Goal: Task Accomplishment & Management: Complete application form

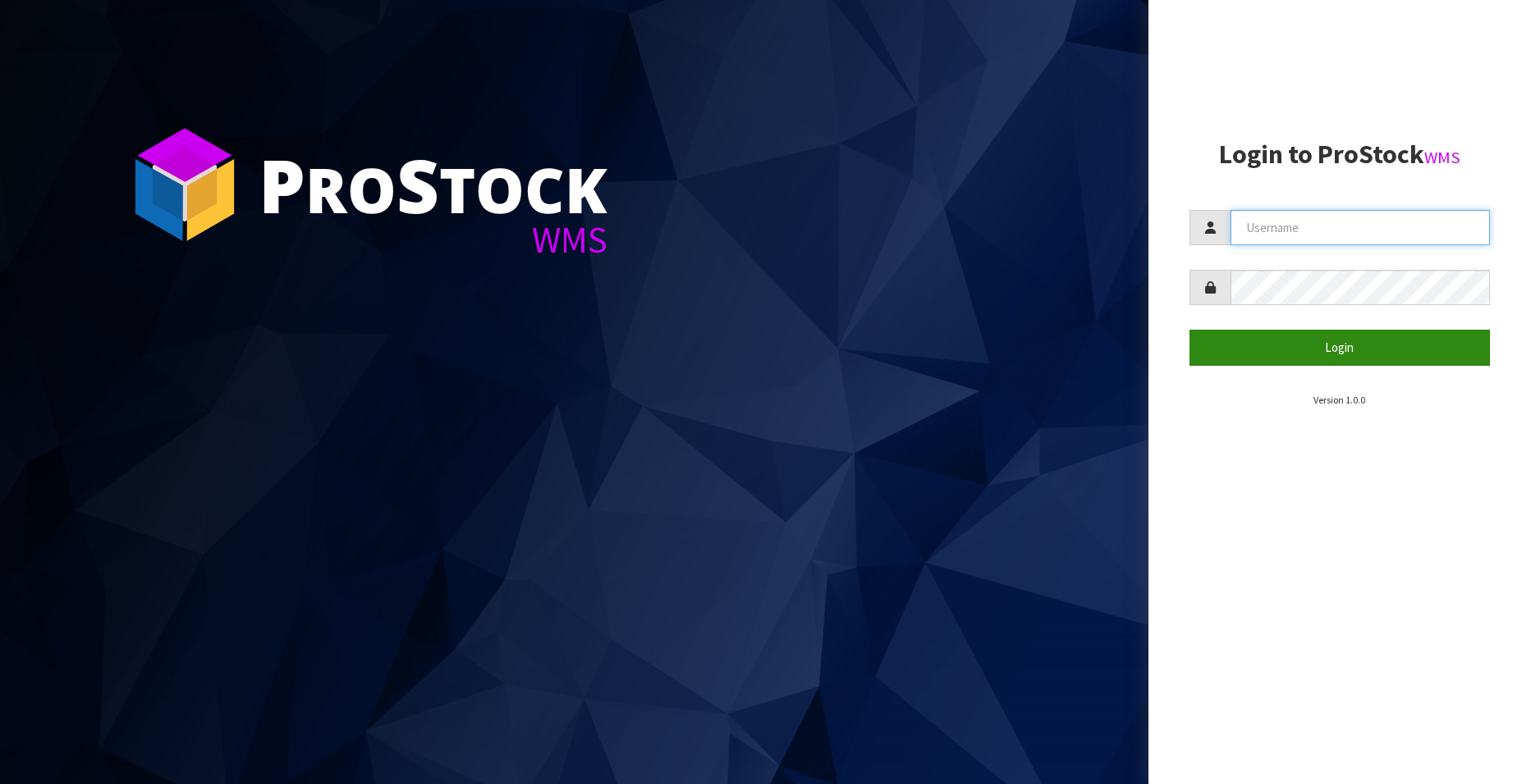
type input "[EMAIL_ADDRESS][DOMAIN_NAME]"
click at [1314, 343] on button "Login" at bounding box center [1339, 348] width 300 height 35
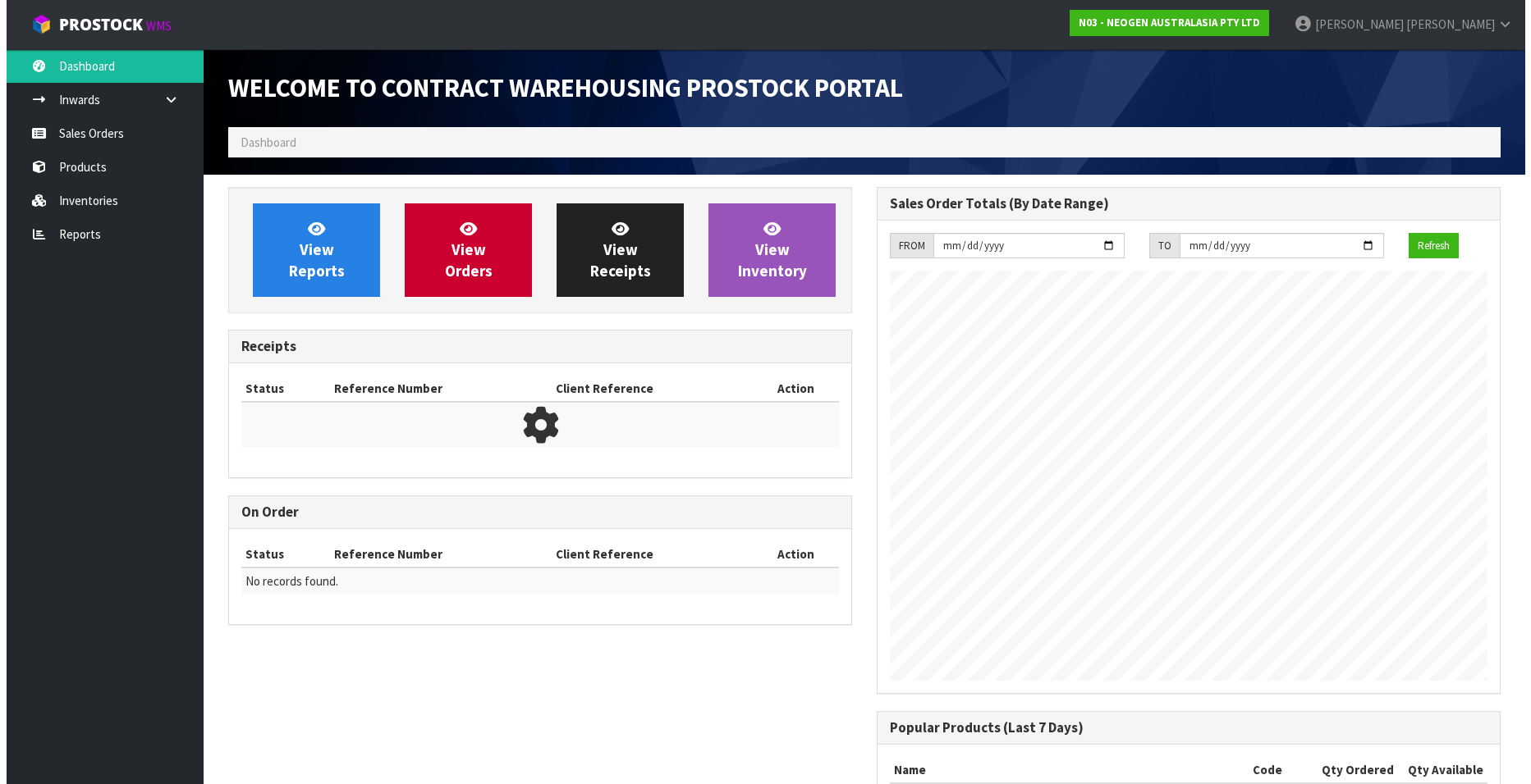
scroll to position [910, 649]
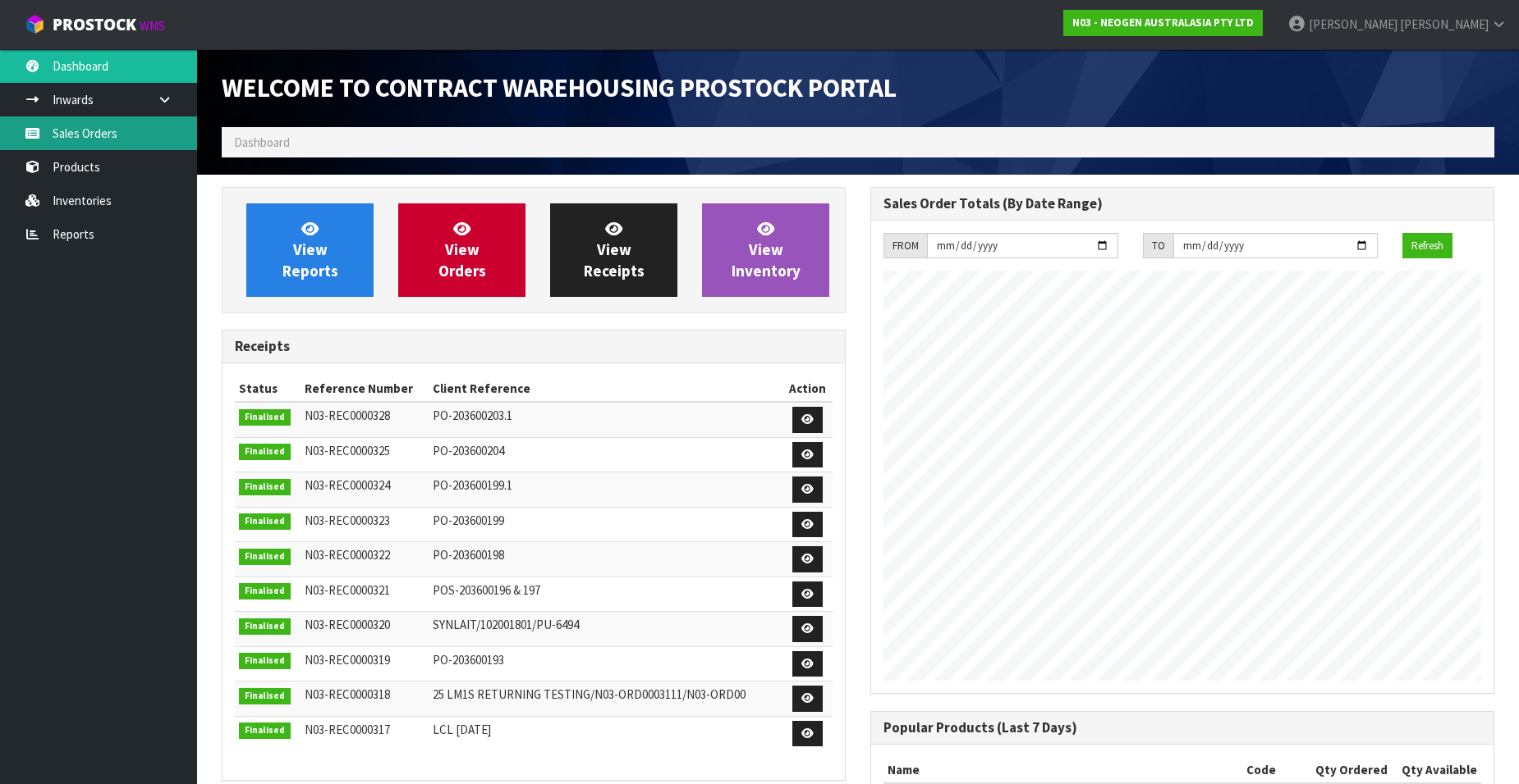
click at [101, 134] on link "Sales Orders" at bounding box center [98, 133] width 197 height 33
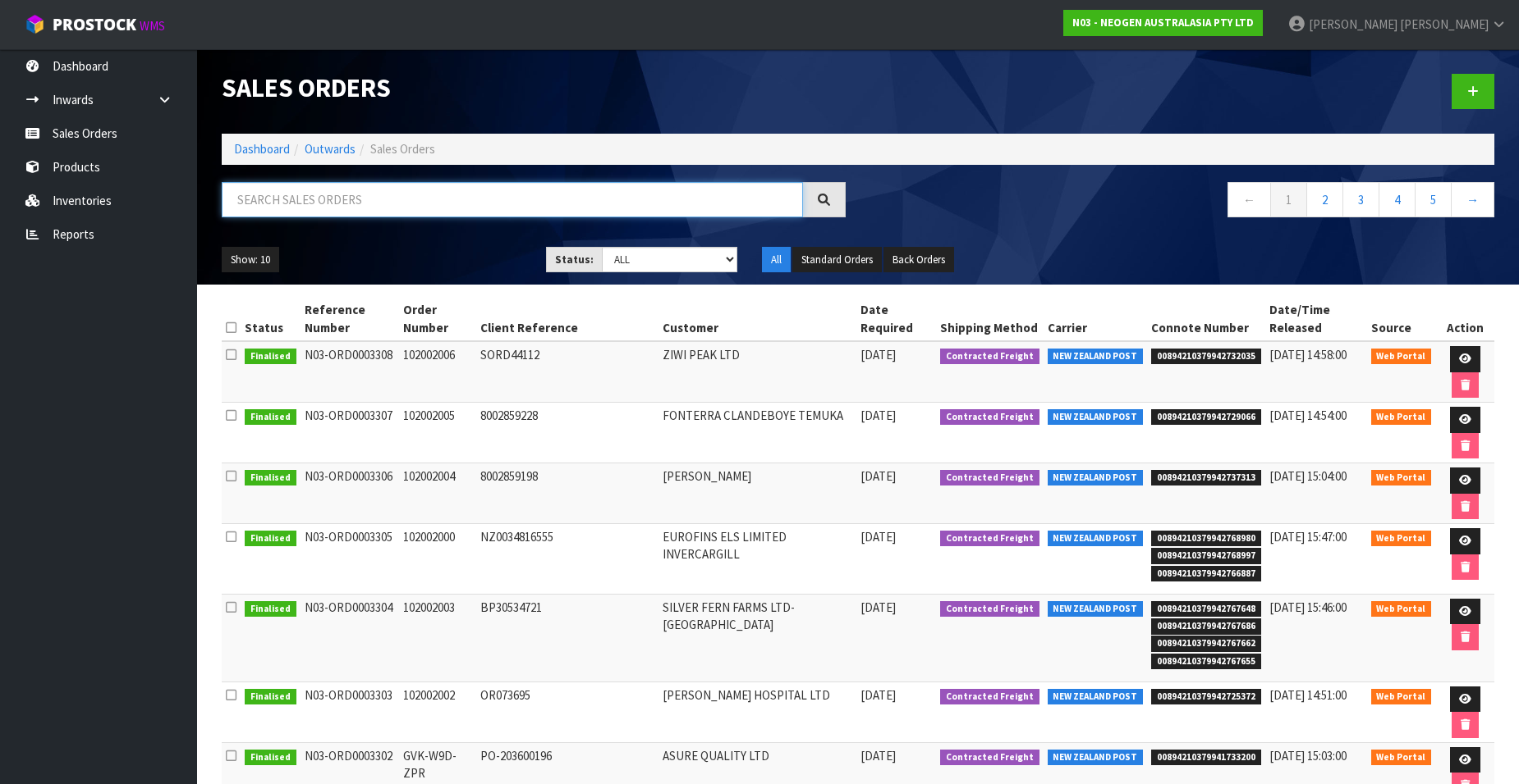
click at [294, 202] on input "text" at bounding box center [512, 200] width 581 height 35
paste input "102002007"
type input "102002007"
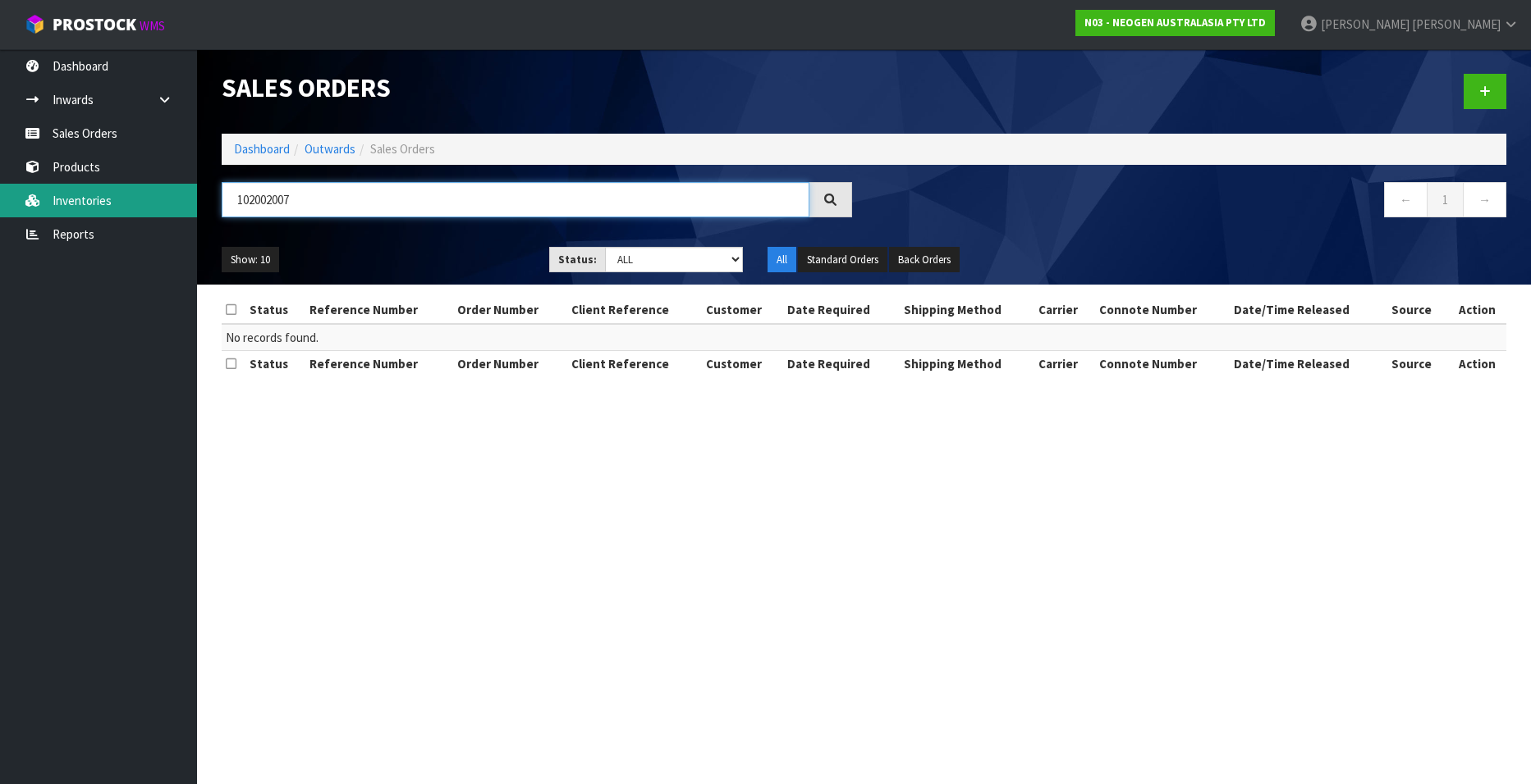
drag, startPoint x: 310, startPoint y: 200, endPoint x: 195, endPoint y: 188, distance: 115.6
click at [195, 188] on body "Toggle navigation ProStock WMS N03 - NEOGEN AUSTRALASIA PTY LTD [PERSON_NAME] L…" at bounding box center [765, 392] width 1531 height 784
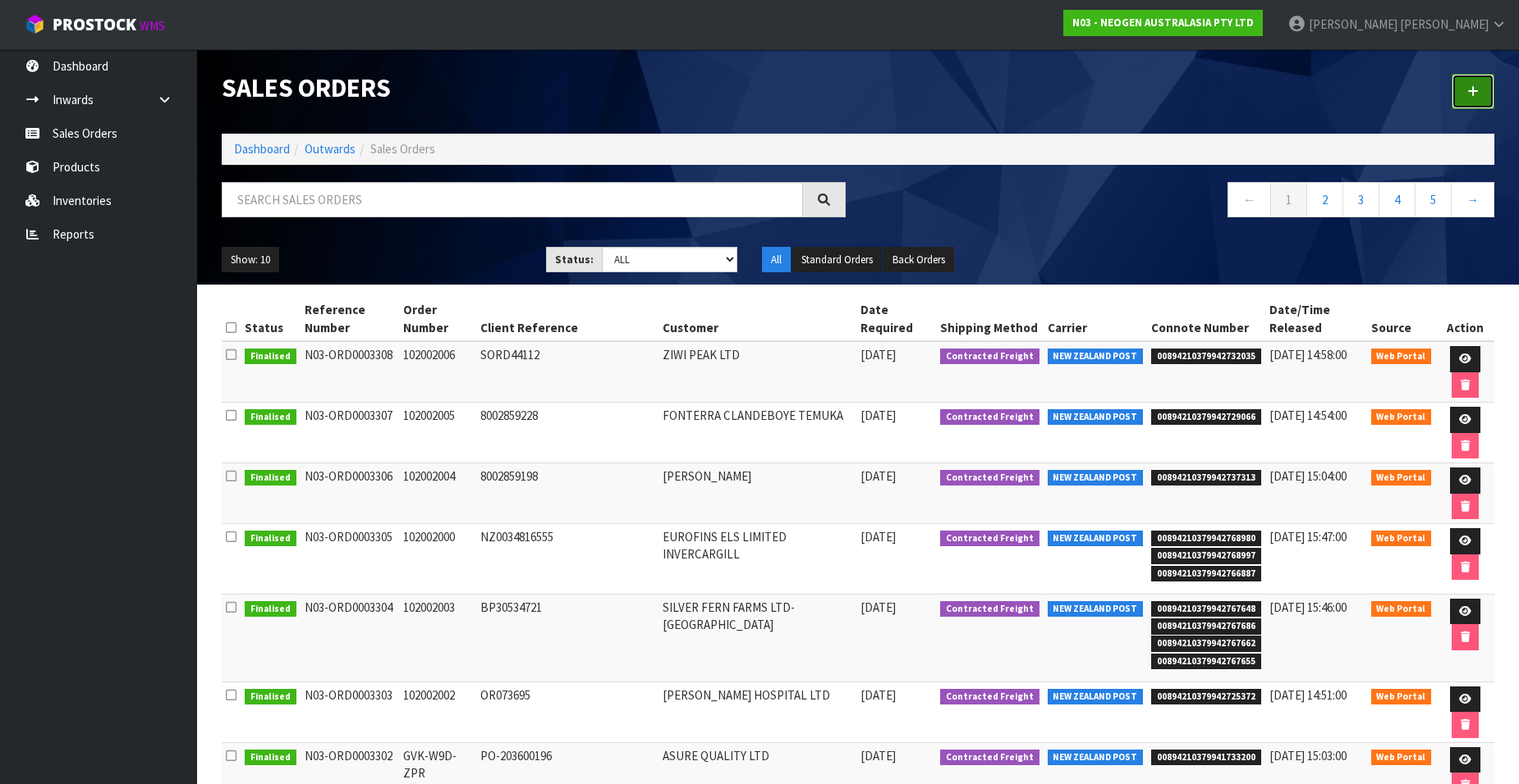
click at [1463, 94] on link at bounding box center [1472, 91] width 42 height 35
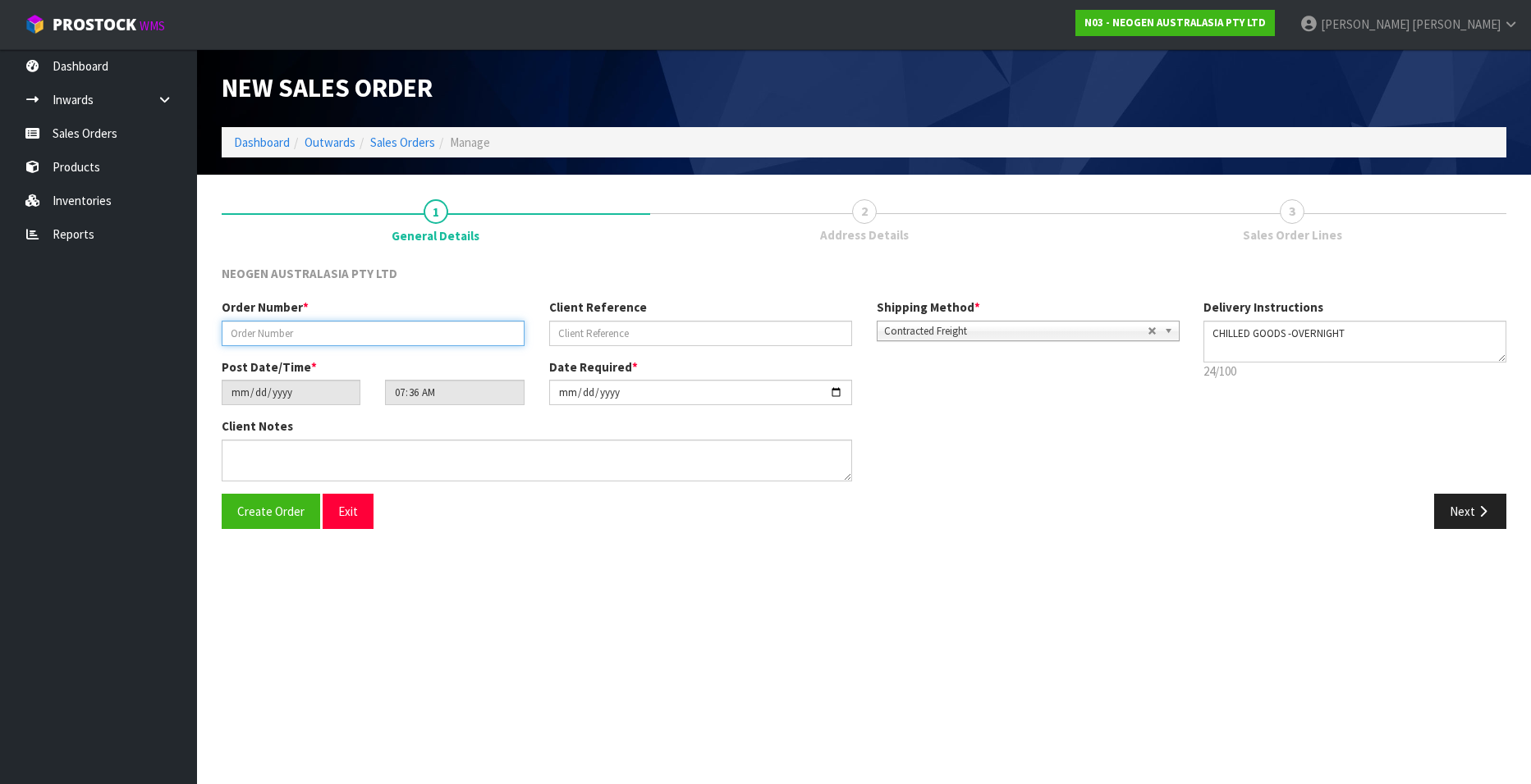
click at [286, 328] on input "text" at bounding box center [373, 333] width 303 height 26
paste input "102002007"
type input "102002007"
click at [590, 334] on input "text" at bounding box center [700, 333] width 303 height 26
paste input "PO1065007"
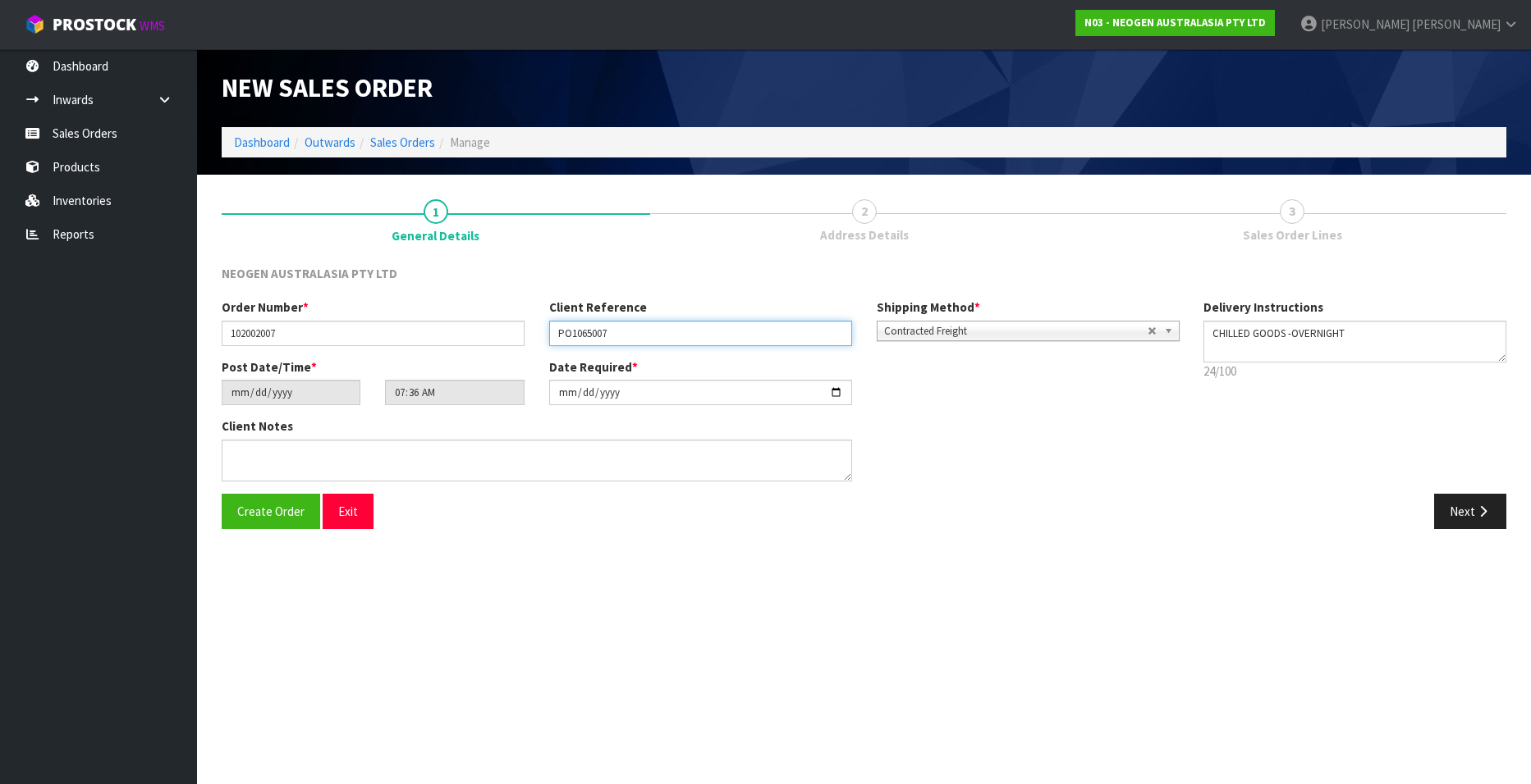
type input "PO1065007"
click at [353, 504] on button "Exit" at bounding box center [348, 511] width 51 height 35
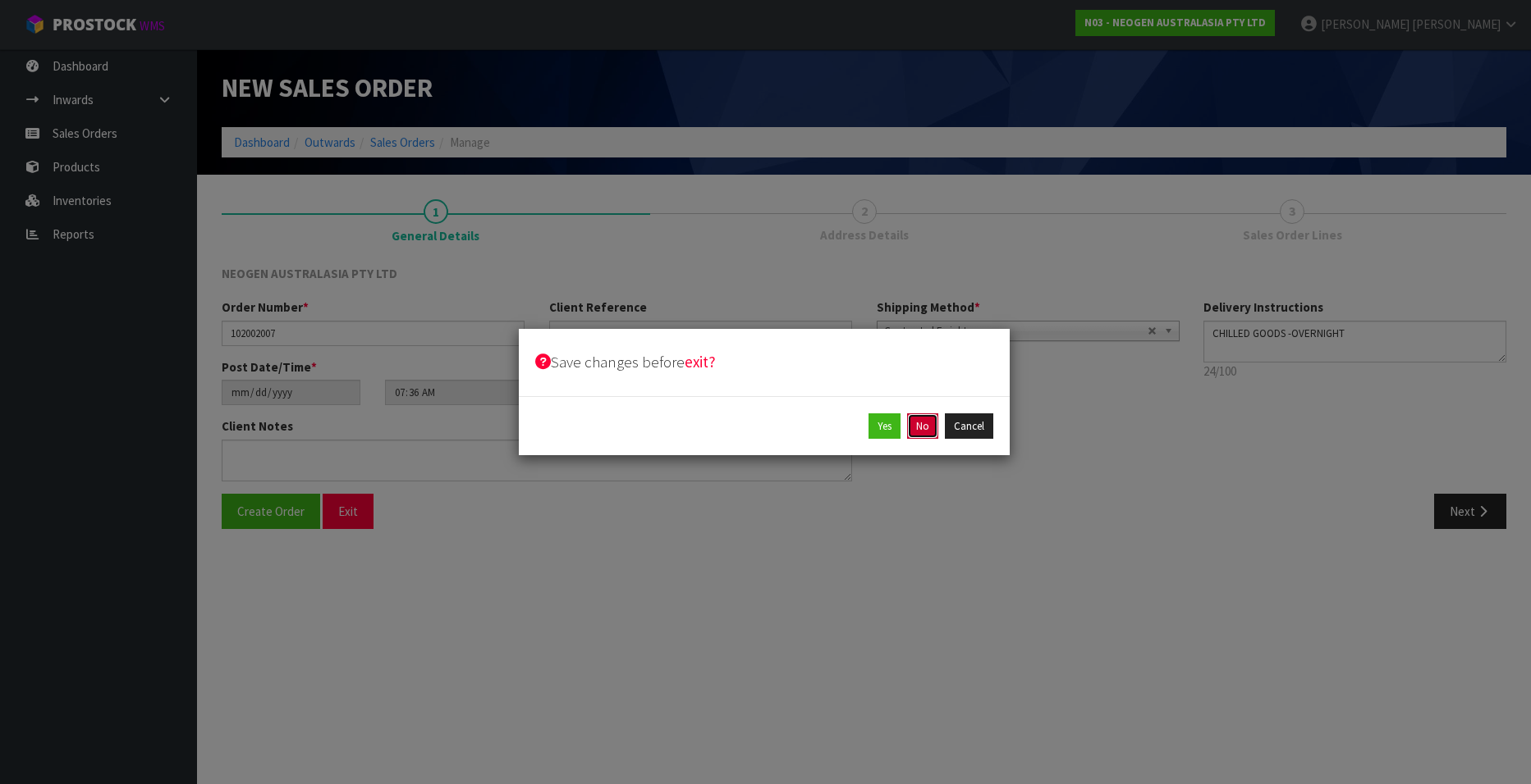
click at [921, 423] on button "No" at bounding box center [923, 427] width 32 height 27
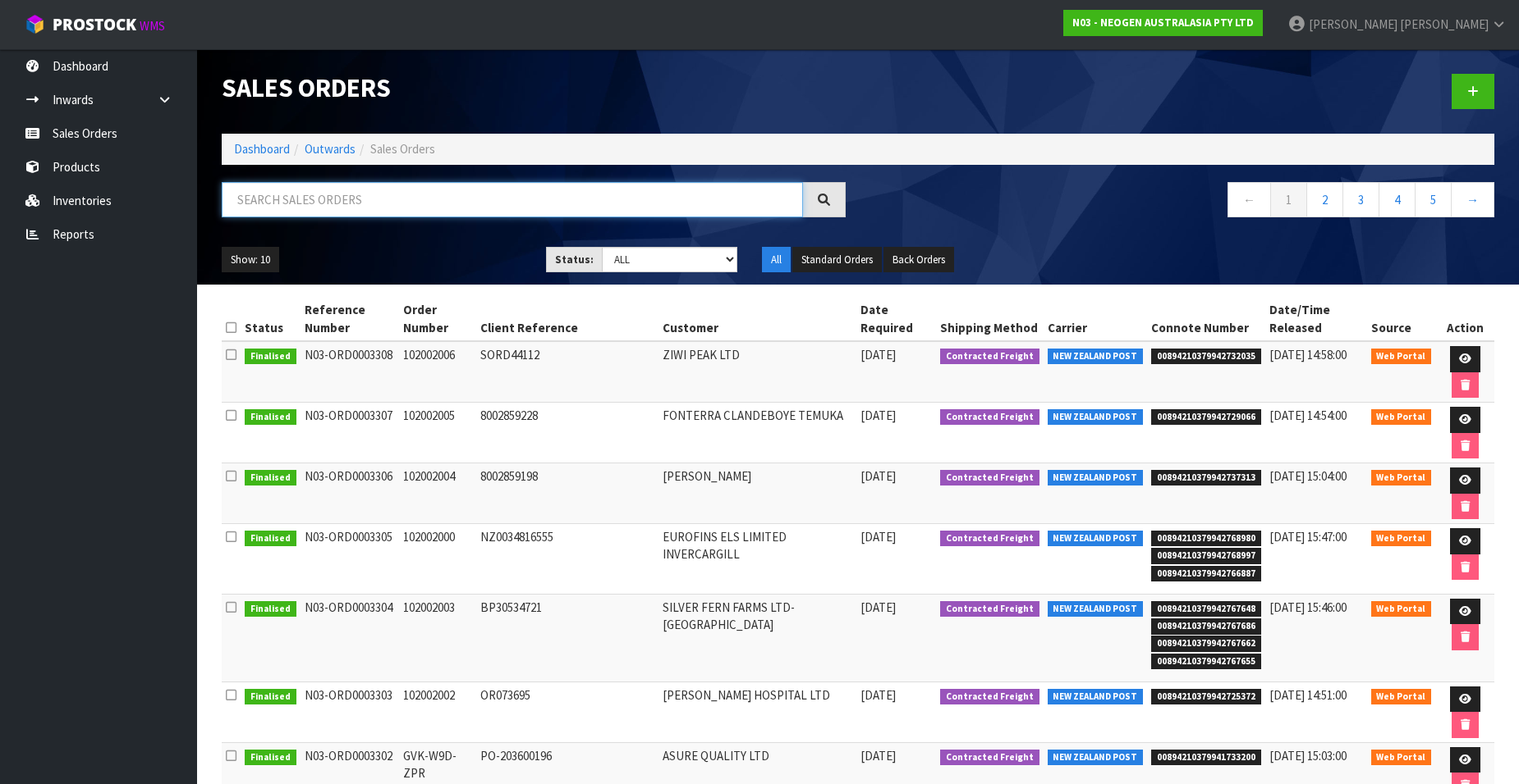
click at [250, 199] on input "text" at bounding box center [512, 200] width 581 height 35
paste input "102002007"
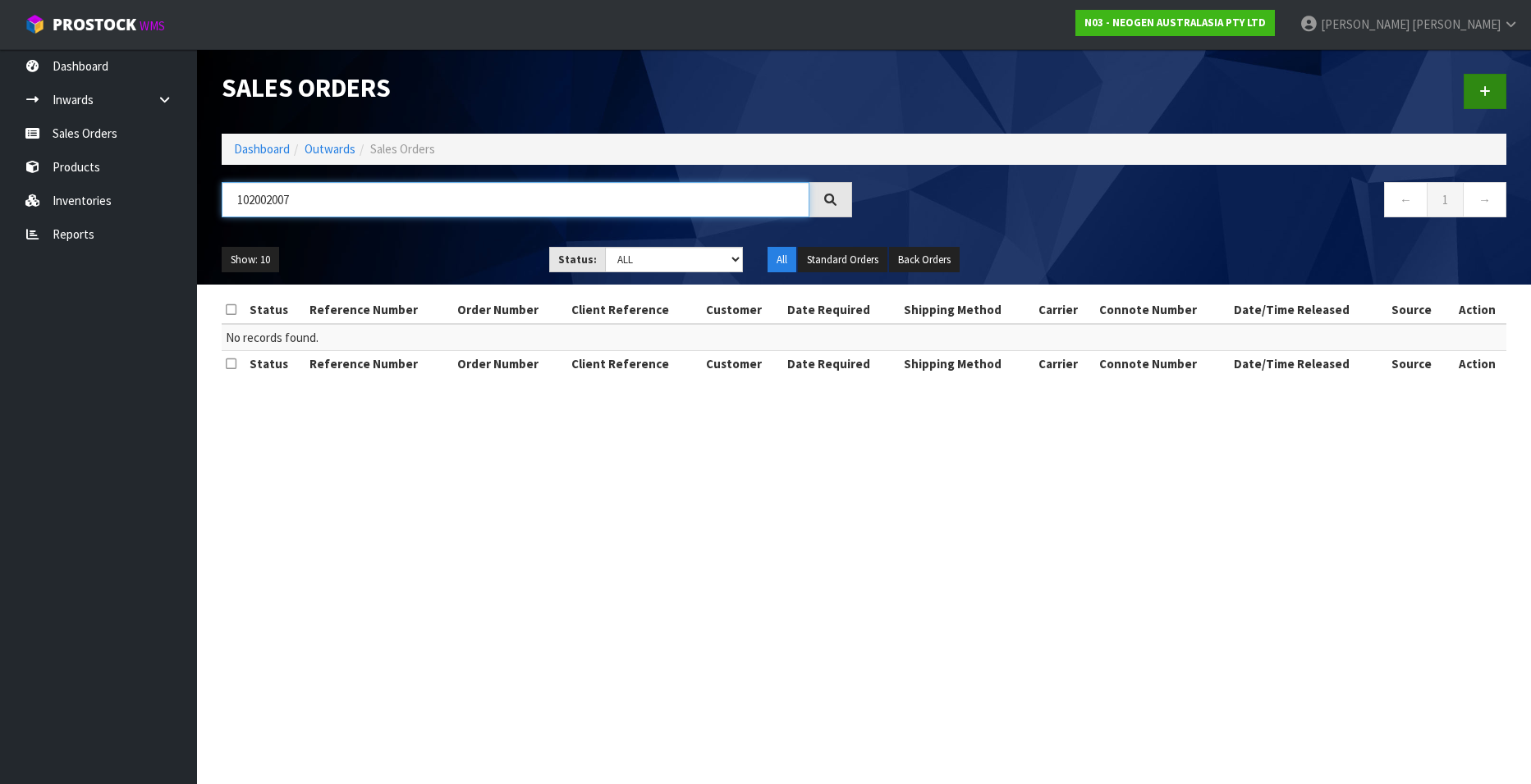
type input "102002007"
click at [1481, 86] on icon at bounding box center [1484, 91] width 12 height 12
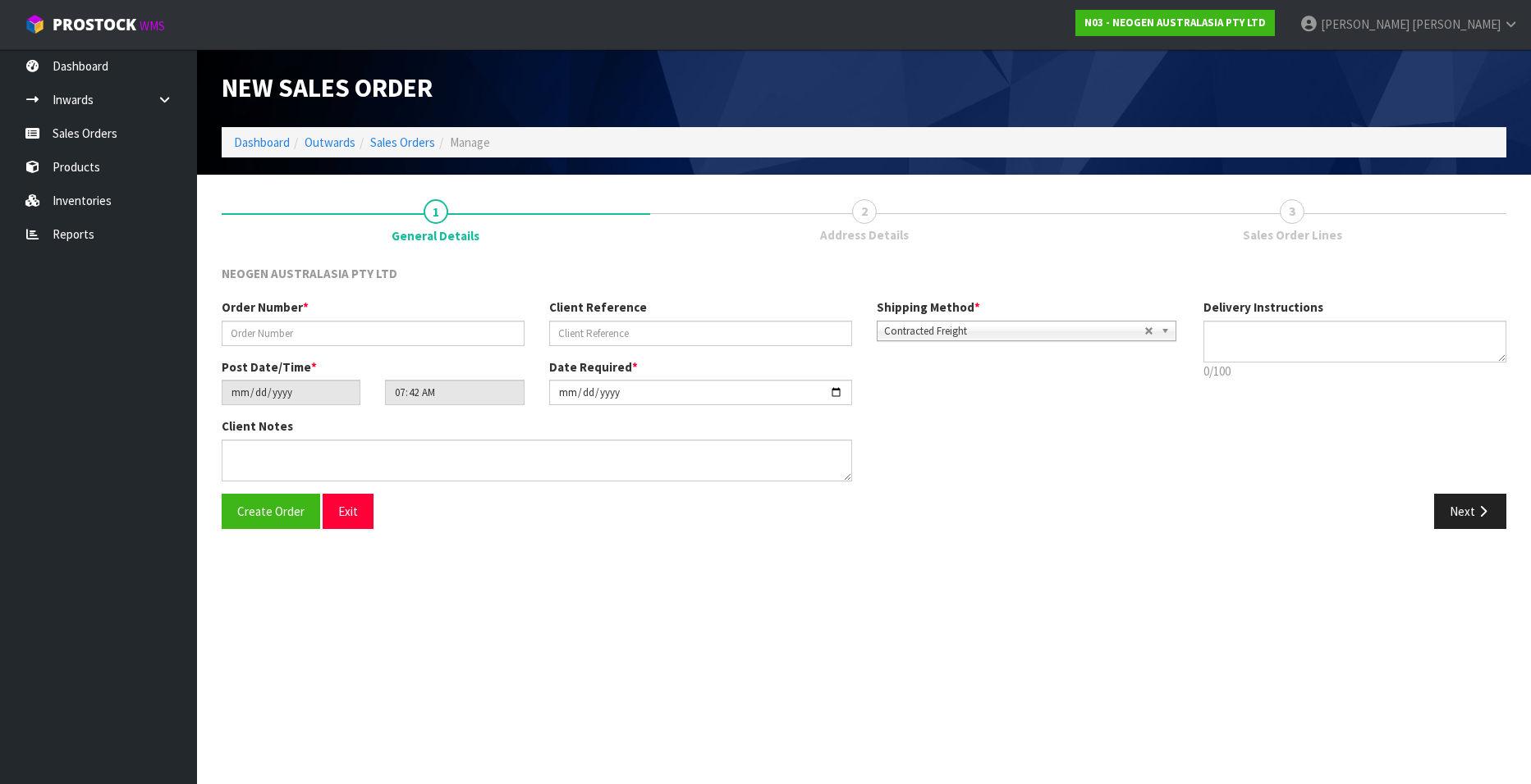
type textarea "CHILLED GOODS -OVERNIGHT"
click at [295, 331] on input "text" at bounding box center [373, 333] width 303 height 26
paste input "102002007"
type input "102002007"
click at [592, 342] on input "text" at bounding box center [700, 333] width 303 height 26
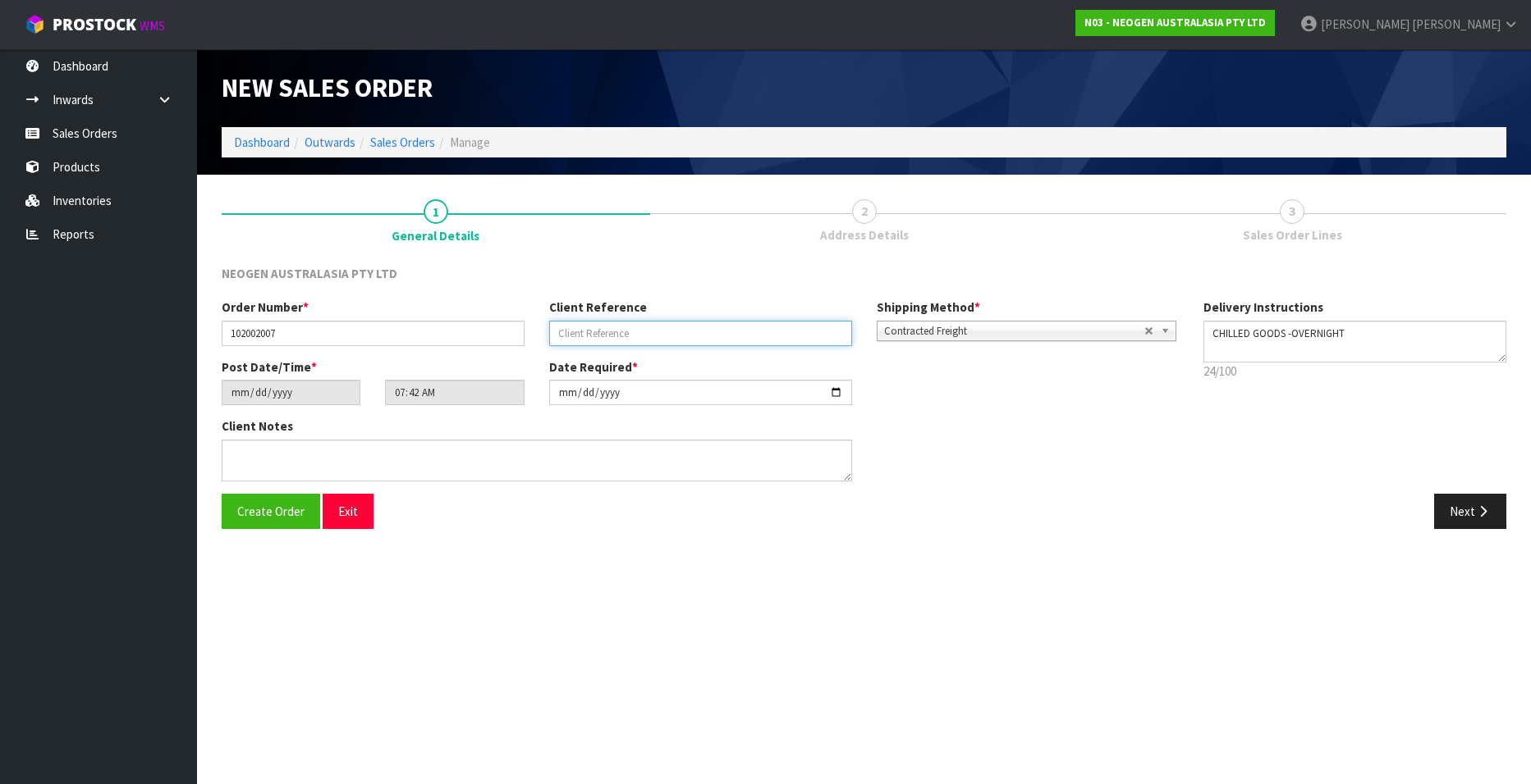
paste input "PO1065007"
type input "PO1065007"
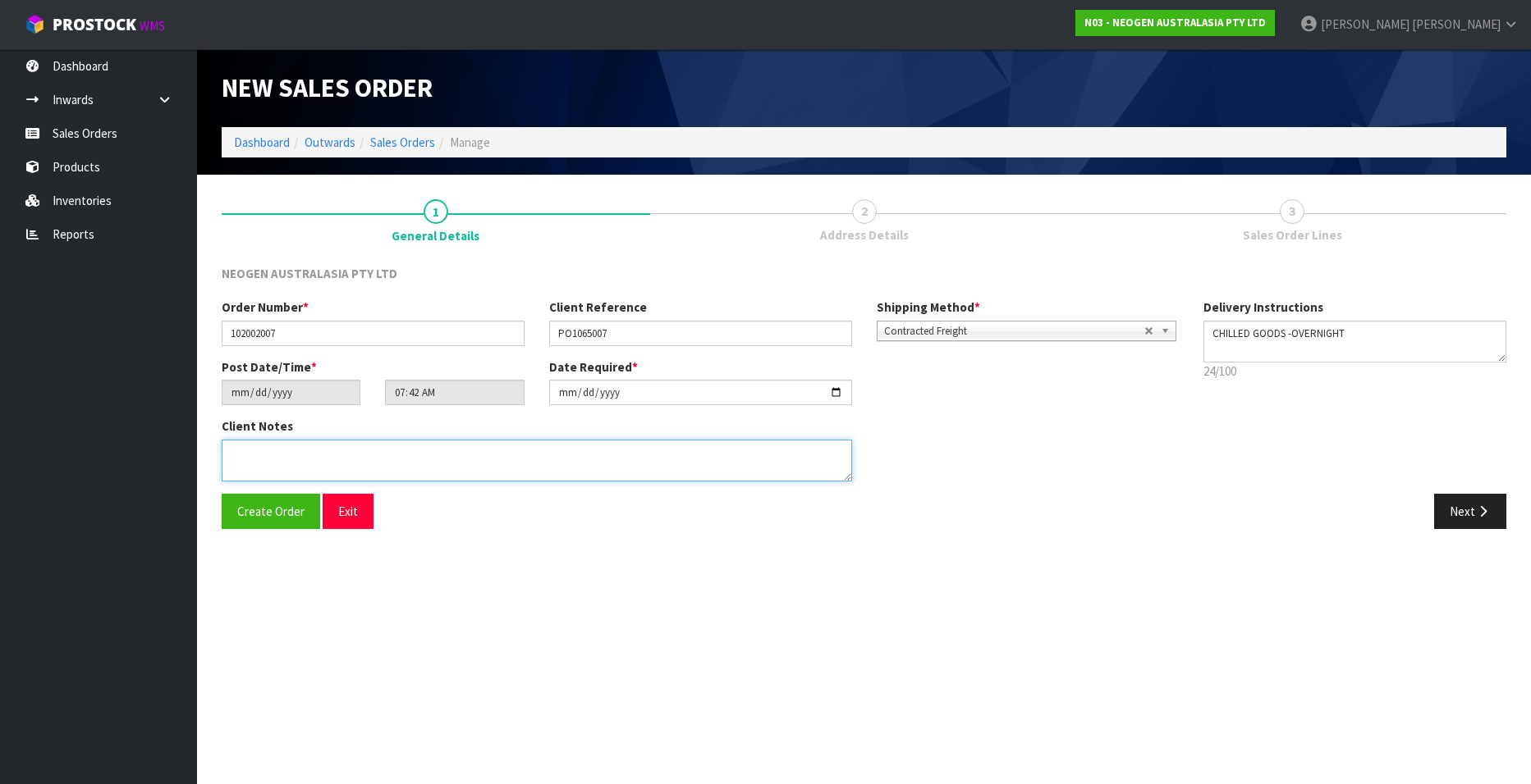
click at [307, 454] on textarea at bounding box center [536, 461] width 630 height 42
drag, startPoint x: 269, startPoint y: 451, endPoint x: 325, endPoint y: 464, distance: 57.5
click at [269, 451] on textarea at bounding box center [536, 461] width 630 height 42
drag, startPoint x: 332, startPoint y: 453, endPoint x: 264, endPoint y: 453, distance: 68.0
click at [264, 453] on textarea at bounding box center [536, 461] width 630 height 42
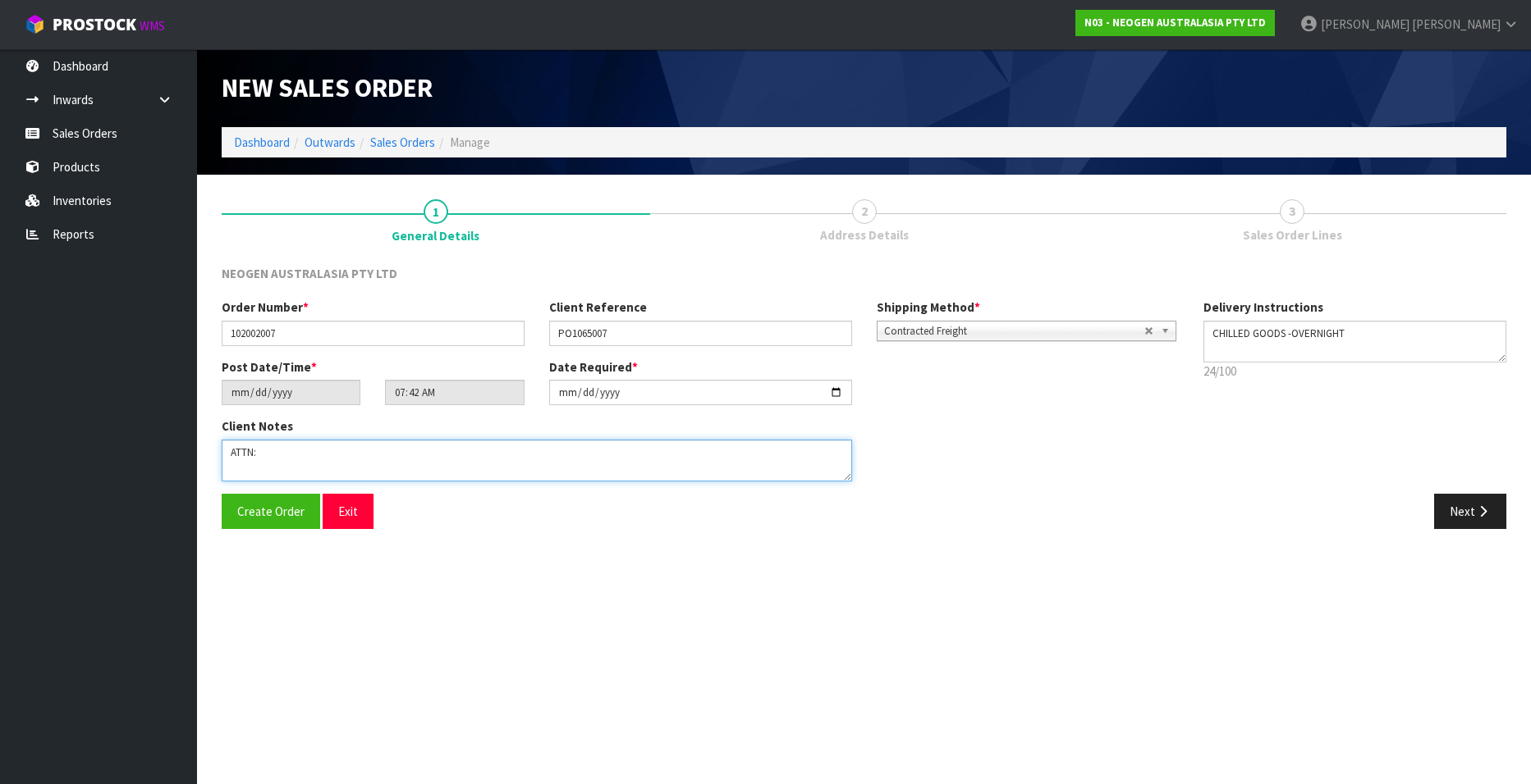
paste textarea "62"
type textarea "ATTN: ERIN JENKINS"
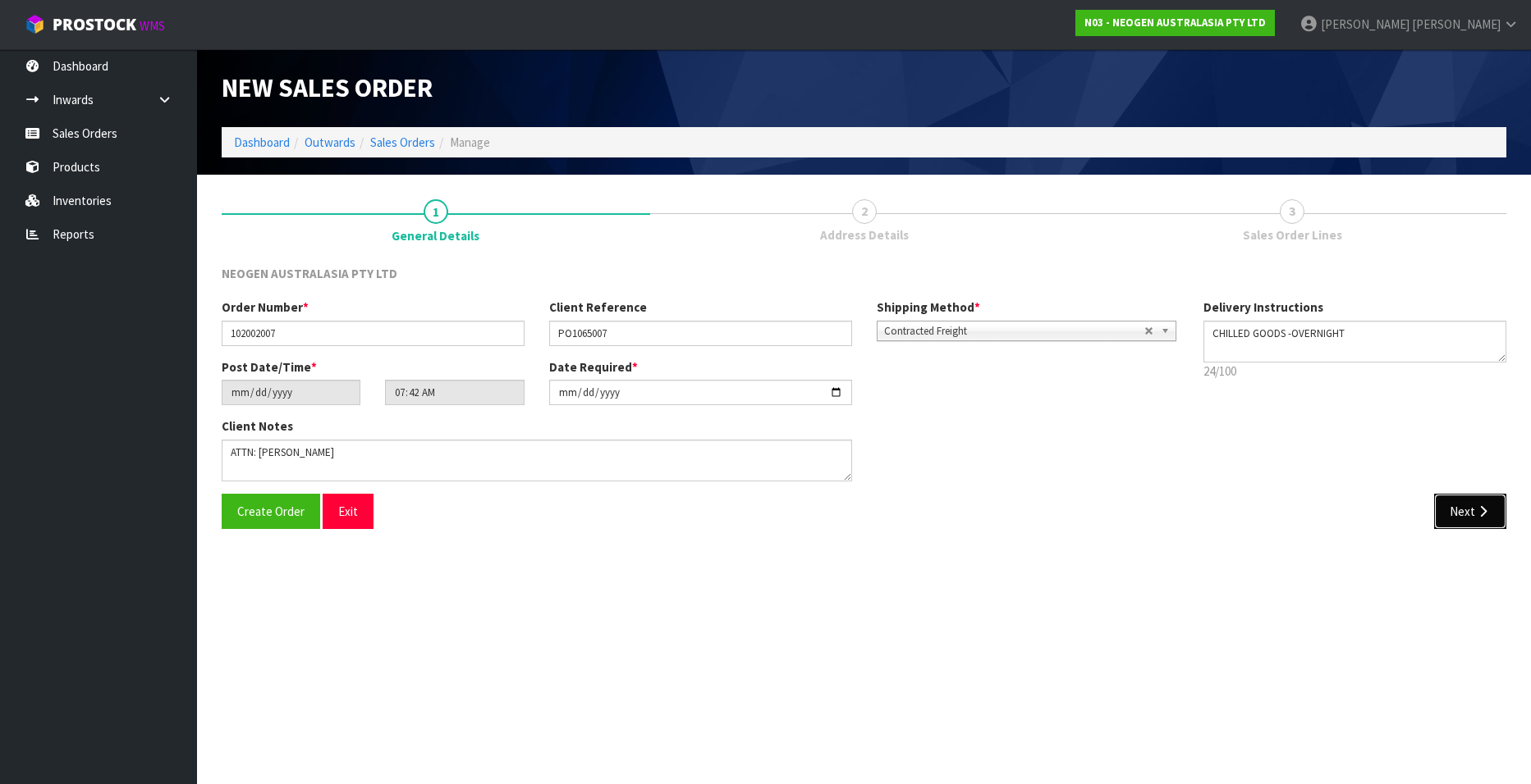
click at [1454, 509] on button "Next" at bounding box center [1469, 511] width 72 height 35
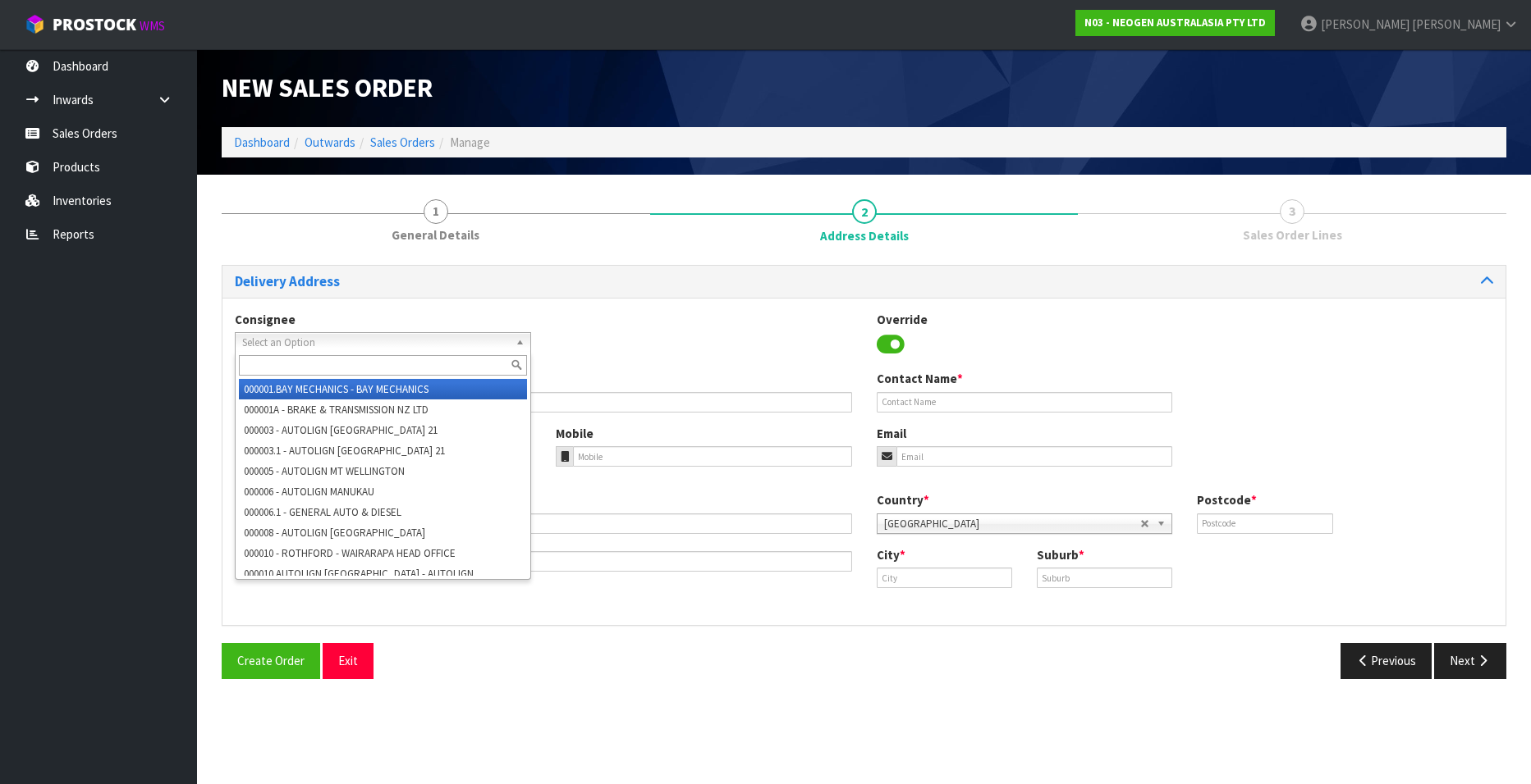
click at [519, 340] on b at bounding box center [523, 343] width 15 height 19
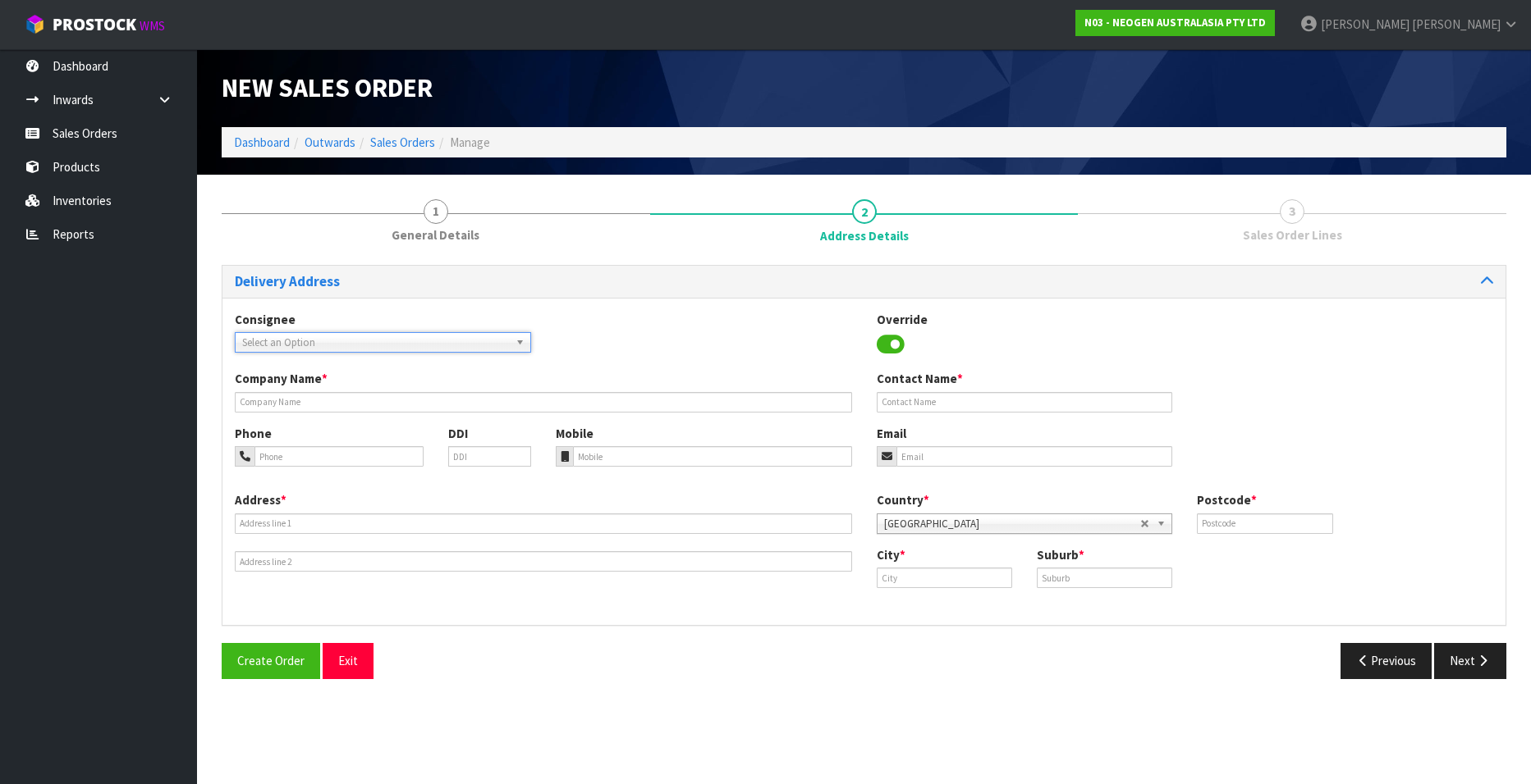
click at [373, 348] on span "Select an Option" at bounding box center [375, 343] width 267 height 20
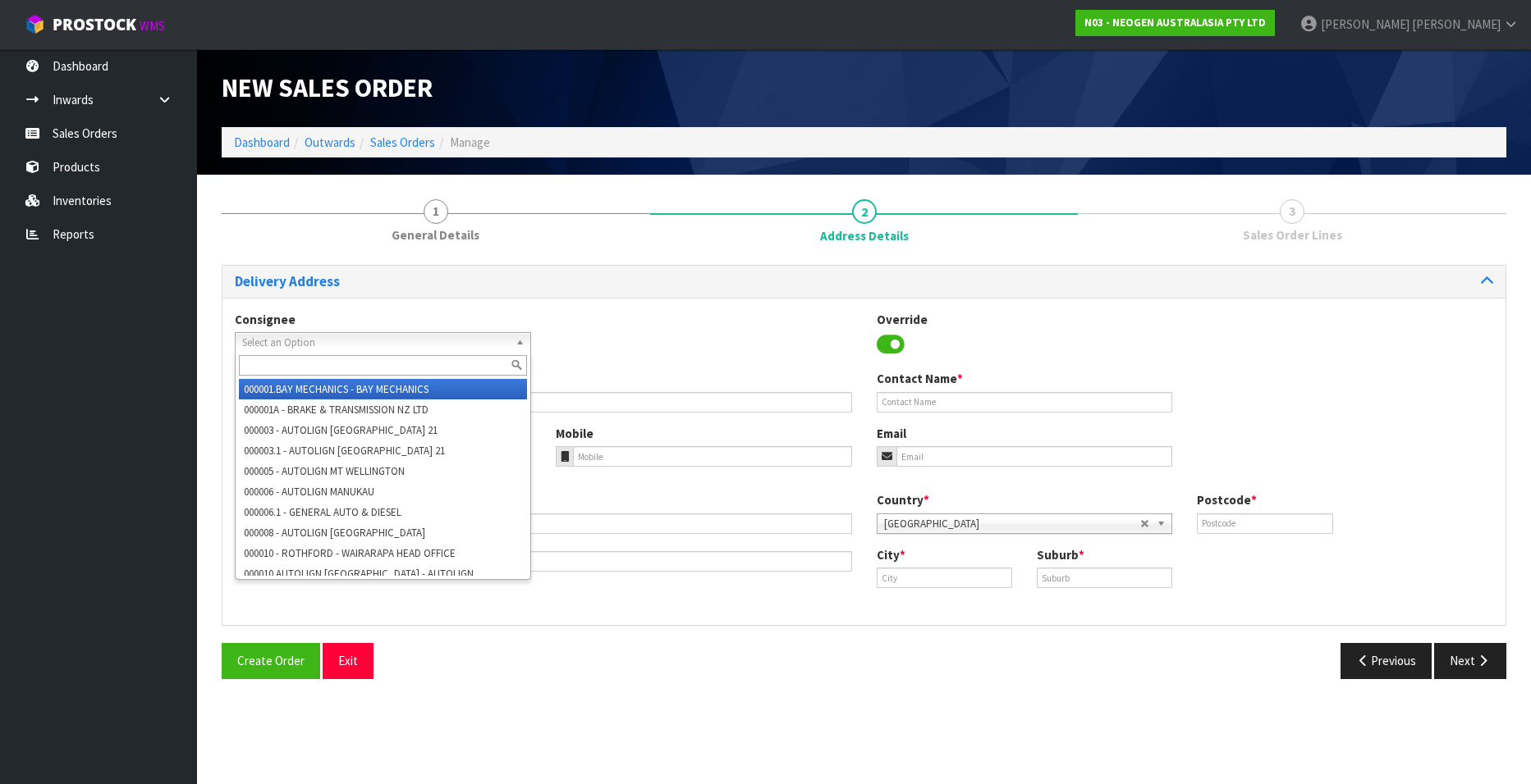
click at [374, 344] on span "Select an Option" at bounding box center [375, 343] width 267 height 20
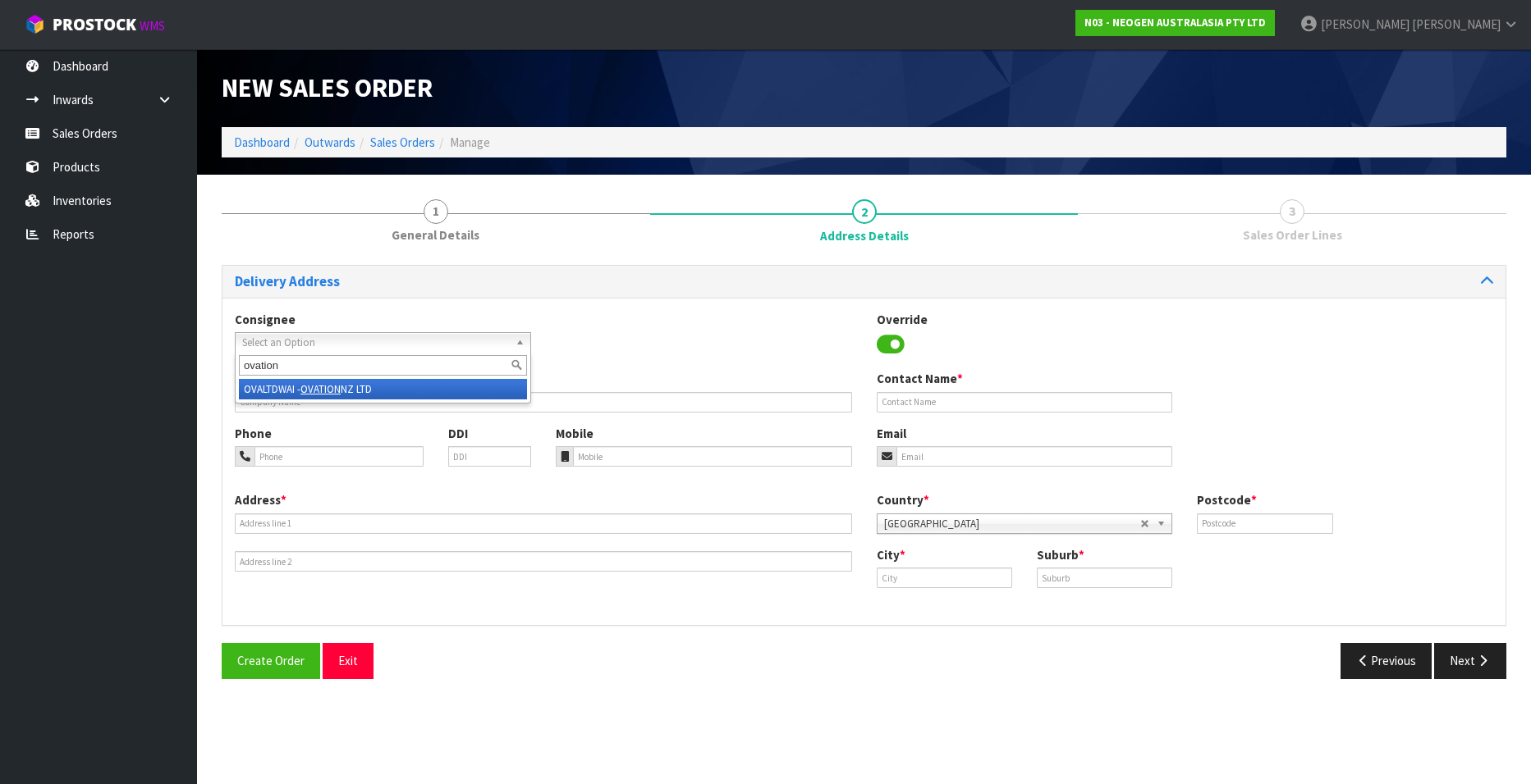
type input "ovation"
click at [313, 384] on em "OVATION" at bounding box center [320, 389] width 40 height 14
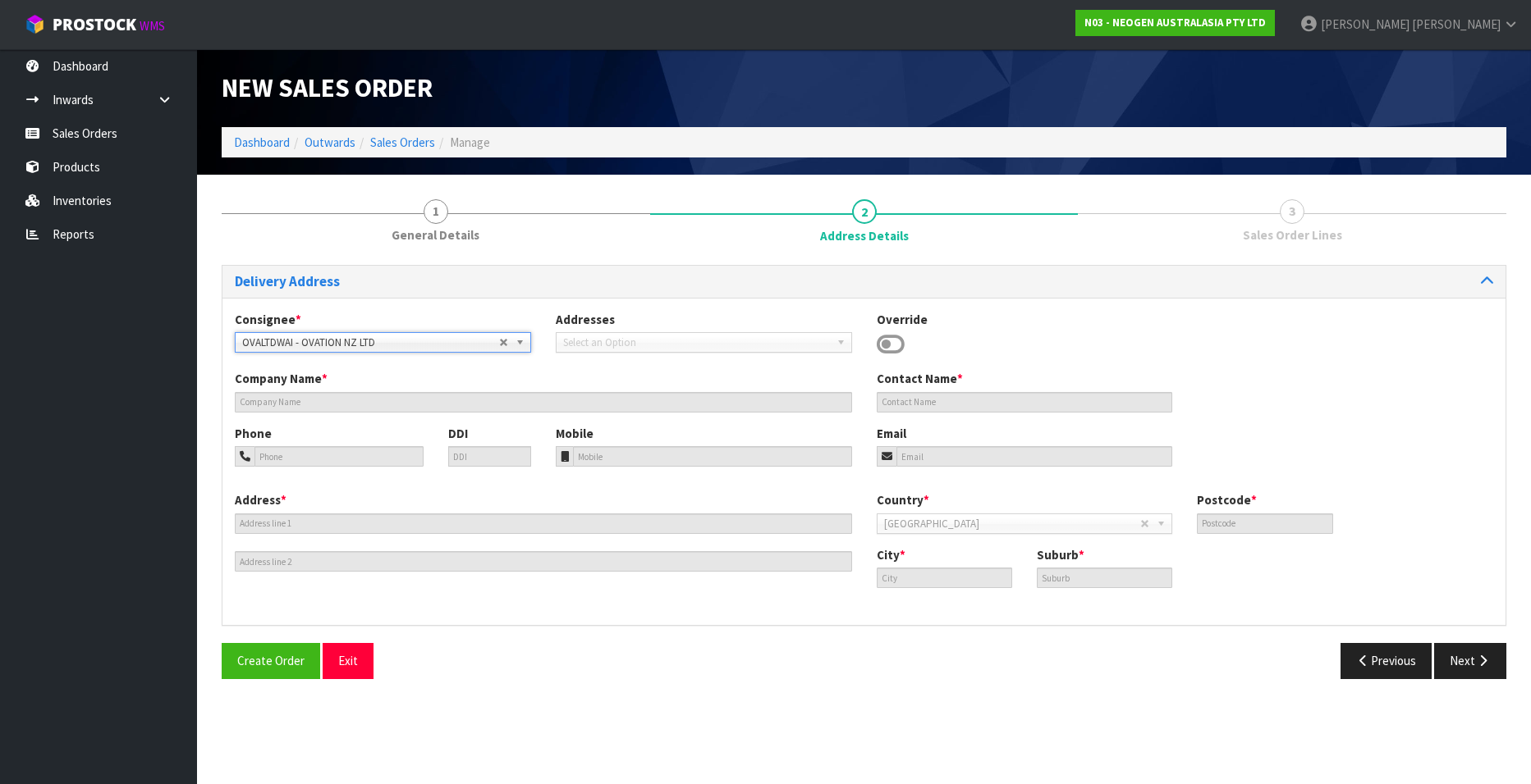
type input "OVATION NZ LTD"
type input "10 COOK STREET"
type input "4200"
type input "WAIPUKURAU"
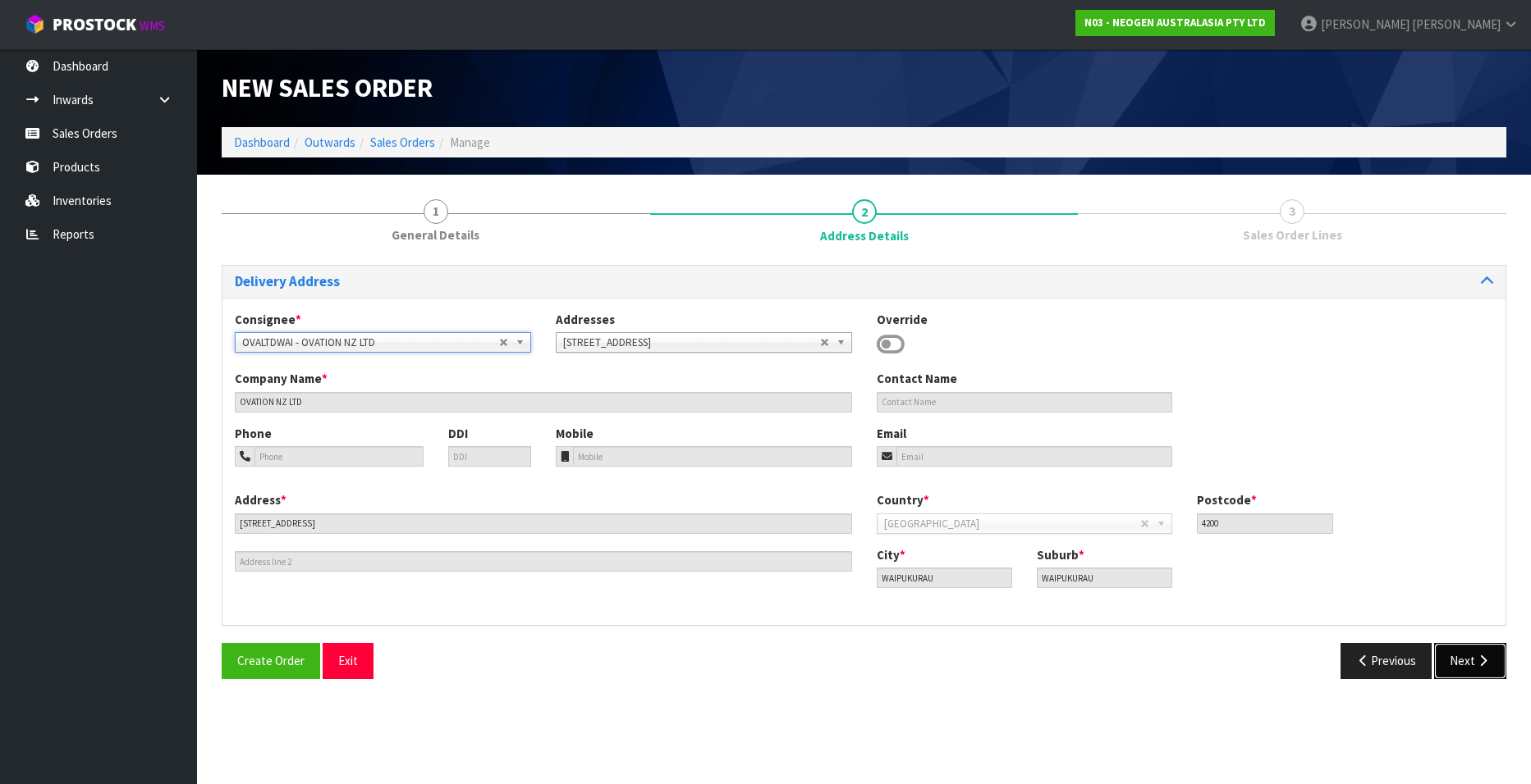
click at [1465, 655] on button "Next" at bounding box center [1469, 661] width 72 height 35
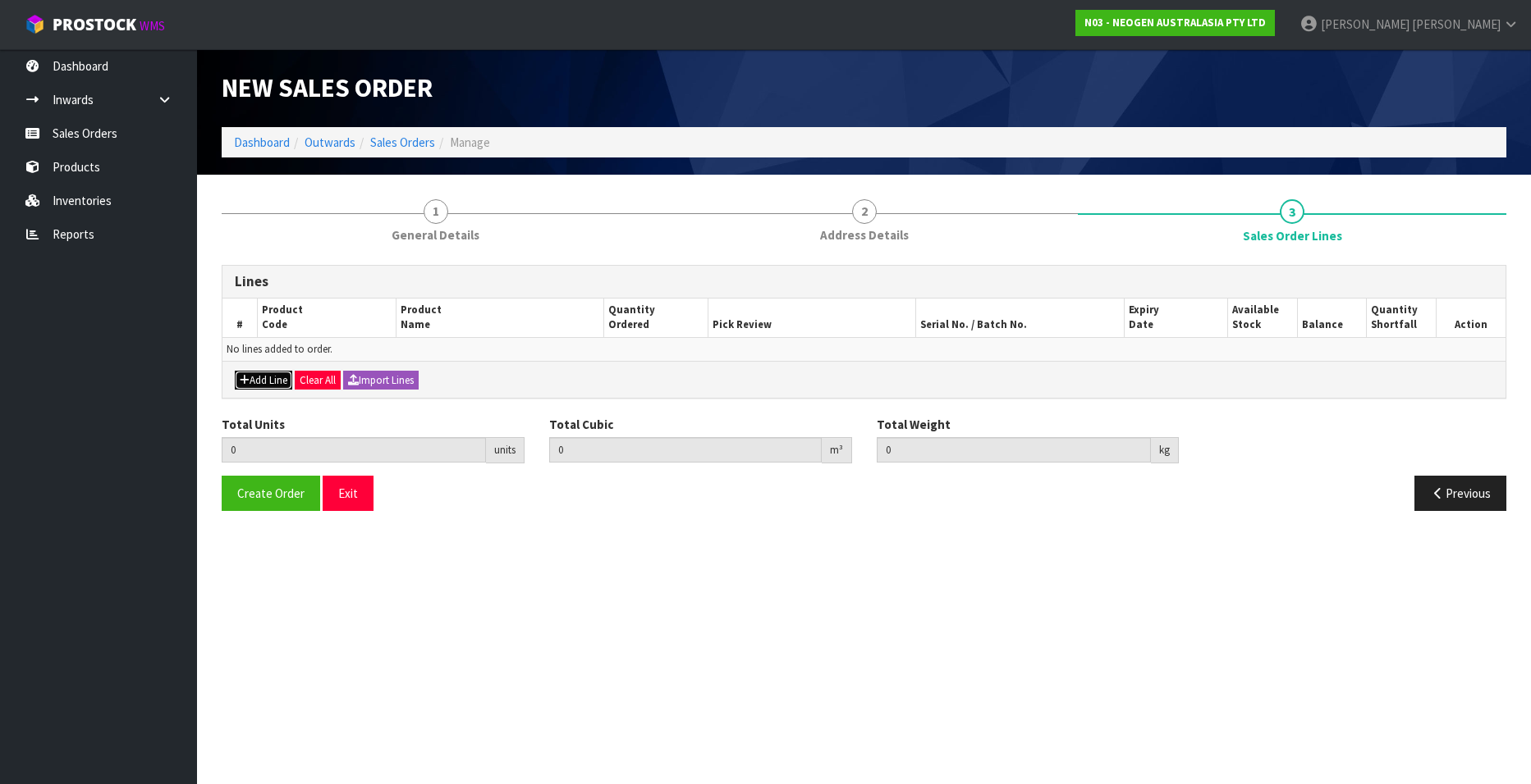
click at [260, 376] on button "Add Line" at bounding box center [263, 381] width 57 height 20
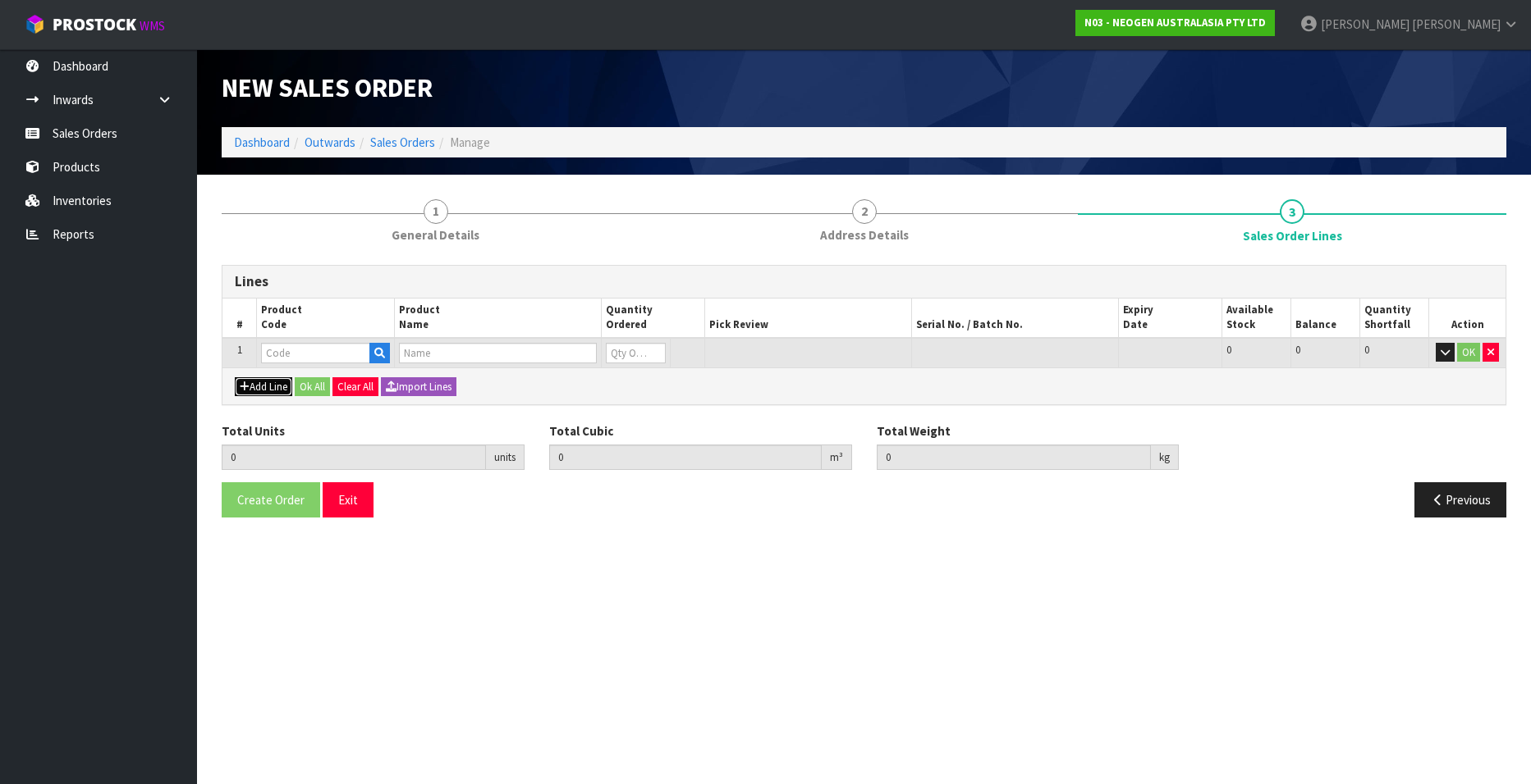
click at [261, 386] on button "Add Line" at bounding box center [263, 387] width 57 height 20
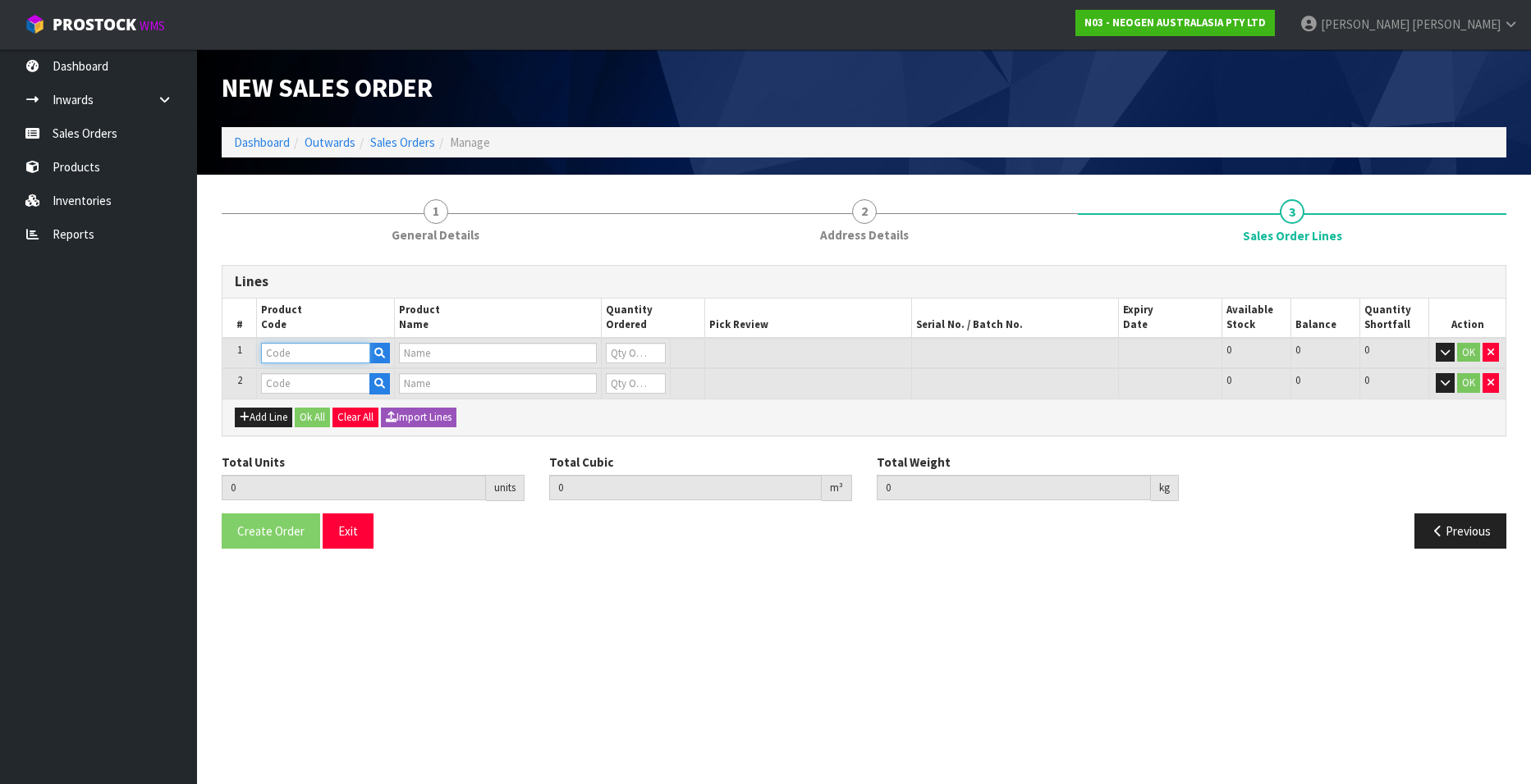
click at [288, 354] on input "text" at bounding box center [315, 353] width 109 height 21
click at [294, 350] on input "text" at bounding box center [315, 353] width 109 height 21
paste input "700002120"
type input "700002120"
type input "7100039374 - 6406 PETRIFILM AEROBIC CT PLT 1000EA/CS"
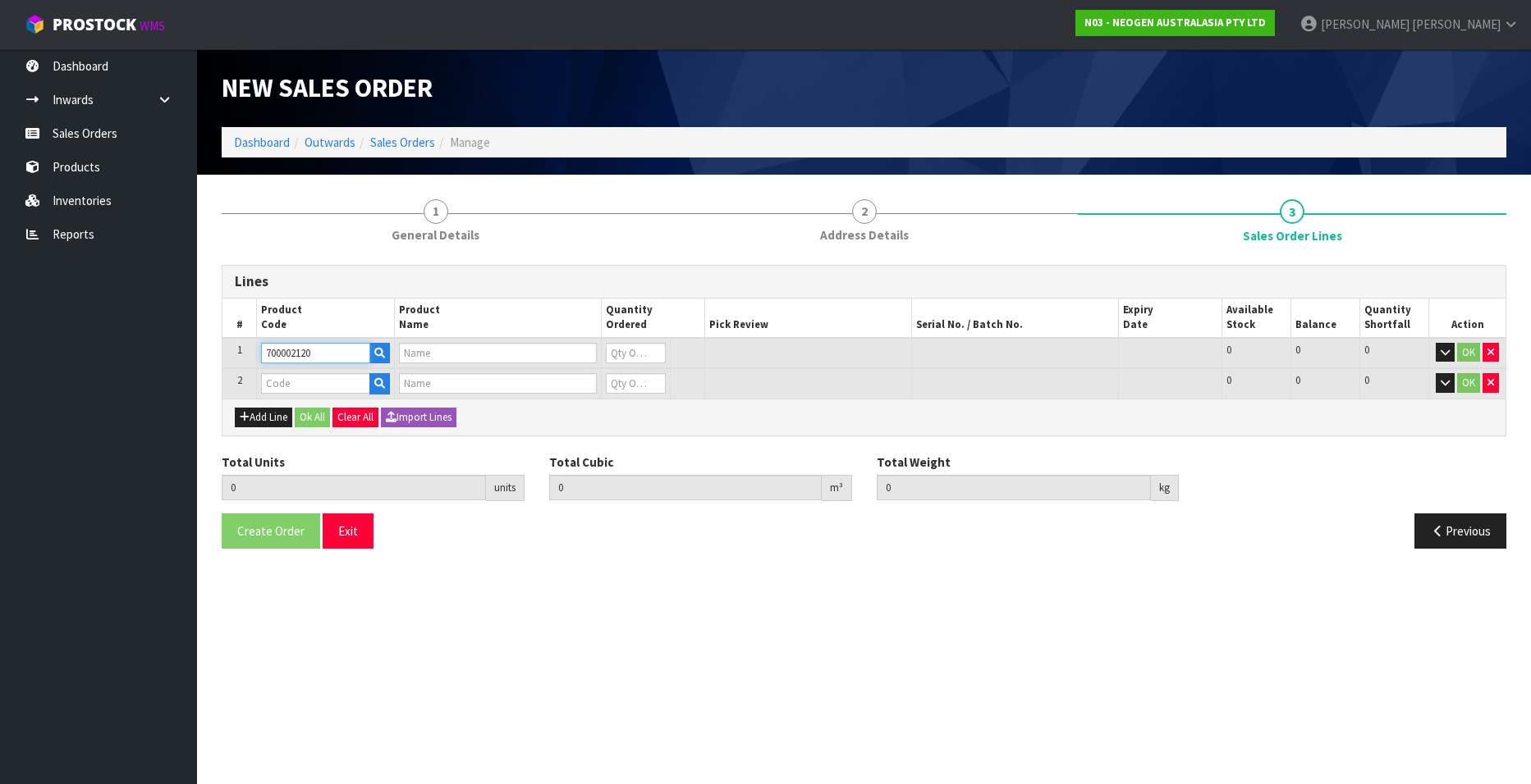
type input "0"
type input "700002120"
click at [298, 380] on input "text" at bounding box center [315, 383] width 109 height 21
paste input "700002277"
type input "700002277"
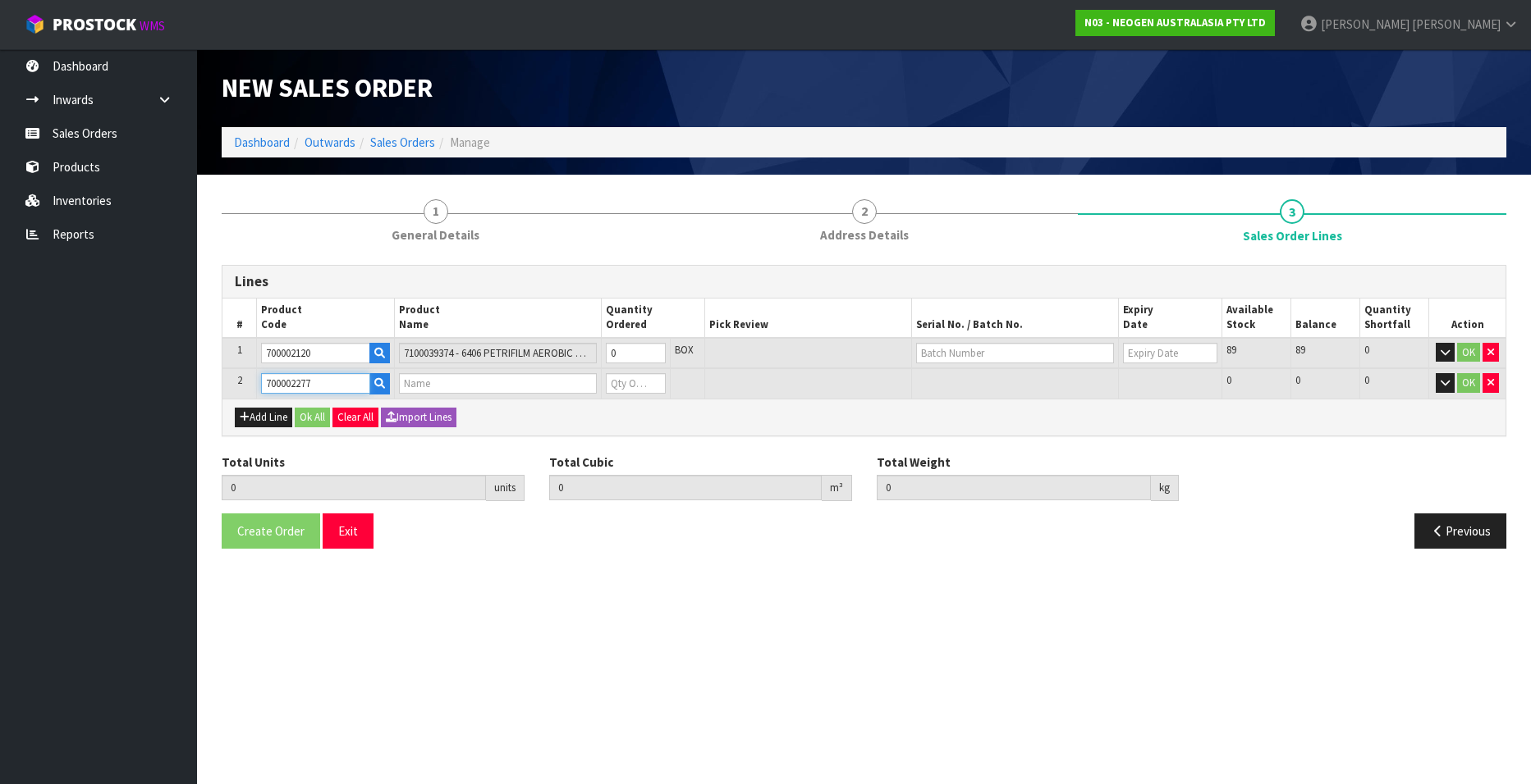
type input "0.000000"
type input "0.000"
type input "7100126845 - 6414 PETRIFILM ECOLI/COLI CT PLT 500C PL"
type input "0"
type input "700002277"
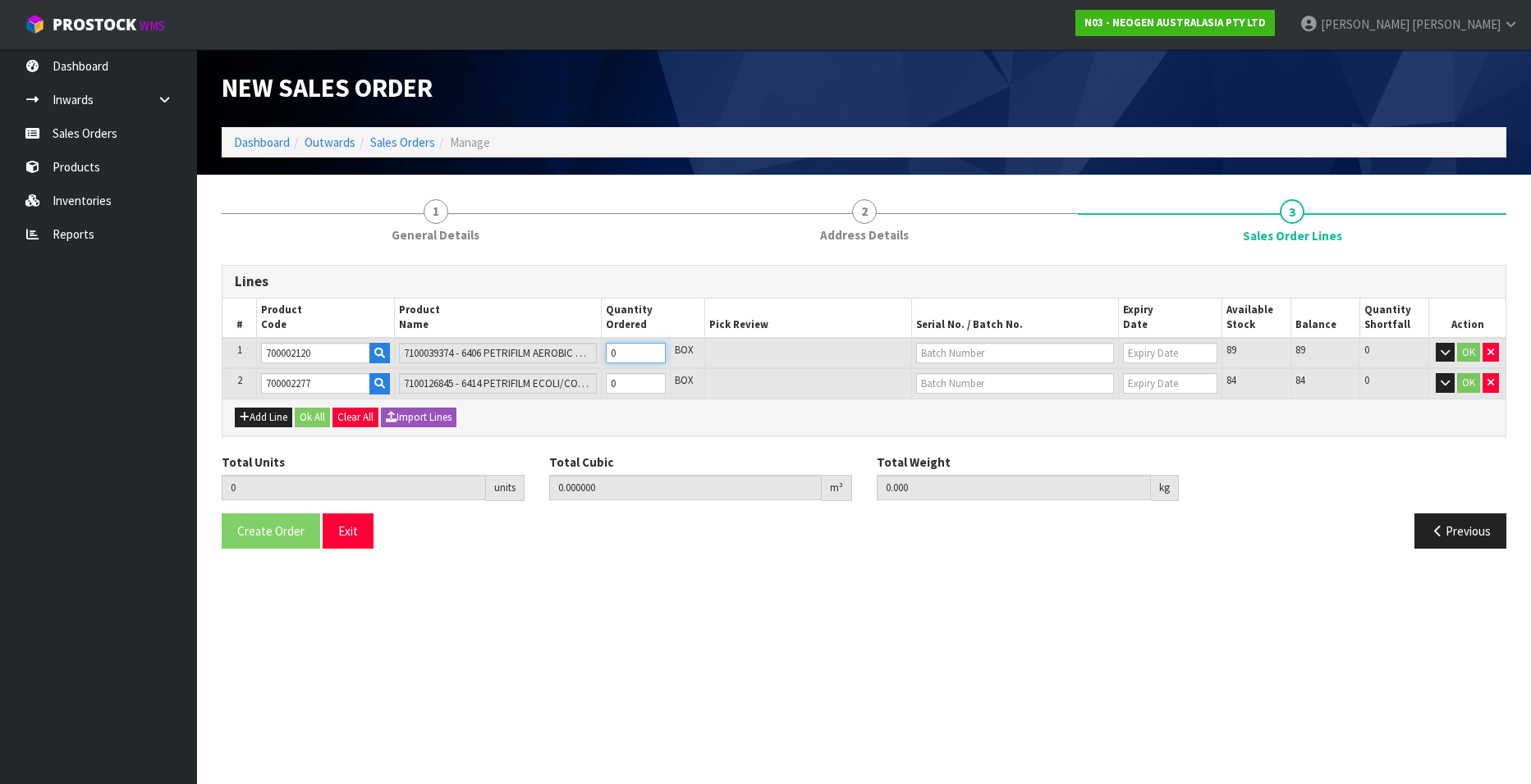
type input "1"
type input "0.00736"
type input "2"
type input "1"
click at [654, 349] on input "1" at bounding box center [635, 353] width 60 height 21
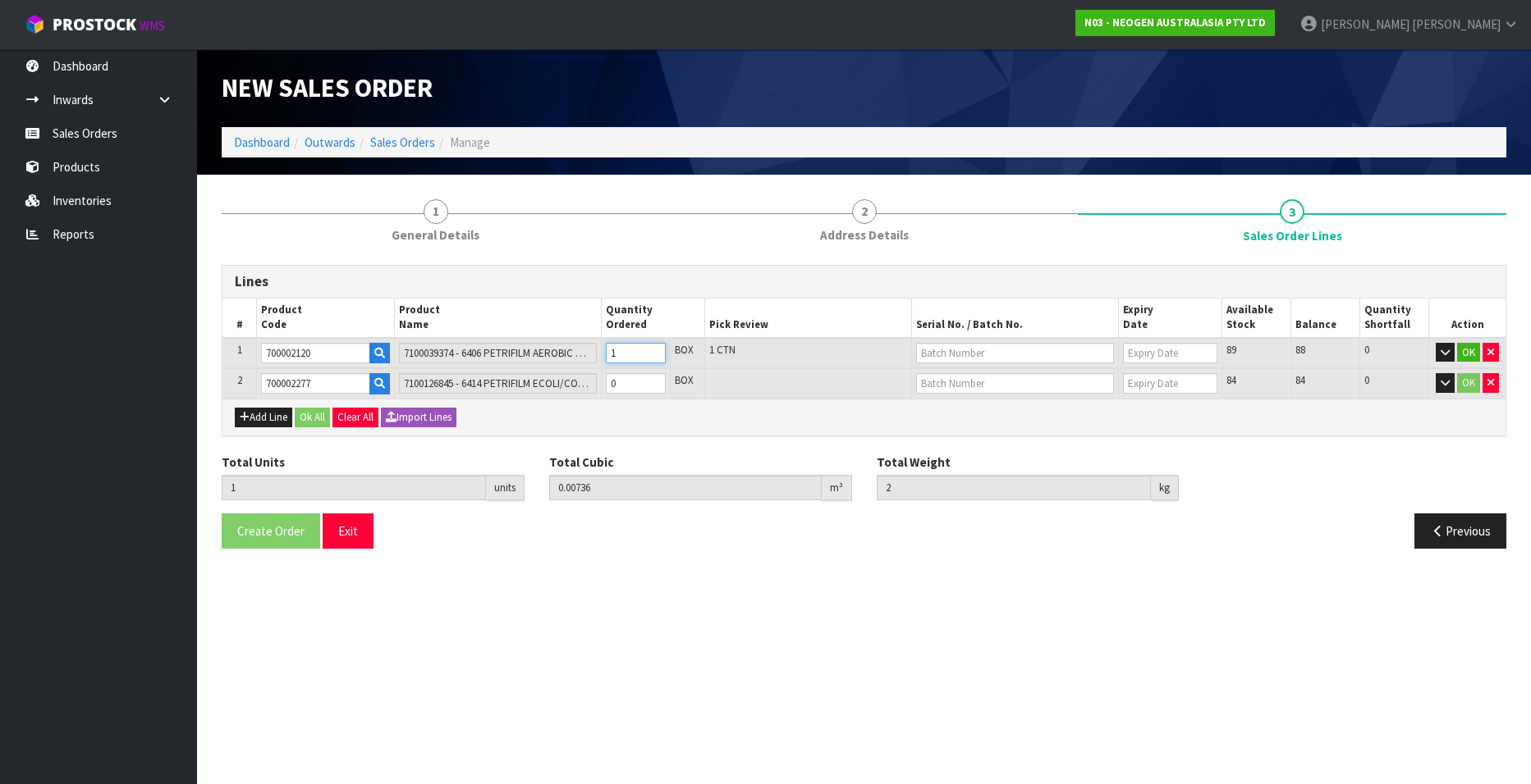
type input "2"
type input "0.01472"
type input "4"
type input "2"
click at [654, 349] on input "2" at bounding box center [635, 353] width 60 height 21
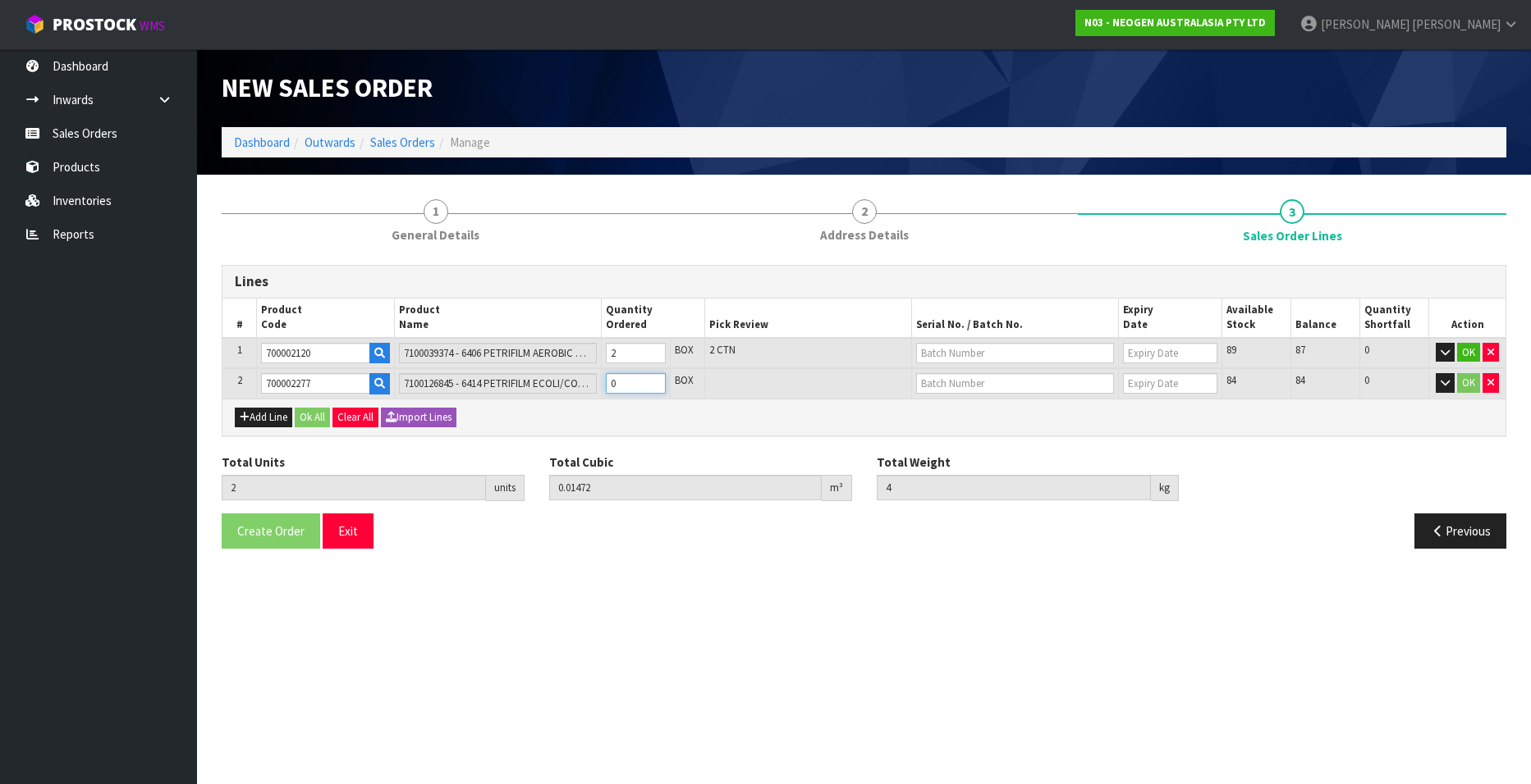
type input "3"
type input "0.02612"
type input "5.7"
type input "1"
click at [653, 377] on input "1" at bounding box center [635, 383] width 60 height 21
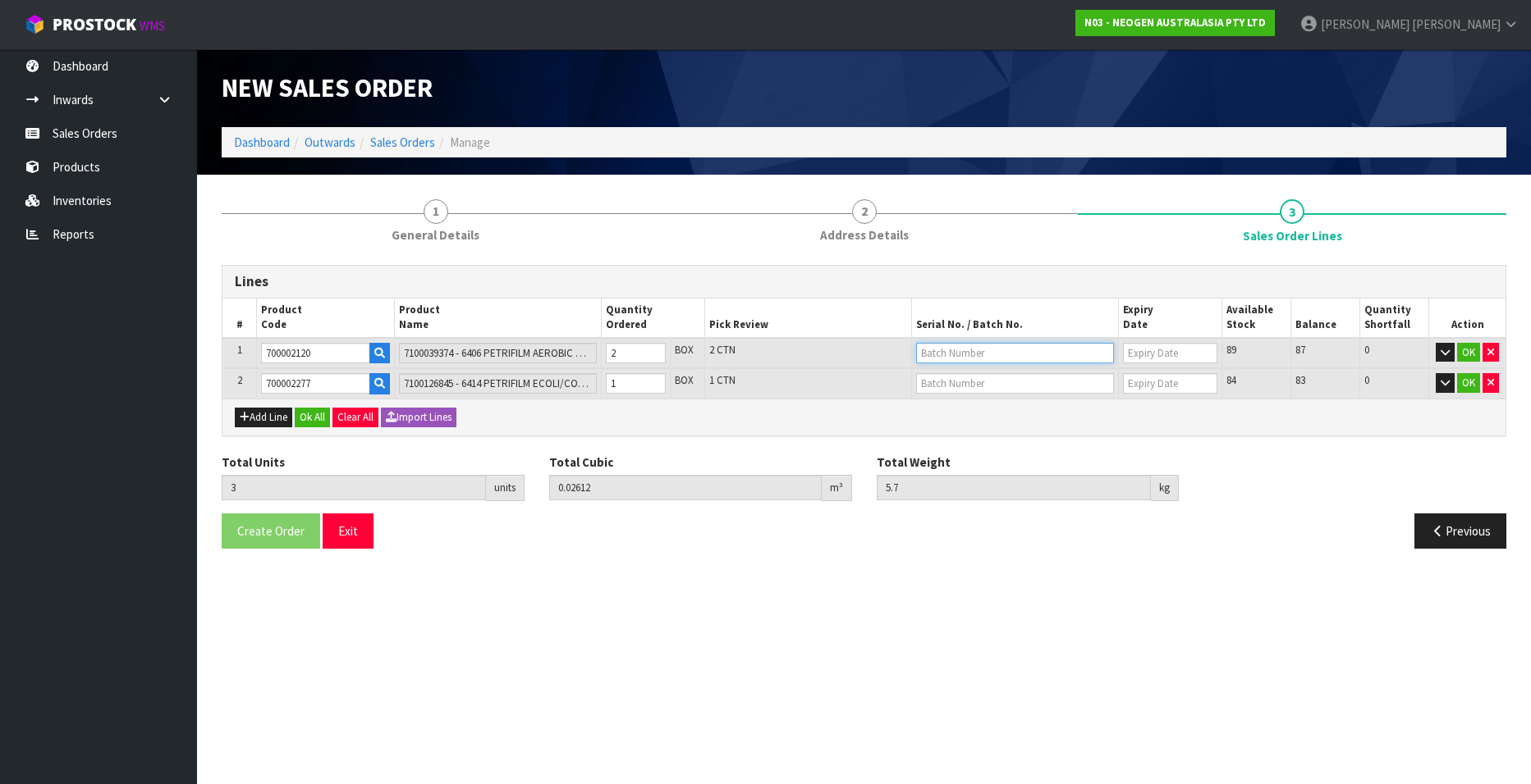
click at [967, 353] on input "text" at bounding box center [1015, 353] width 198 height 21
click at [973, 402] on link "3456WP" at bounding box center [981, 403] width 130 height 22
type input "3456WP"
type input "[DATE]"
click at [941, 385] on input "text" at bounding box center [1015, 383] width 198 height 21
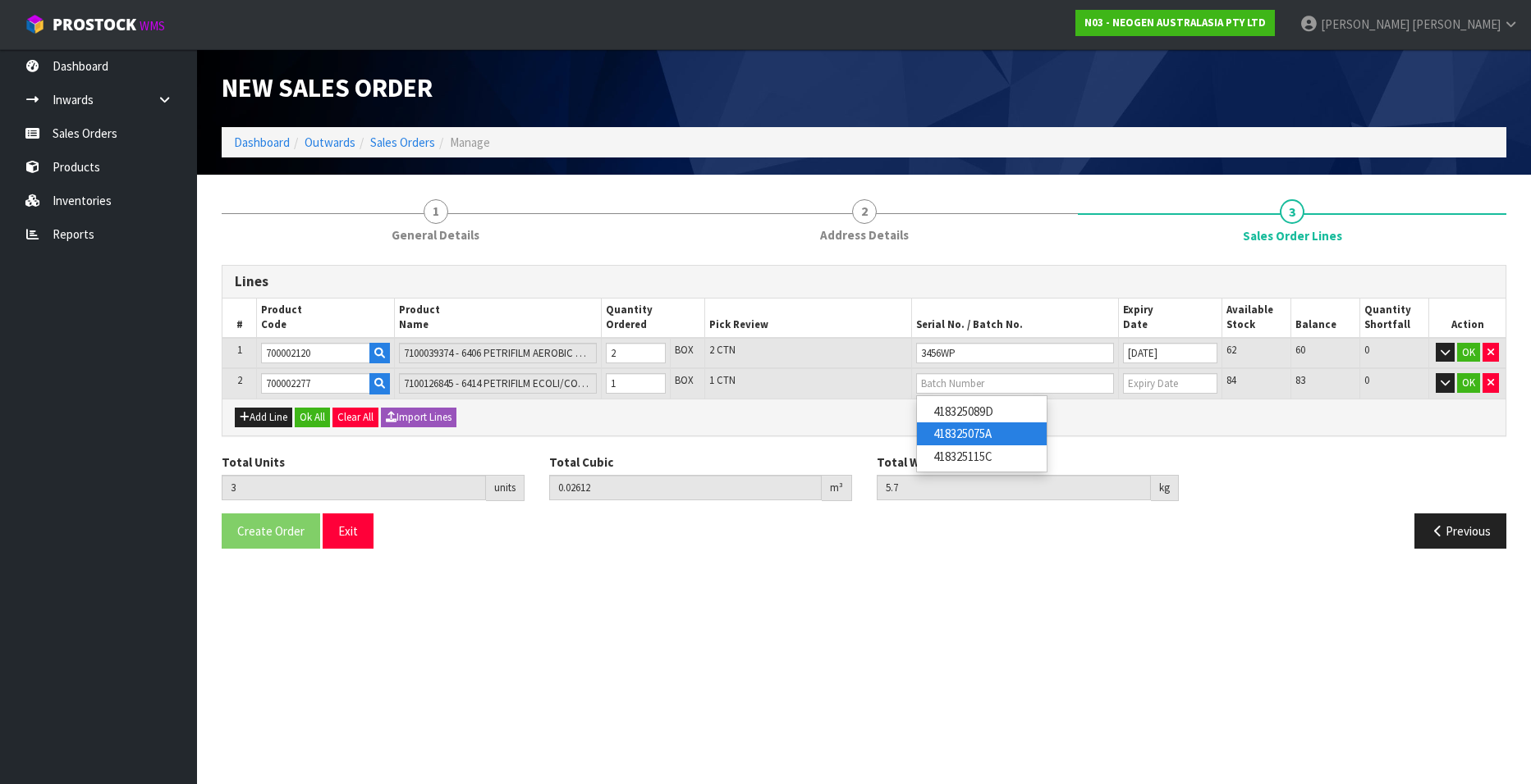
click at [941, 431] on link "418325075A" at bounding box center [981, 433] width 130 height 22
type input "418325075A"
type input "14/09/2026"
click at [1467, 345] on button "OK" at bounding box center [1469, 353] width 23 height 20
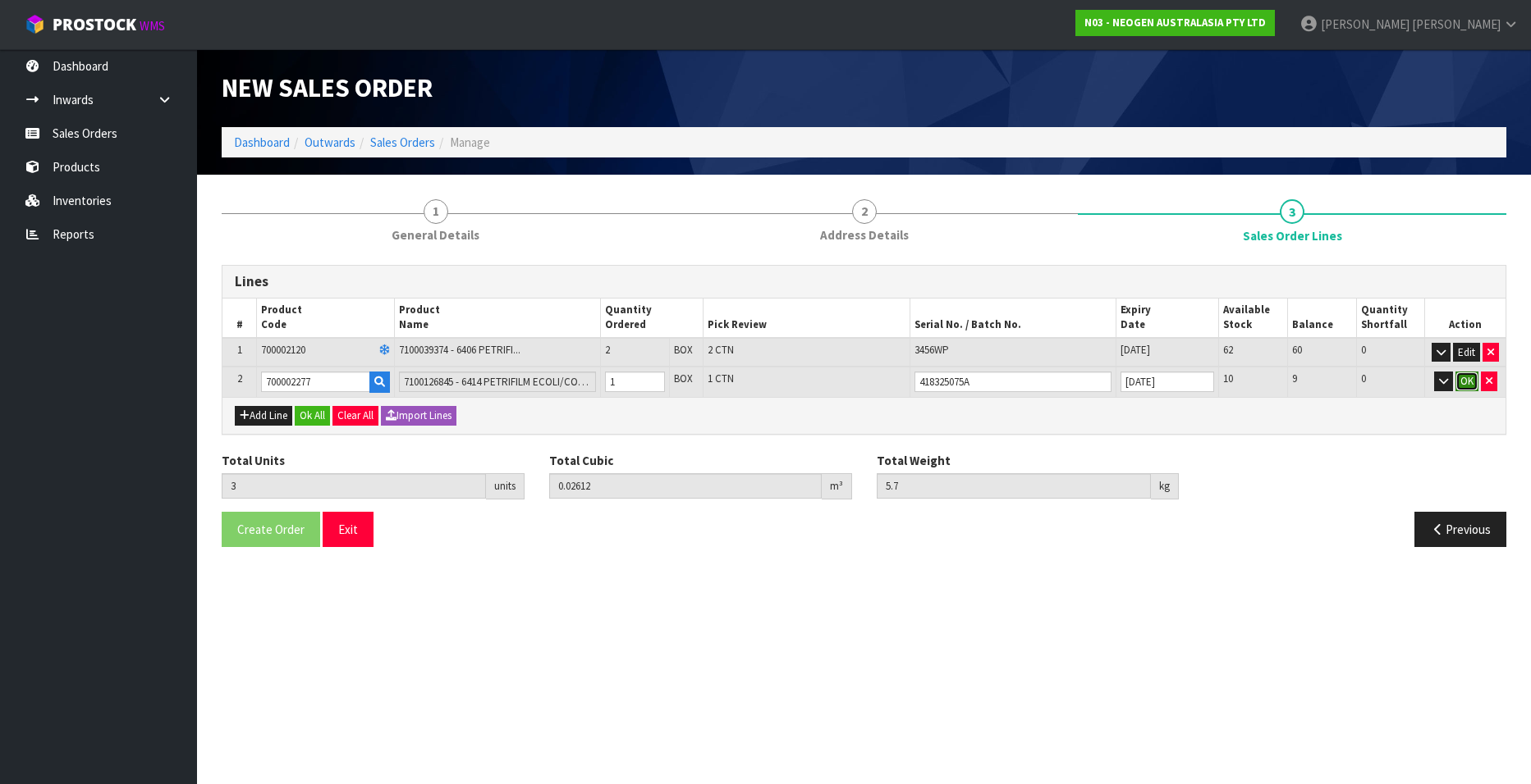
click at [1464, 377] on button "OK" at bounding box center [1467, 382] width 23 height 20
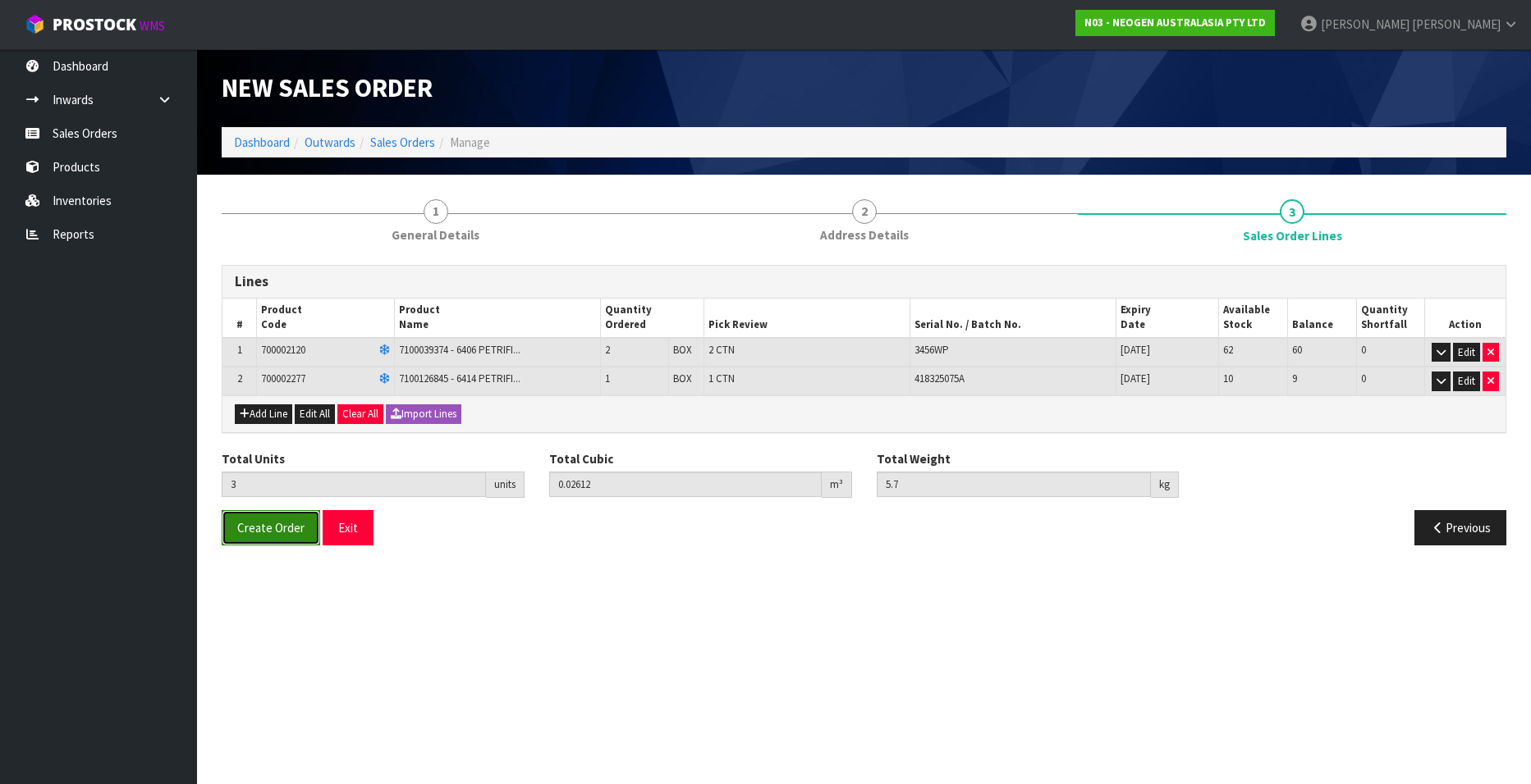
click at [264, 522] on span "Create Order" at bounding box center [270, 528] width 67 height 16
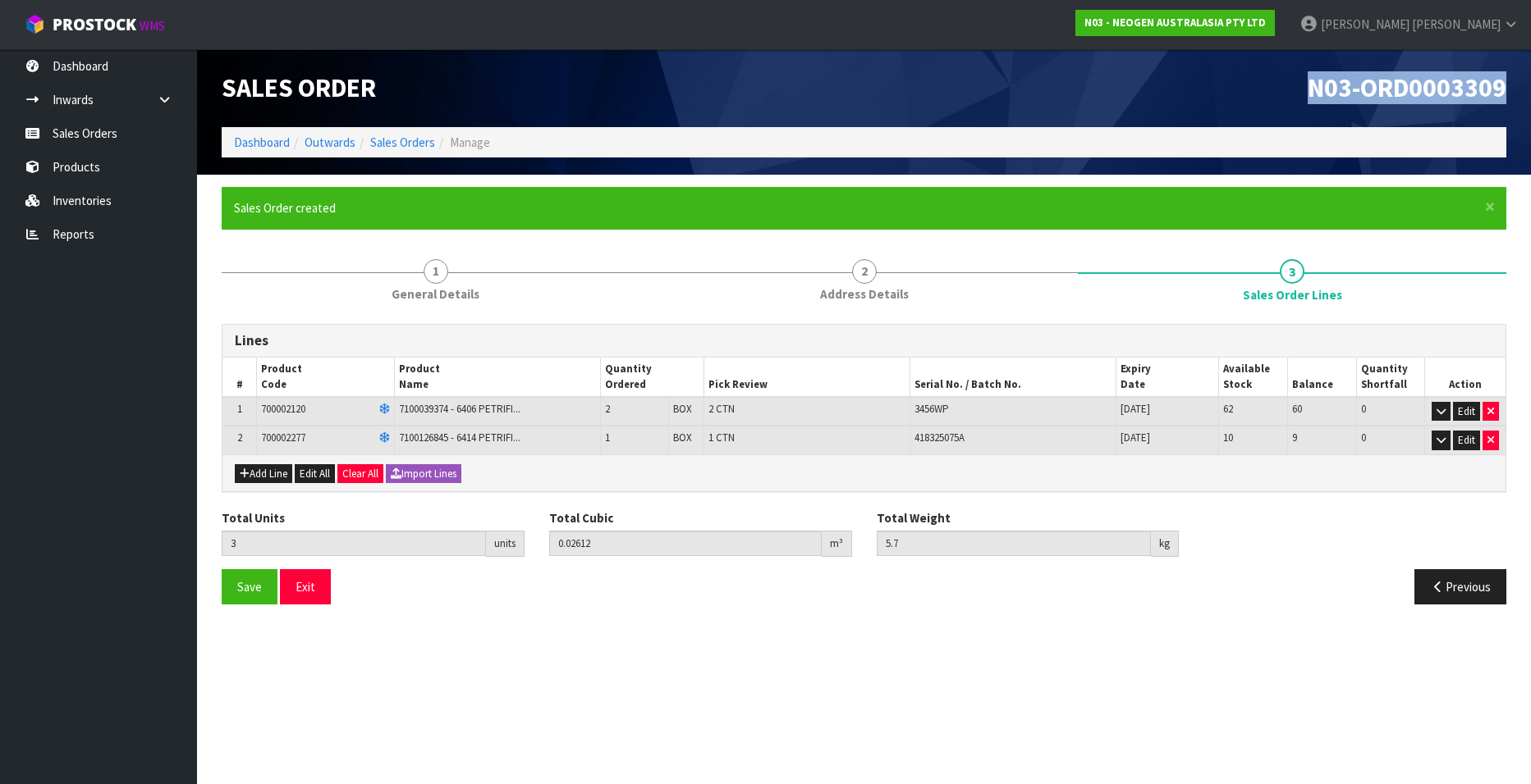
drag, startPoint x: 1308, startPoint y: 83, endPoint x: 1506, endPoint y: 96, distance: 198.4
click at [1506, 96] on div "N03-ORD0003309" at bounding box center [1192, 88] width 655 height 78
copy span "N03-ORD0003309"
click at [409, 138] on link "Sales Orders" at bounding box center [403, 142] width 65 height 16
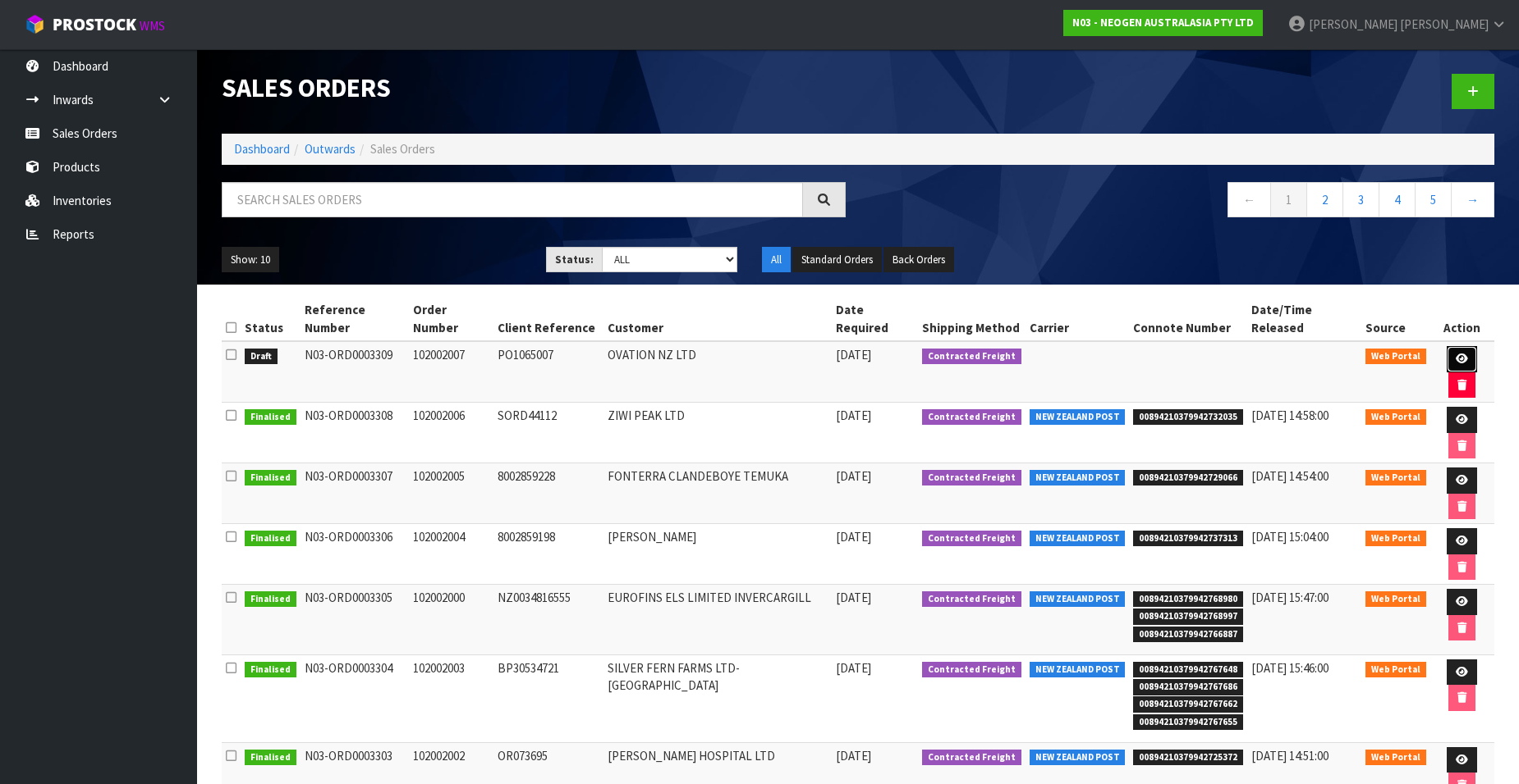
click at [1456, 353] on icon at bounding box center [1462, 358] width 12 height 11
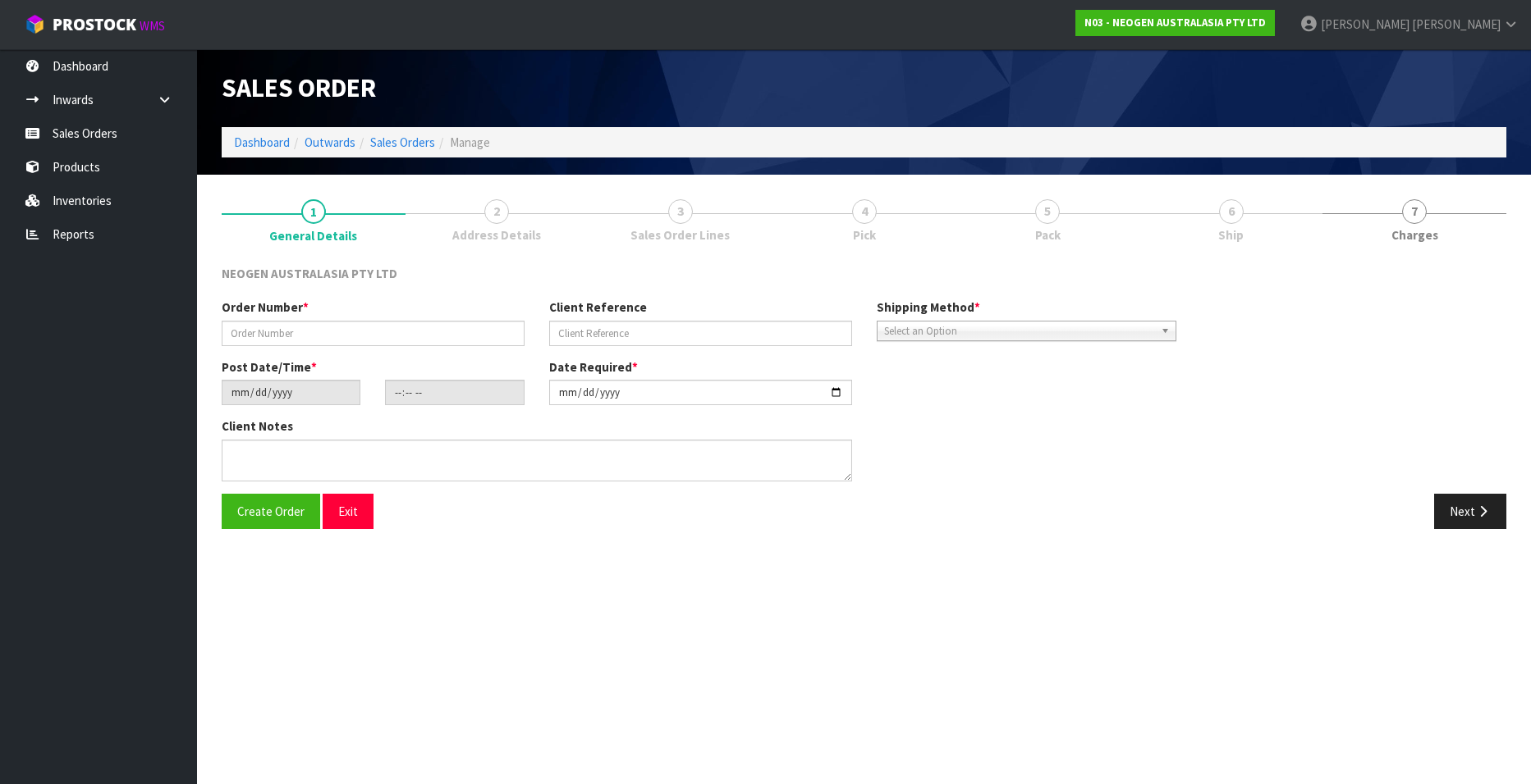
type input "102002007"
type input "PO1065007"
type input "[DATE]"
type input "09:42:00.000"
type input "[DATE]"
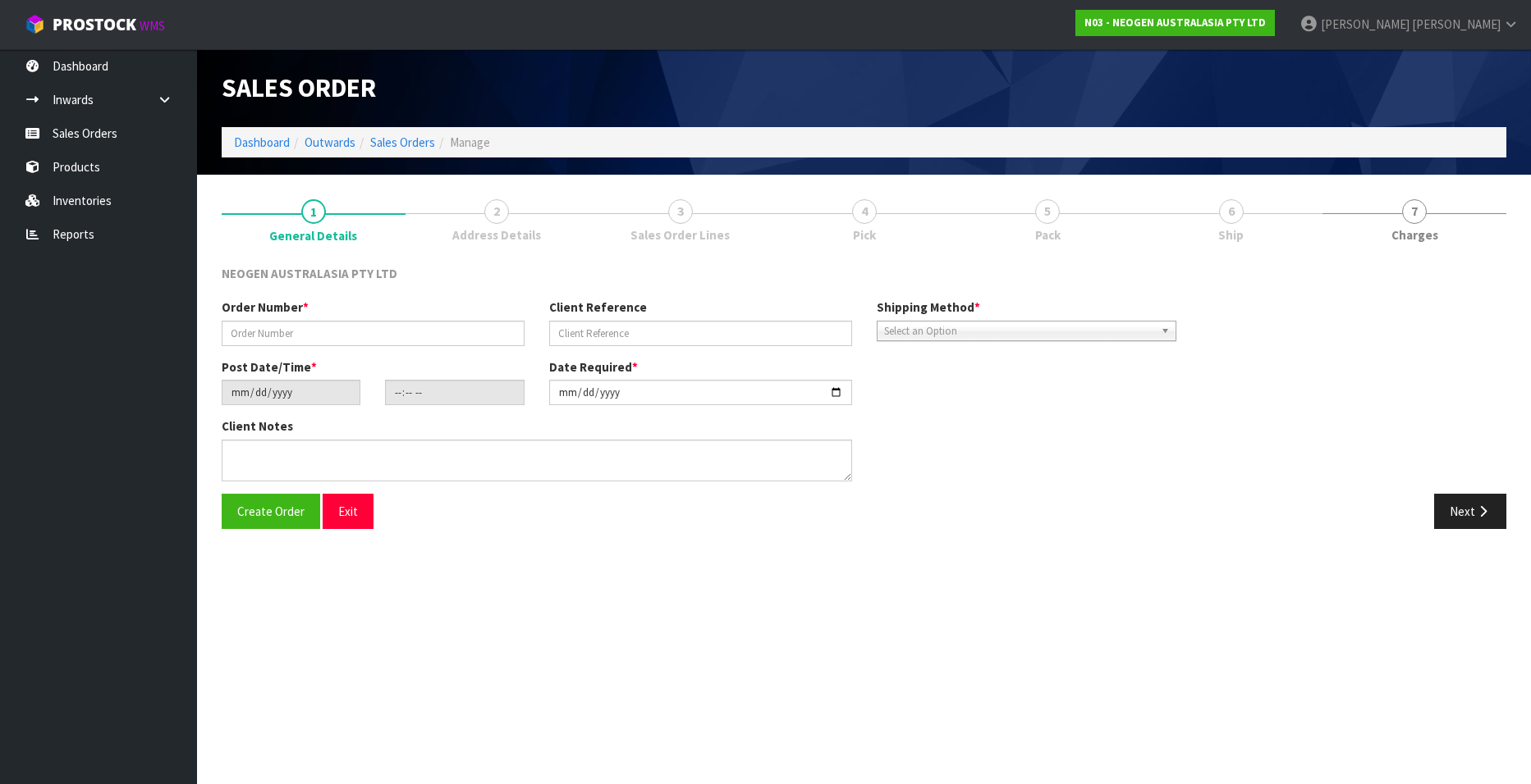
type textarea "ATTN: ERIN JENKINS"
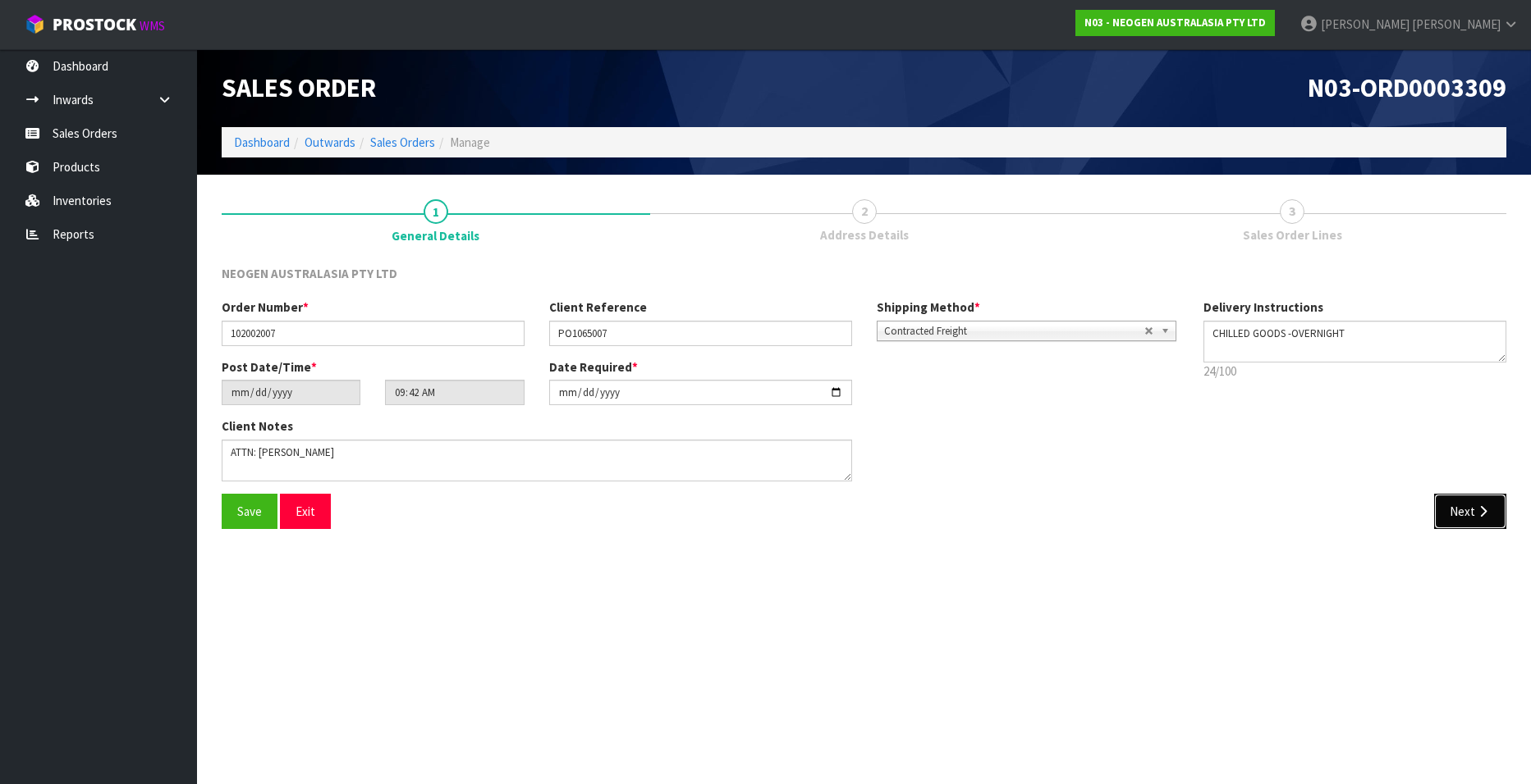
click at [1468, 504] on button "Next" at bounding box center [1469, 511] width 72 height 35
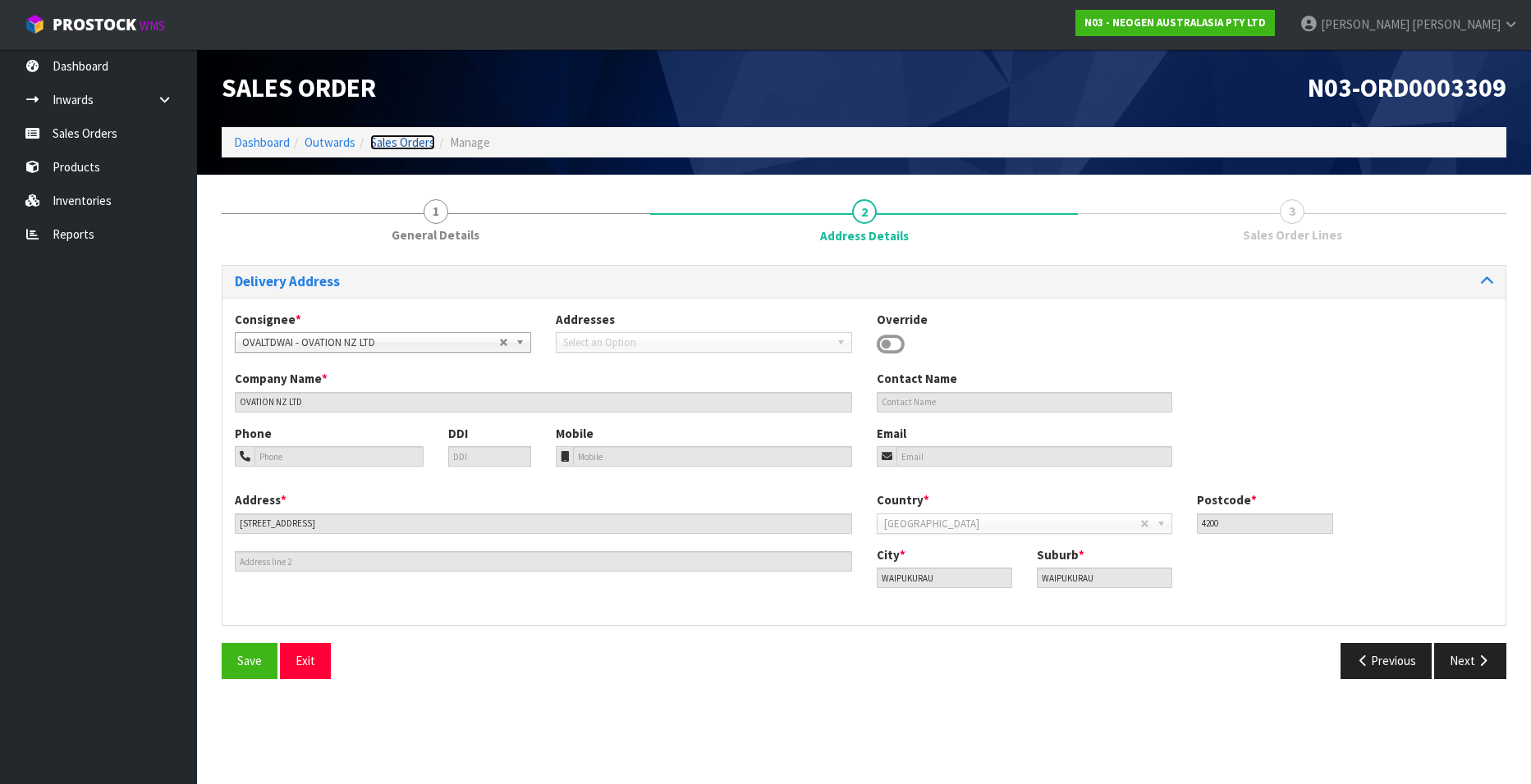
click at [397, 141] on link "Sales Orders" at bounding box center [403, 142] width 65 height 16
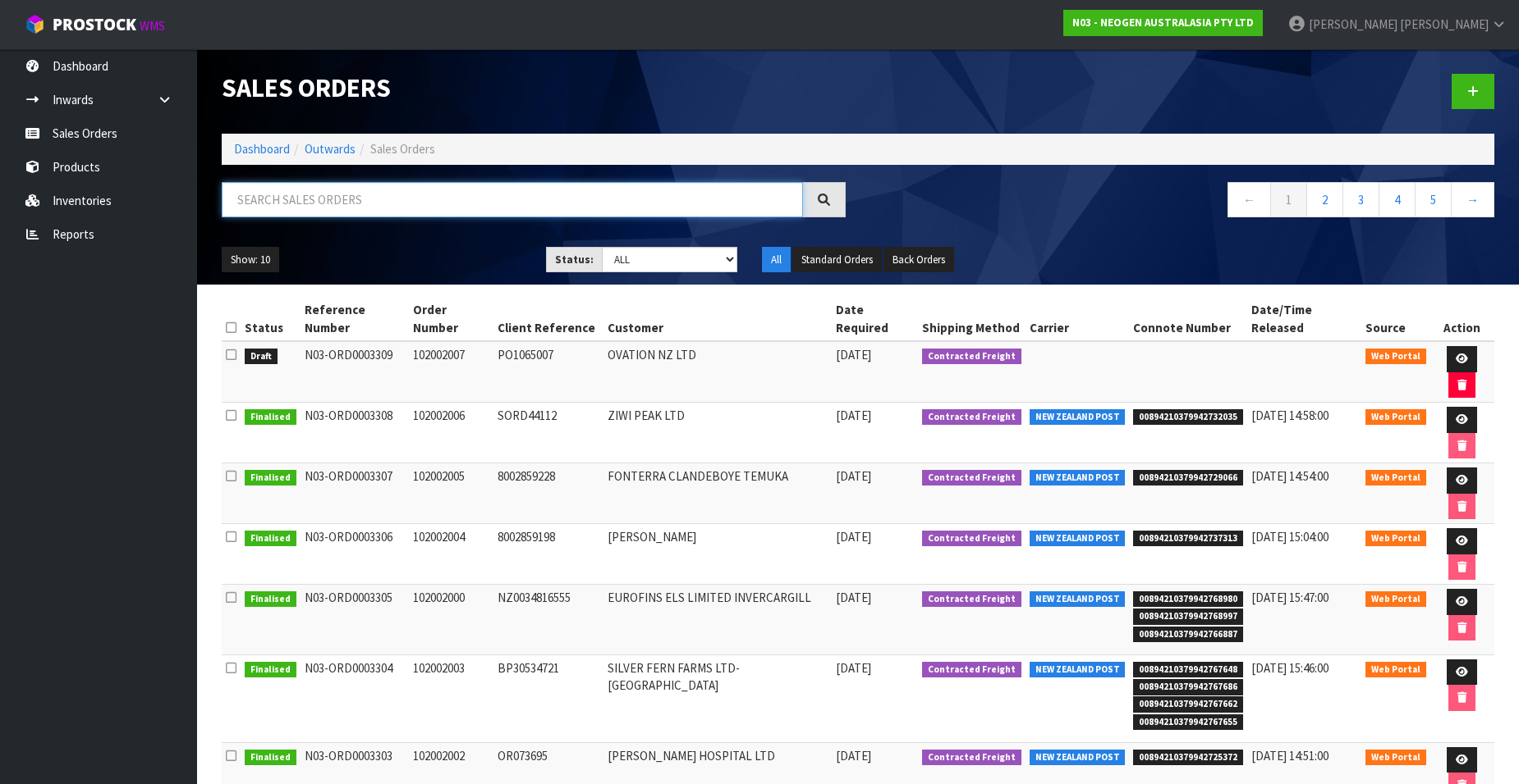
click at [412, 198] on input "text" at bounding box center [512, 200] width 581 height 35
paste input "102002008"
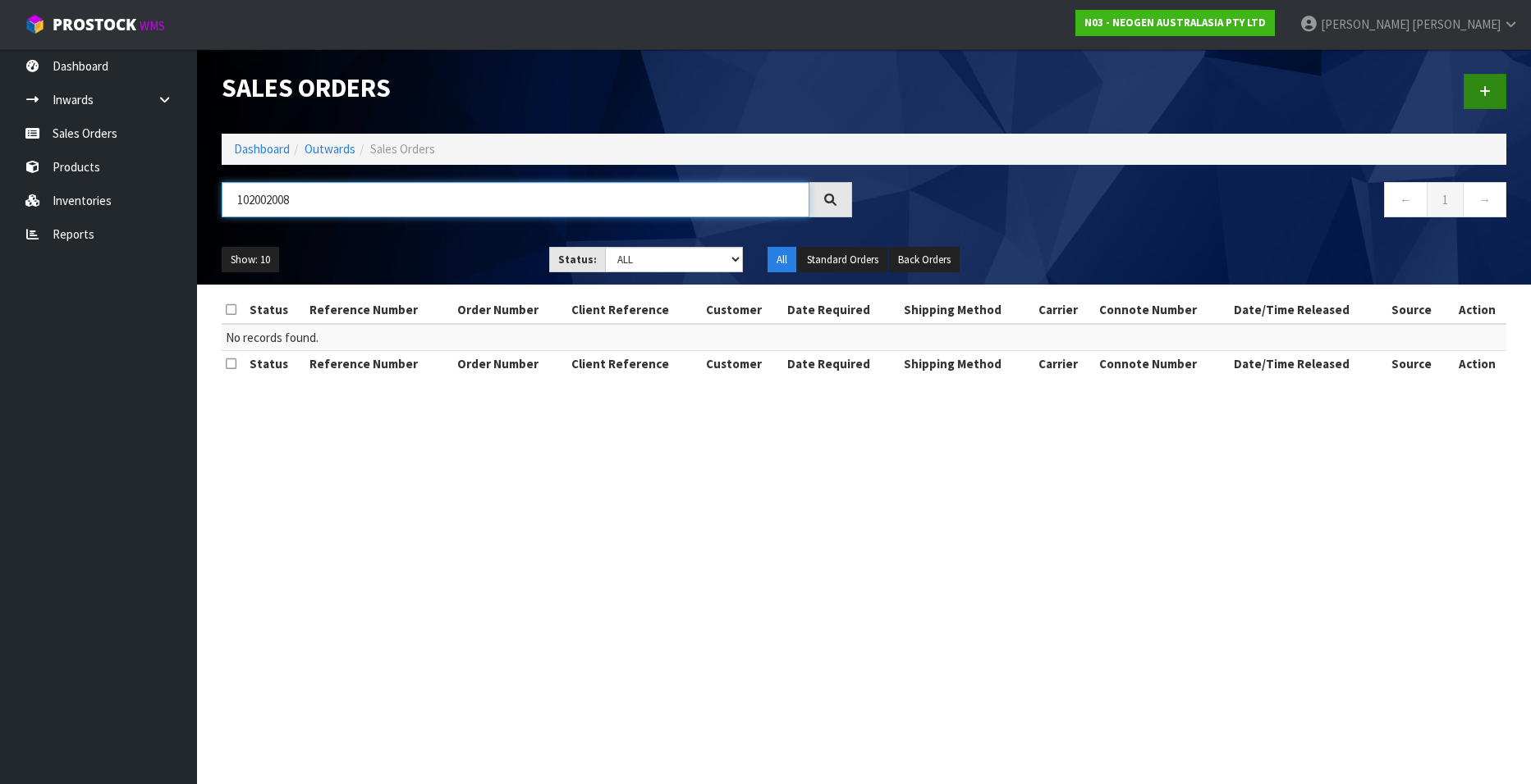
type input "102002008"
click at [1482, 89] on icon at bounding box center [1484, 91] width 12 height 12
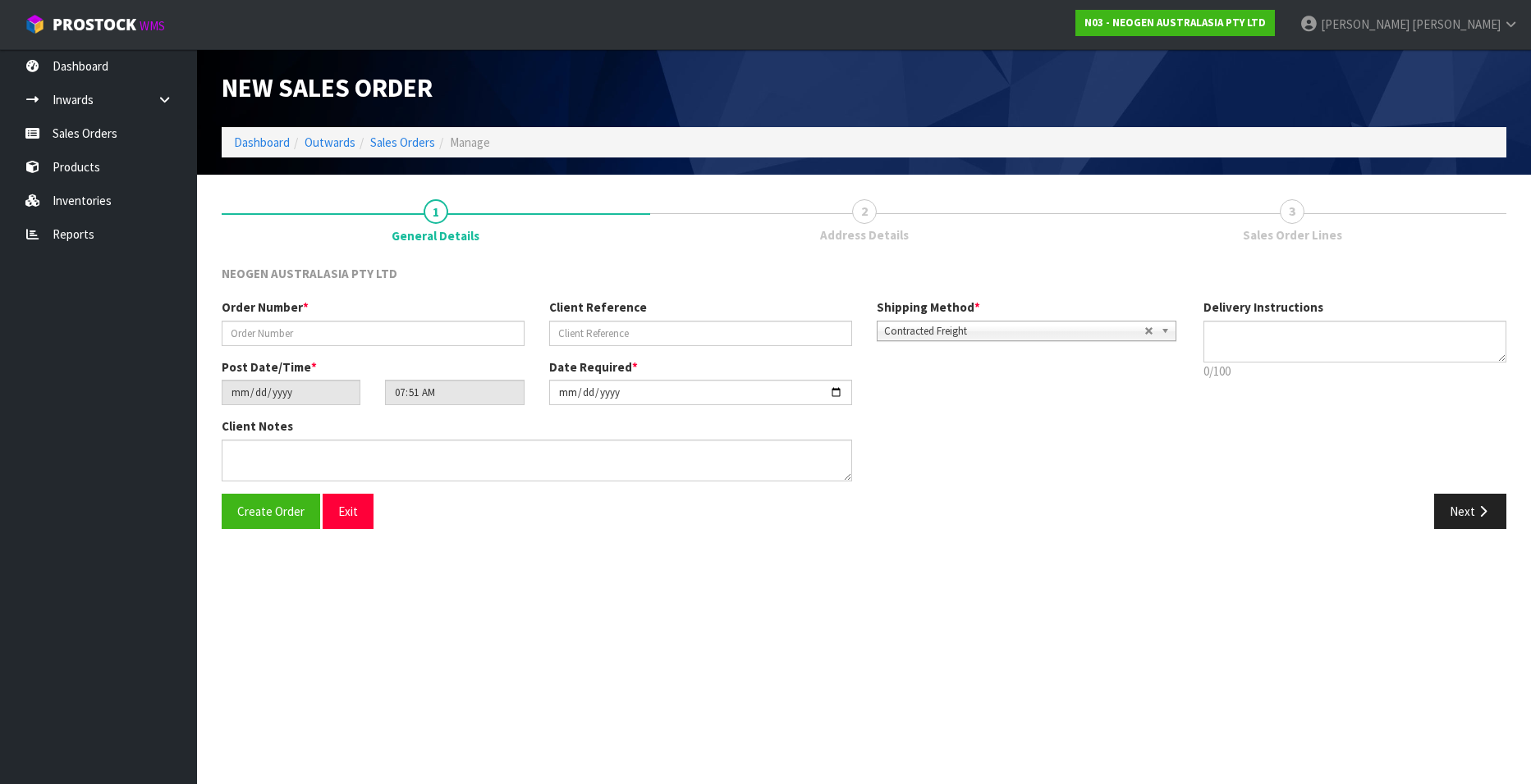
type textarea "CHILLED GOODS -OVERNIGHT"
click at [275, 325] on input "text" at bounding box center [373, 333] width 303 height 26
paste input "102002008"
type input "102002008"
click at [593, 328] on input "text" at bounding box center [700, 333] width 303 height 26
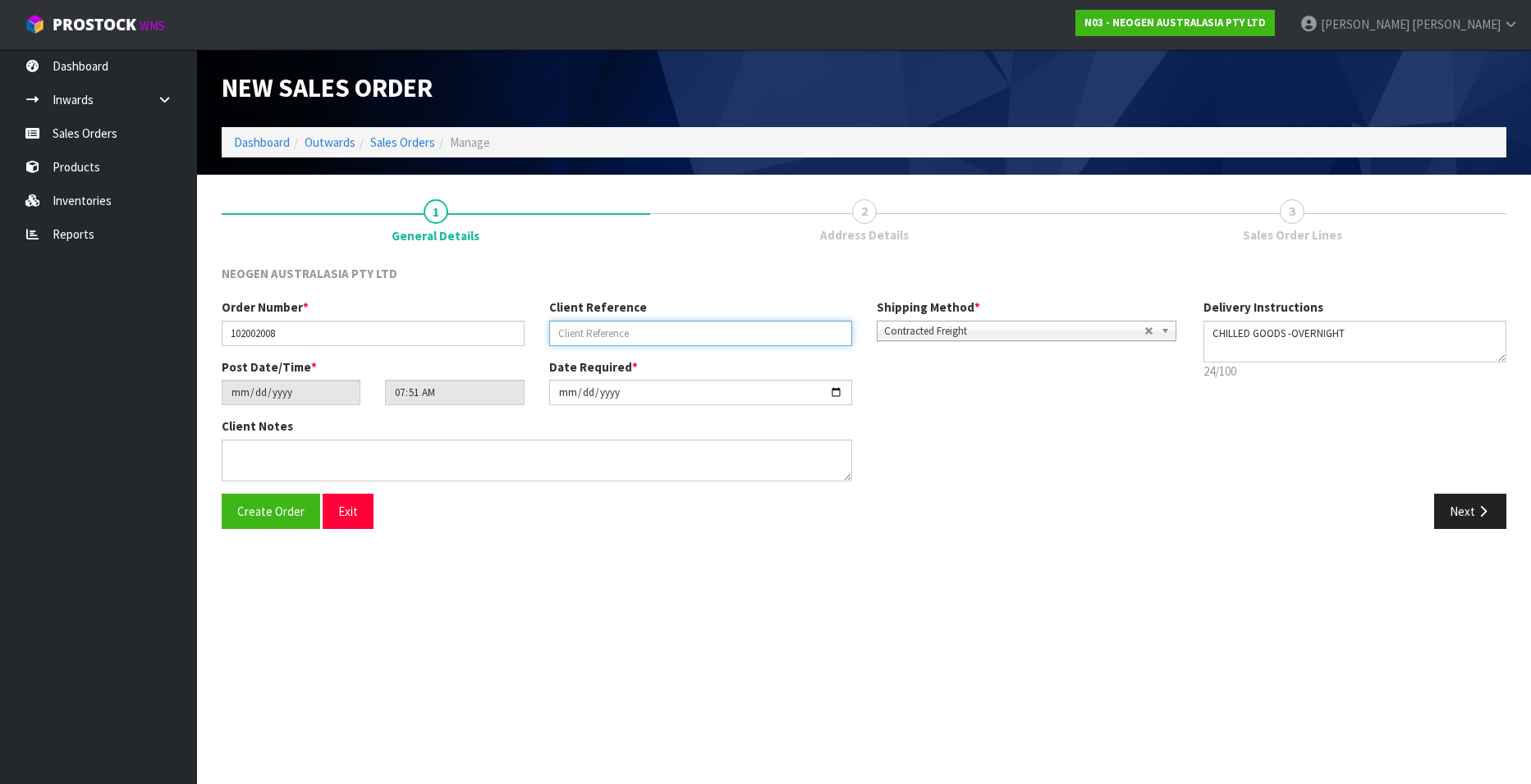
paste input "PO105510"
type input "PO105510"
click at [1445, 510] on button "Next" at bounding box center [1469, 511] width 72 height 35
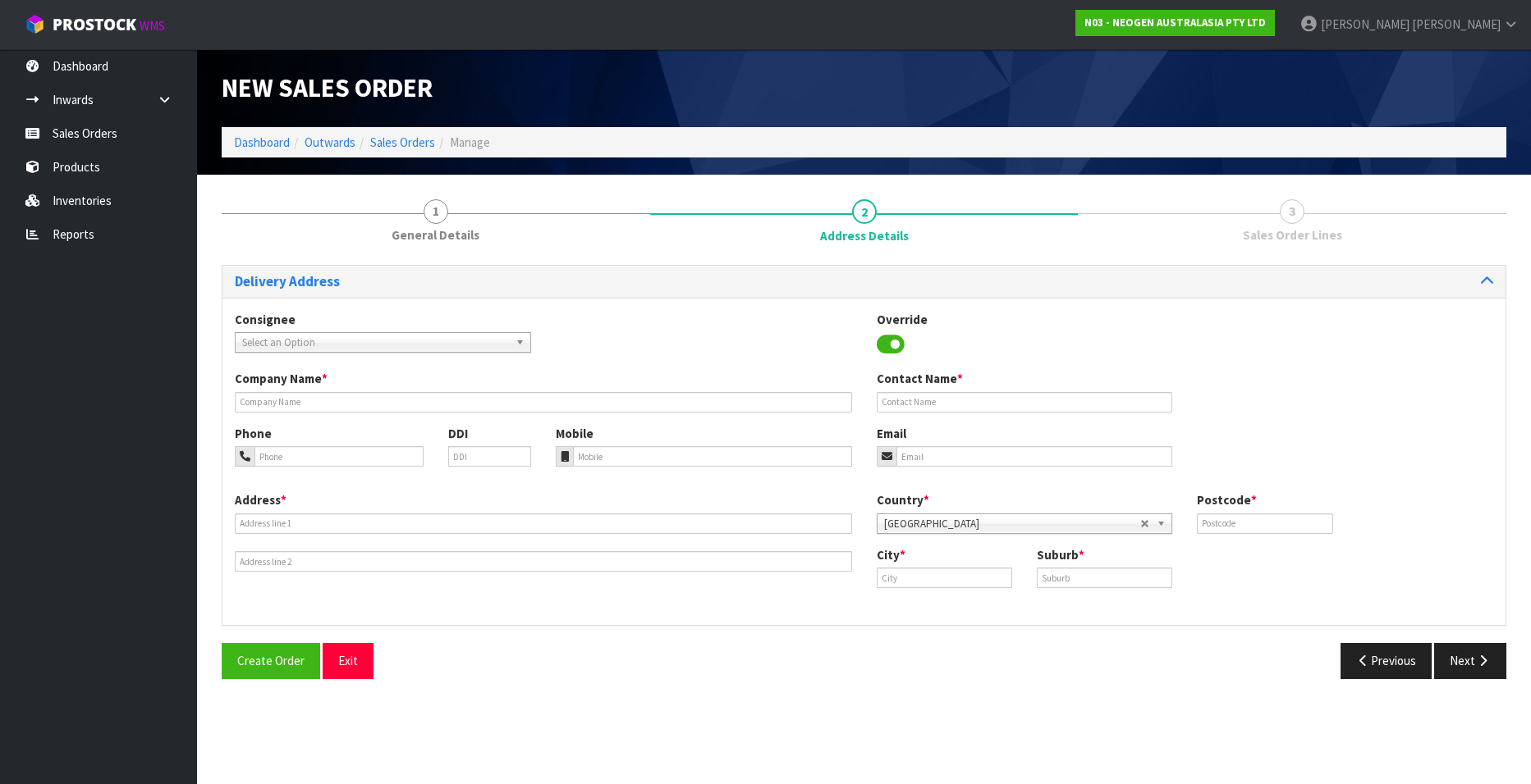
click at [254, 343] on span "Select an Option" at bounding box center [375, 343] width 267 height 20
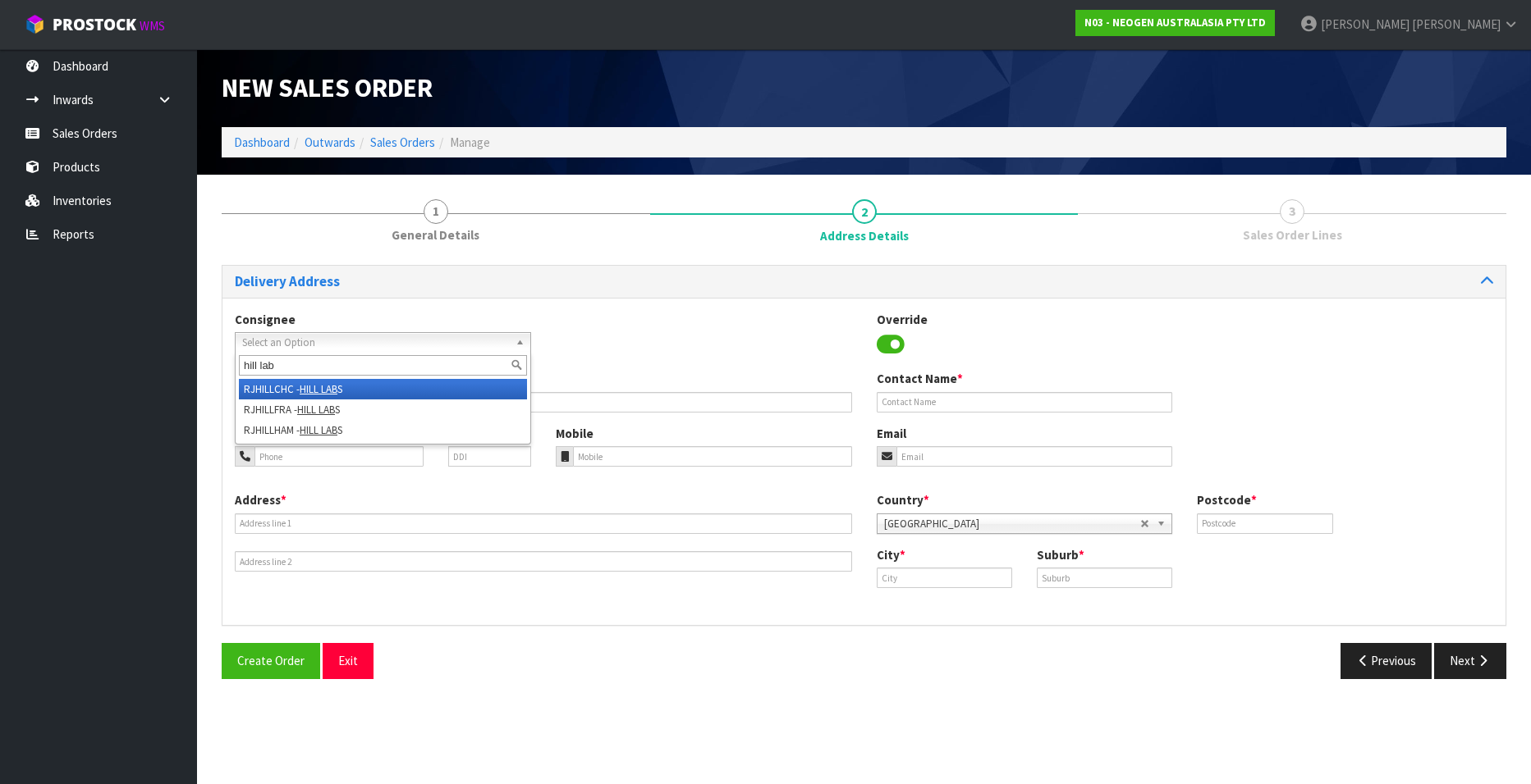
type input "hill lab"
click at [324, 386] on em "HILL LAB" at bounding box center [318, 389] width 37 height 14
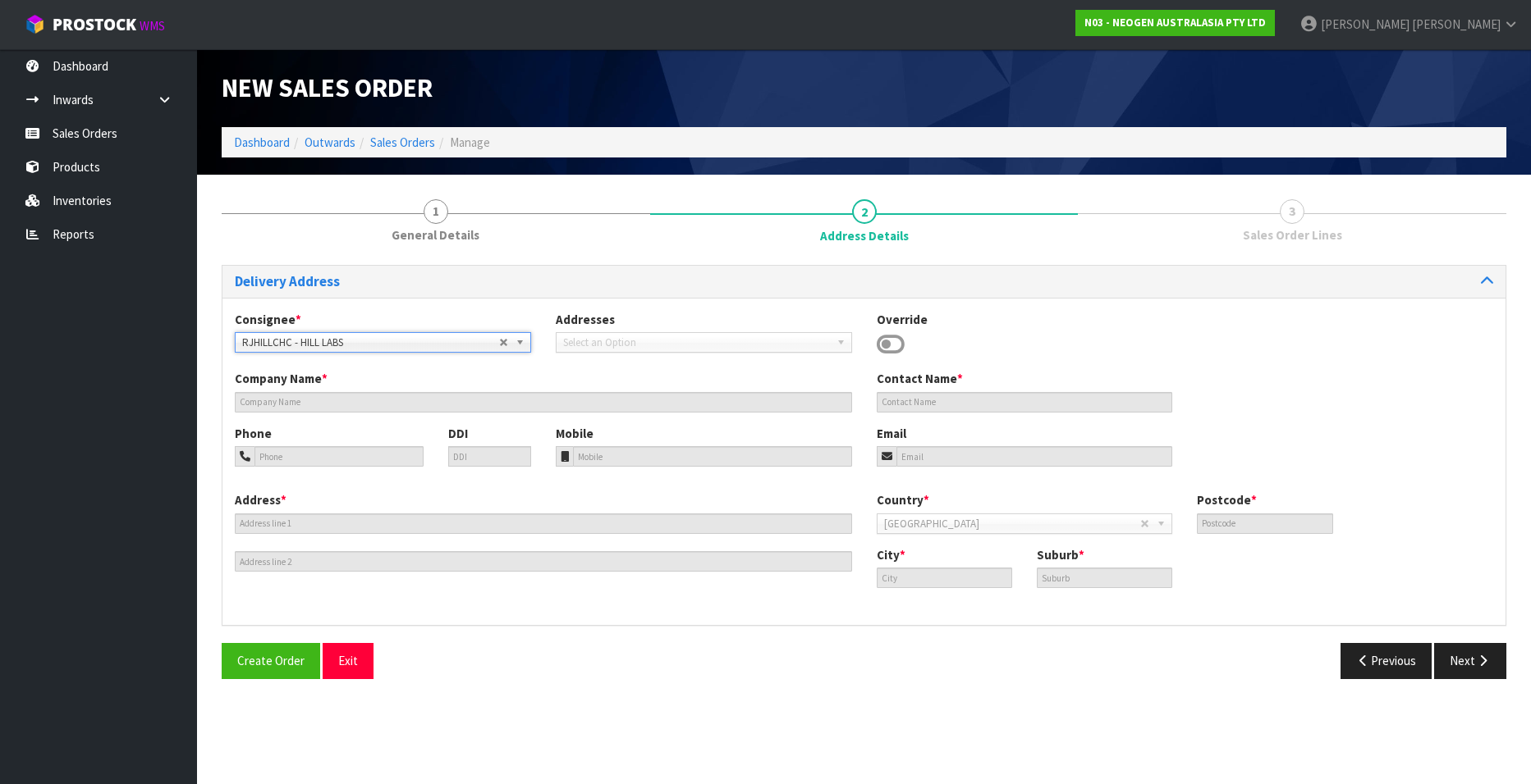
type input "HILL LABS"
type input "DOMINIQUE GAO"
type input "LEVEL 1 / 17 PRINT PLACE"
type input "8024"
type input "CHRISTCHURCH"
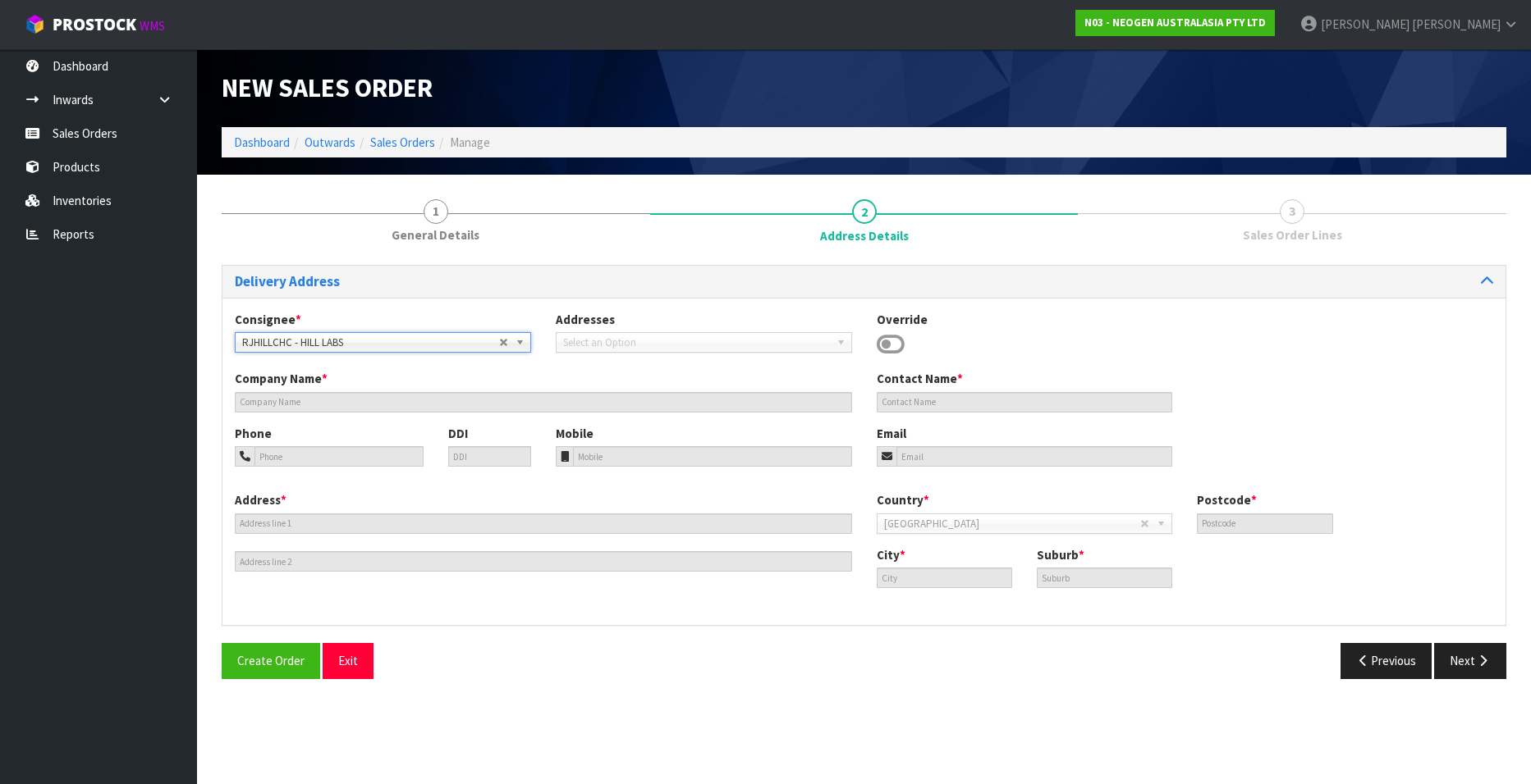
type input "MIDDLETON"
click at [1456, 658] on button "Next" at bounding box center [1469, 661] width 72 height 35
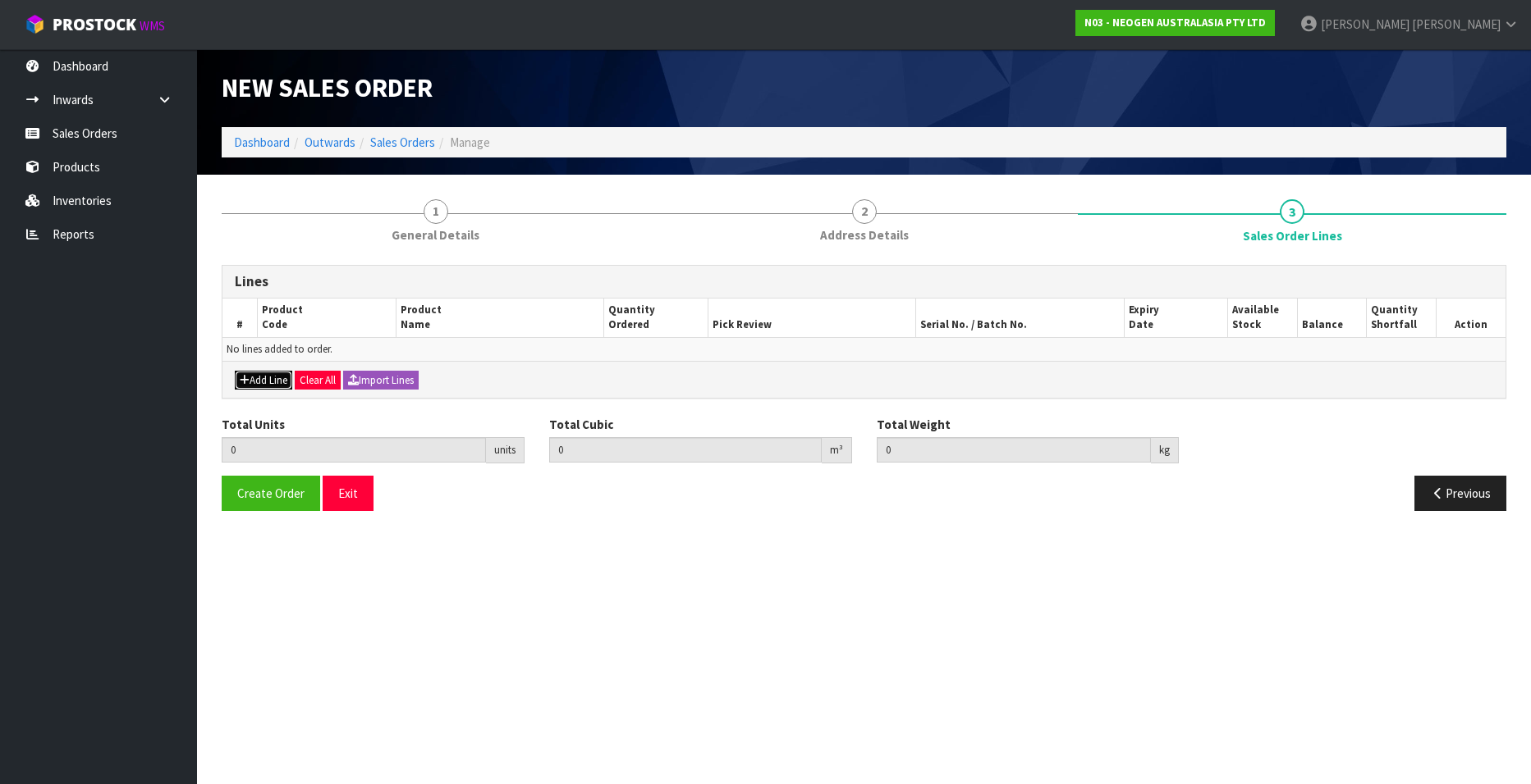
click at [258, 377] on button "Add Line" at bounding box center [263, 381] width 57 height 20
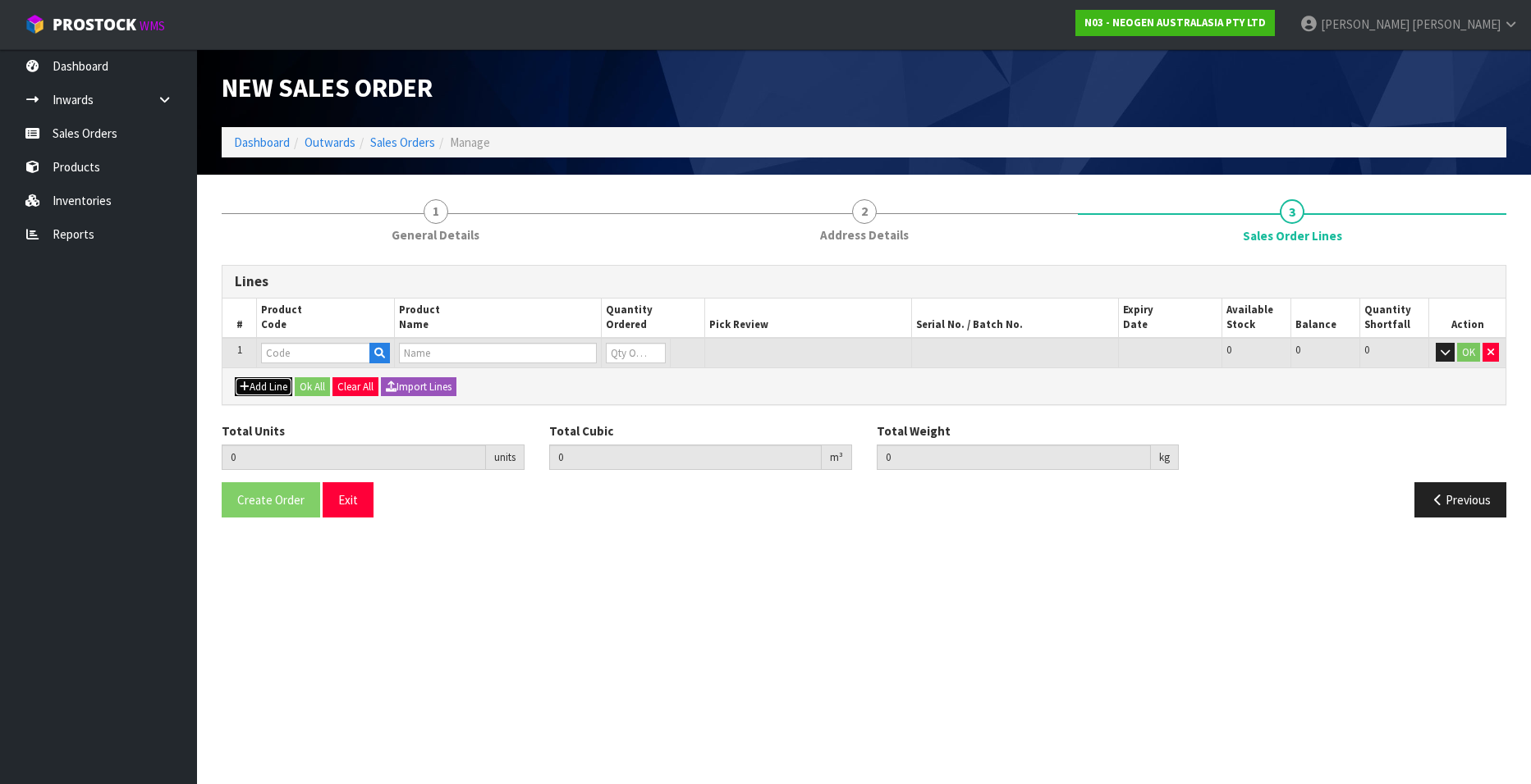
click at [259, 386] on button "Add Line" at bounding box center [263, 387] width 57 height 20
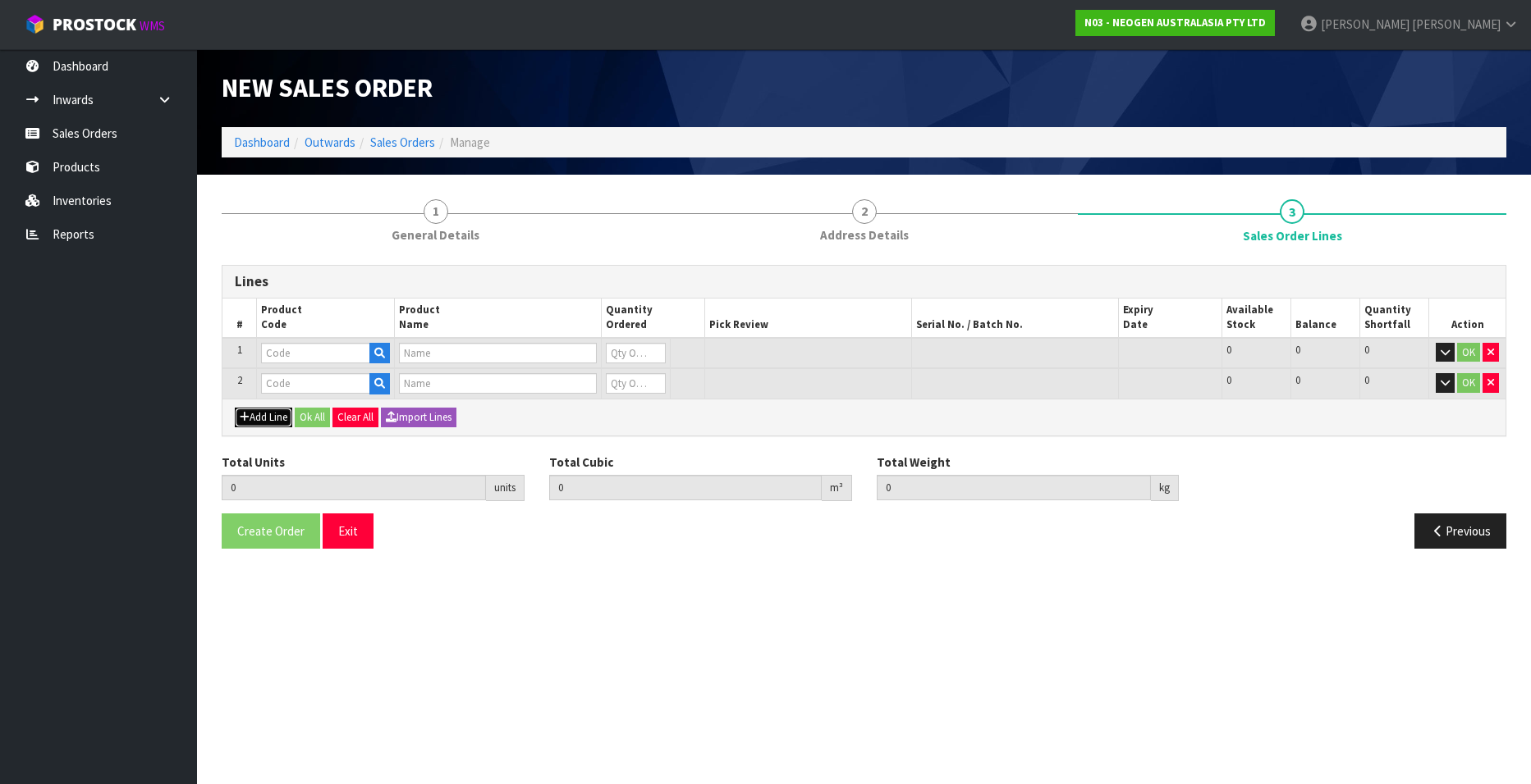
click at [262, 412] on button "Add Line" at bounding box center [263, 417] width 57 height 20
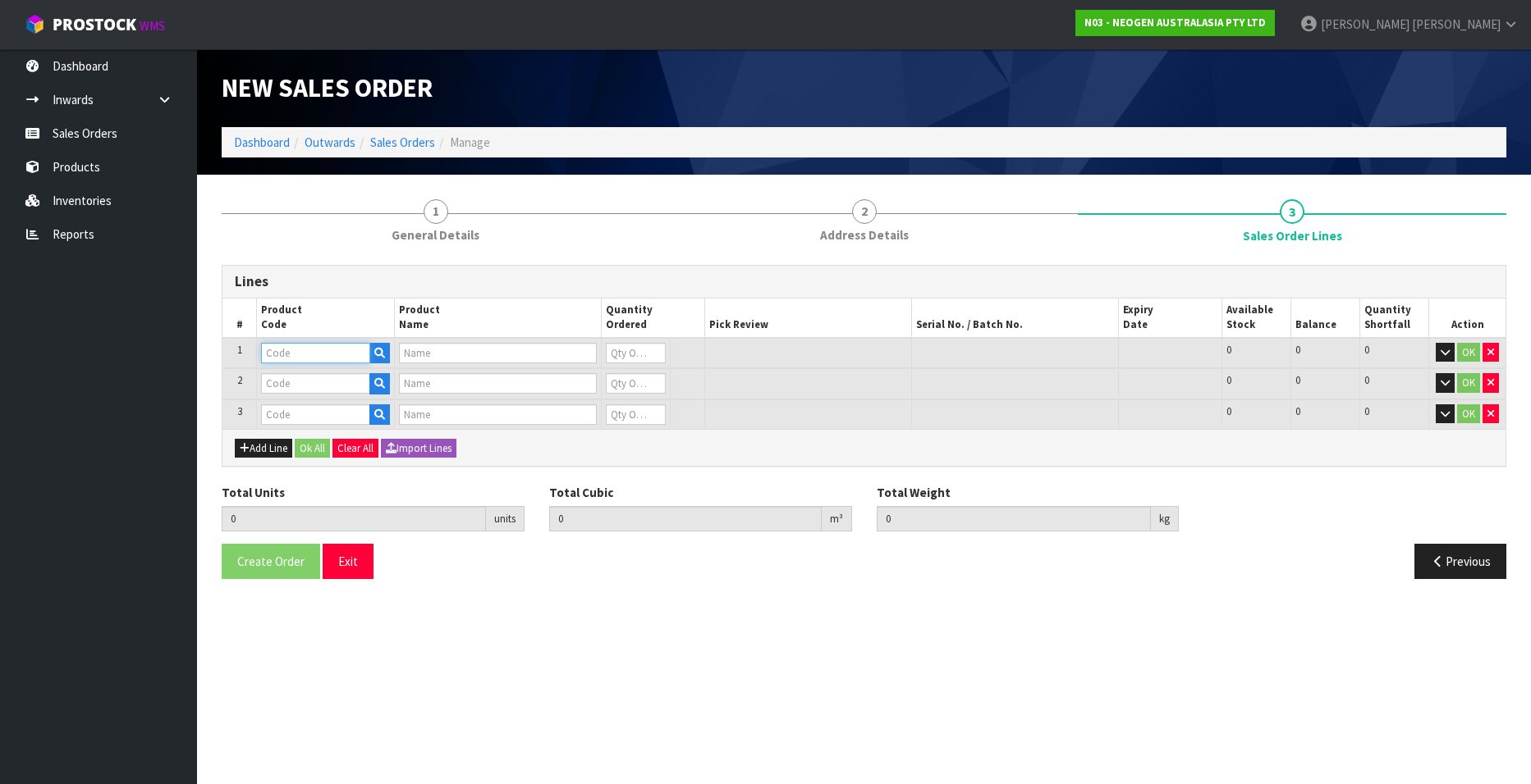
click at [279, 355] on input "text" at bounding box center [315, 353] width 109 height 21
paste input "700002120"
type input "700002120"
type input "7100039374 - 6406 PETRIFILM AEROBIC CT PLT 1000EA/CS"
type input "0"
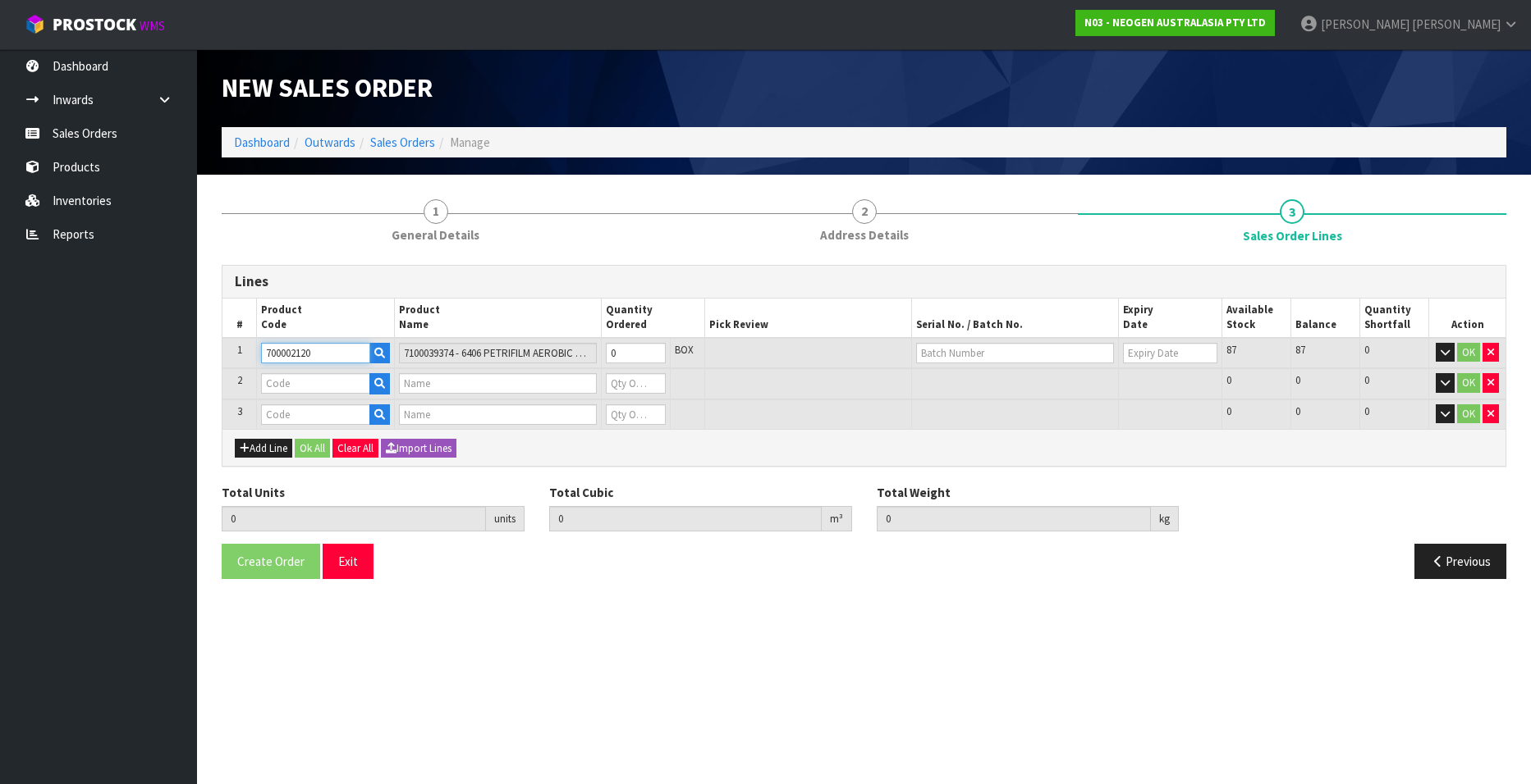
type input "700002120"
click at [322, 382] on input "text" at bounding box center [315, 383] width 109 height 21
paste input "700002135"
type input "700002135"
type input "7100039444 - 6452 PETRIFILM AQUA HETERO CT PLT 1000"
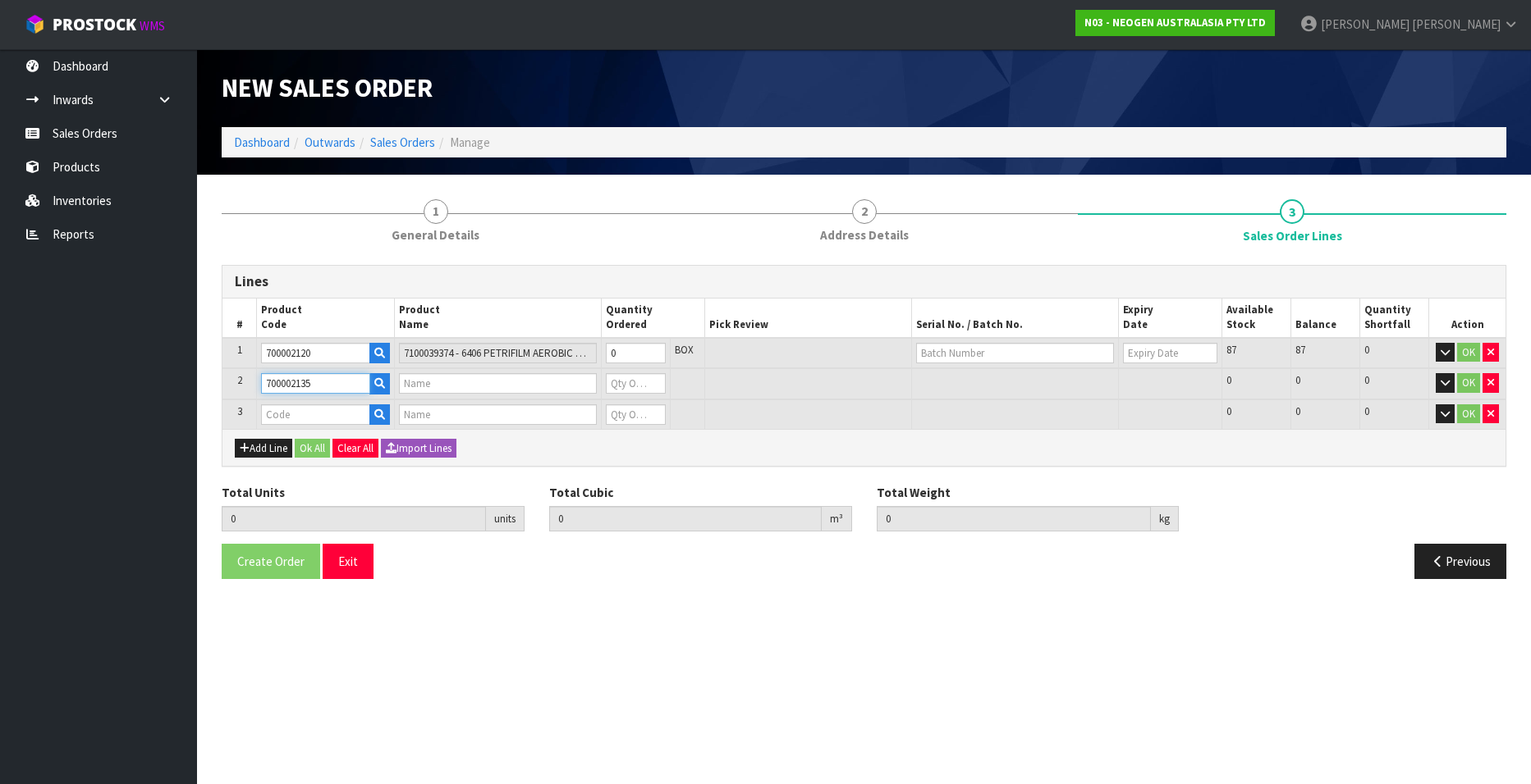
type input "0"
type input "700002135"
click at [294, 412] on input "text" at bounding box center [315, 415] width 109 height 21
paste input "700002277"
type input "700002277"
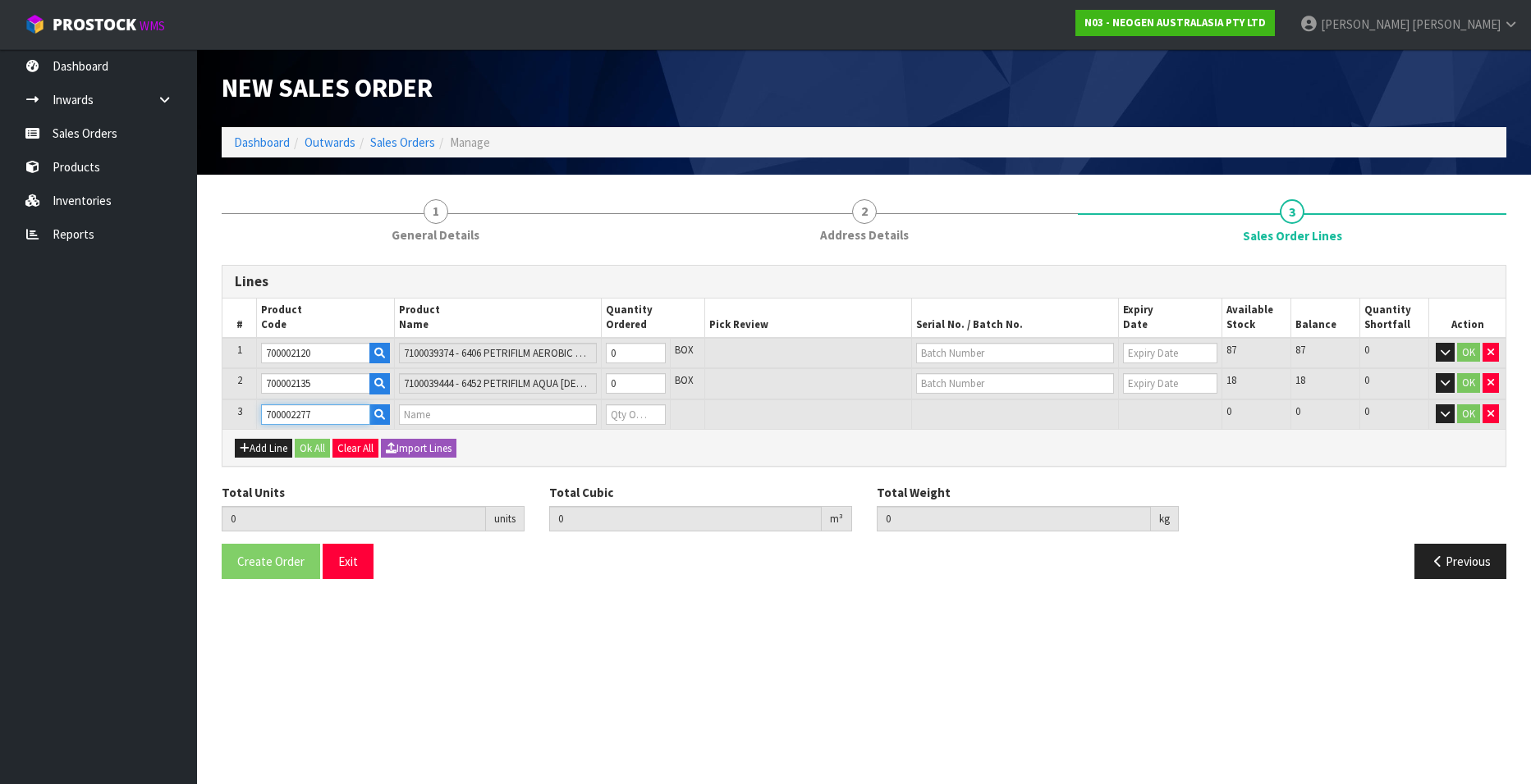
type input "0.000000"
type input "0.000"
type input "7100126845 - 6414 PETRIFILM ECOLI/COLI CT PLT 500C PL"
type input "0"
type input "700002277"
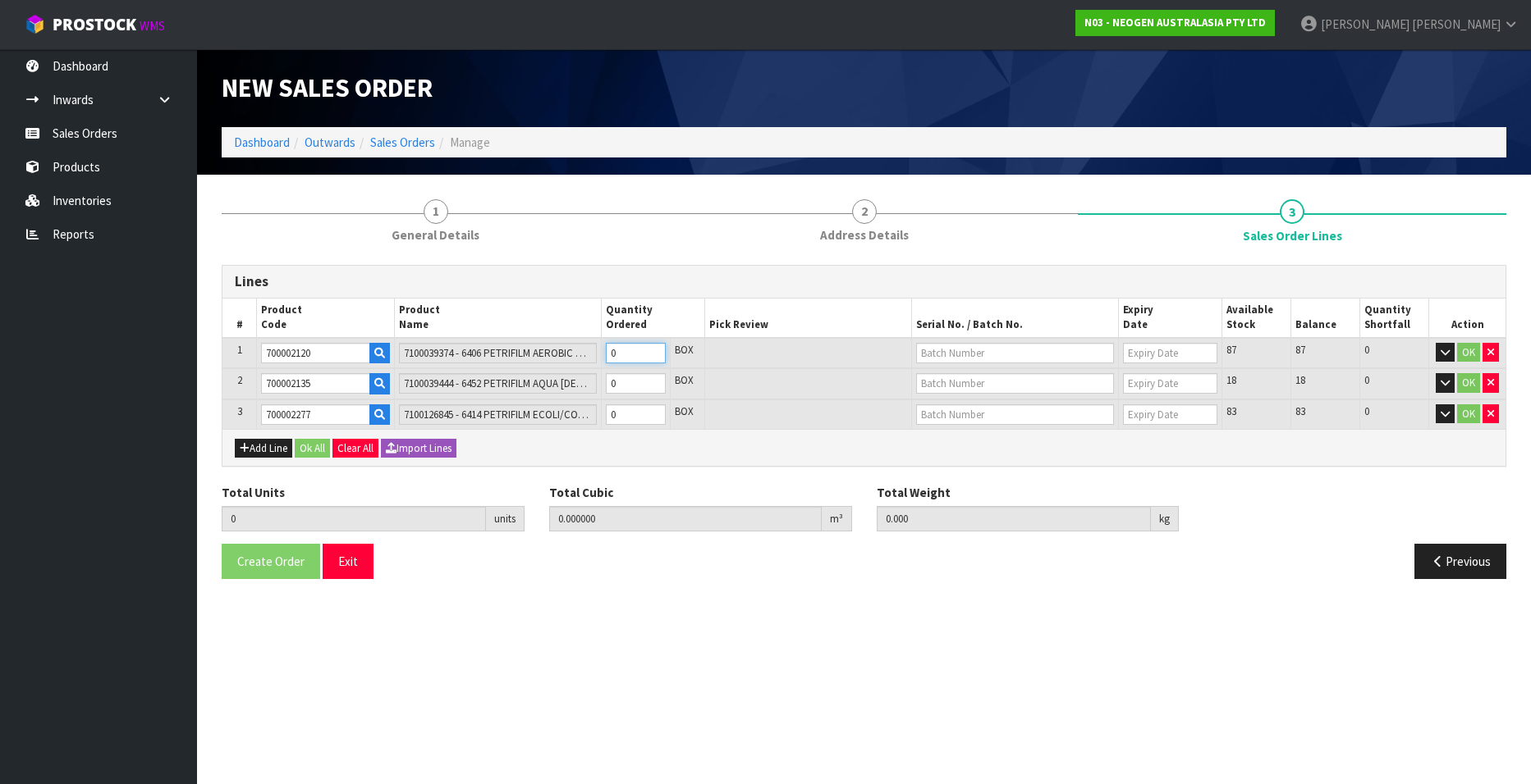
type input "1"
type input "0.00736"
type input "2"
type input "1"
click at [654, 350] on input "1" at bounding box center [635, 353] width 60 height 21
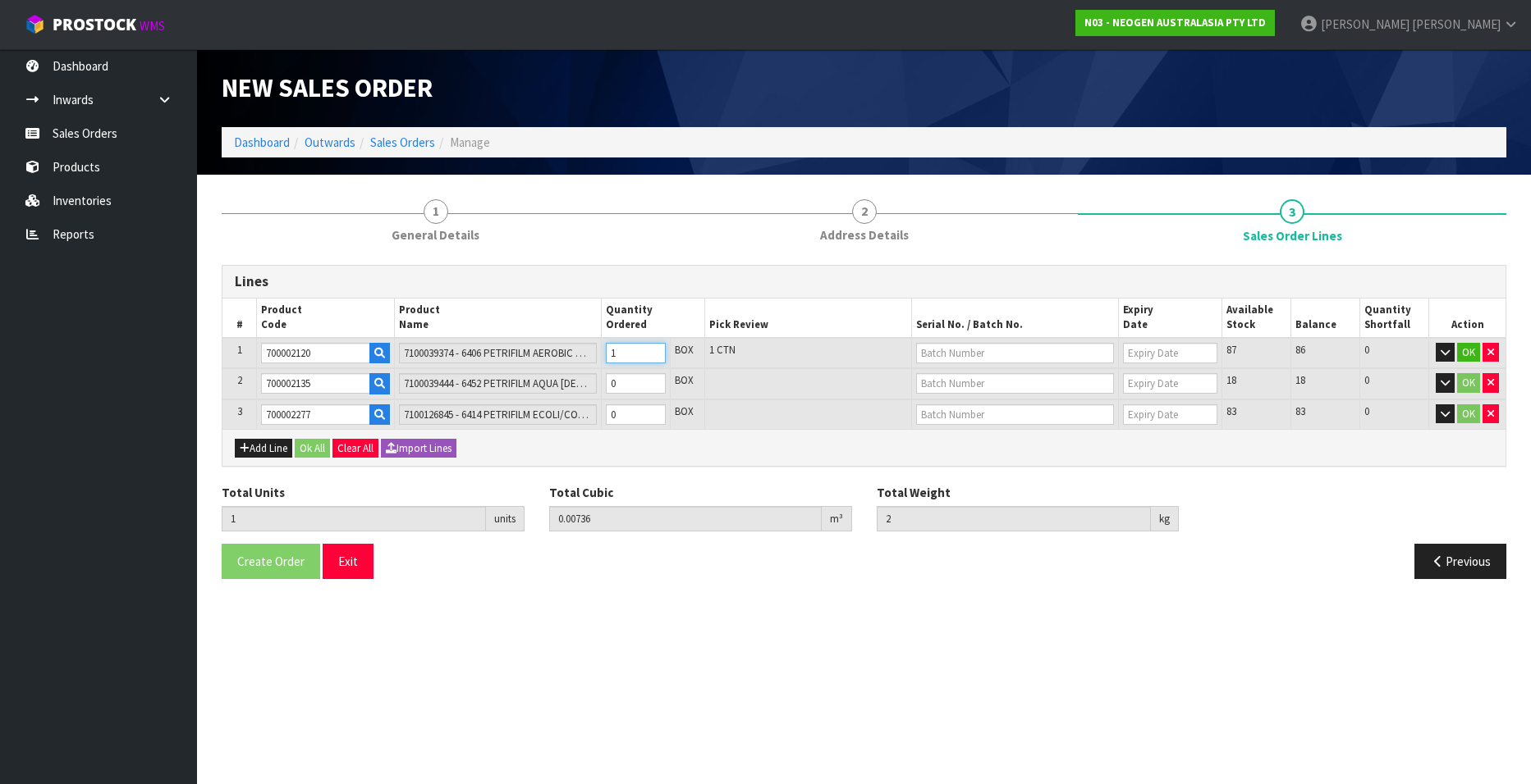
type input "2"
type input "0.01472"
type input "4"
type input "2"
click at [654, 350] on input "2" at bounding box center [635, 353] width 60 height 21
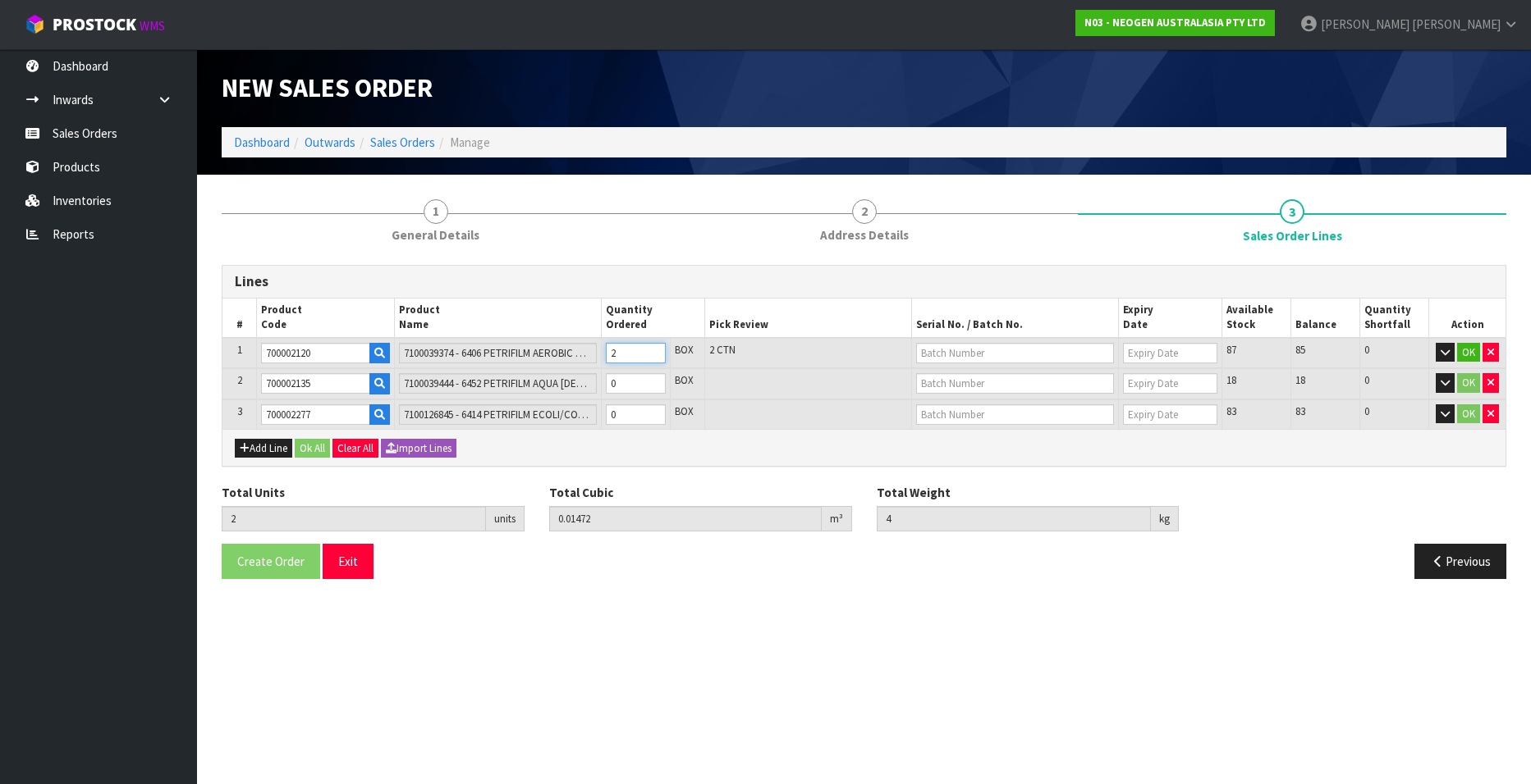
type input "3"
type input "0.02208"
type input "6"
type input "3"
click at [654, 350] on input "3" at bounding box center [635, 353] width 60 height 21
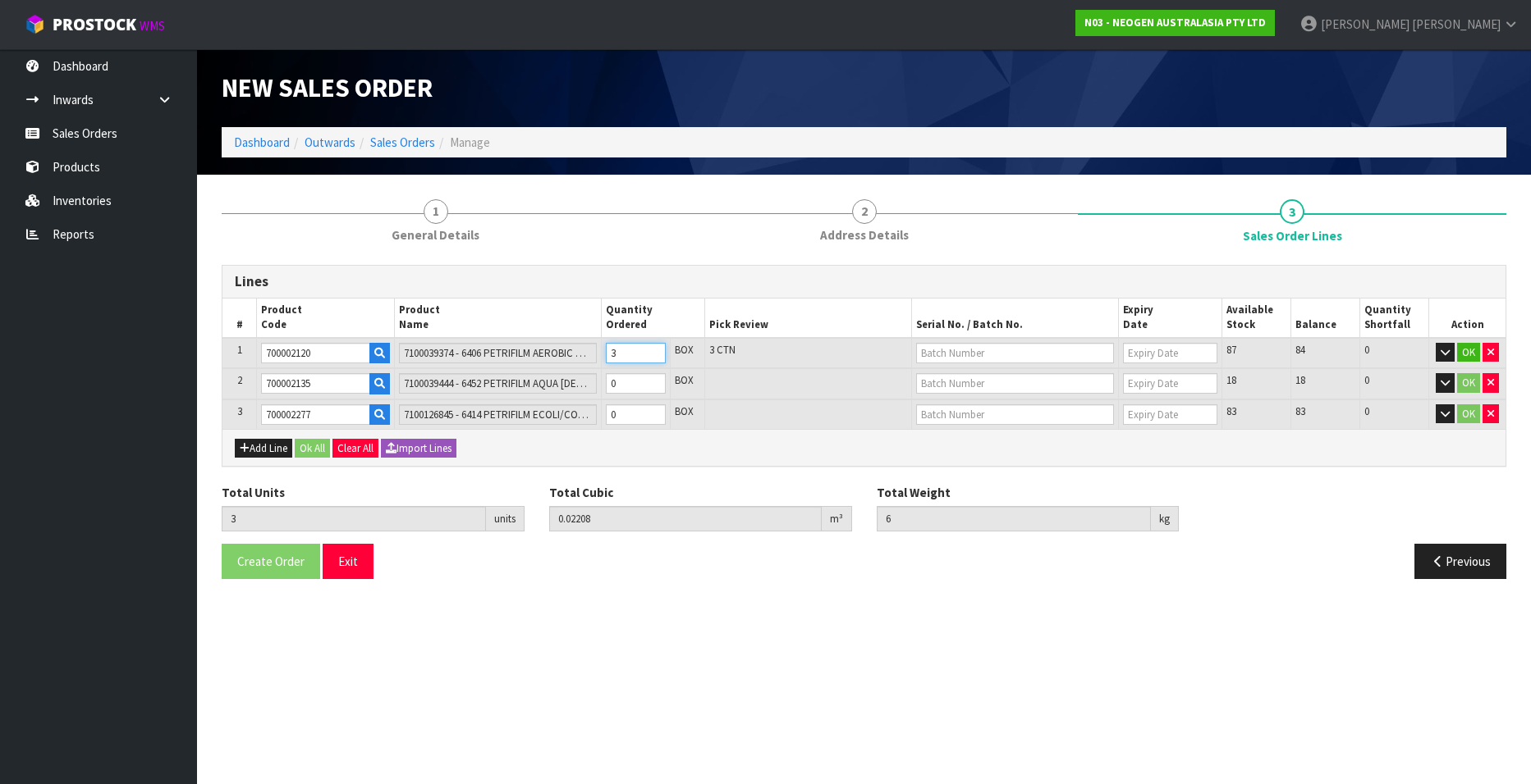
type input "4"
type input "0.02944"
type input "8"
type input "4"
click at [654, 350] on input "4" at bounding box center [635, 353] width 60 height 21
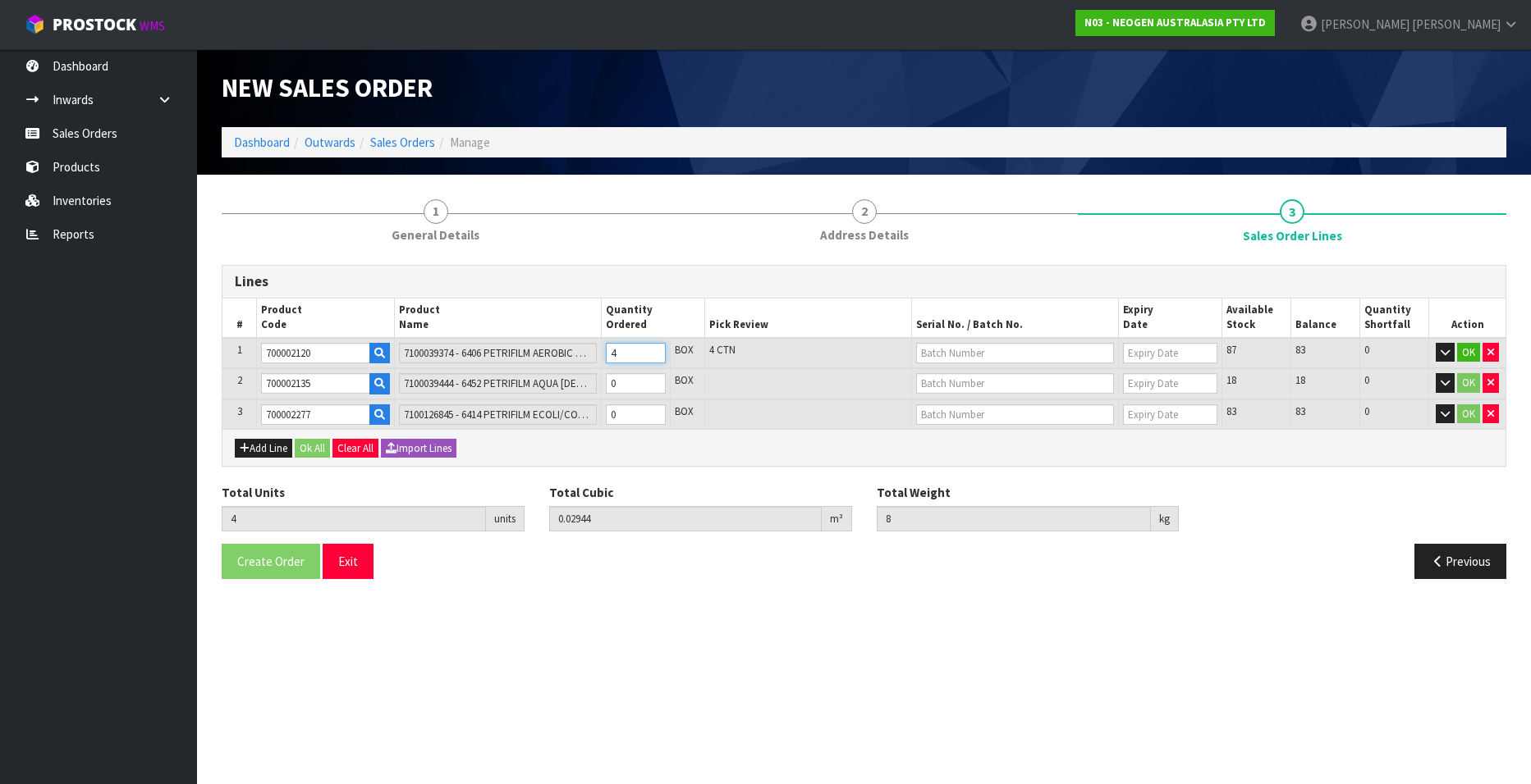
type input "5"
type input "0.0368"
type input "10"
type input "5"
click at [654, 350] on input "5" at bounding box center [635, 353] width 60 height 21
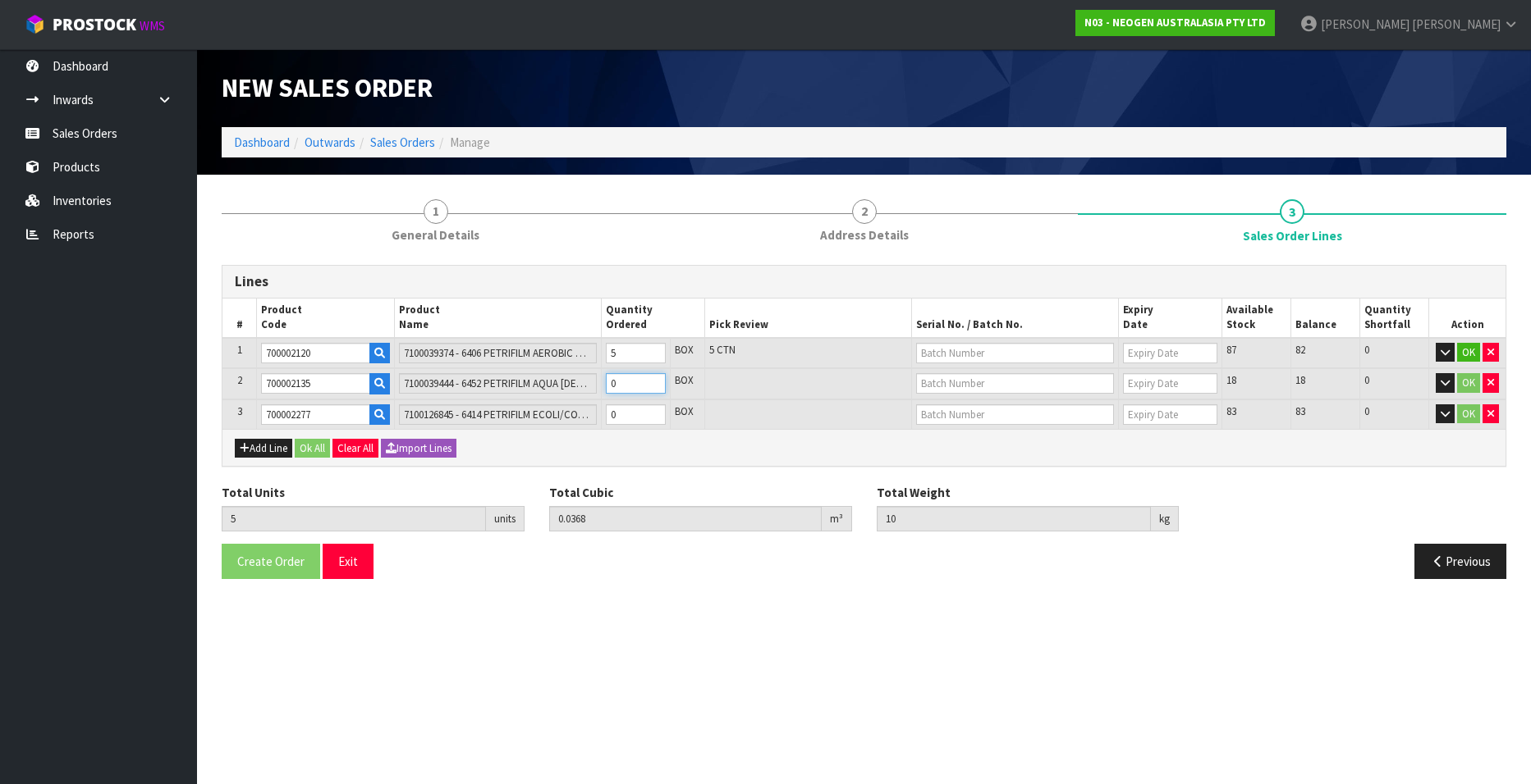
type input "6"
type input "0.04384"
type input "12.08"
type input "1"
click at [652, 380] on input "1" at bounding box center [635, 383] width 60 height 21
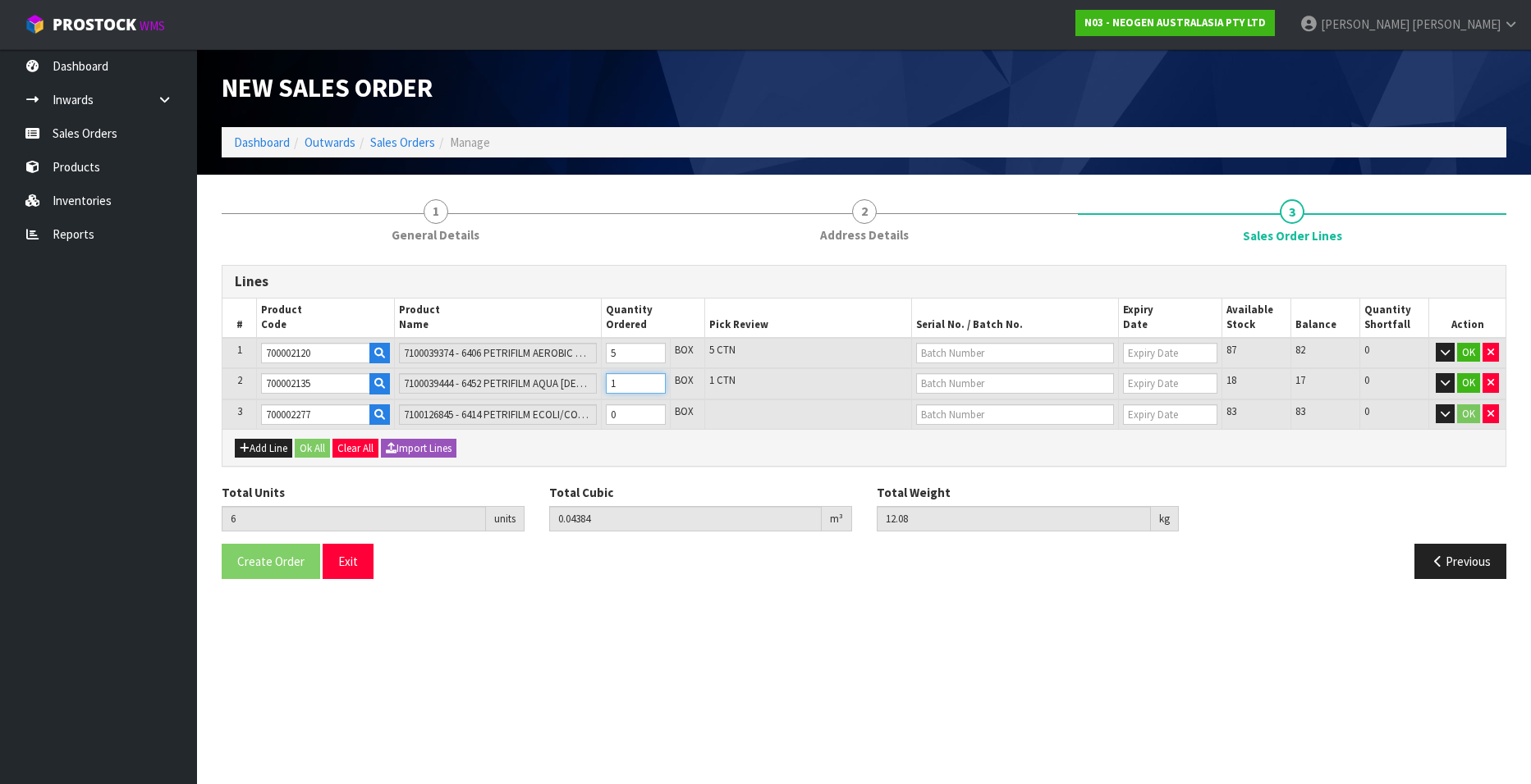
type input "7"
type input "0.05088"
type input "14.16"
type input "2"
click at [652, 380] on input "2" at bounding box center [635, 383] width 60 height 21
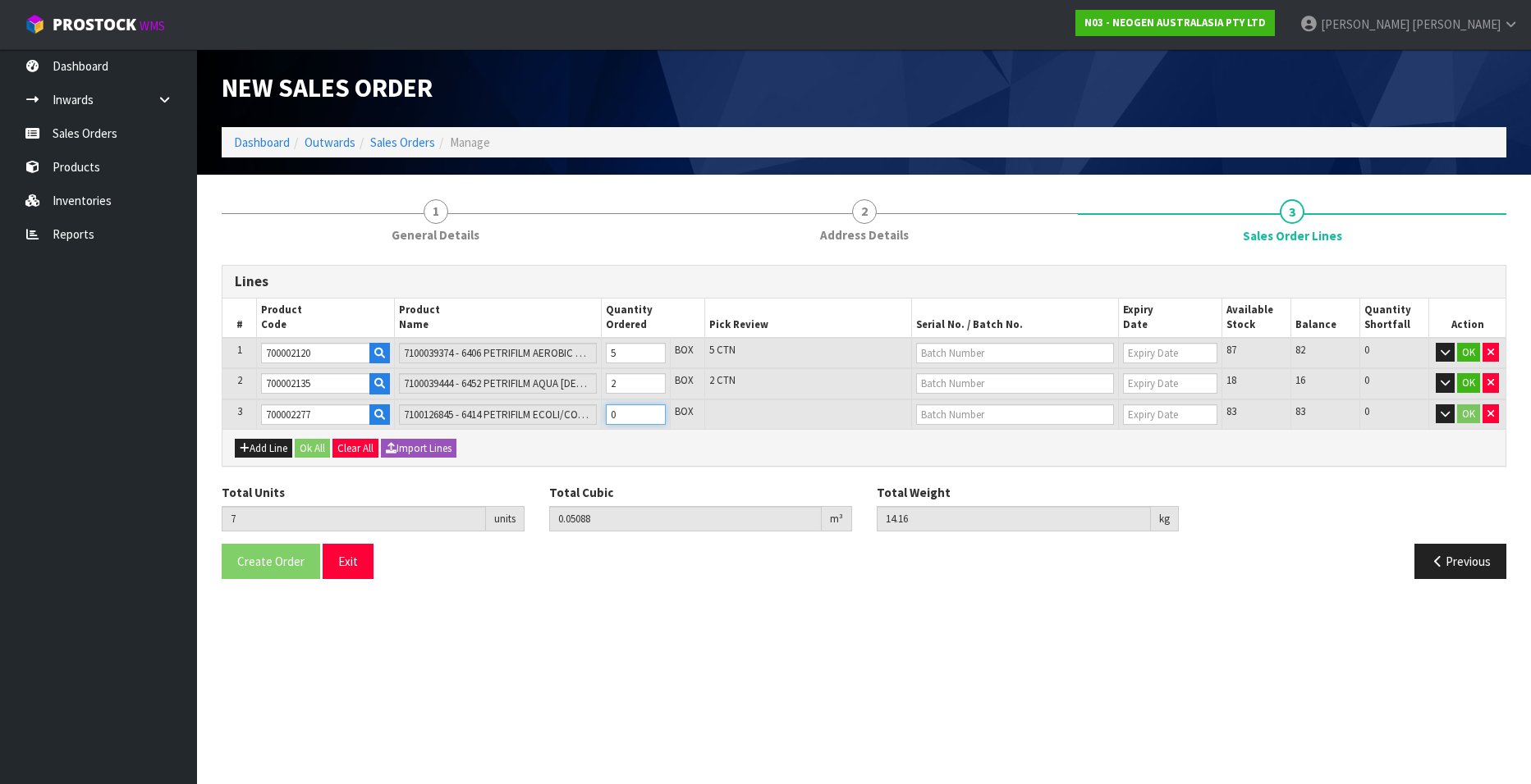
click at [654, 415] on input "0" at bounding box center [635, 415] width 60 height 21
type input "8"
type input "0.06228"
type input "15.86"
type input "1"
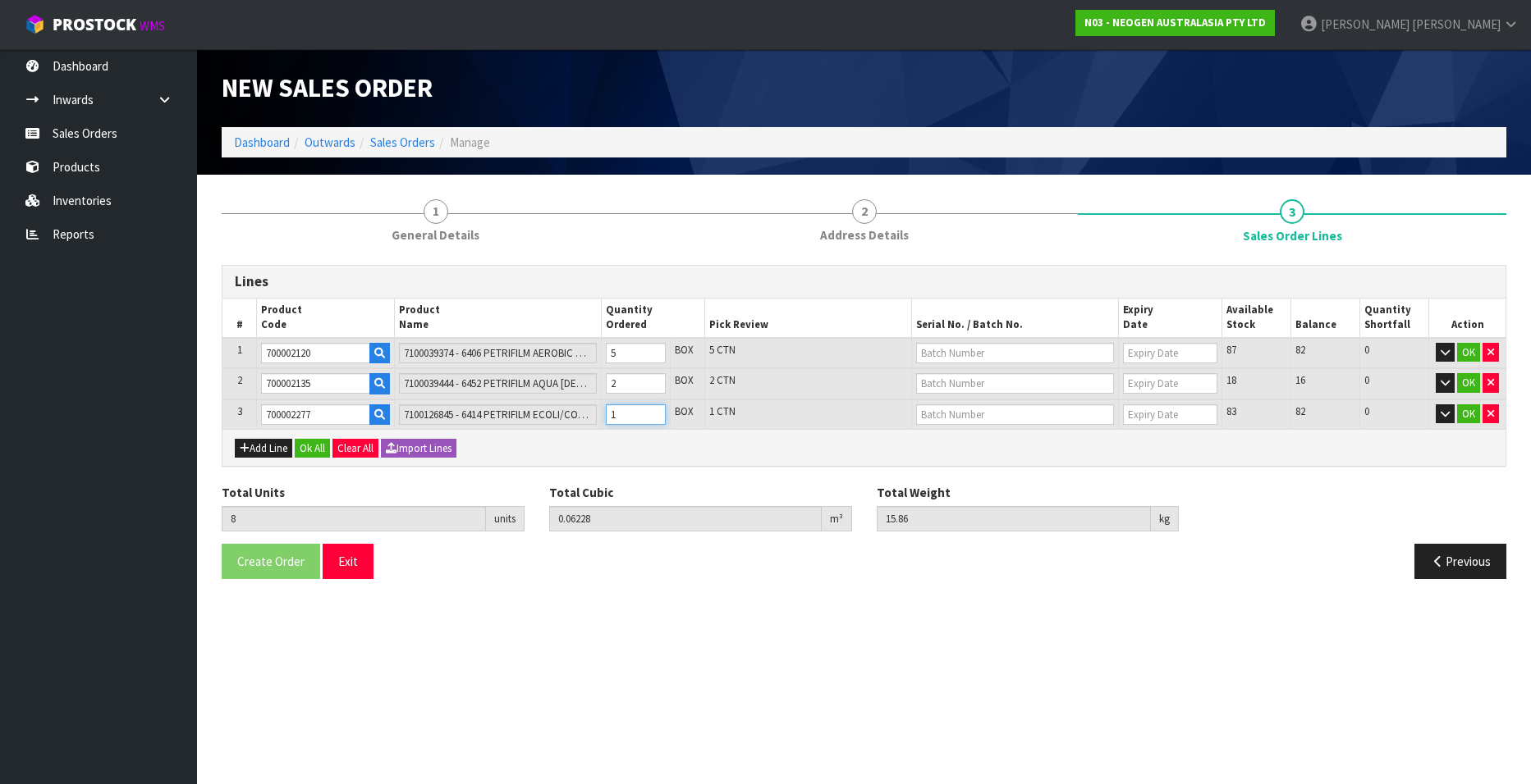
click at [651, 409] on input "1" at bounding box center [635, 415] width 60 height 21
type input "9"
type input "0.07368"
type input "17.56"
type input "2"
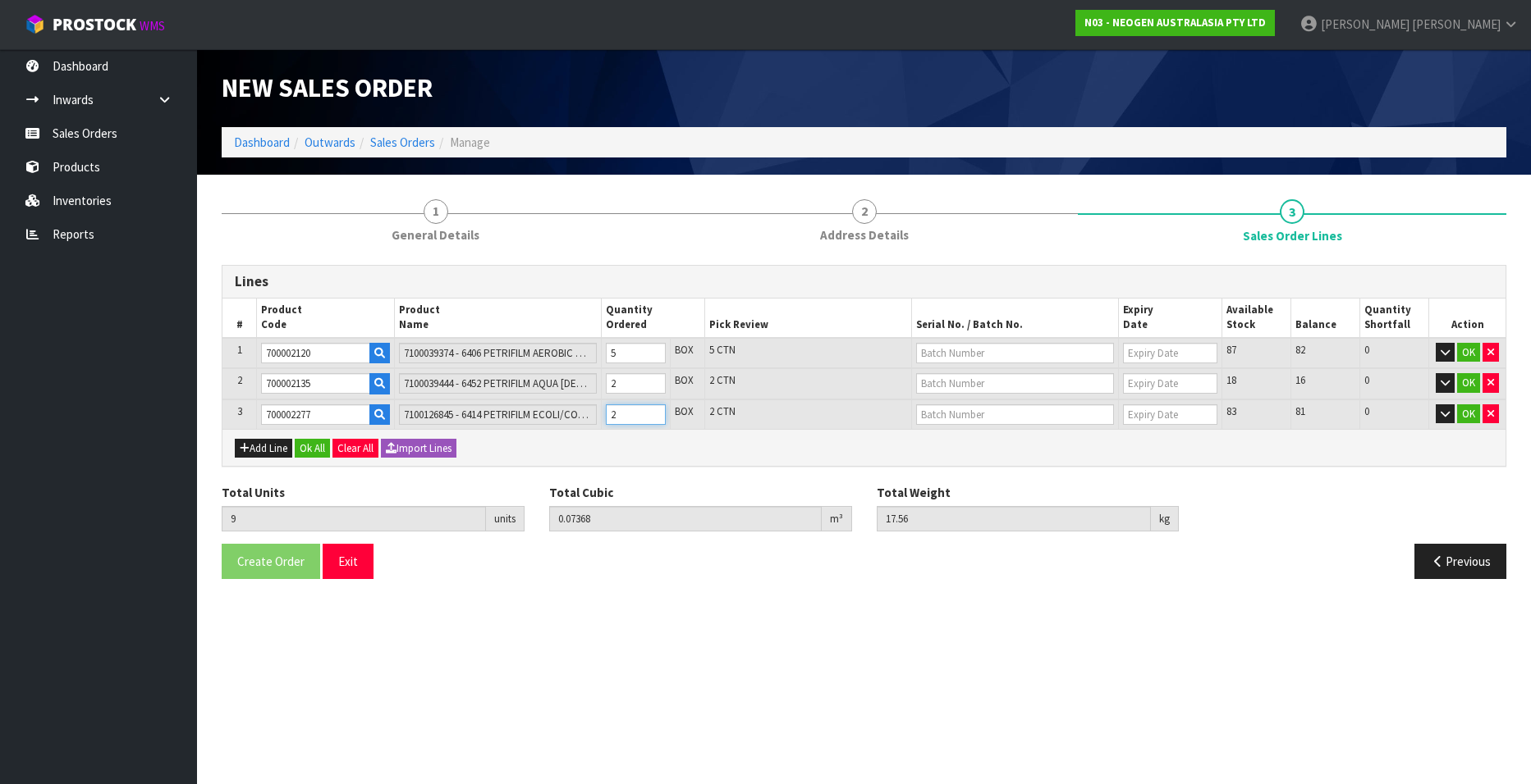
click at [651, 409] on input "2" at bounding box center [635, 415] width 60 height 21
type input "10"
type input "0.08508"
type input "19.26"
type input "3"
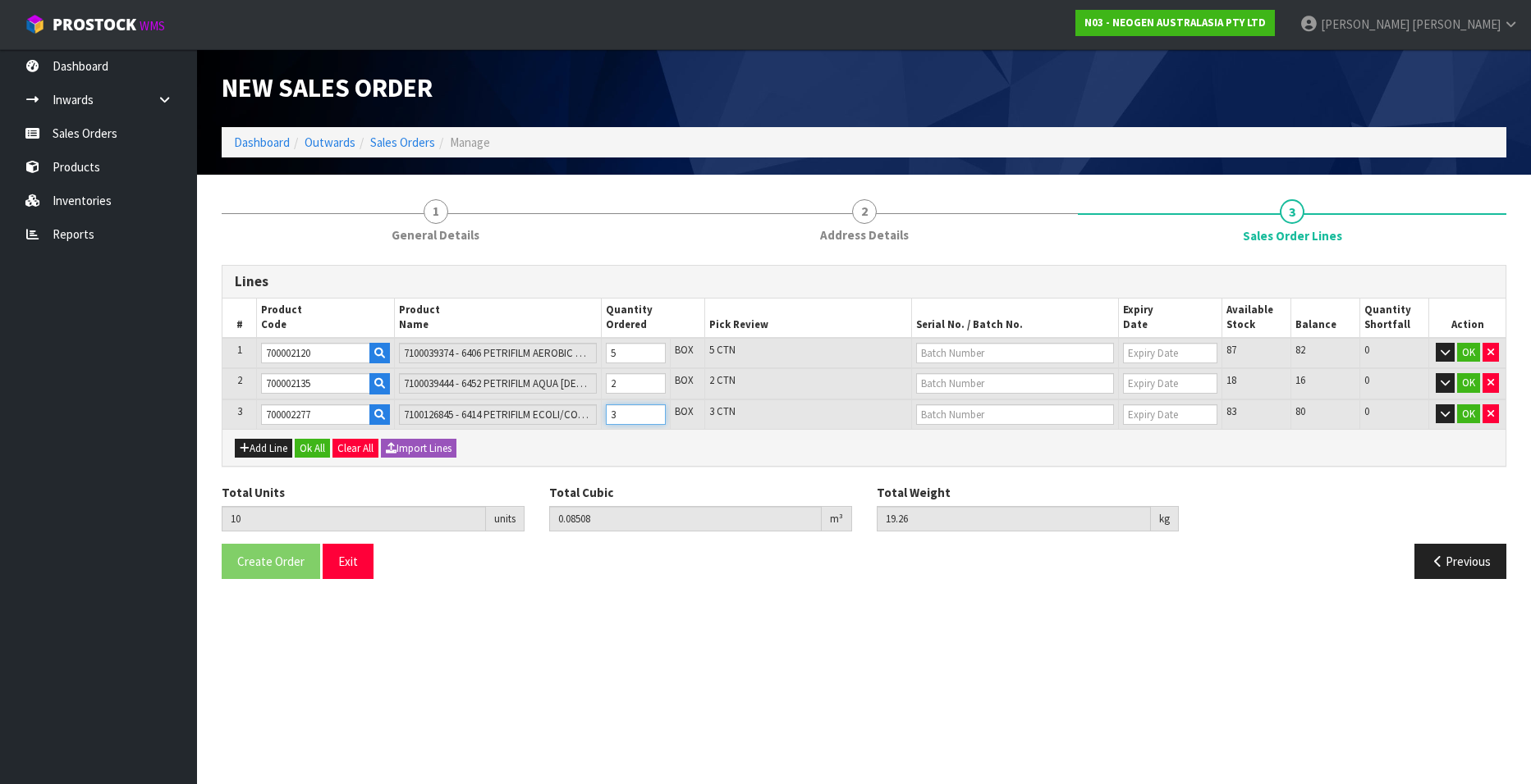
click at [651, 409] on input "3" at bounding box center [635, 415] width 60 height 21
click at [965, 352] on input "text" at bounding box center [1015, 353] width 198 height 21
click at [970, 398] on link "3456WP" at bounding box center [981, 403] width 130 height 22
type input "3456WP"
type input "[DATE]"
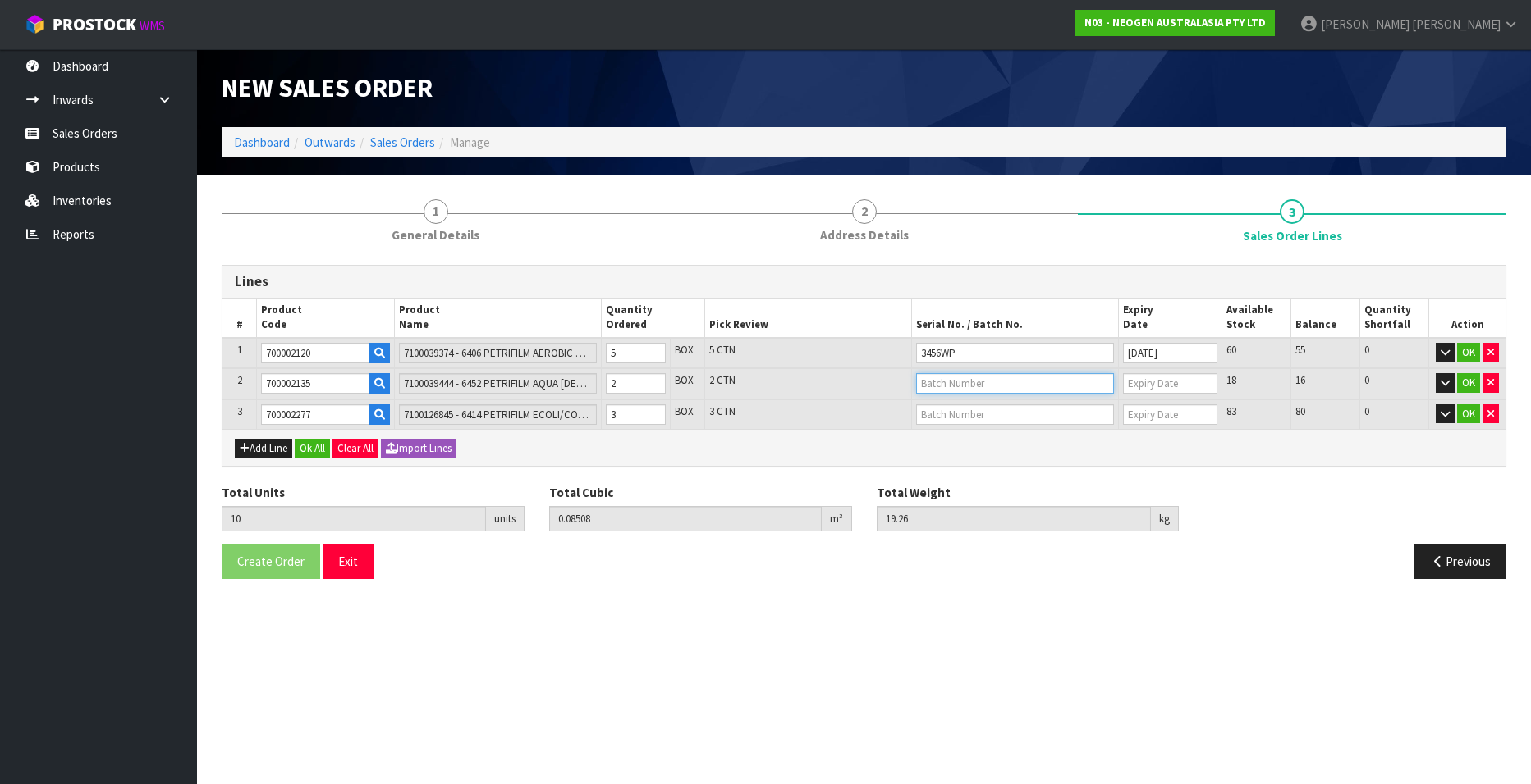
click at [959, 383] on input "text" at bounding box center [1015, 383] width 198 height 21
click at [969, 412] on link "33XXTJ" at bounding box center [981, 412] width 130 height 22
type input "33XXTJ"
type input "07/12/2025"
click at [949, 411] on input "text" at bounding box center [1015, 415] width 198 height 21
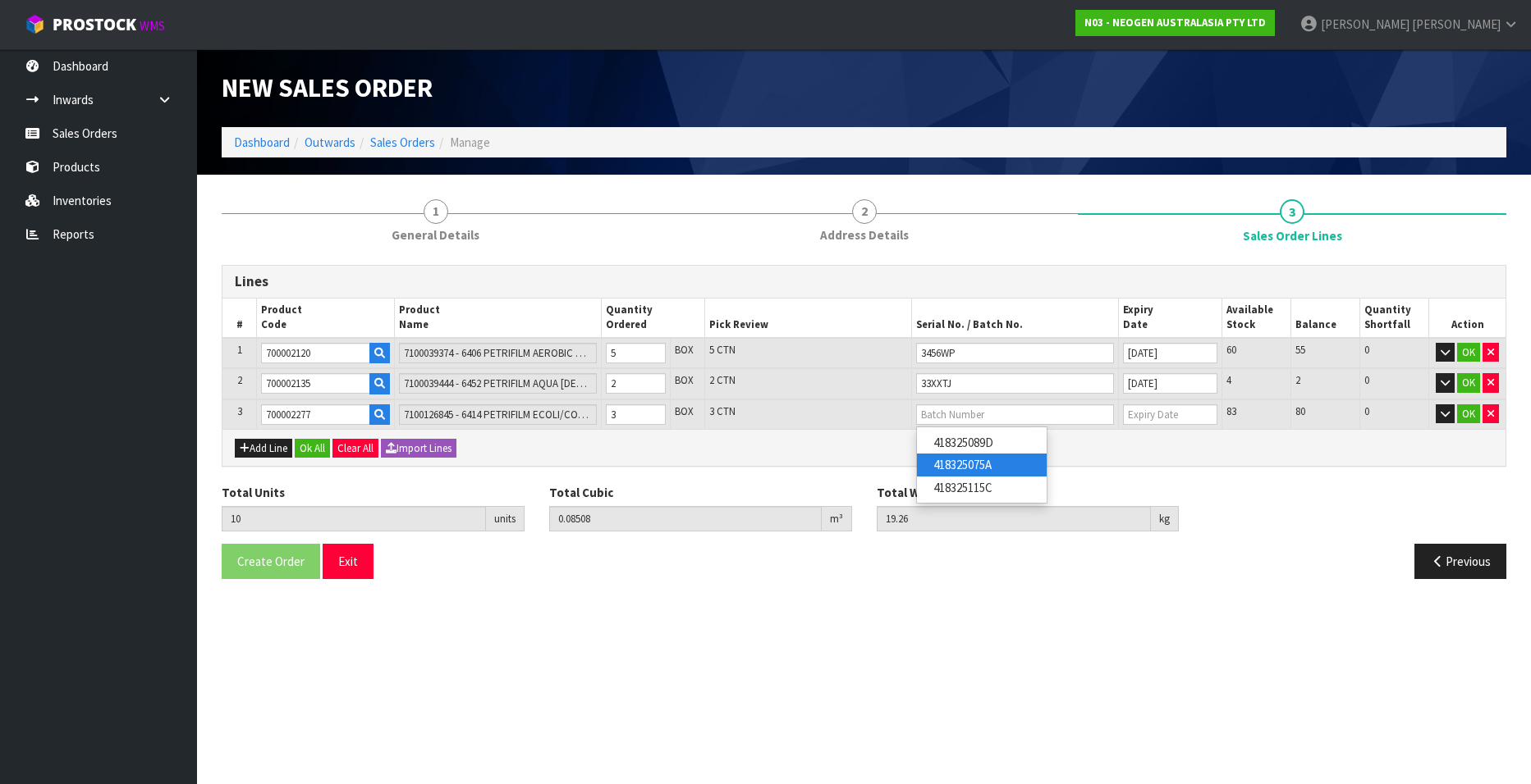
click at [961, 461] on link "418325075A" at bounding box center [981, 465] width 130 height 22
type input "418325075A"
type input "14/09/2026"
click at [1465, 349] on button "OK" at bounding box center [1469, 353] width 23 height 20
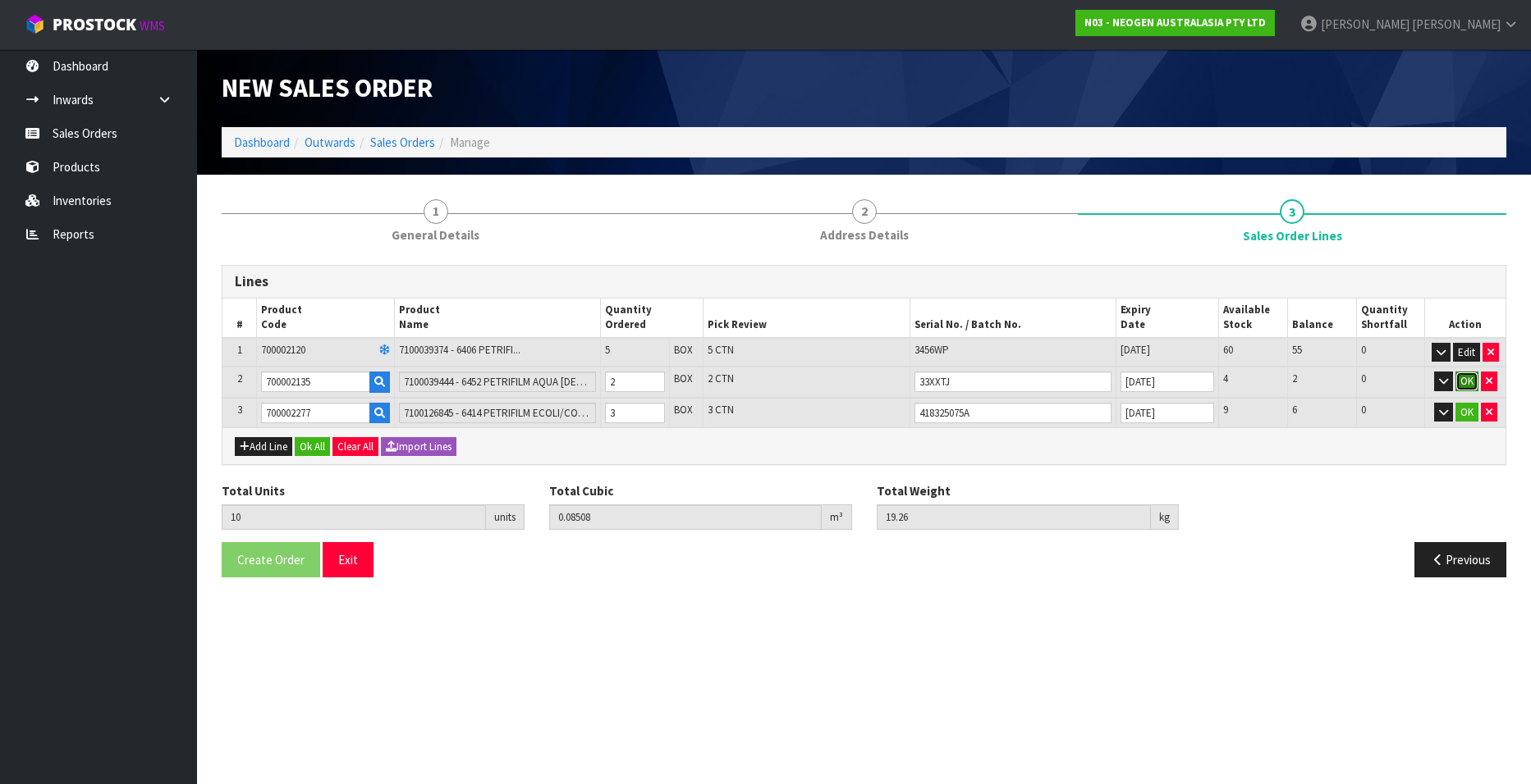
click at [1464, 379] on button "OK" at bounding box center [1467, 382] width 23 height 20
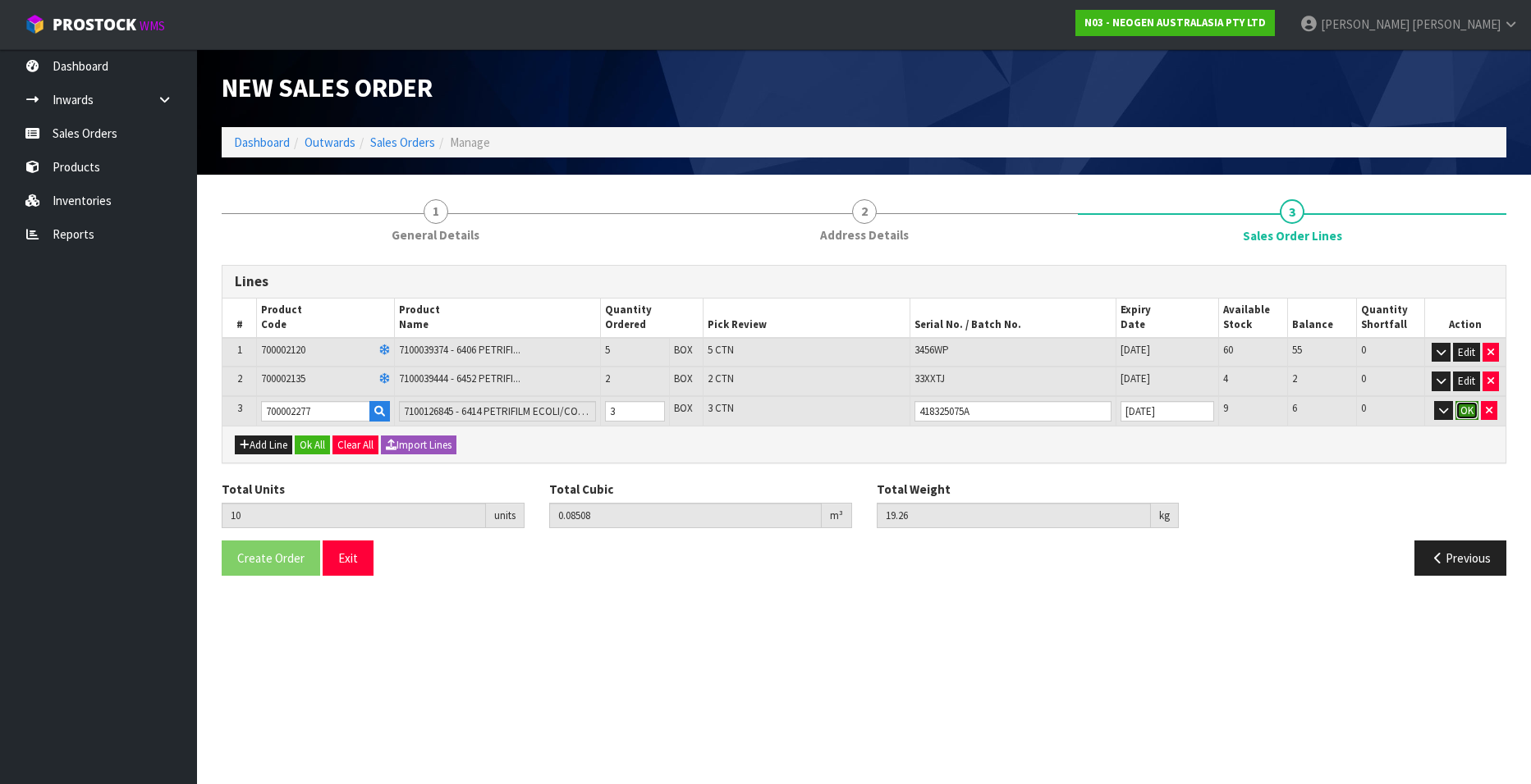
click at [1464, 404] on button "OK" at bounding box center [1467, 412] width 23 height 20
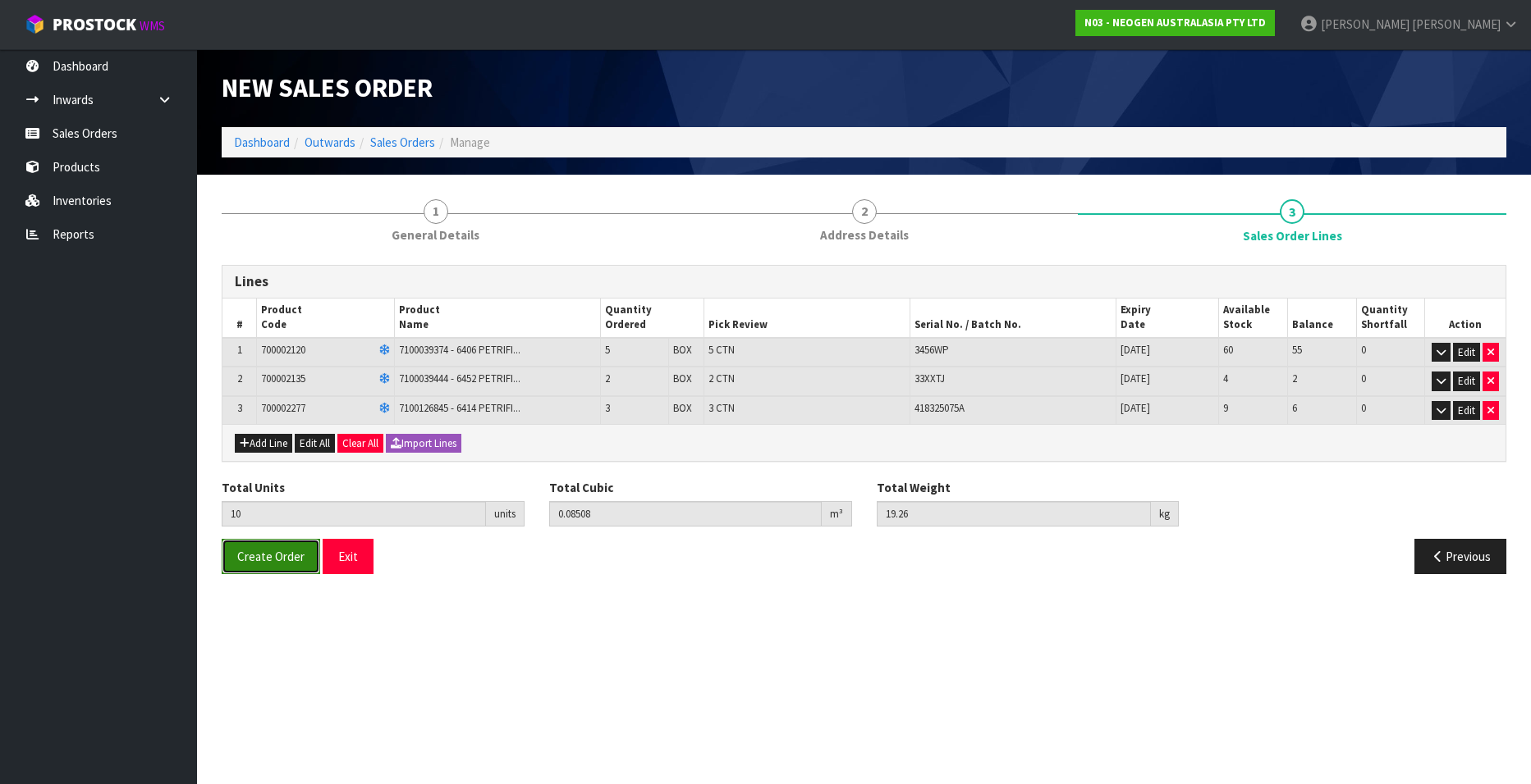
click at [264, 558] on span "Create Order" at bounding box center [270, 556] width 67 height 16
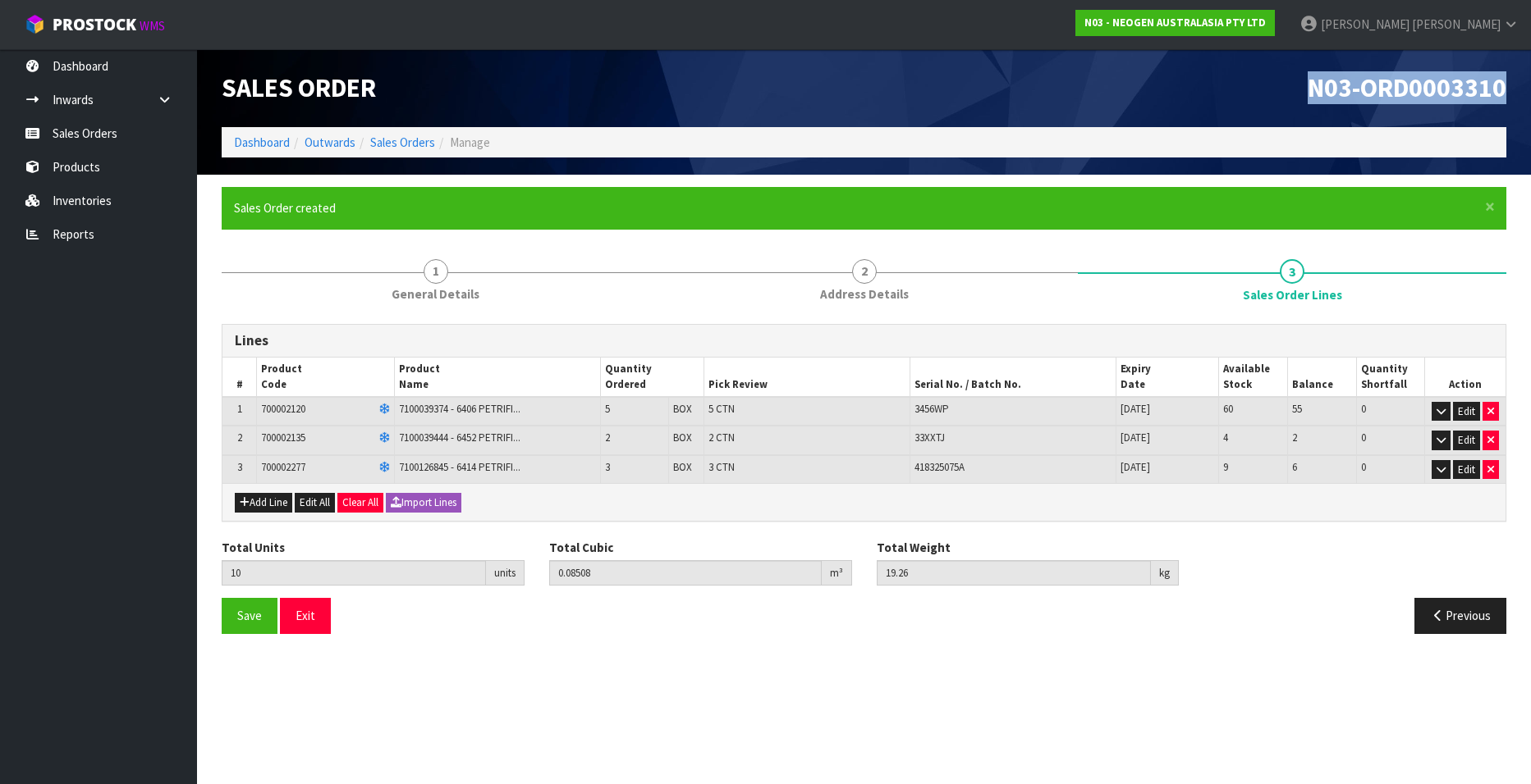
drag, startPoint x: 1309, startPoint y: 82, endPoint x: 1505, endPoint y: 86, distance: 196.0
click at [1505, 86] on span "N03-ORD0003310" at bounding box center [1406, 87] width 199 height 32
copy span "N03-ORD0003310"
click at [407, 141] on link "Sales Orders" at bounding box center [403, 142] width 65 height 16
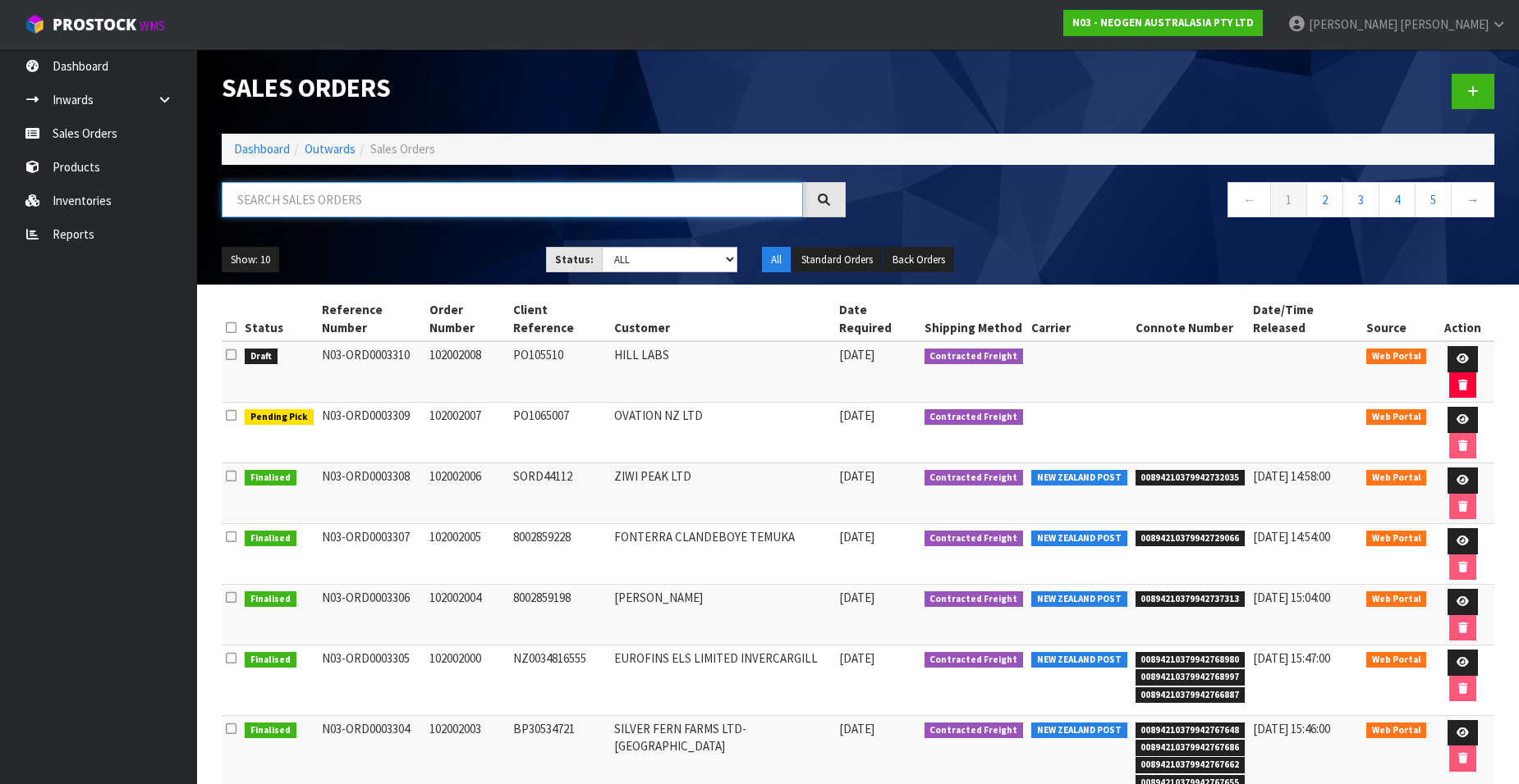
click at [341, 204] on input "text" at bounding box center [512, 200] width 581 height 35
paste input "102002009"
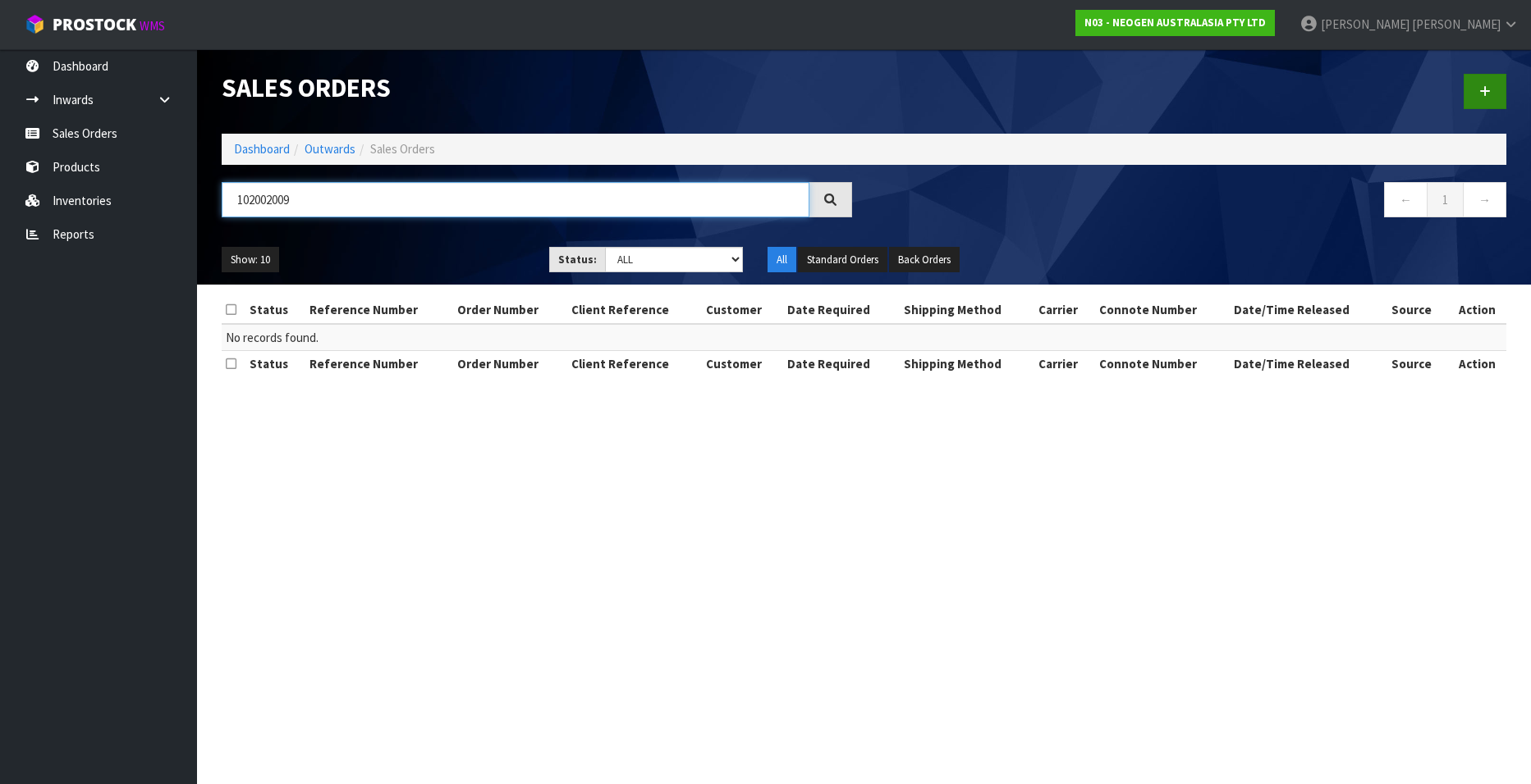
type input "102002009"
click at [1485, 91] on icon at bounding box center [1484, 91] width 12 height 12
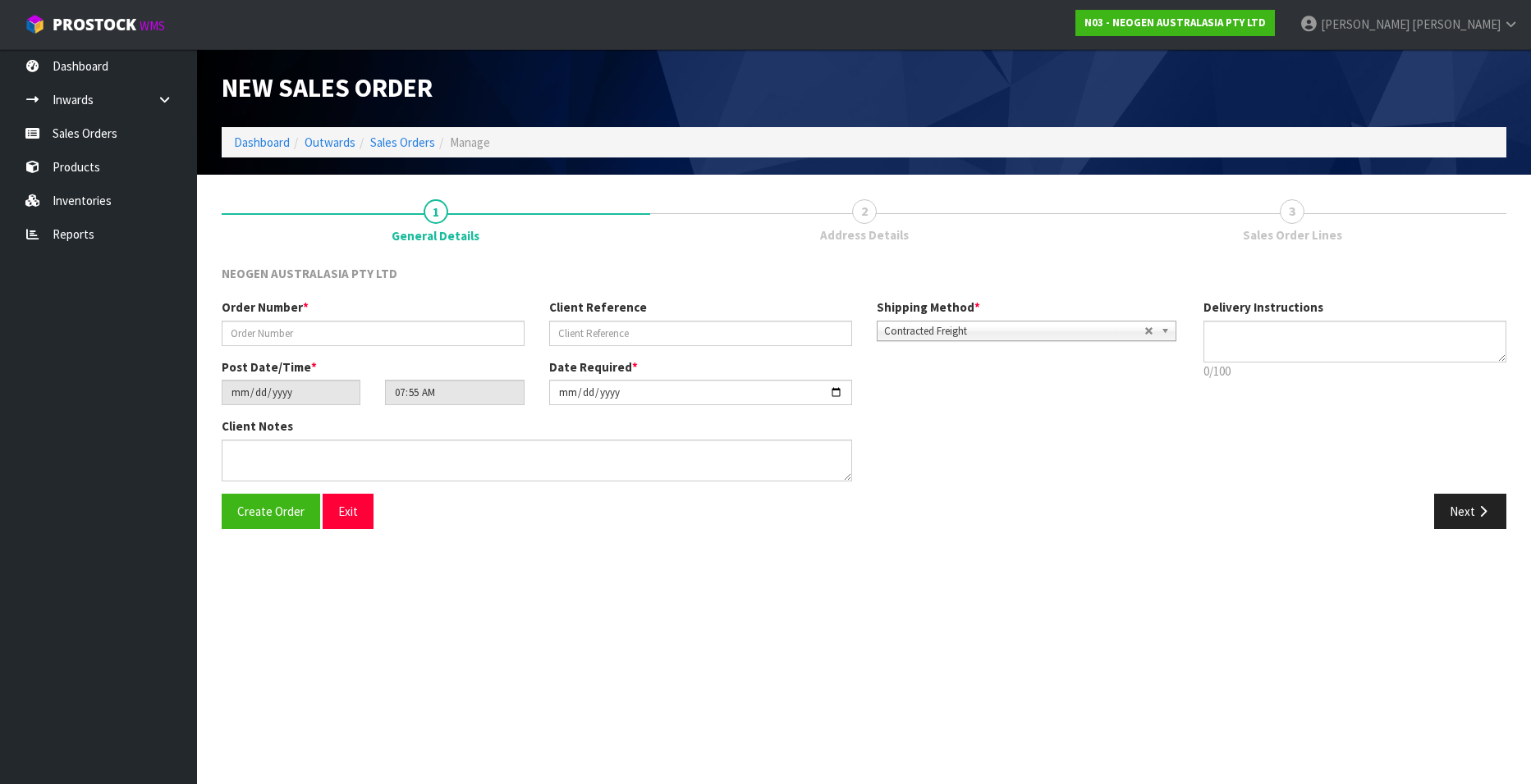
type textarea "CHILLED GOODS -OVERNIGHT"
click at [297, 332] on input "text" at bounding box center [373, 333] width 303 height 26
paste input "102002009"
type input "102002009"
click at [576, 330] on input "text" at bounding box center [700, 333] width 303 height 26
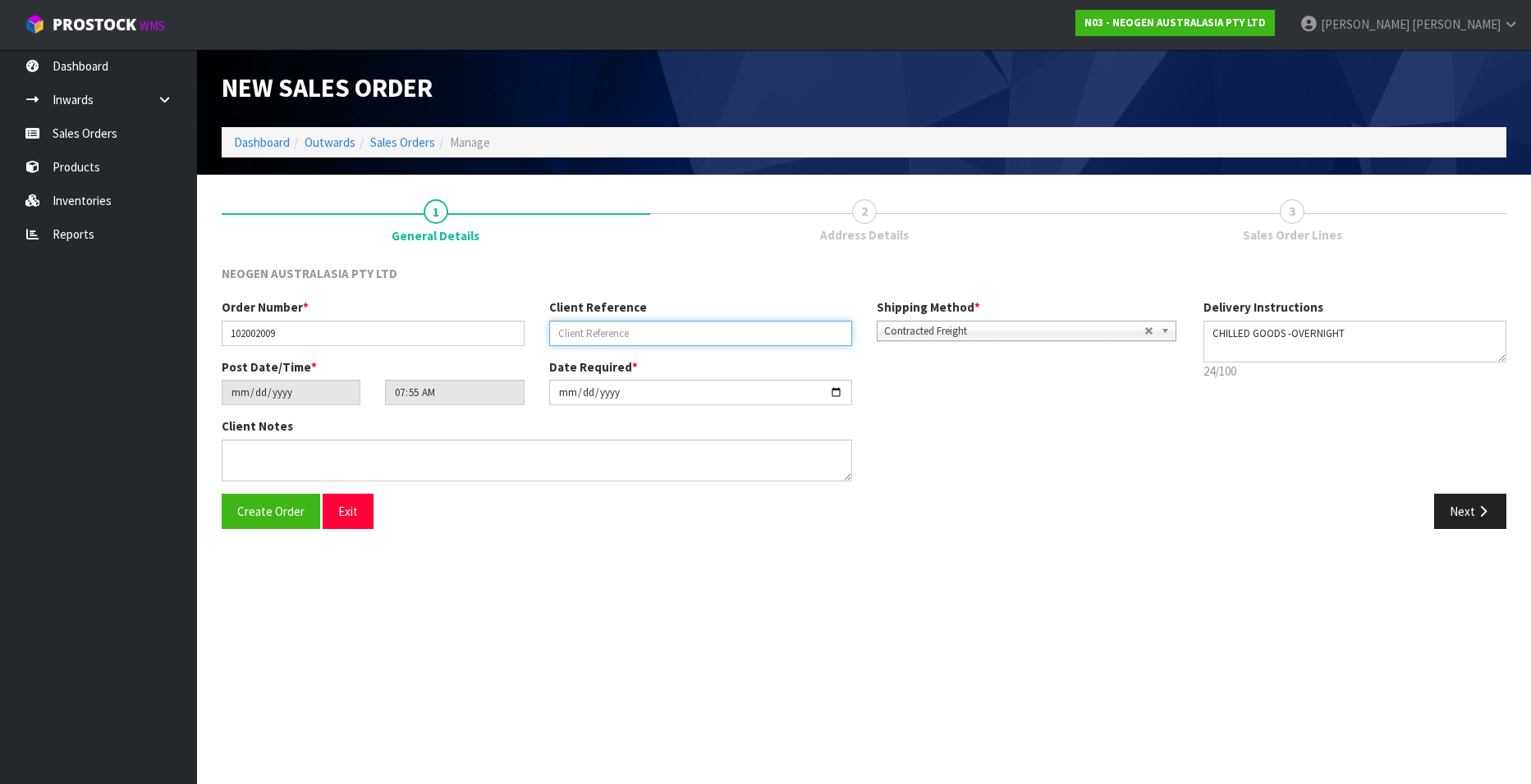
paste input "P248281"
type input "P248281"
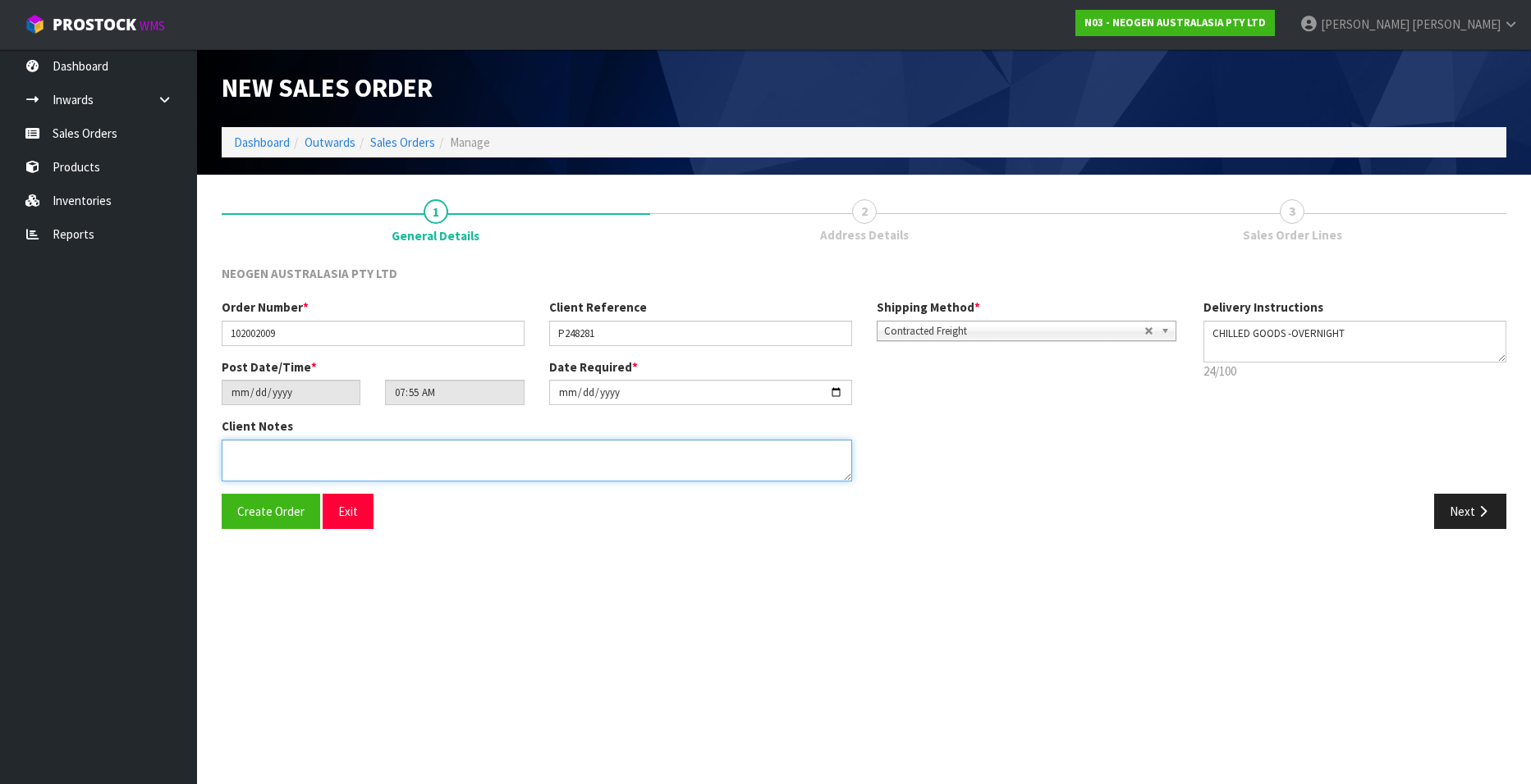
click at [441, 451] on textarea at bounding box center [536, 461] width 630 height 42
paste textarea "220"
type textarea "ATTN: SHASHANK SHARMA"
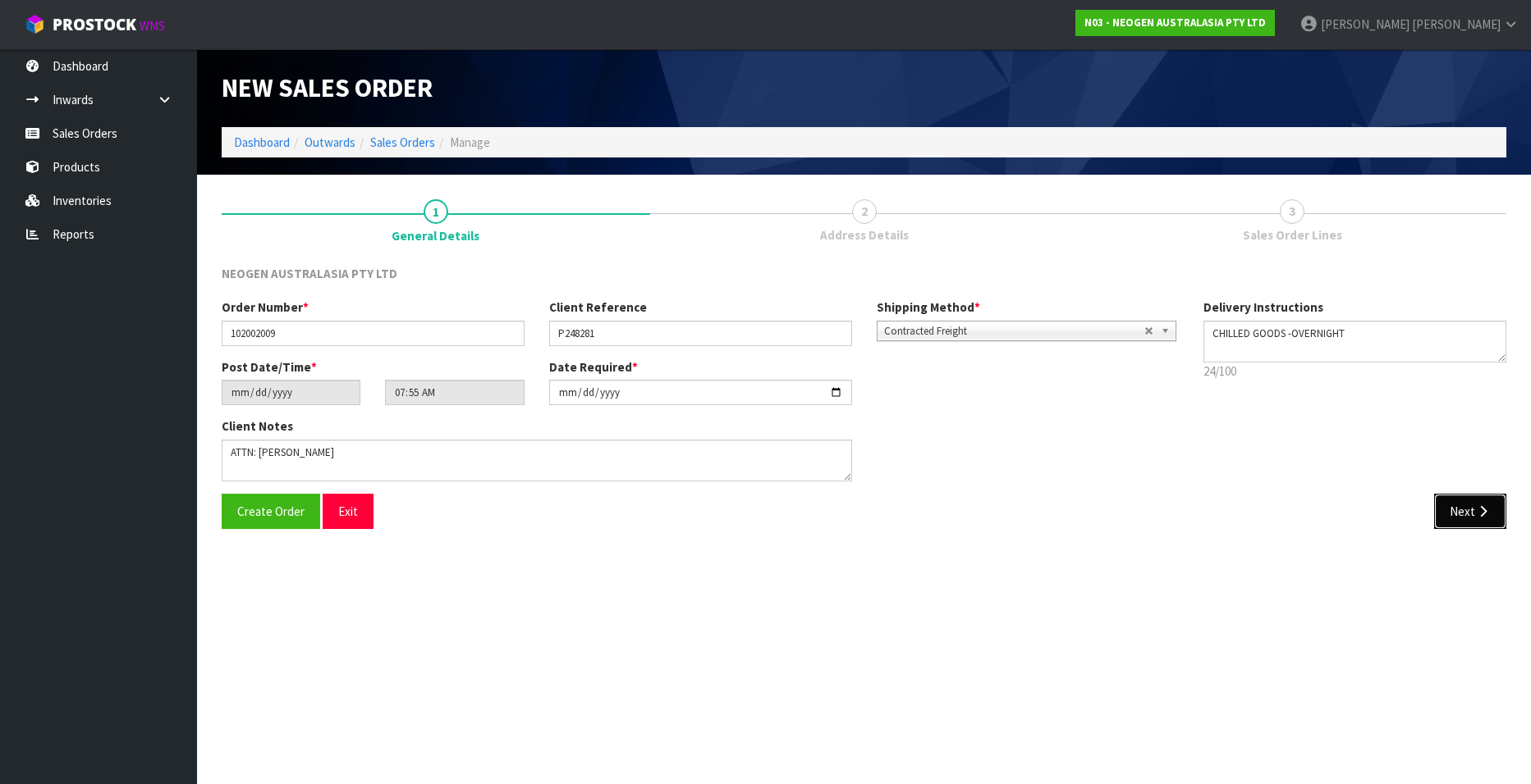
drag, startPoint x: 1458, startPoint y: 505, endPoint x: 896, endPoint y: 465, distance: 563.4
click at [1458, 505] on button "Next" at bounding box center [1469, 511] width 72 height 35
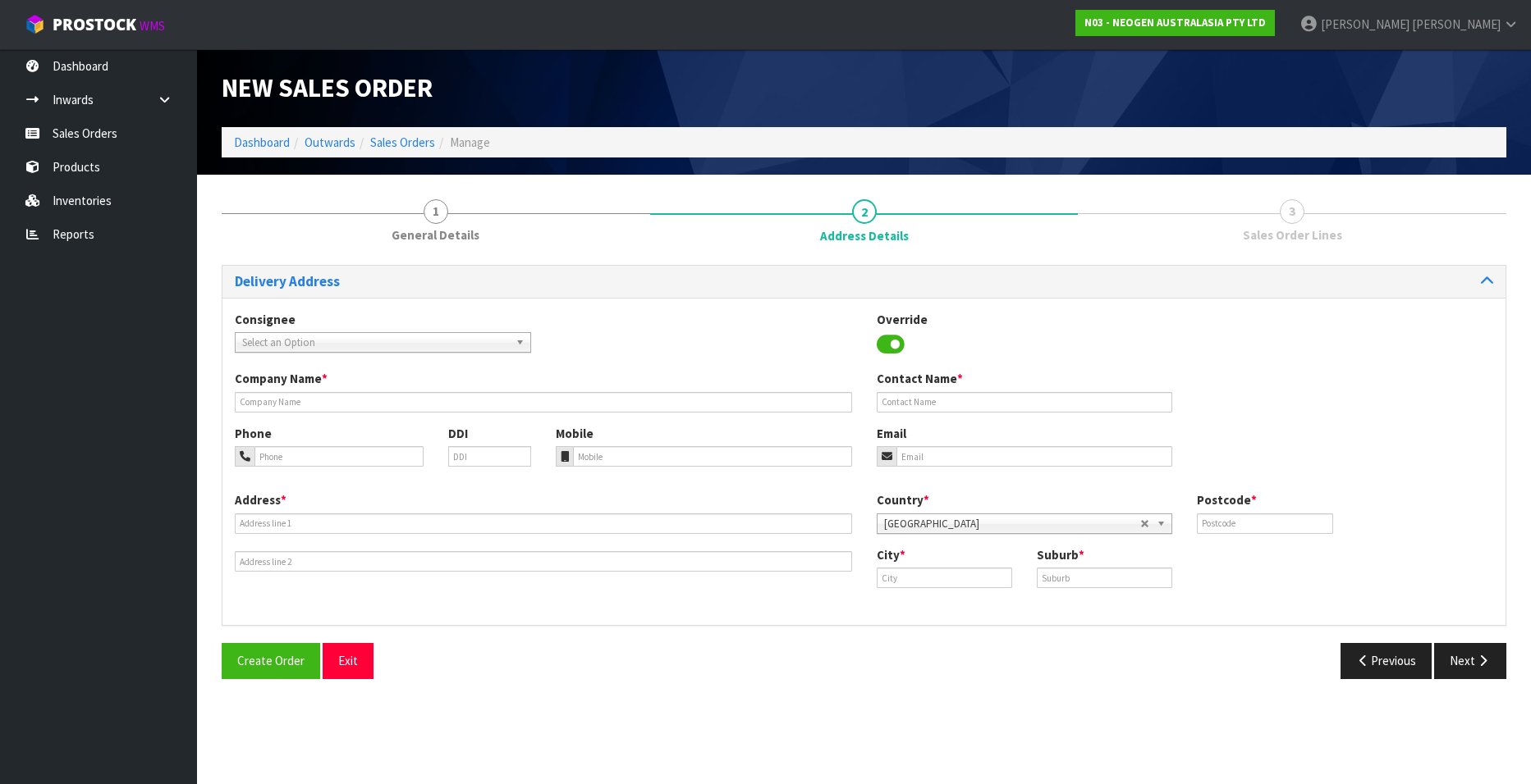
click at [300, 342] on span "Select an Option" at bounding box center [375, 343] width 267 height 20
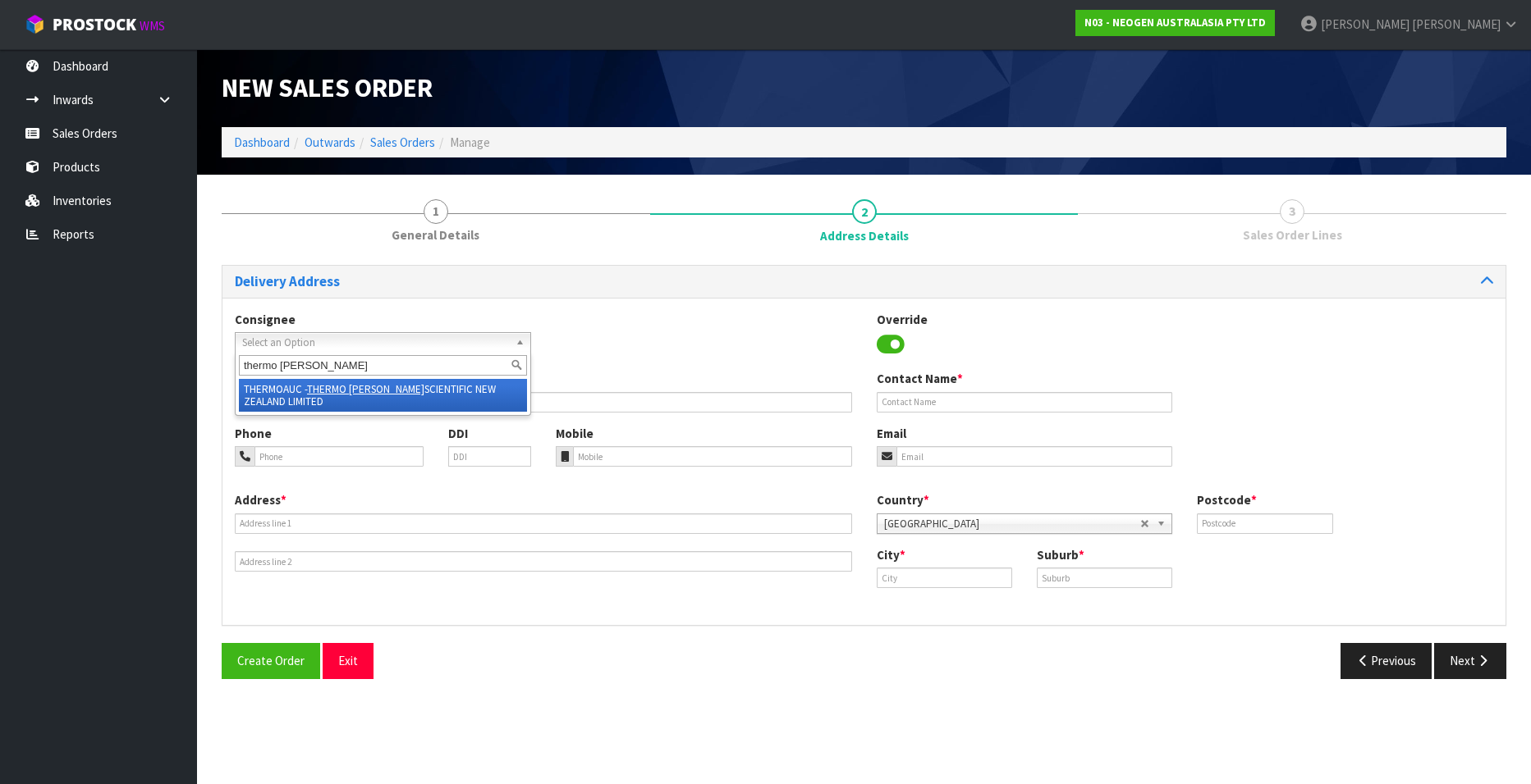
type input "thermo fisher"
click at [324, 388] on em "THERMO FISHER" at bounding box center [365, 389] width 117 height 14
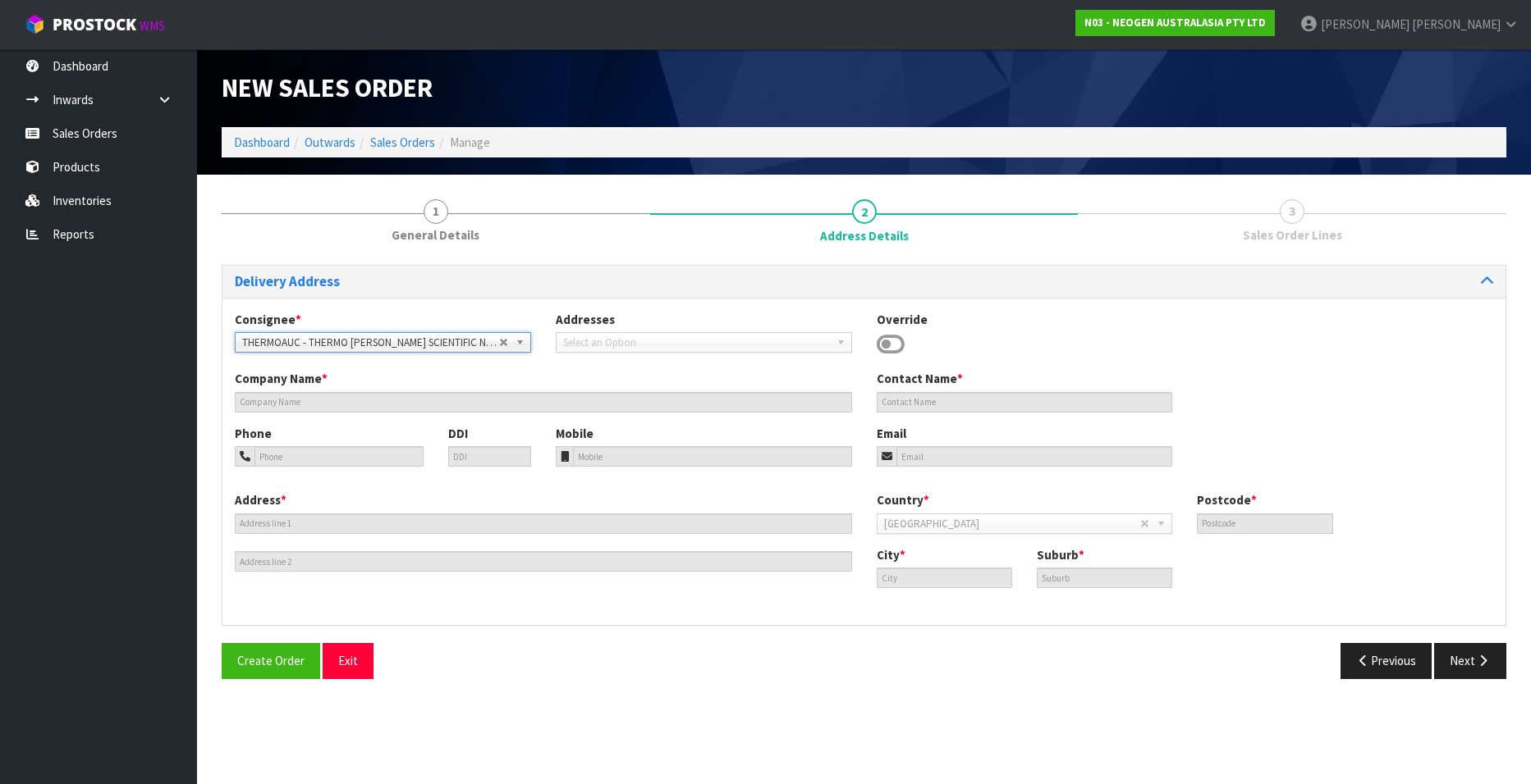
type input "THERMO [PERSON_NAME] SCIENTIFIC NEW ZEALAND LIMITED"
type input "244 BUSH ROAD"
type input "0632"
type input "AUCKLAND"
type input "ALBANY"
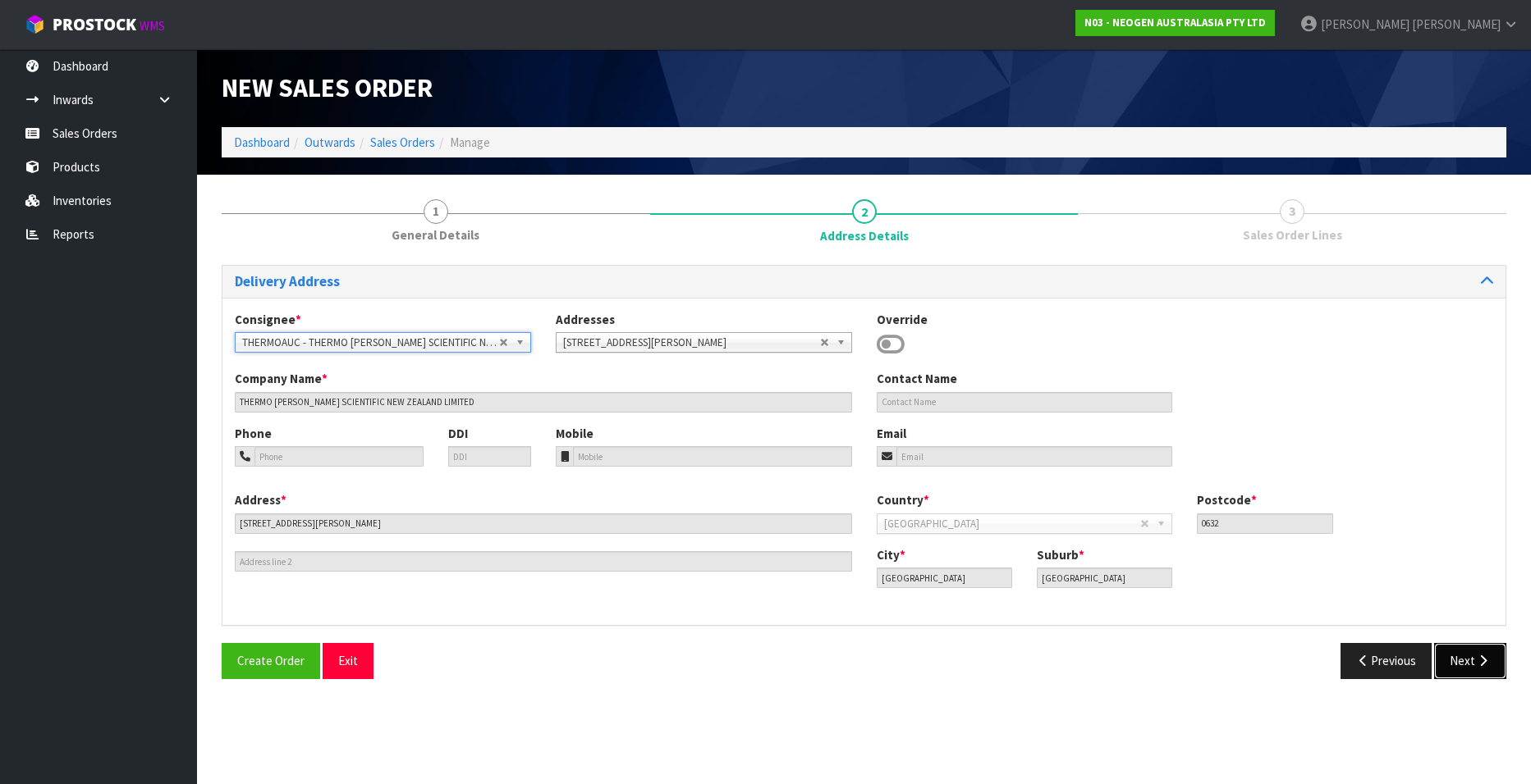
click at [1470, 658] on button "Next" at bounding box center [1469, 661] width 72 height 35
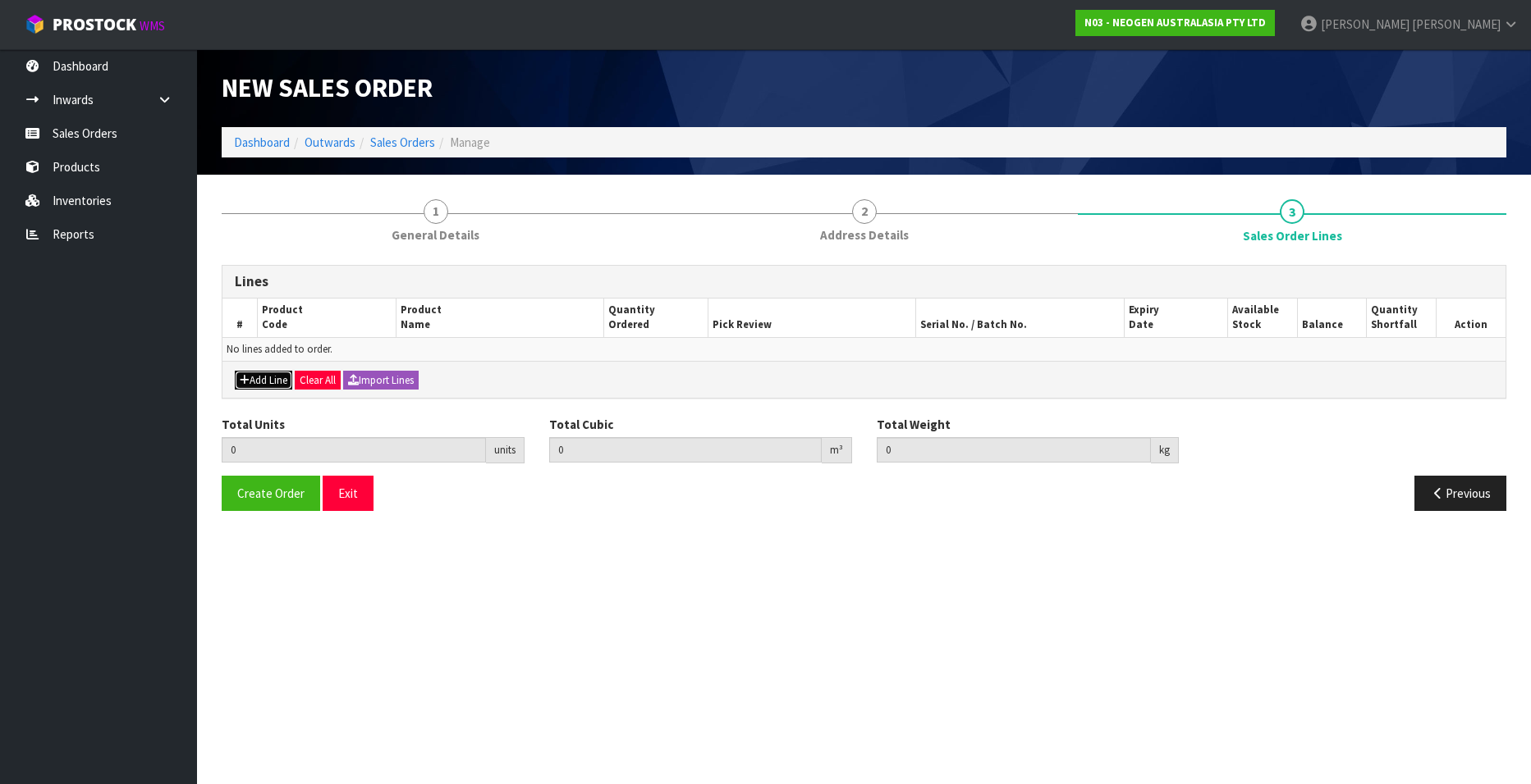
click at [272, 374] on button "Add Line" at bounding box center [263, 381] width 57 height 20
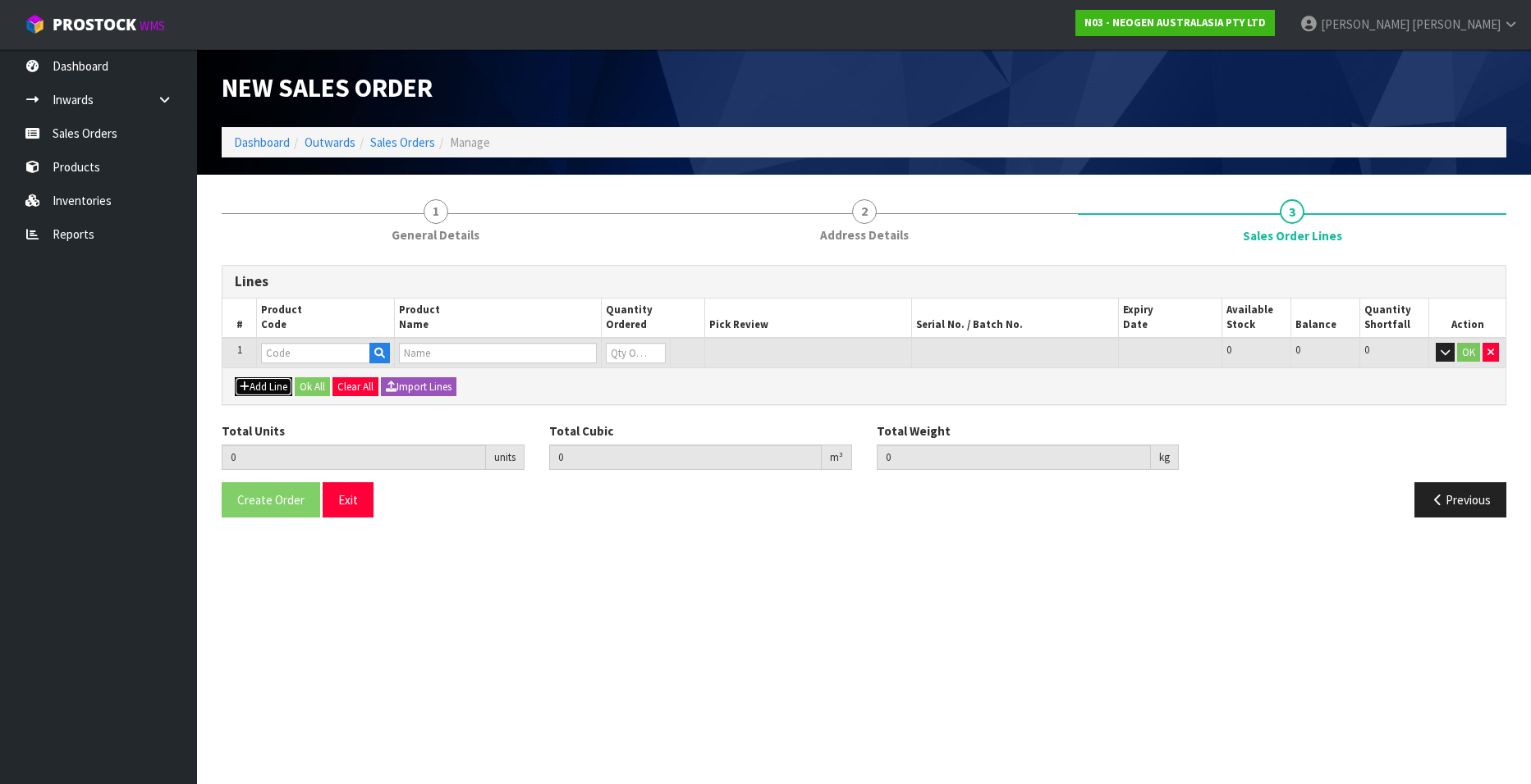
click at [271, 382] on button "Add Line" at bounding box center [263, 387] width 57 height 20
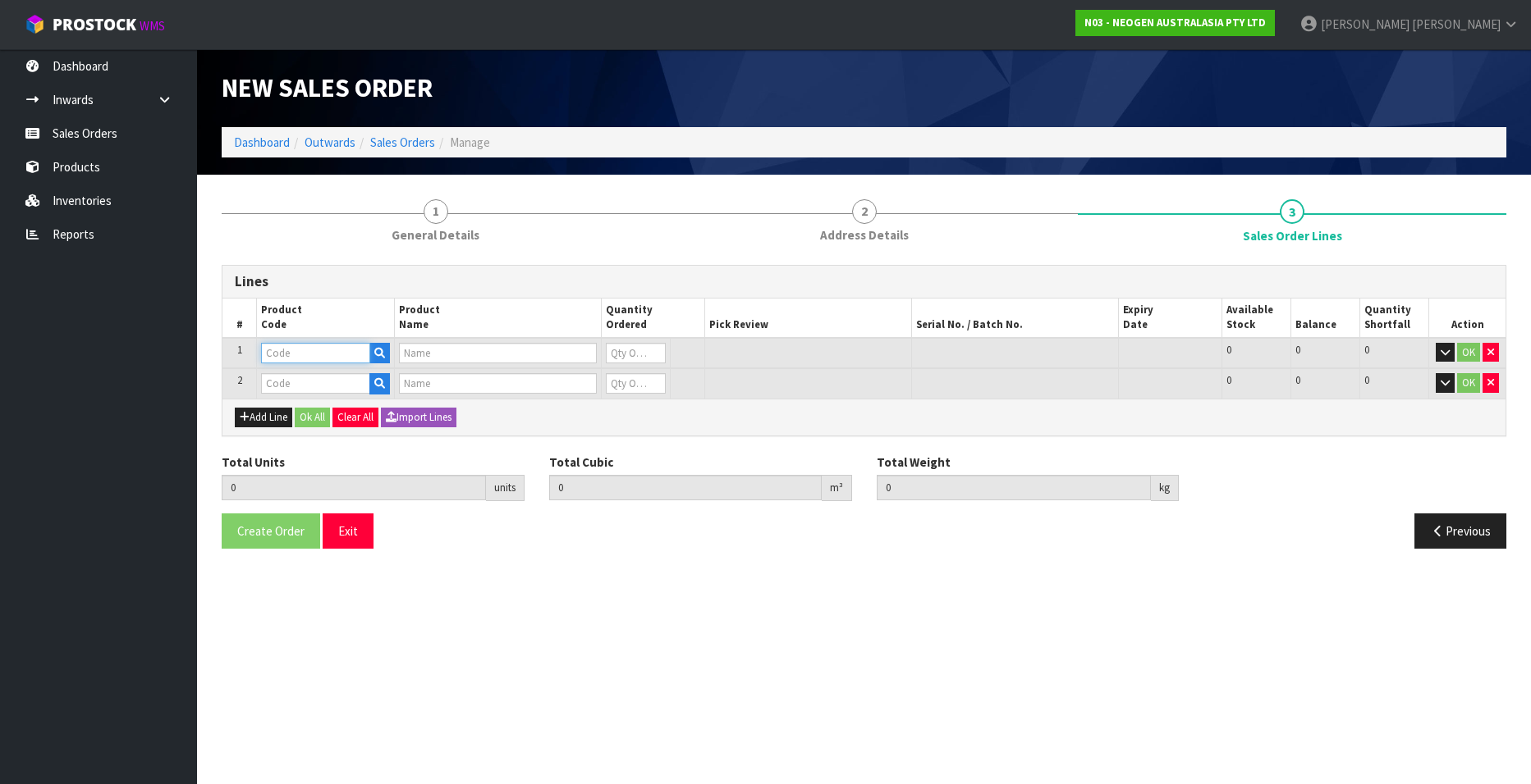
click at [285, 353] on input "text" at bounding box center [315, 353] width 109 height 21
paste input "700002120"
type input "700002120"
type input "7100039374 - 6406 PETRIFILM AEROBIC CT PLT 1000EA/CS"
type input "0"
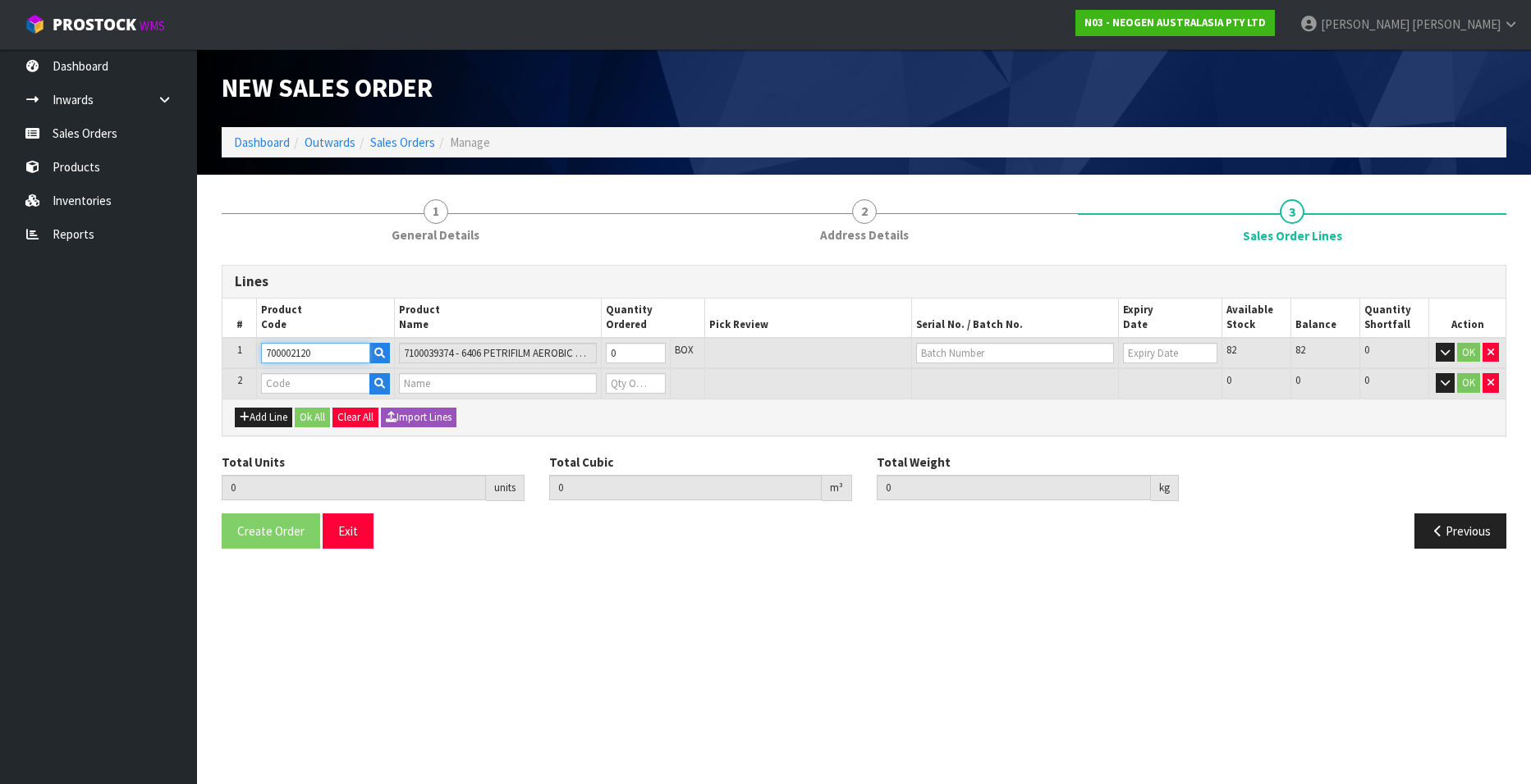
type input "700002120"
click at [289, 389] on input "text" at bounding box center [315, 383] width 109 height 21
paste input "700002023"
type input "700002023"
type input "0.000000"
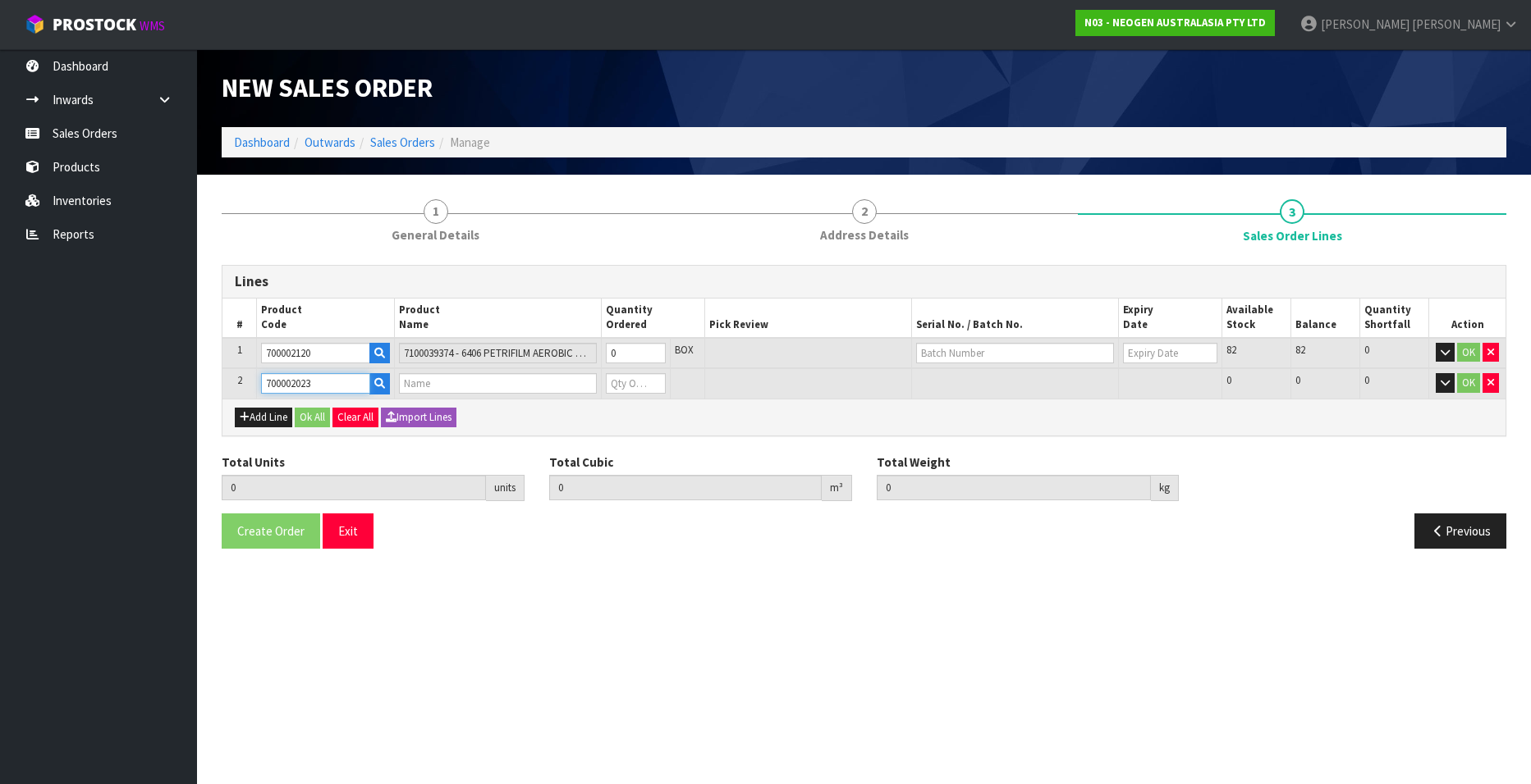
type input "0.000"
type input "7000034528 - ALLTEC60 SRFC PROTEIN (ALLERGEN)/60 CV"
type input "0"
type input "700002023"
type input "1"
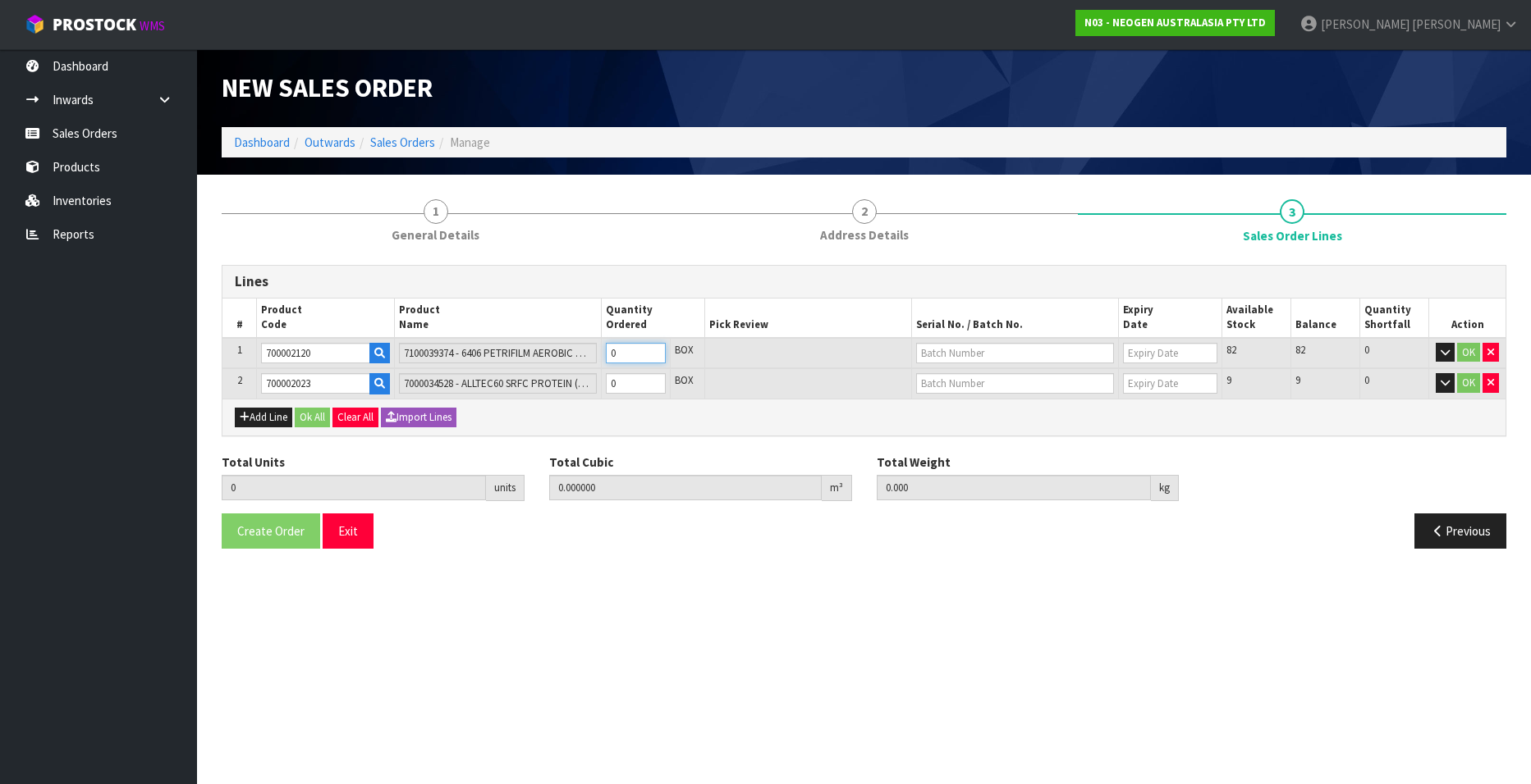
type input "0.00736"
type input "2"
drag, startPoint x: 654, startPoint y: 349, endPoint x: 654, endPoint y: 367, distance: 18.0
type input "1"
click at [654, 349] on input "1" at bounding box center [635, 353] width 60 height 21
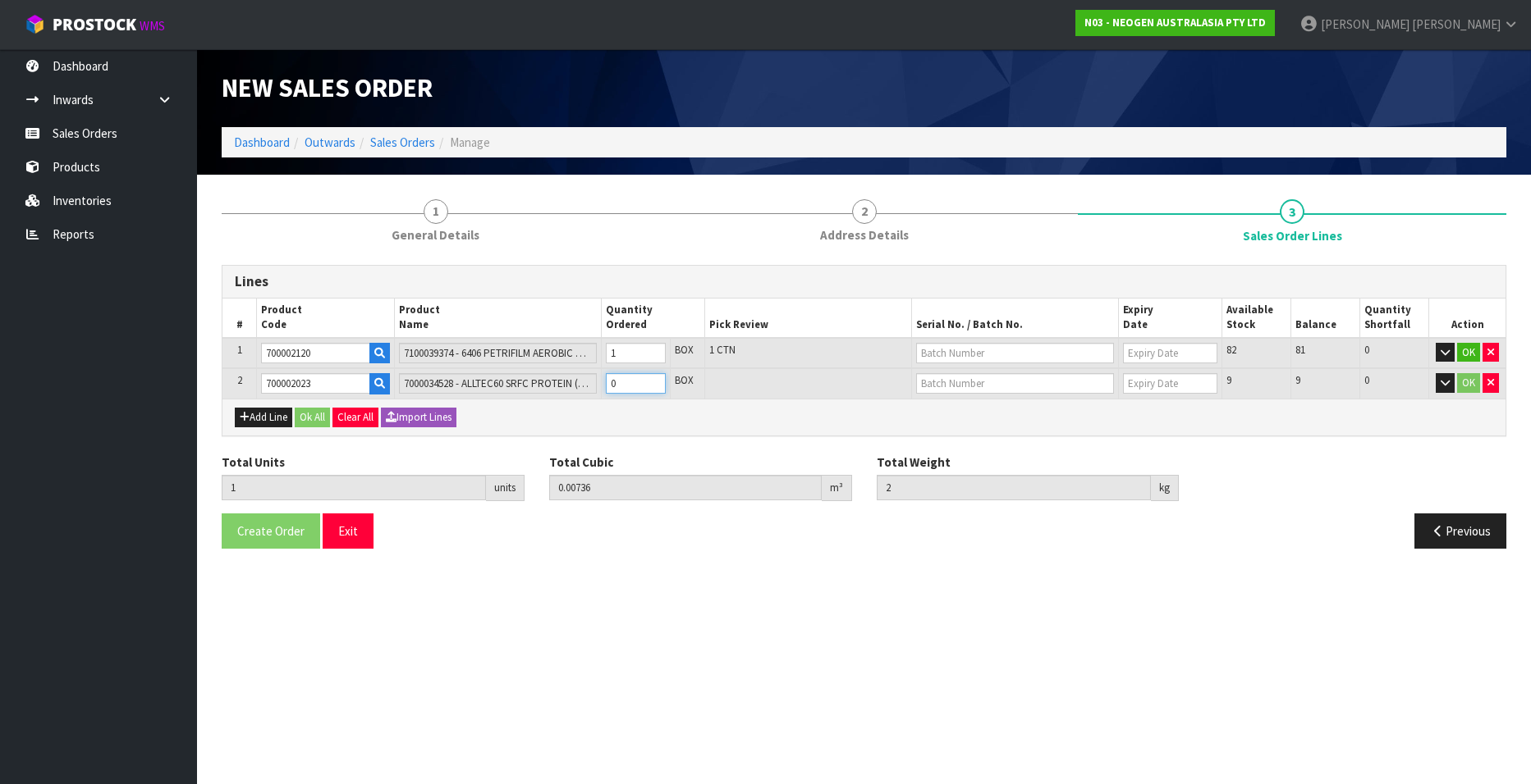
type input "2"
type input "0.0106"
type input "2.55"
type input "1"
click at [651, 377] on input "1" at bounding box center [635, 383] width 60 height 21
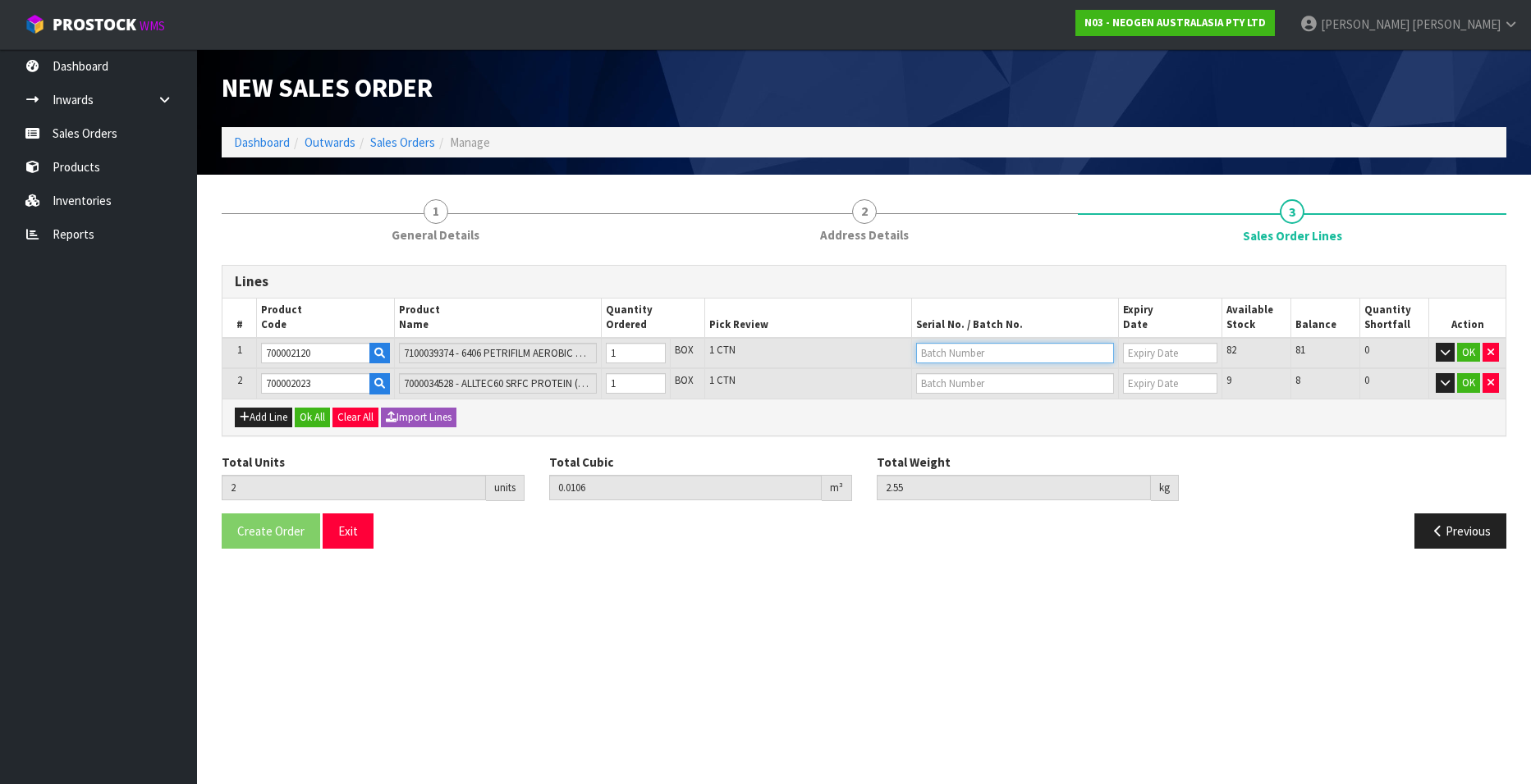
click at [948, 353] on input "text" at bounding box center [1015, 353] width 198 height 21
click at [960, 402] on link "3456WP" at bounding box center [981, 403] width 130 height 22
type input "3456WP"
type input "[DATE]"
click at [943, 382] on input "text" at bounding box center [1015, 383] width 198 height 21
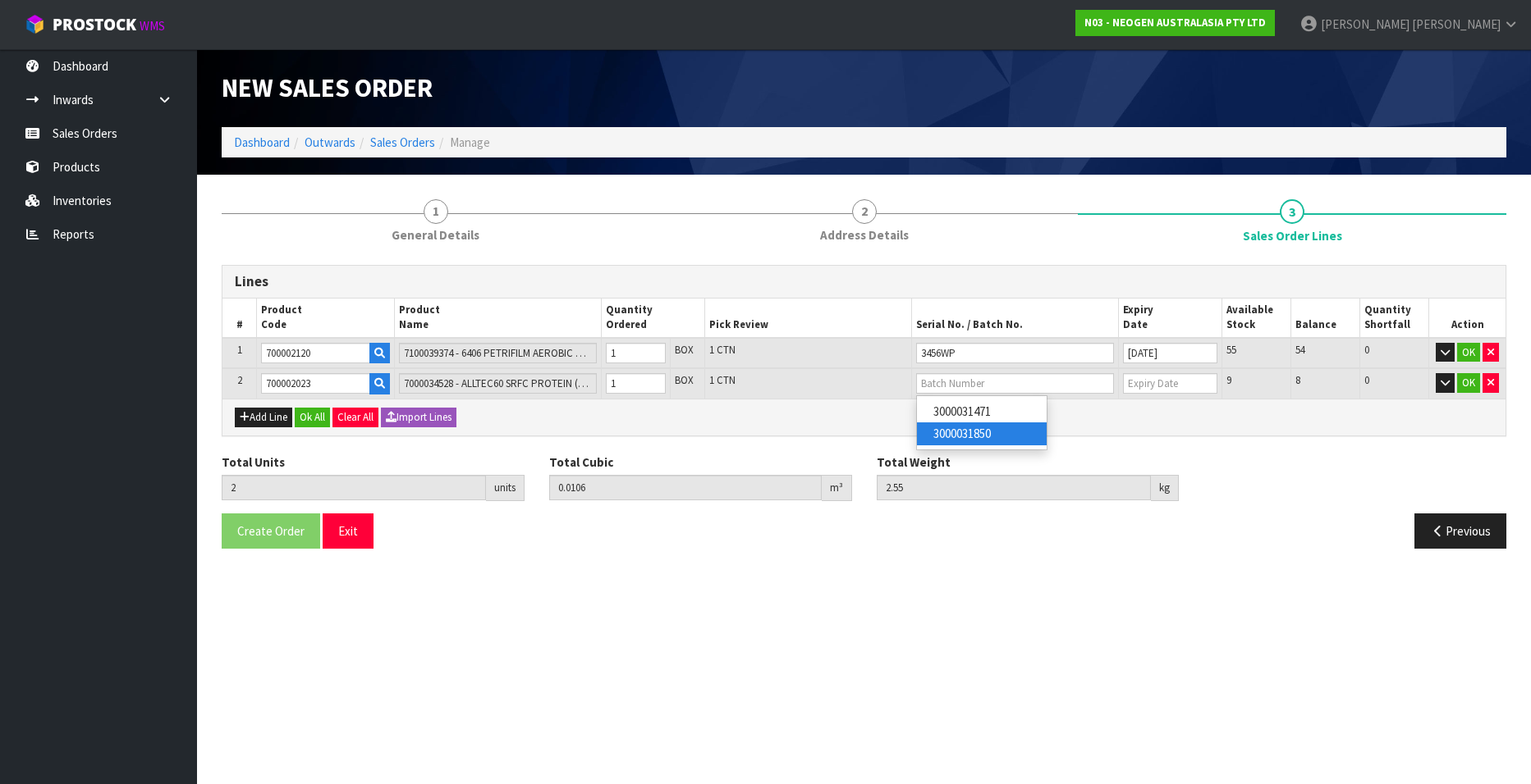
click at [982, 432] on link "3000031850" at bounding box center [981, 433] width 130 height 22
type input "3000031850"
type input "10/09/2026"
click at [1467, 350] on button "OK" at bounding box center [1469, 353] width 23 height 20
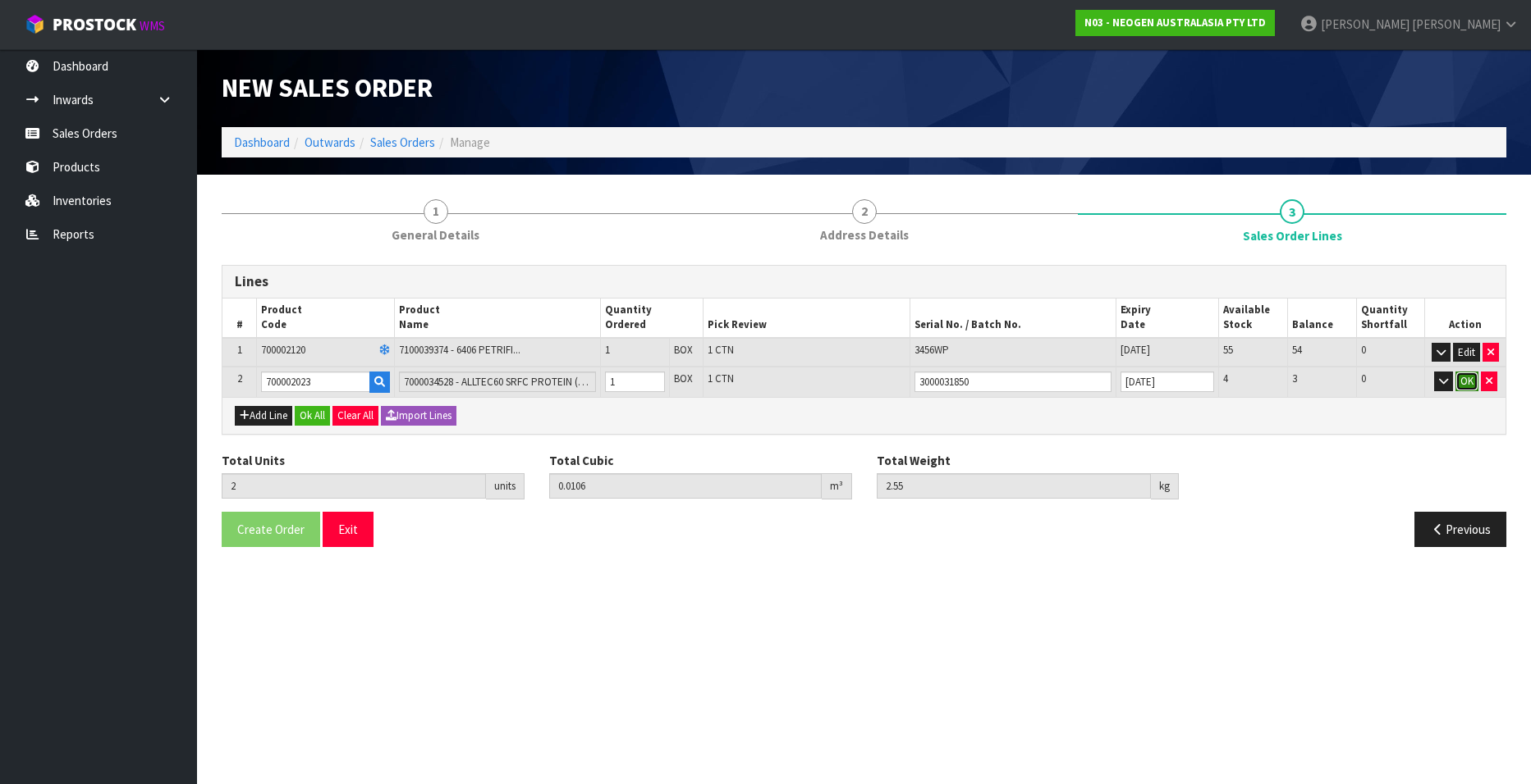
click at [1468, 377] on button "OK" at bounding box center [1467, 382] width 23 height 20
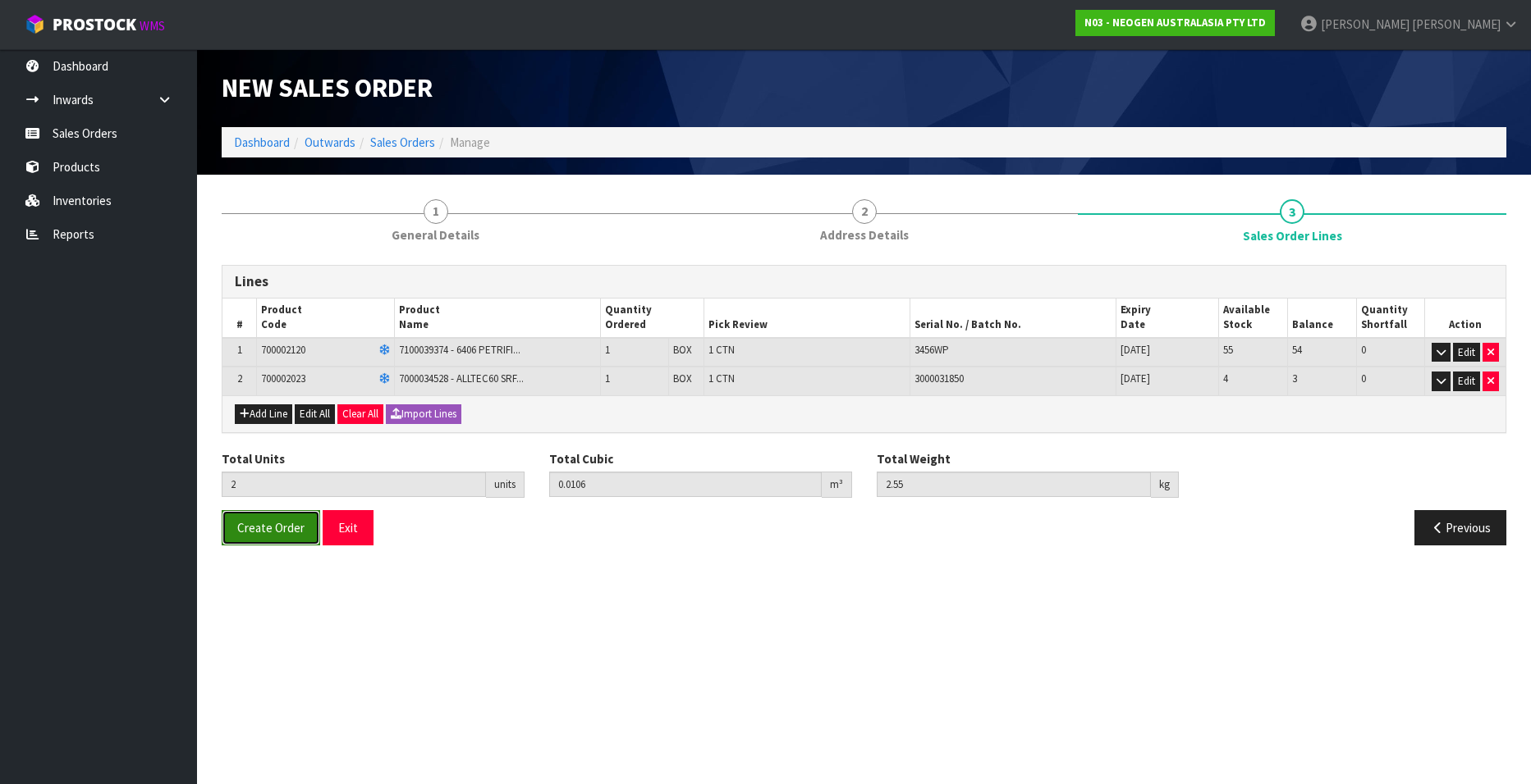
click at [269, 535] on span "Create Order" at bounding box center [270, 528] width 67 height 16
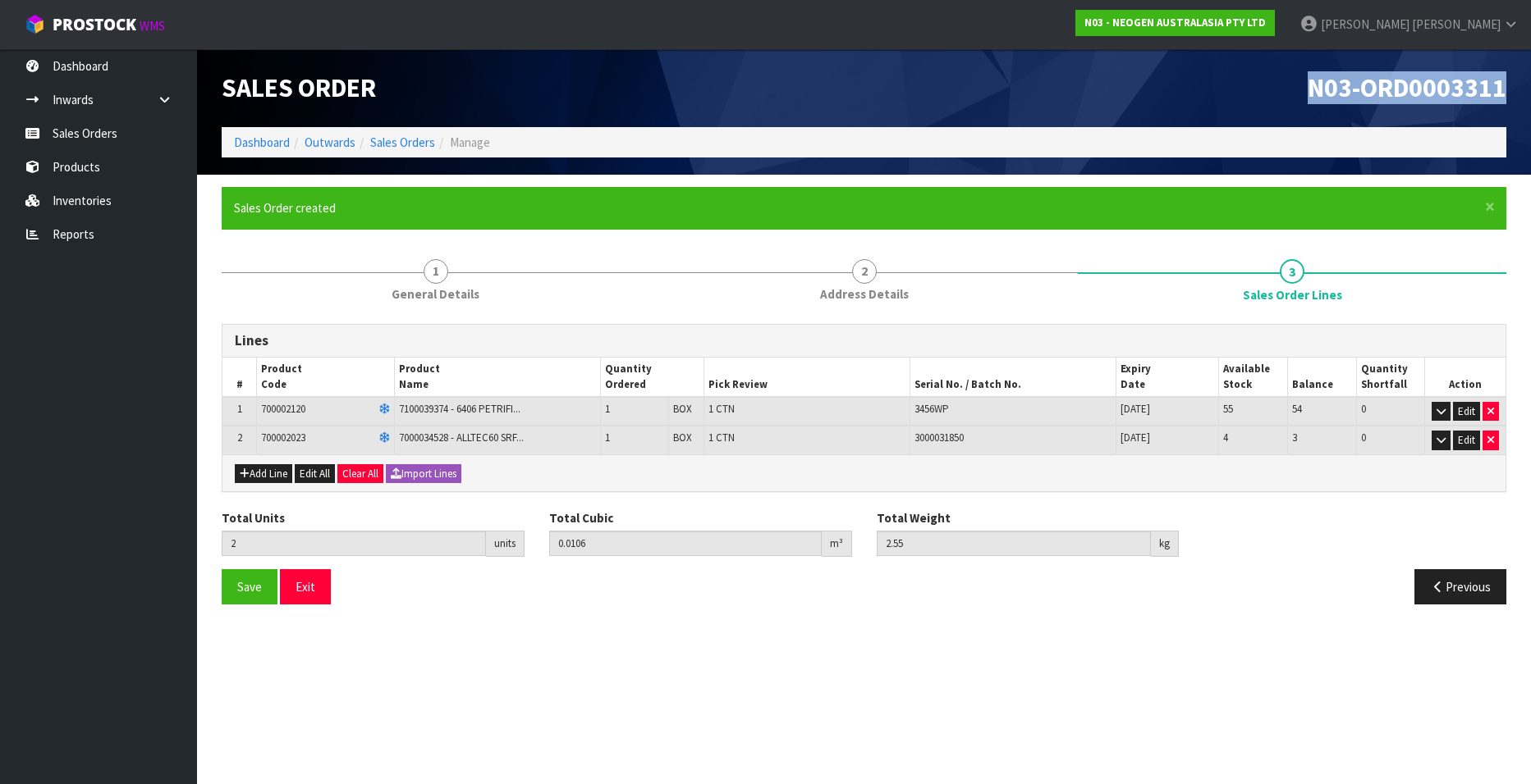
drag, startPoint x: 1504, startPoint y: 91, endPoint x: 1301, endPoint y: 96, distance: 203.1
click at [1301, 96] on h1 "N03-ORD0003311" at bounding box center [1192, 88] width 630 height 29
copy span "N03-ORD0003311"
click at [401, 145] on link "Sales Orders" at bounding box center [403, 142] width 65 height 16
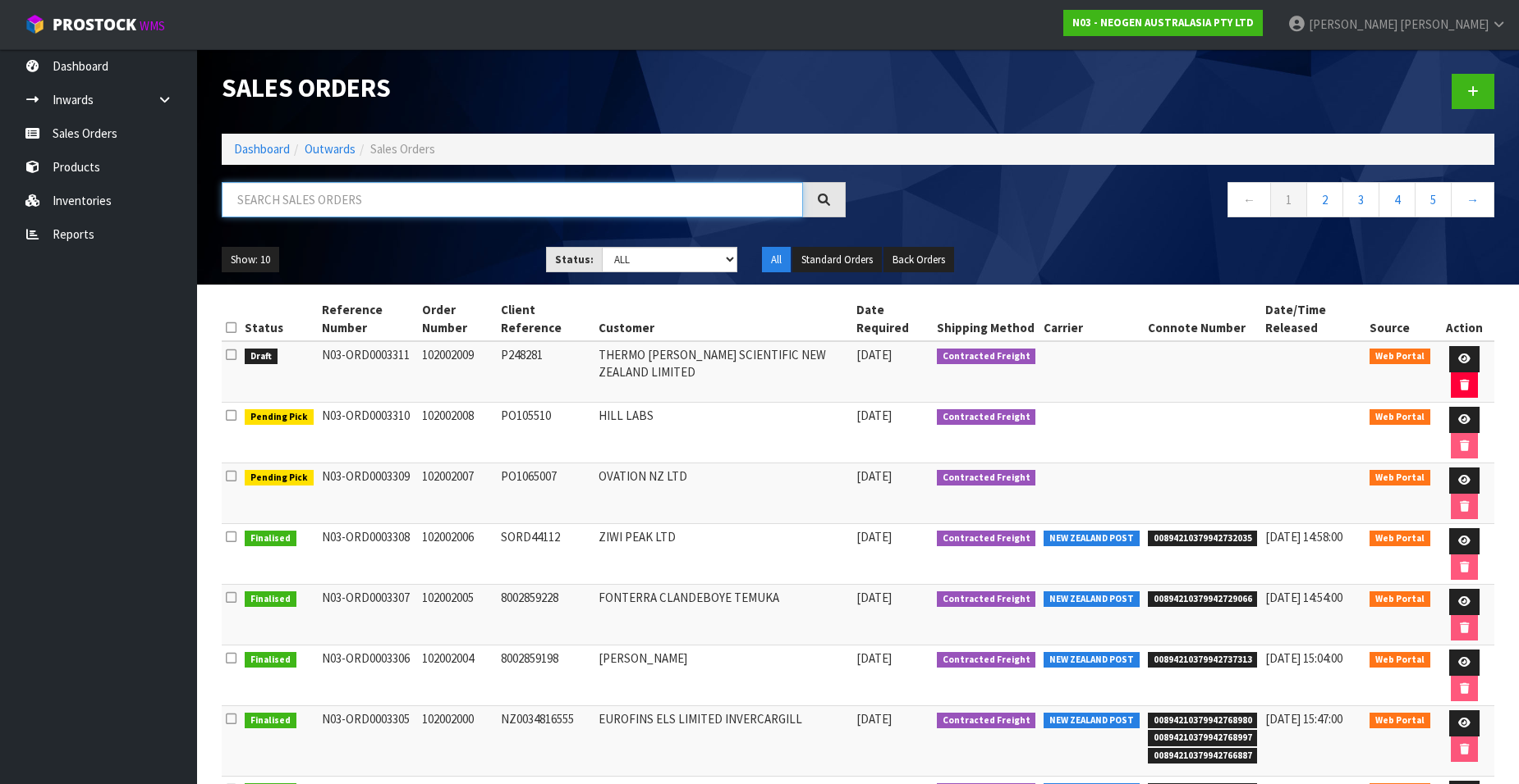
click at [334, 200] on input "text" at bounding box center [512, 200] width 581 height 35
paste input "102002010"
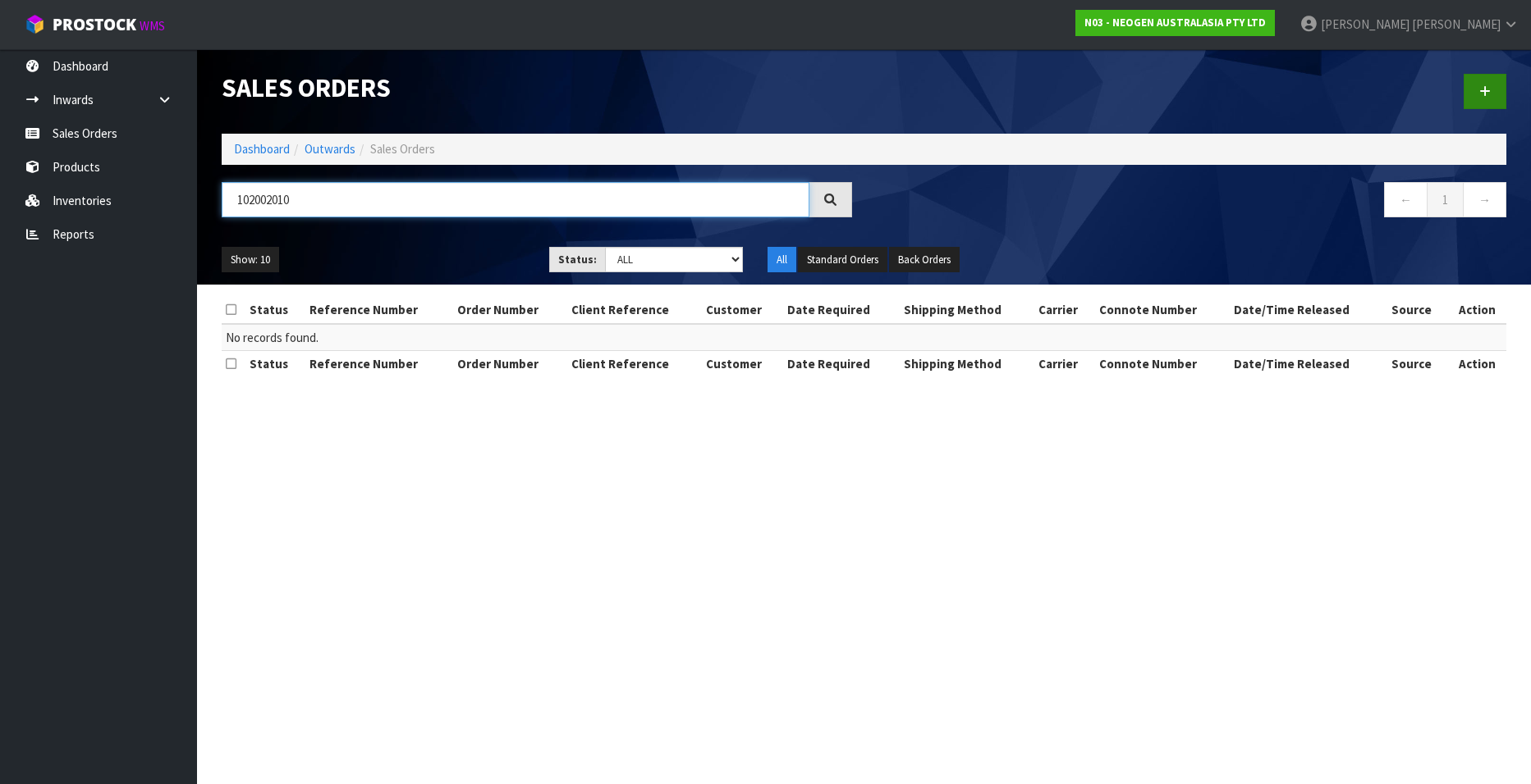
type input "102002010"
click at [1480, 91] on icon at bounding box center [1484, 91] width 12 height 12
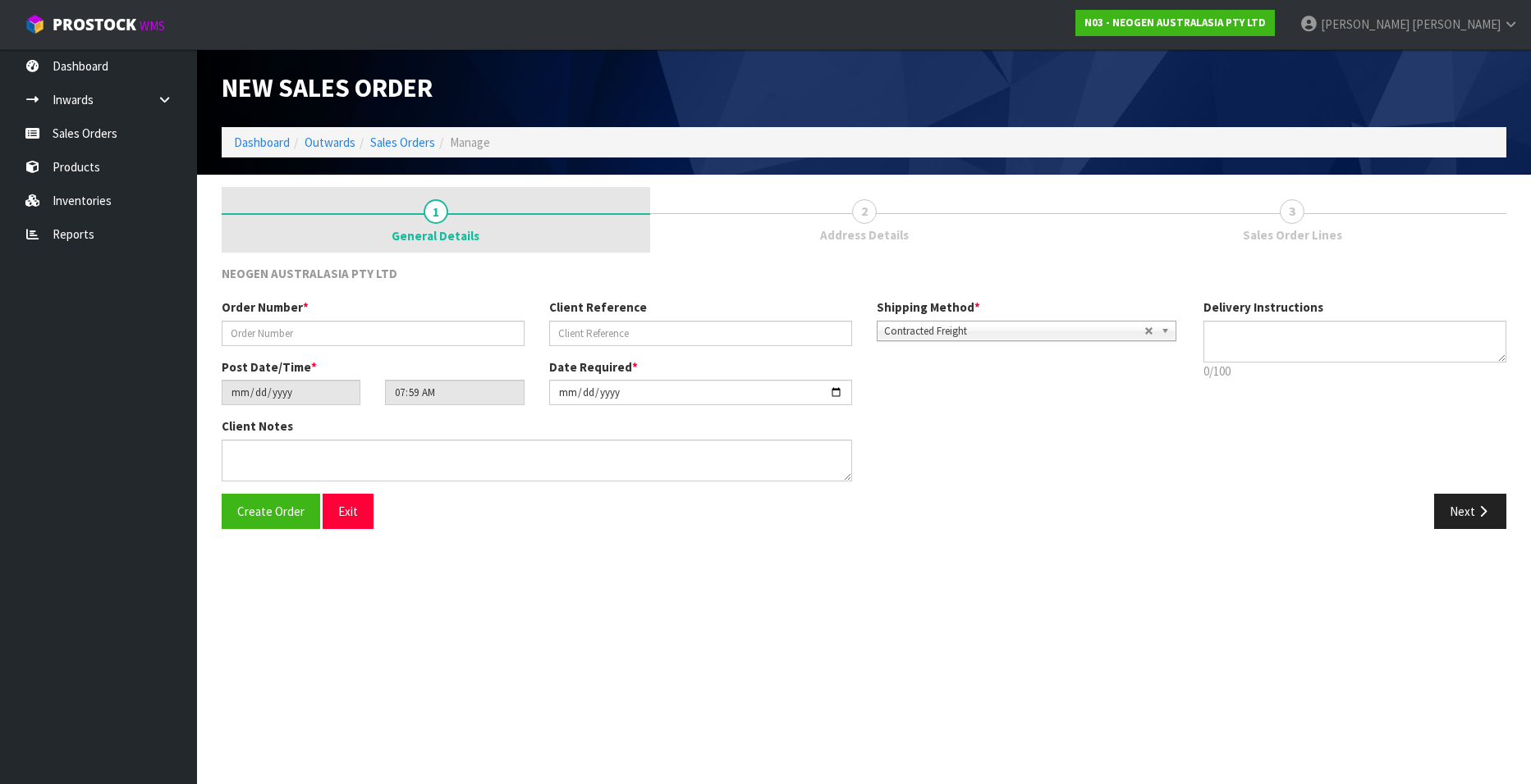
type textarea "CHILLED GOODS -OVERNIGHT"
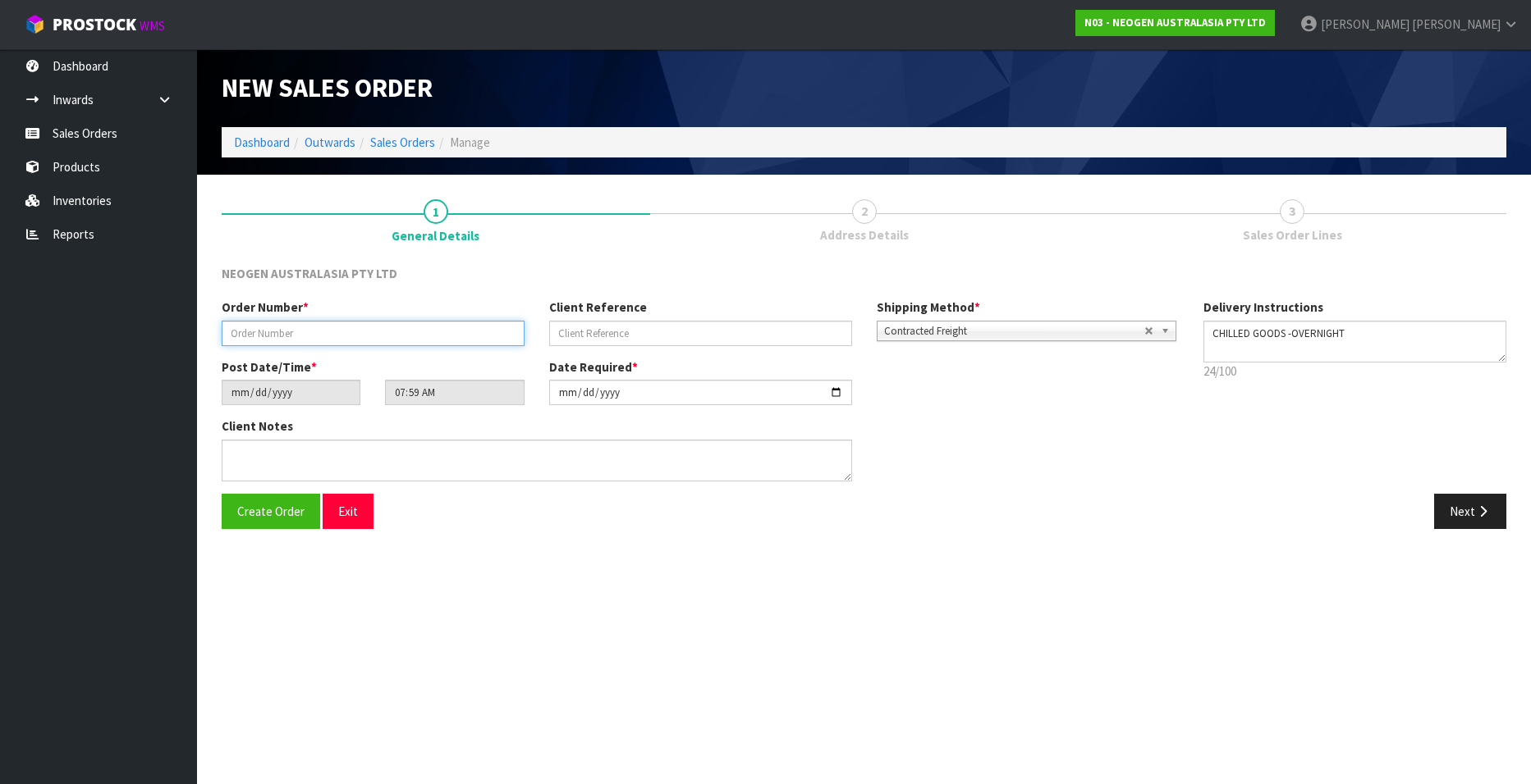
click at [291, 333] on input "text" at bounding box center [373, 333] width 303 height 26
paste input "102002010"
type input "102002010"
click at [616, 335] on input "text" at bounding box center [700, 333] width 303 height 26
paste input "2050044095"
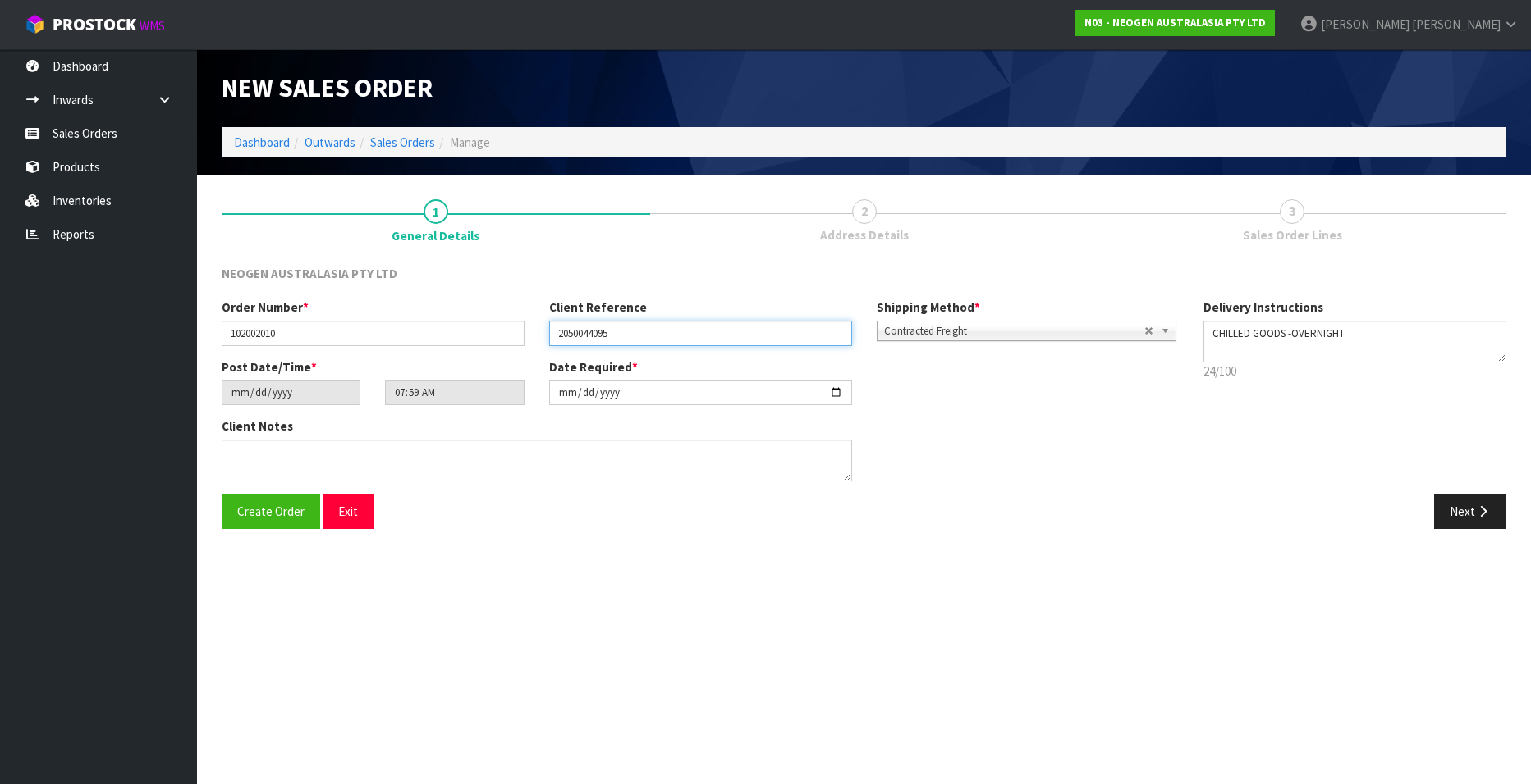
type input "2050044095"
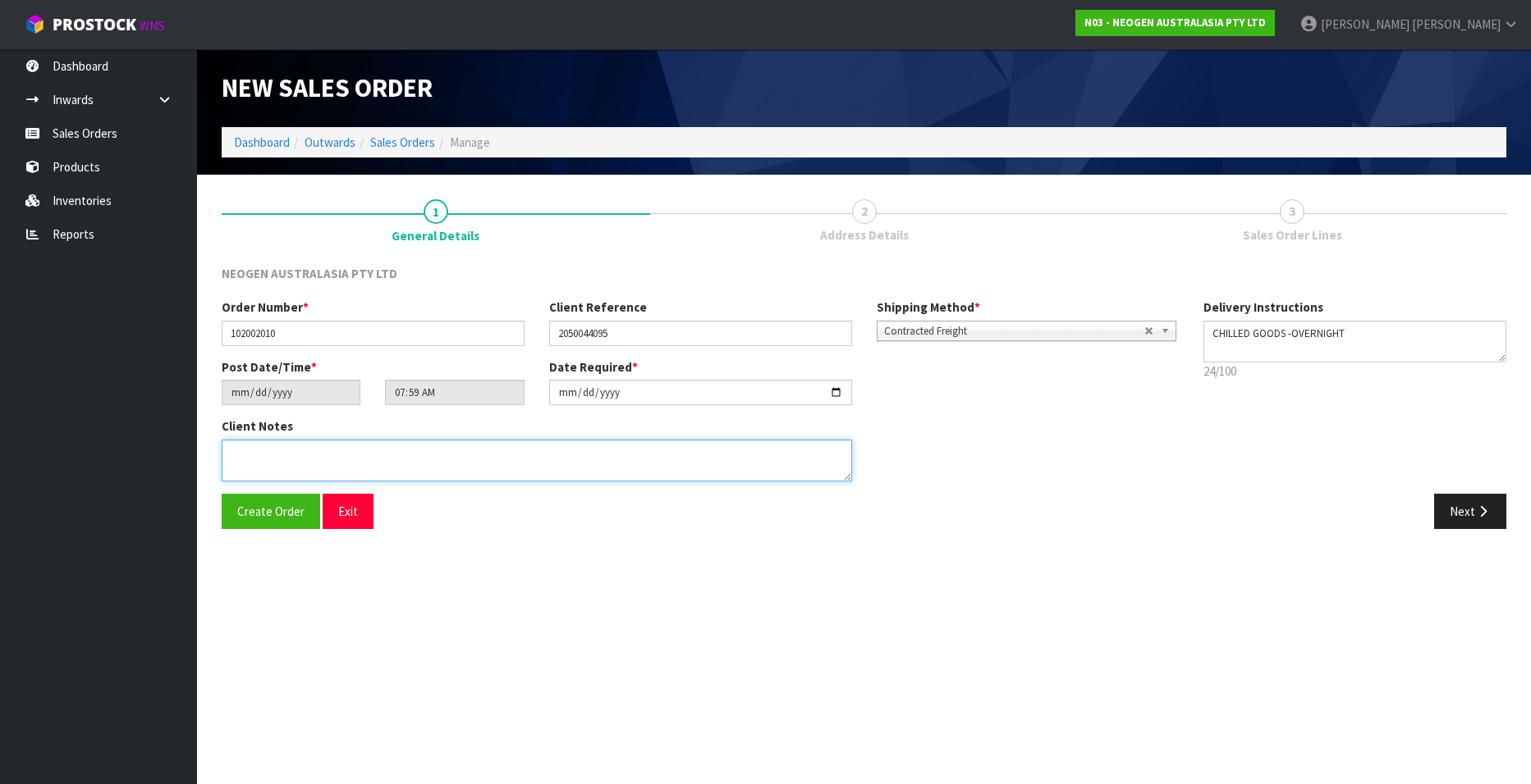
click at [256, 451] on textarea at bounding box center [536, 461] width 630 height 42
type textarea "ATTN: RECEPTION"
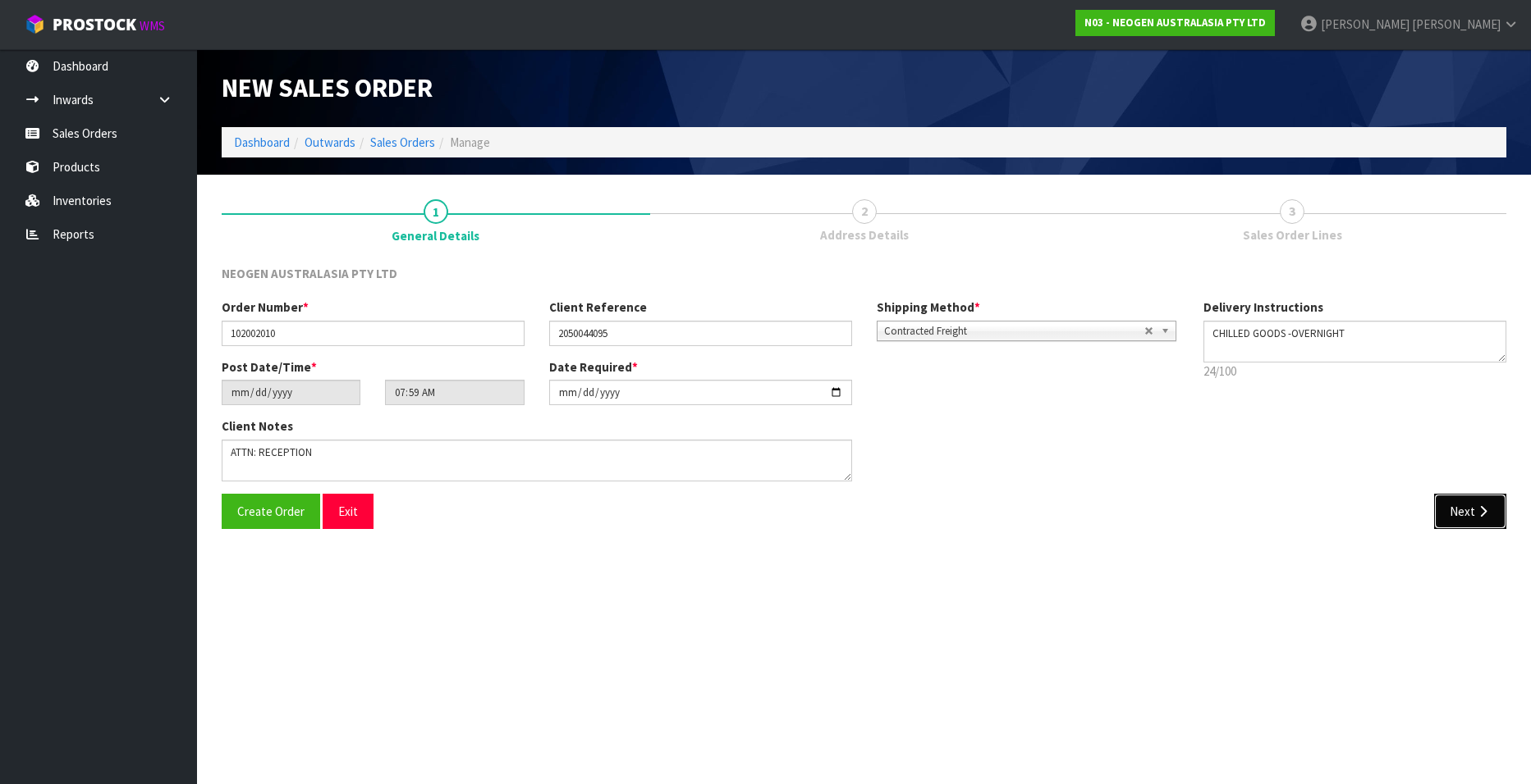
drag, startPoint x: 1459, startPoint y: 508, endPoint x: 1424, endPoint y: 503, distance: 35.4
click at [1459, 508] on button "Next" at bounding box center [1469, 511] width 72 height 35
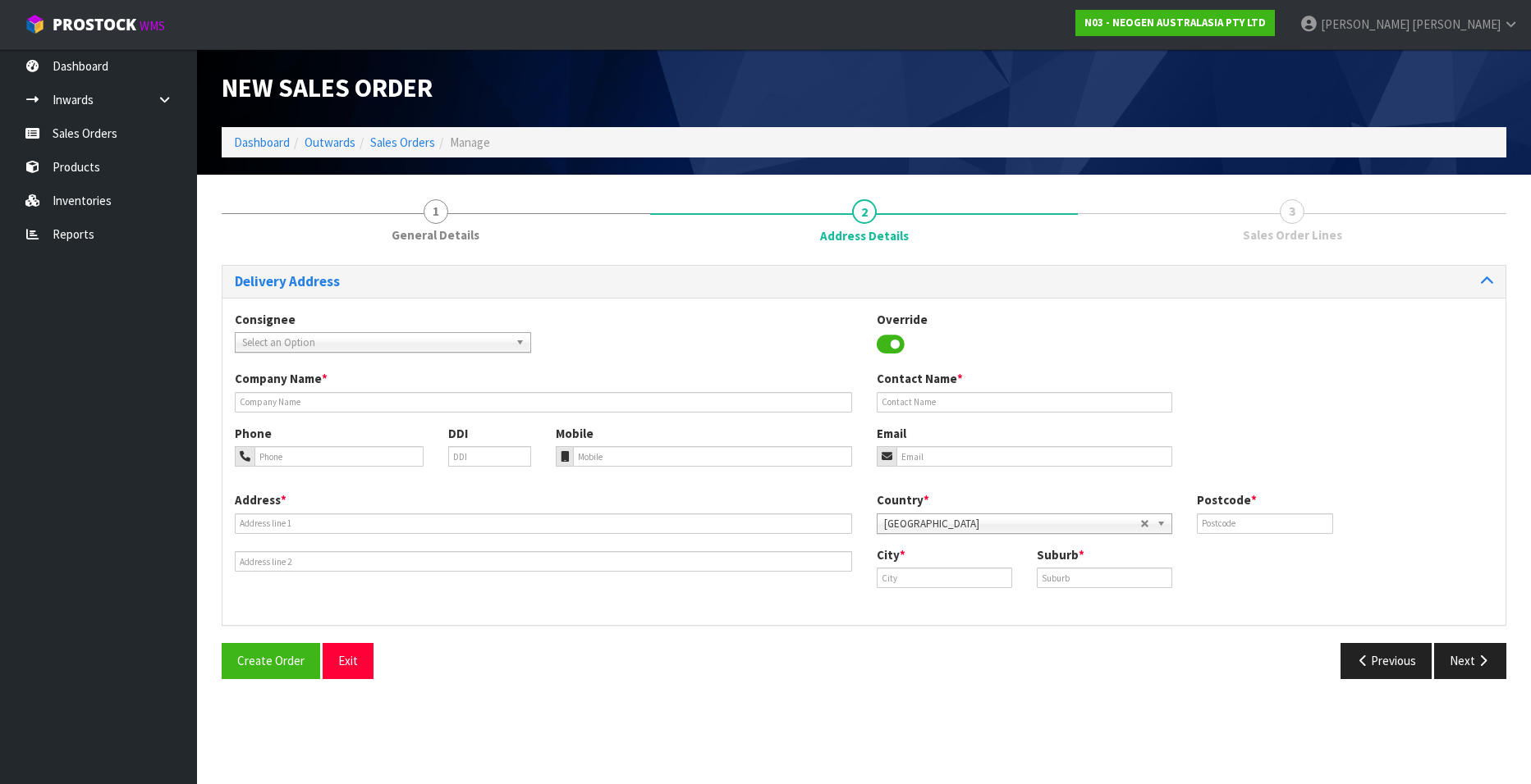
click at [358, 339] on span "Select an Option" at bounding box center [375, 343] width 267 height 20
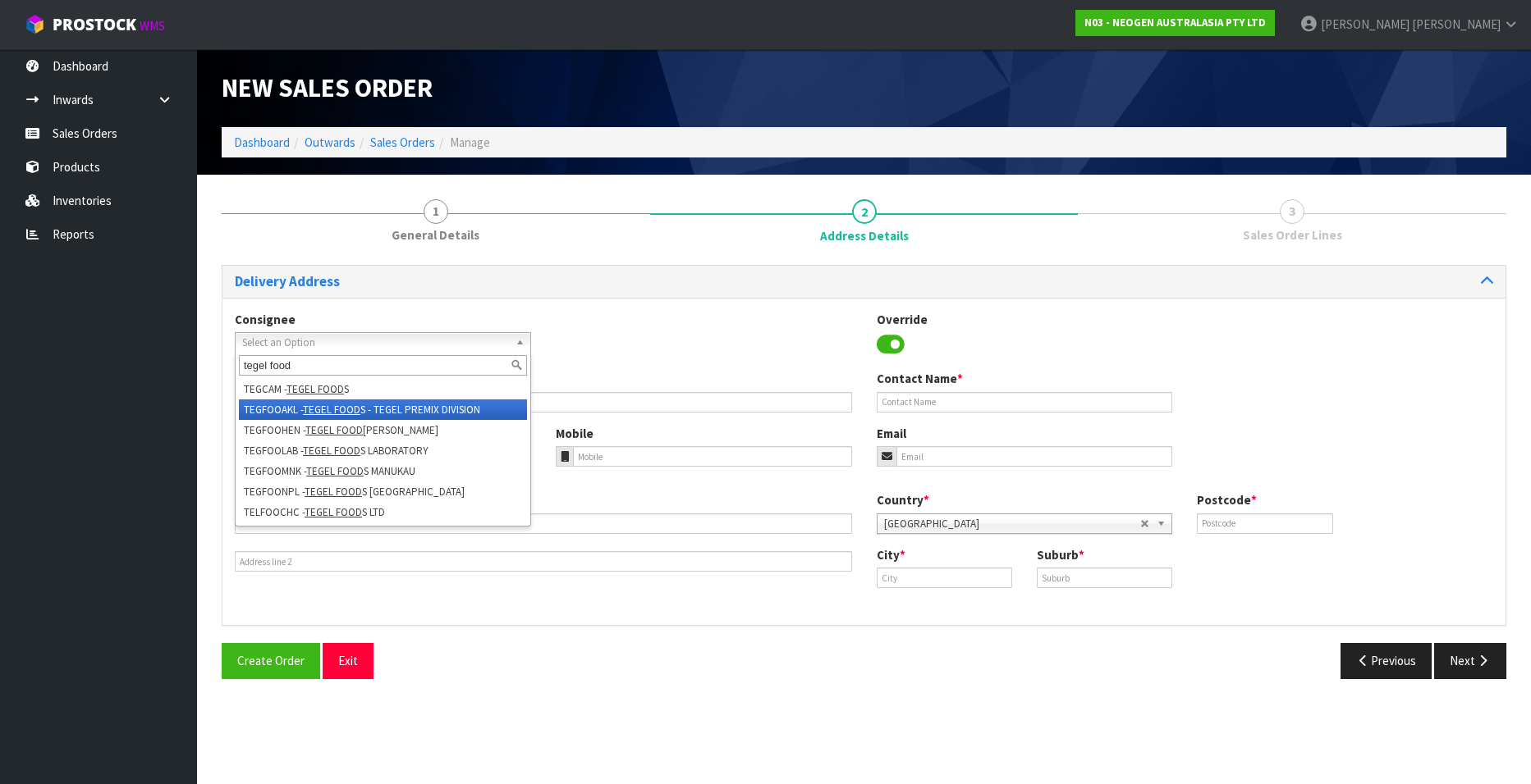
type input "tegel food"
click at [279, 407] on li "TEGFOOAKL - TEGEL FOOD S - TEGEL PREMIX DIVISION" at bounding box center [383, 410] width 288 height 21
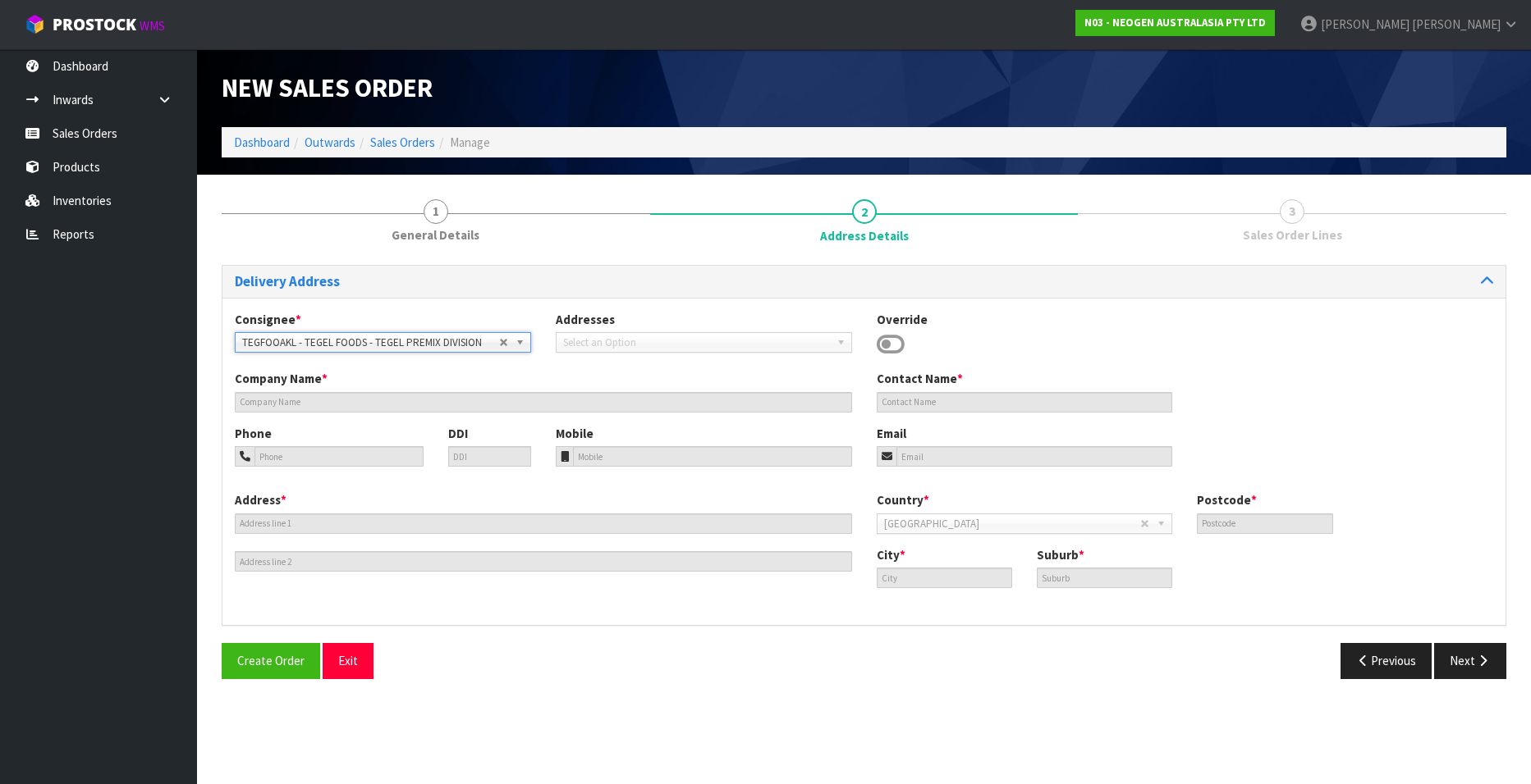
type input "TEGEL FOODS - TEGEL PREMIX DIVISION"
type input "50 SPARTAN ROAD"
type input "2105"
type input "AUCKLAND"
type input "[PERSON_NAME]"
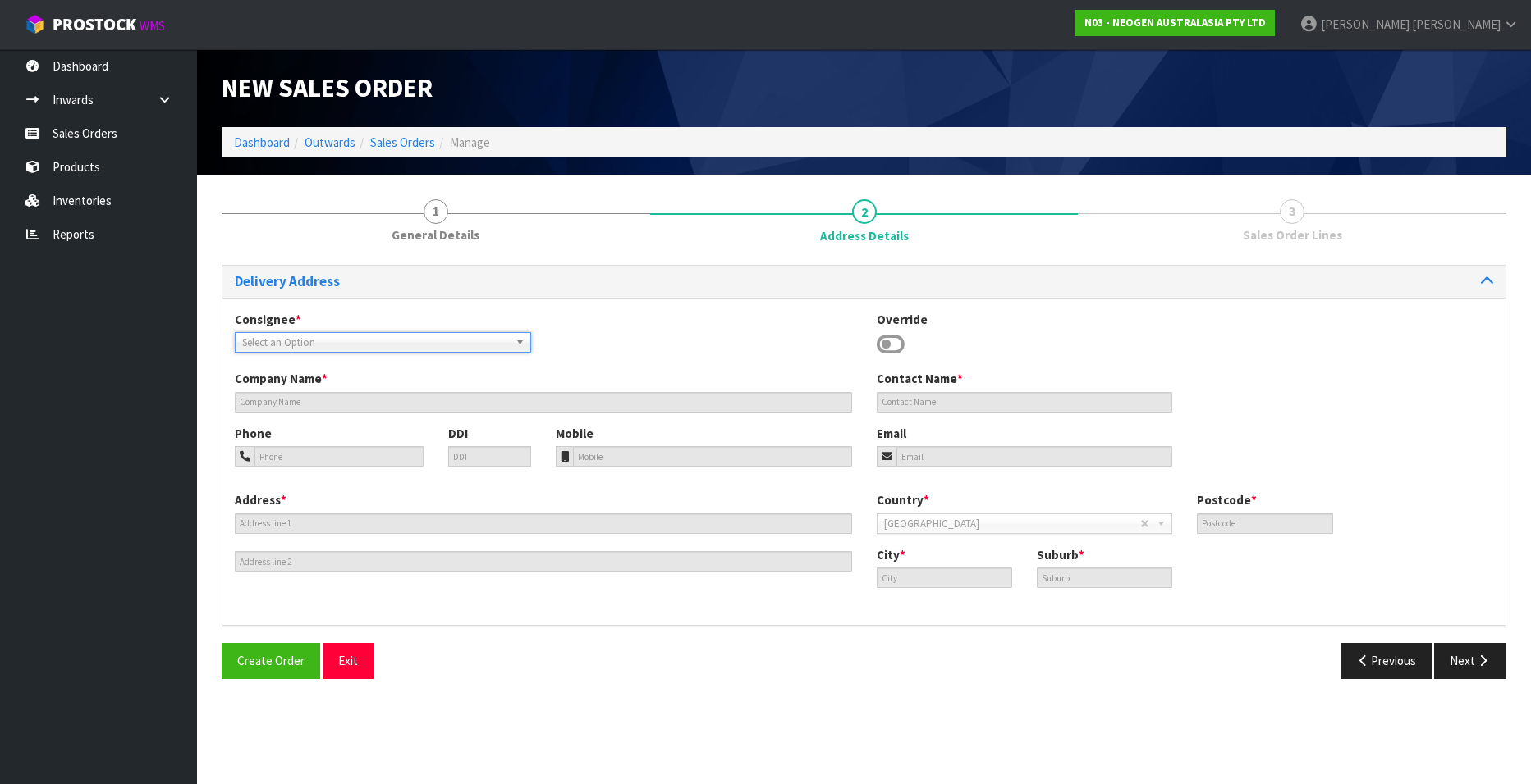
click at [323, 344] on span "Select an Option" at bounding box center [370, 343] width 257 height 20
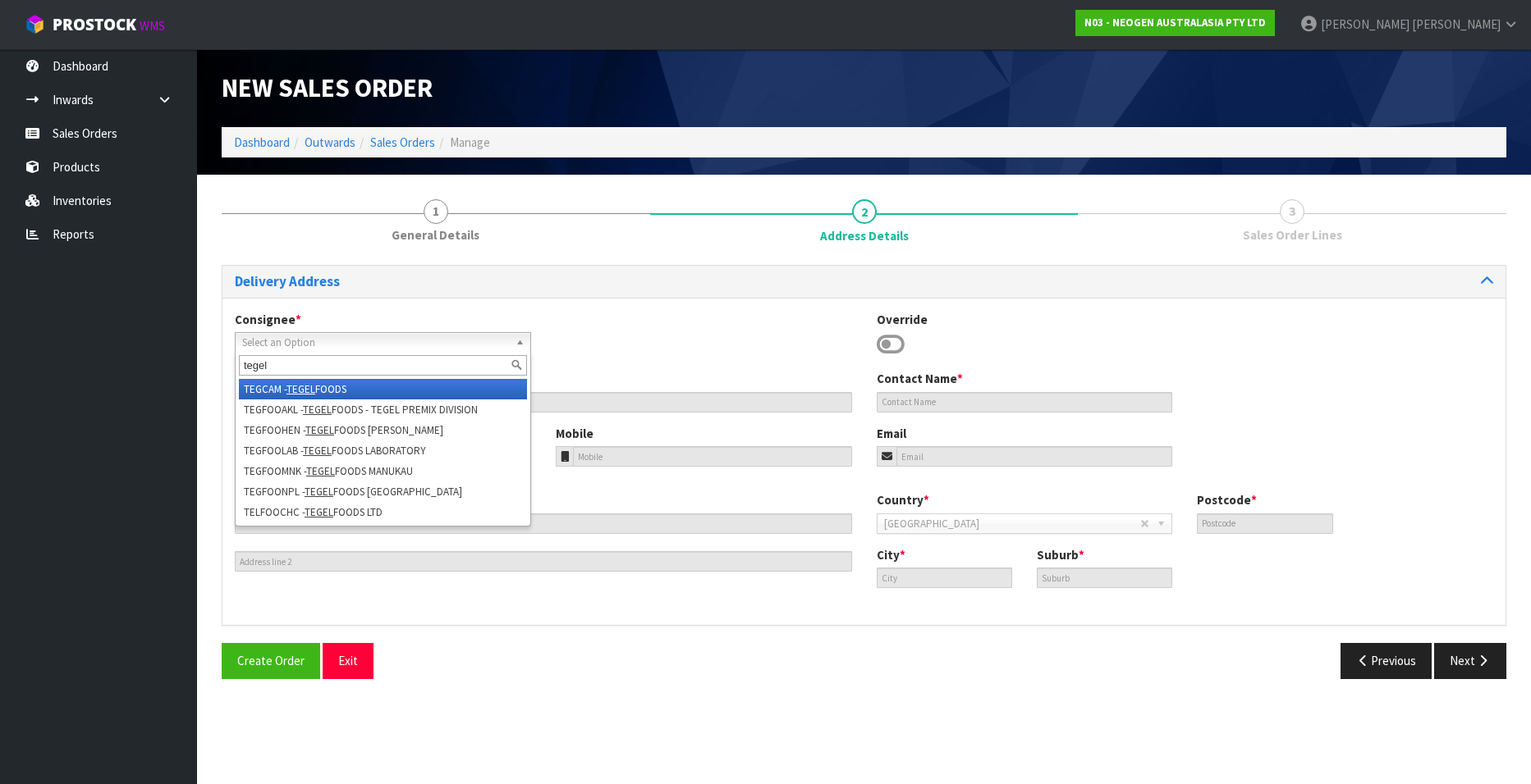
type input "tegel"
click at [261, 386] on li "TEGCAM - TEGEL FOODS" at bounding box center [383, 389] width 288 height 21
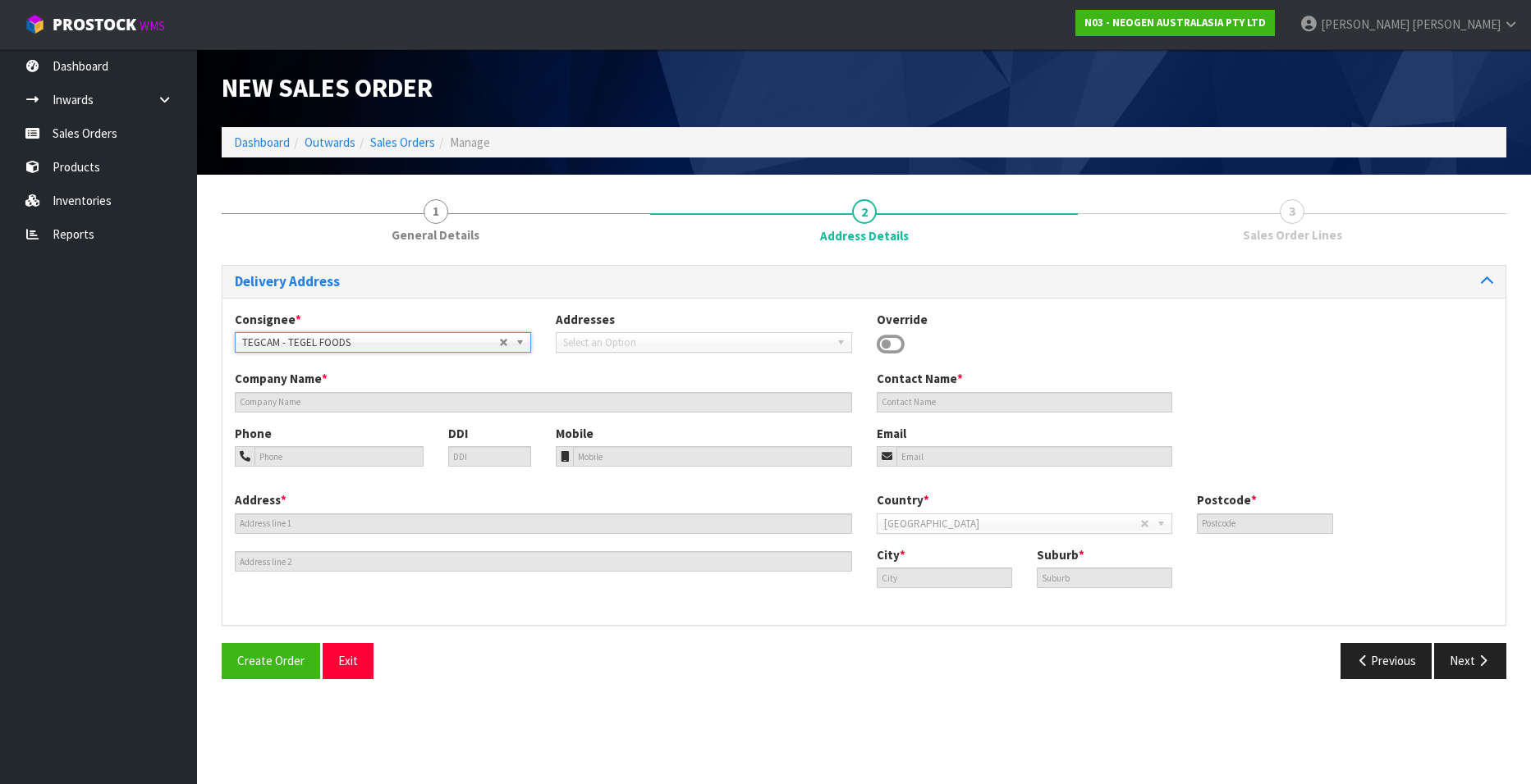
type input "TEGEL FOODS"
type input "7 DICK STREET"
type input "3434"
type input "CAMBRIDGE"
click at [358, 338] on span "TEGCAM - TEGEL FOODS" at bounding box center [370, 343] width 257 height 20
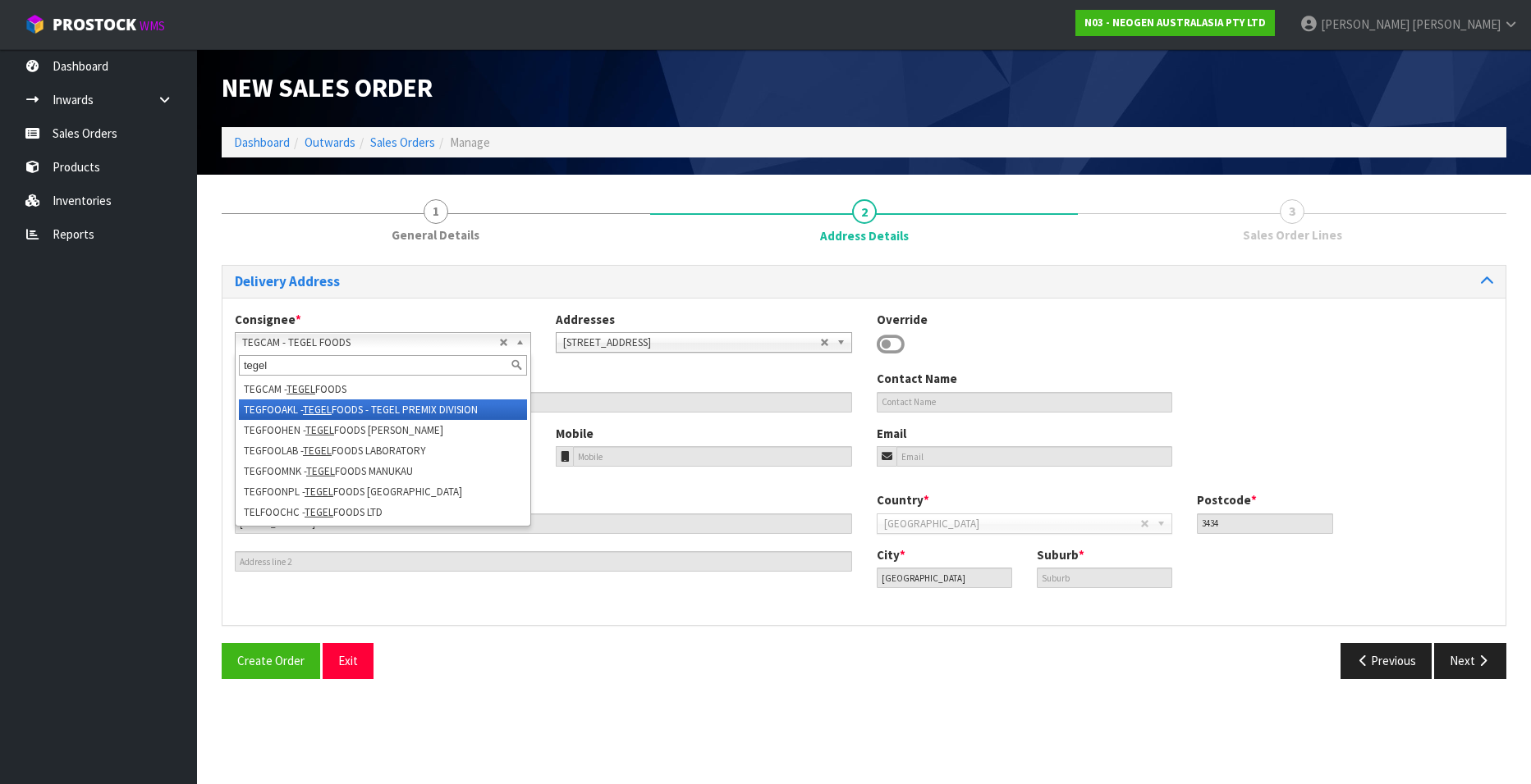
type input "tegel"
click at [286, 406] on li "TEGFOOAKL - TEGEL FOODS - TEGEL PREMIX DIVISION" at bounding box center [383, 410] width 288 height 21
type input "TEGEL FOODS - TEGEL PREMIX DIVISION"
type input "50 SPARTAN ROAD"
type input "2105"
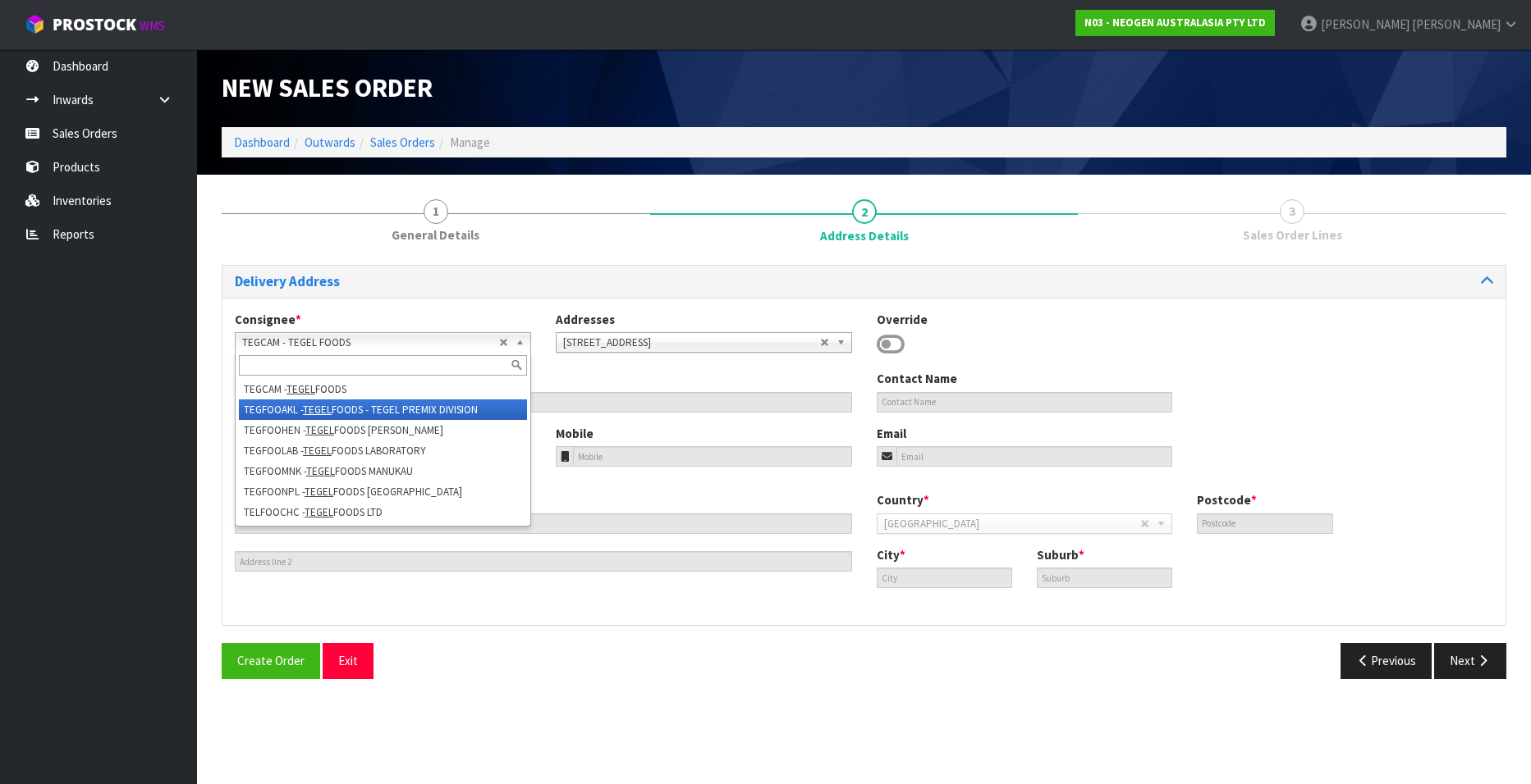
type input "AUCKLAND"
type input "[PERSON_NAME]"
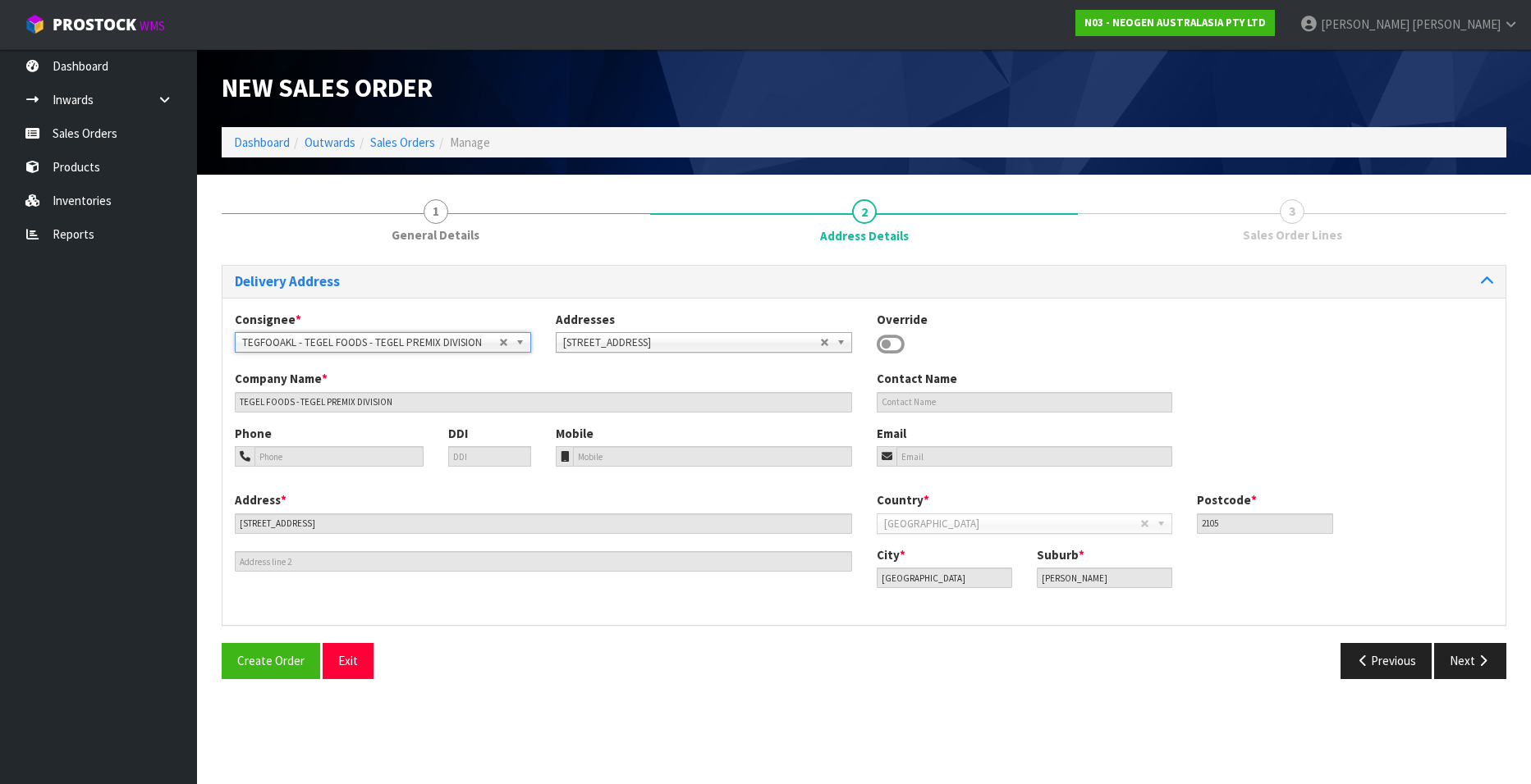
click at [389, 339] on span "TEGFOOAKL - TEGEL FOODS - TEGEL PREMIX DIVISION" at bounding box center [370, 343] width 257 height 20
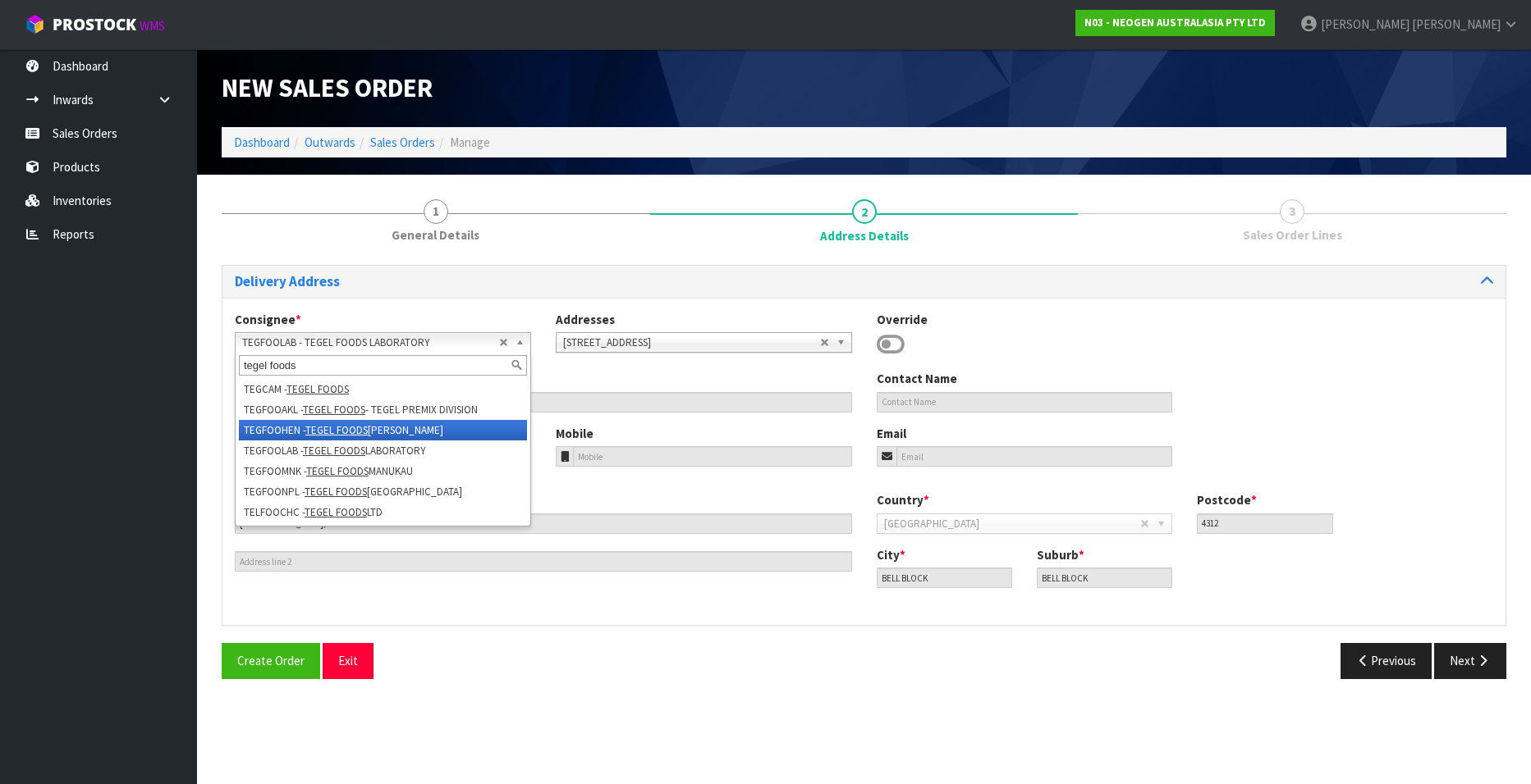
type input "tegel foods"
click at [318, 425] on em "TEGEL FOODS" at bounding box center [336, 430] width 62 height 14
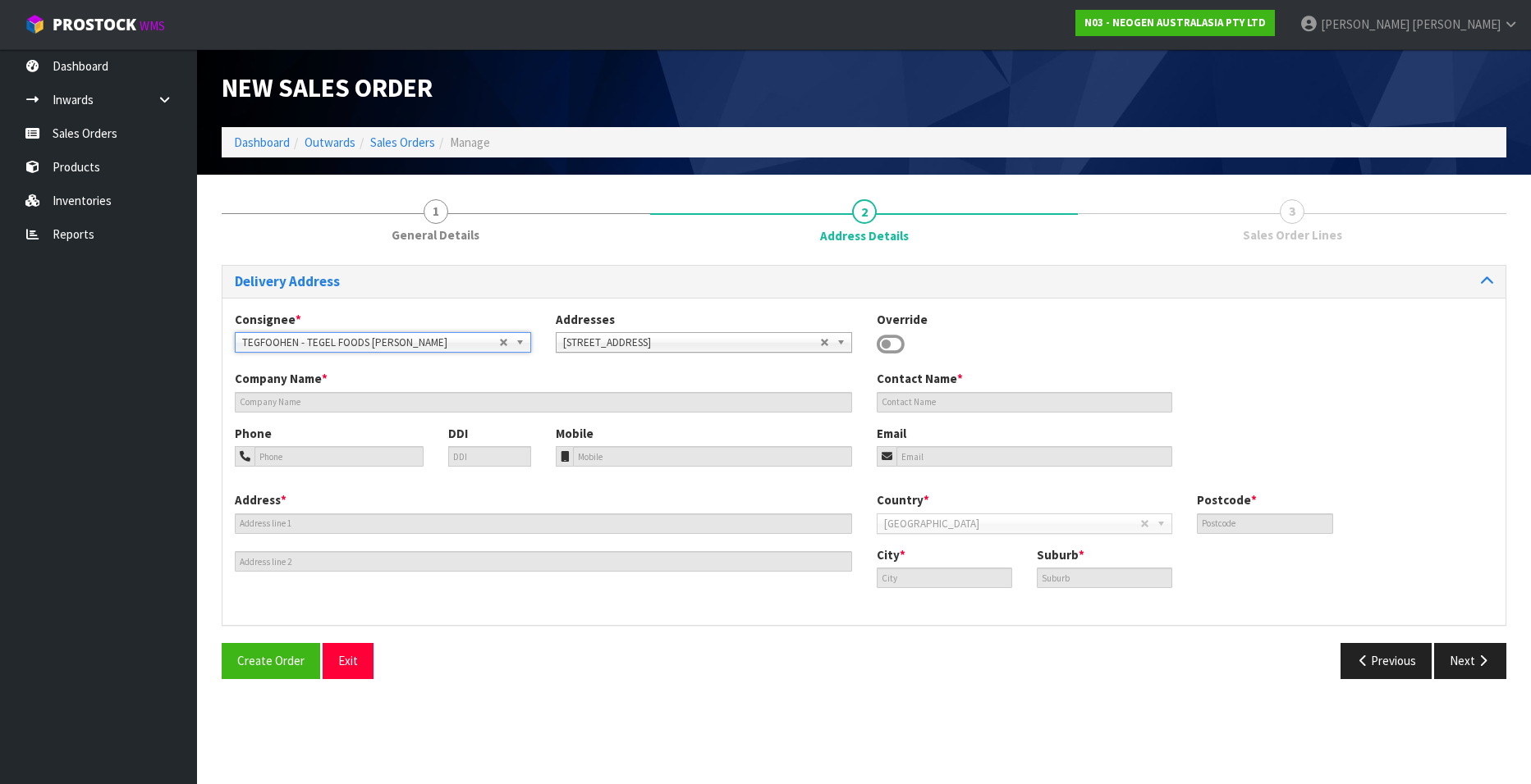
type input "TEGEL FOODS [PERSON_NAME]"
type input "CUSHLA (LAB)-MAIN RECEPTION"
type input "3-5 BRUCE MCLAREN ROAD"
type input "0612"
type input "AUCKLAND"
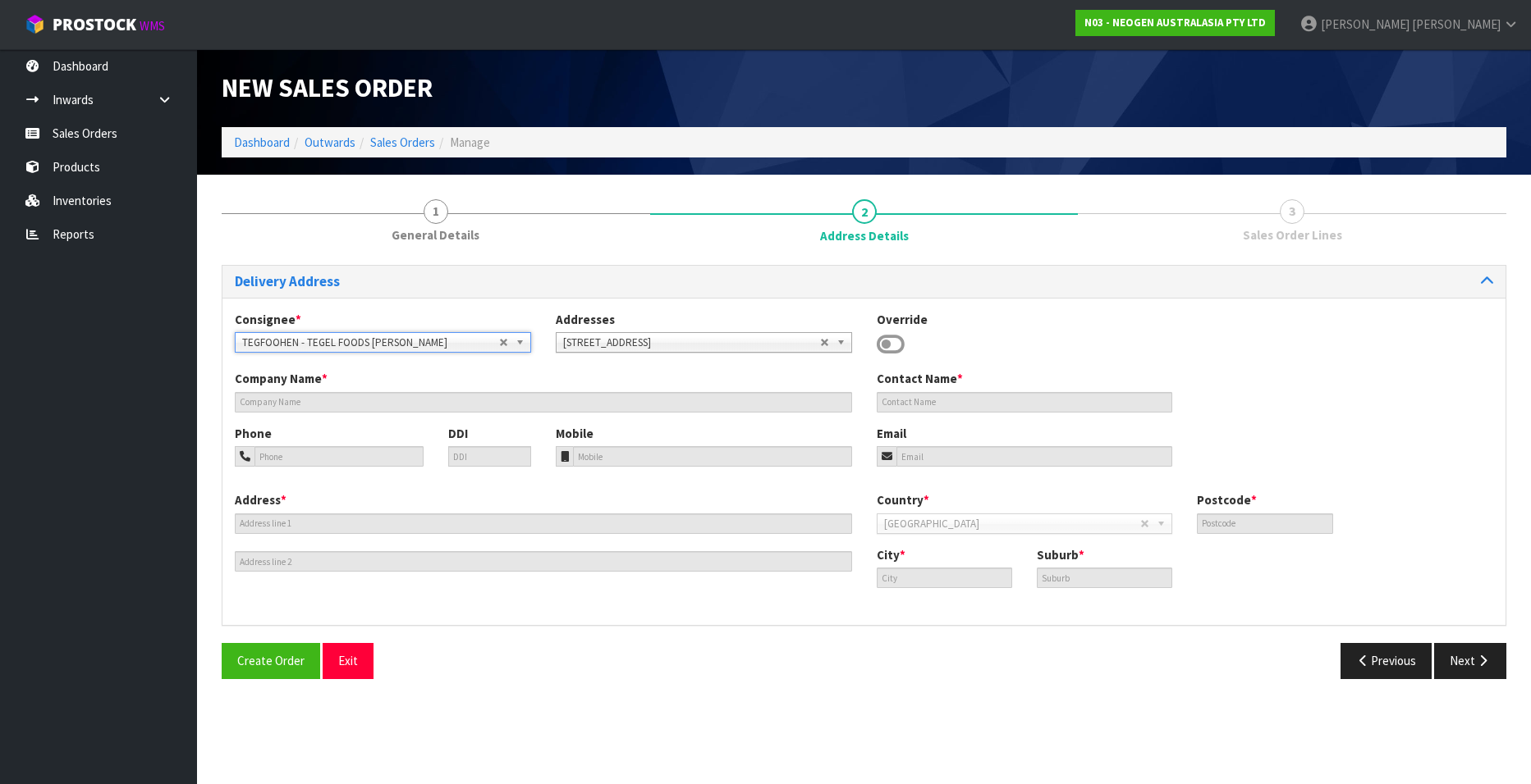
type input "HENDERSON"
click at [1458, 656] on button "Next" at bounding box center [1469, 661] width 72 height 35
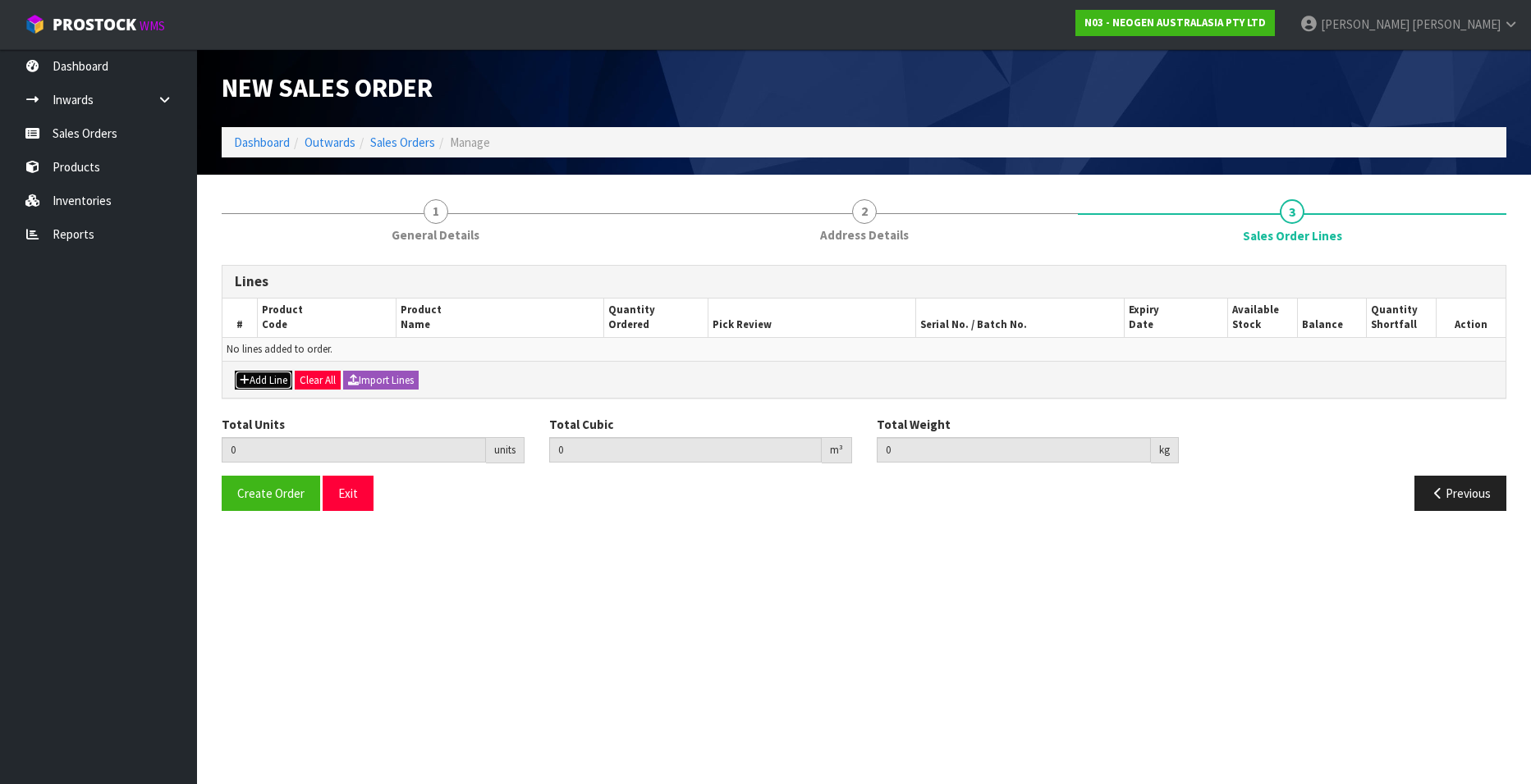
click at [264, 376] on button "Add Line" at bounding box center [263, 381] width 57 height 20
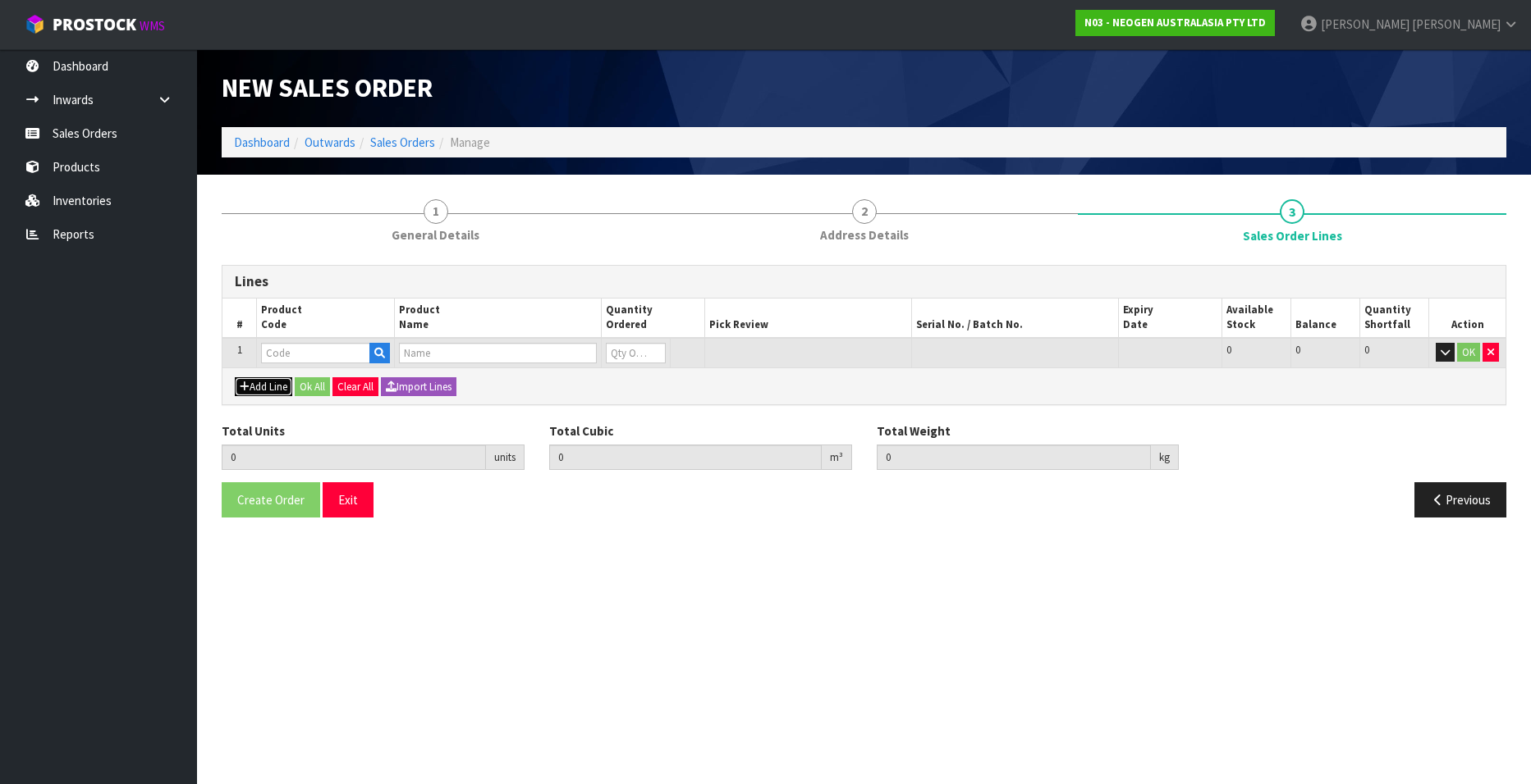
click at [264, 382] on button "Add Line" at bounding box center [263, 387] width 57 height 20
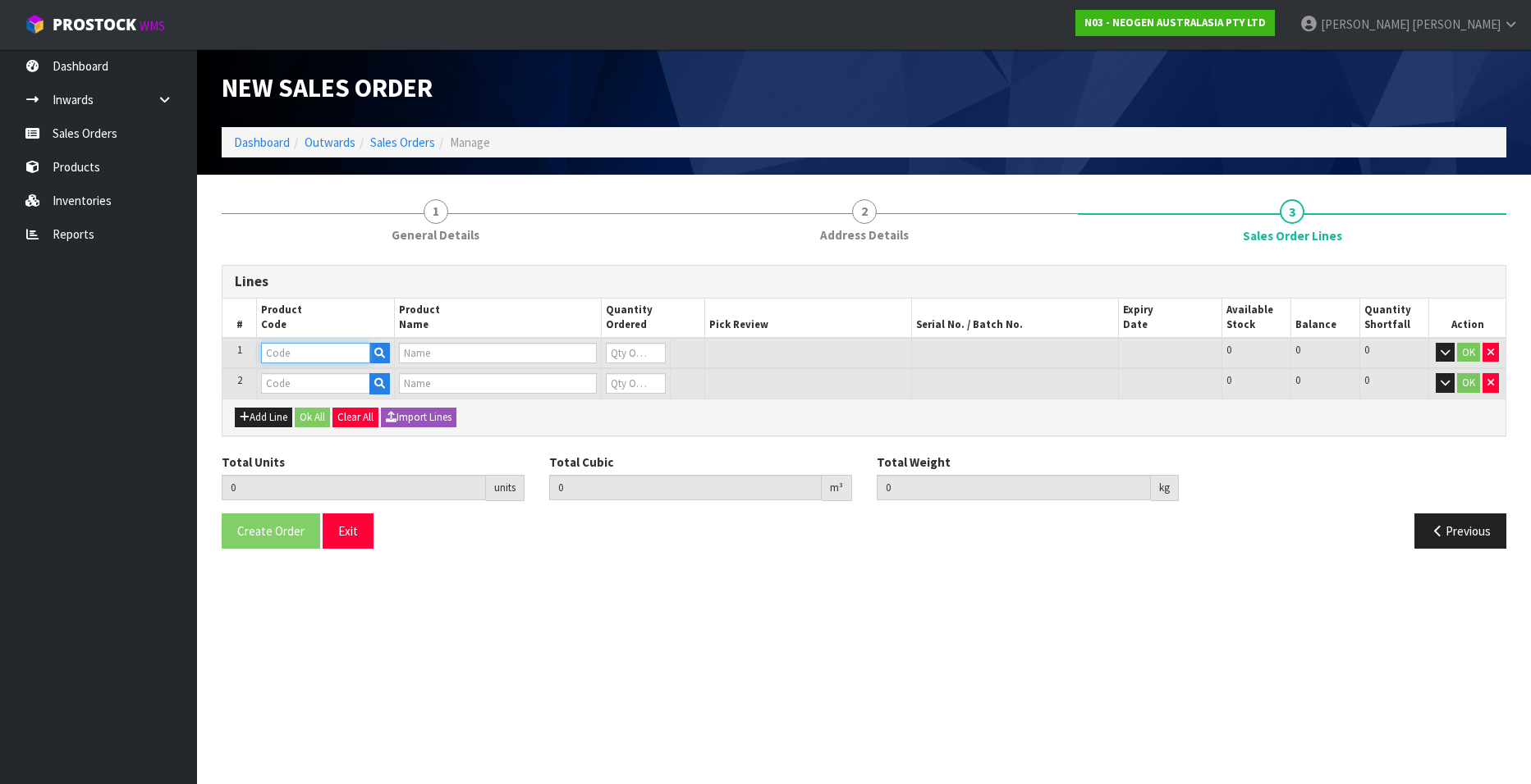
click at [290, 355] on input "text" at bounding box center [315, 353] width 109 height 21
paste input "700002209"
type input "700002209"
type input "7100067521 - PRO100 SURFACE PROTEIN PLUS 100/CS"
type input "0"
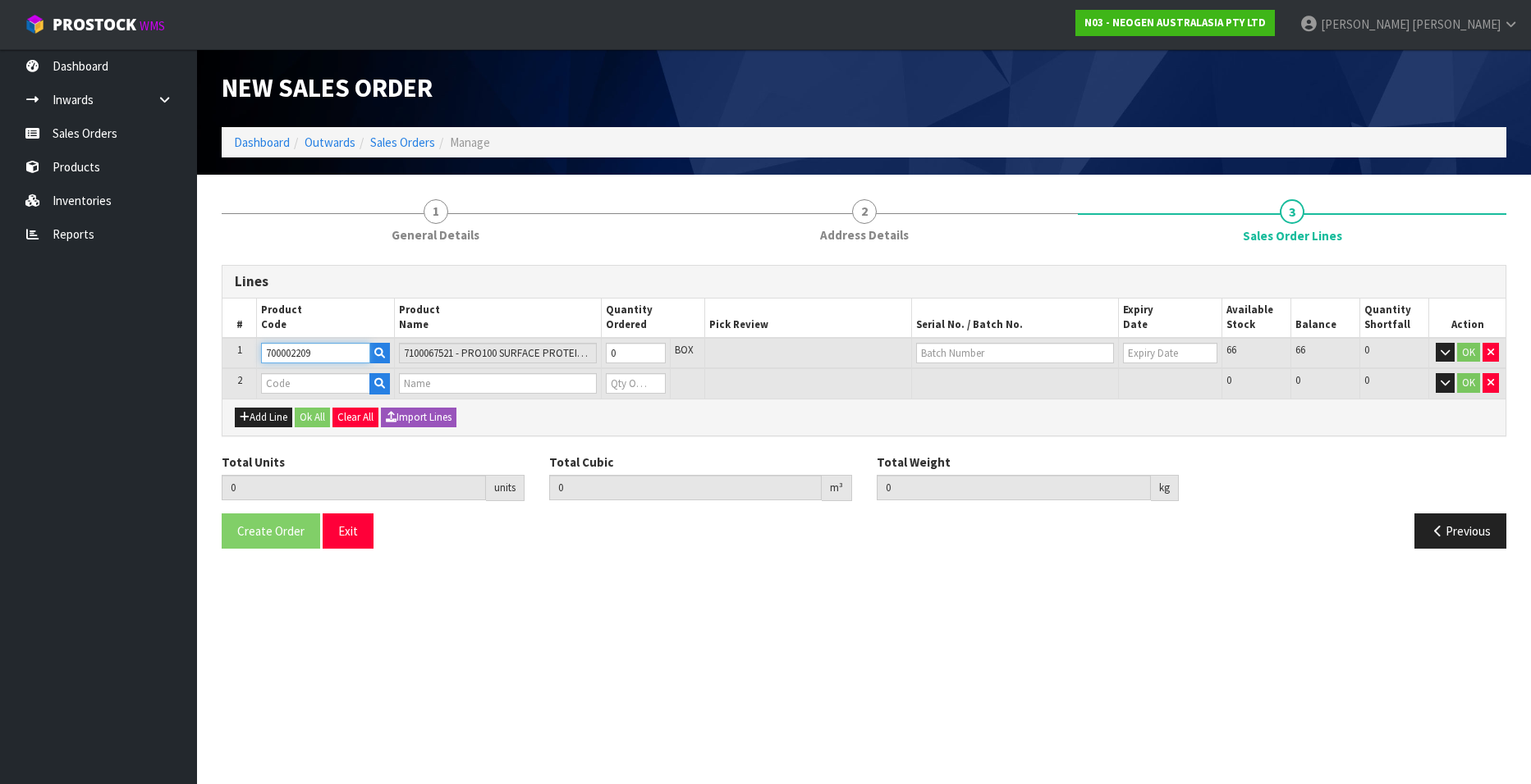
type input "700002209"
click at [269, 383] on input "text" at bounding box center [315, 383] width 109 height 21
paste input "700002207"
type input "700002207"
type input "0.000000"
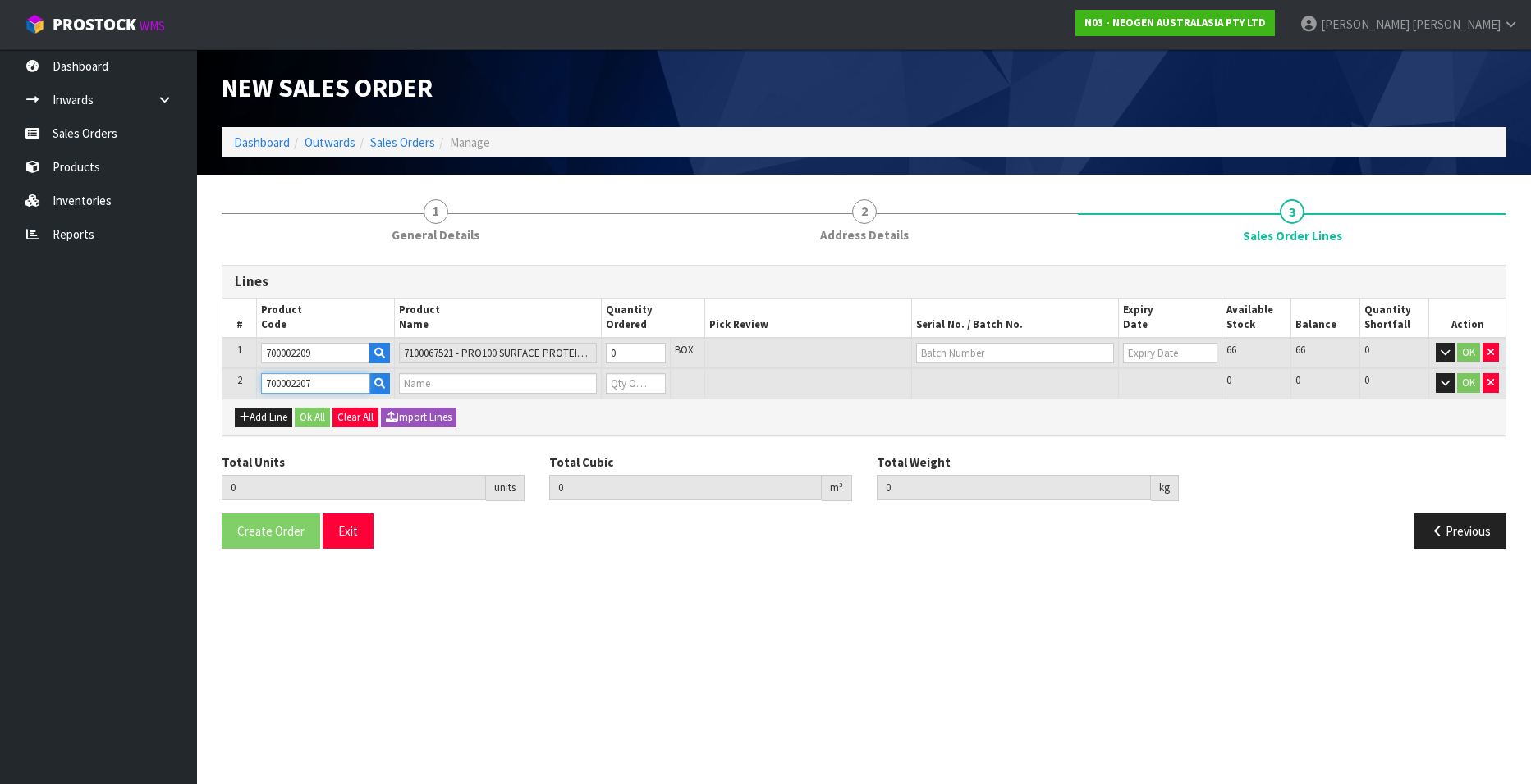
type input "0.000"
type input "7100067519 - UXL100 CLEAN-TRACE SURF ATP 100EA/PK"
type input "0"
type input "700002207"
type input "1"
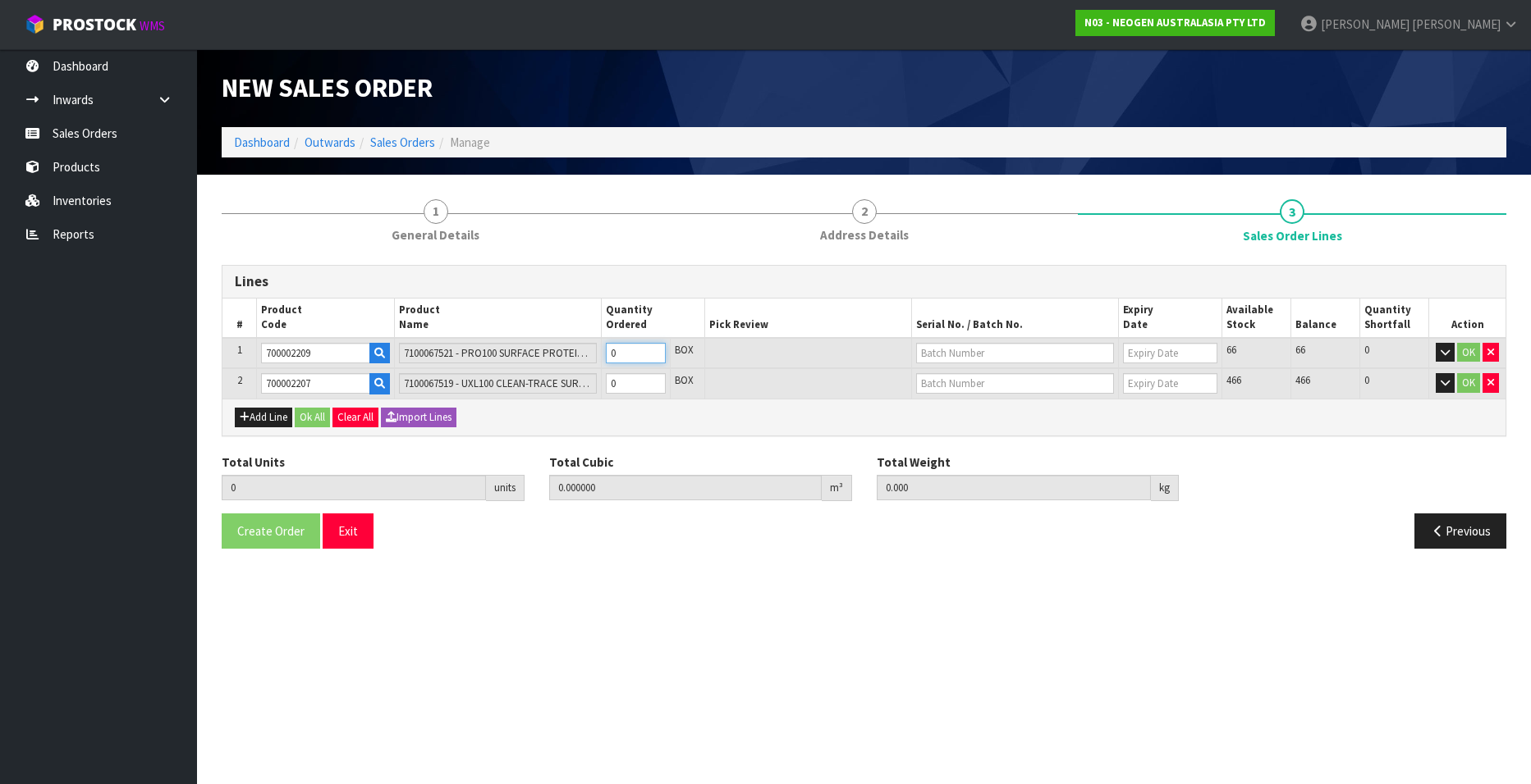
type input "0.00468"
type input "0.85"
type input "1"
click at [650, 347] on input "1" at bounding box center [635, 353] width 60 height 21
type input "2"
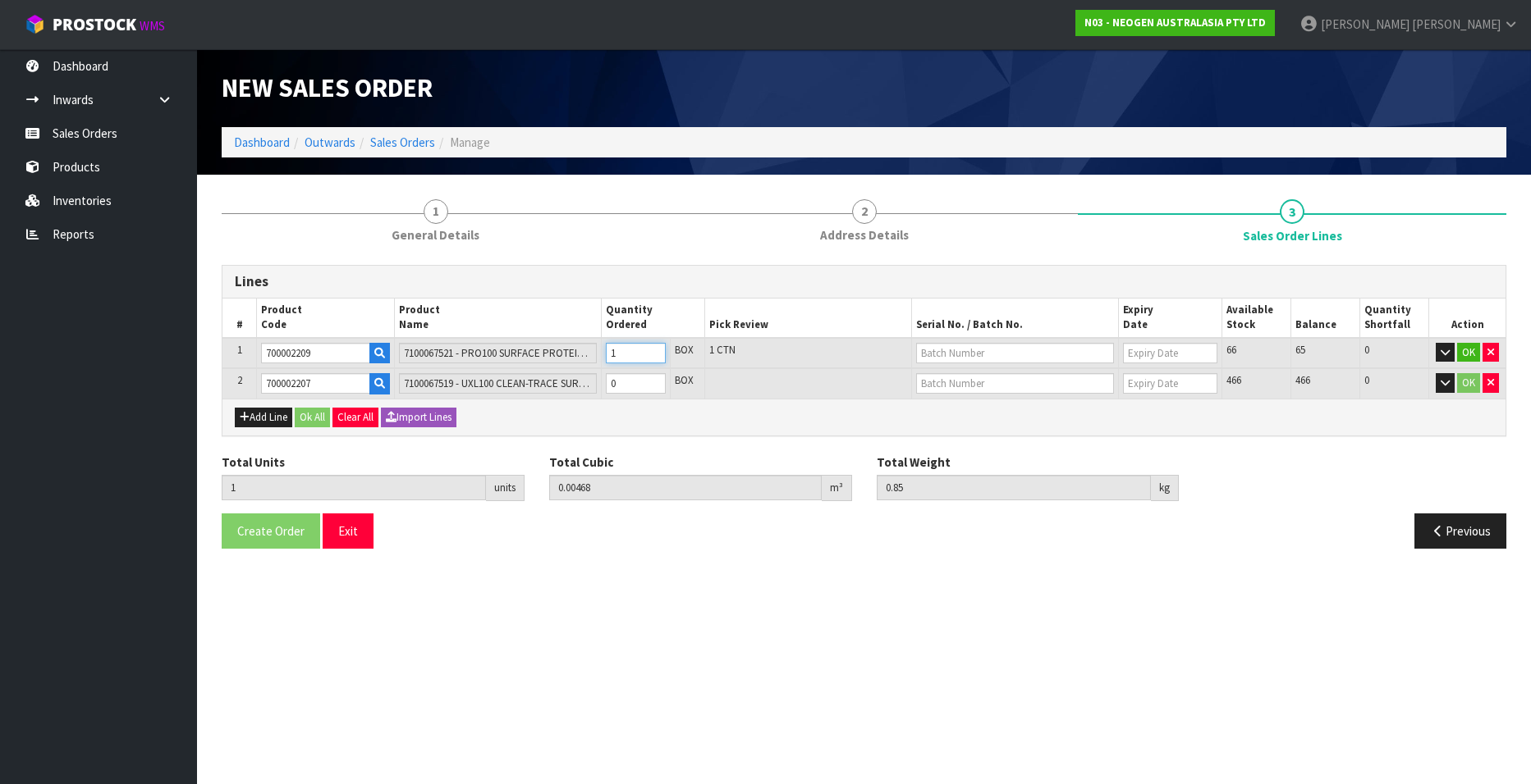
type input "0.00936"
type input "1.7"
type input "2"
click at [650, 347] on input "2" at bounding box center [635, 353] width 60 height 21
type input "3"
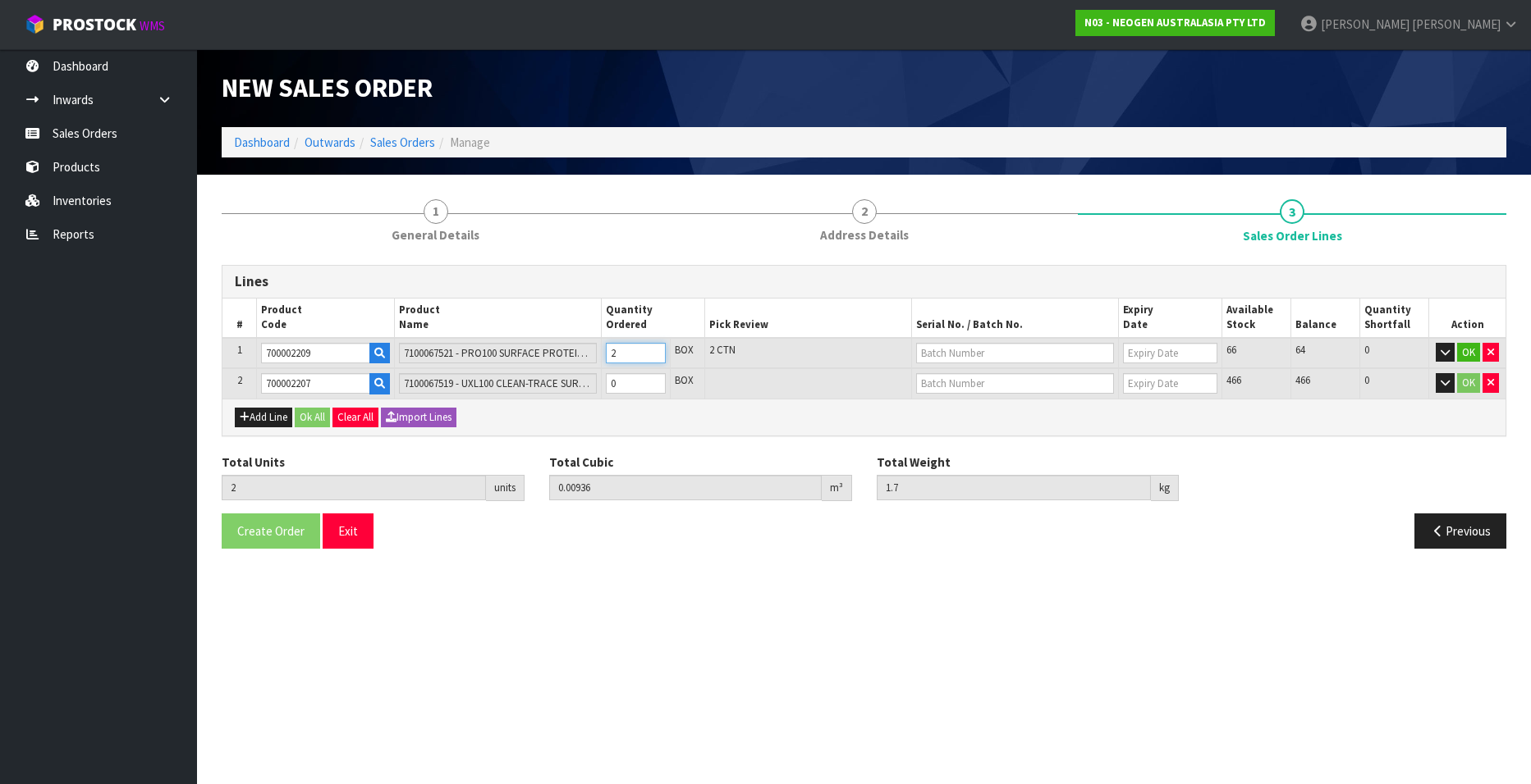
type input "0.01404"
type input "2.55"
type input "3"
click at [650, 347] on input "3" at bounding box center [635, 353] width 60 height 21
type input "4"
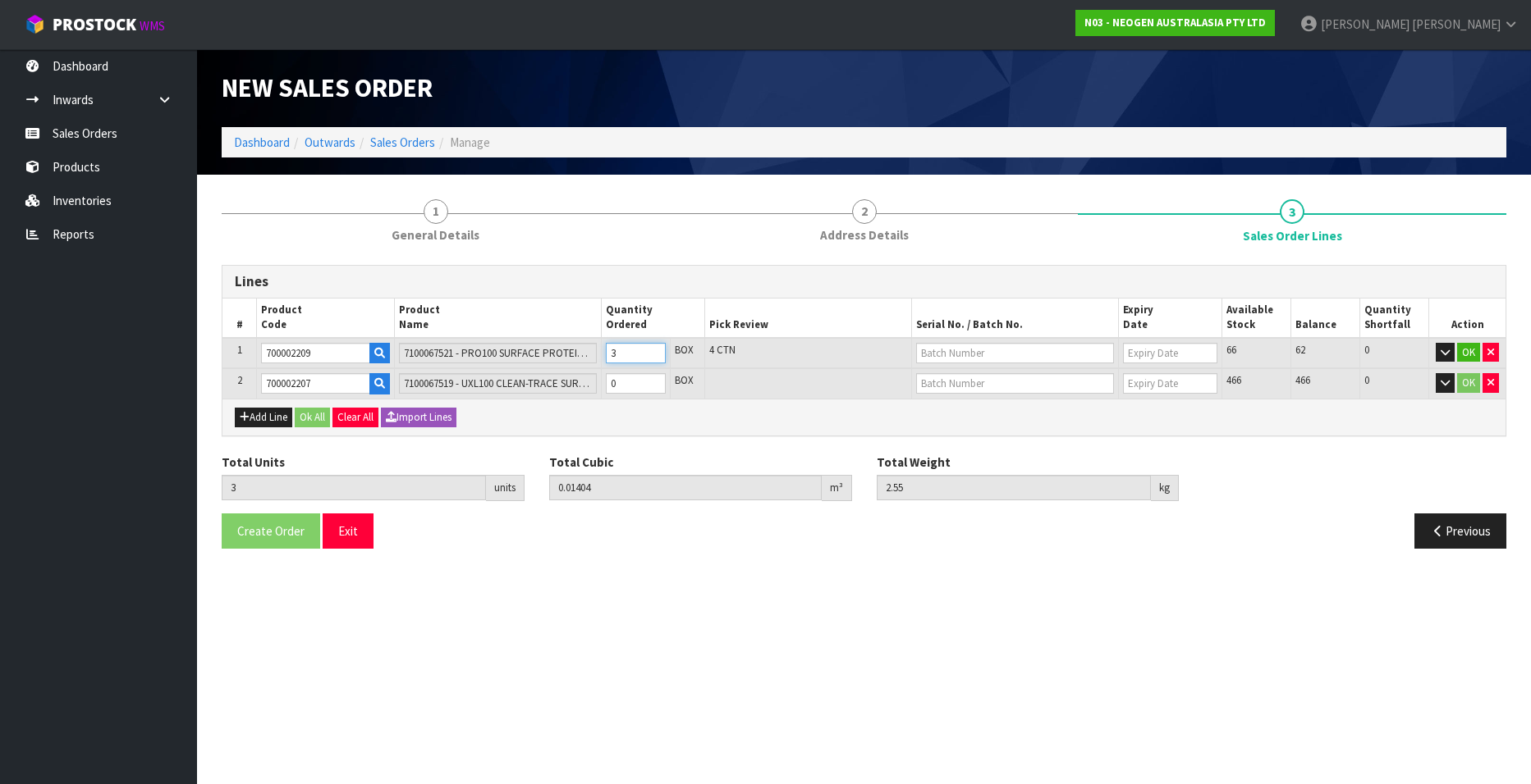
type input "0.01872"
type input "3.4"
type input "4"
click at [650, 347] on input "4" at bounding box center [635, 353] width 60 height 21
type input "5"
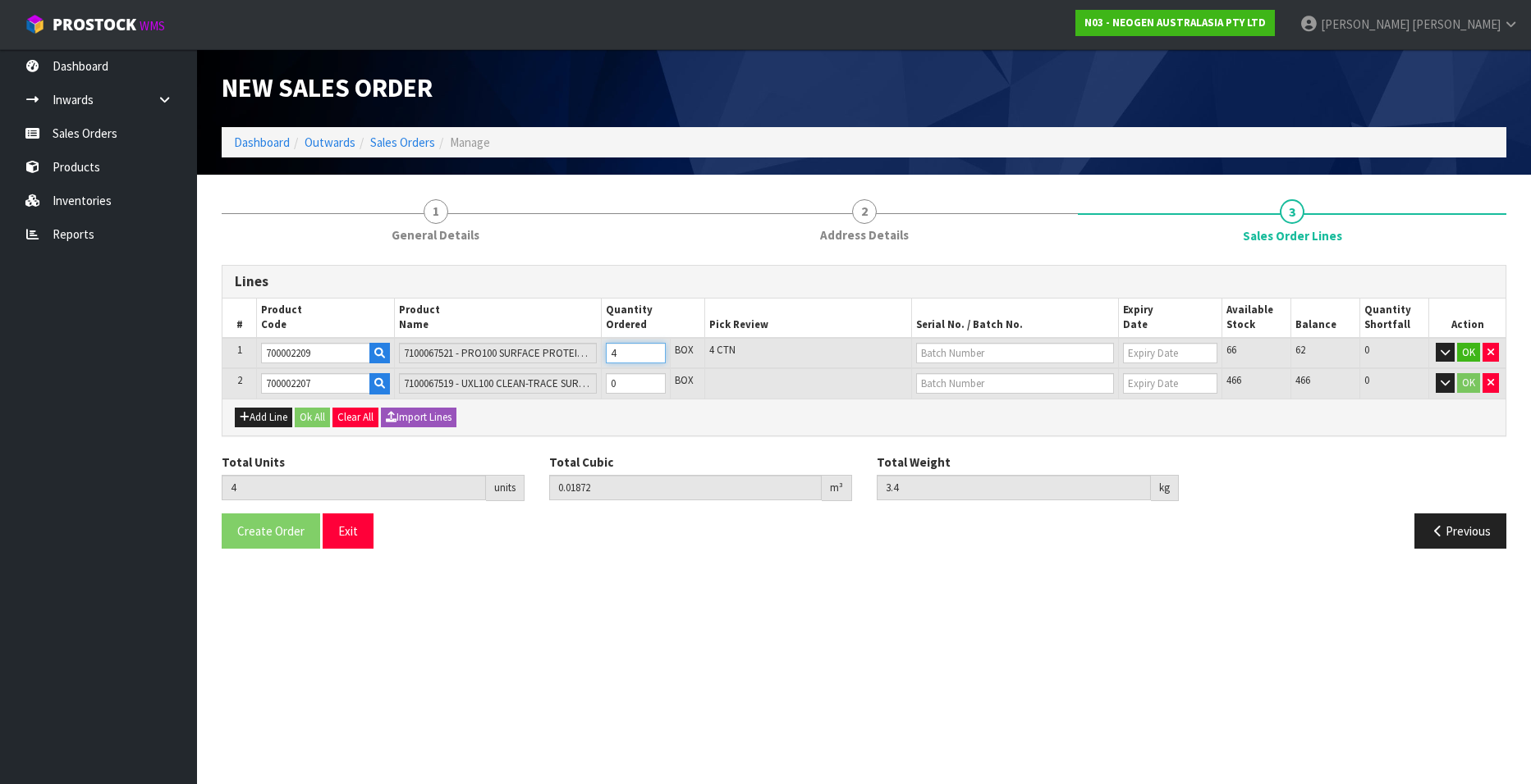
type input "0.0234"
type input "4.25"
type input "5"
click at [650, 347] on input "5" at bounding box center [635, 353] width 60 height 21
type input "6"
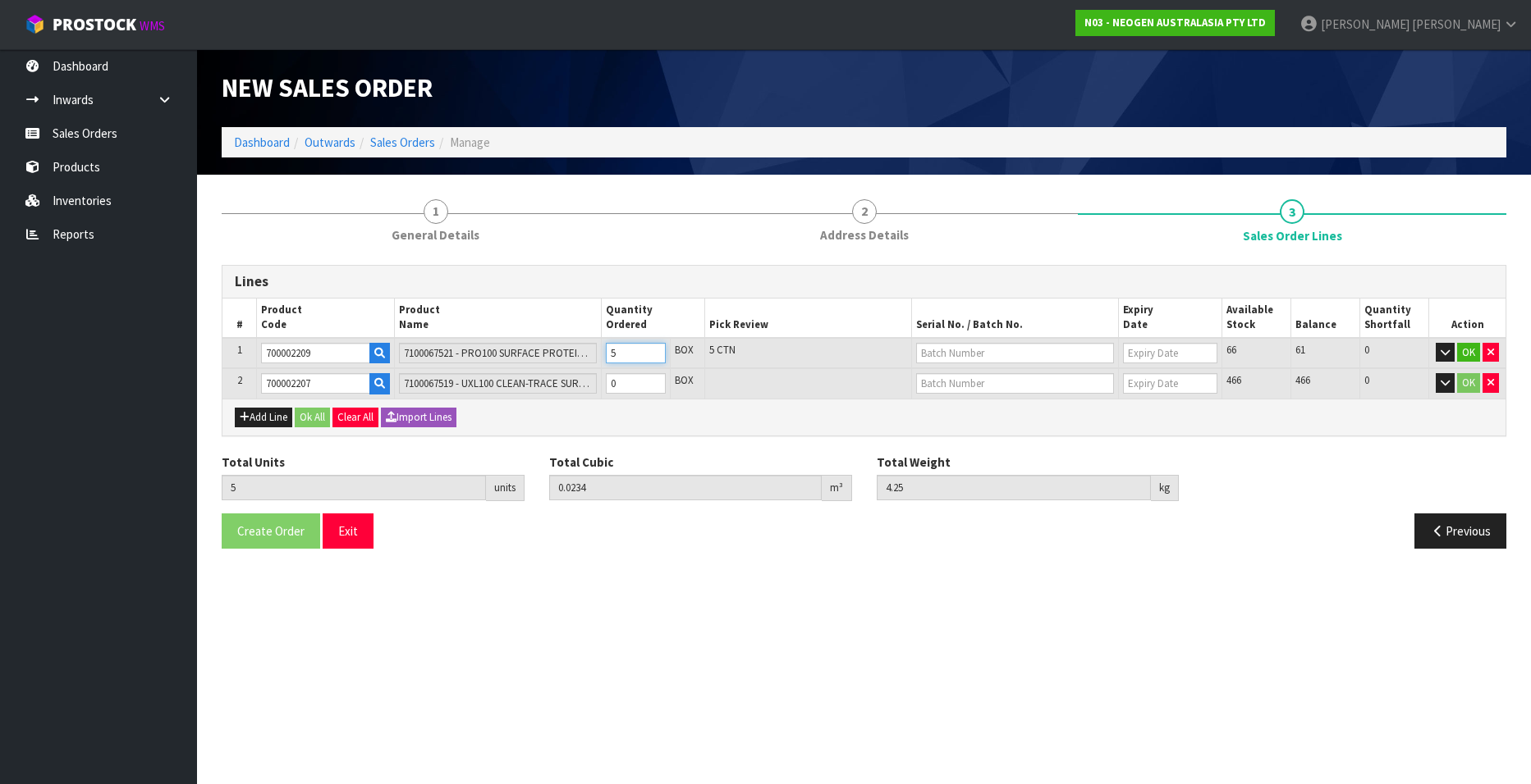
type input "0.02808"
type input "5.1"
type input "6"
click at [650, 347] on input "6" at bounding box center [635, 353] width 60 height 21
type input "7"
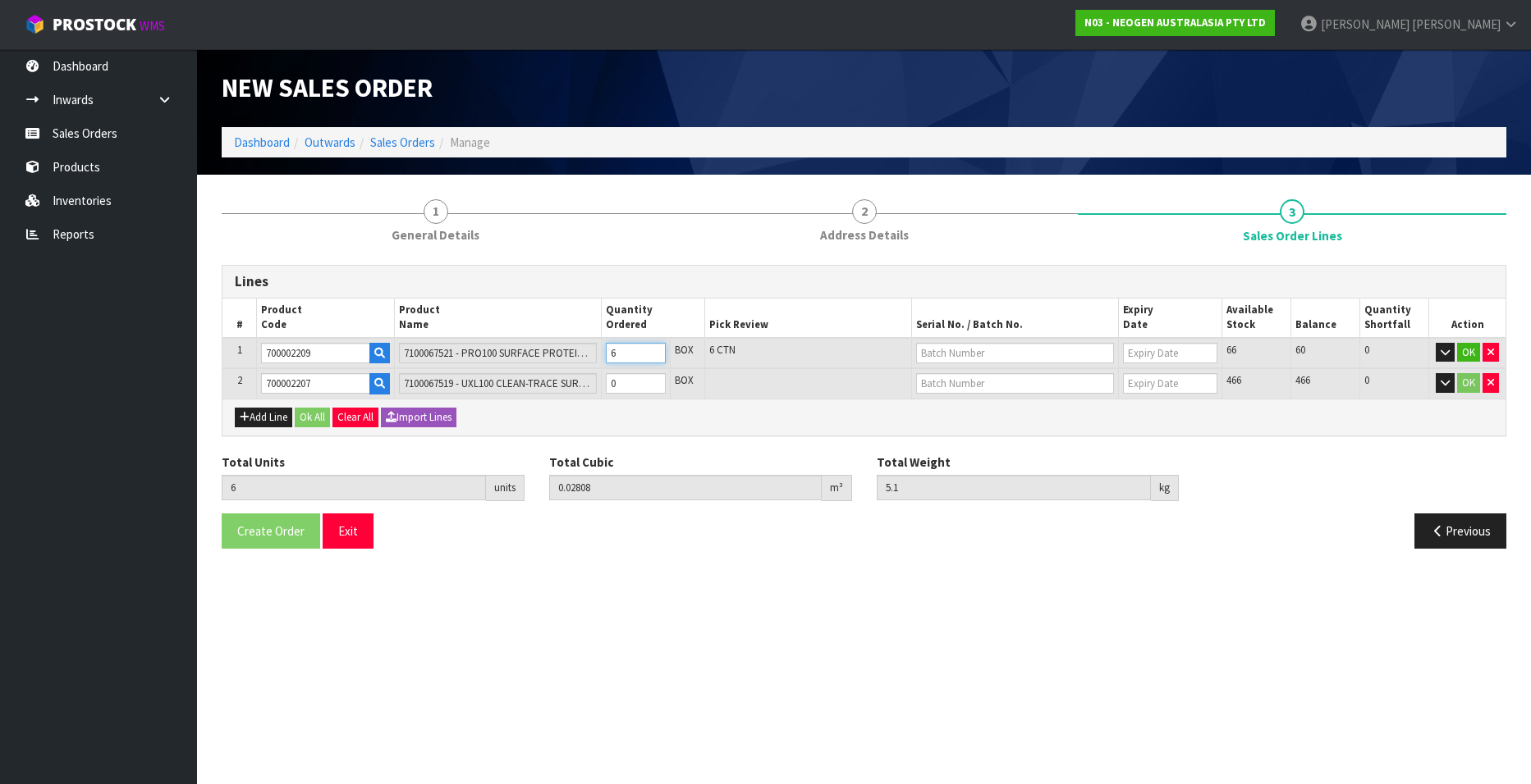
type input "0.03276"
type input "5.95"
type input "7"
click at [650, 347] on input "7" at bounding box center [635, 353] width 60 height 21
type input "8"
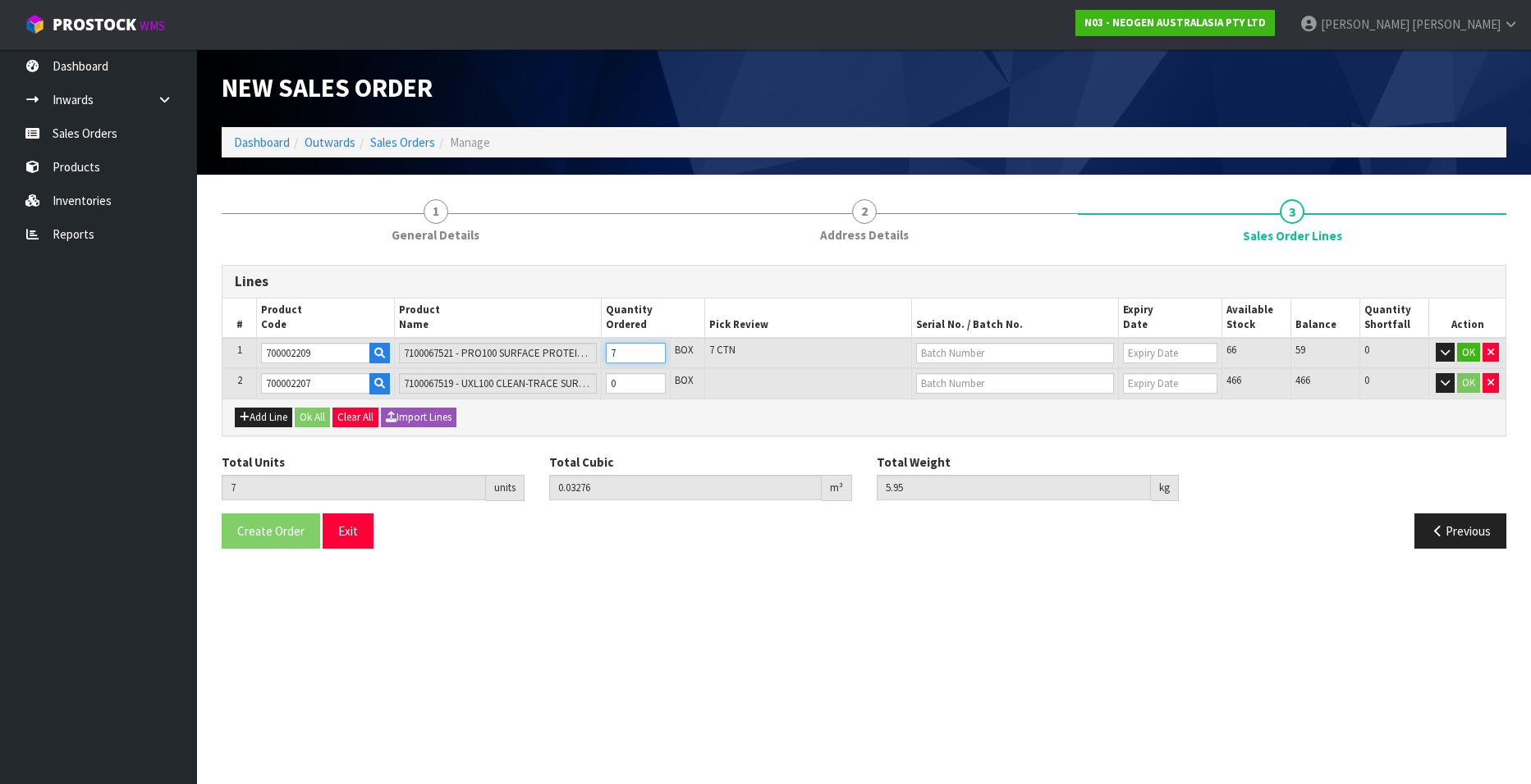
type input "0.03744"
type input "6.8"
type input "8"
click at [650, 347] on input "8" at bounding box center [635, 353] width 60 height 21
type input "9"
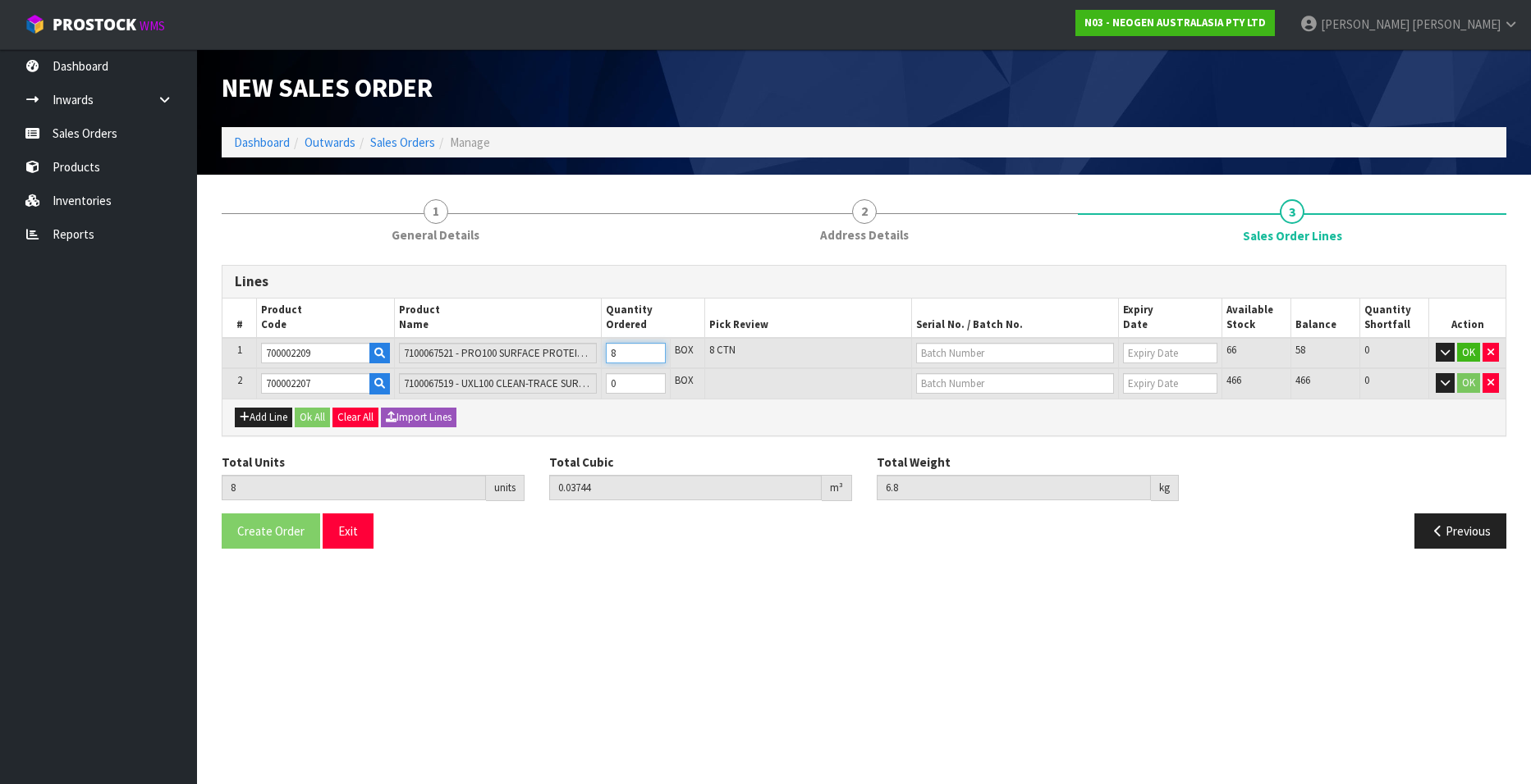
type input "0.04212"
type input "7.65"
type input "9"
click at [650, 347] on input "9" at bounding box center [635, 353] width 60 height 21
type input "10"
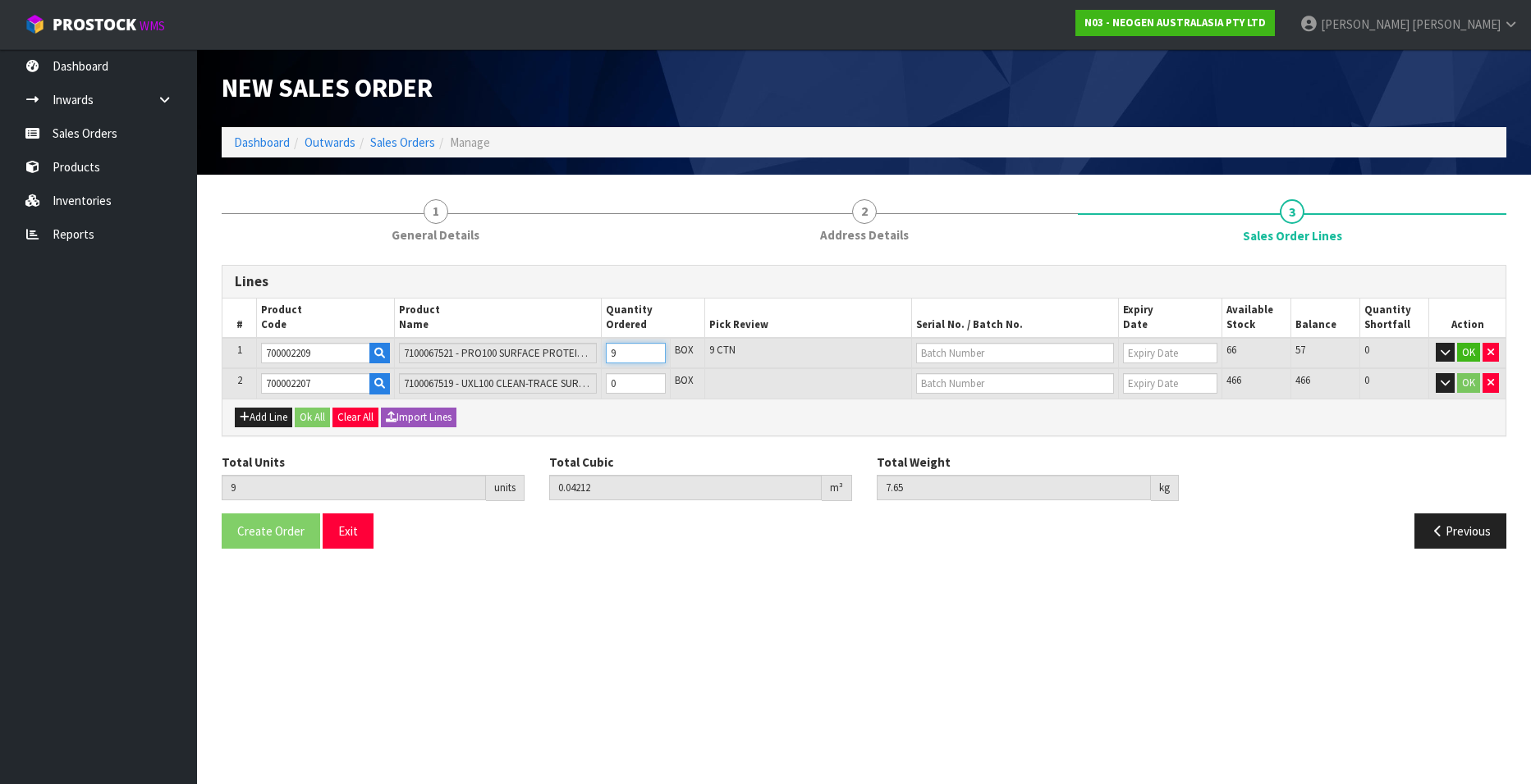
type input "0.0468"
type input "8.5"
type input "10"
click at [650, 347] on input "10" at bounding box center [635, 353] width 60 height 21
type input "11"
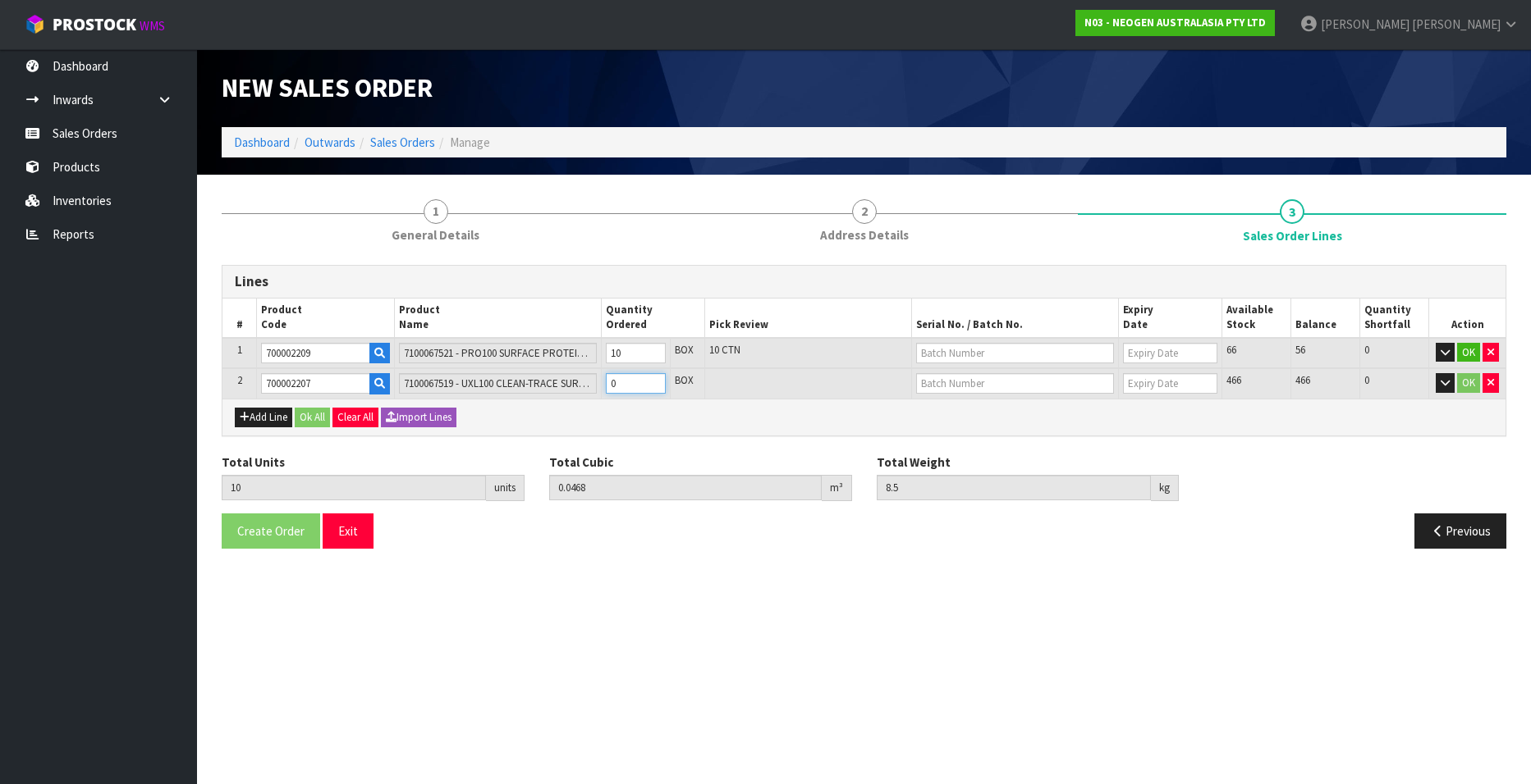
type input "0.053296"
type input "9.46"
type input "1"
click at [652, 380] on input "1" at bounding box center [635, 383] width 60 height 21
type input "12"
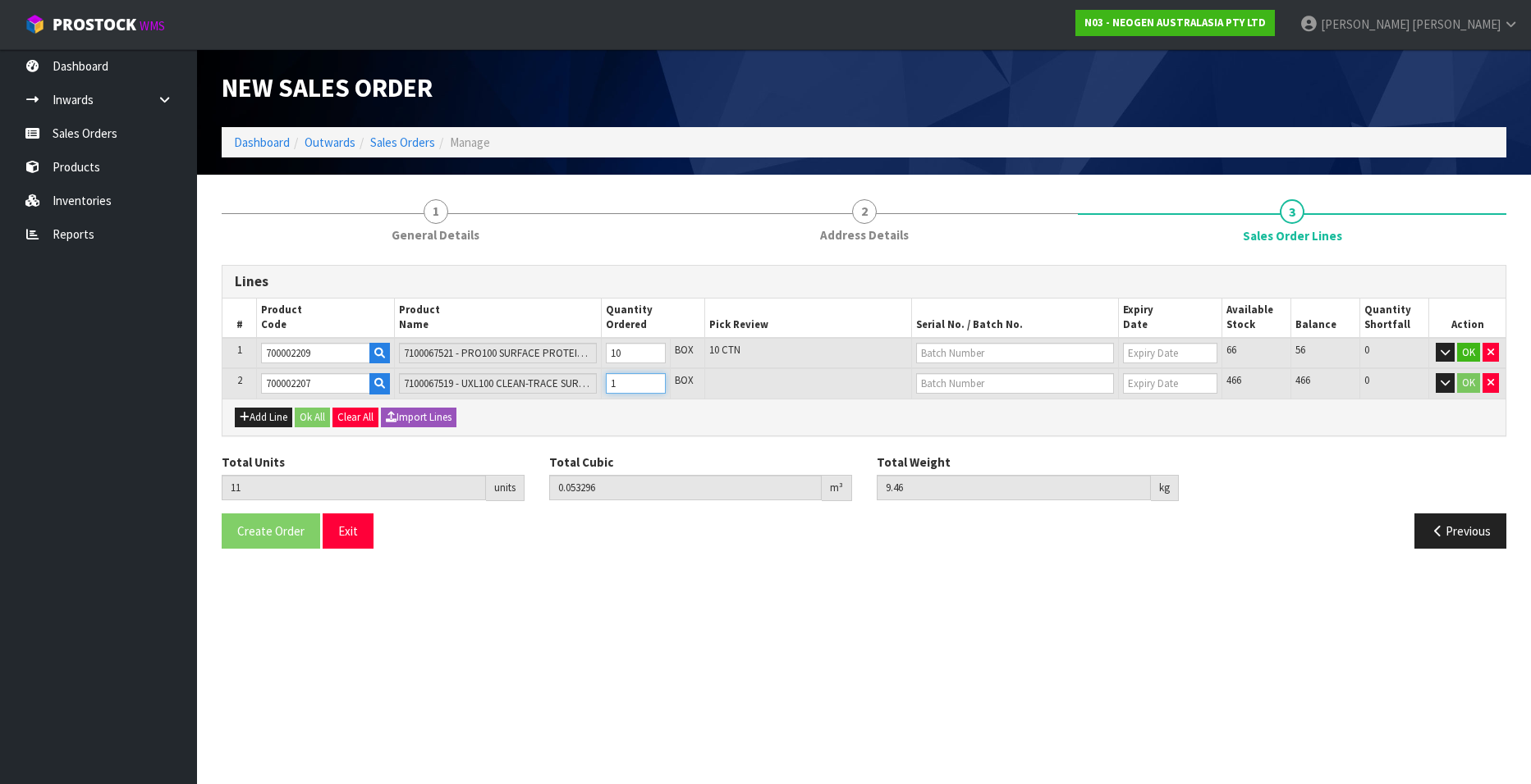
type input "0.059792"
type input "10.42"
type input "2"
click at [652, 380] on input "2" at bounding box center [635, 383] width 60 height 21
click at [967, 351] on input "text" at bounding box center [1015, 353] width 198 height 21
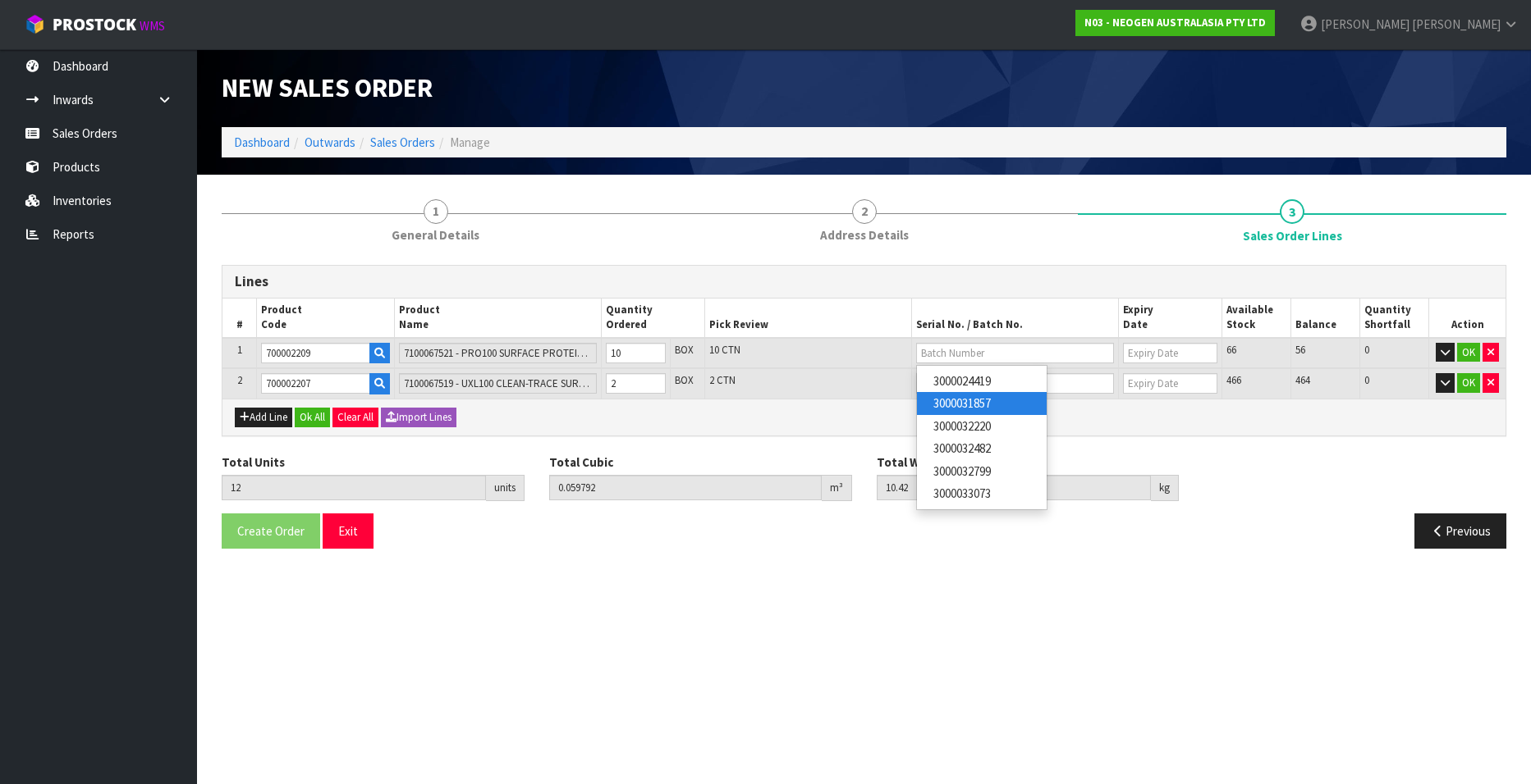
click at [968, 397] on link "3000031857" at bounding box center [981, 403] width 130 height 22
type input "3000031857"
type input "10/09/2026"
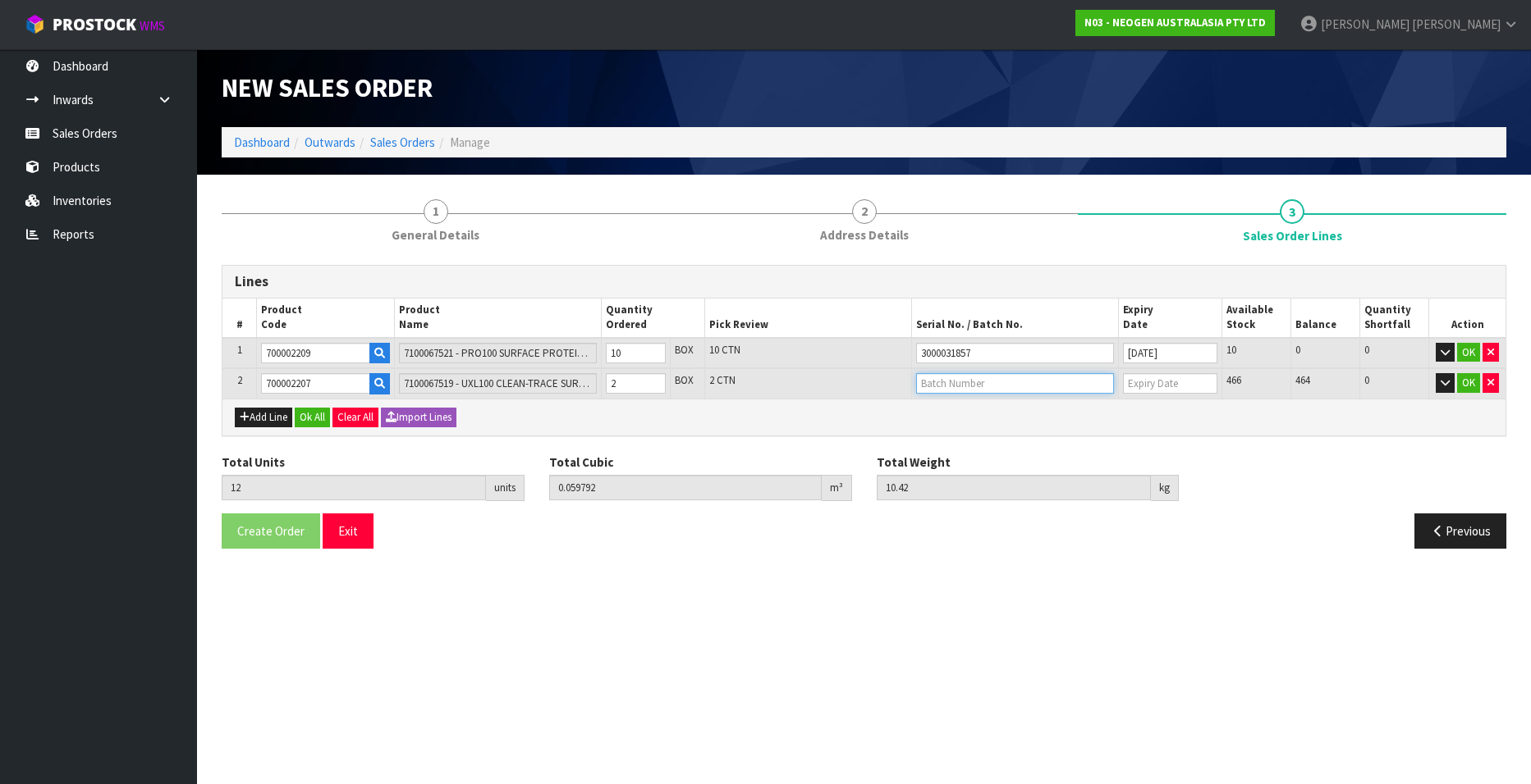
click at [941, 381] on input "text" at bounding box center [1015, 383] width 198 height 21
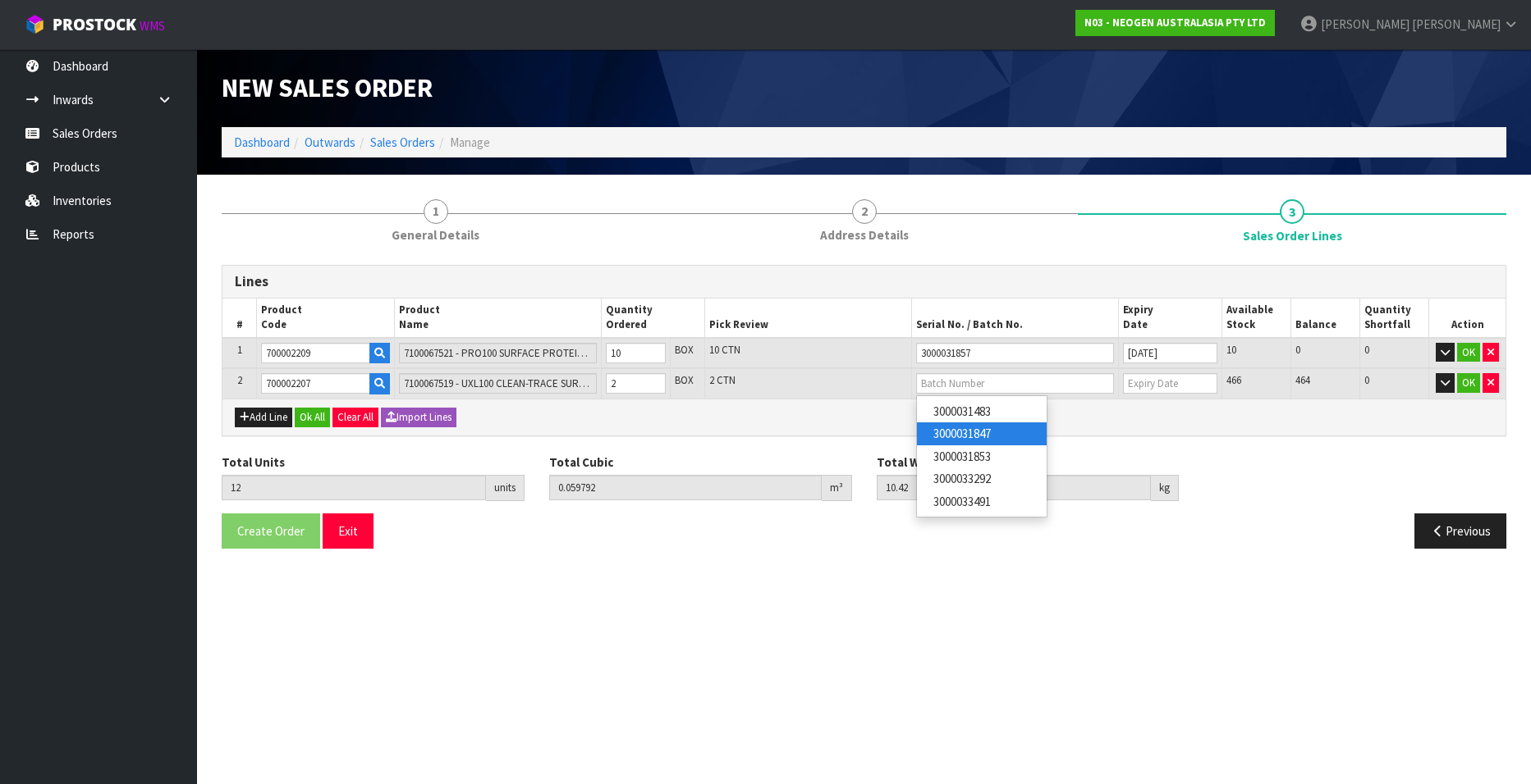
click at [997, 433] on link "3000031847" at bounding box center [981, 433] width 130 height 22
type input "3000031847"
type input "[DATE]"
click at [1471, 352] on button "OK" at bounding box center [1469, 353] width 23 height 20
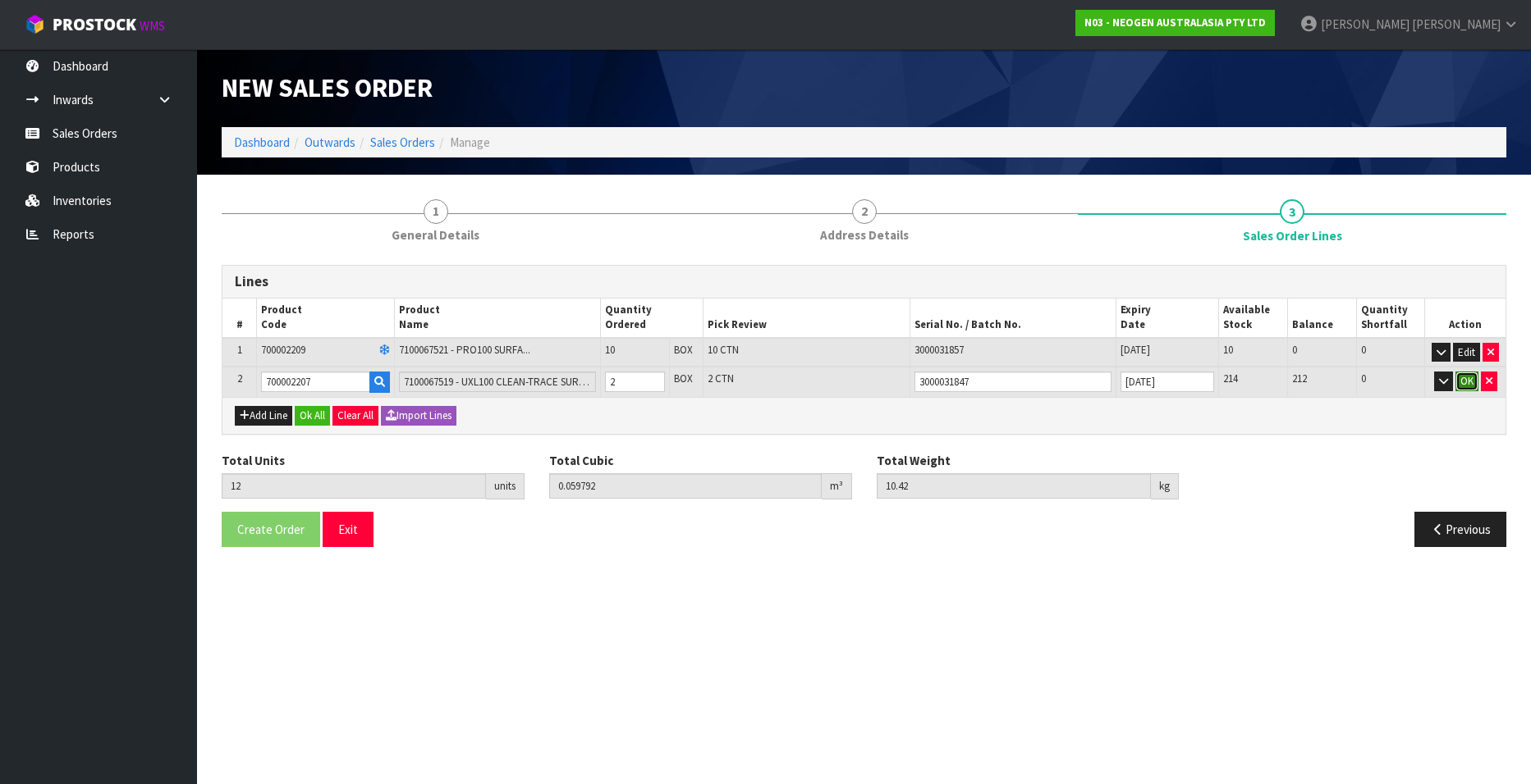
click at [1461, 380] on button "OK" at bounding box center [1467, 382] width 23 height 20
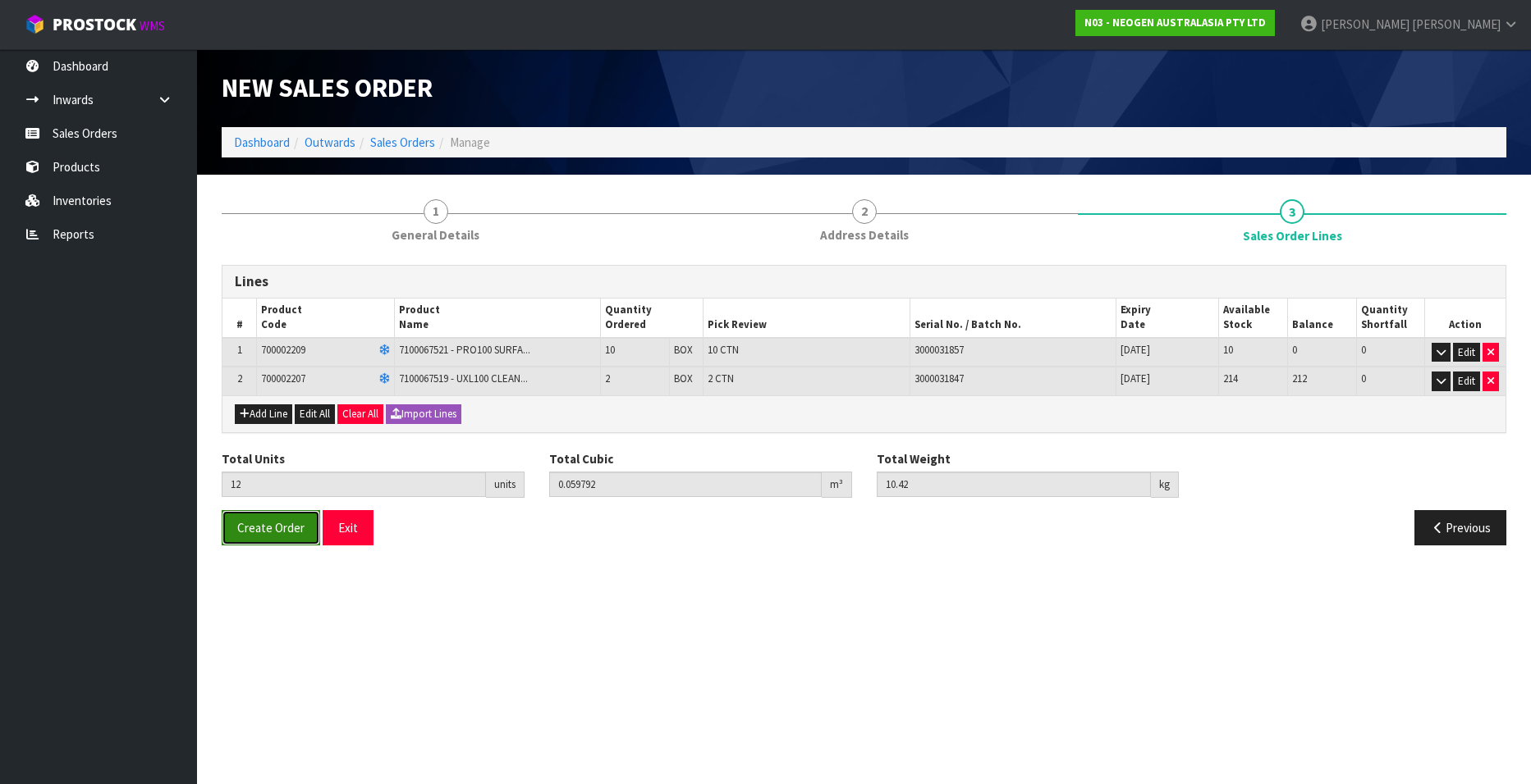
click at [265, 524] on span "Create Order" at bounding box center [270, 528] width 67 height 16
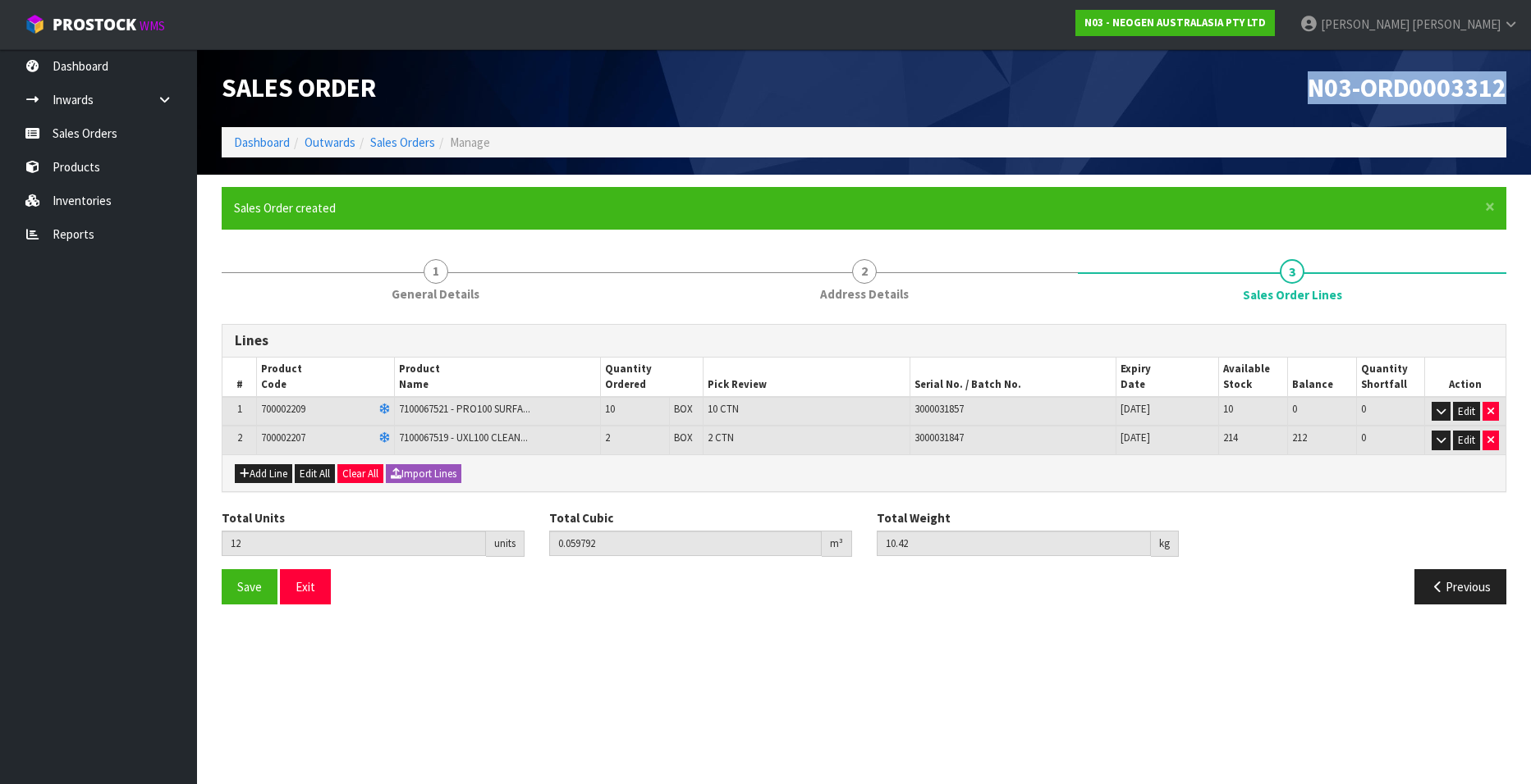
drag, startPoint x: 1308, startPoint y: 86, endPoint x: 1504, endPoint y: 89, distance: 196.0
click at [1504, 89] on span "N03-ORD0003312" at bounding box center [1406, 87] width 199 height 32
copy span "N03-ORD0003312"
click at [396, 138] on link "Sales Orders" at bounding box center [403, 142] width 65 height 16
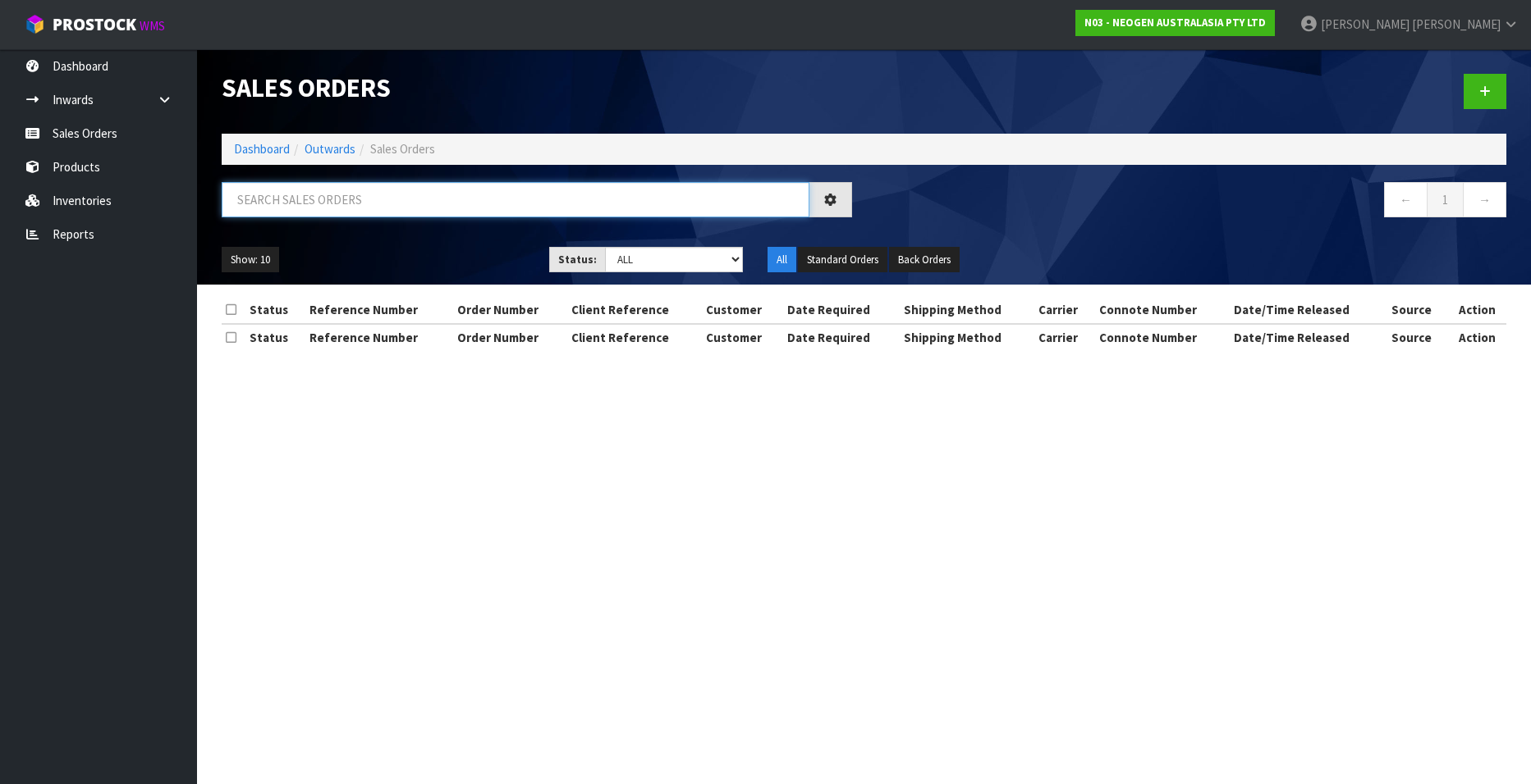
click at [283, 195] on input "text" at bounding box center [515, 200] width 588 height 35
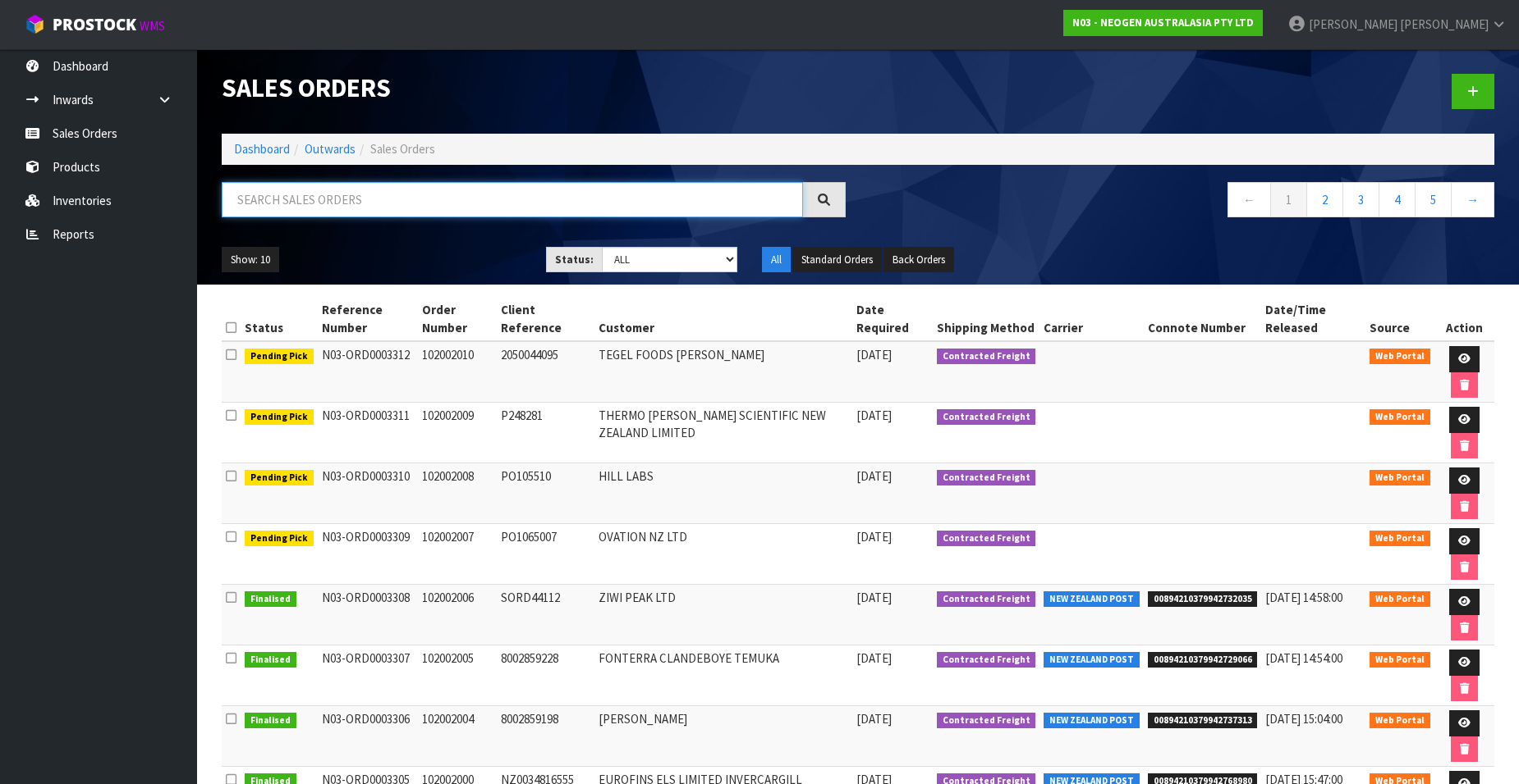
paste input "102002011"
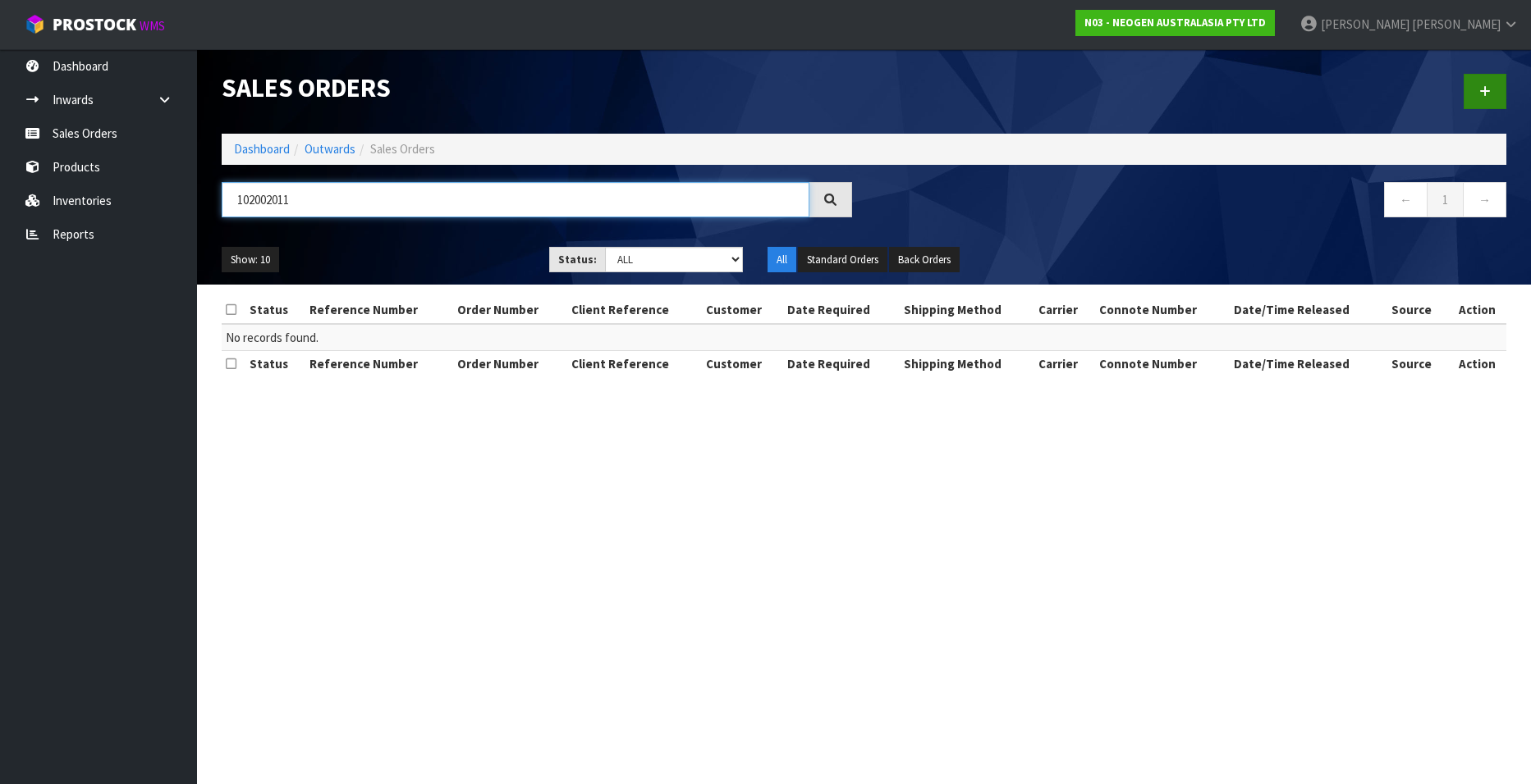
type input "102002011"
click at [1486, 91] on icon at bounding box center [1484, 91] width 12 height 12
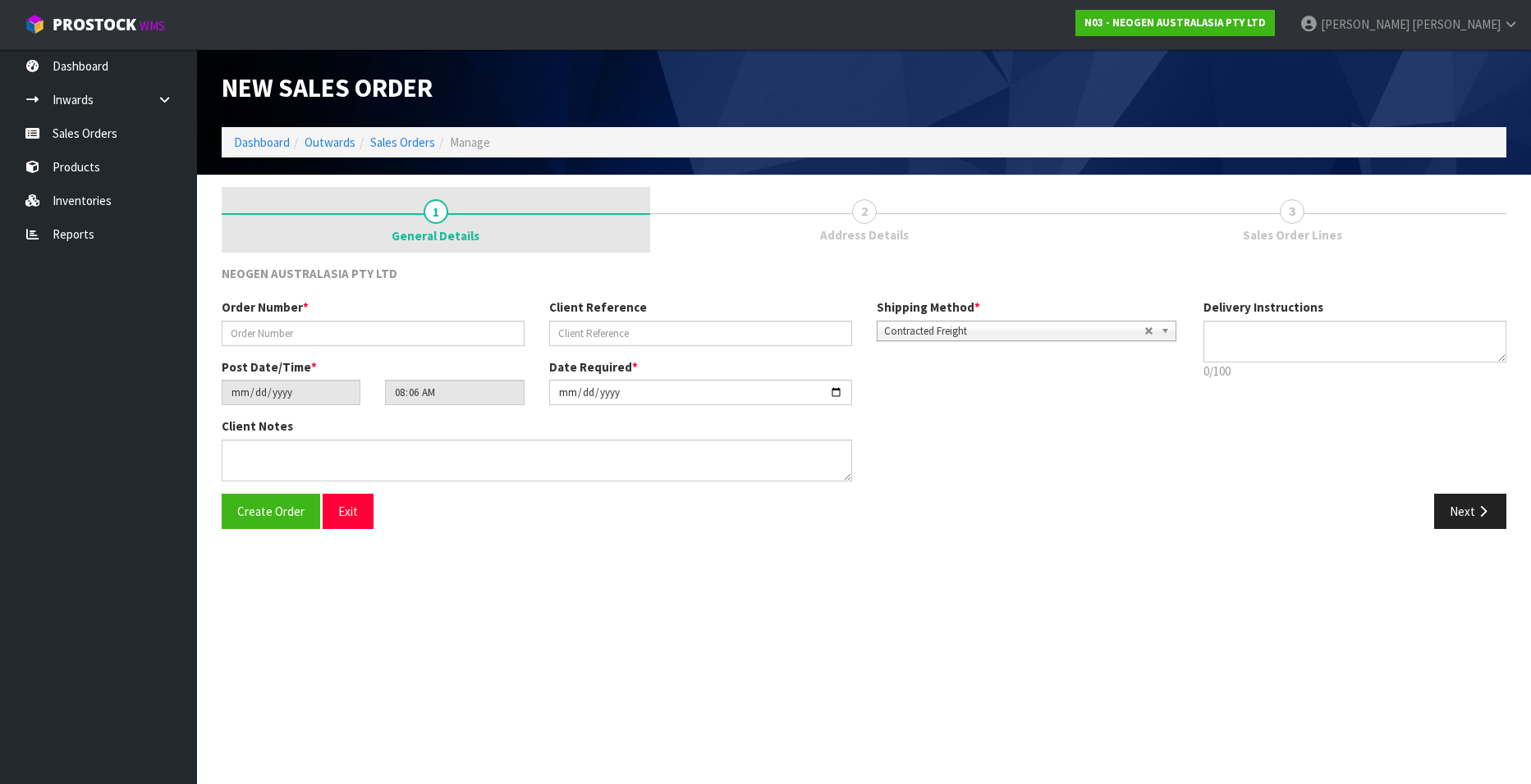
type textarea "CHILLED GOODS -OVERNIGHT"
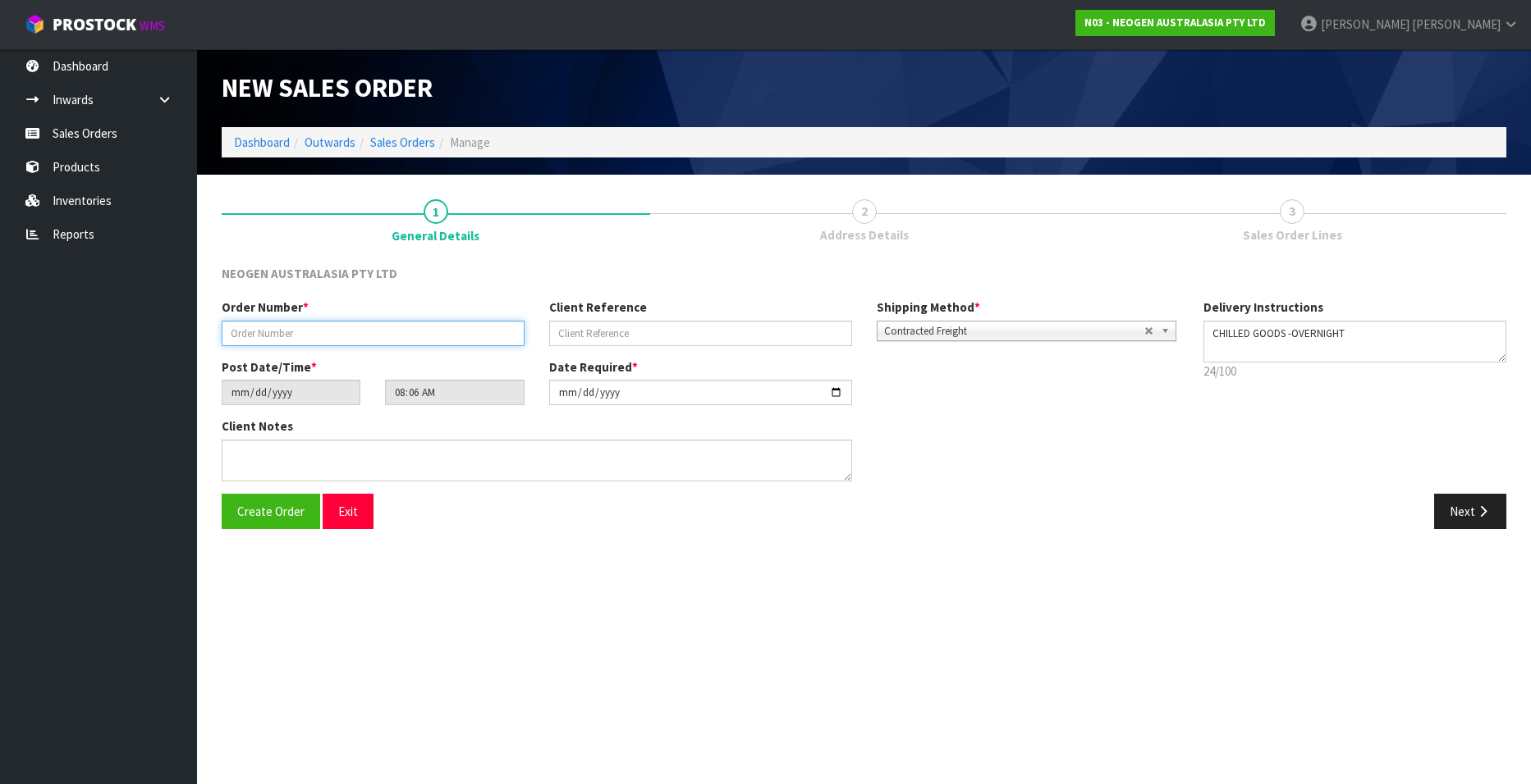
click at [298, 324] on input "text" at bounding box center [373, 333] width 303 height 26
paste input "102002011"
type input "102002011"
click at [598, 331] on input "text" at bounding box center [700, 333] width 303 height 26
paste input "NDUN003662"
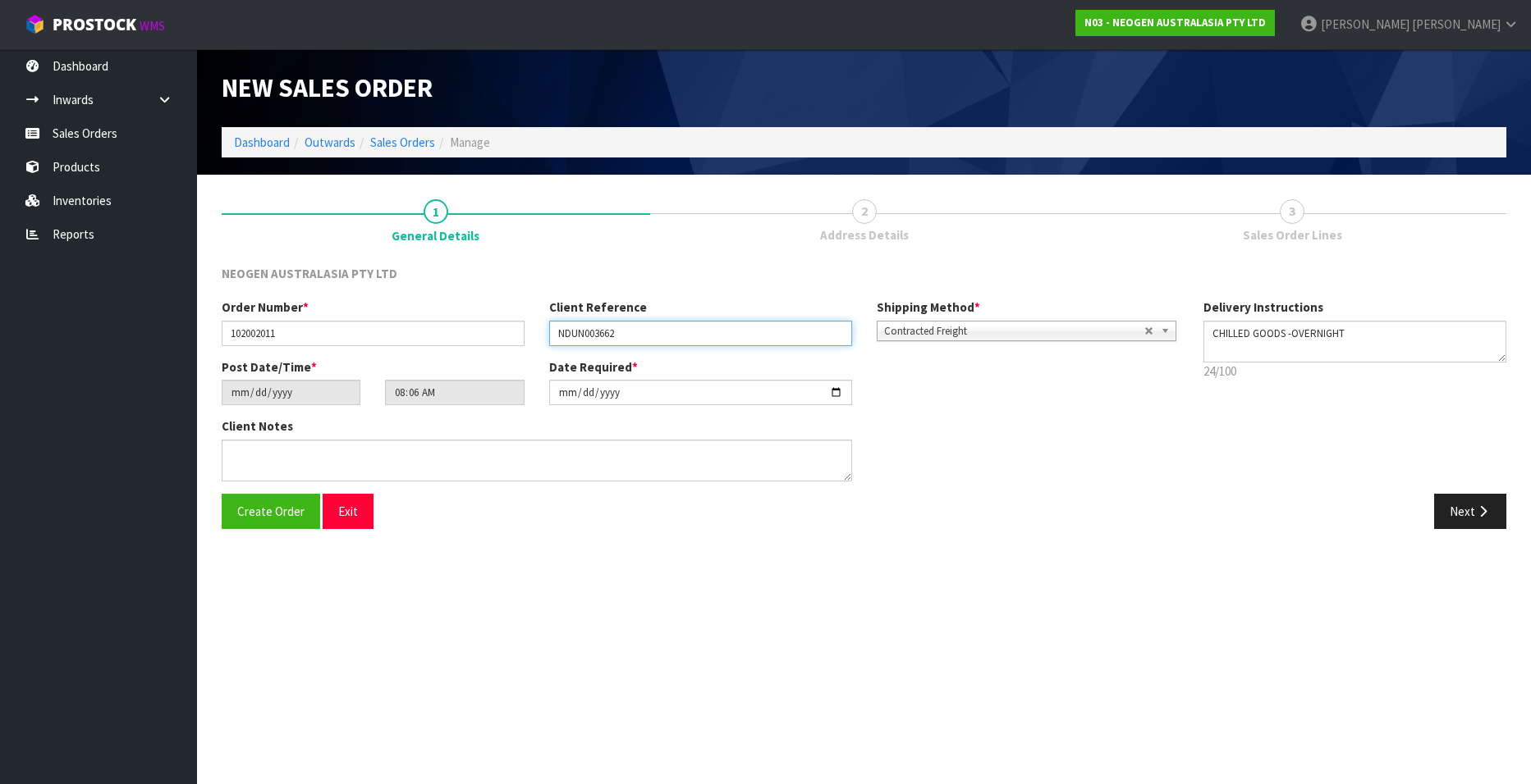
type input "NDUN003662"
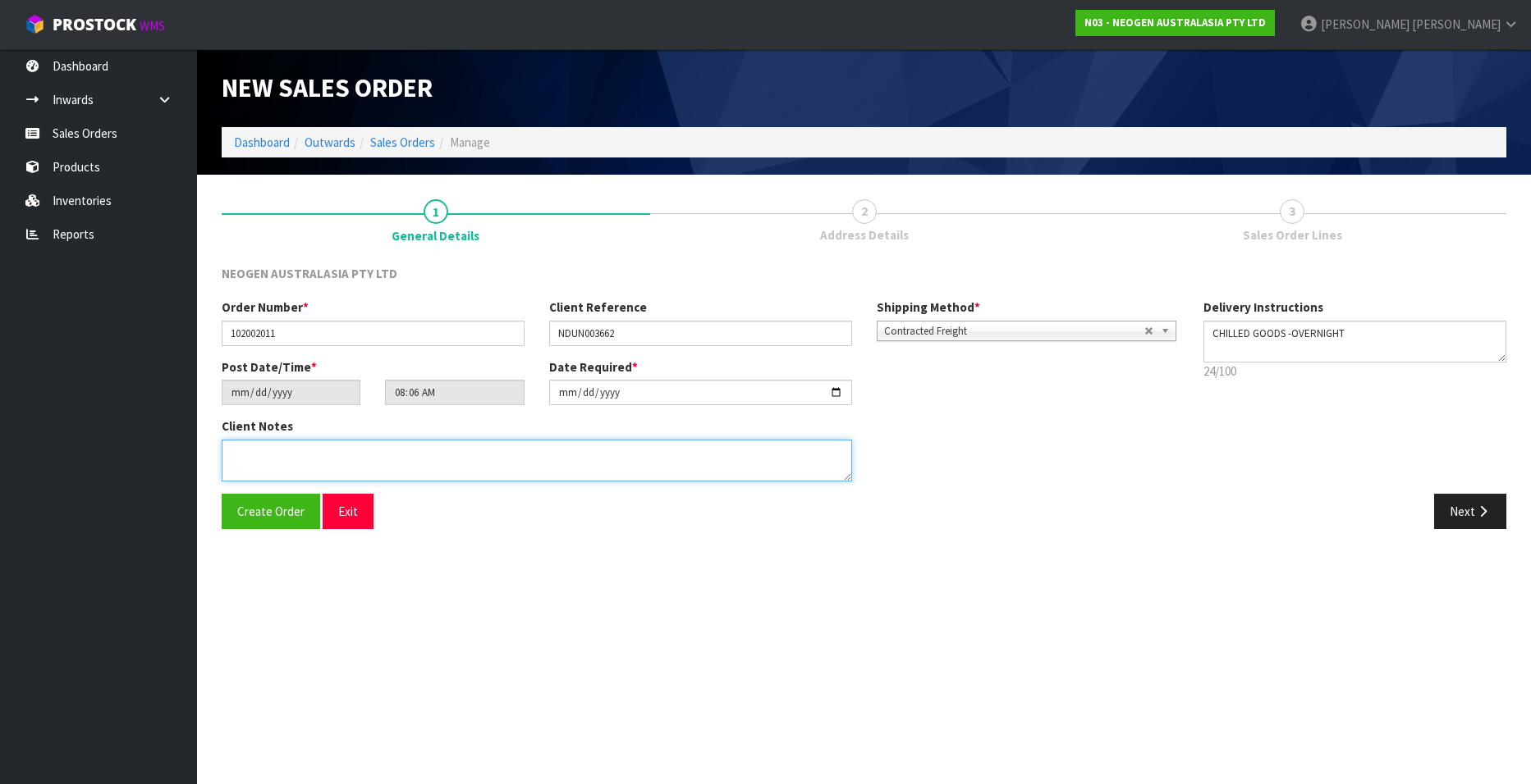
click at [273, 456] on textarea at bounding box center [536, 461] width 630 height 42
paste textarea "223"
type textarea "ATTN: VICKY FITIAO"
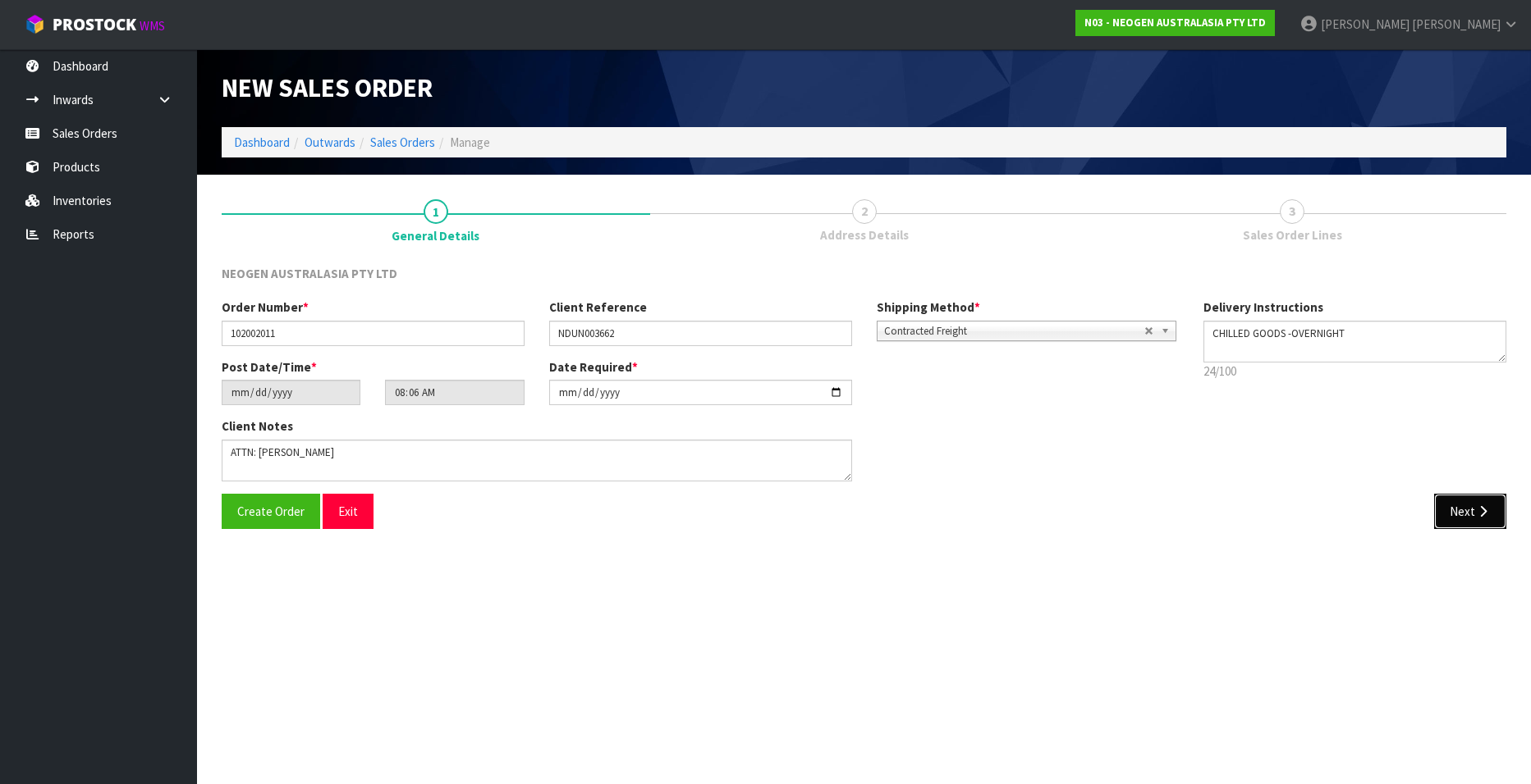
click at [1447, 515] on button "Next" at bounding box center [1469, 511] width 72 height 35
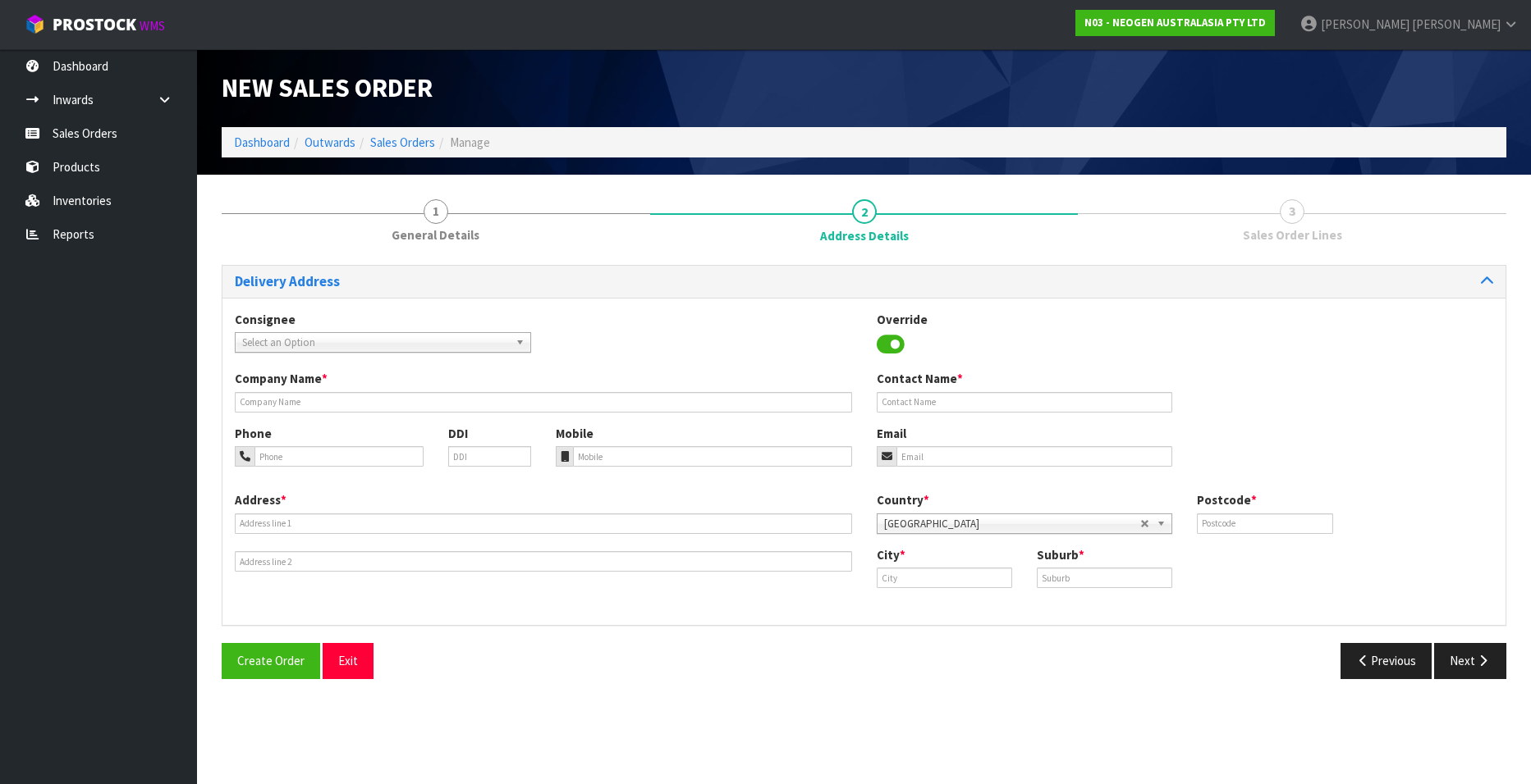
click at [358, 340] on span "Select an Option" at bounding box center [375, 343] width 267 height 20
type input "awanui"
click at [320, 386] on em "AWANUI" at bounding box center [314, 389] width 35 height 14
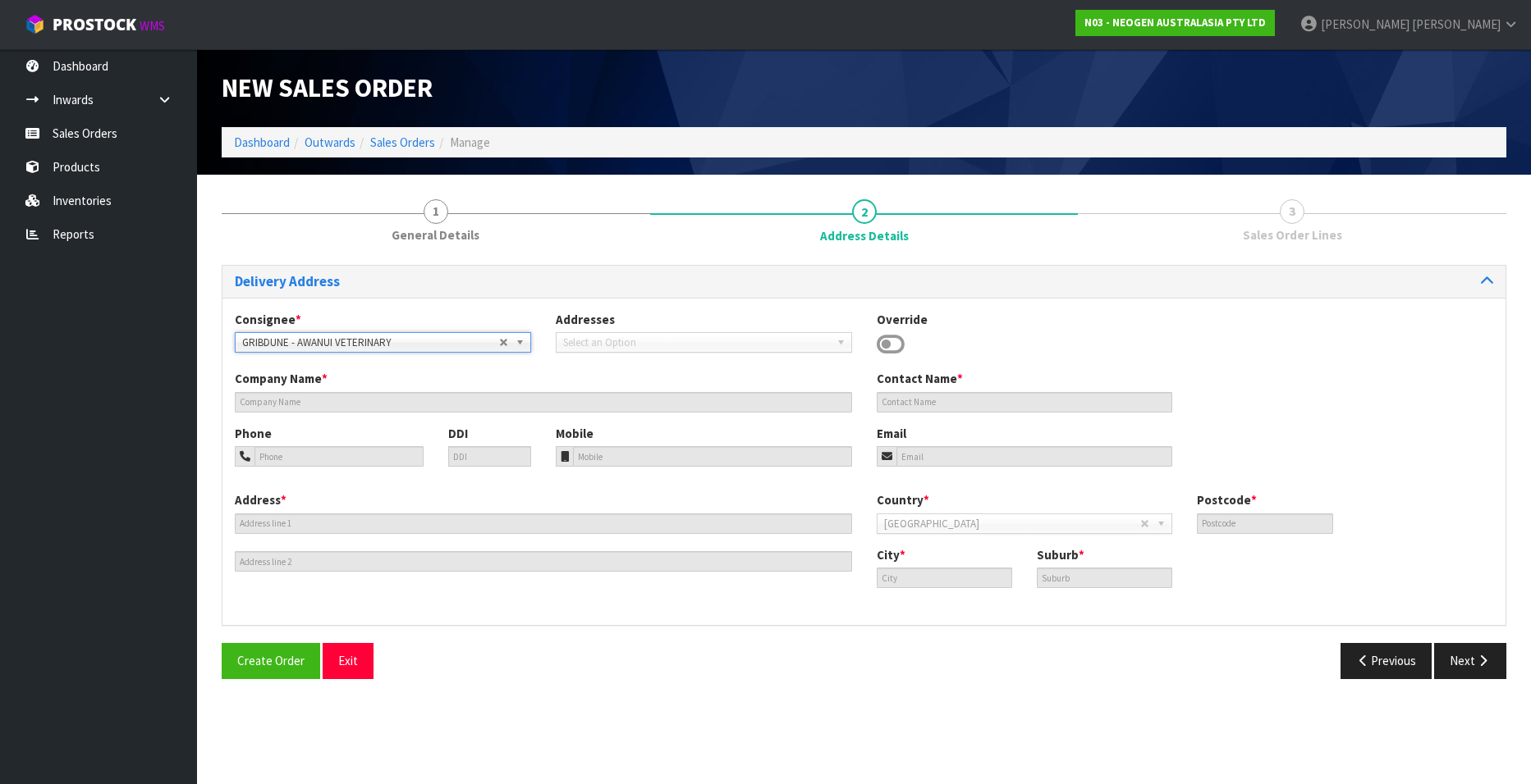
type input "AWANUI VETERINARY"
type input "159/183 PUDDLE ALLEY"
type input "BLOCK A, INVERMAY CENTRE,"
type input "9092"
type input "Dunedin"
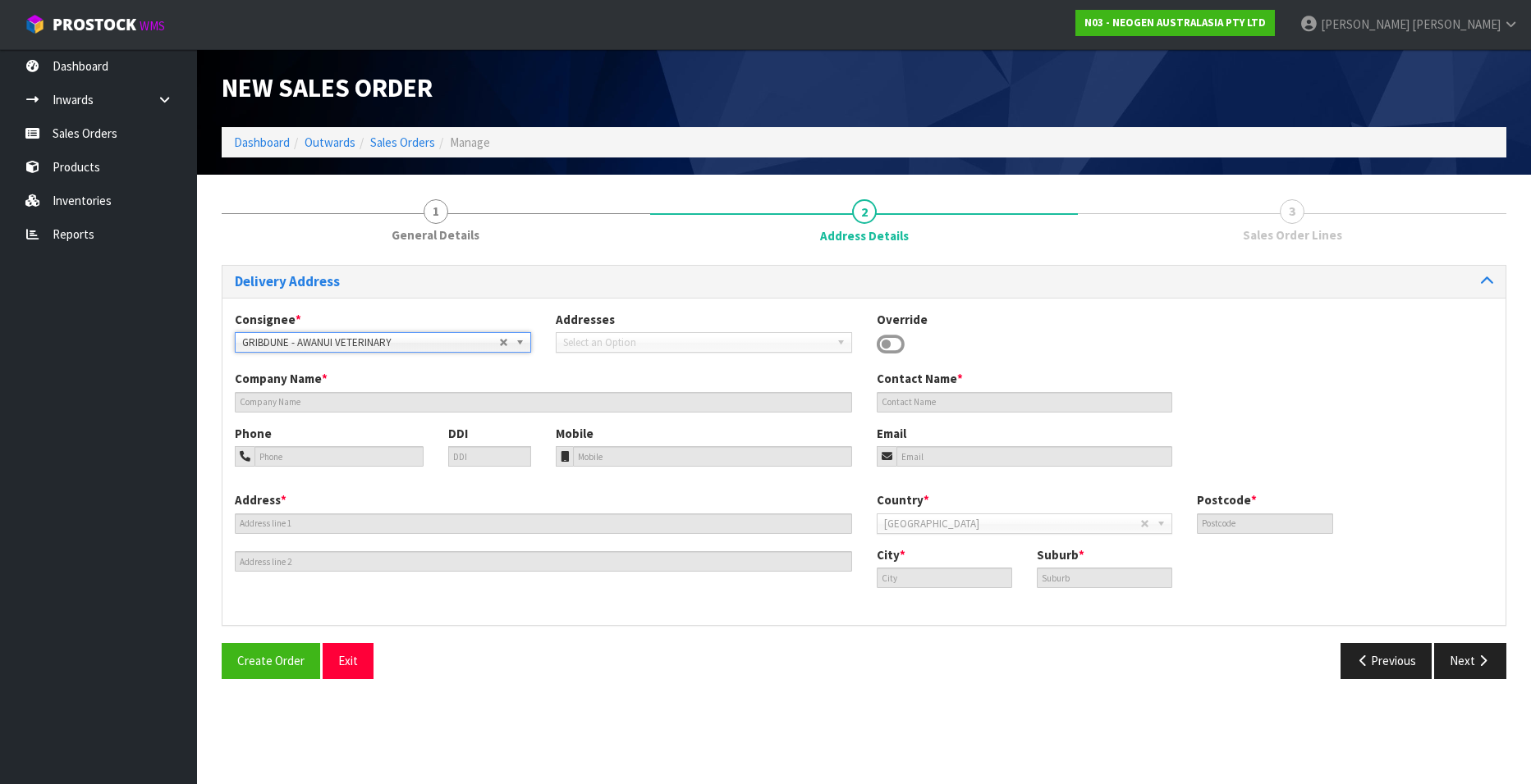
type input "MOSGIEL"
click at [1356, 667] on icon "button" at bounding box center [1363, 661] width 16 height 12
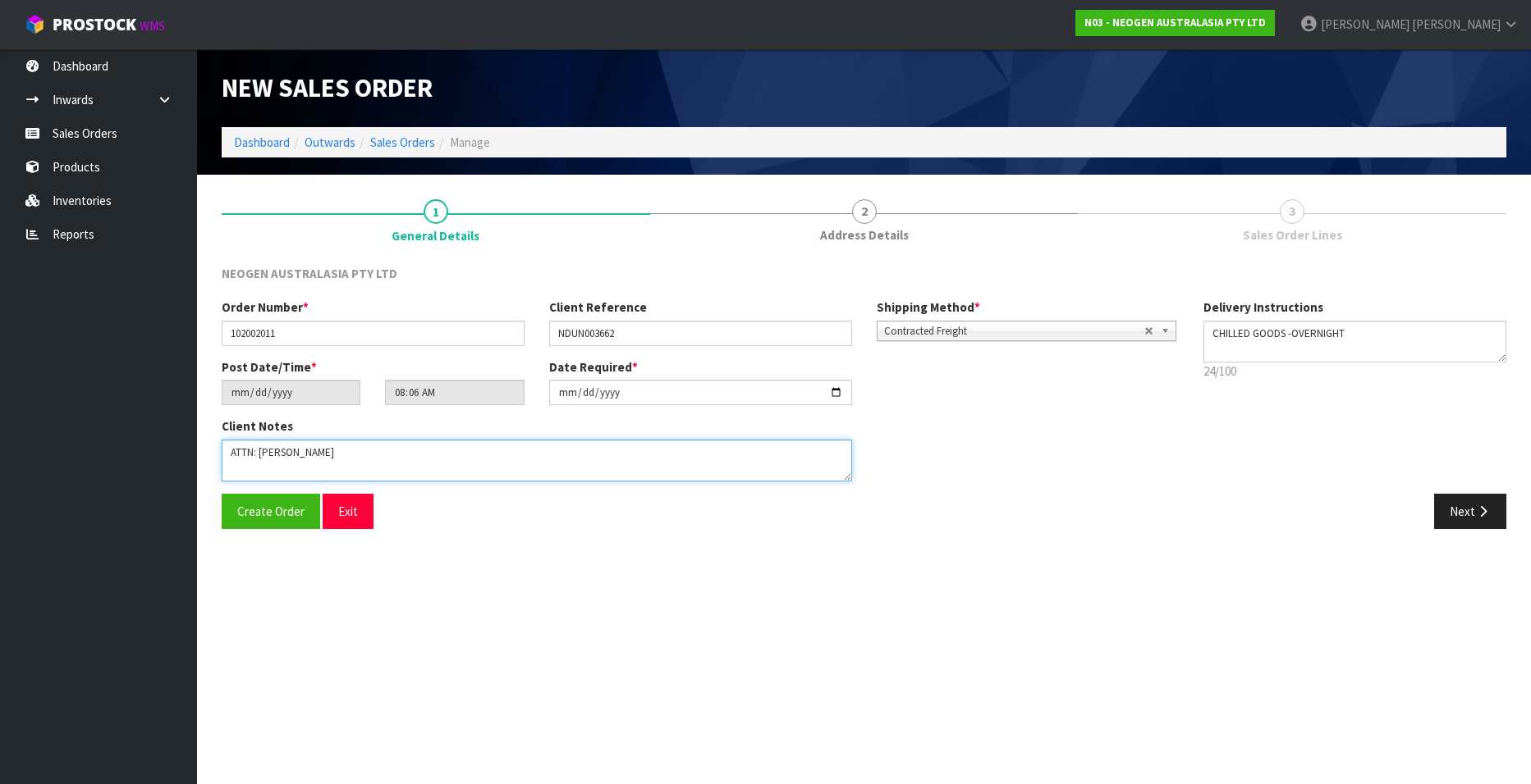
click at [330, 452] on textarea at bounding box center [536, 461] width 630 height 42
paste textarea "MICROBIOLOGY NDUN GRIBBLES VETERINARY PATHOLOGY"
type textarea "ATTN: VICKY FITIAO MICROBIOLOGY NDUN GRIBBLES VETERINARY PATHOLOGY"
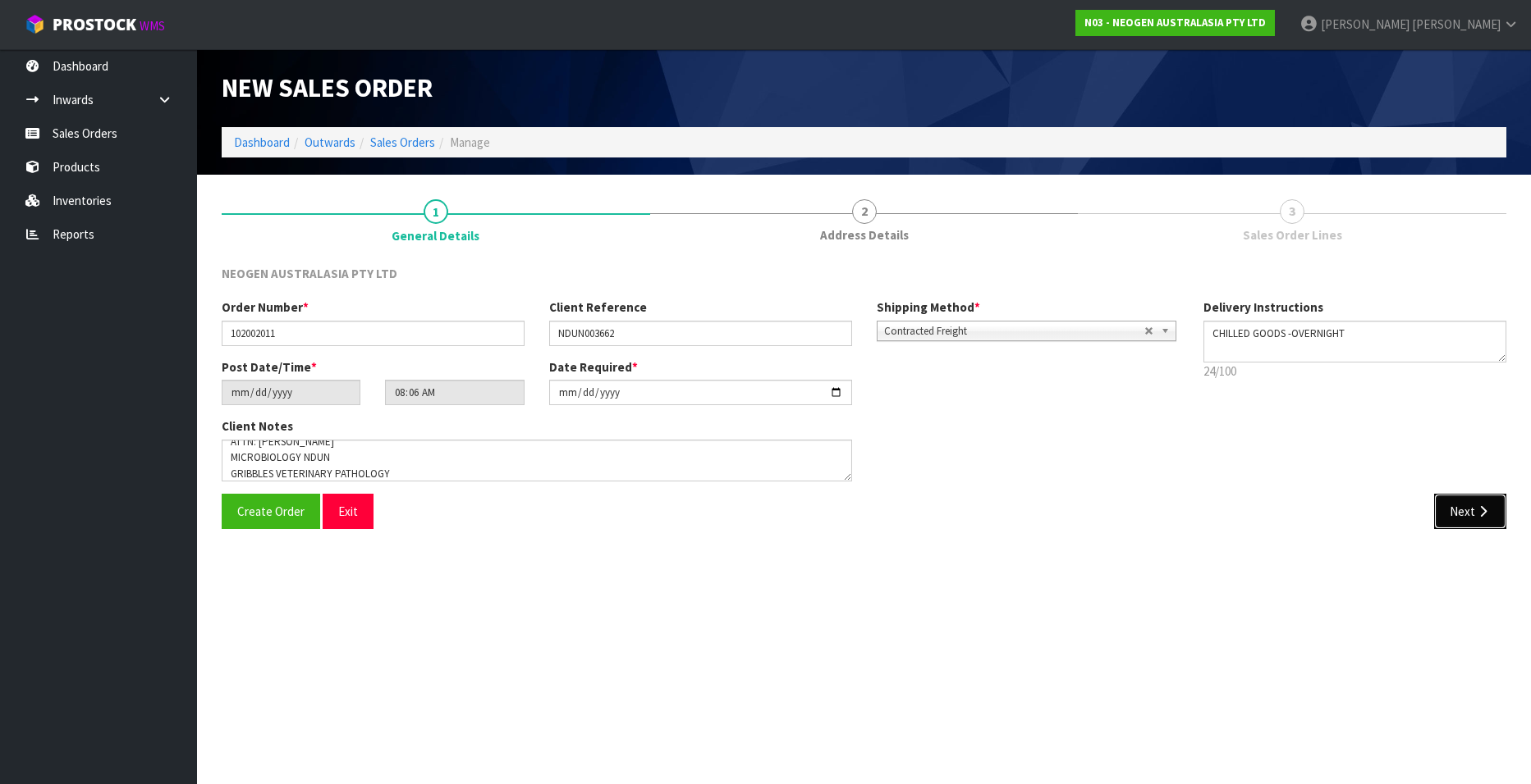
click at [1460, 510] on button "Next" at bounding box center [1469, 511] width 72 height 35
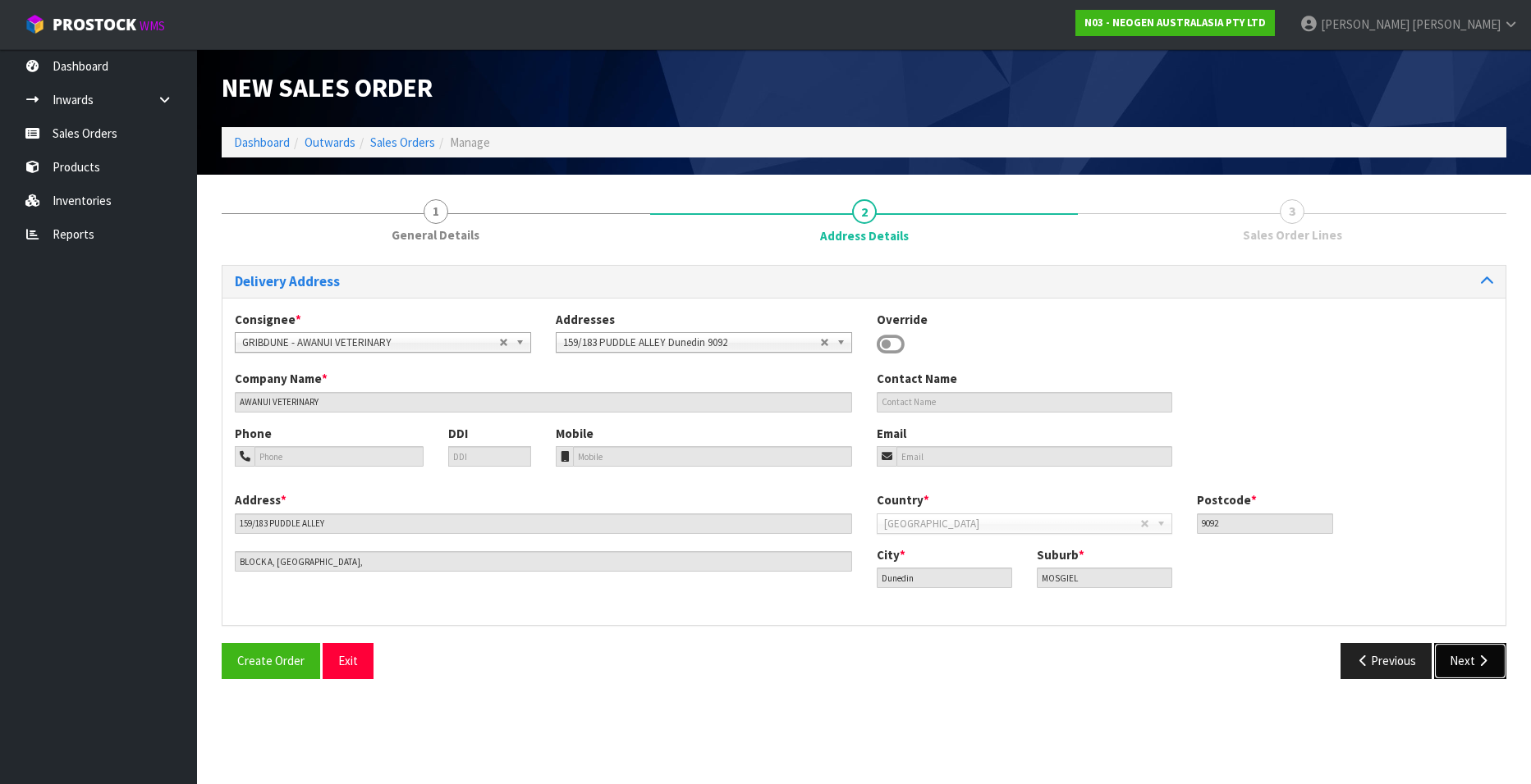
click at [1460, 656] on button "Next" at bounding box center [1469, 661] width 72 height 35
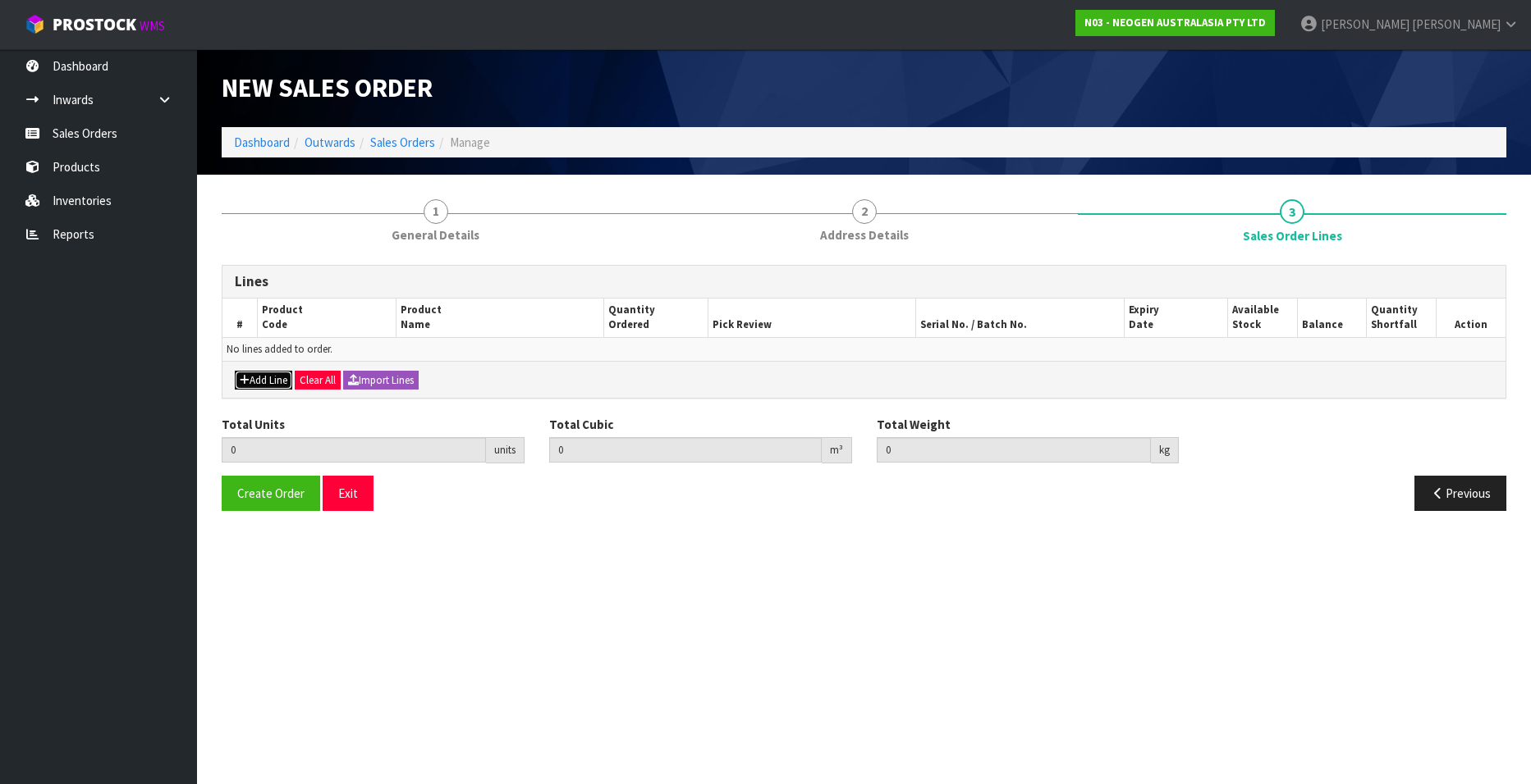
click at [254, 377] on button "Add Line" at bounding box center [263, 381] width 57 height 20
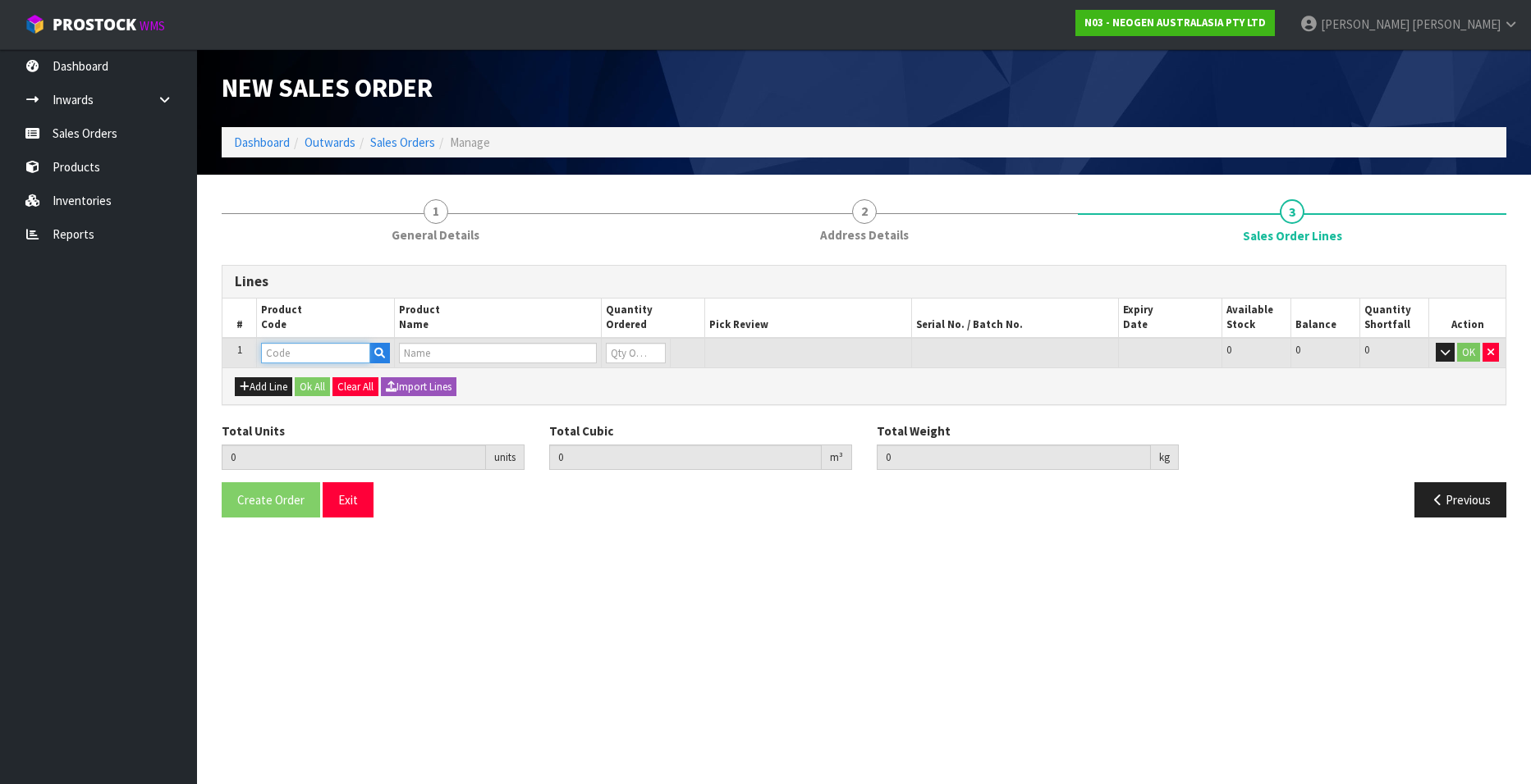
click at [320, 353] on input "text" at bounding box center [315, 353] width 109 height 21
paste input "700002157"
type input "700002157"
type input "0.000000"
type input "0.000"
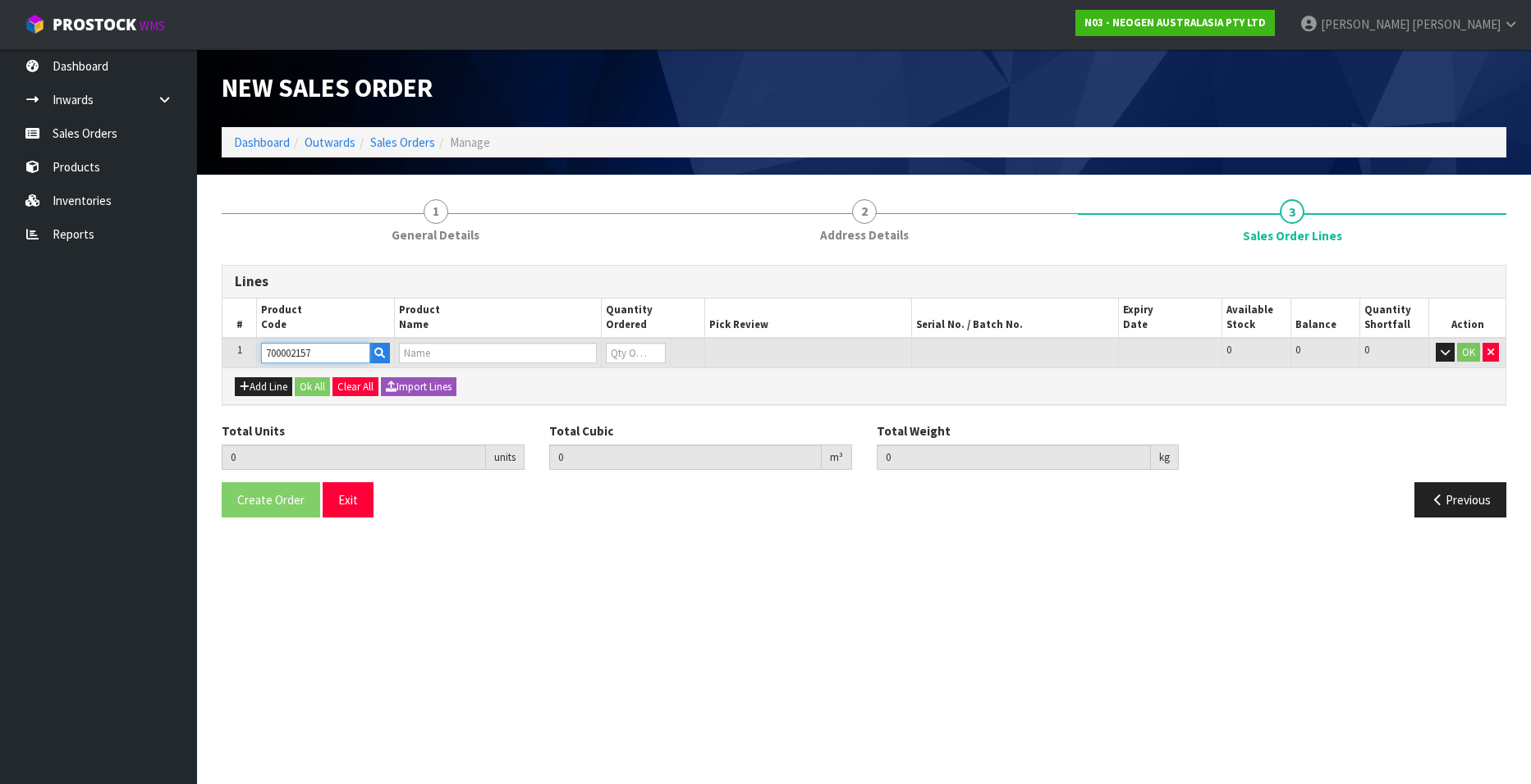
type input "7100062349 - MDA2SAL96, MDA2 SALMONELLA, 96 TESTS/KIT"
type input "0"
type input "700002157"
type input "1"
type input "0.001872"
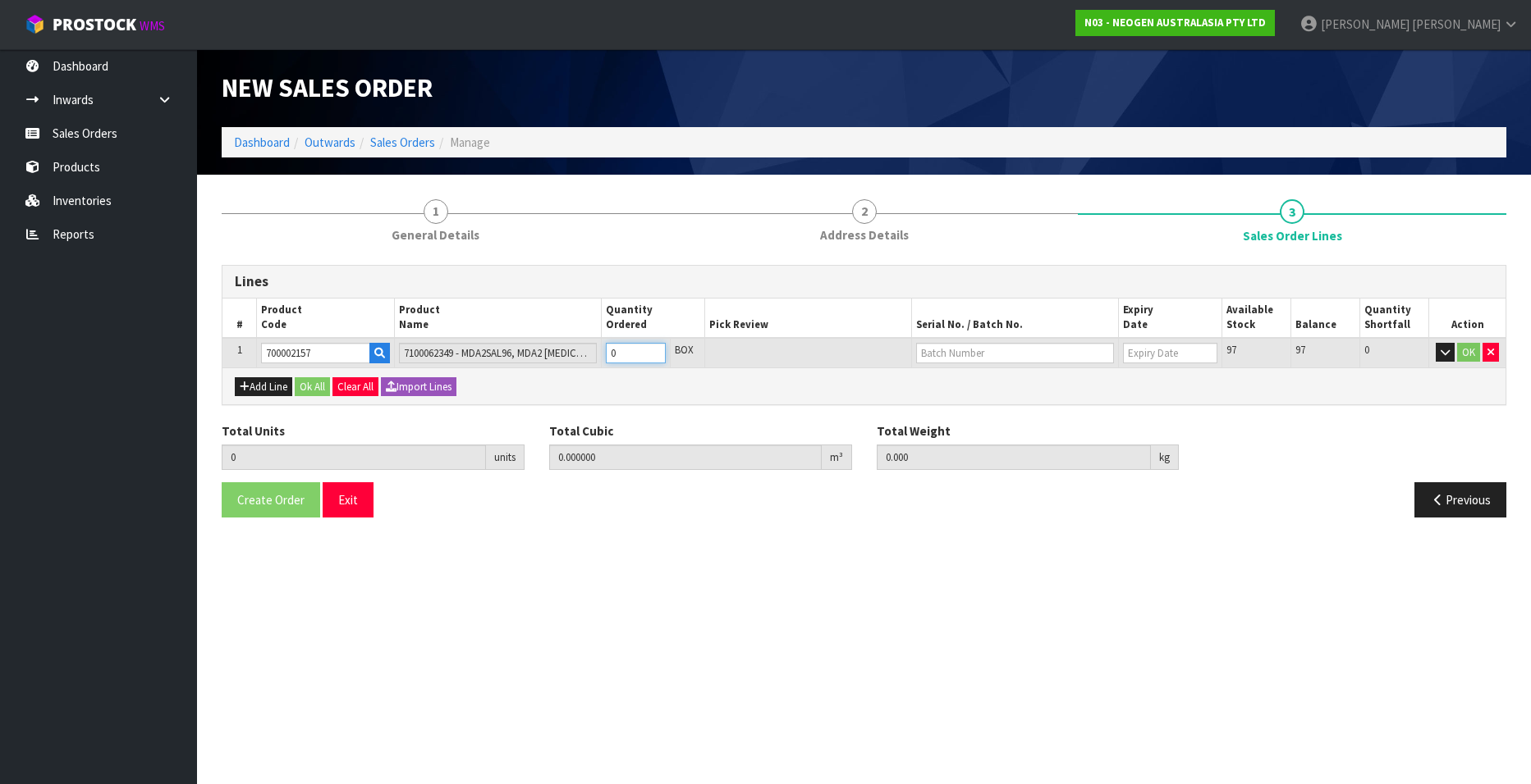
type input "0.3"
type input "1"
click at [654, 351] on input "1" at bounding box center [635, 353] width 60 height 21
click at [925, 356] on input "text" at bounding box center [1015, 353] width 198 height 21
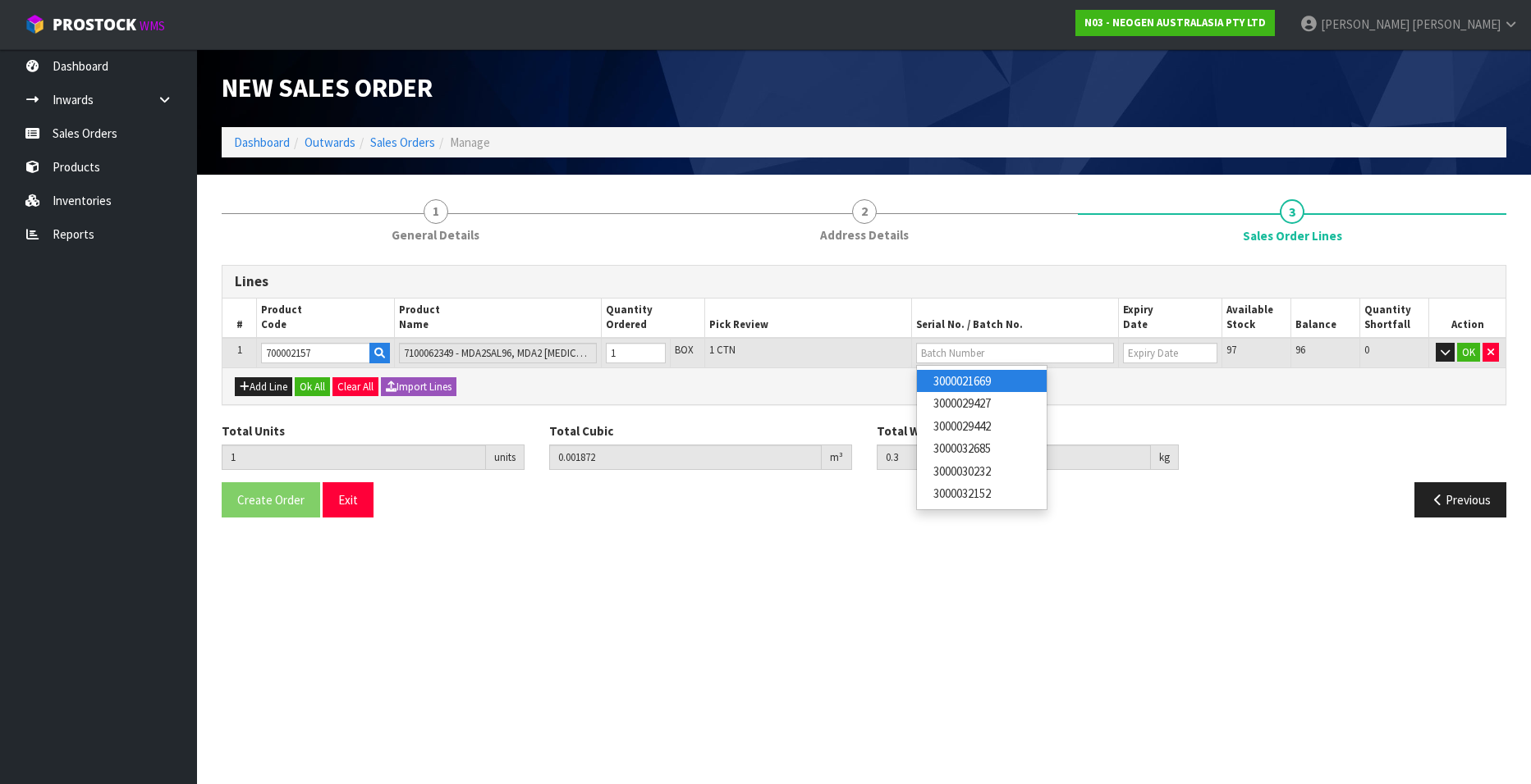
click at [946, 379] on link "3000021669" at bounding box center [981, 381] width 130 height 22
type input "3000021669"
type input "11/04/2026"
click at [1463, 354] on button "OK" at bounding box center [1469, 353] width 23 height 20
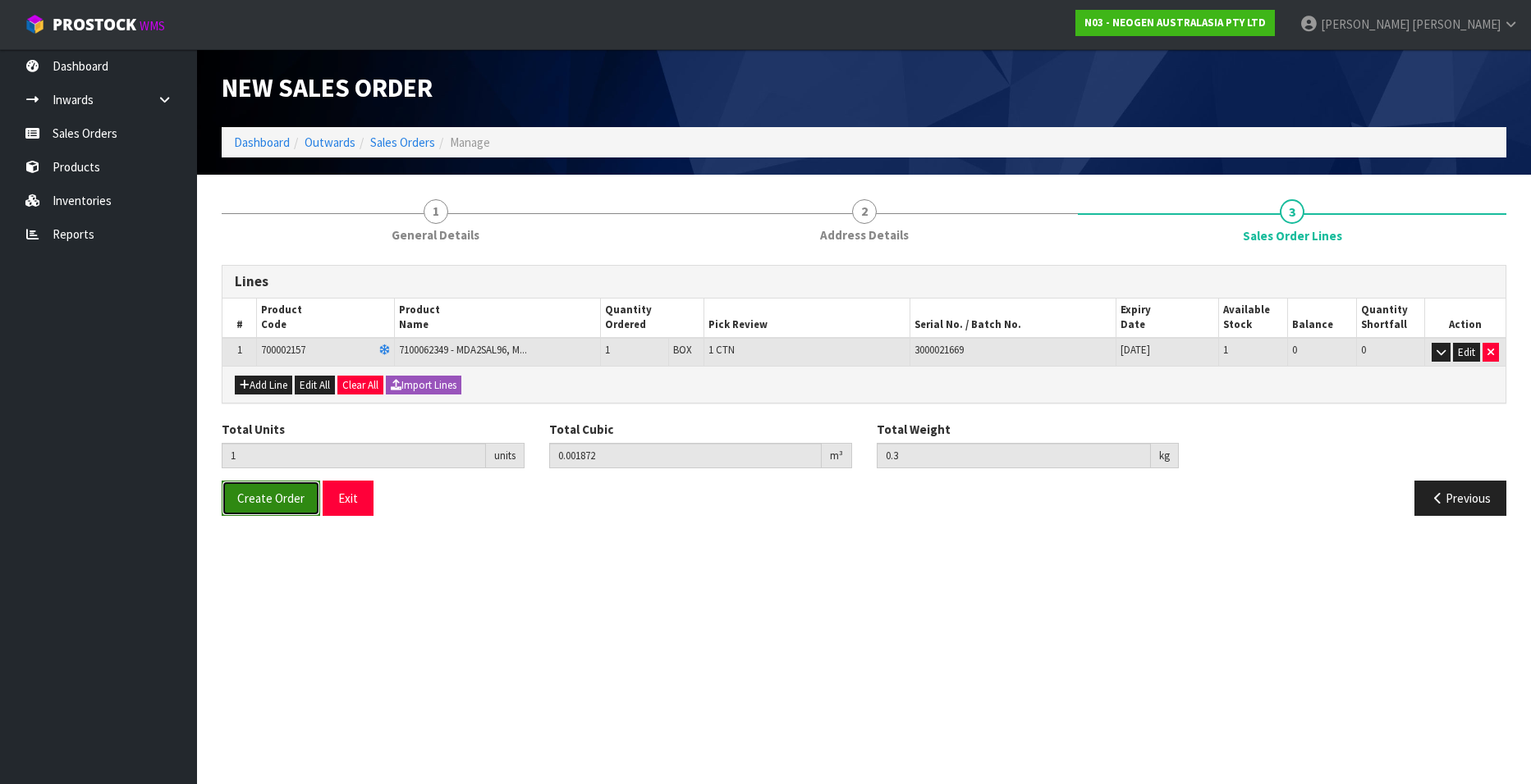
click at [251, 500] on span "Create Order" at bounding box center [270, 498] width 67 height 16
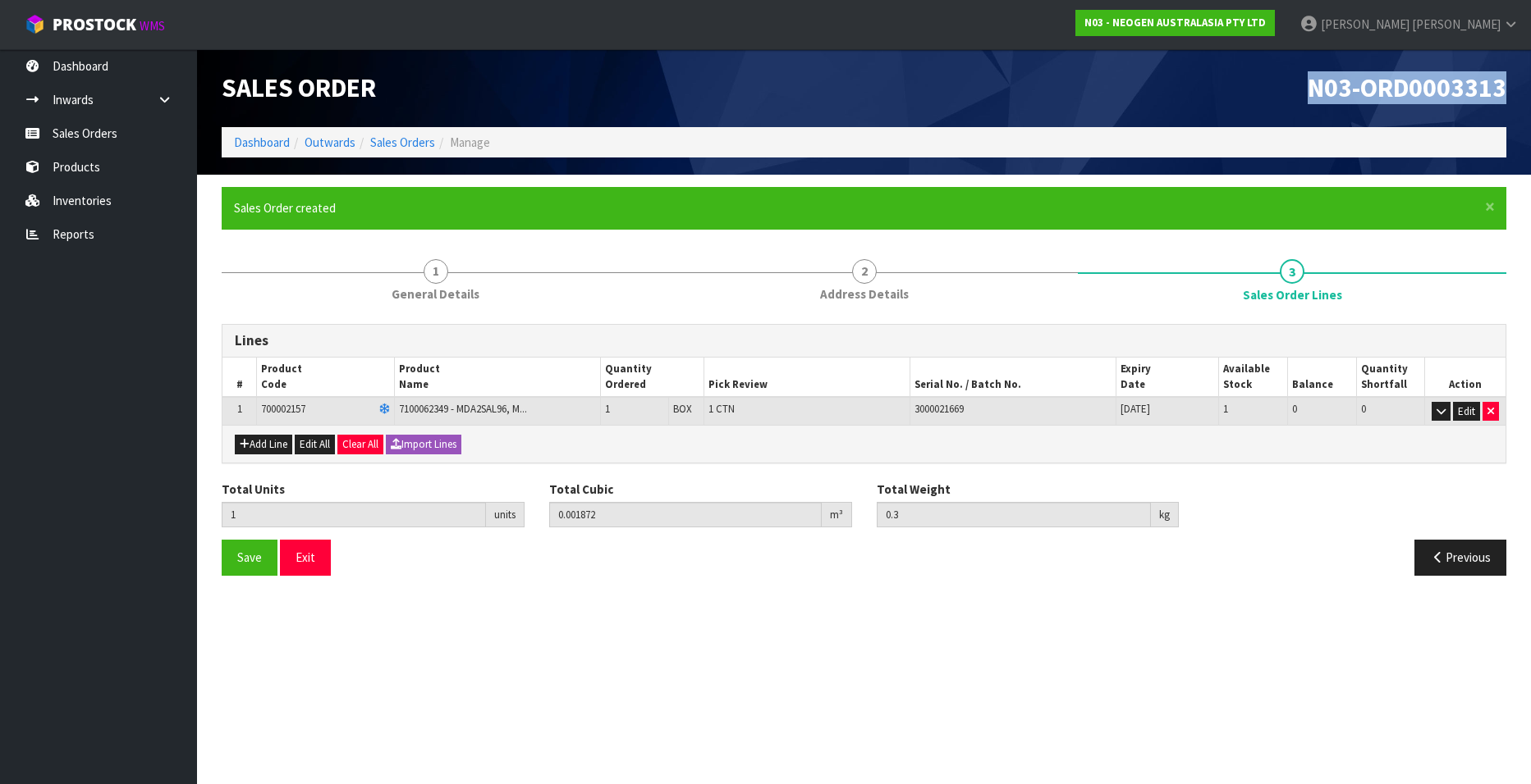
drag, startPoint x: 1307, startPoint y: 87, endPoint x: 1506, endPoint y: 91, distance: 199.0
click at [1506, 91] on div "N03-ORD0003313" at bounding box center [1192, 88] width 655 height 78
copy span "N03-ORD0003313"
click at [388, 140] on link "Sales Orders" at bounding box center [403, 142] width 65 height 16
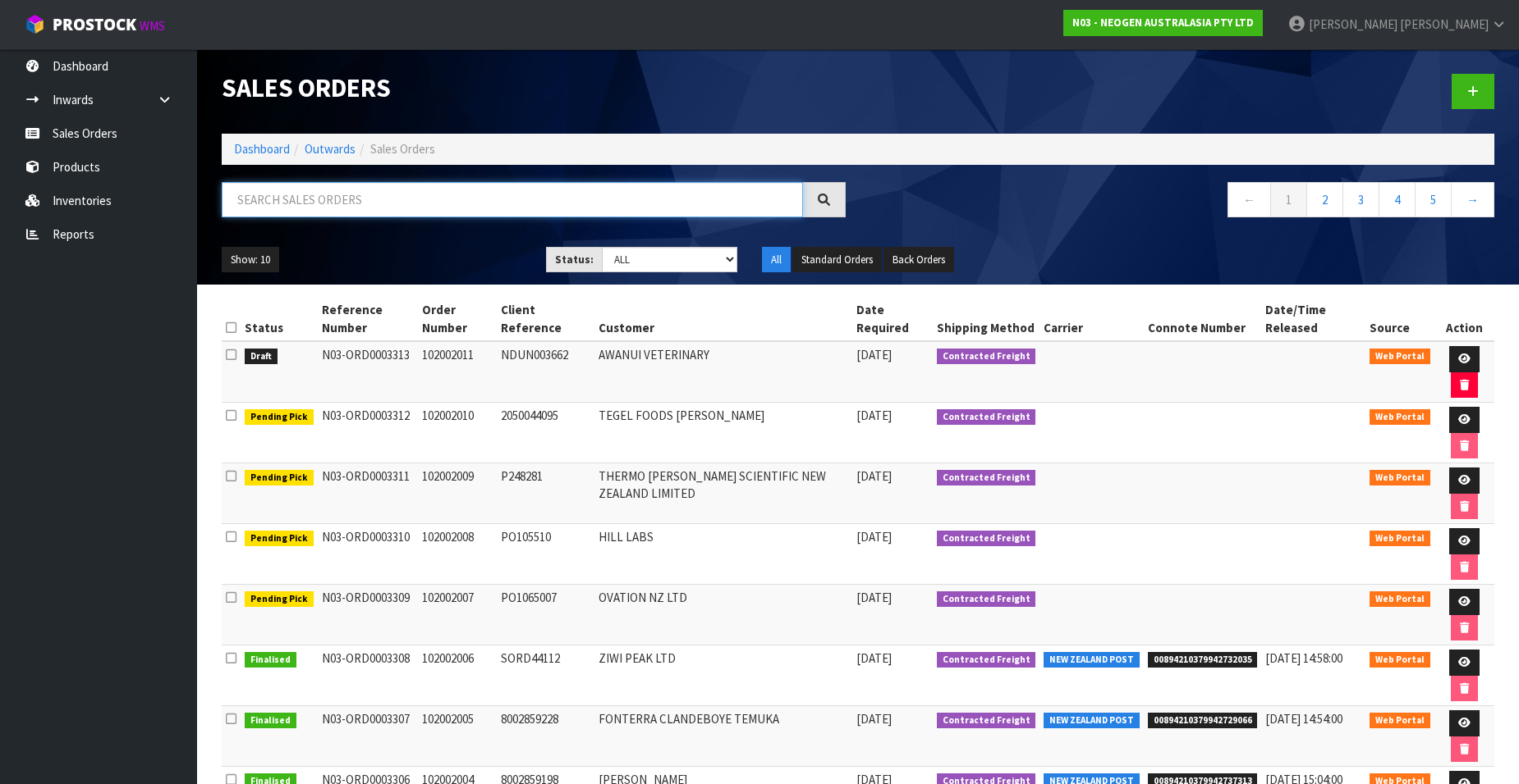
click at [240, 205] on input "text" at bounding box center [512, 200] width 581 height 35
paste input "102000962"
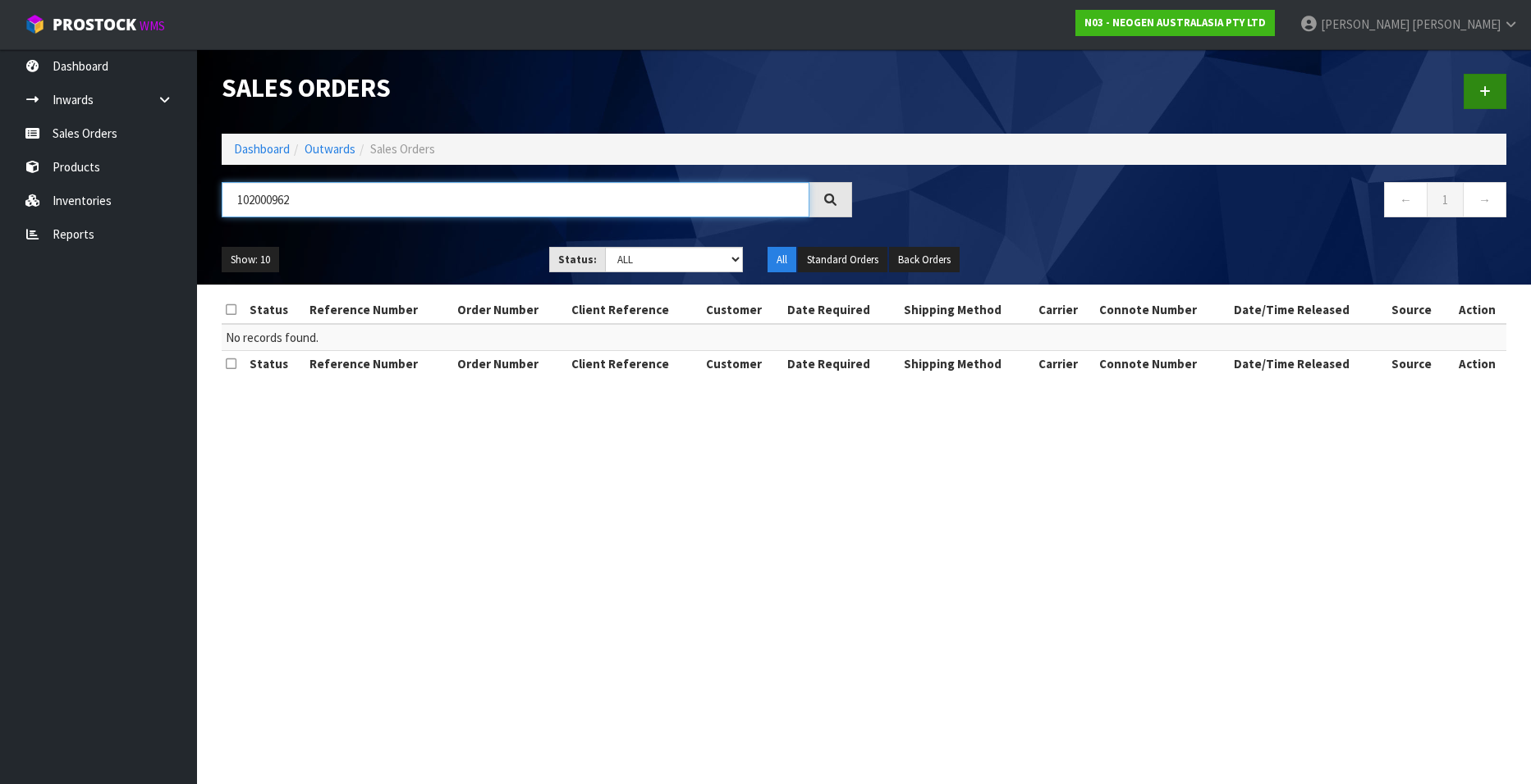
type input "102000962"
click at [1479, 96] on icon at bounding box center [1484, 91] width 12 height 12
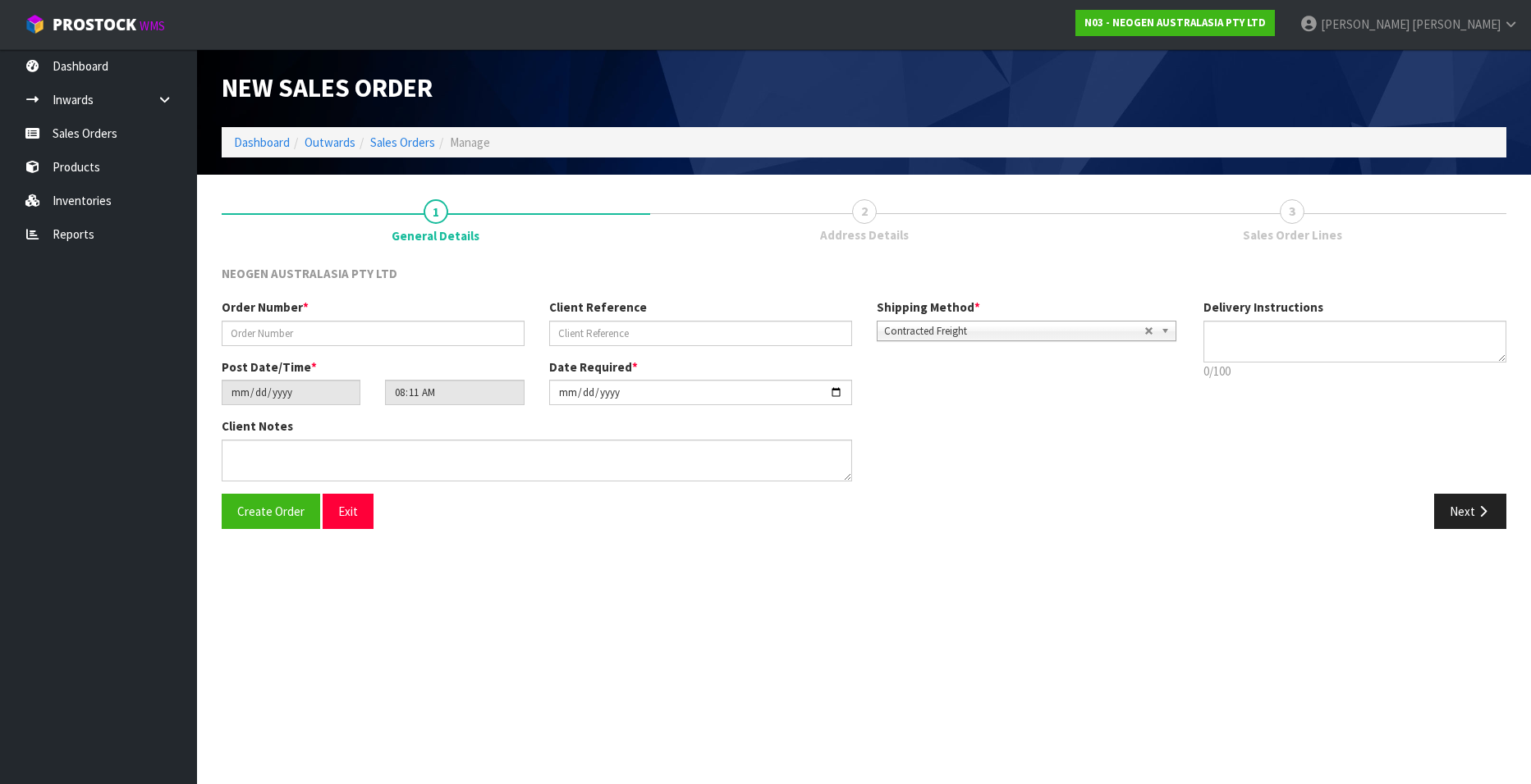
type textarea "CHILLED GOODS -OVERNIGHT"
click at [249, 330] on input "text" at bounding box center [373, 333] width 303 height 26
paste input "102000962"
type input "102000962"
click at [573, 335] on input "text" at bounding box center [700, 333] width 303 height 26
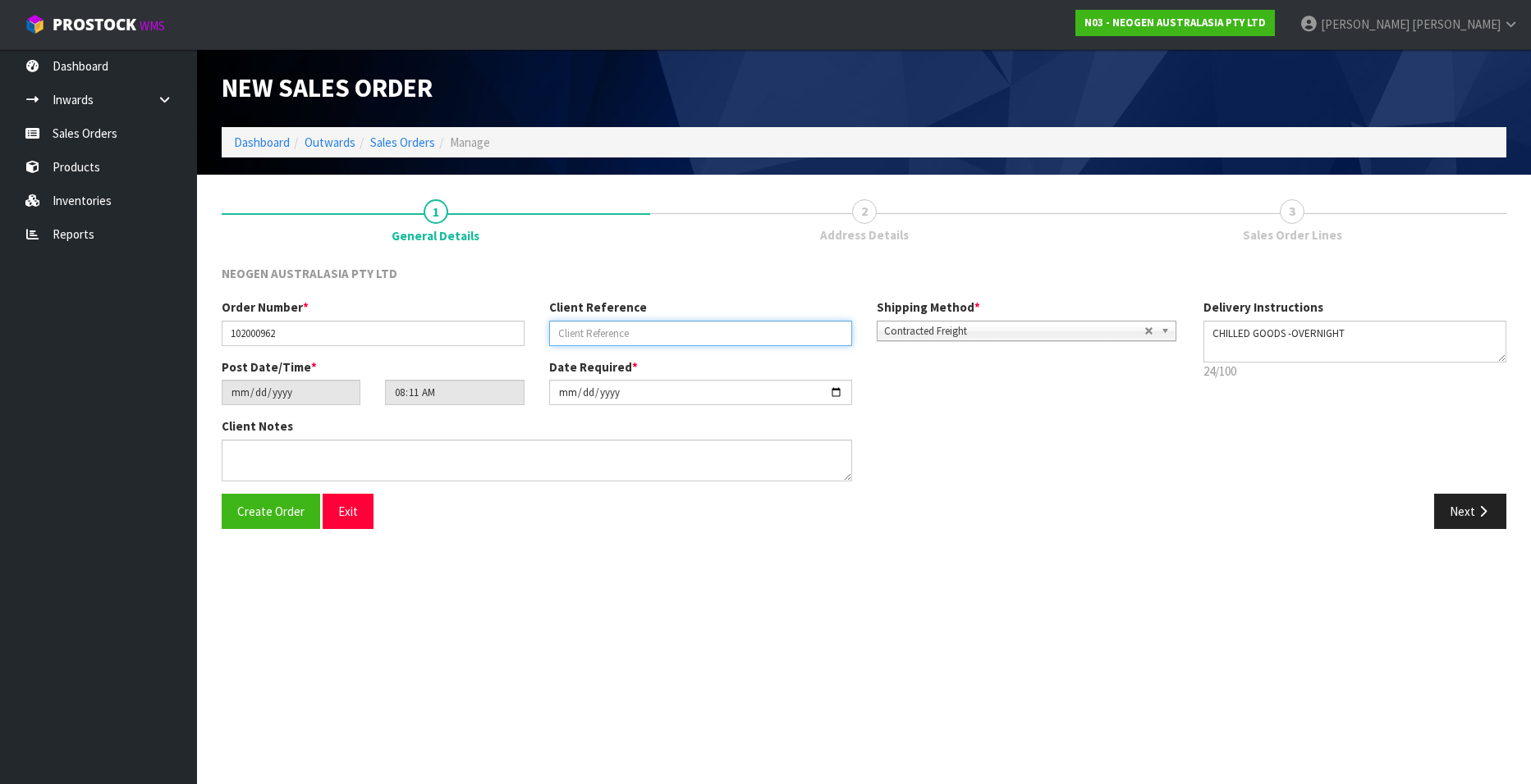
paste input "PO061525 SEPTEMBER"
type input "PO061525 SEPTEMBER"
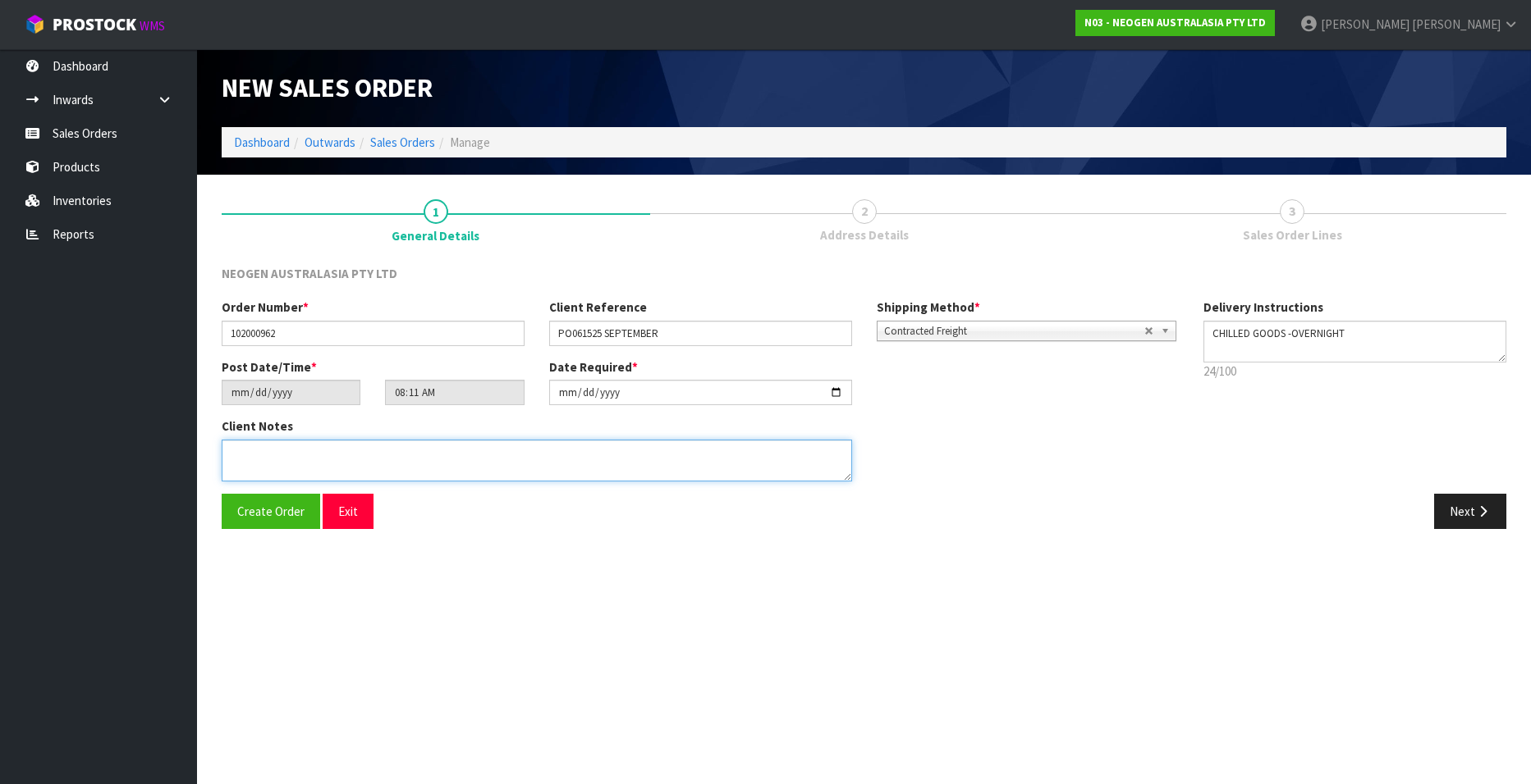
click at [279, 454] on textarea at bounding box center [536, 461] width 630 height 42
paste textarea "ATTN: NGAIRE BAKER"
type textarea "ATTN: NGAIRE BAKER"
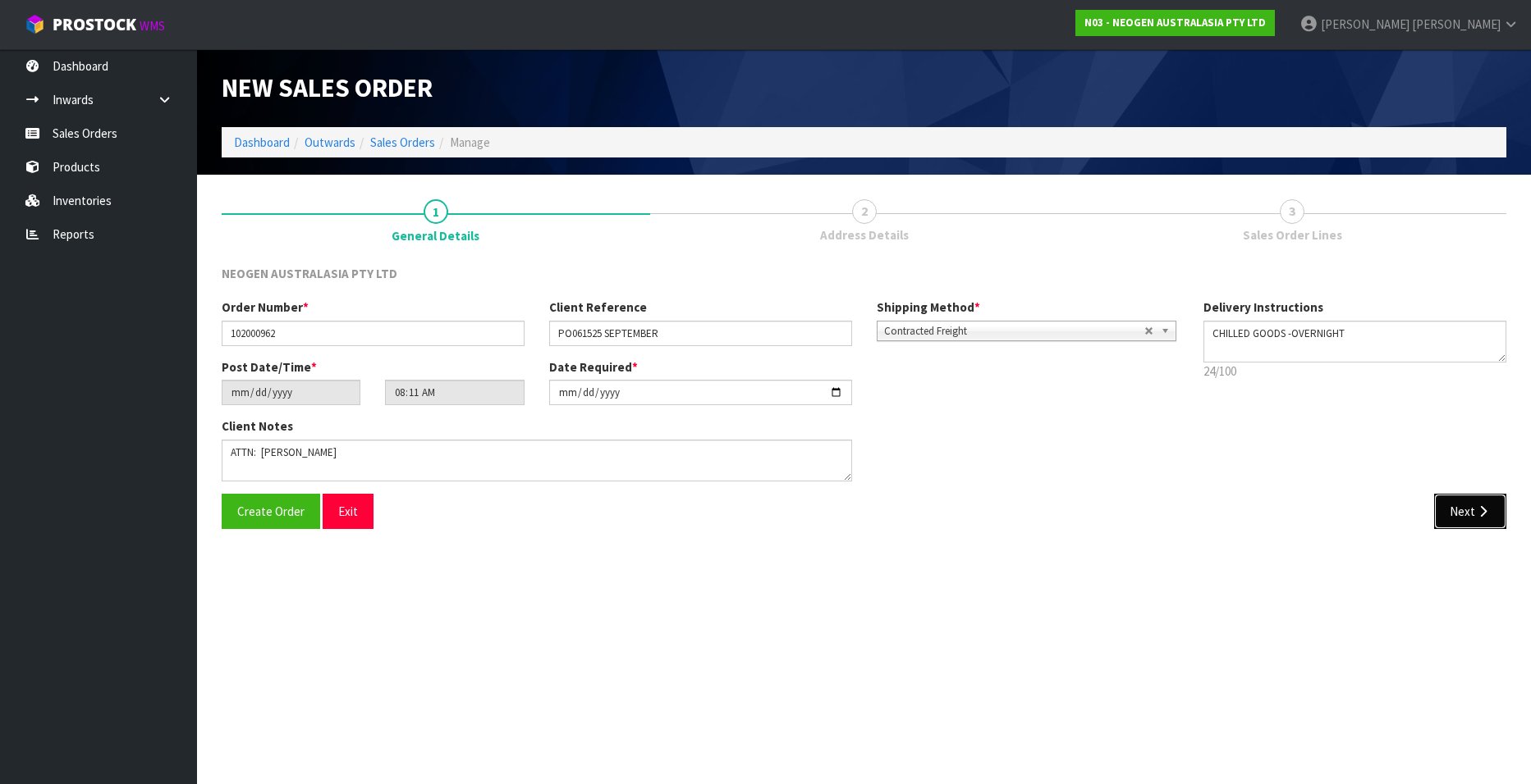
drag, startPoint x: 1448, startPoint y: 505, endPoint x: 1209, endPoint y: 466, distance: 242.2
click at [1448, 505] on button "Next" at bounding box center [1469, 511] width 72 height 35
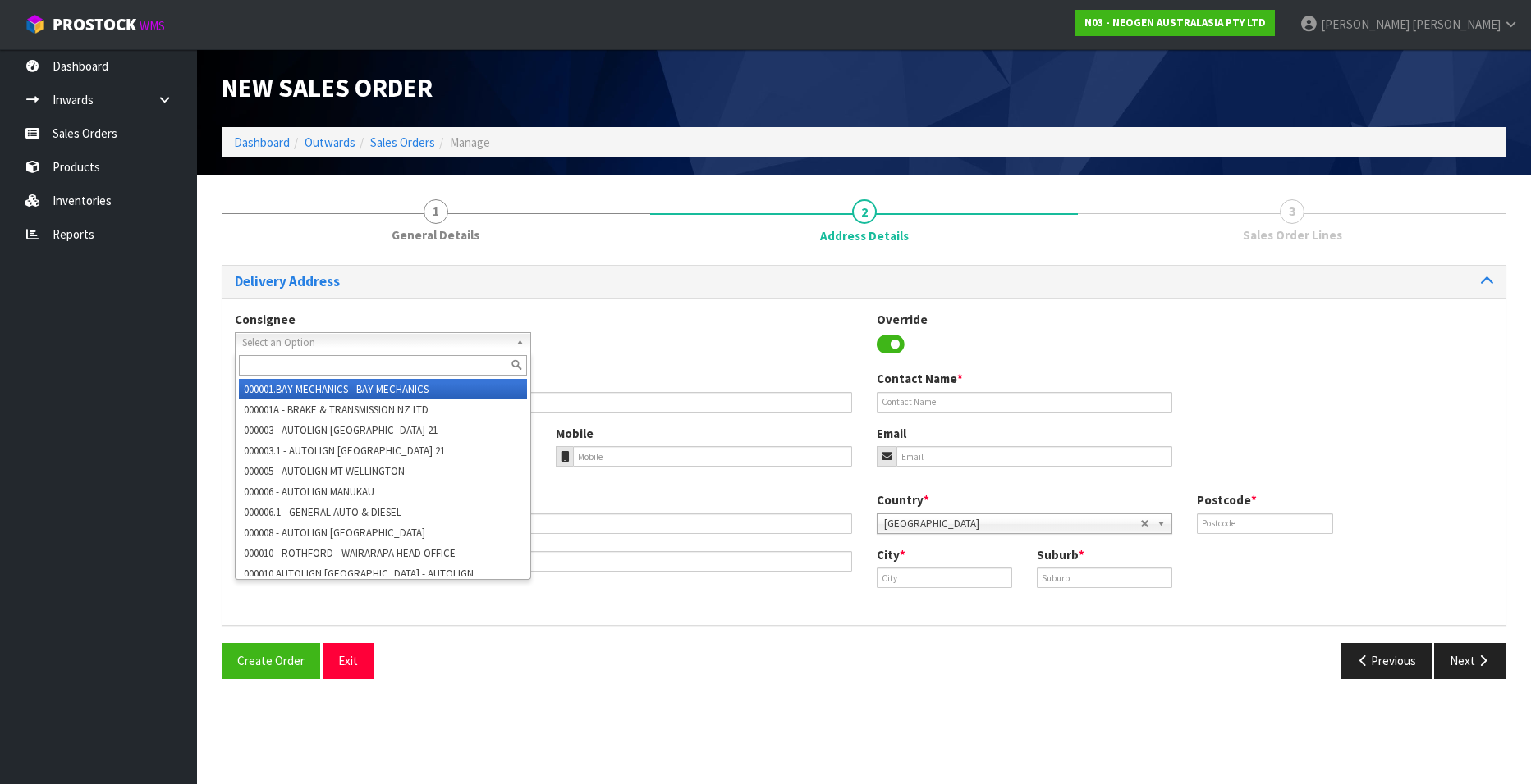
click at [309, 343] on span "Select an Option" at bounding box center [375, 343] width 267 height 20
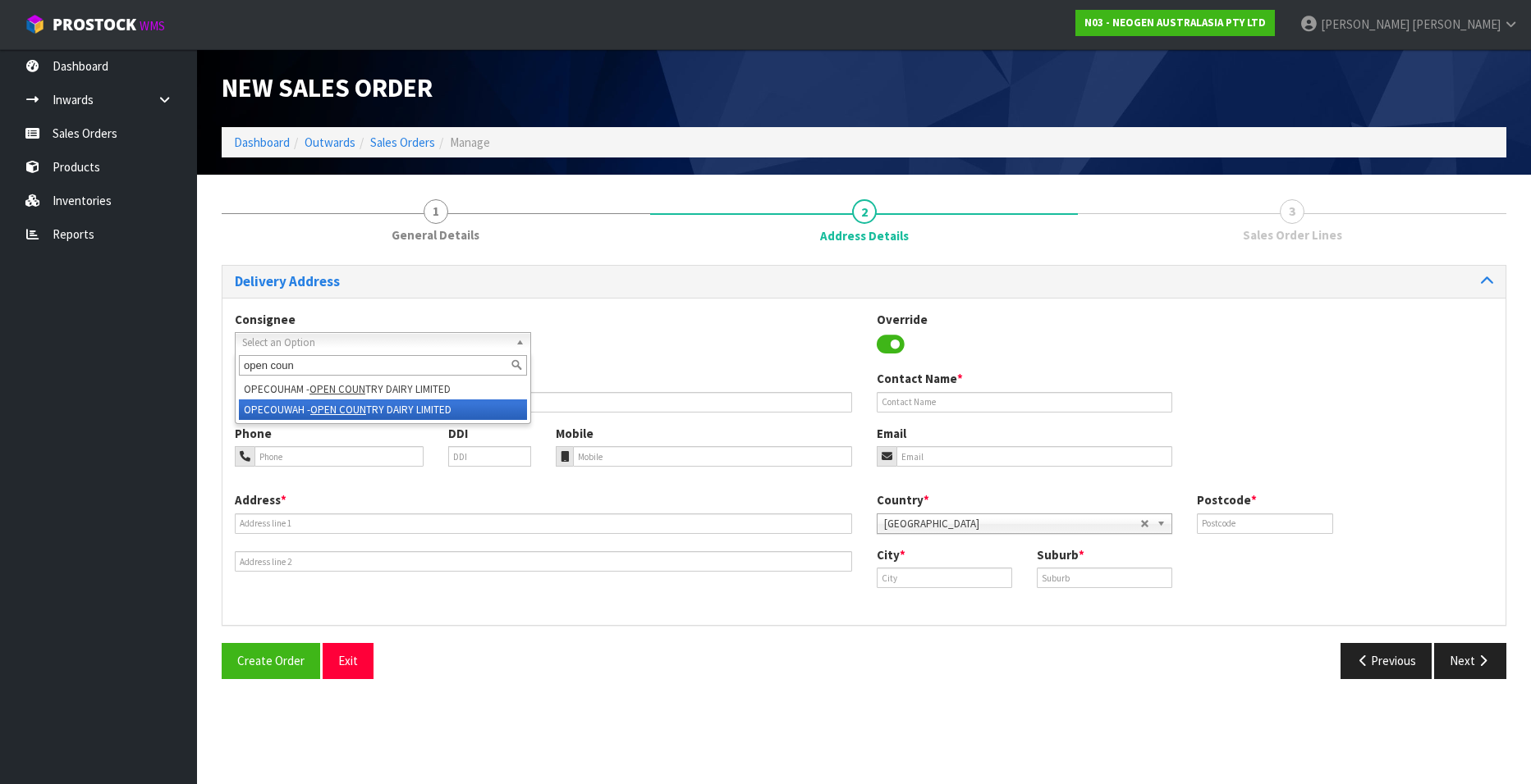
type input "open coun"
click at [299, 405] on li "OPECOUWAH - OPEN COUN TRY DAIRY LIMITED" at bounding box center [383, 410] width 288 height 21
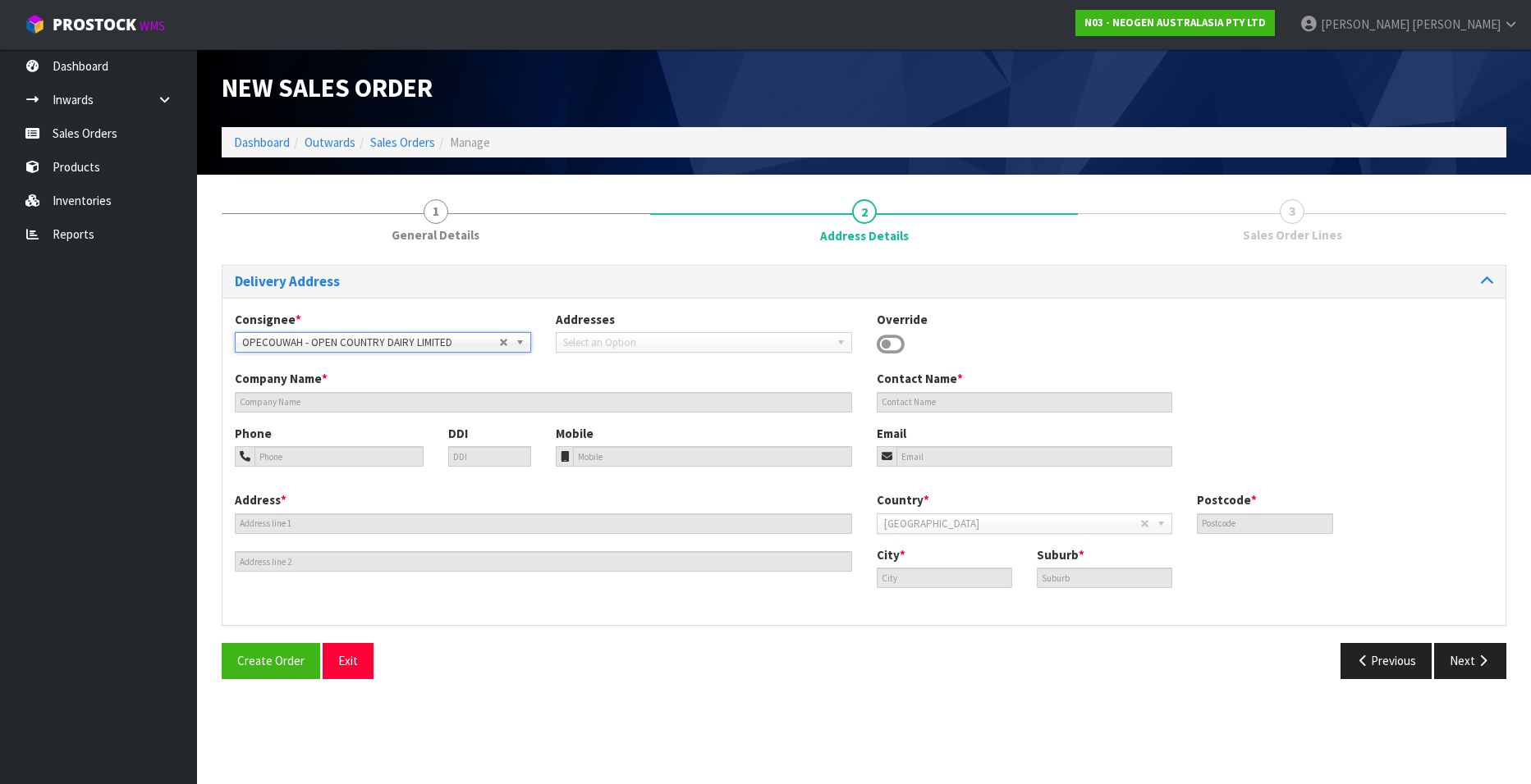
type input "OPEN COUNTRY DAIRY LIMITED"
type input "FACTORY ROAD"
type input "3401"
type input "WAHAROA"
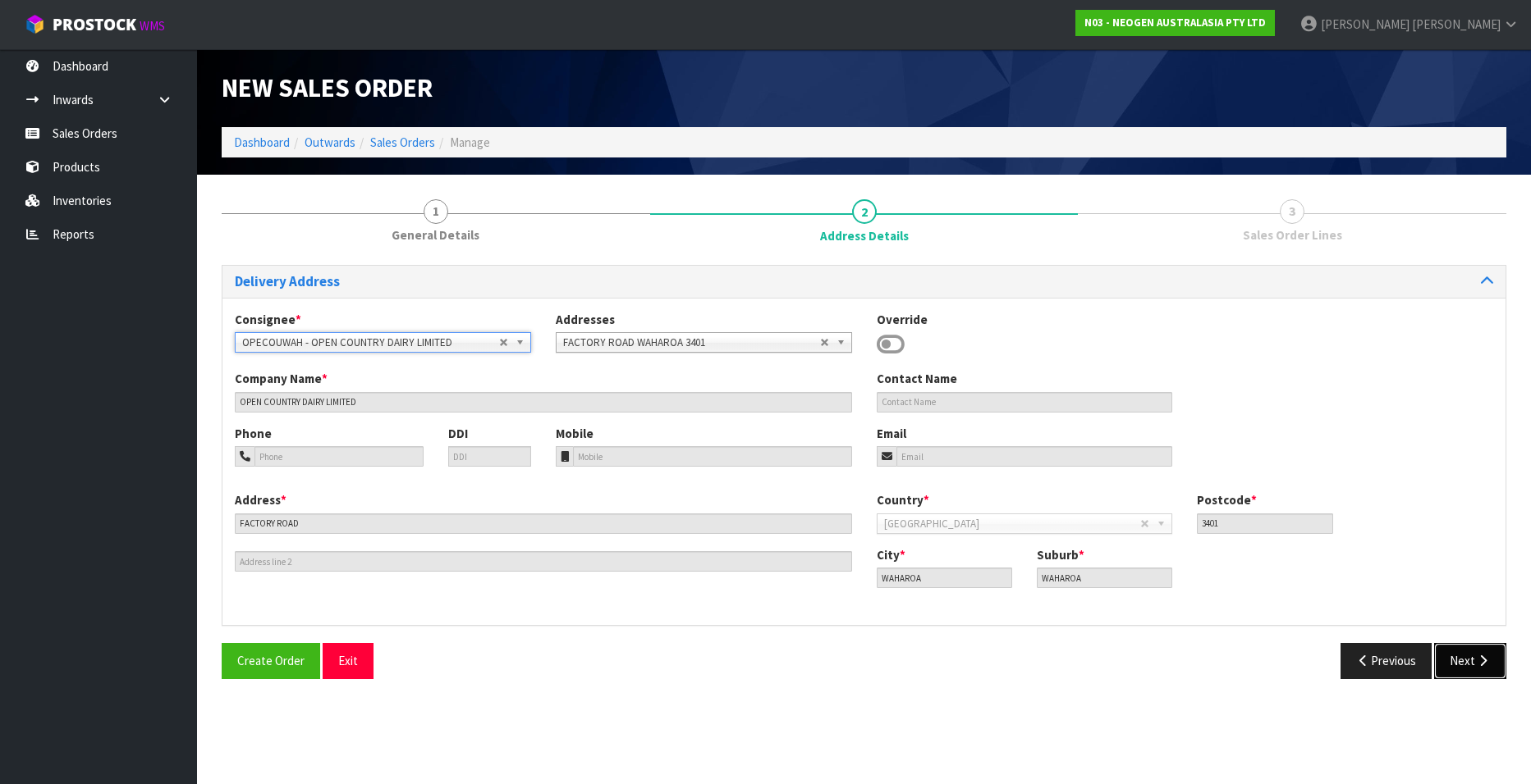
click at [1457, 654] on button "Next" at bounding box center [1469, 661] width 72 height 35
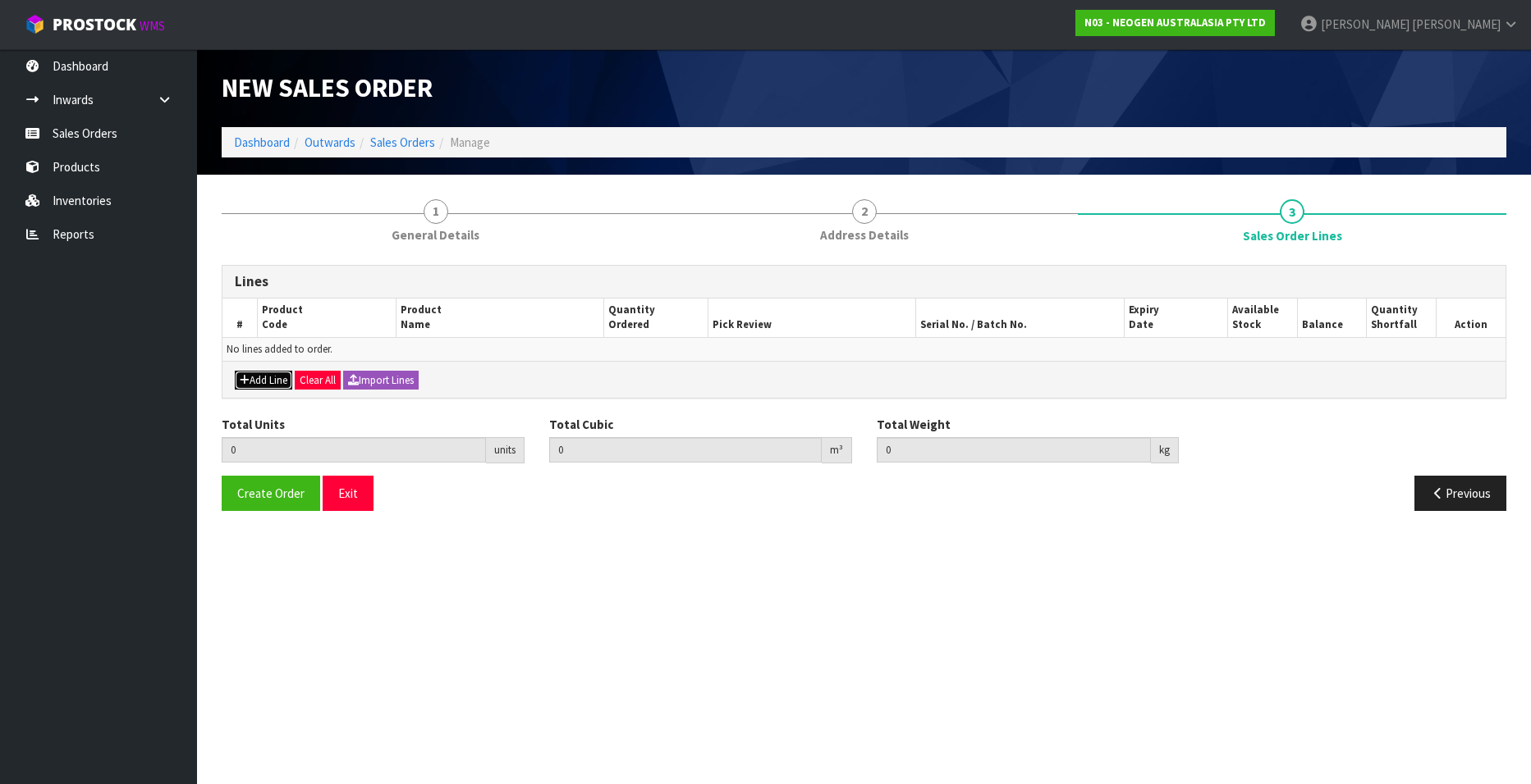
click at [265, 377] on button "Add Line" at bounding box center [263, 381] width 57 height 20
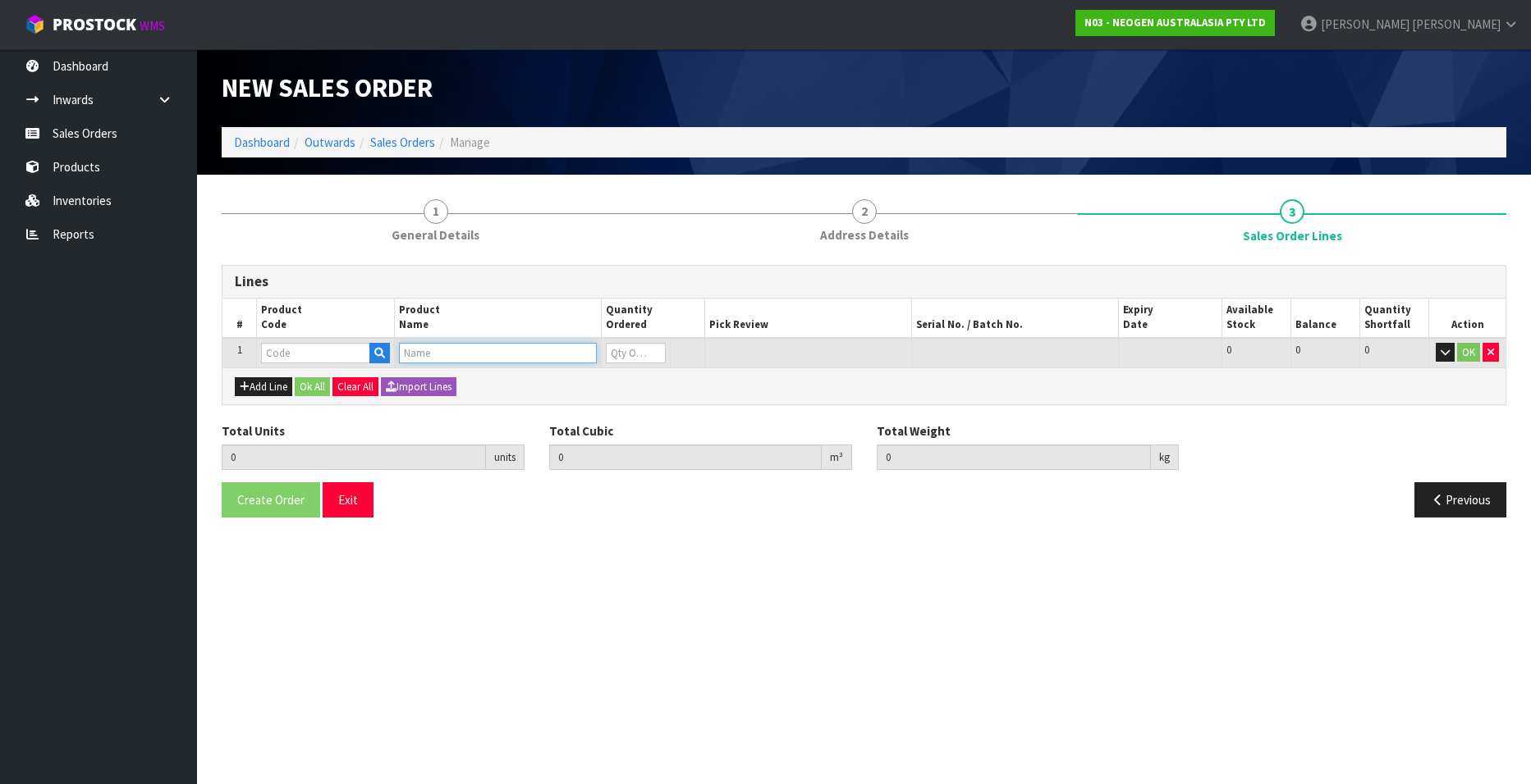
click at [435, 353] on input "text" at bounding box center [498, 353] width 198 height 21
type input "U"
click at [291, 354] on input "text" at bounding box center [315, 353] width 109 height 21
paste input "700002207"
type input "700002207"
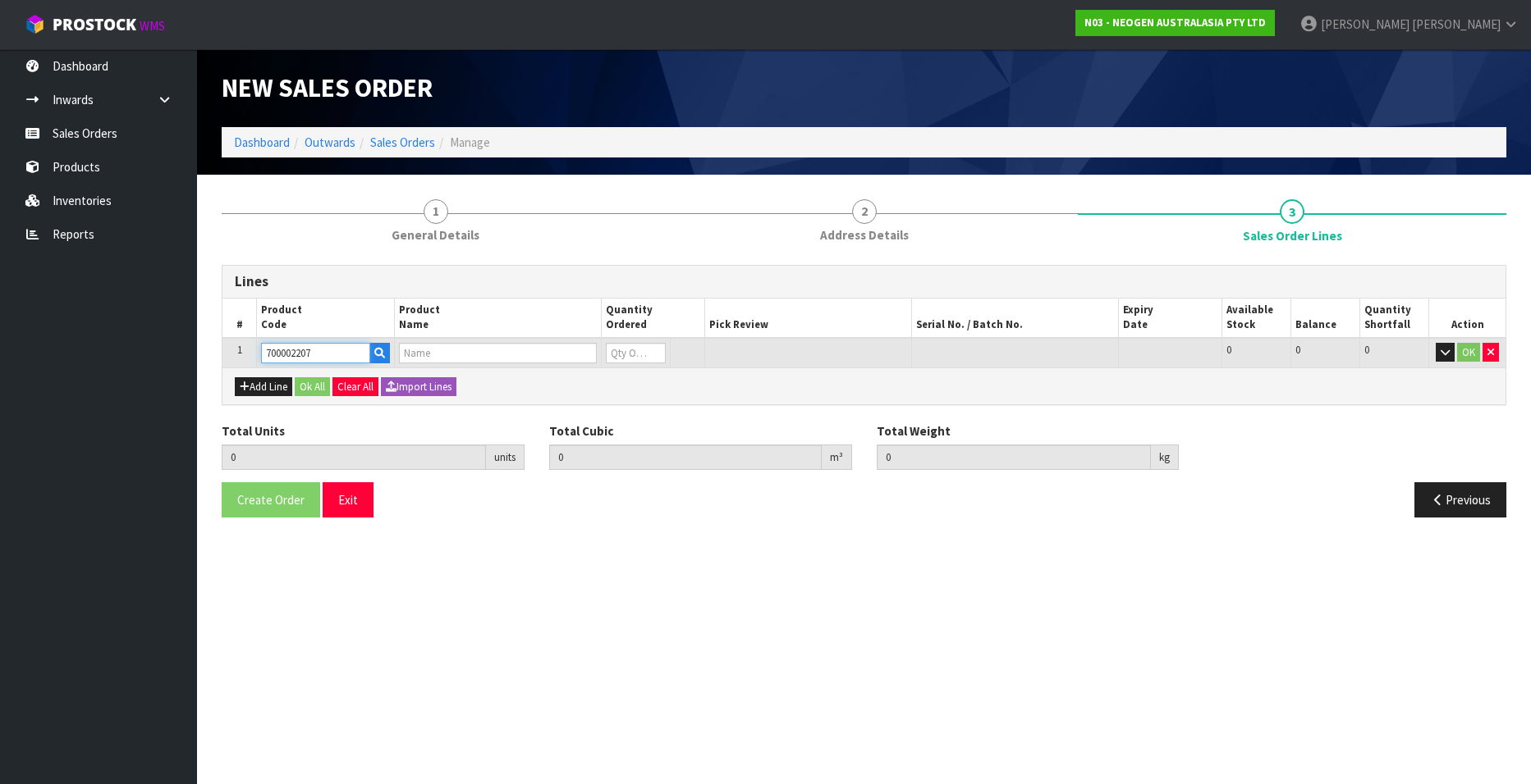
type input "0.000000"
type input "0.000"
type input "7100067519 - UXL100 CLEAN-TRACE SURF ATP 100EA/PK"
type input "0"
type input "700002207"
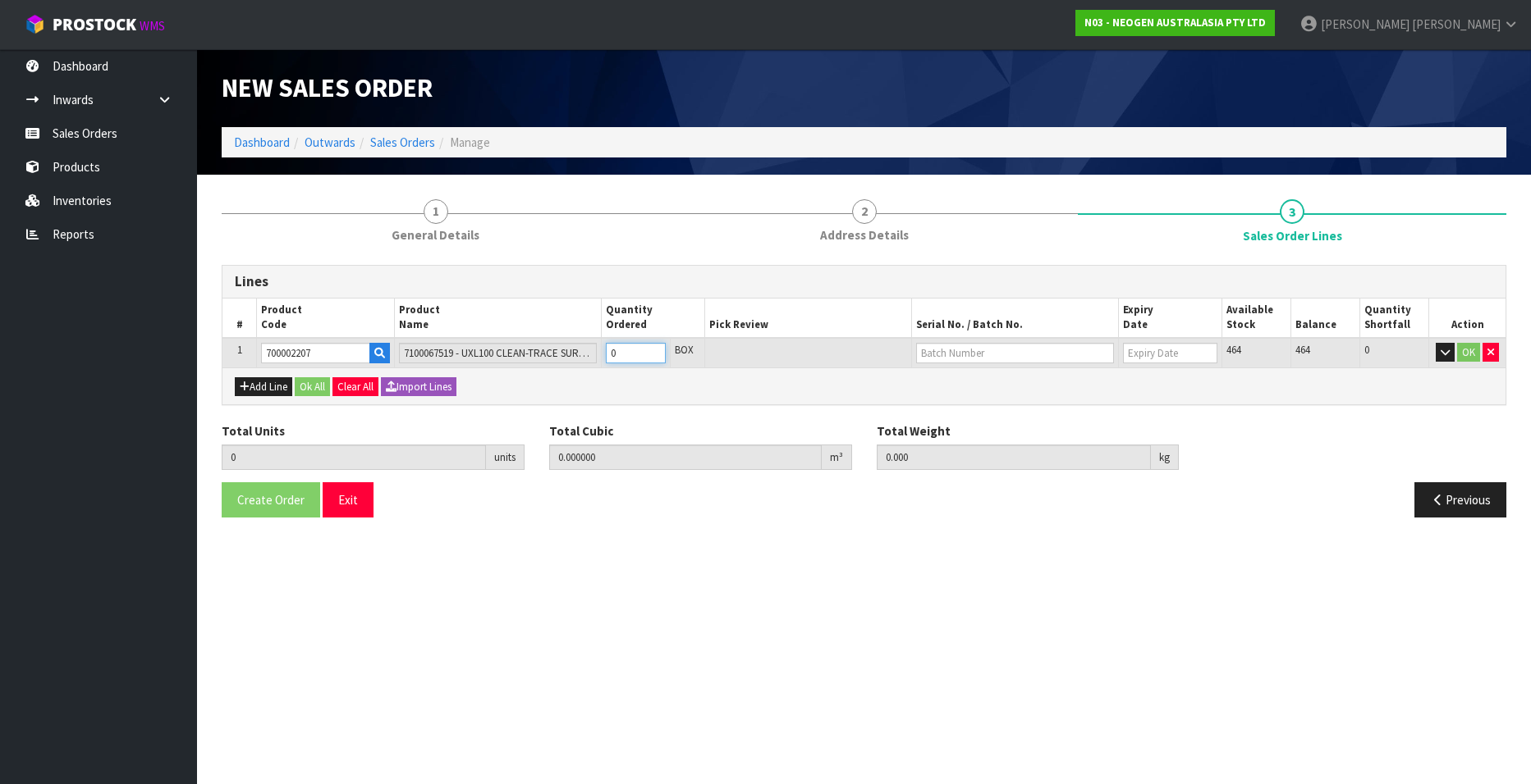
type input "1"
type input "0.006496"
type input "0.96"
type input "1"
click at [652, 348] on input "1" at bounding box center [635, 353] width 60 height 21
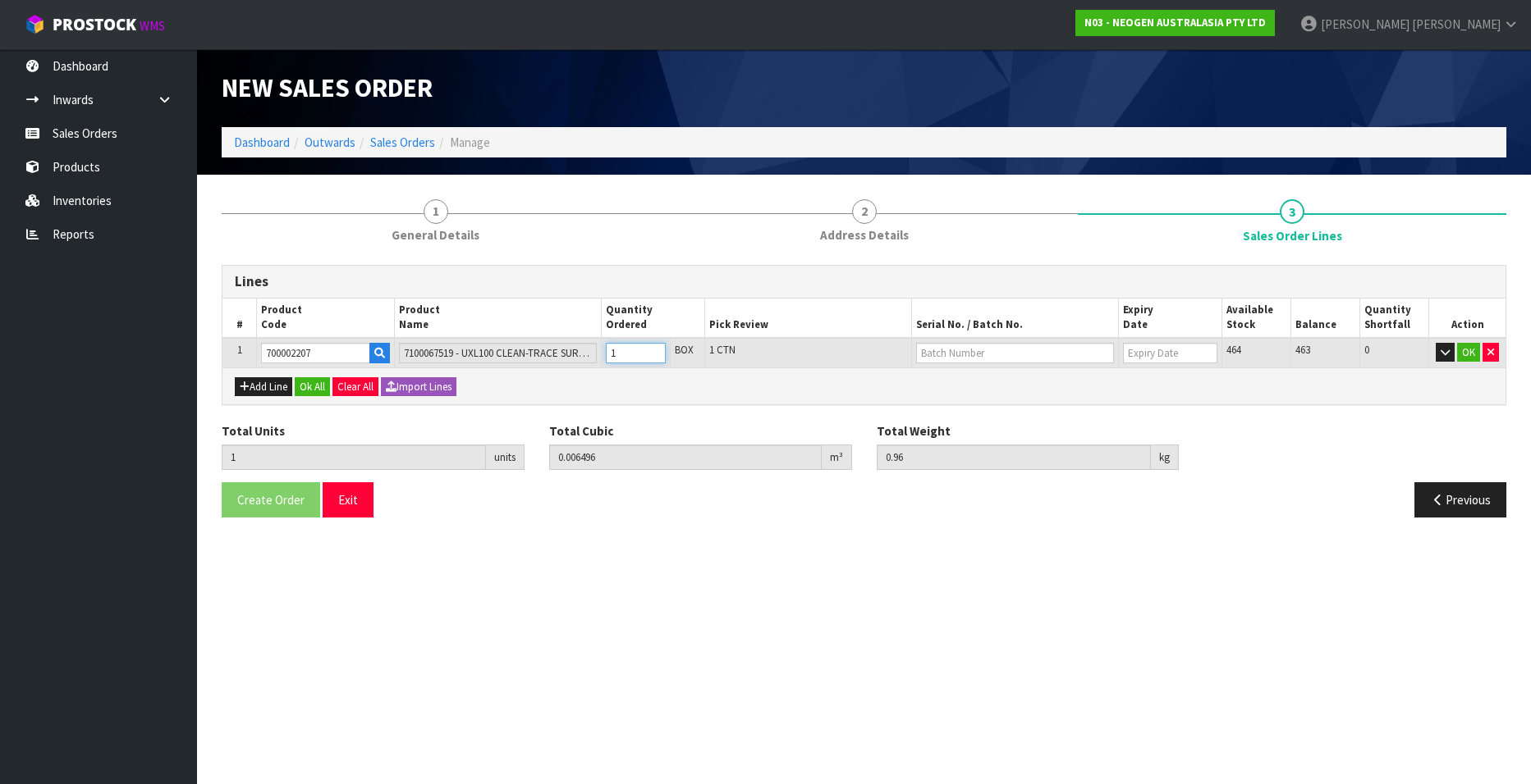
type input "2"
type input "0.012992"
type input "1.92"
type input "2"
click at [652, 348] on input "2" at bounding box center [635, 353] width 60 height 21
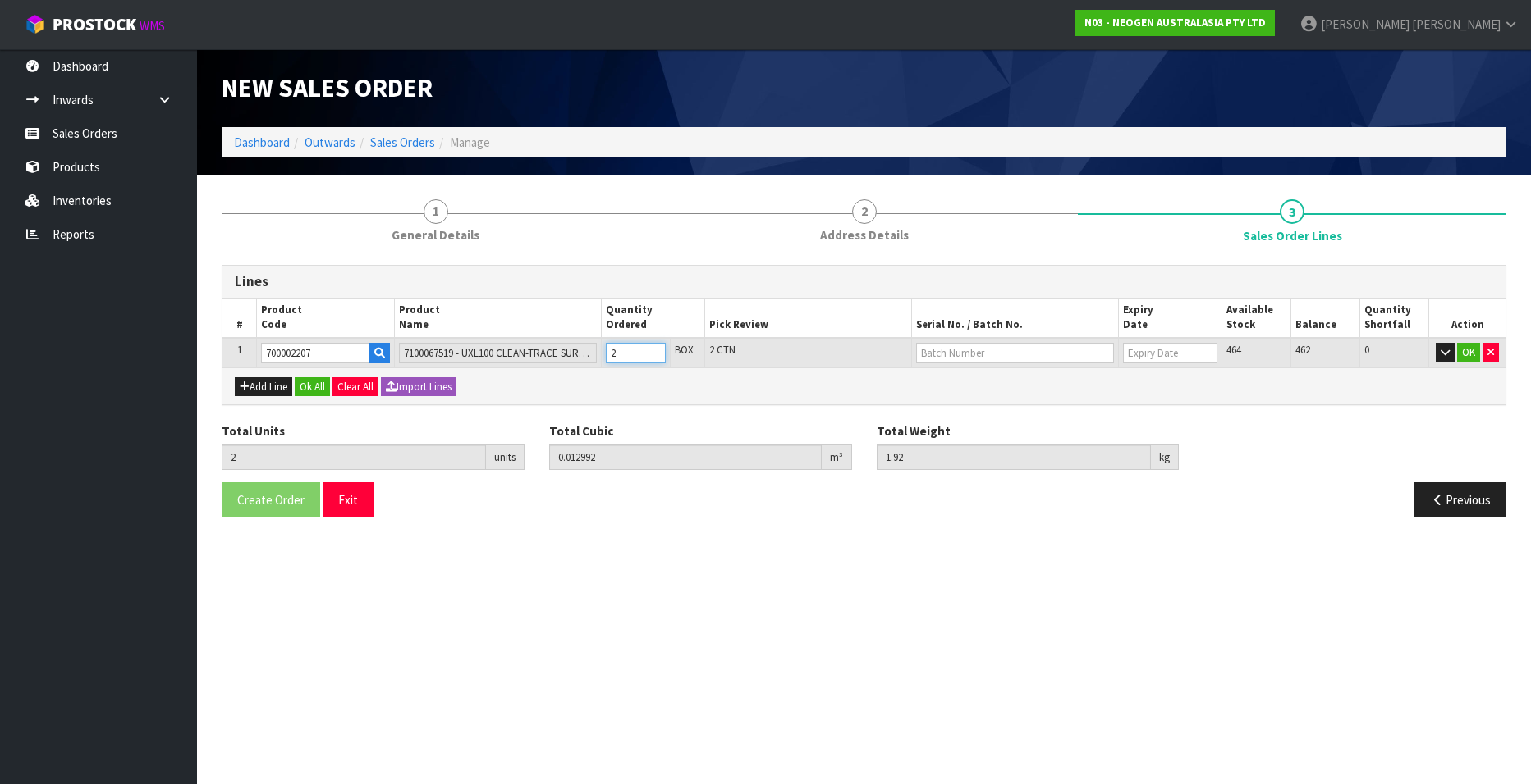
type input "3"
type input "0.019488"
type input "2.88"
type input "3"
click at [652, 348] on input "3" at bounding box center [635, 353] width 60 height 21
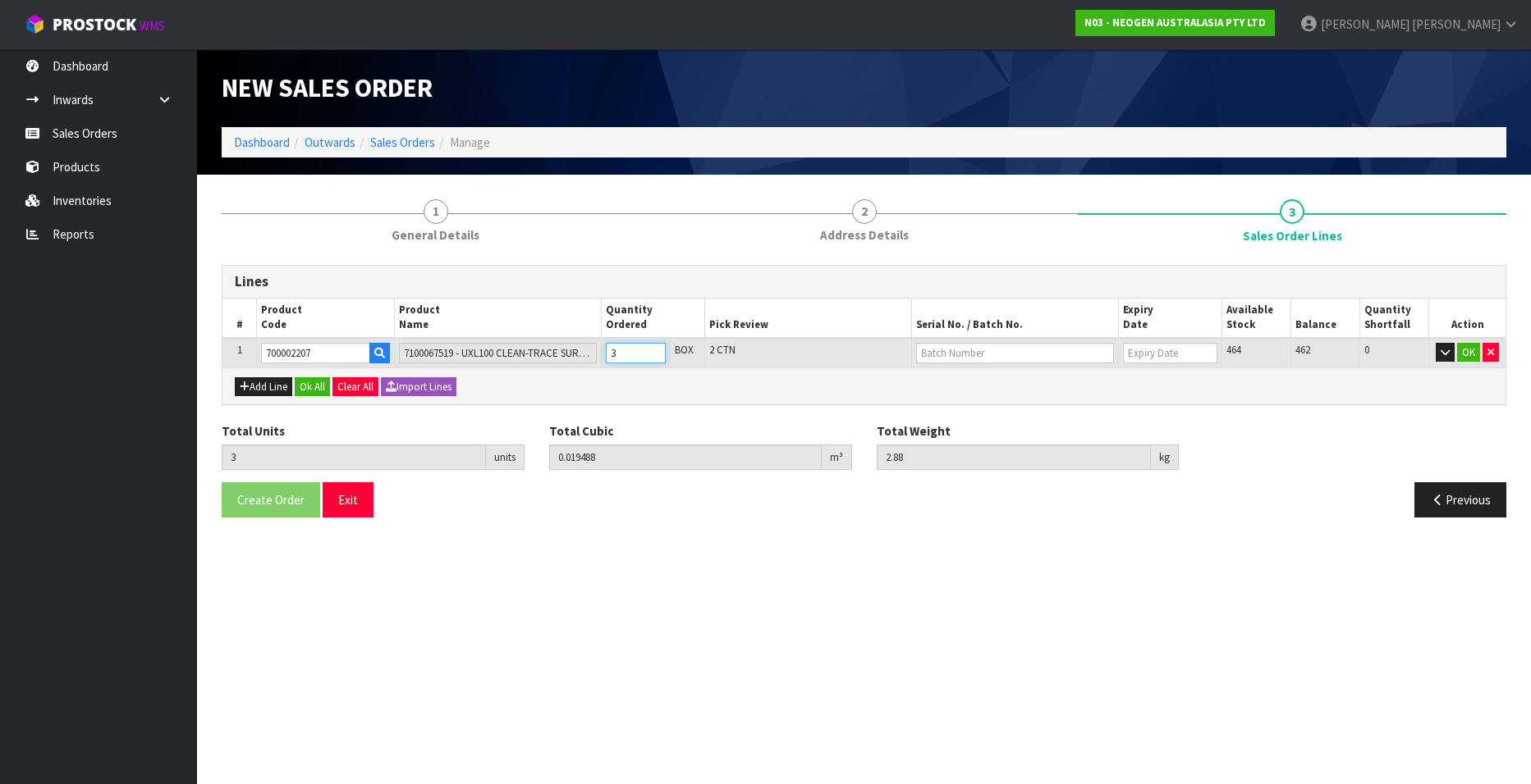
type input "4"
type input "0.025984"
type input "3.84"
type input "4"
click at [652, 348] on input "4" at bounding box center [635, 353] width 60 height 21
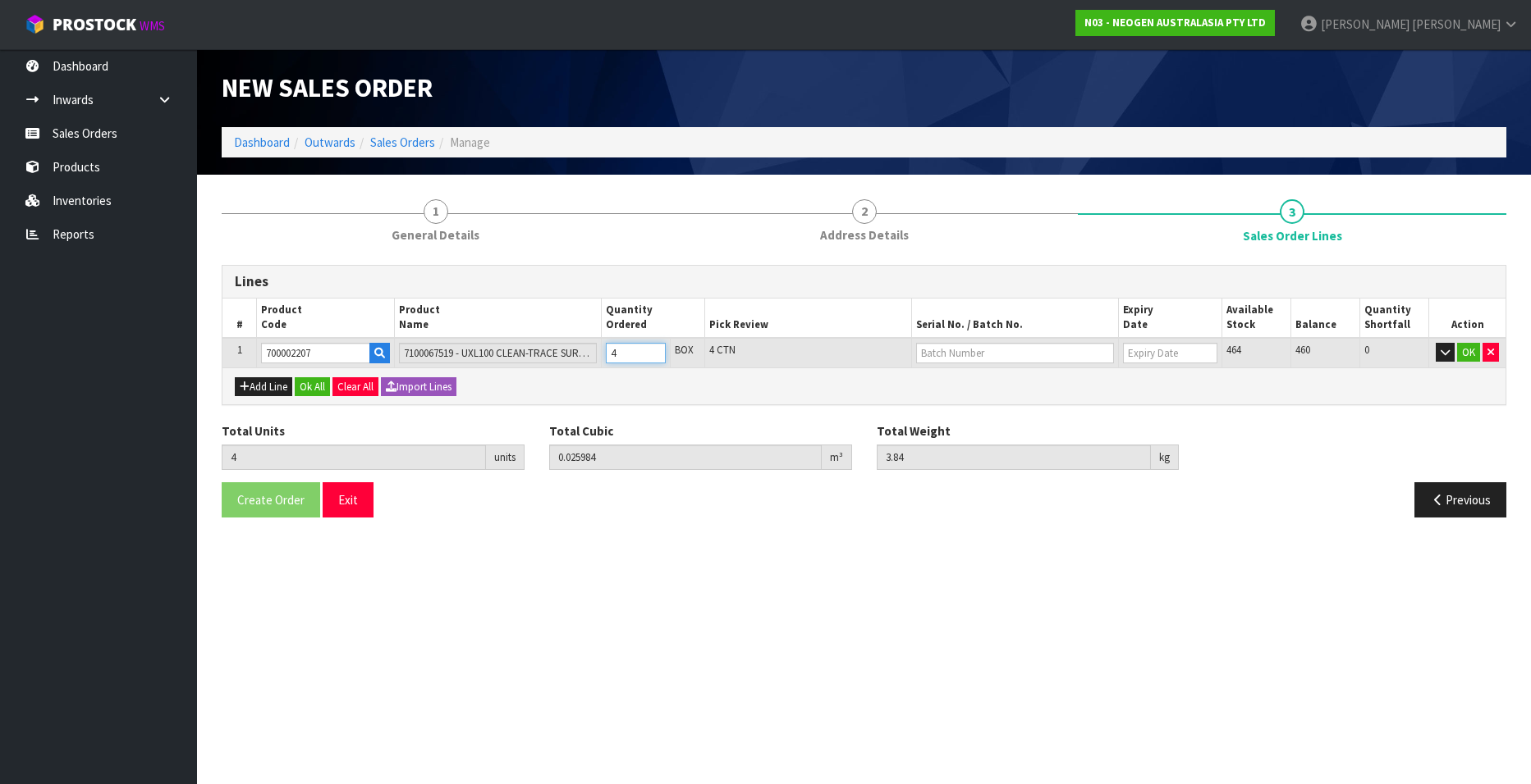
type input "5"
type input "0.03248"
type input "4.8"
type input "5"
click at [652, 348] on input "5" at bounding box center [635, 353] width 60 height 21
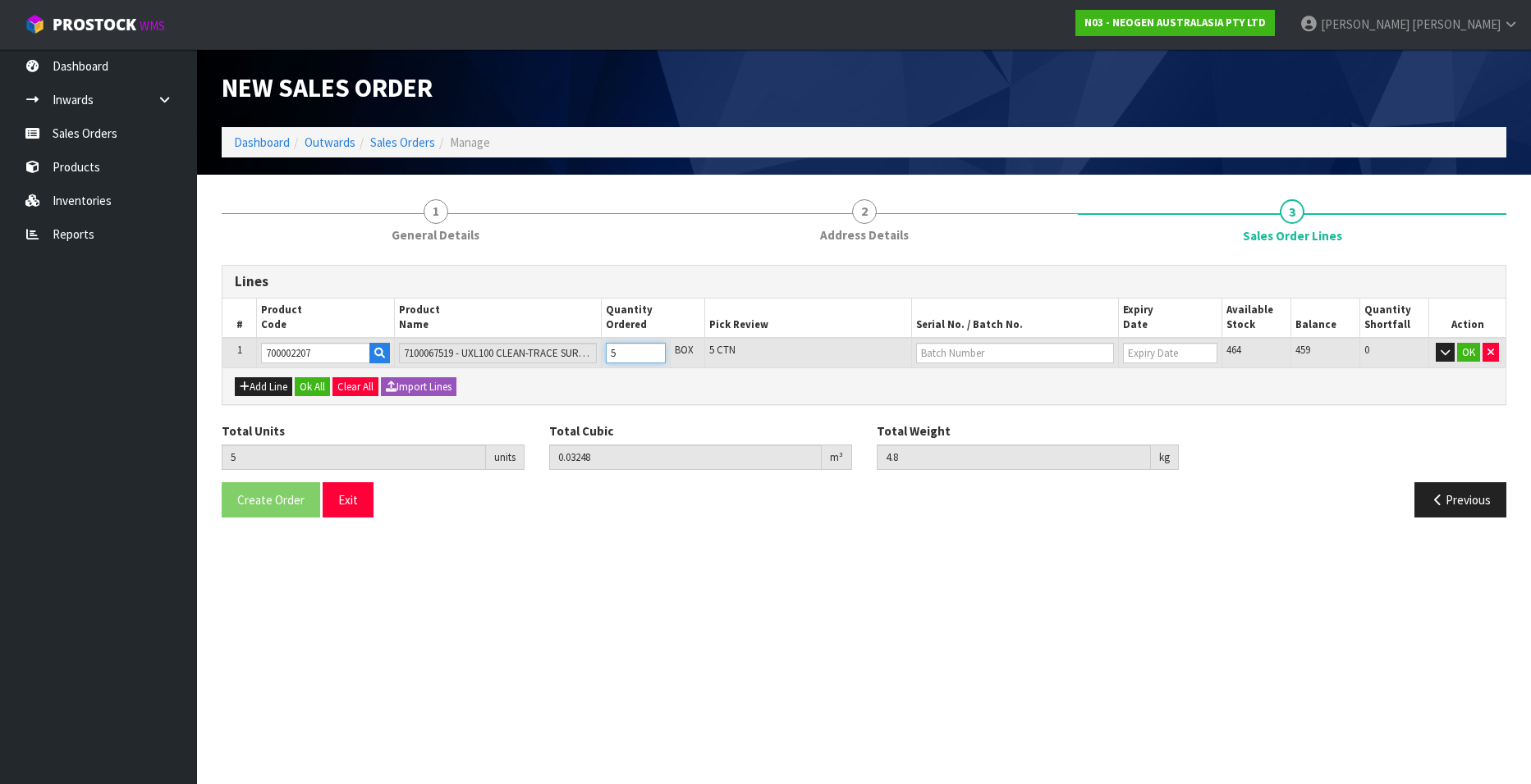
type input "6"
type input "0.038976"
type input "5.76"
type input "6"
click at [652, 348] on input "6" at bounding box center [635, 353] width 60 height 21
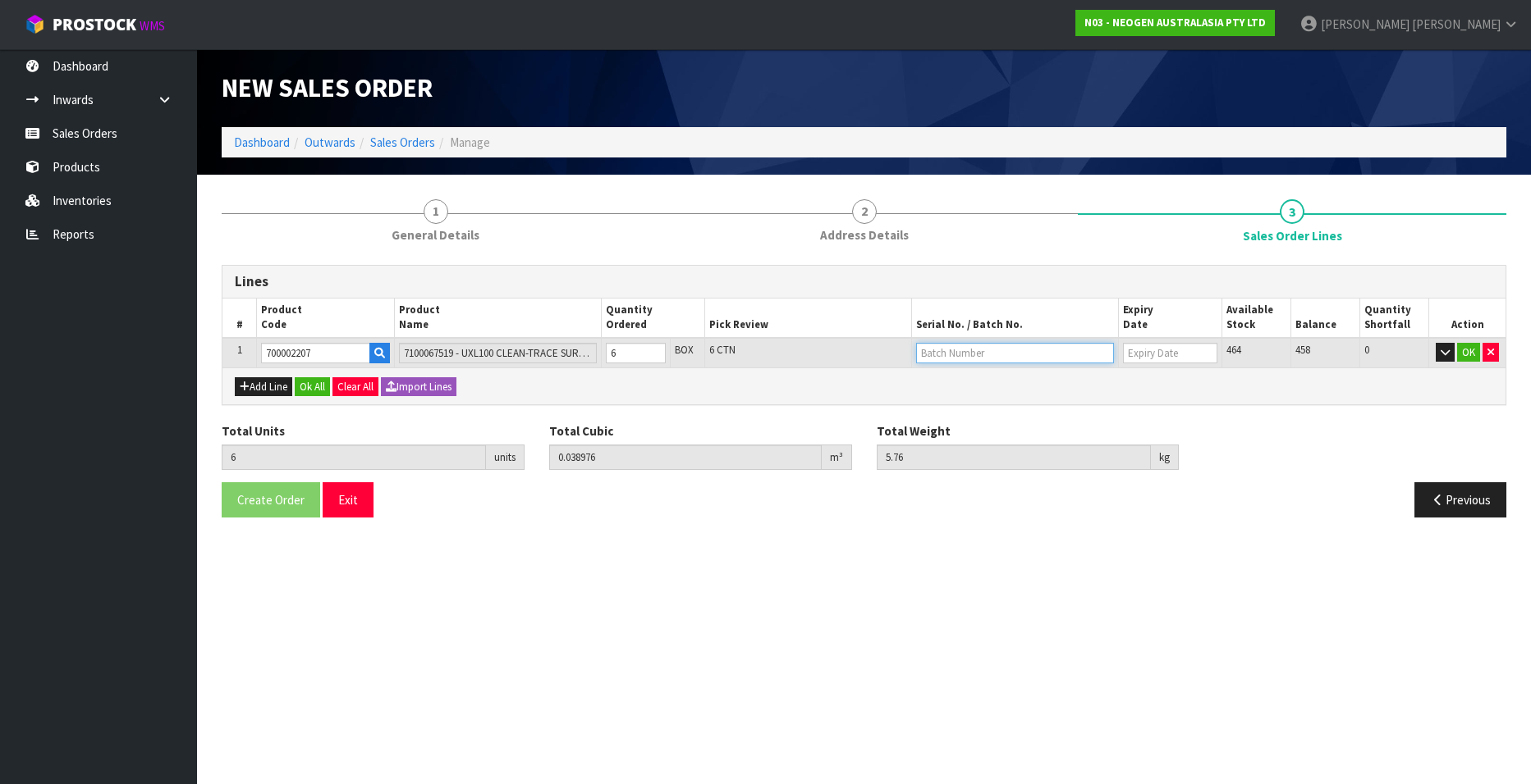
click at [930, 354] on input "text" at bounding box center [1015, 353] width 198 height 21
click at [943, 379] on link "3000031483" at bounding box center [981, 381] width 130 height 22
type input "3000031483"
type input "[DATE]"
click at [1465, 348] on button "OK" at bounding box center [1469, 353] width 23 height 20
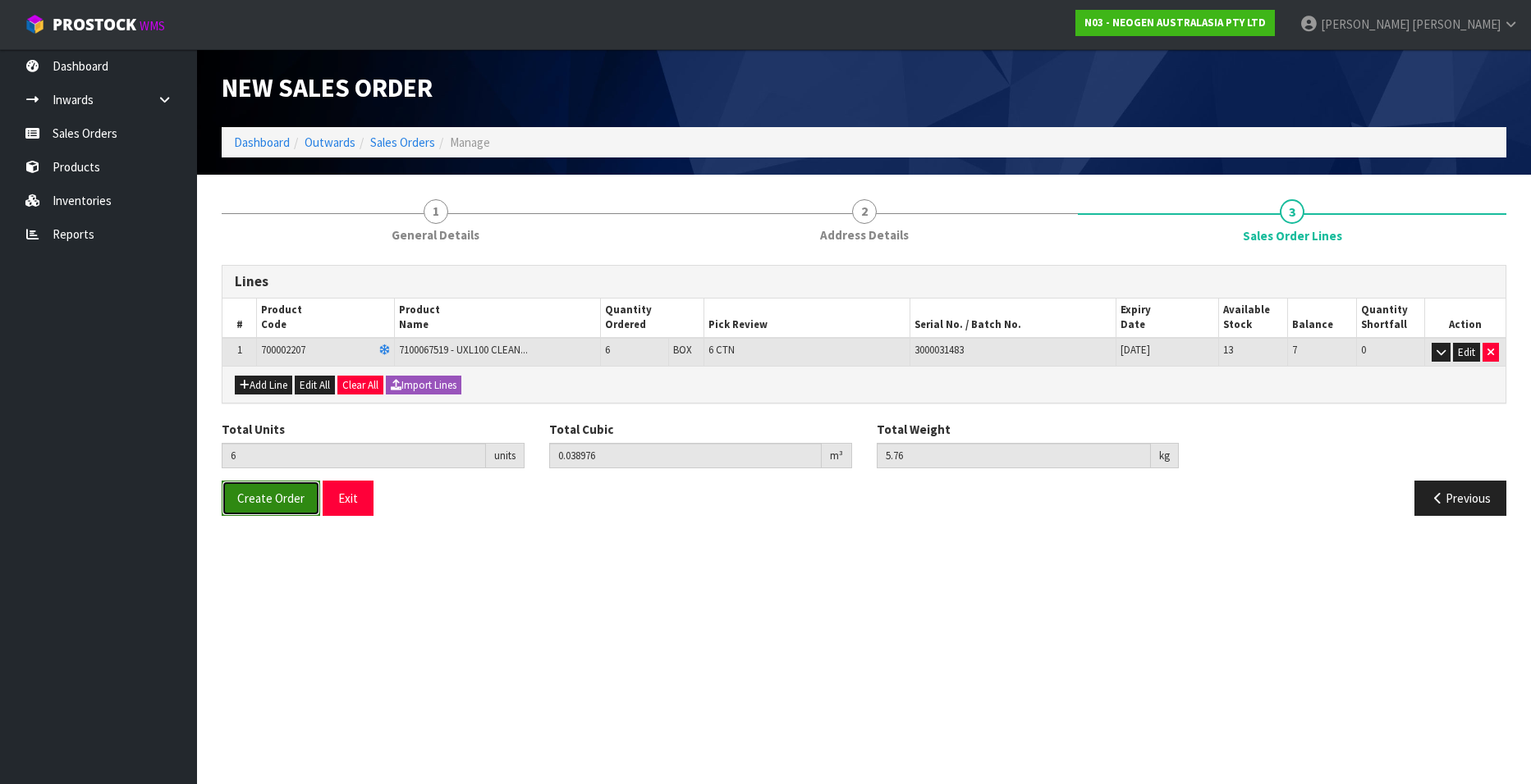
click at [282, 500] on span "Create Order" at bounding box center [270, 498] width 67 height 16
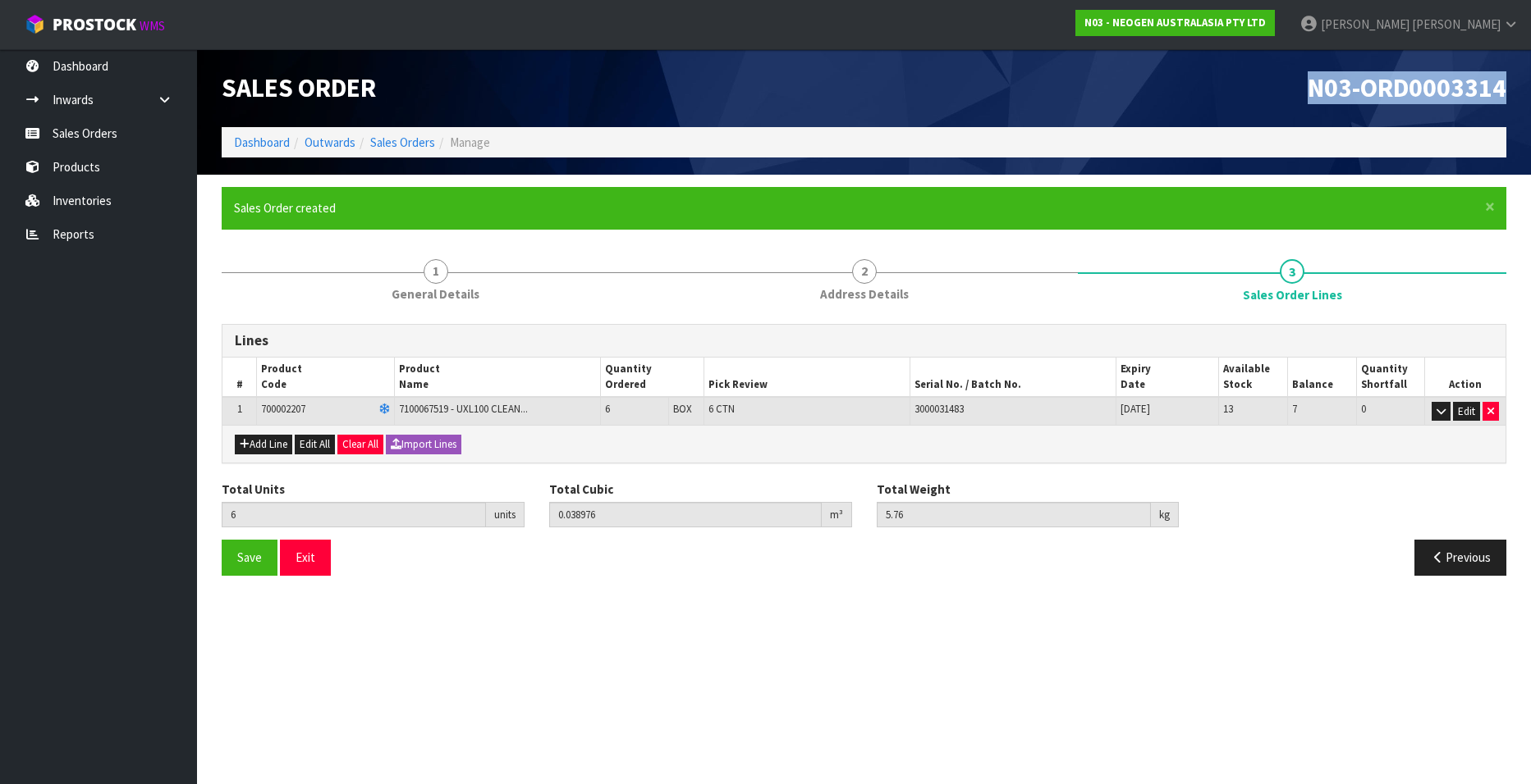
drag, startPoint x: 1506, startPoint y: 91, endPoint x: 1313, endPoint y: 94, distance: 193.0
click at [1313, 94] on div "N03-ORD0003314" at bounding box center [1192, 88] width 655 height 78
copy span "N03-ORD0003314"
click at [400, 145] on link "Sales Orders" at bounding box center [403, 142] width 65 height 16
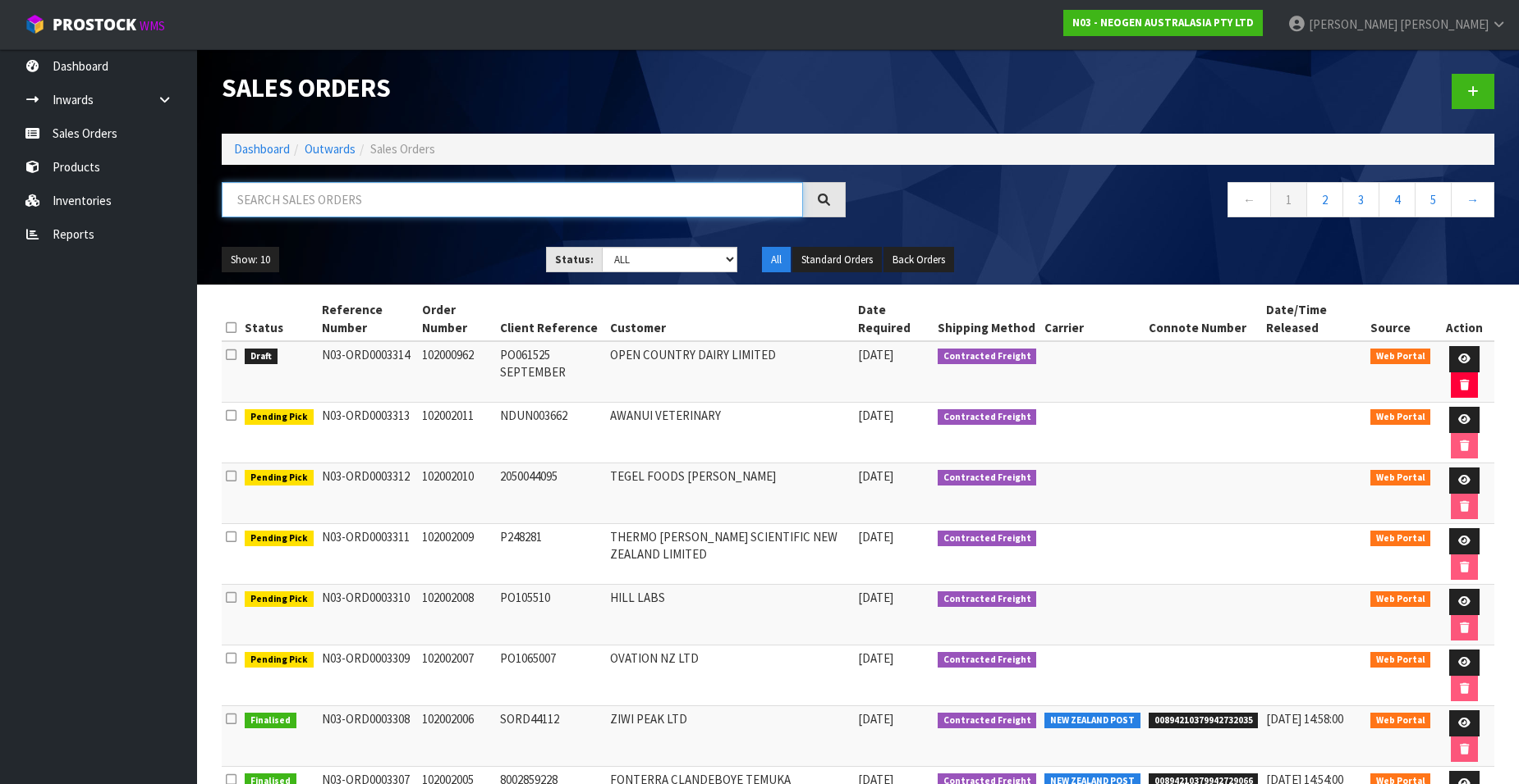
click at [299, 201] on input "text" at bounding box center [512, 200] width 581 height 35
paste input "102001493"
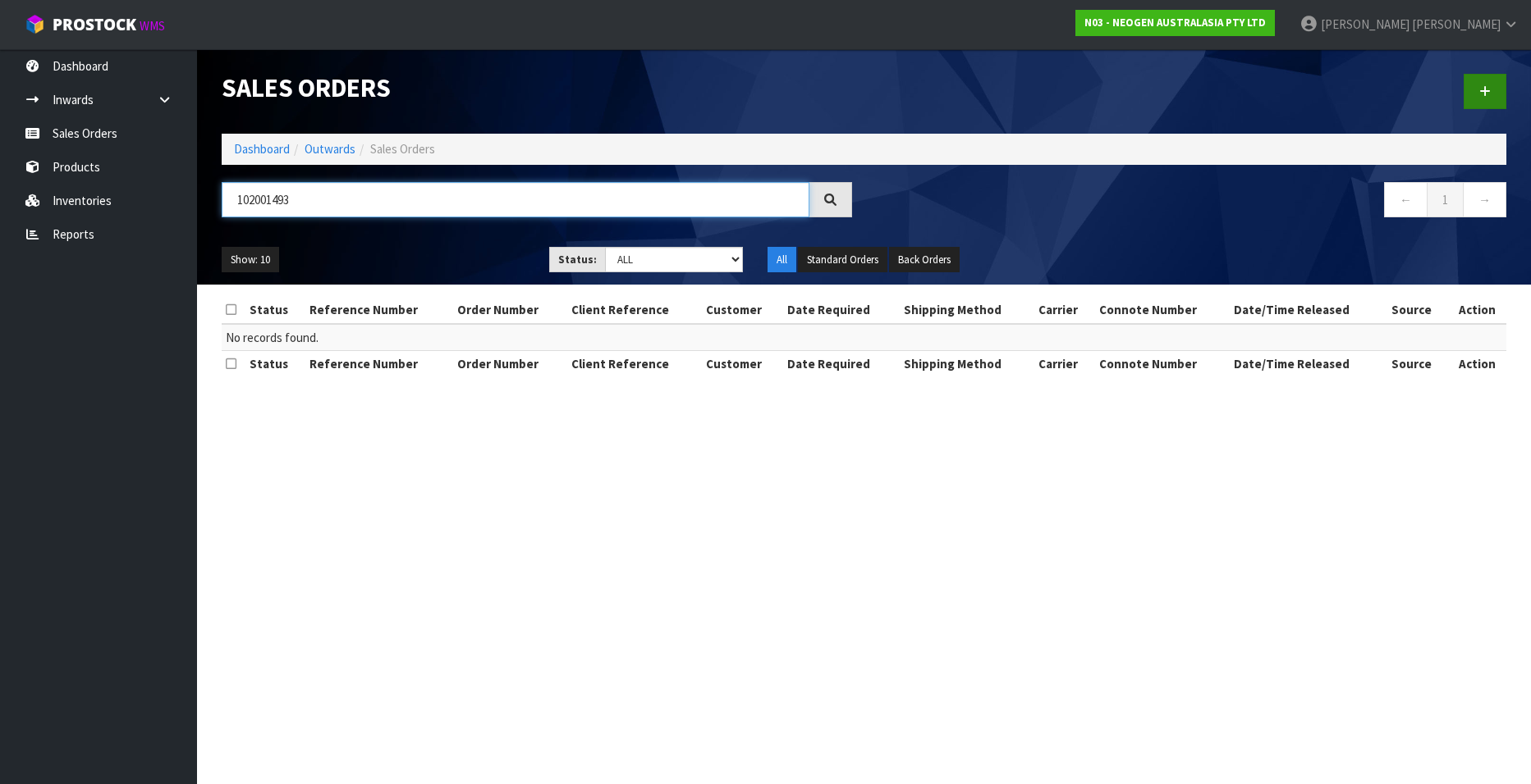
type input "102001493"
click at [1476, 93] on link at bounding box center [1484, 91] width 42 height 35
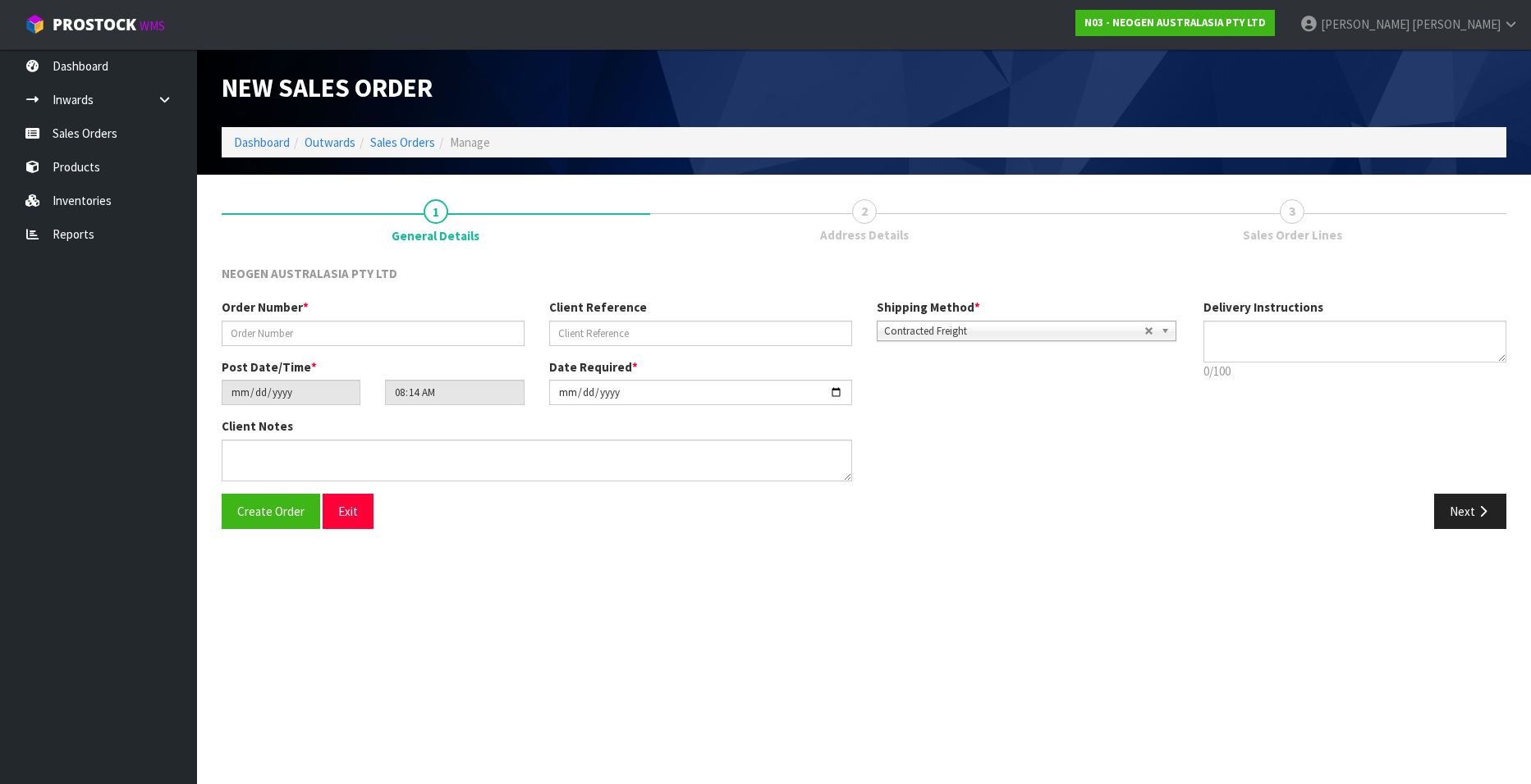
type textarea "CHILLED GOODS -OVERNIGHT"
click at [313, 332] on input "text" at bounding box center [373, 333] width 303 height 26
paste input "102001493"
type input "102001493"
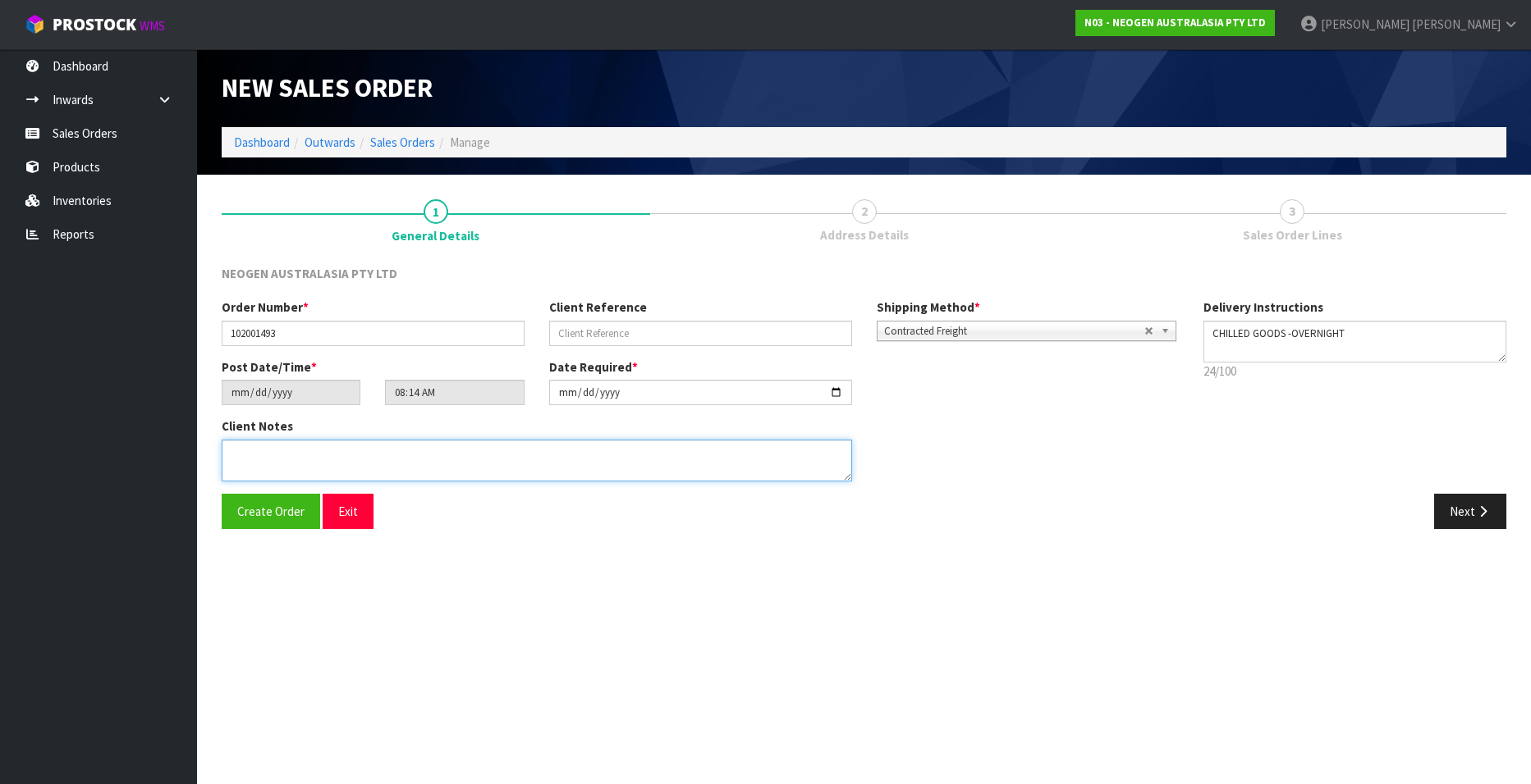
click at [354, 458] on textarea at bounding box center [536, 461] width 630 height 42
paste textarea "[PERSON_NAME]"
type textarea "ATTN DEAN LOCHHEAD"
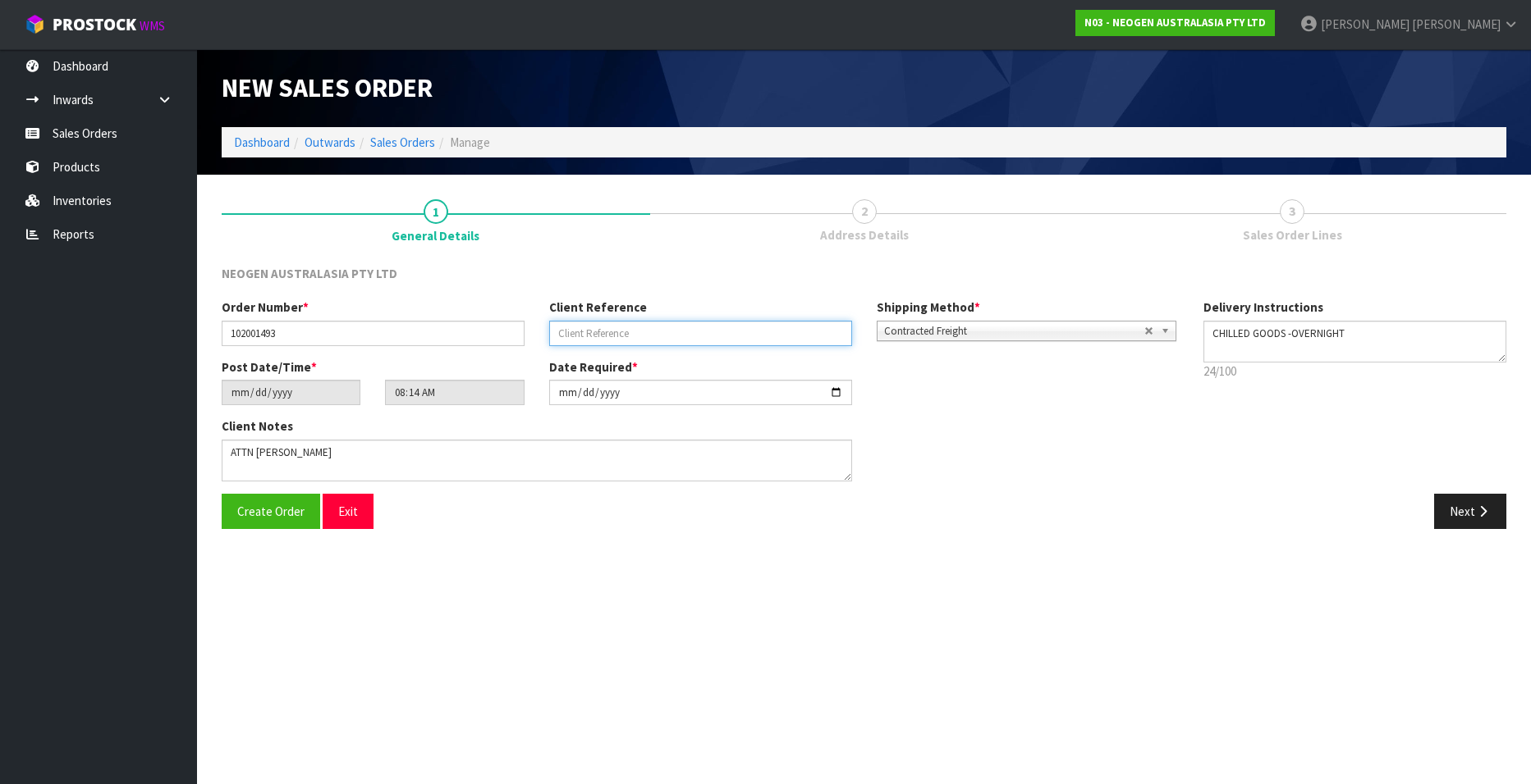
click at [601, 326] on input "text" at bounding box center [700, 333] width 303 height 26
paste input "PO24256511 SEPTEMBER"
type input "PO24256511 SEPTEMBER"
click at [1450, 509] on button "Next" at bounding box center [1469, 511] width 72 height 35
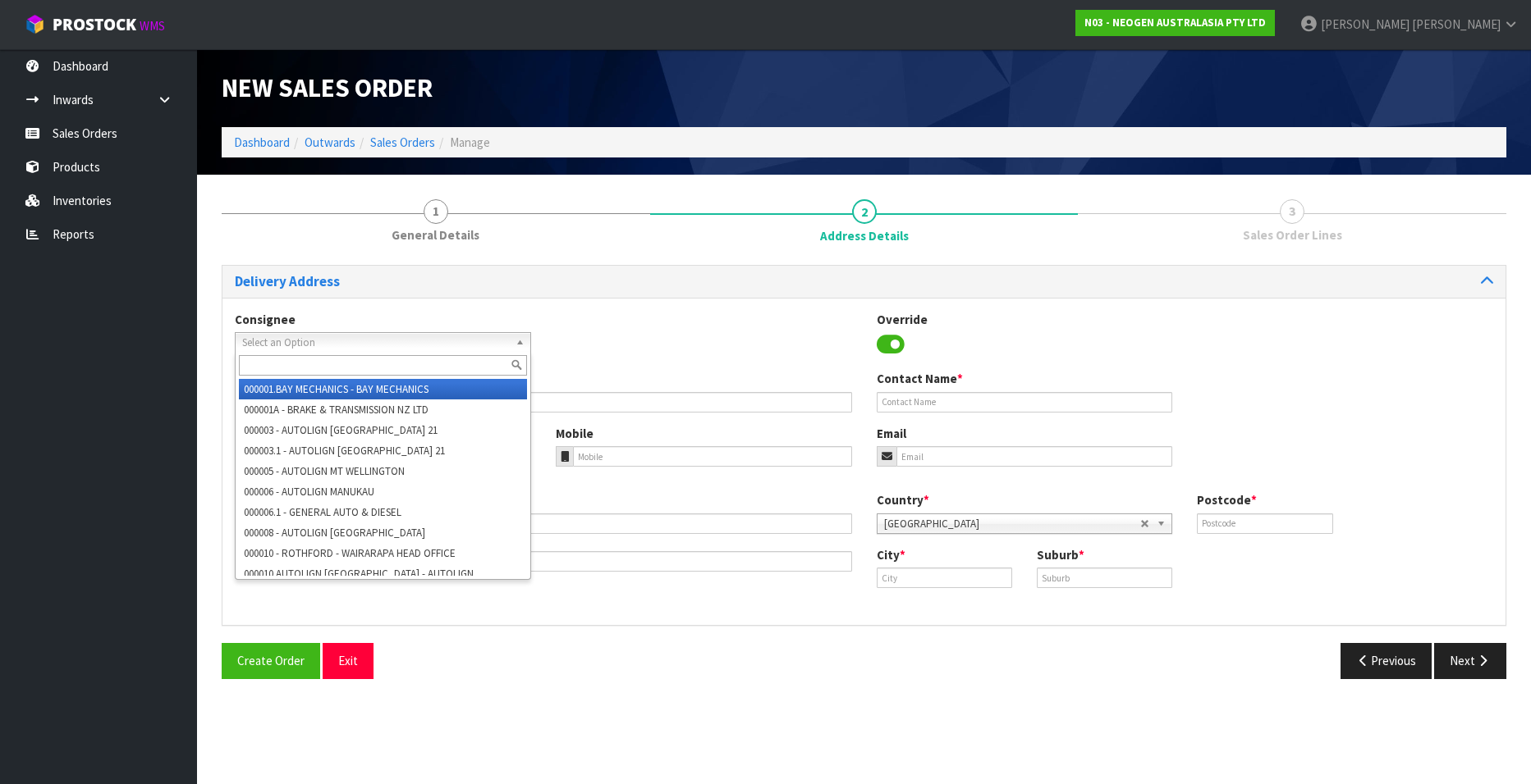
click at [289, 343] on span "Select an Option" at bounding box center [375, 343] width 267 height 20
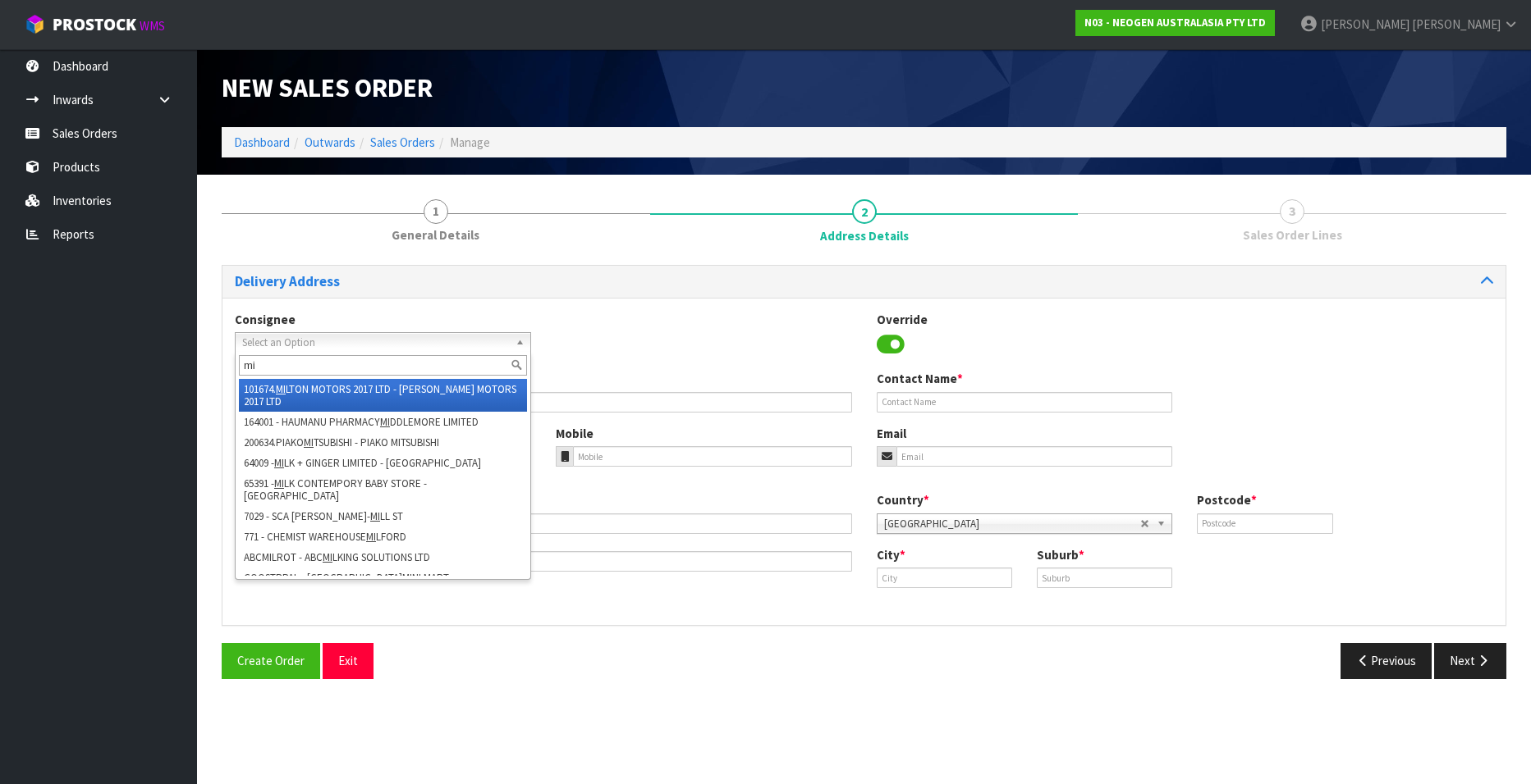
type input "m"
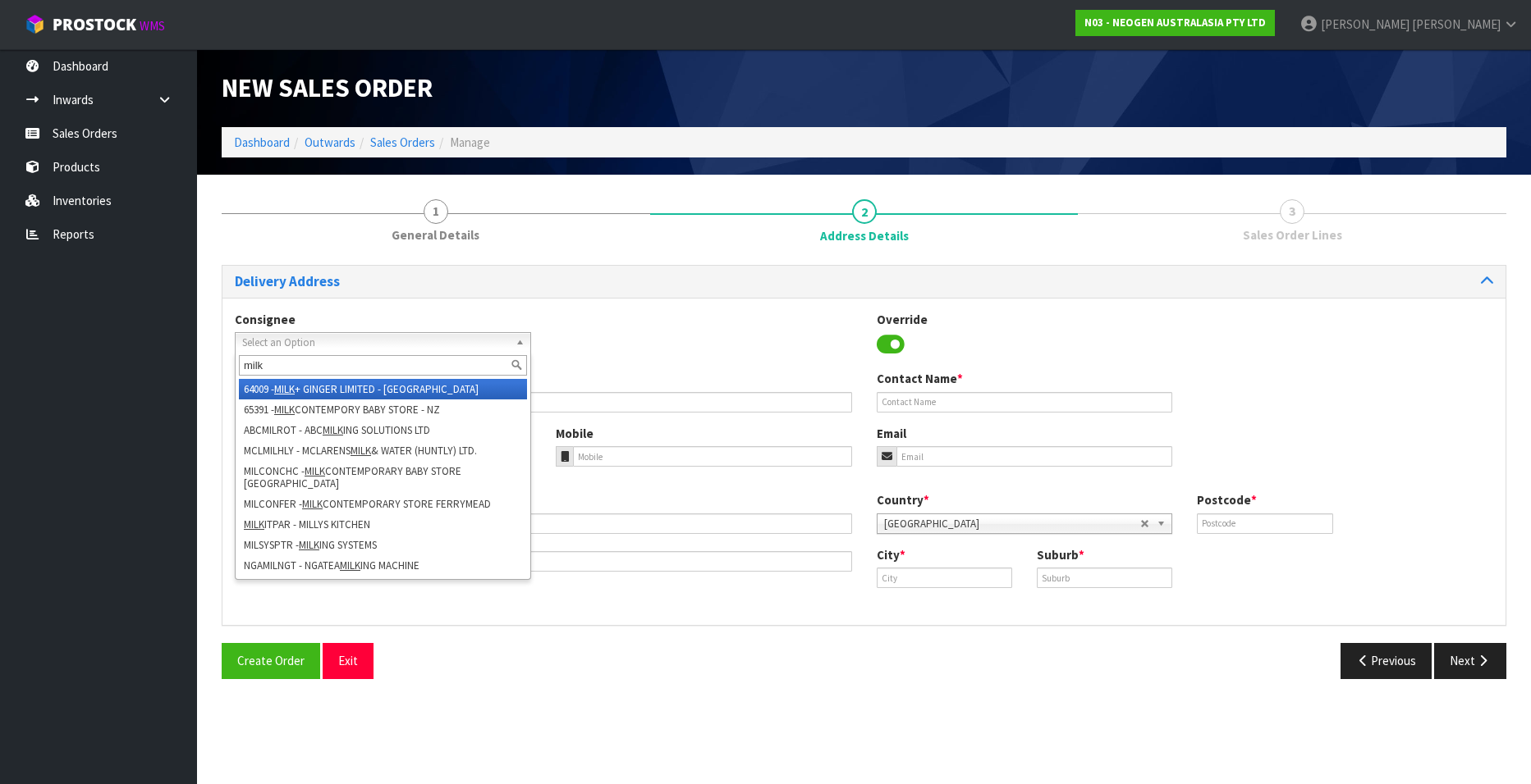
type input "milk"
click at [335, 343] on span "Select an Option" at bounding box center [375, 343] width 267 height 20
type input "milk"
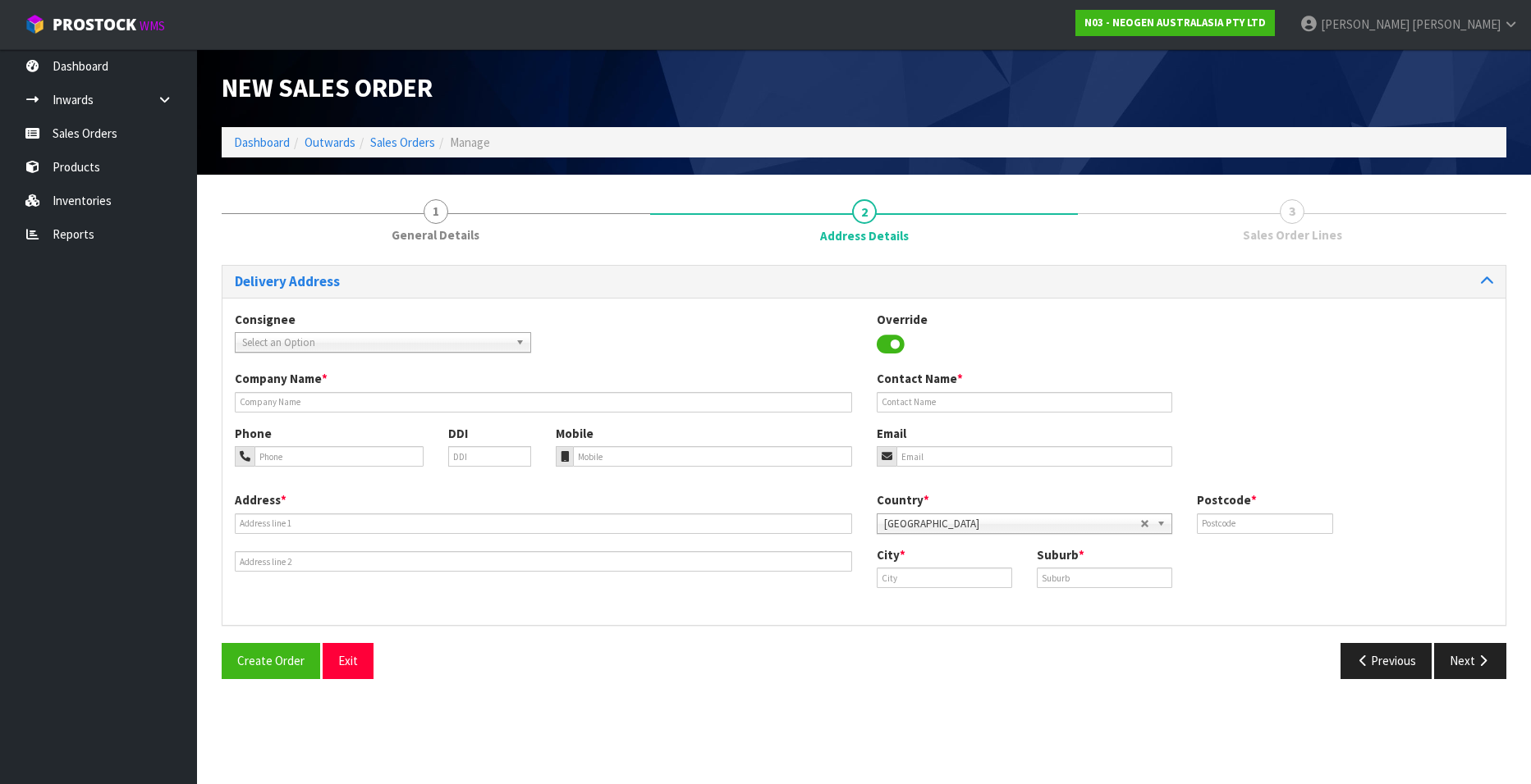
click at [314, 343] on span "Select an Option" at bounding box center [375, 343] width 267 height 20
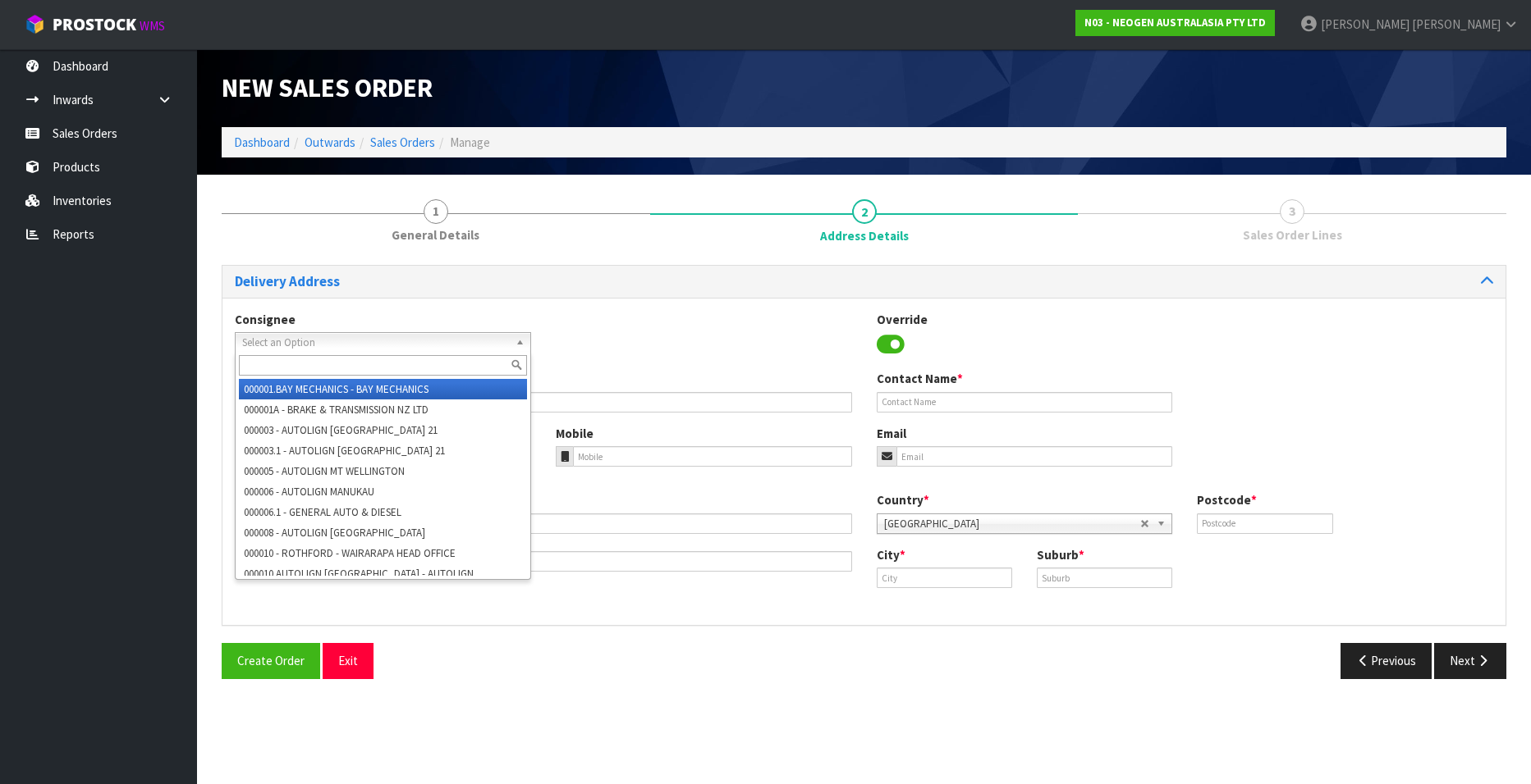
type input "m"
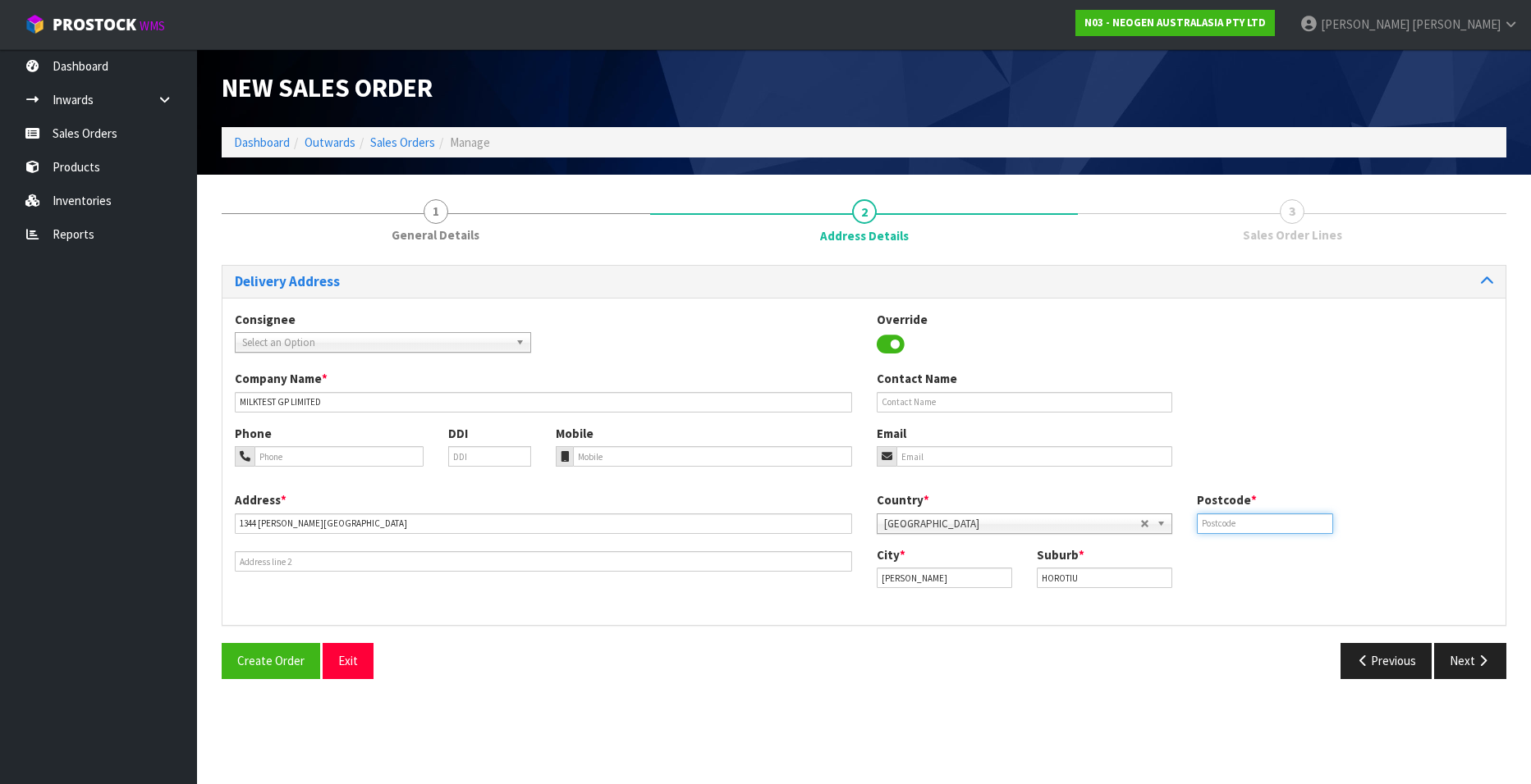
drag, startPoint x: 0, startPoint y: 0, endPoint x: 1211, endPoint y: 517, distance: 1316.7
click at [1211, 517] on input "text" at bounding box center [1264, 524] width 136 height 21
type input "3241"
click at [939, 401] on input "text" at bounding box center [1025, 402] width 296 height 21
paste input "[PERSON_NAME]"
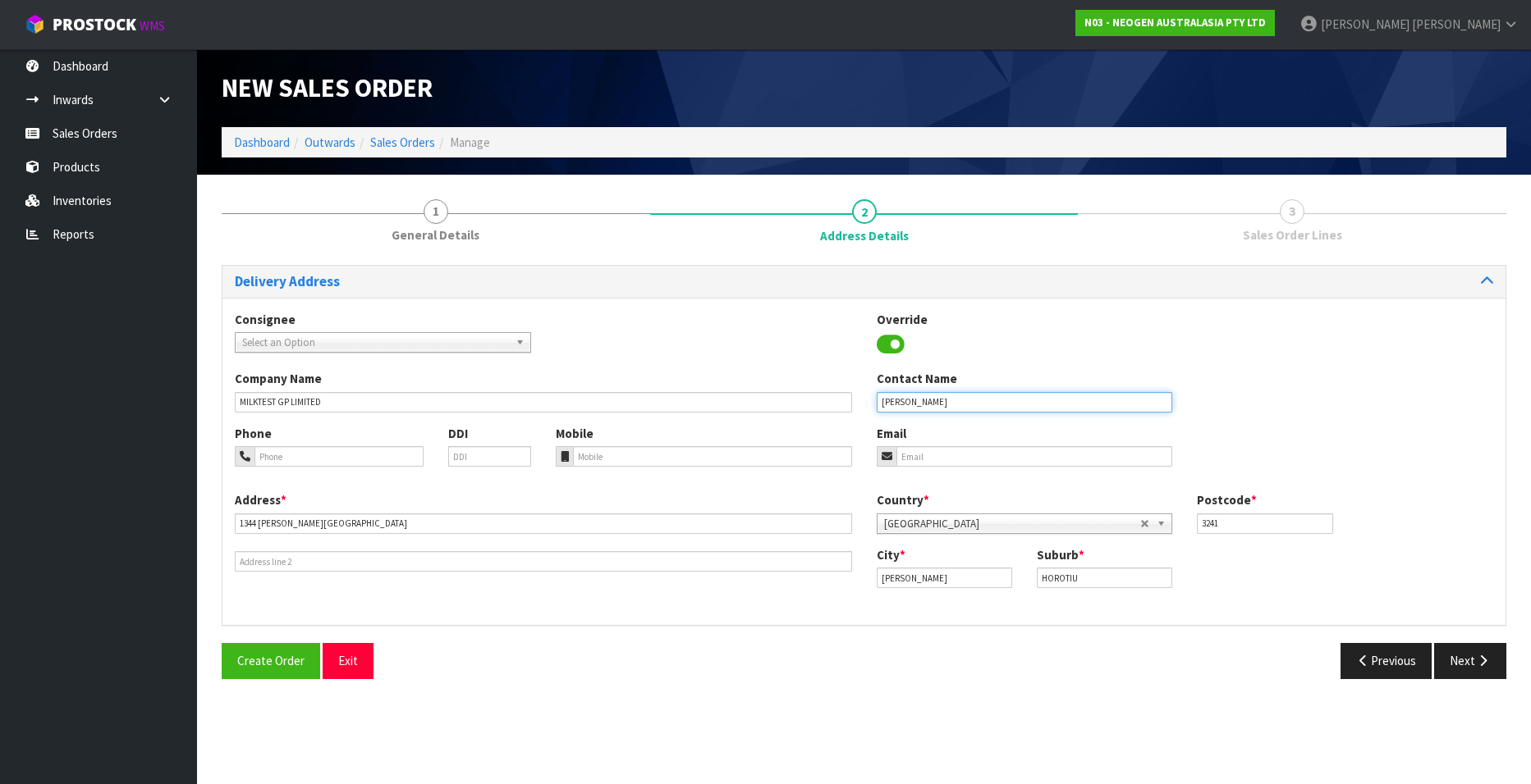
type input "[PERSON_NAME]"
click at [1461, 658] on button "Next" at bounding box center [1469, 661] width 72 height 35
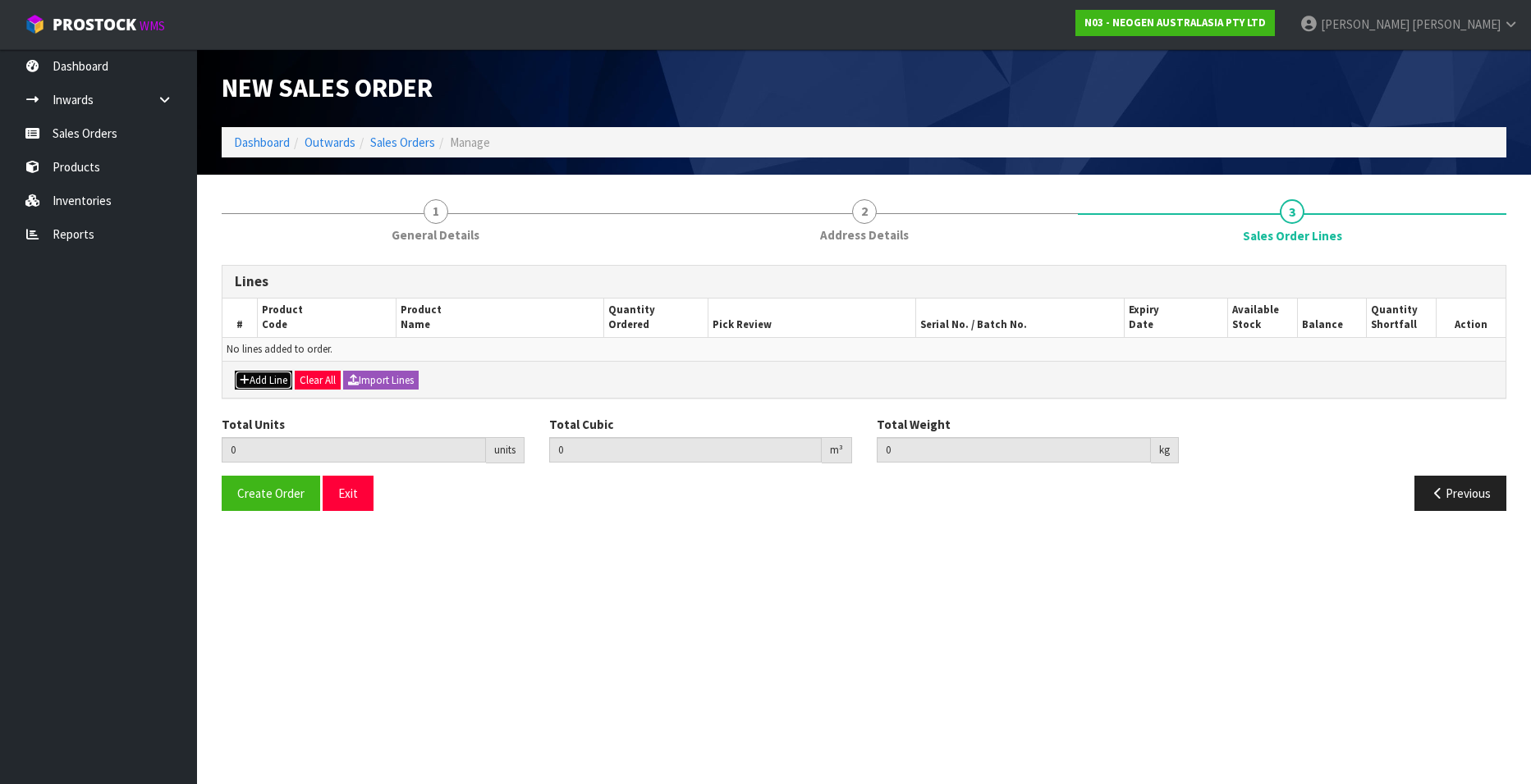
click at [268, 380] on button "Add Line" at bounding box center [263, 381] width 57 height 20
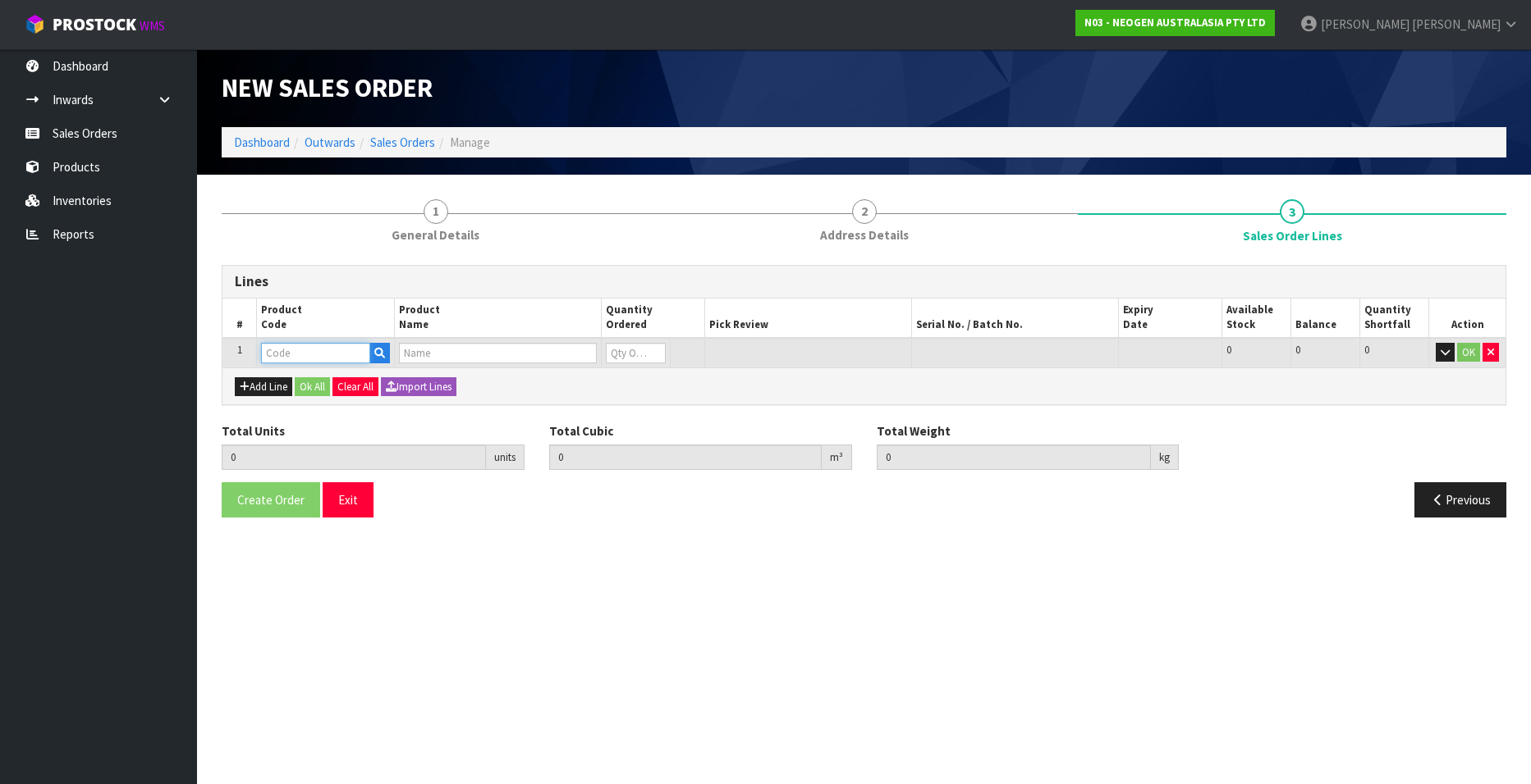
click at [289, 355] on input "text" at bounding box center [315, 353] width 109 height 21
paste input "700002120"
type input "700002120"
type input "0.000000"
type input "0.000"
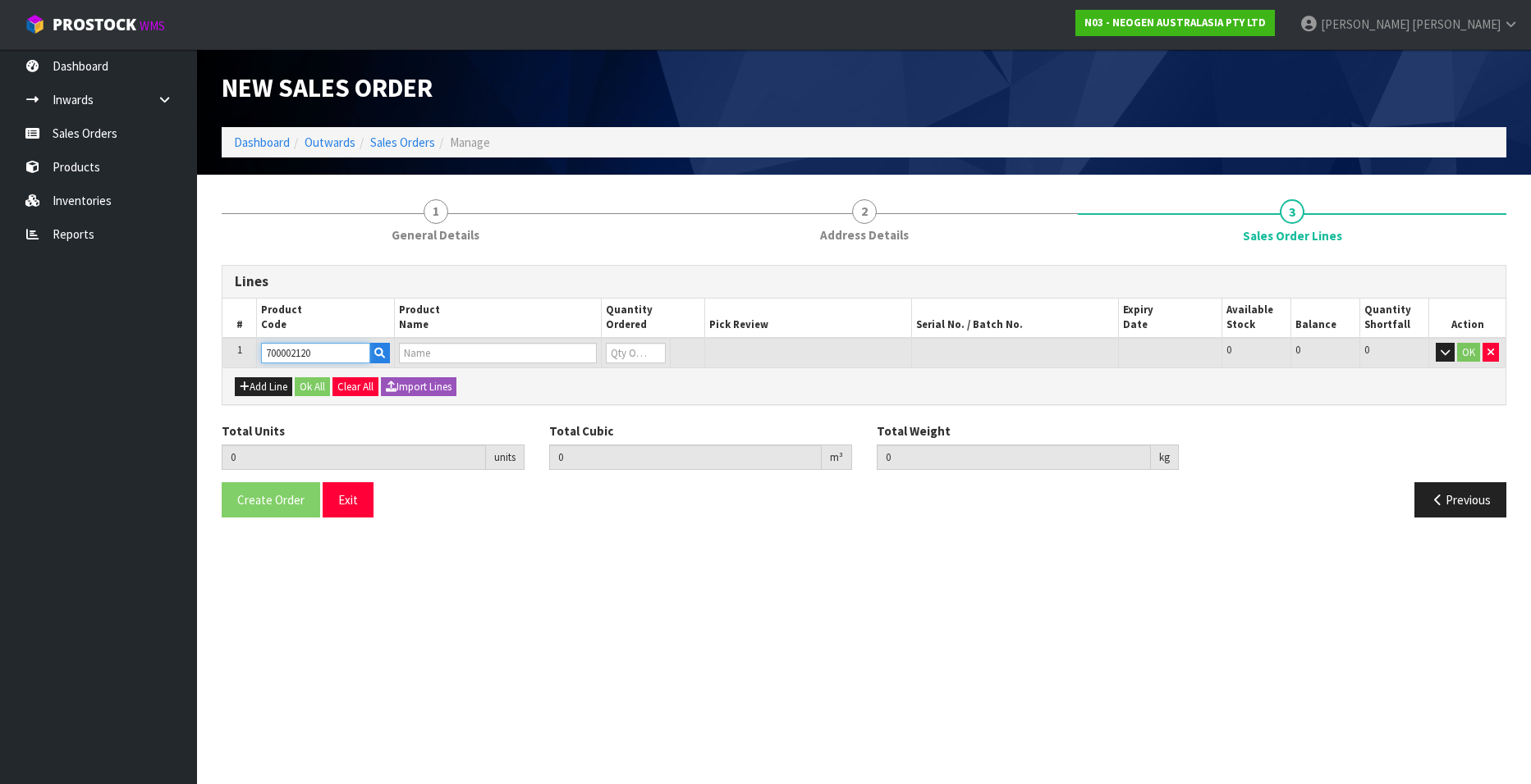
type input "7100039374 - 6406 PETRIFILM AEROBIC CT PLT 1000EA/CS"
type input "0"
type input "700002120"
type input "1"
type input "0.00736"
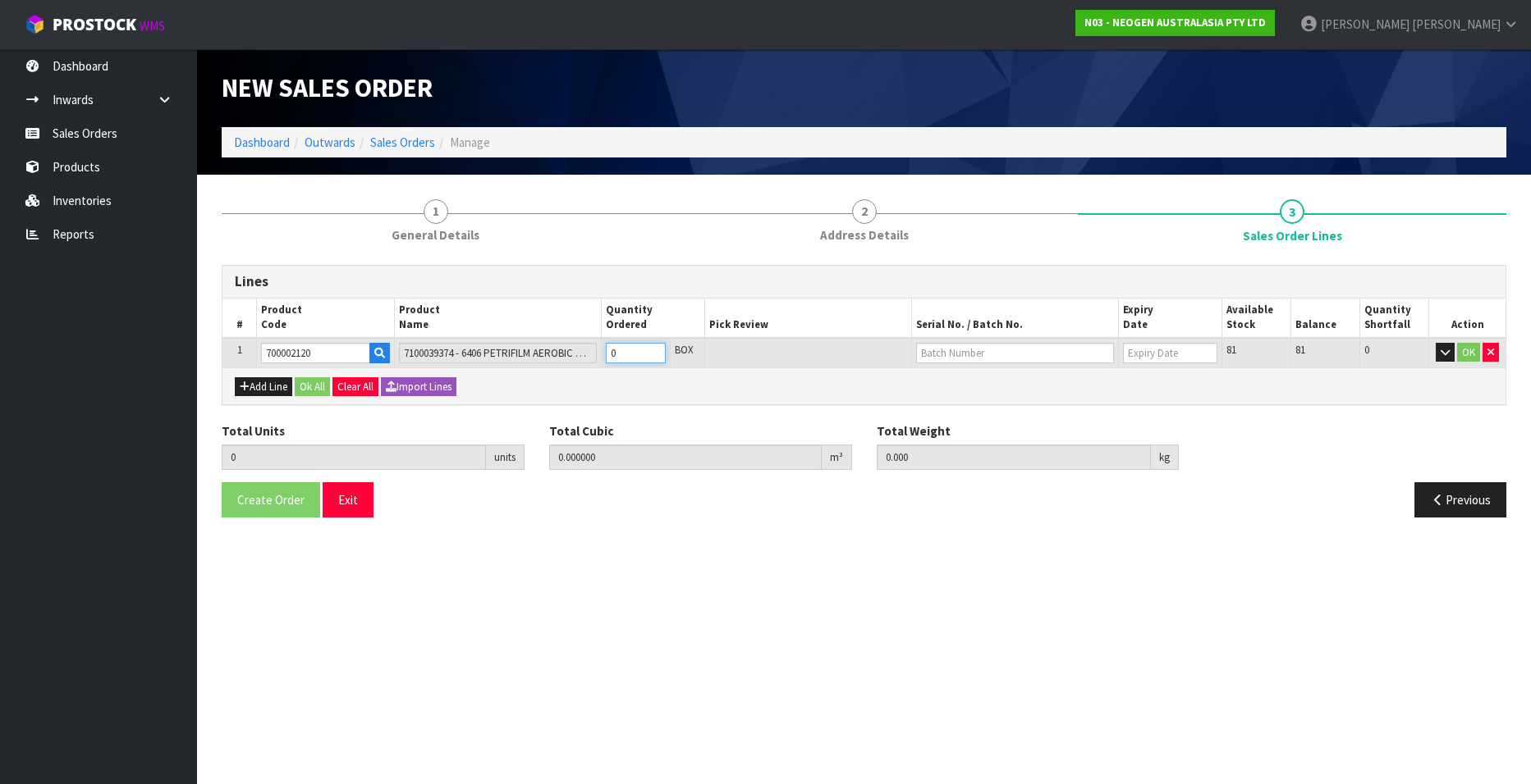
type input "2"
type input "1"
click at [655, 347] on input "1" at bounding box center [635, 353] width 60 height 21
type input "2"
type input "0.01472"
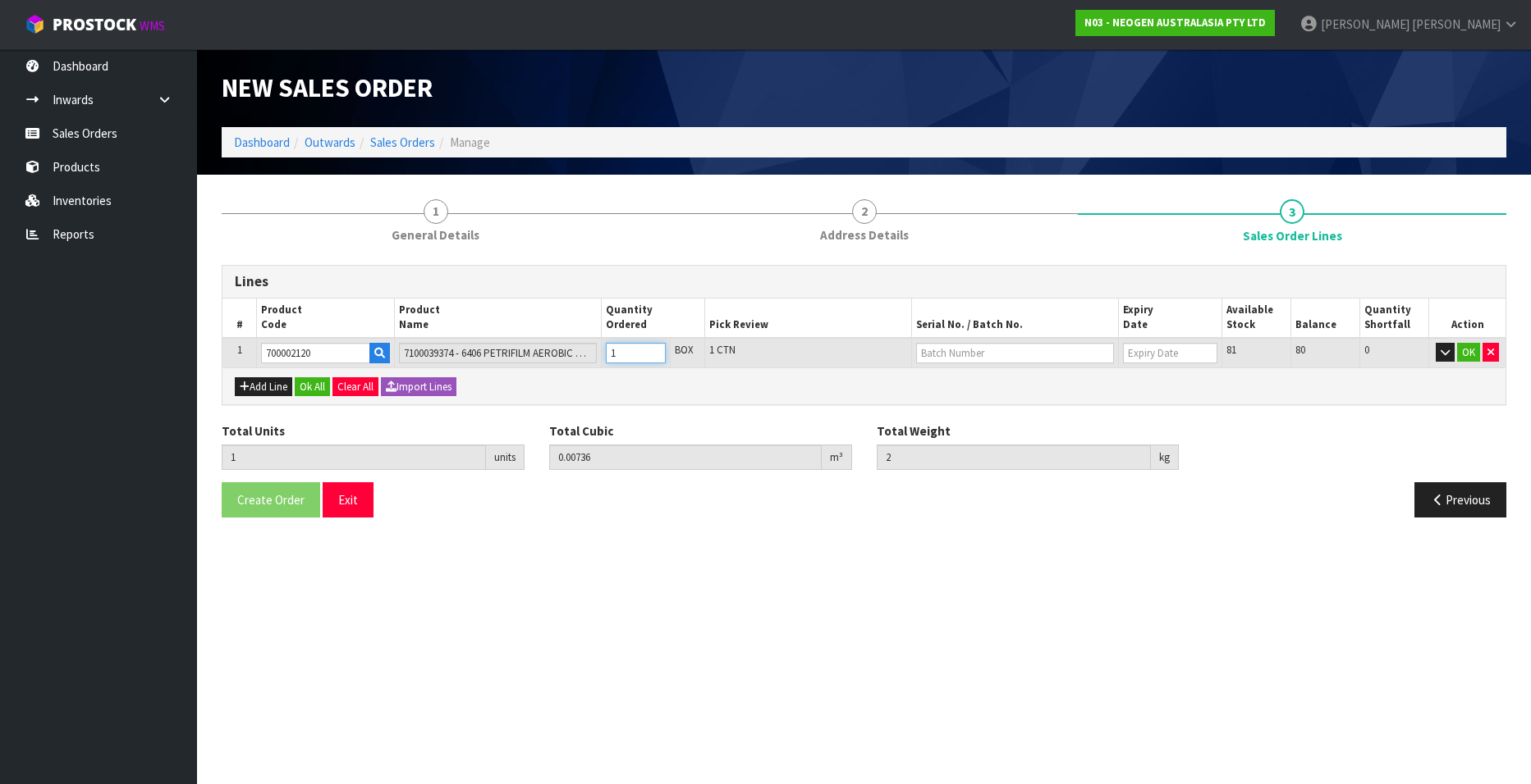
type input "4"
type input "2"
click at [655, 347] on input "2" at bounding box center [635, 353] width 60 height 21
click at [950, 355] on input "text" at bounding box center [1015, 353] width 198 height 21
click at [957, 399] on link "3456WP" at bounding box center [981, 403] width 130 height 22
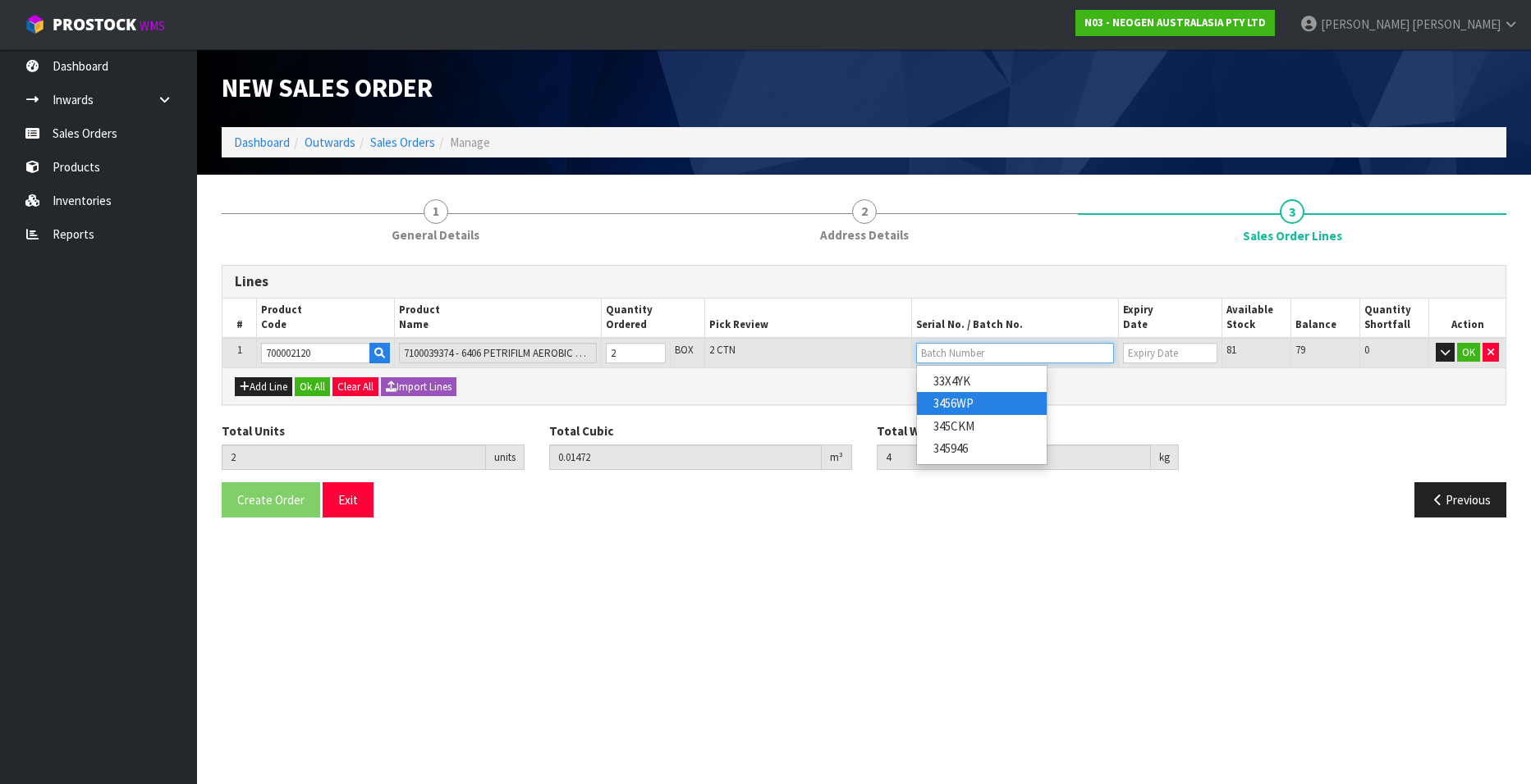
type input "3456WP"
type input "[DATE]"
click at [1464, 350] on button "OK" at bounding box center [1469, 353] width 23 height 20
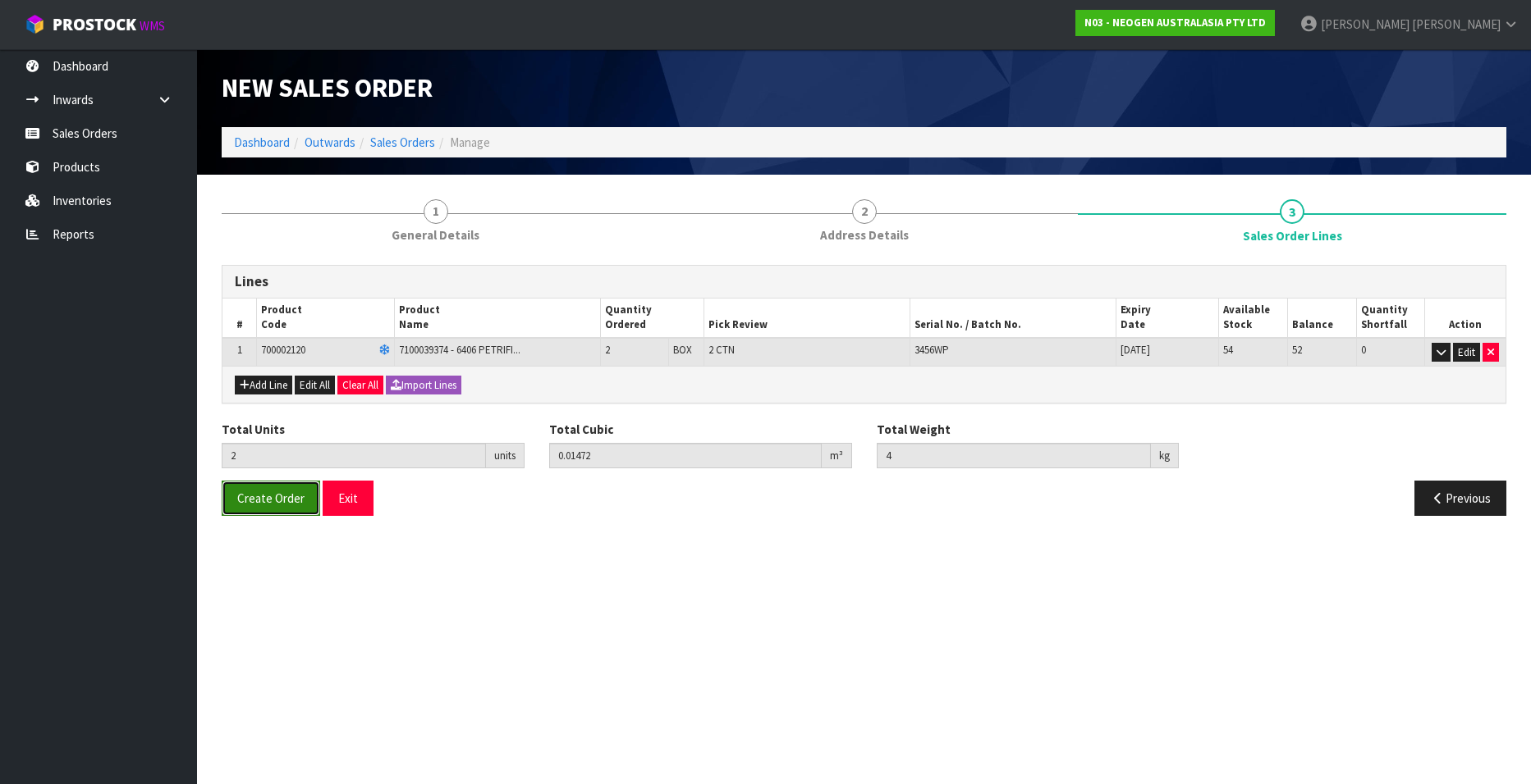
click at [245, 496] on span "Create Order" at bounding box center [270, 498] width 67 height 16
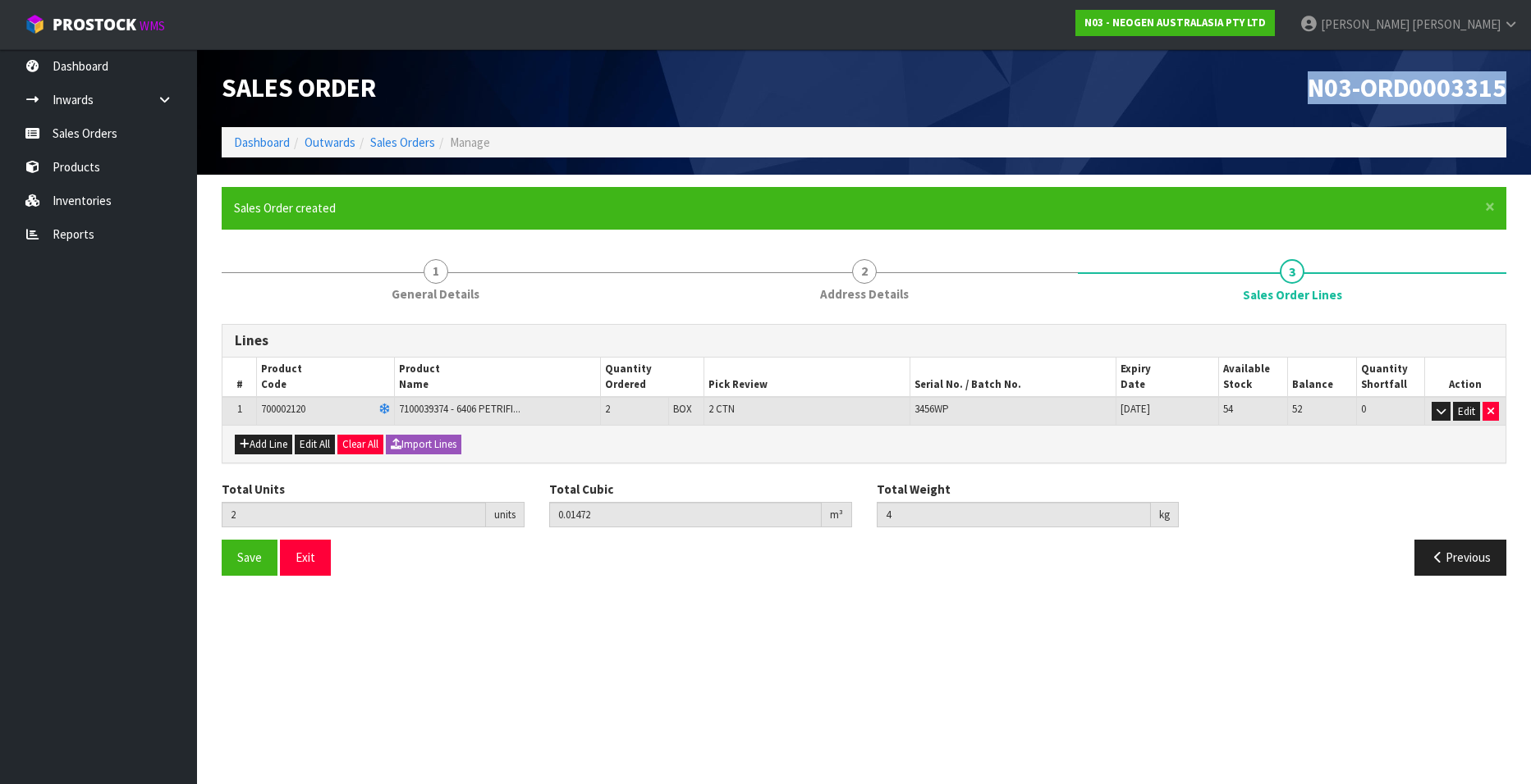
drag, startPoint x: 1310, startPoint y: 93, endPoint x: 1513, endPoint y: 90, distance: 203.0
click at [1513, 90] on div "N03-ORD0003315" at bounding box center [1192, 88] width 655 height 78
copy span "N03-ORD0003315"
click at [396, 141] on link "Sales Orders" at bounding box center [403, 142] width 65 height 16
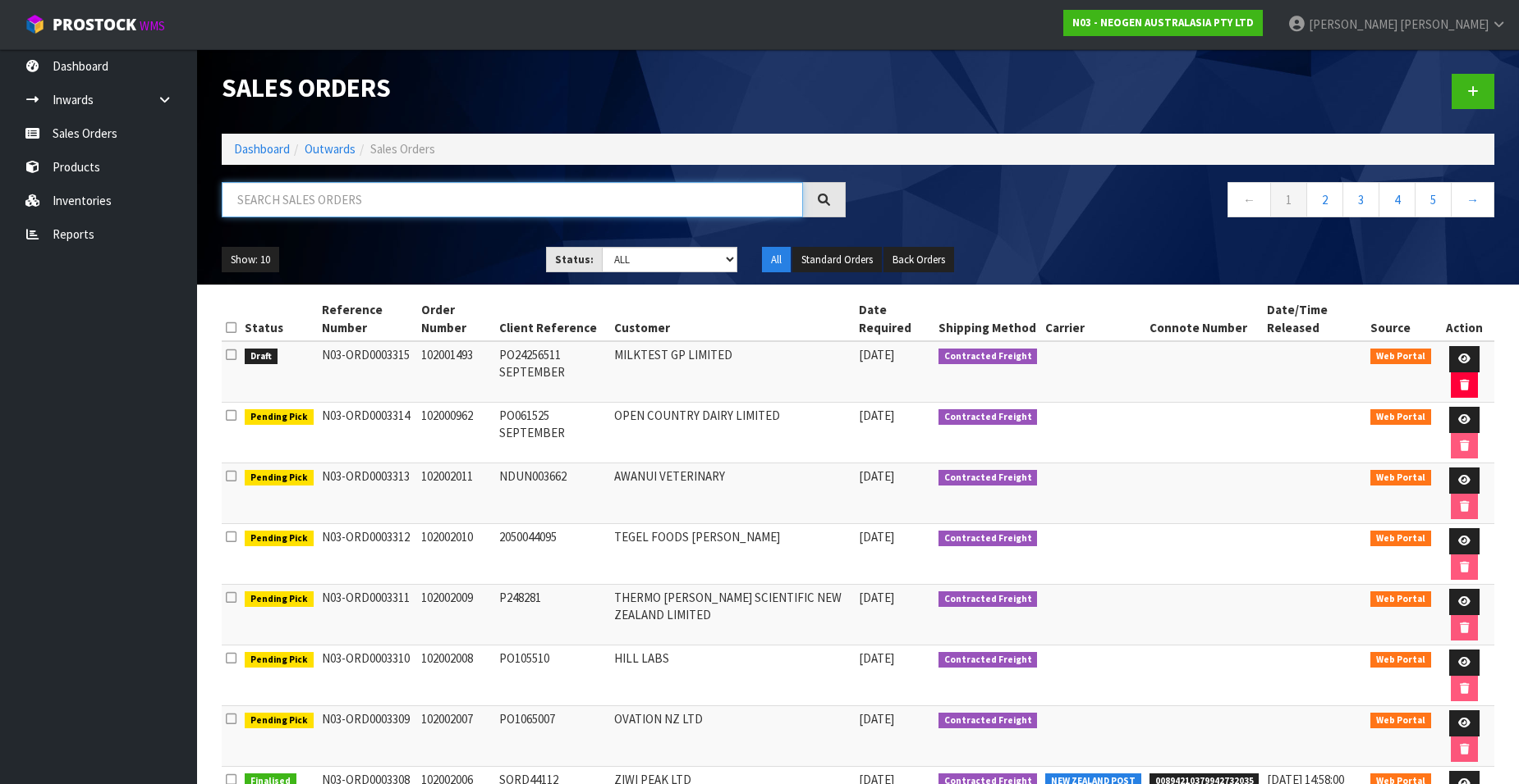
click at [292, 200] on input "text" at bounding box center [512, 200] width 581 height 35
paste input "102001861"
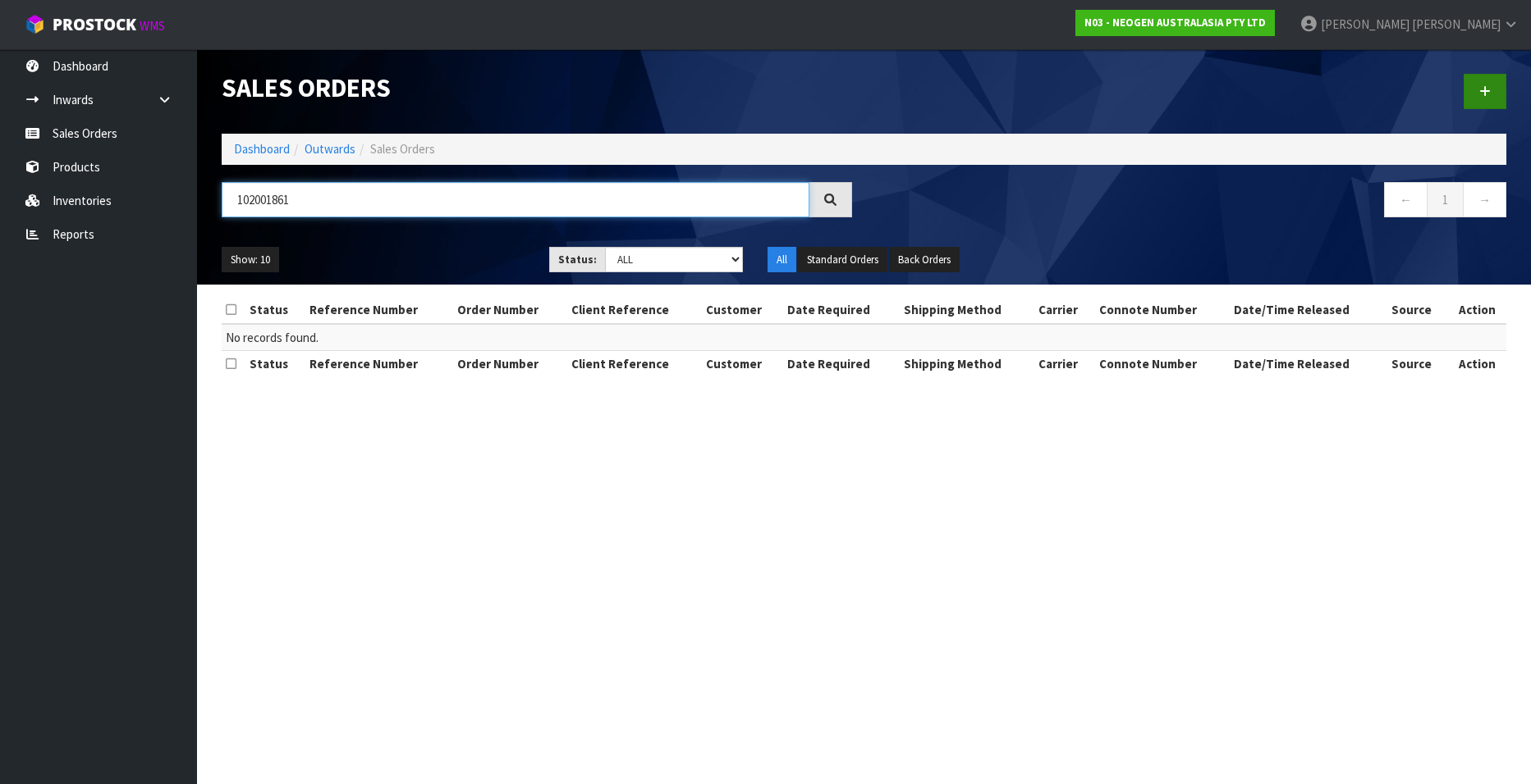
type input "102001861"
click at [1482, 86] on icon at bounding box center [1484, 91] width 12 height 12
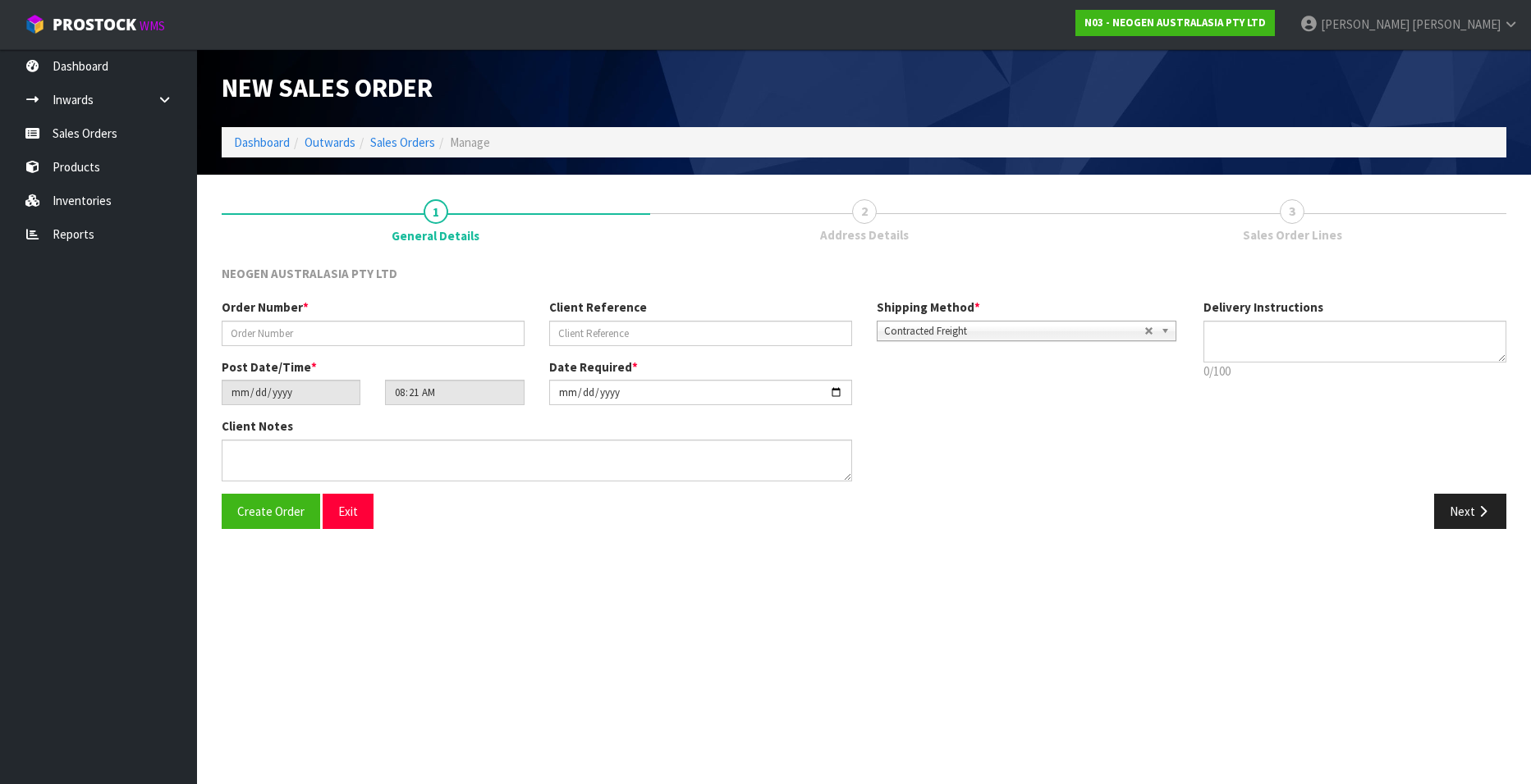
type textarea "CHILLED GOODS -OVERNIGHT"
click at [291, 336] on input "text" at bounding box center [373, 333] width 303 height 26
paste input "102001861"
type input "102001861"
click at [592, 337] on input "text" at bounding box center [700, 333] width 303 height 26
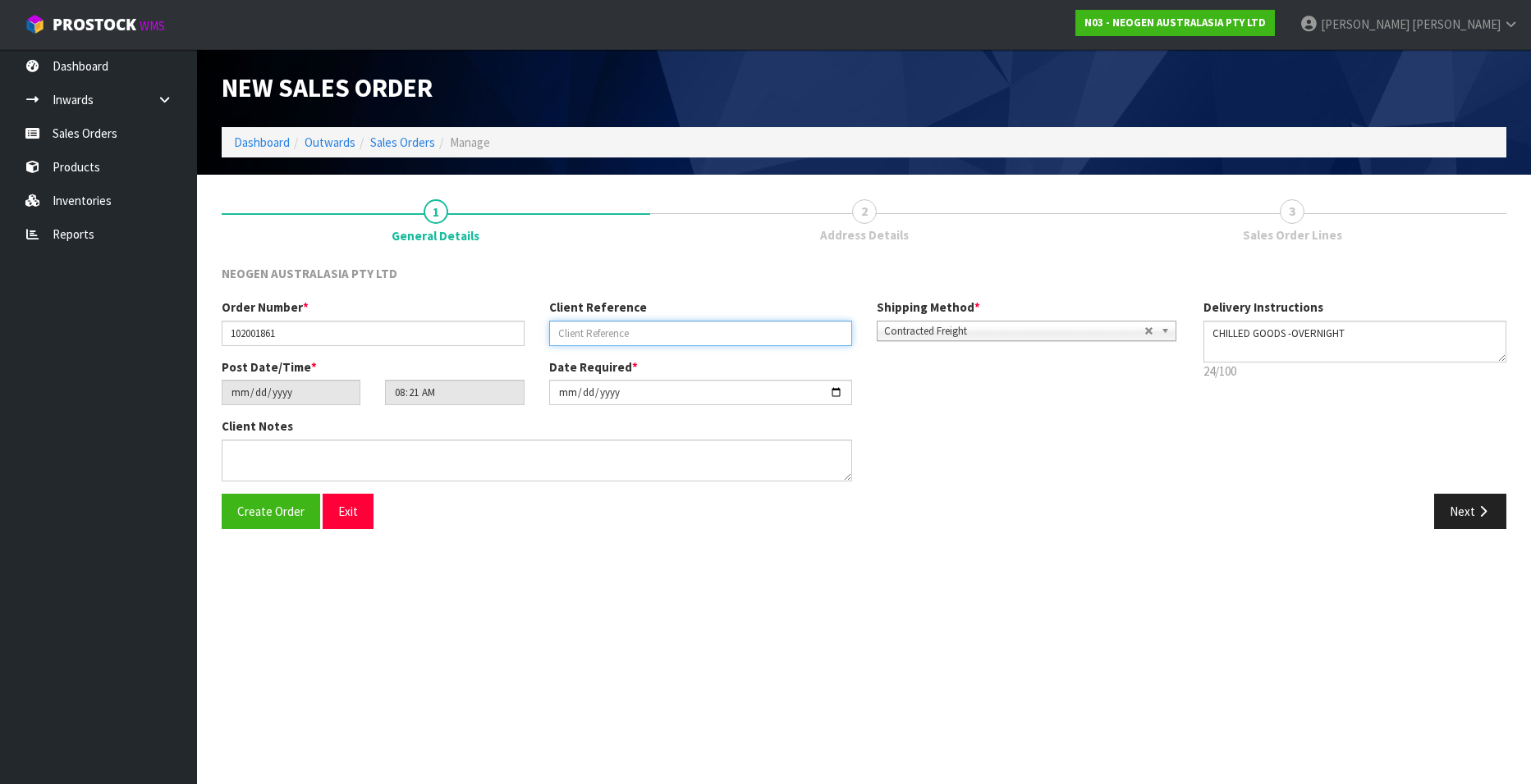
paste input "9500341538 SEPTEMBER"
type input "9500341538 SEPTEMBER"
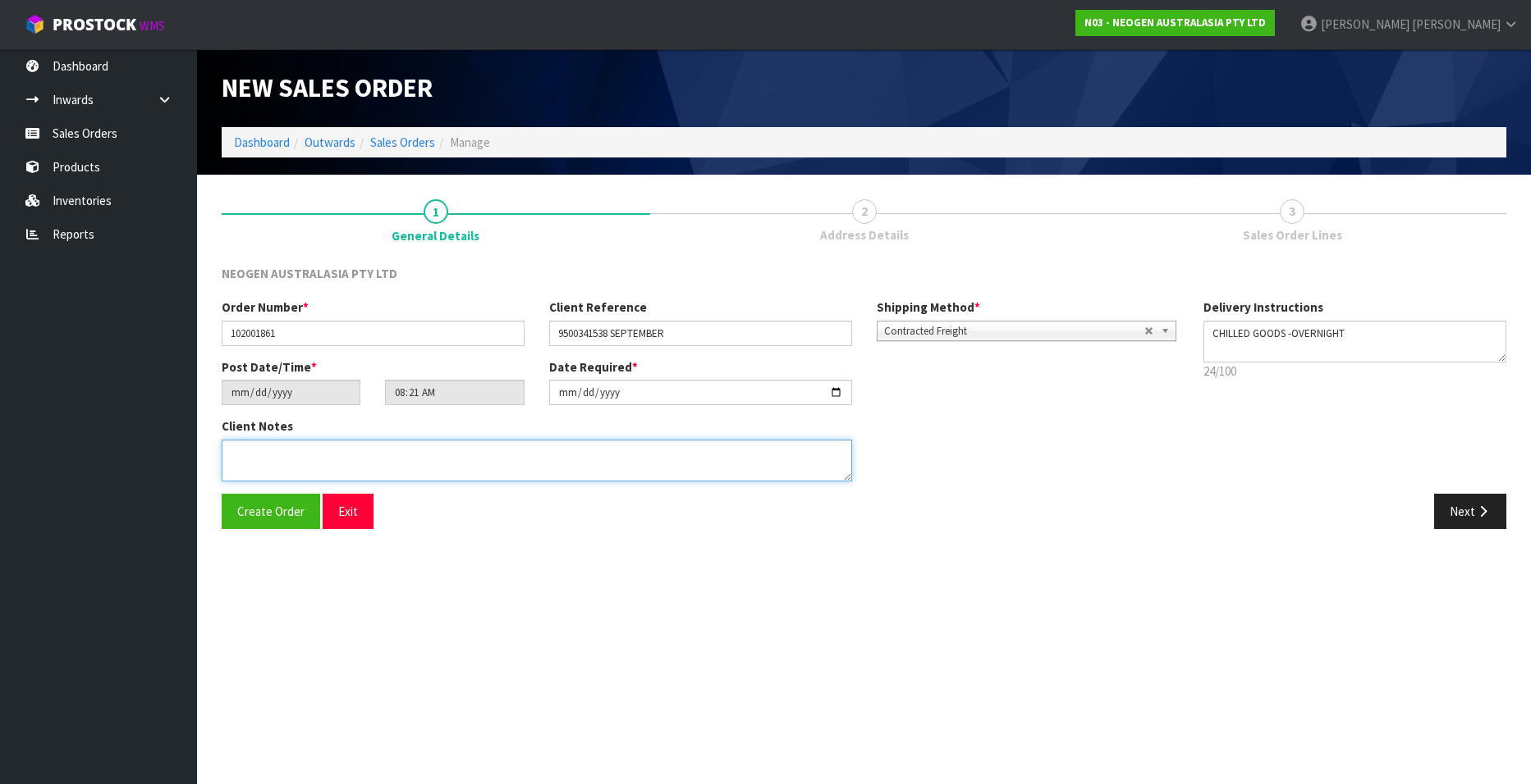
click at [282, 453] on textarea at bounding box center [536, 461] width 630 height 42
type textarea "ATTN MAIN STORE"
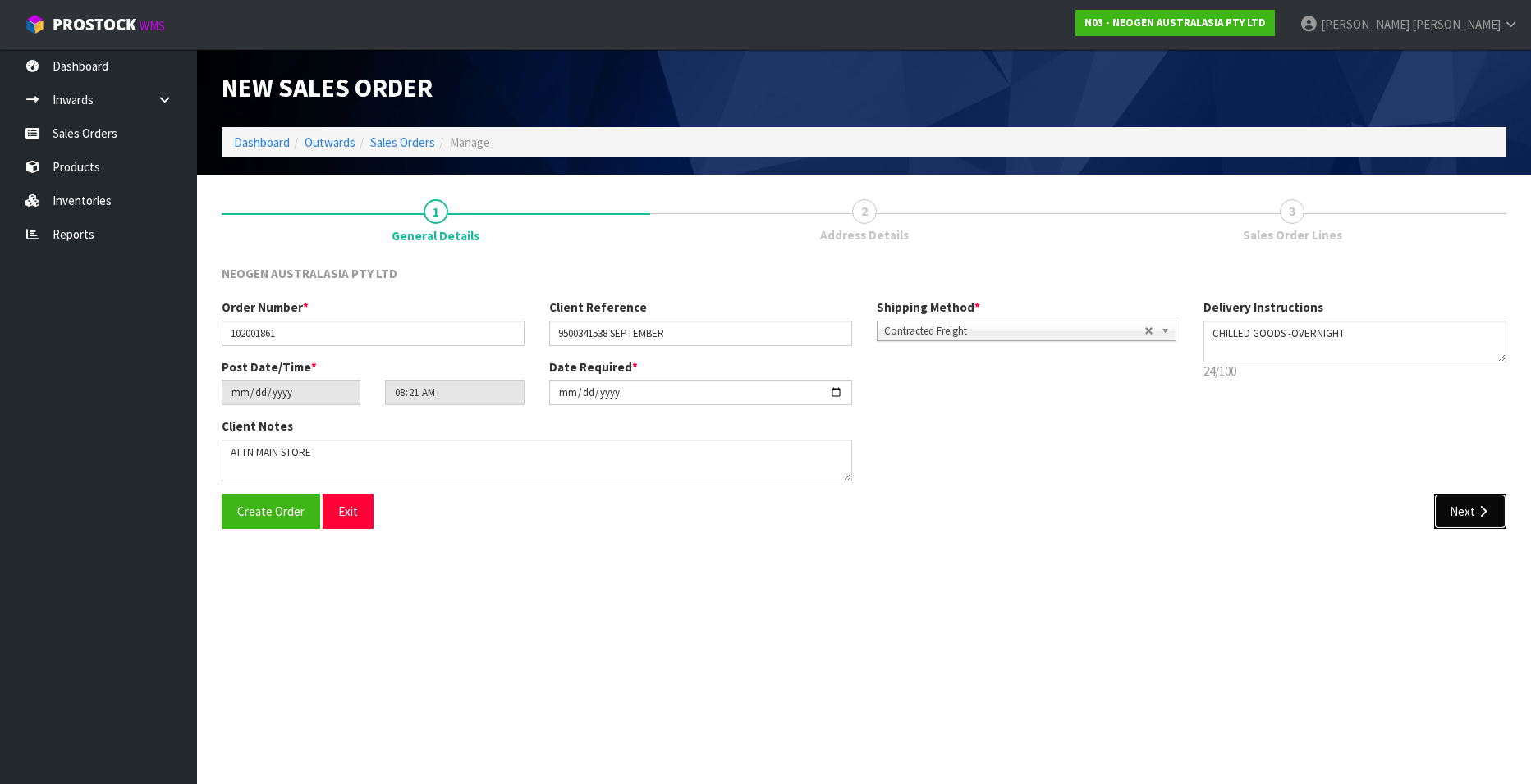
click at [1445, 506] on button "Next" at bounding box center [1469, 511] width 72 height 35
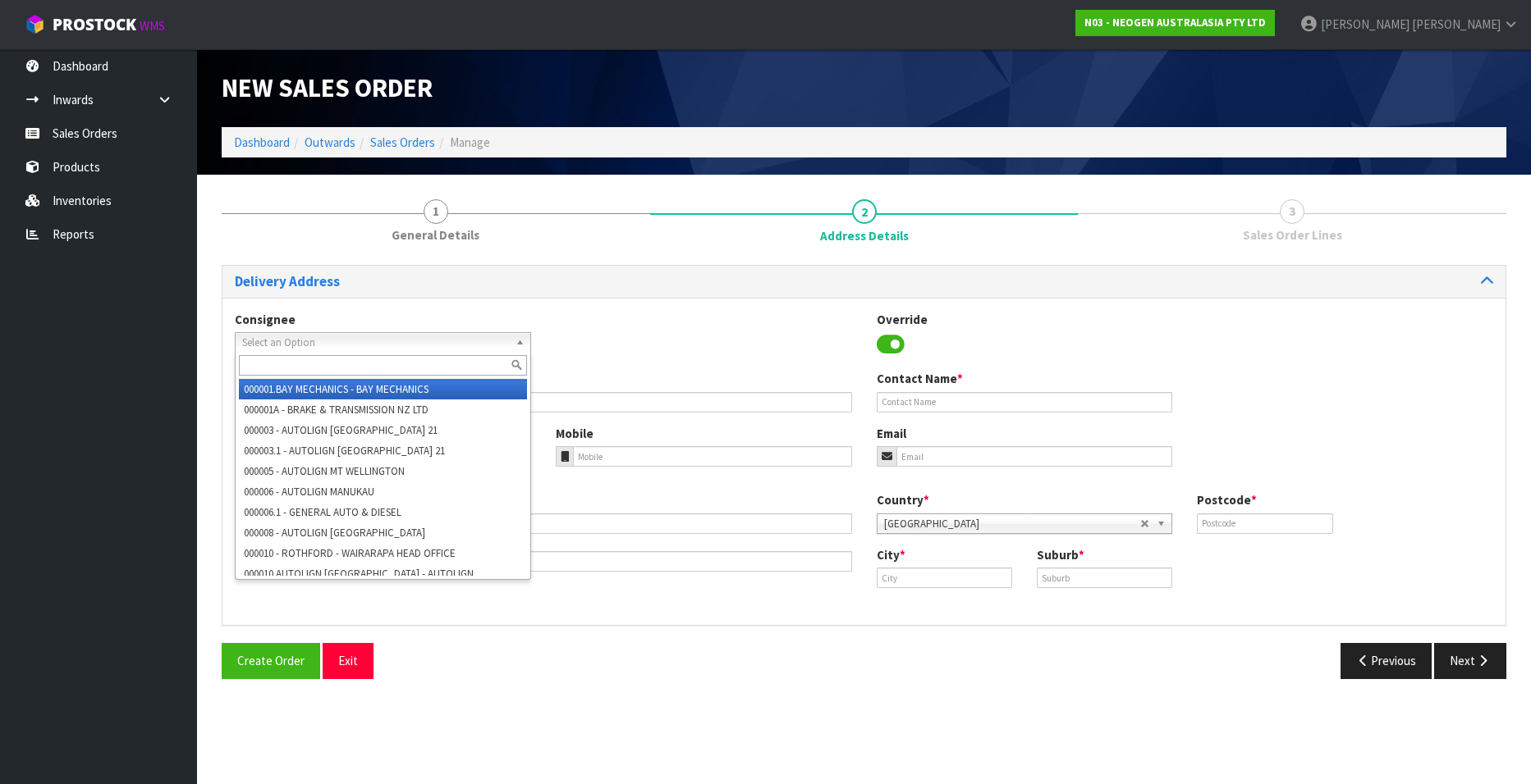
click at [316, 339] on span "Select an Option" at bounding box center [375, 343] width 267 height 20
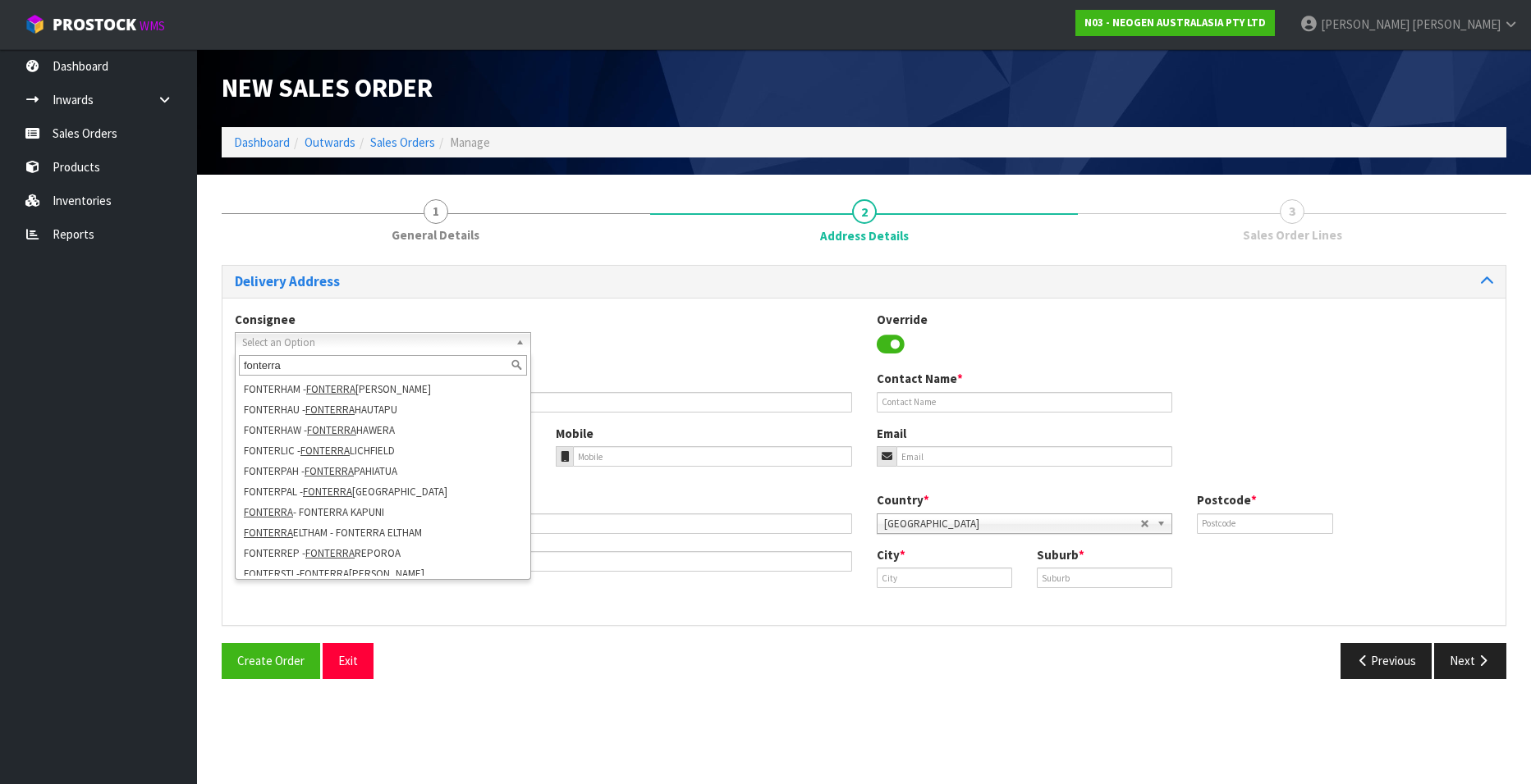
scroll to position [410, 0]
type input "fonterra"
click at [333, 425] on em "FONTERRA" at bounding box center [327, 430] width 49 height 14
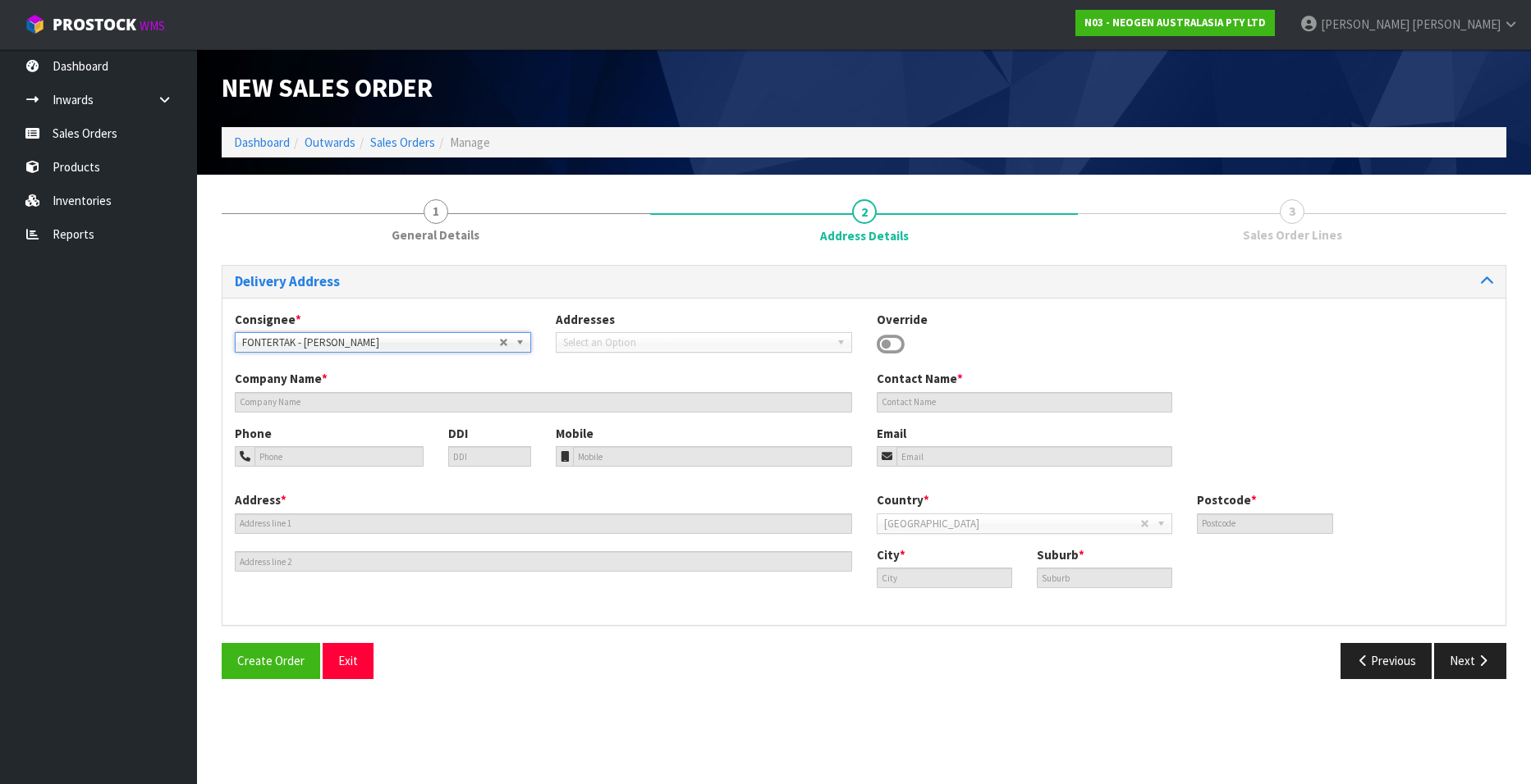
type input "[PERSON_NAME]"
type input "UNA STREET"
type input "2112"
type input "[PERSON_NAME]"
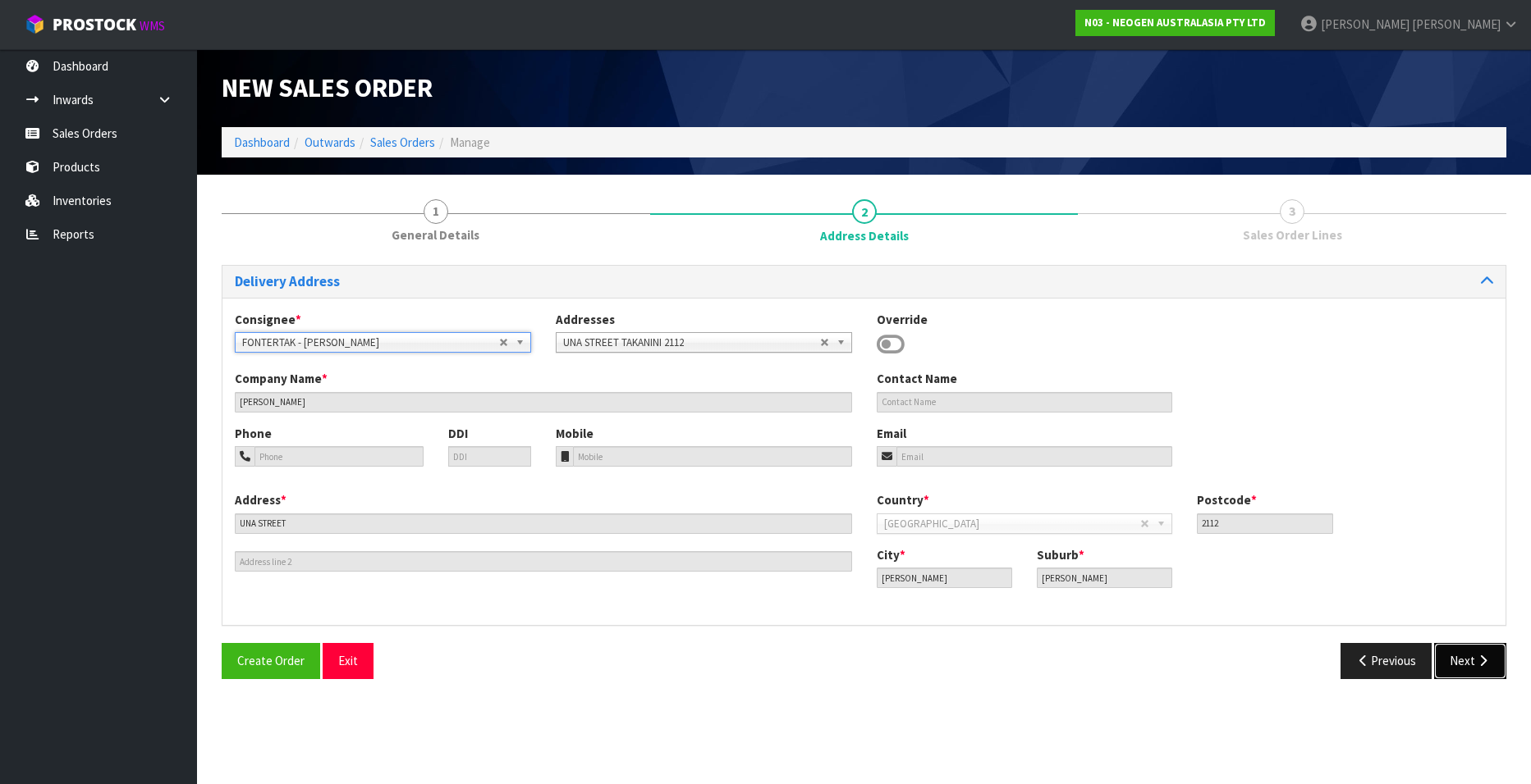
click at [1454, 660] on button "Next" at bounding box center [1469, 661] width 72 height 35
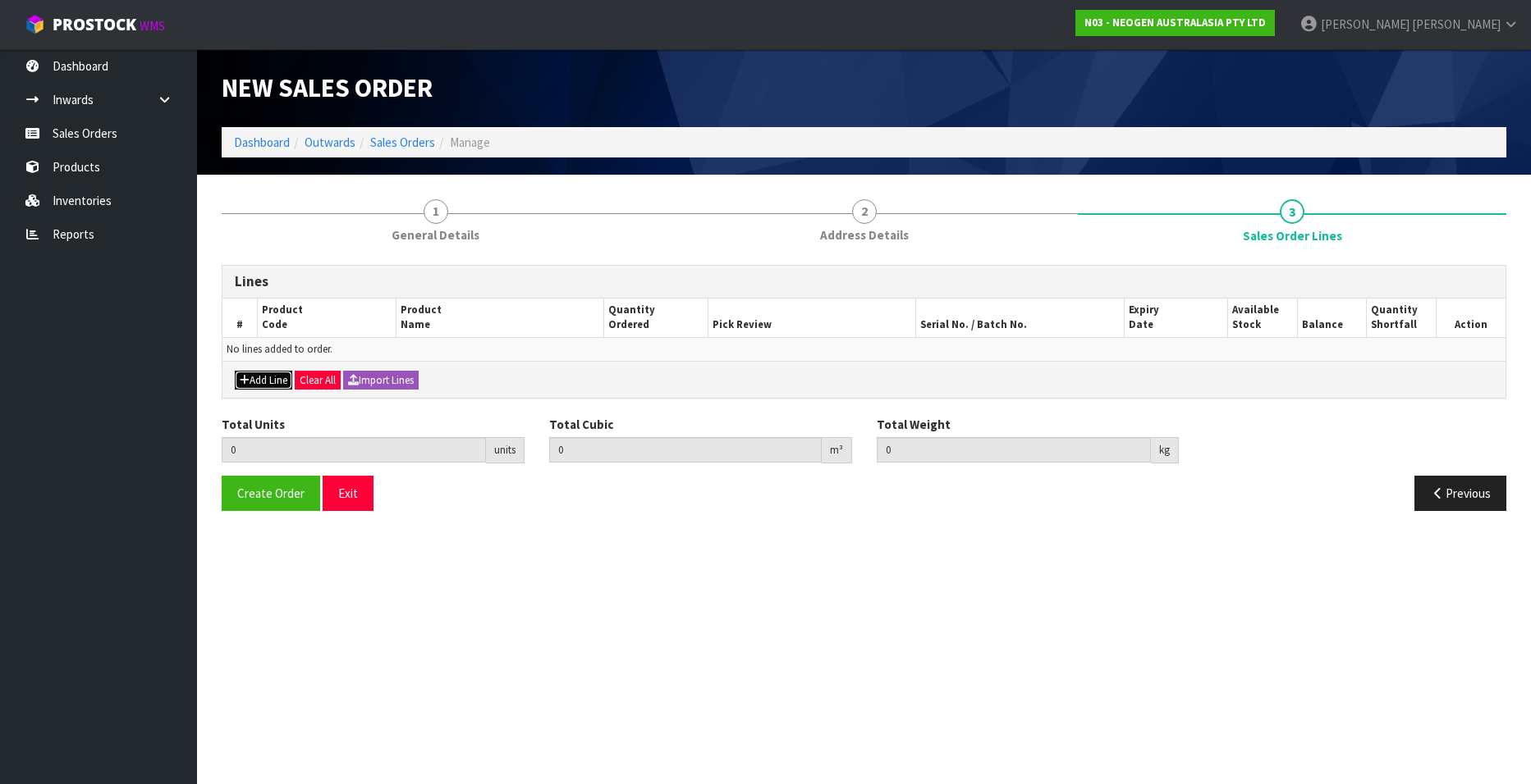
click at [270, 377] on button "Add Line" at bounding box center [263, 381] width 57 height 20
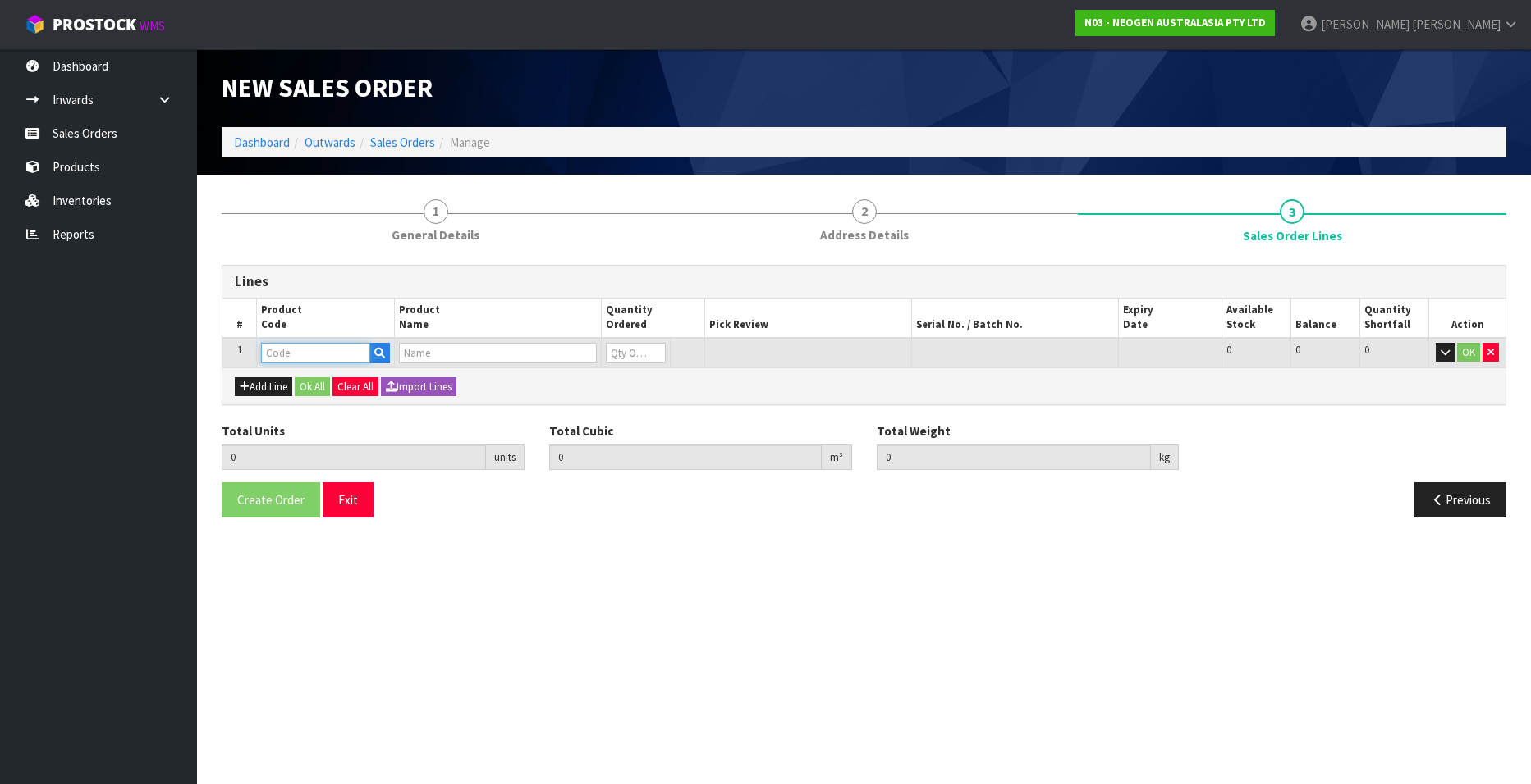
click at [303, 354] on input "text" at bounding box center [315, 353] width 109 height 21
paste input "700002207"
type input "700002207"
type input "0.000000"
type input "0.000"
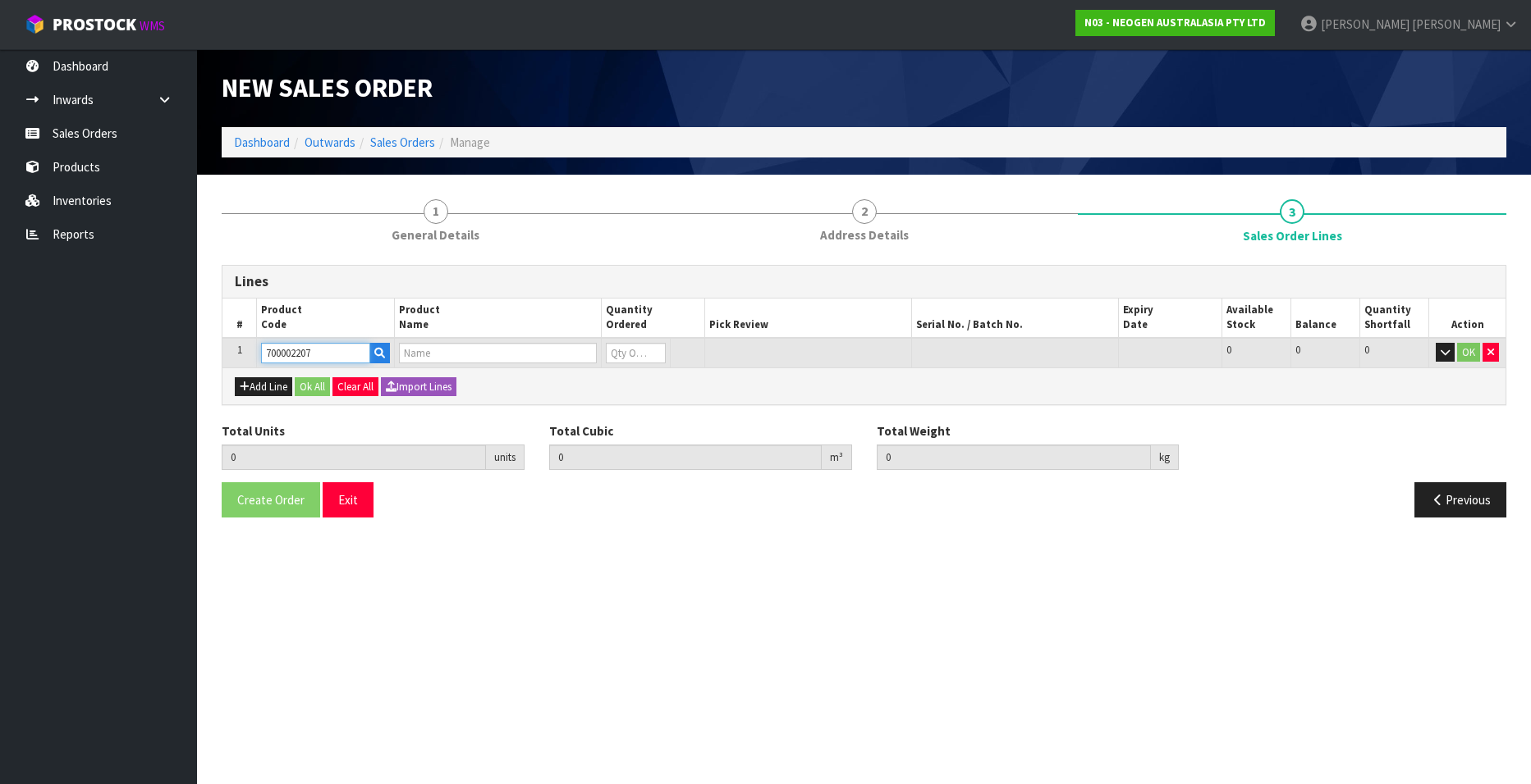
type input "7100067519 - UXL100 CLEAN-TRACE SURF ATP 100EA/PK"
type input "0"
type input "700002207"
type input "1"
type input "0.006496"
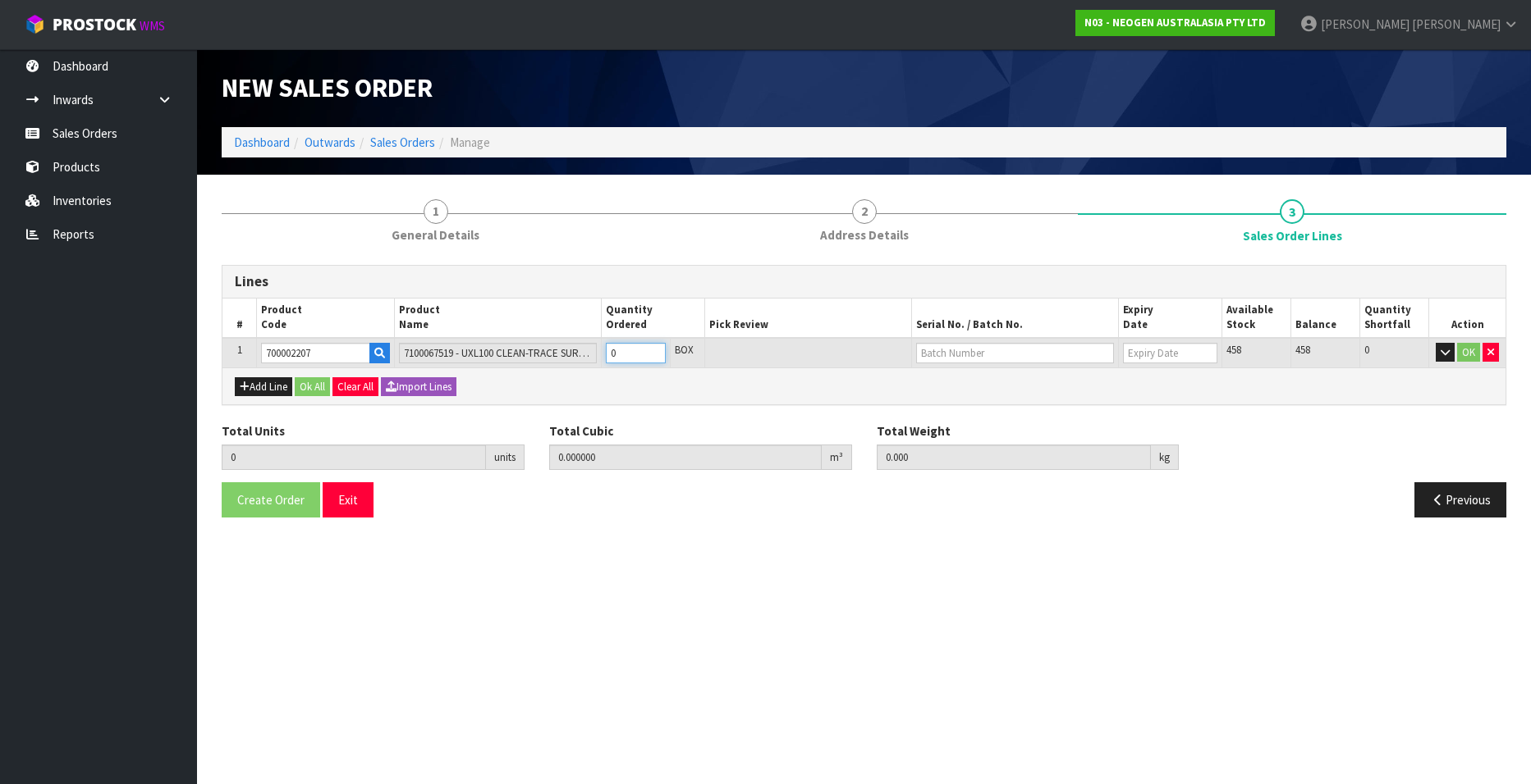
type input "0.96"
type input "1"
click at [652, 348] on input "1" at bounding box center [635, 353] width 60 height 21
type input "2"
type input "0.012992"
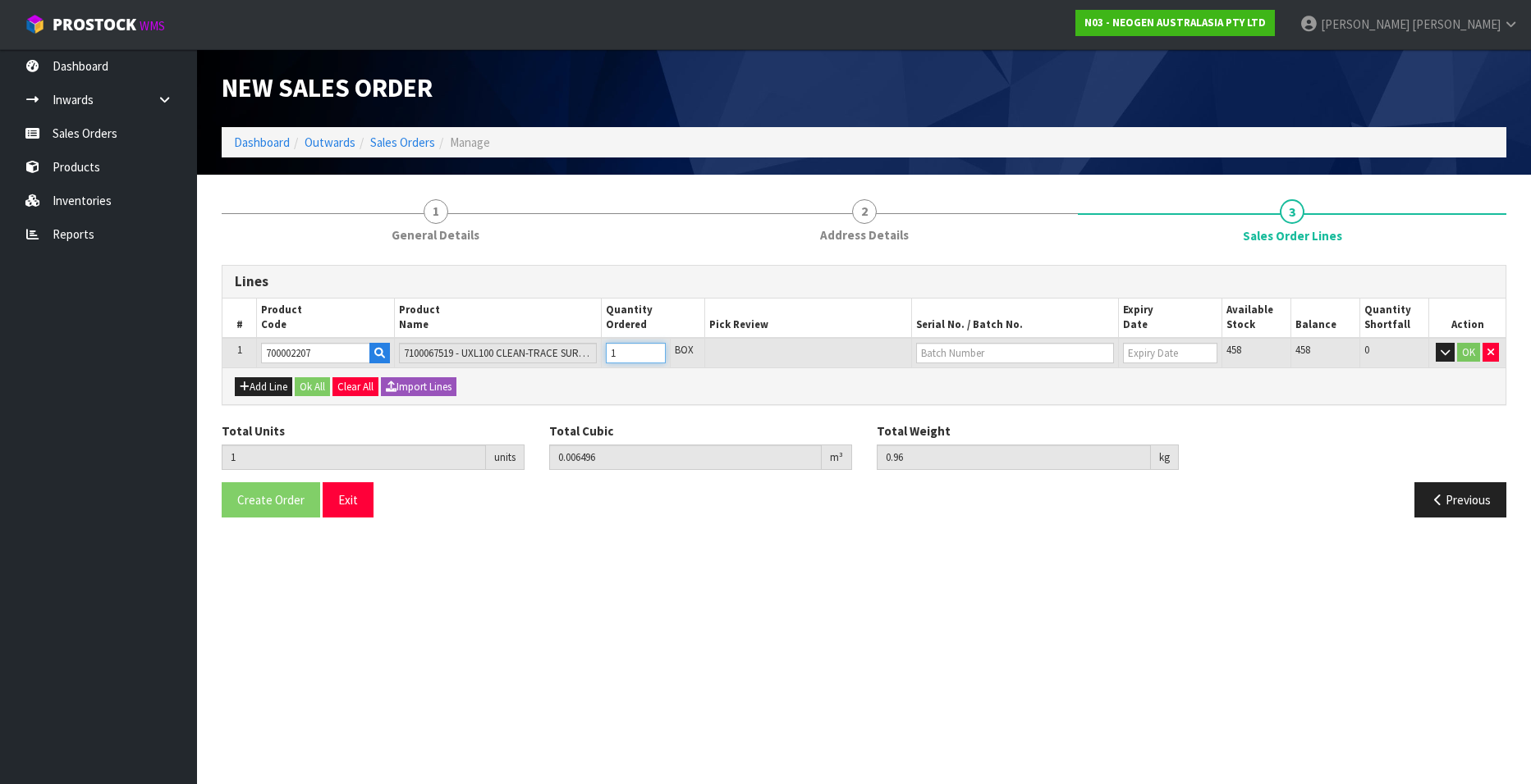
type input "1.92"
type input "2"
click at [652, 348] on input "2" at bounding box center [635, 353] width 60 height 21
type input "3"
type input "0.019488"
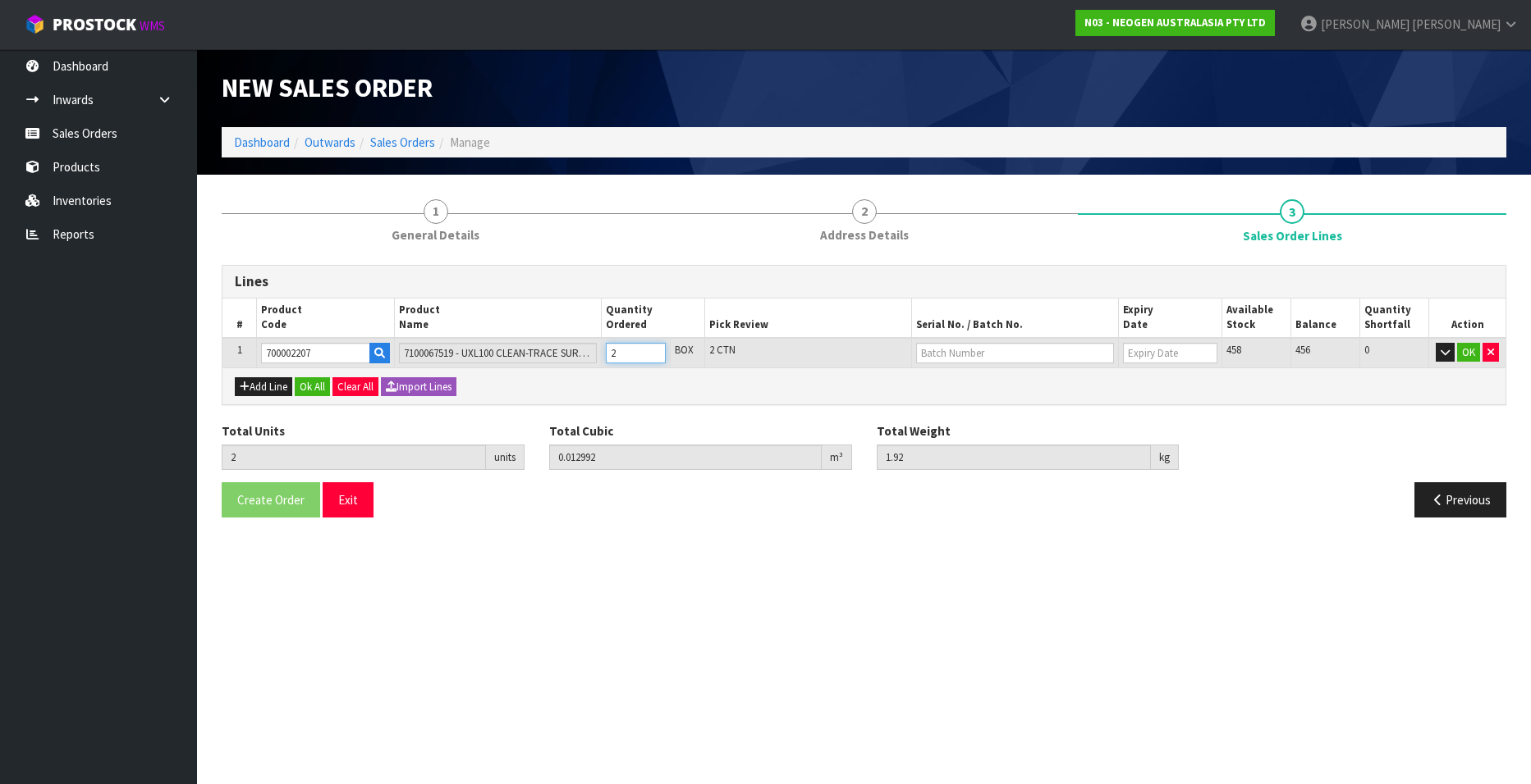
type input "2.88"
type input "3"
click at [652, 348] on input "3" at bounding box center [635, 353] width 60 height 21
type input "4"
type input "0.025984"
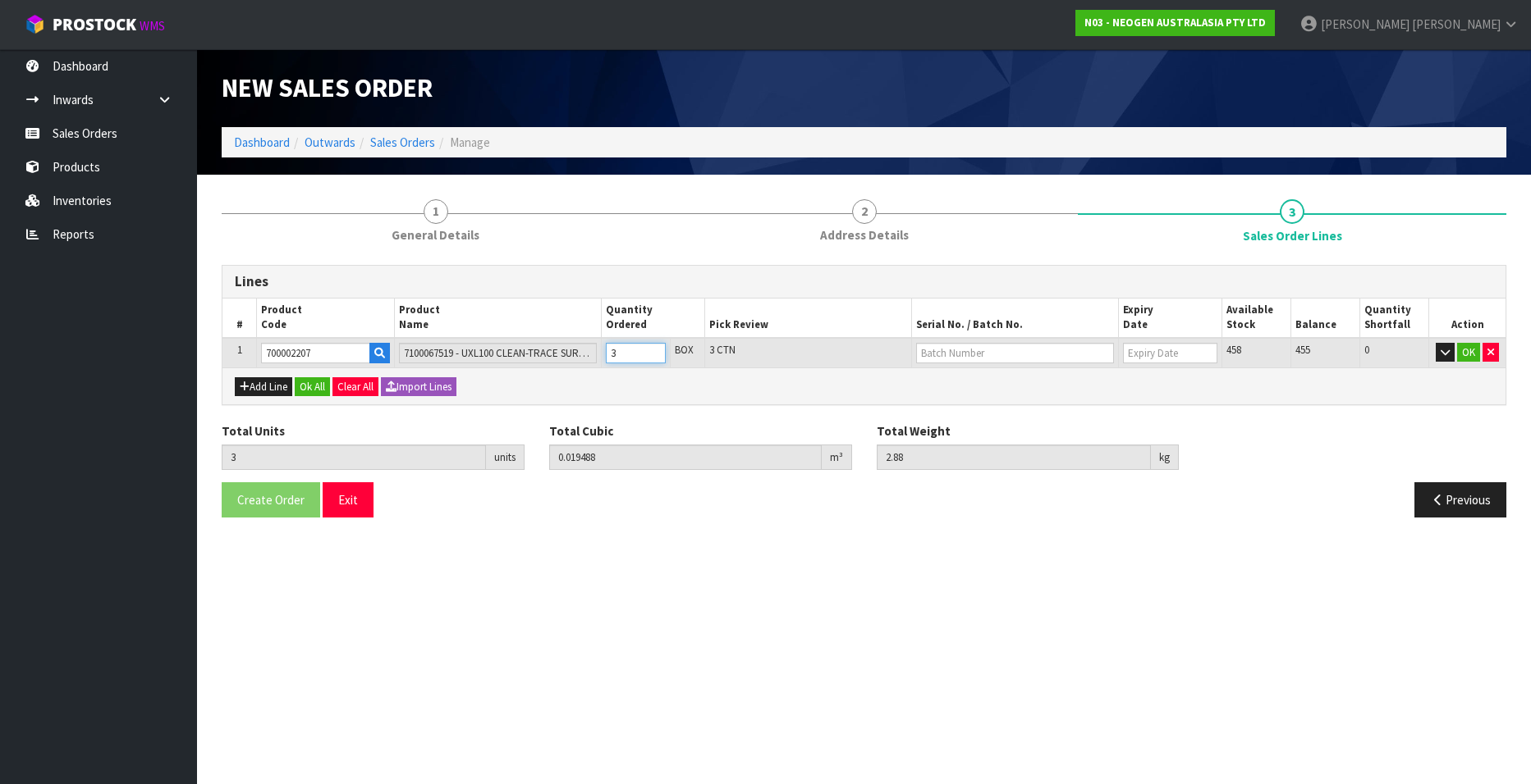
type input "3.84"
type input "4"
click at [652, 348] on input "4" at bounding box center [635, 353] width 60 height 21
type input "5"
type input "0.03248"
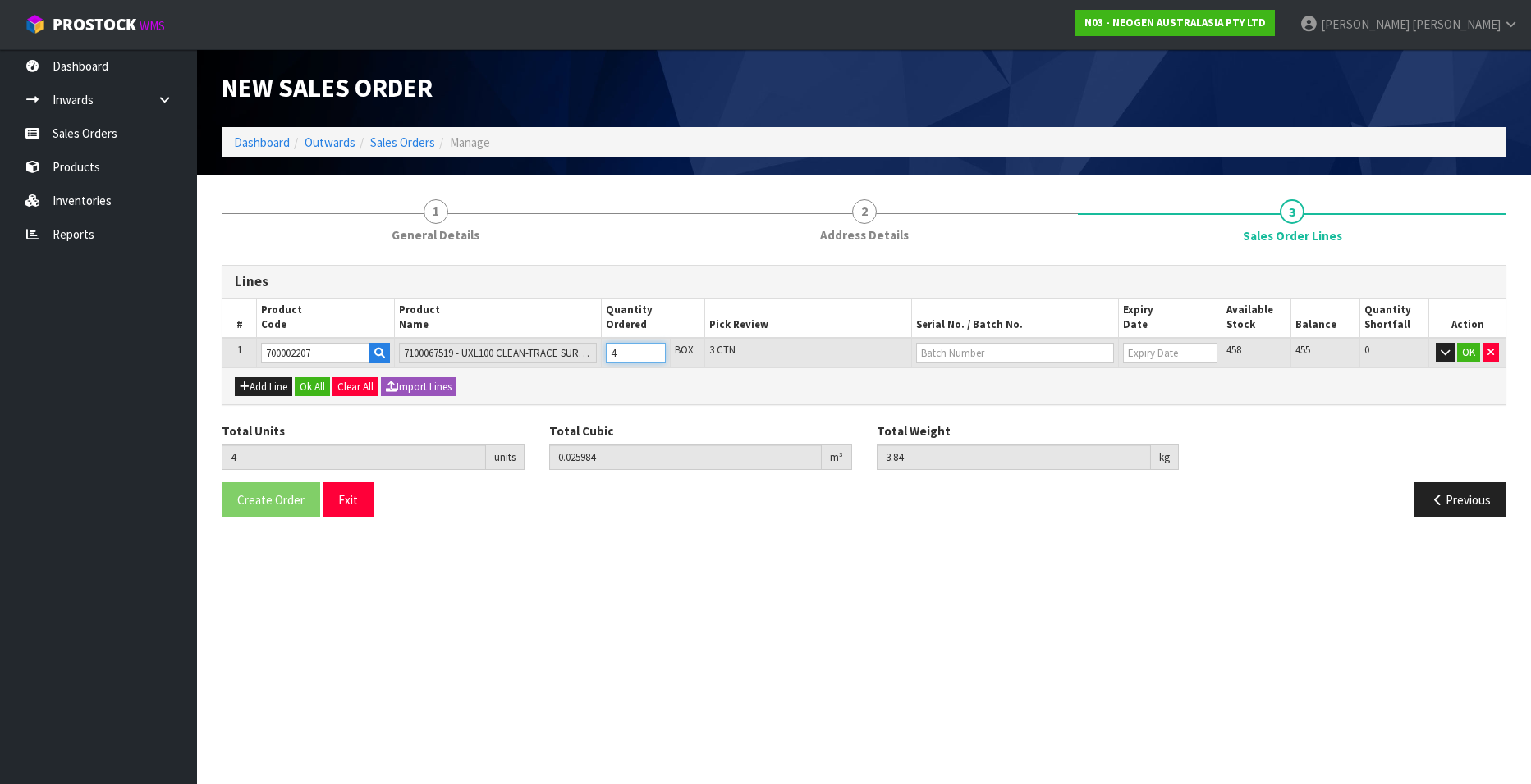
type input "4.8"
type input "5"
click at [652, 348] on input "5" at bounding box center [635, 353] width 60 height 21
type input "6"
type input "0.038976"
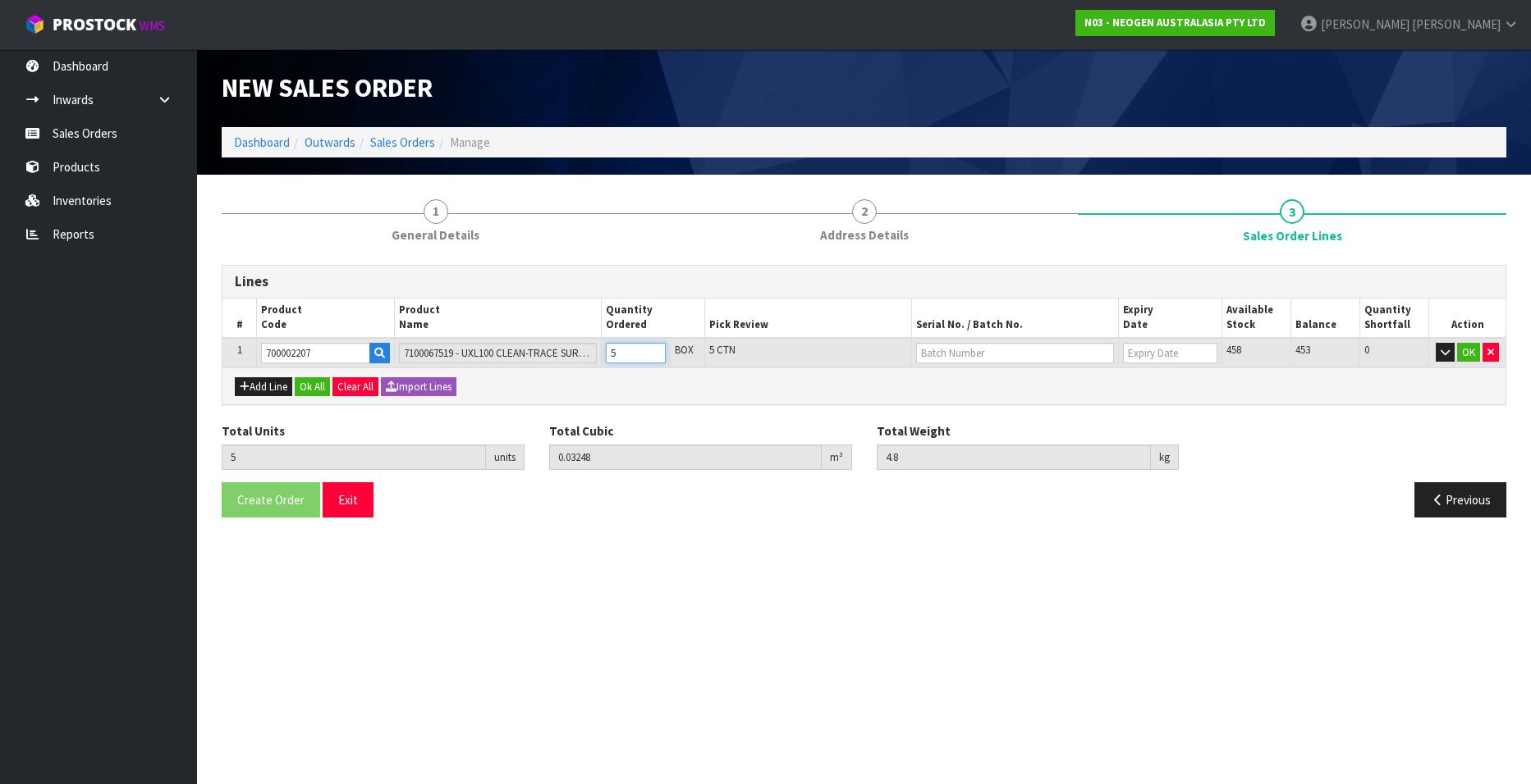
type input "5.76"
type input "6"
click at [652, 348] on input "6" at bounding box center [635, 353] width 60 height 21
type input "7"
type input "0.045472"
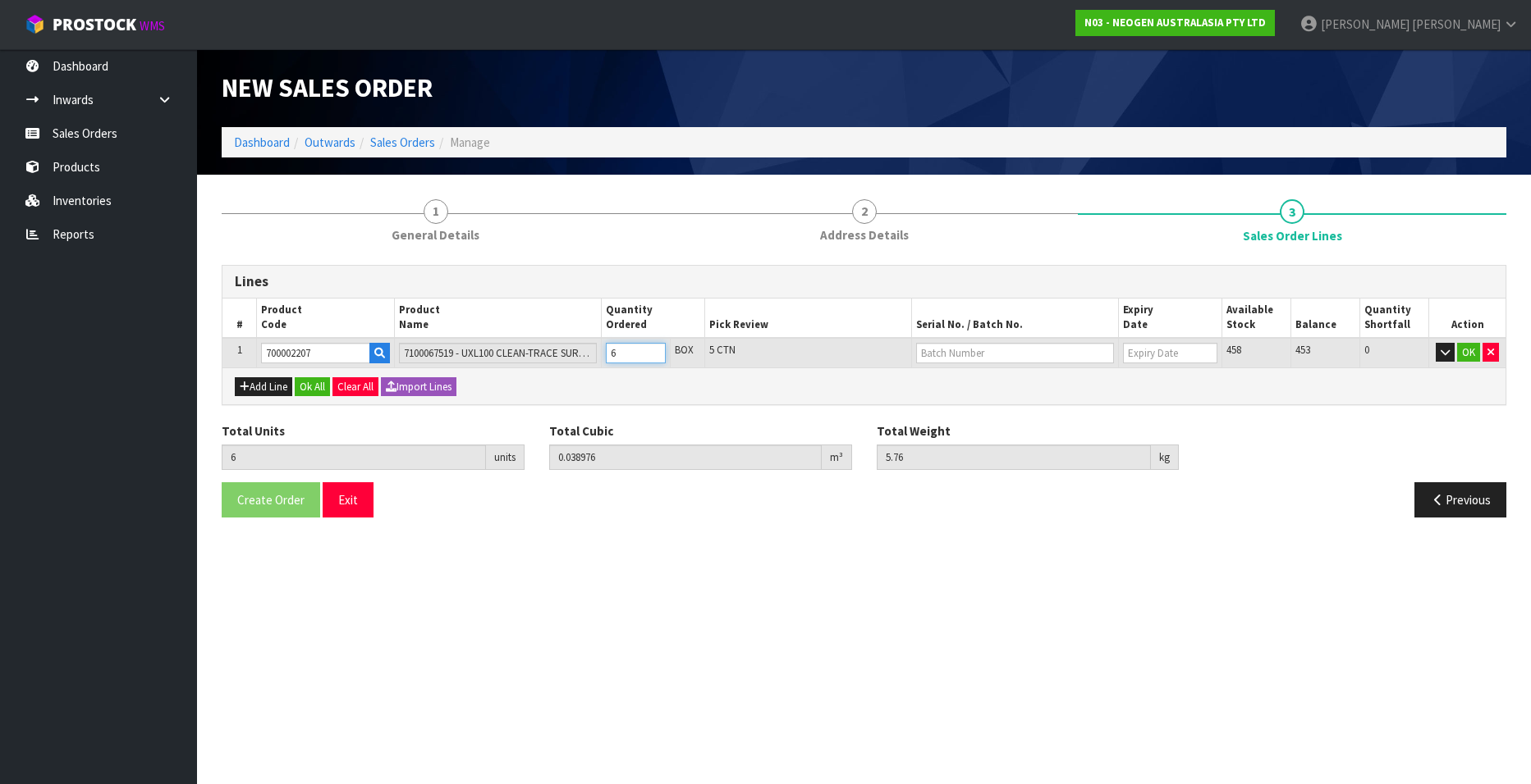
type input "6.72"
type input "7"
click at [652, 348] on input "7" at bounding box center [635, 353] width 60 height 21
type input "8"
type input "0.051968"
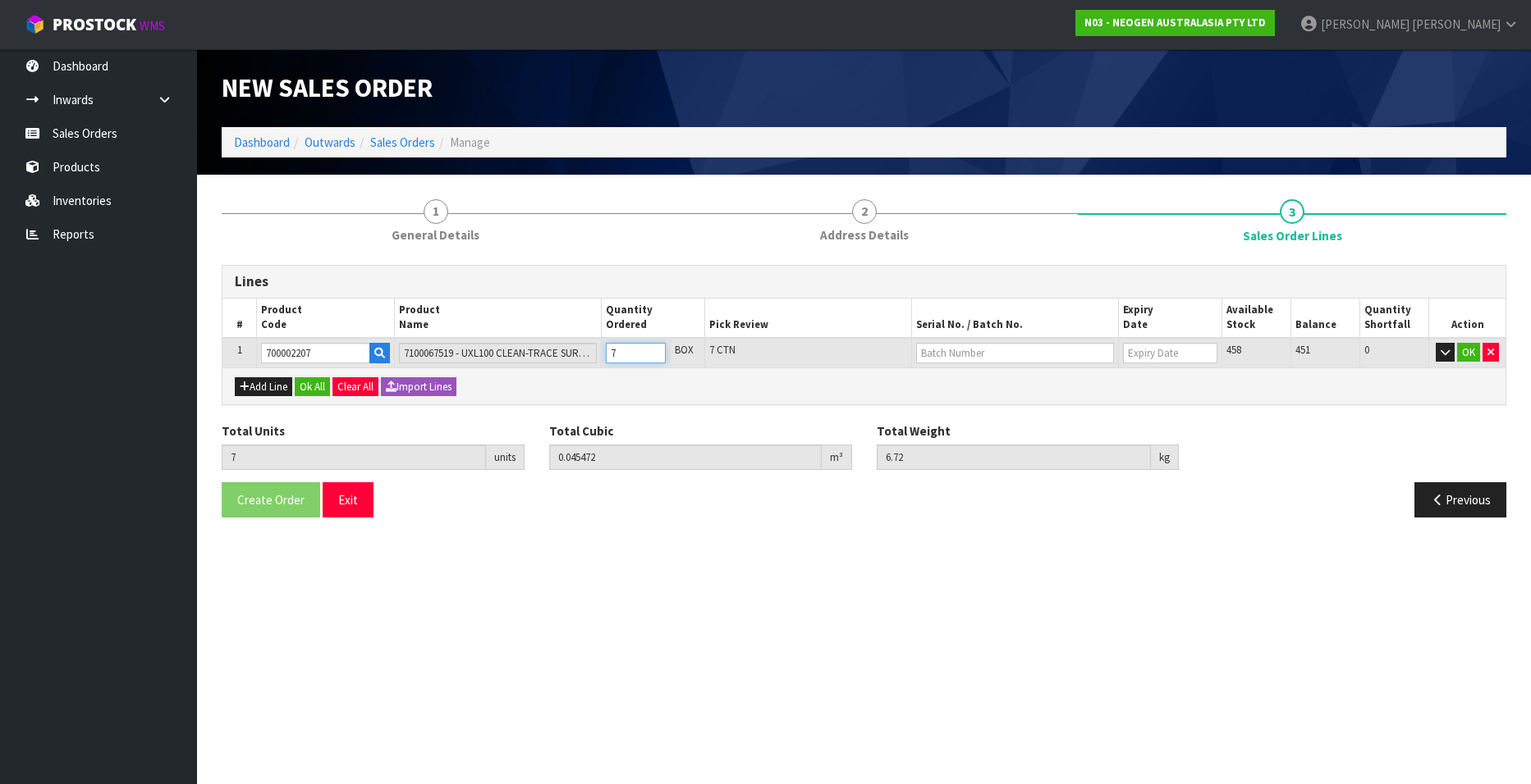
type input "7.68"
type input "8"
click at [652, 348] on input "8" at bounding box center [635, 353] width 60 height 21
type input "9"
type input "0.058464"
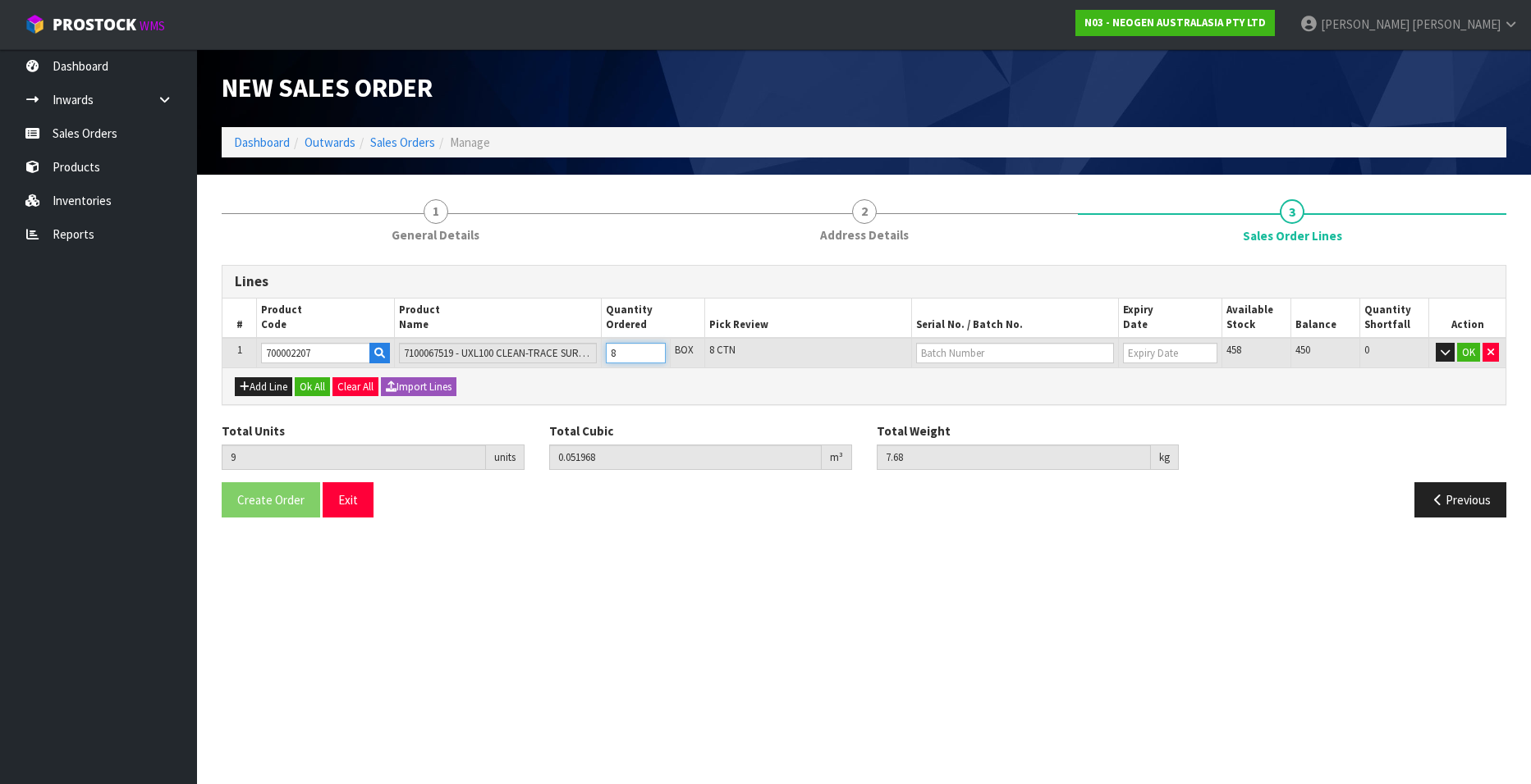
type input "8.64"
type input "9"
click at [652, 348] on input "9" at bounding box center [635, 353] width 60 height 21
type input "10"
type input "0.06496"
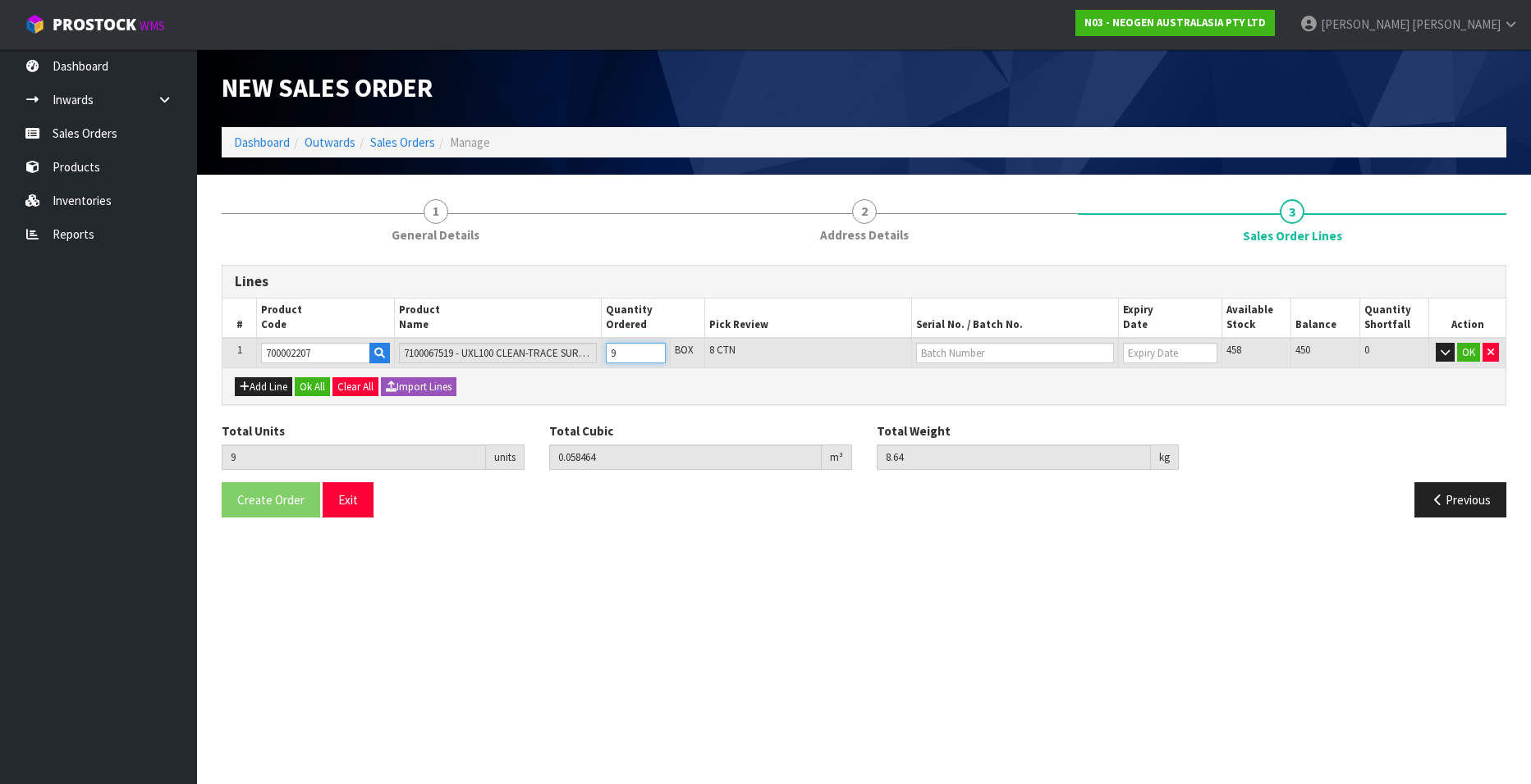
type input "9.6"
type input "10"
click at [652, 348] on input "10" at bounding box center [635, 353] width 60 height 21
type input "11"
type input "0.071456"
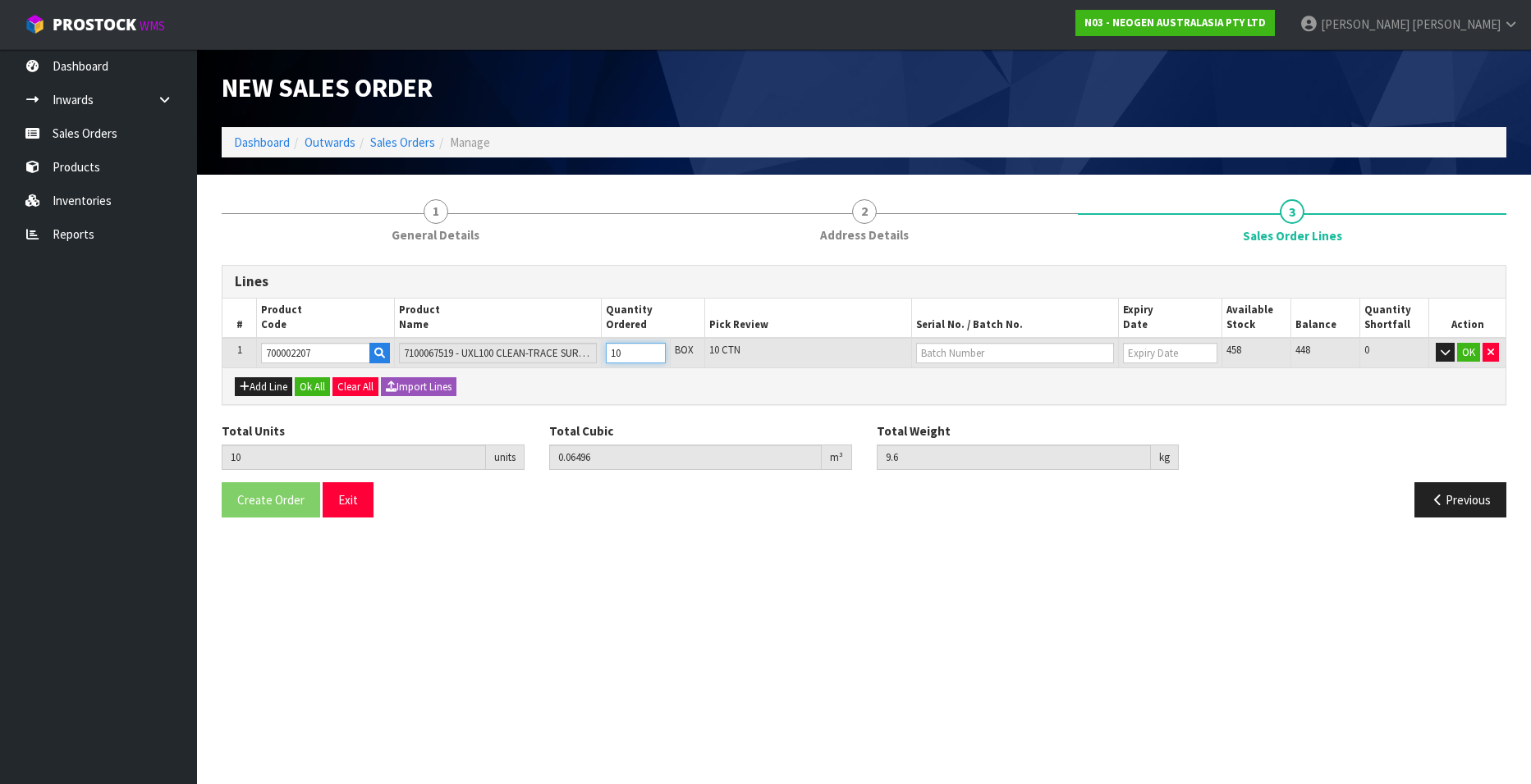
type input "10.56"
type input "11"
click at [652, 348] on input "11" at bounding box center [635, 353] width 60 height 21
type input "12"
type input "0.077952"
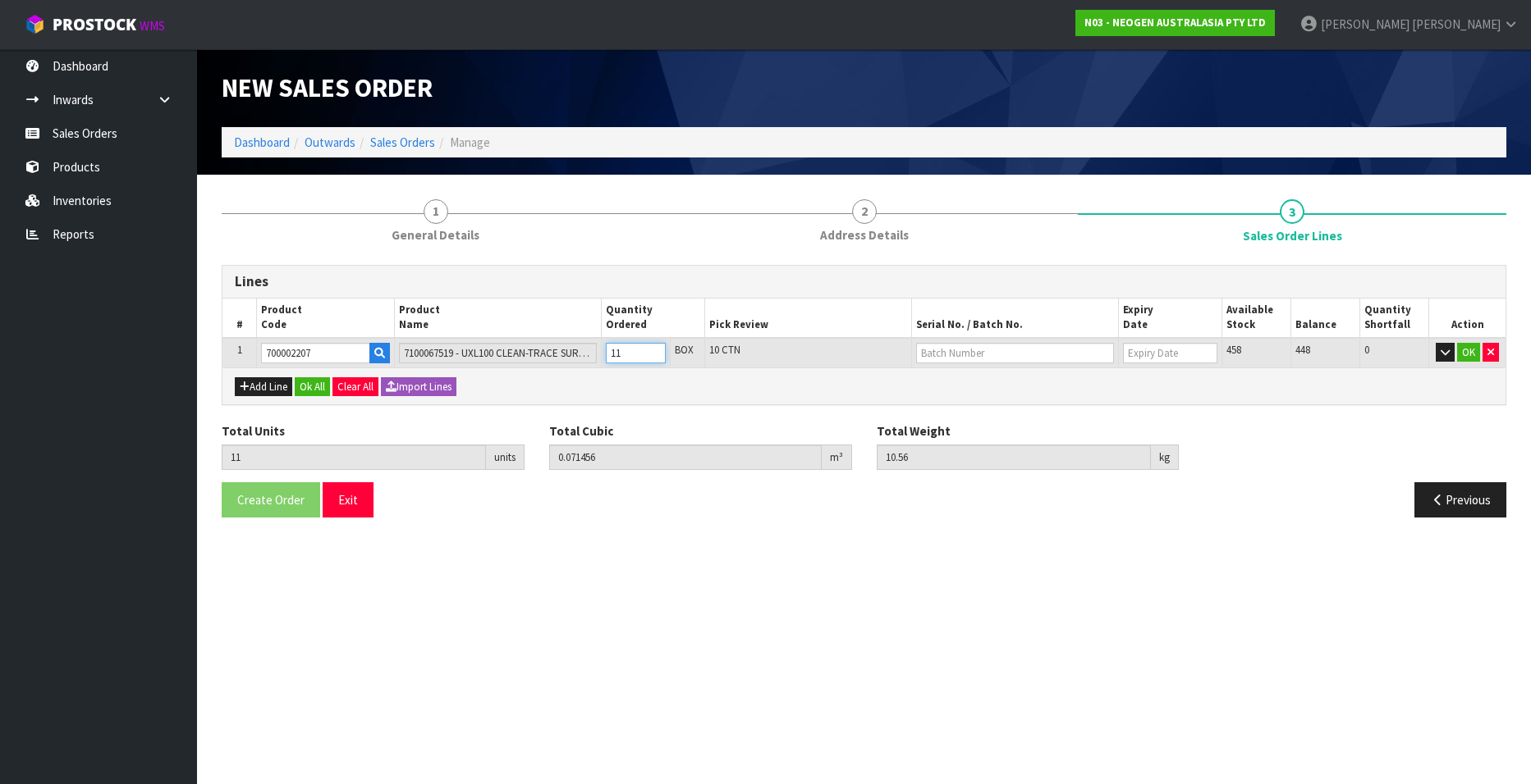
type input "11.52"
type input "12"
click at [652, 348] on input "12" at bounding box center [635, 353] width 60 height 21
type input "13"
type input "0.084448"
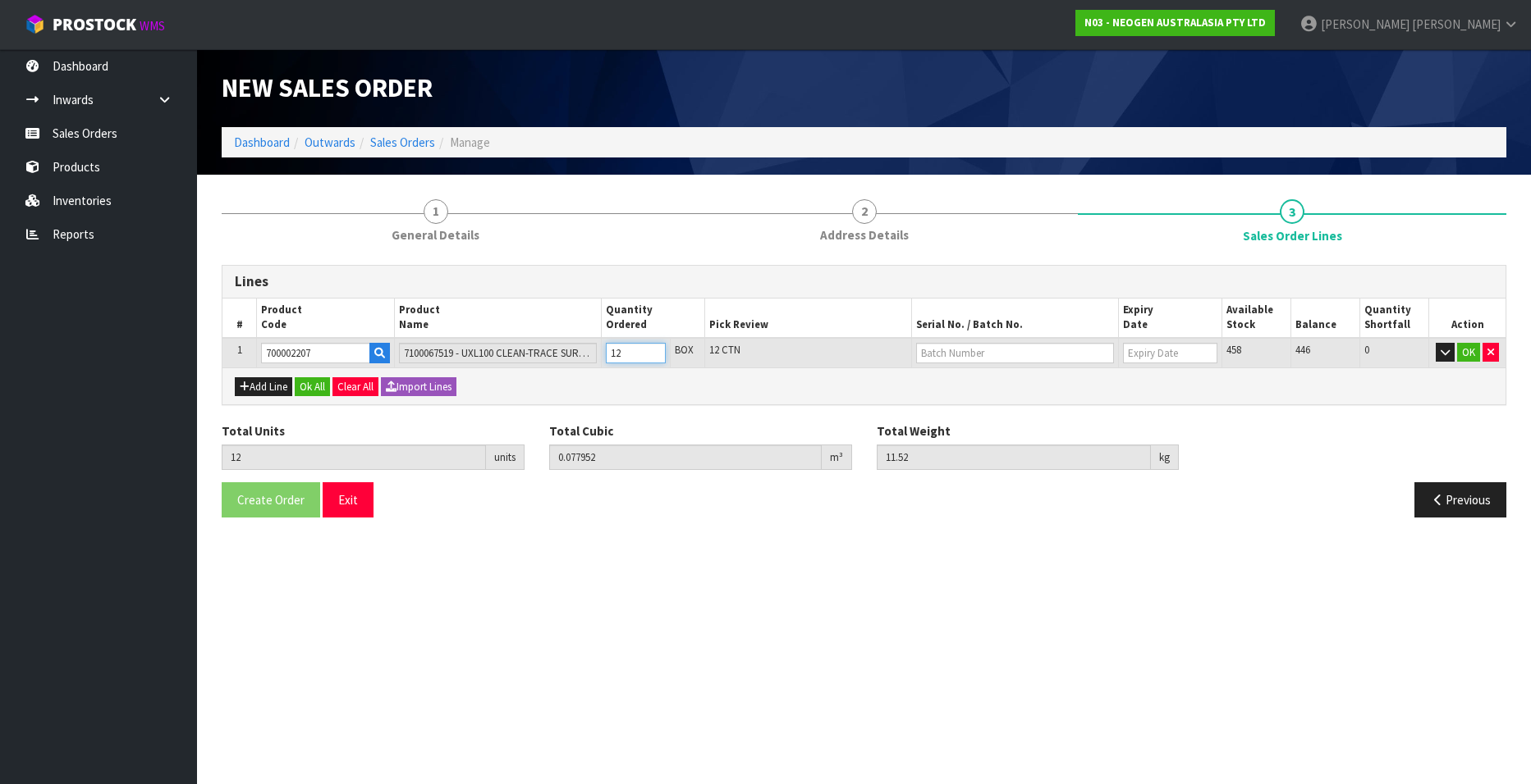
type input "12.48"
type input "13"
click at [652, 348] on input "13" at bounding box center [635, 353] width 60 height 21
type input "14"
type input "0.090944"
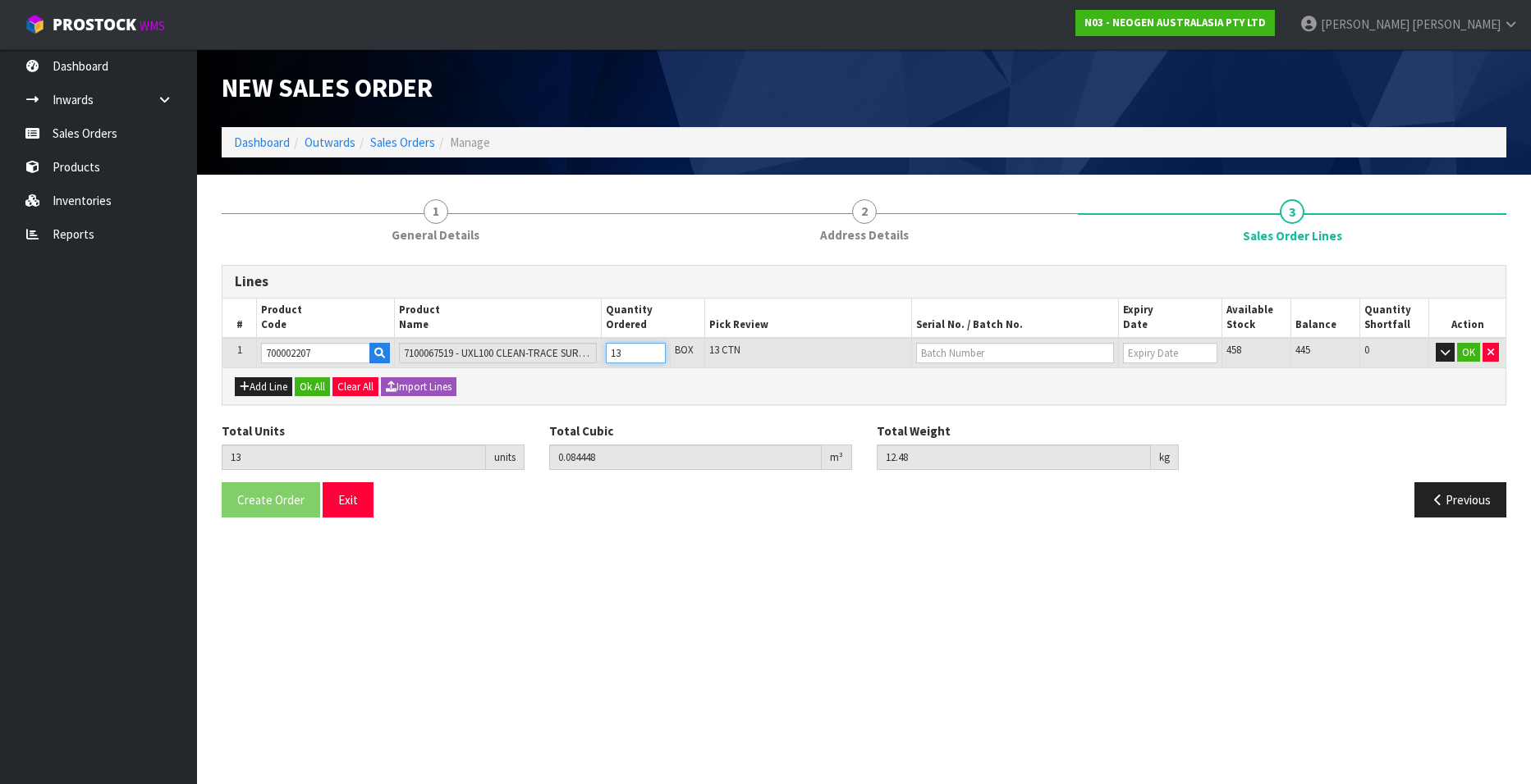
type input "13.44"
type input "14"
click at [652, 348] on input "14" at bounding box center [635, 353] width 60 height 21
type input "15"
type input "0.09744"
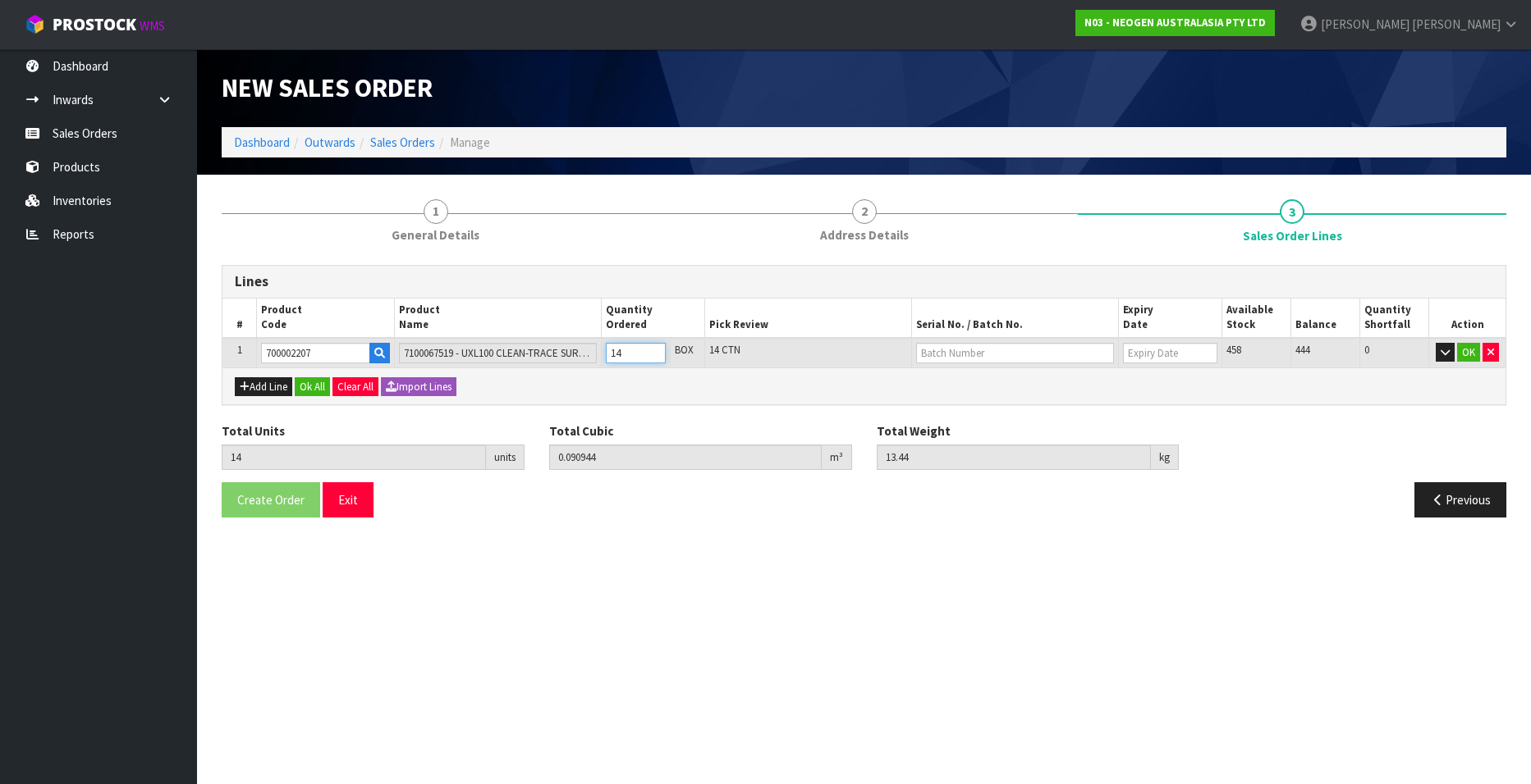
type input "14.4"
type input "15"
click at [652, 348] on input "15" at bounding box center [635, 353] width 60 height 21
type input "16"
type input "0.103936"
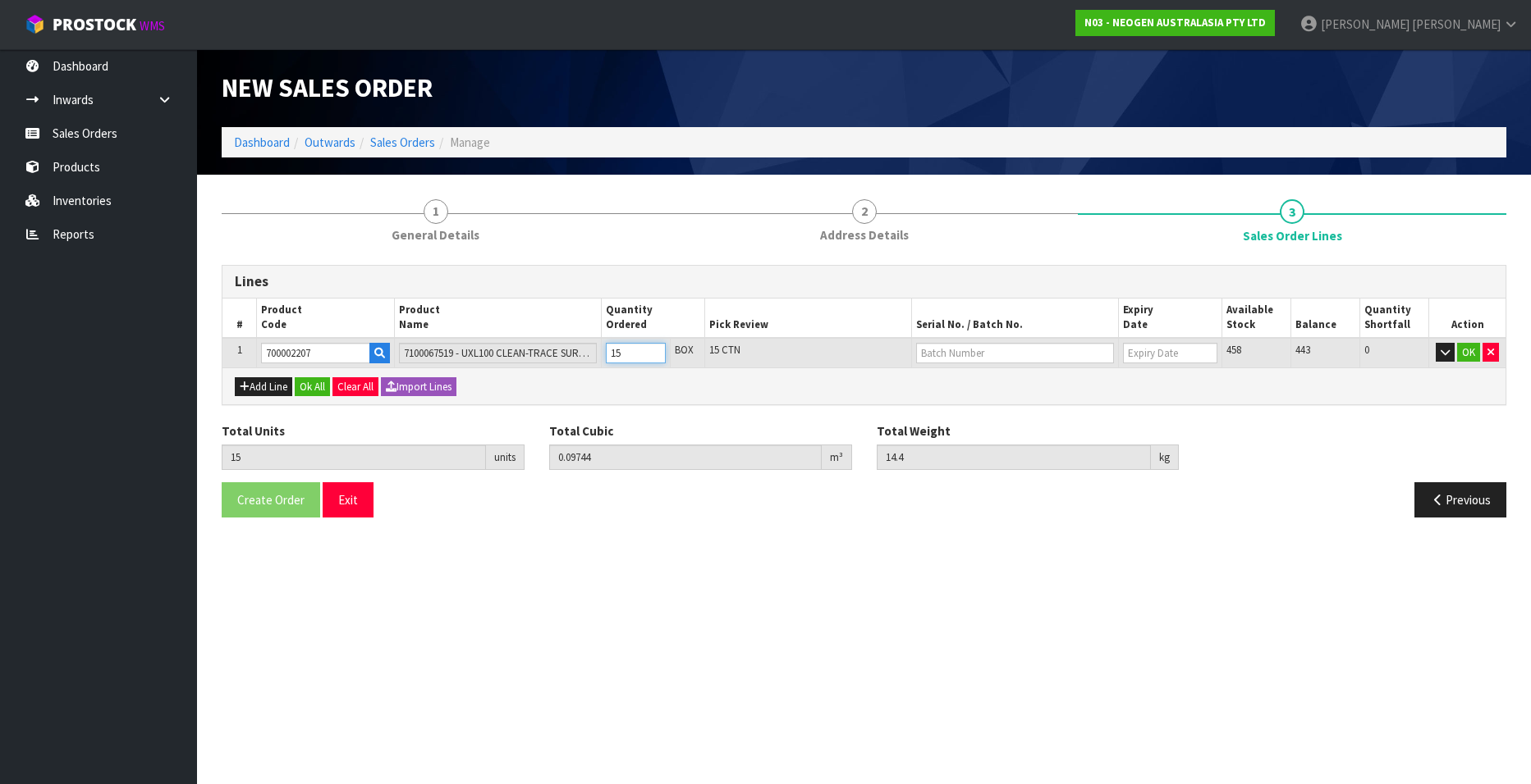
type input "15.36"
type input "16"
click at [652, 348] on input "16" at bounding box center [635, 353] width 60 height 21
type input "17"
type input "0.110432"
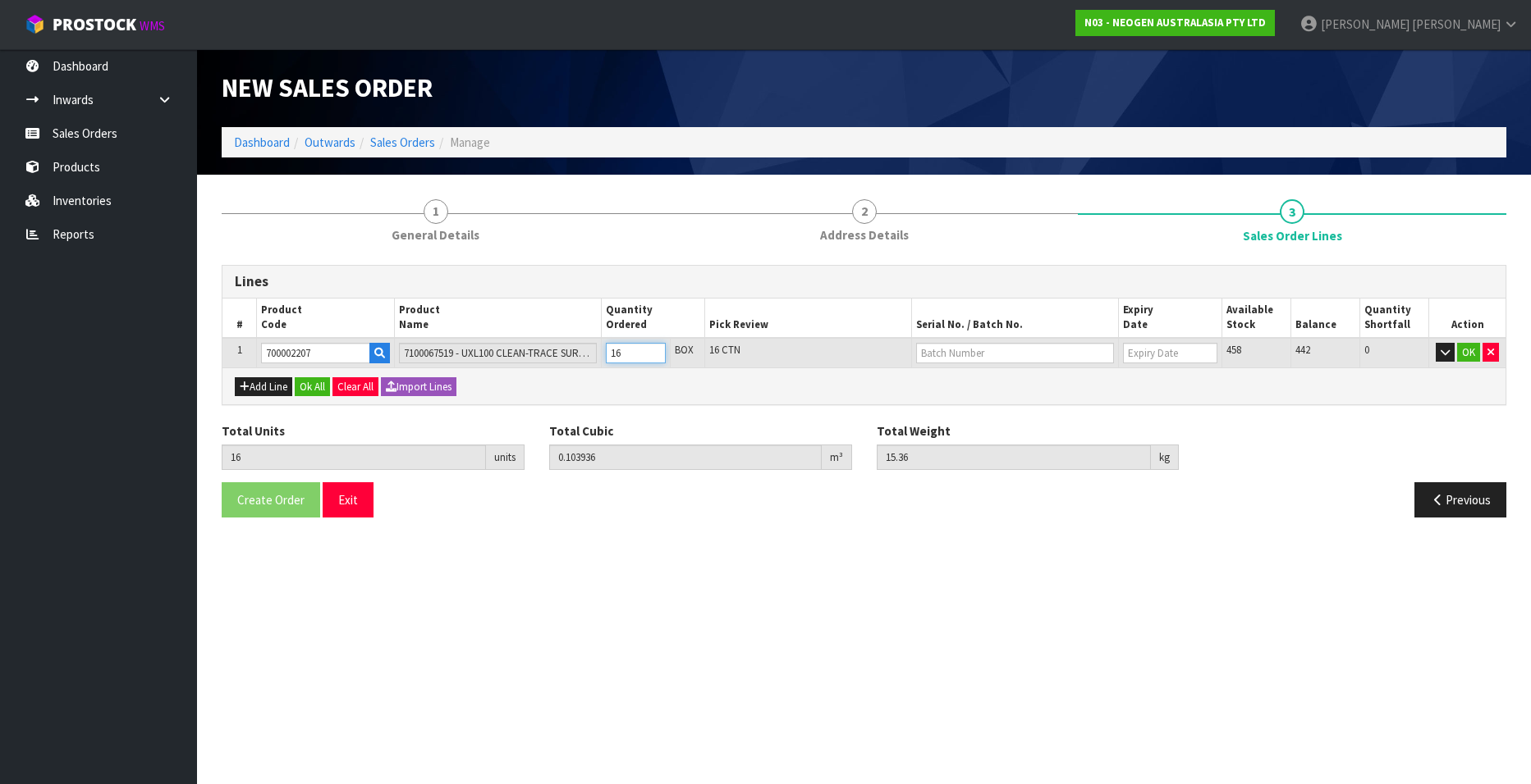
type input "16.32"
type input "17"
click at [652, 348] on input "17" at bounding box center [635, 353] width 60 height 21
type input "18"
type input "0.116928"
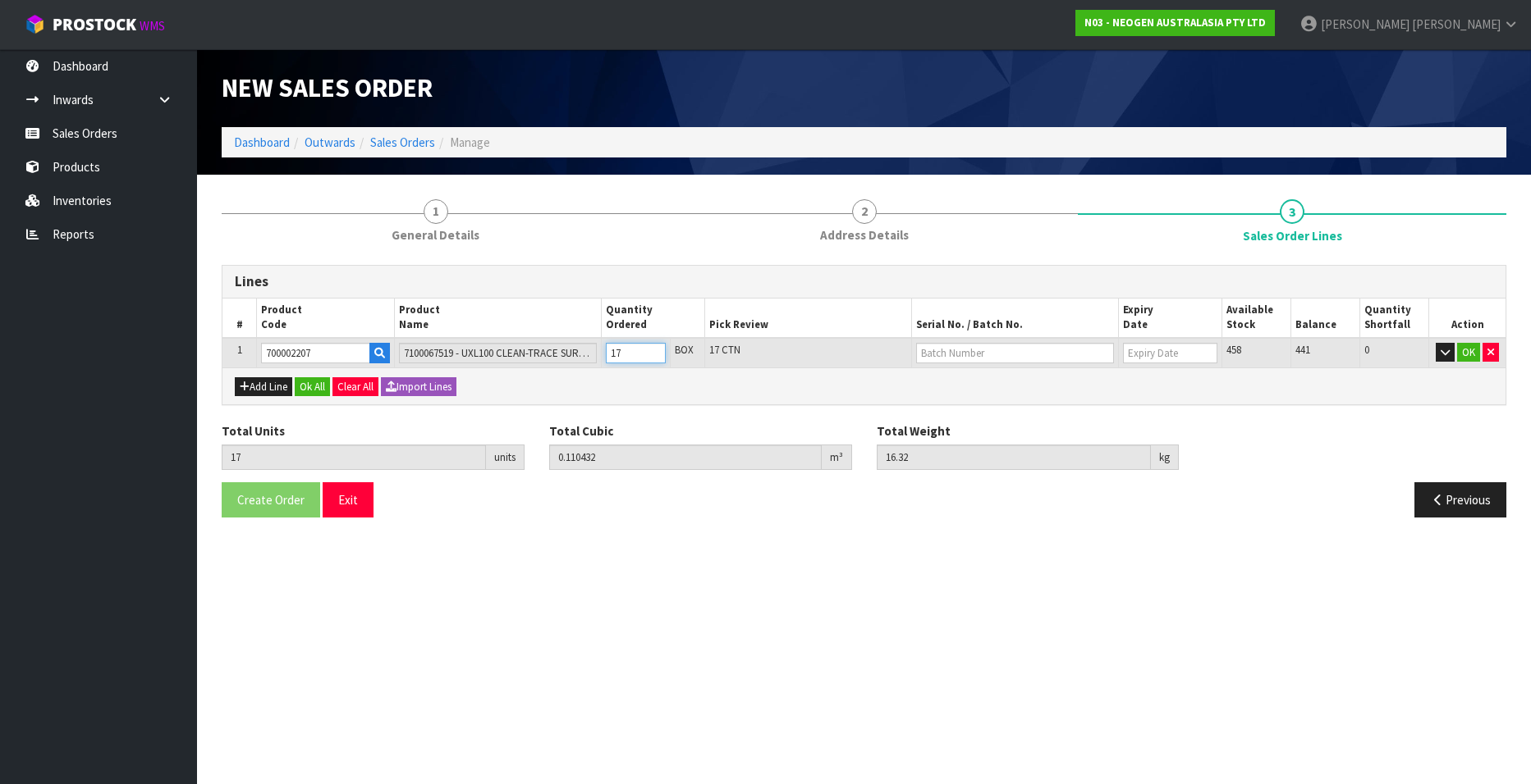
type input "17.28"
type input "18"
click at [652, 348] on input "18" at bounding box center [635, 353] width 60 height 21
click at [982, 349] on input "text" at bounding box center [1015, 353] width 198 height 21
click at [954, 380] on link "3000031483" at bounding box center [981, 381] width 130 height 22
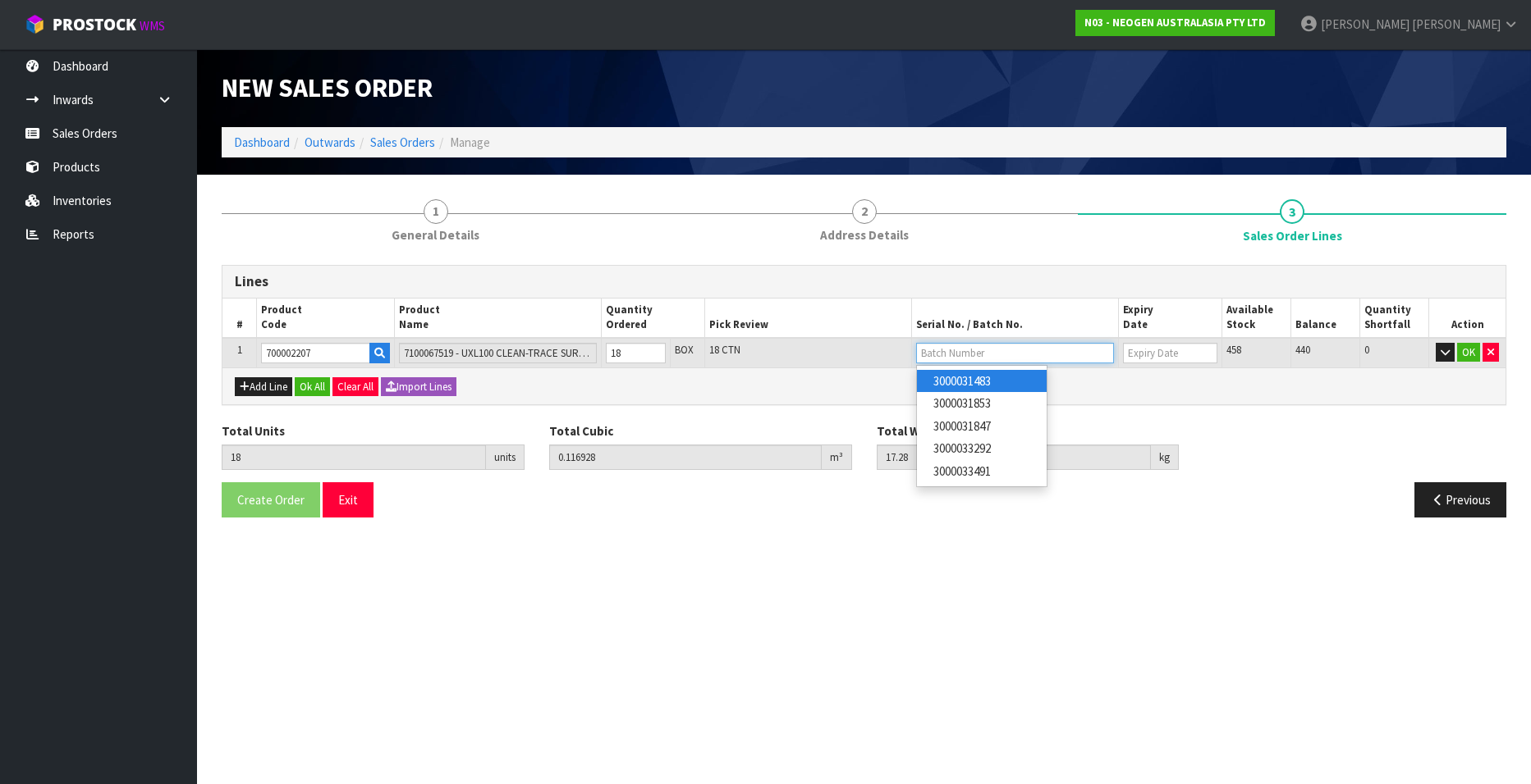
type input "3000031483"
type input "[DATE]"
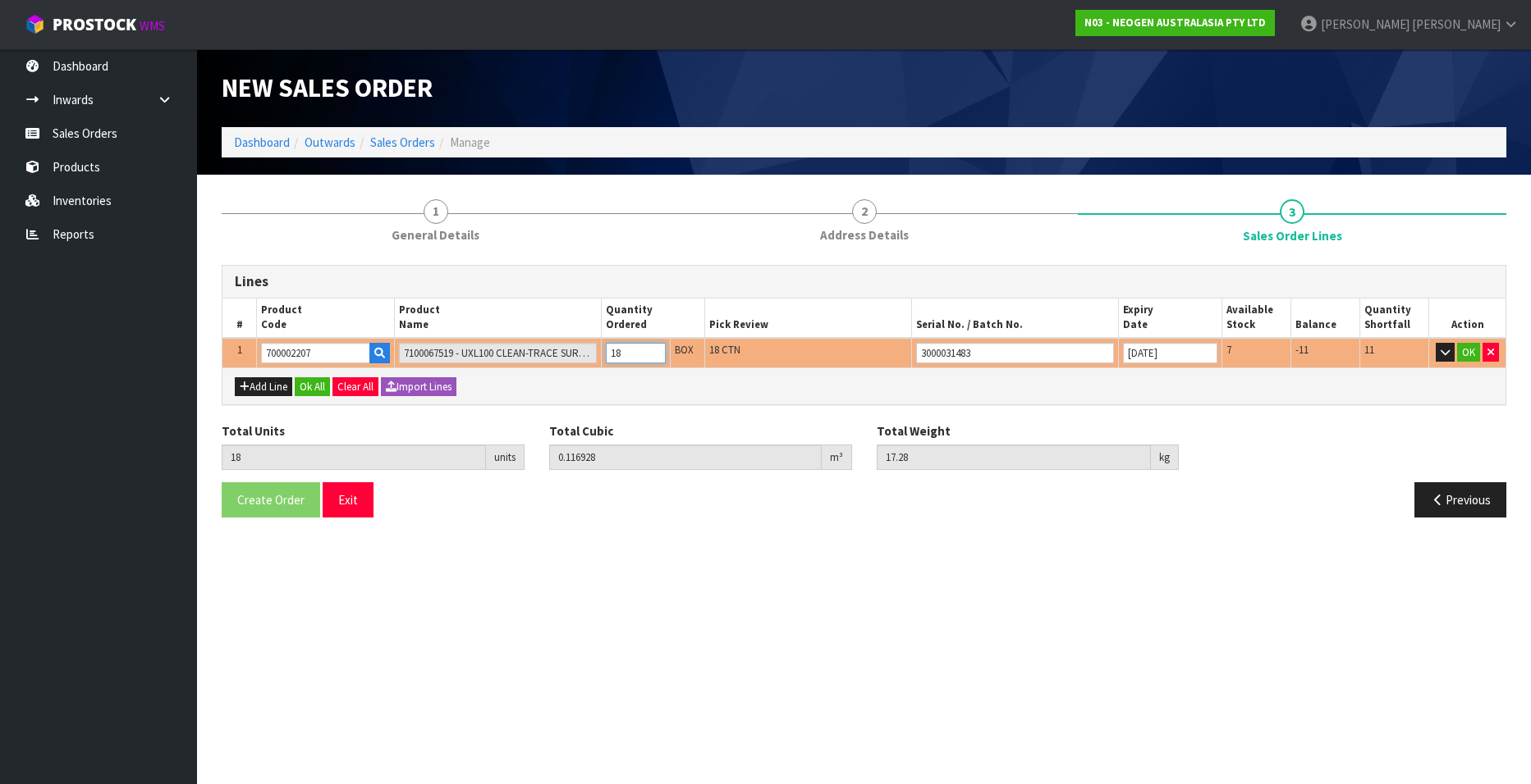
click at [625, 351] on input "18" at bounding box center [635, 353] width 60 height 21
type input "17"
type input "0.110432"
type input "16.32"
type input "17"
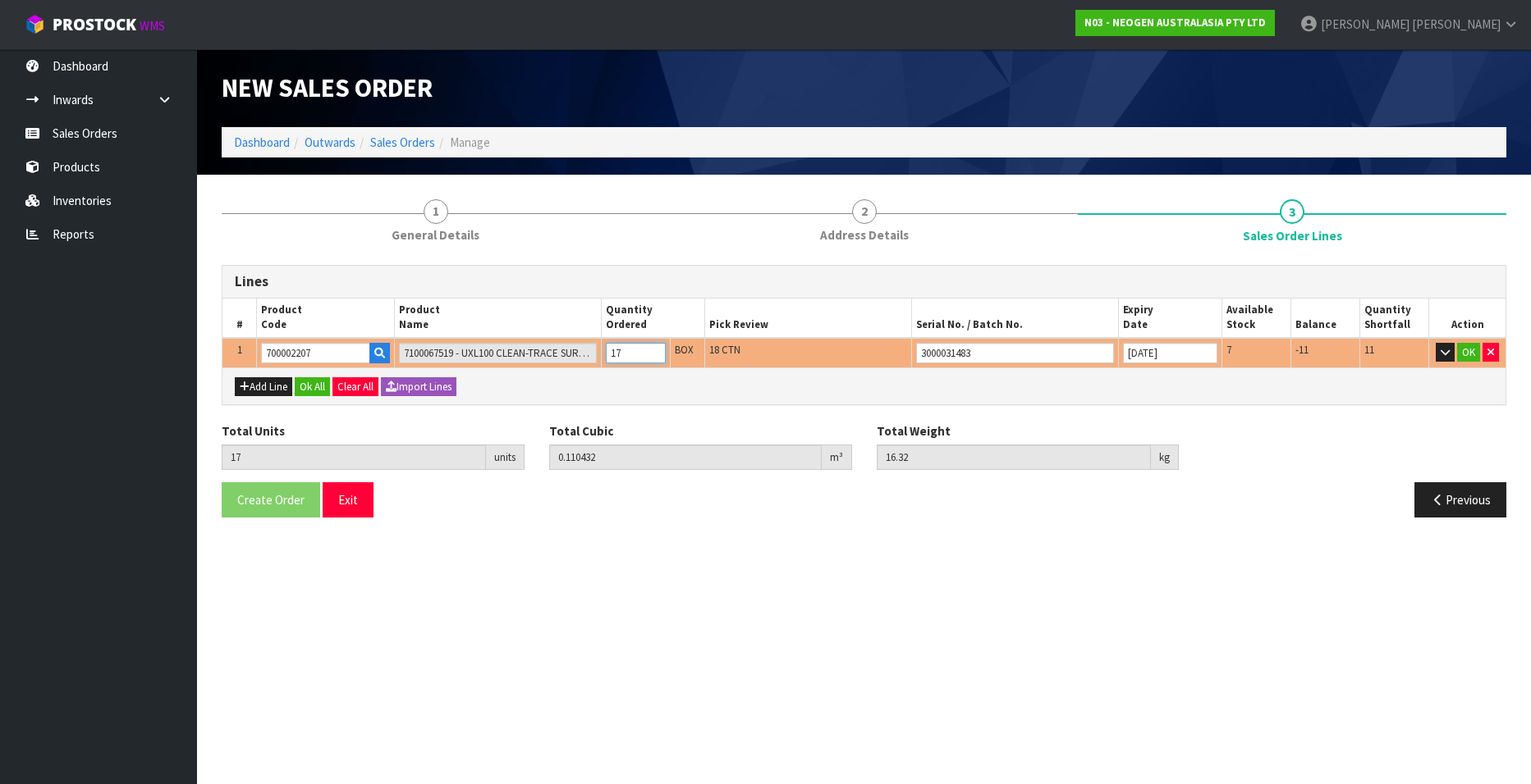
click at [654, 357] on input "17" at bounding box center [635, 353] width 60 height 21
type input "16"
type input "0.103936"
type input "15.36"
type input "16"
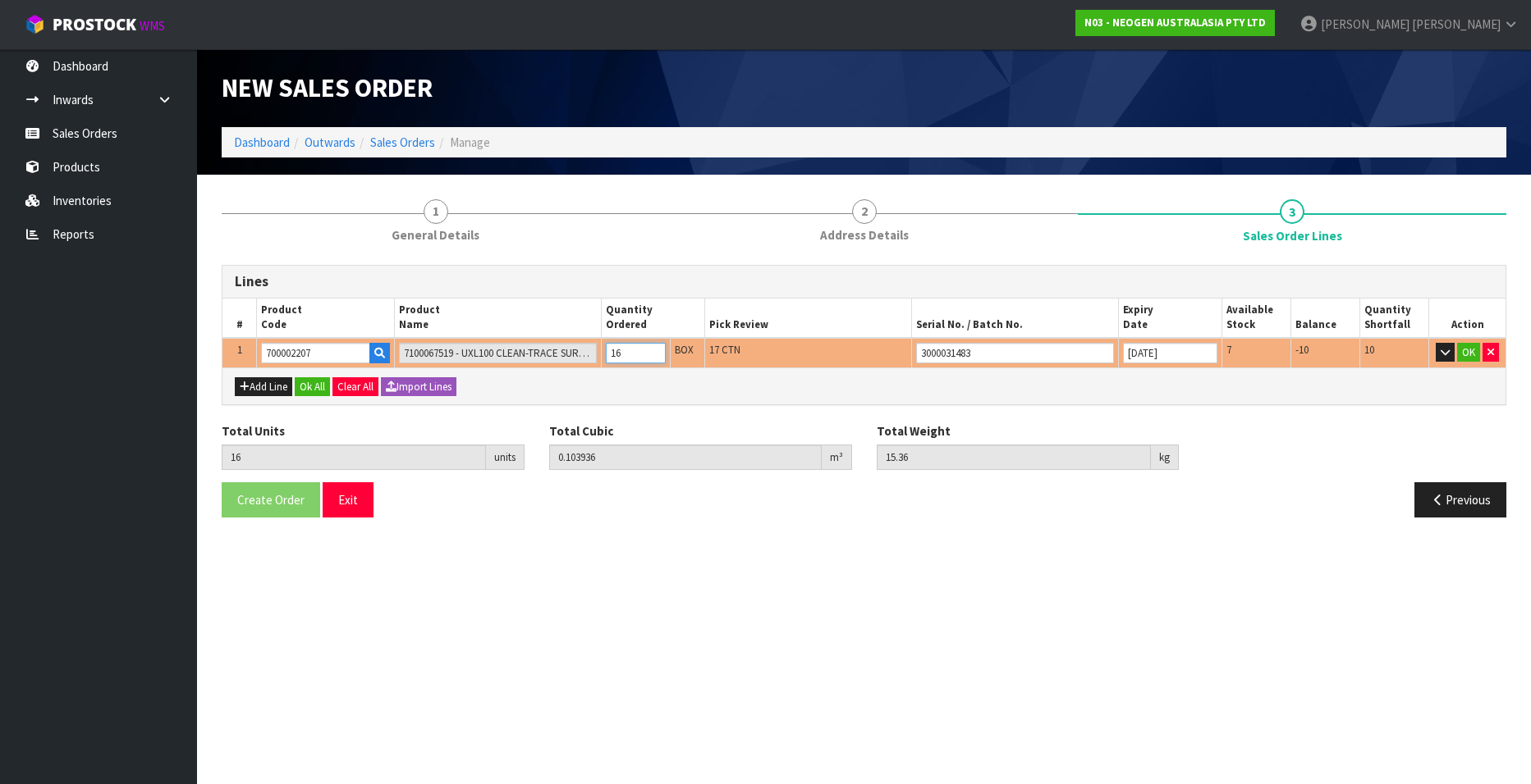
click at [654, 357] on input "16" at bounding box center [635, 353] width 60 height 21
type input "15"
type input "0.09744"
type input "14.4"
type input "15"
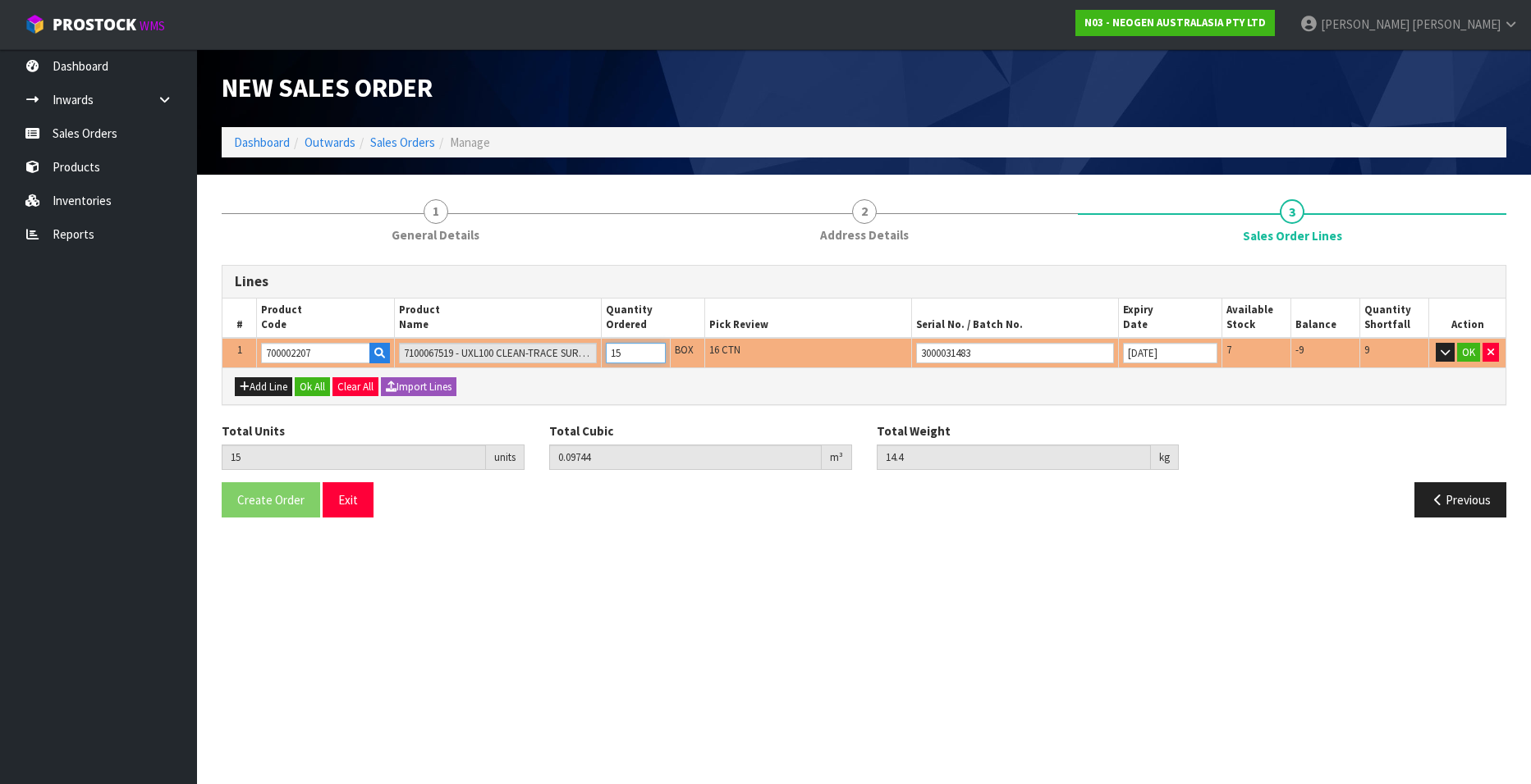
click at [654, 357] on input "15" at bounding box center [635, 353] width 60 height 21
type input "14"
type input "0.090944"
type input "13.44"
type input "14"
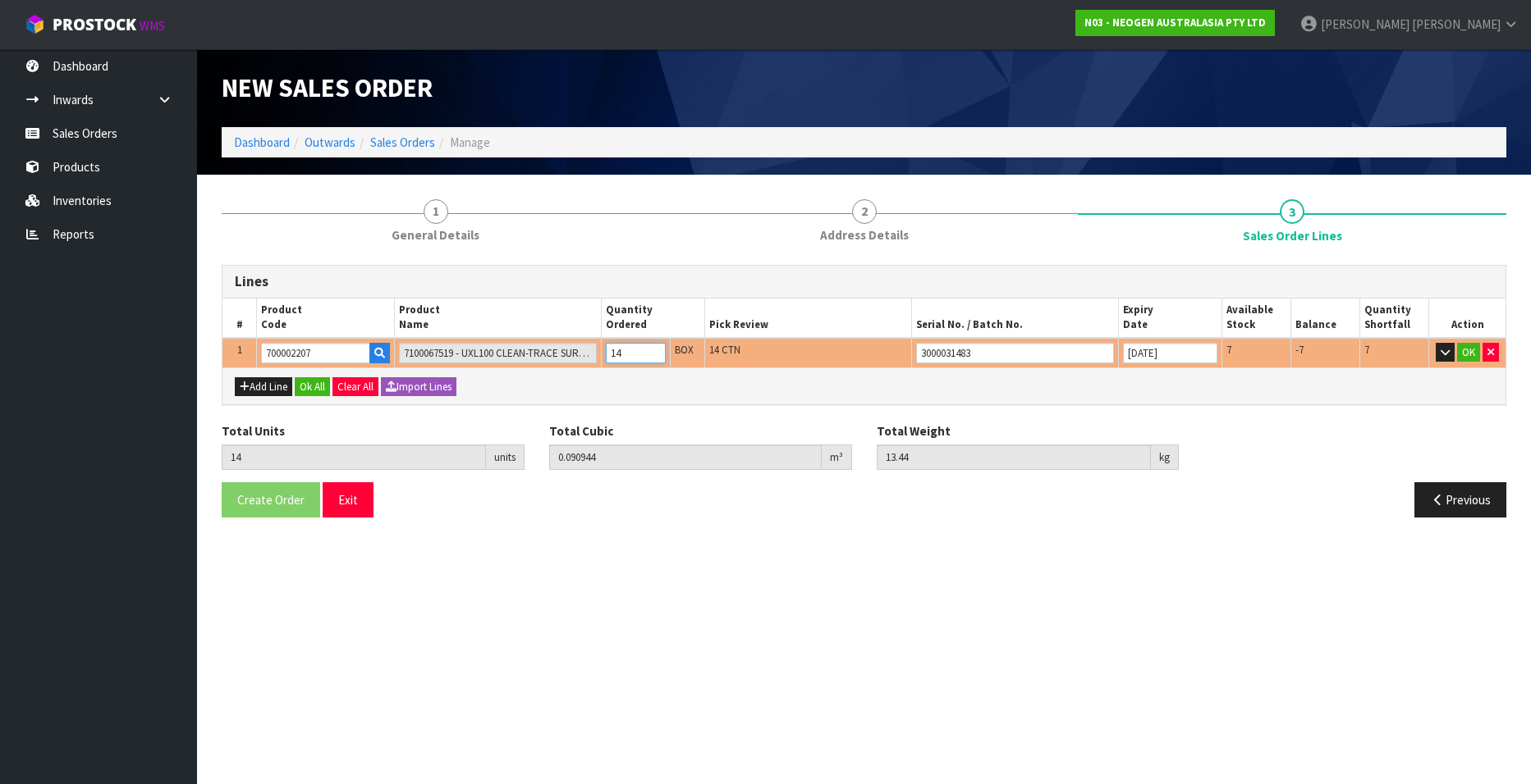
click at [654, 357] on input "14" at bounding box center [635, 353] width 60 height 21
type input "13"
type input "0.084448"
type input "12.48"
type input "13"
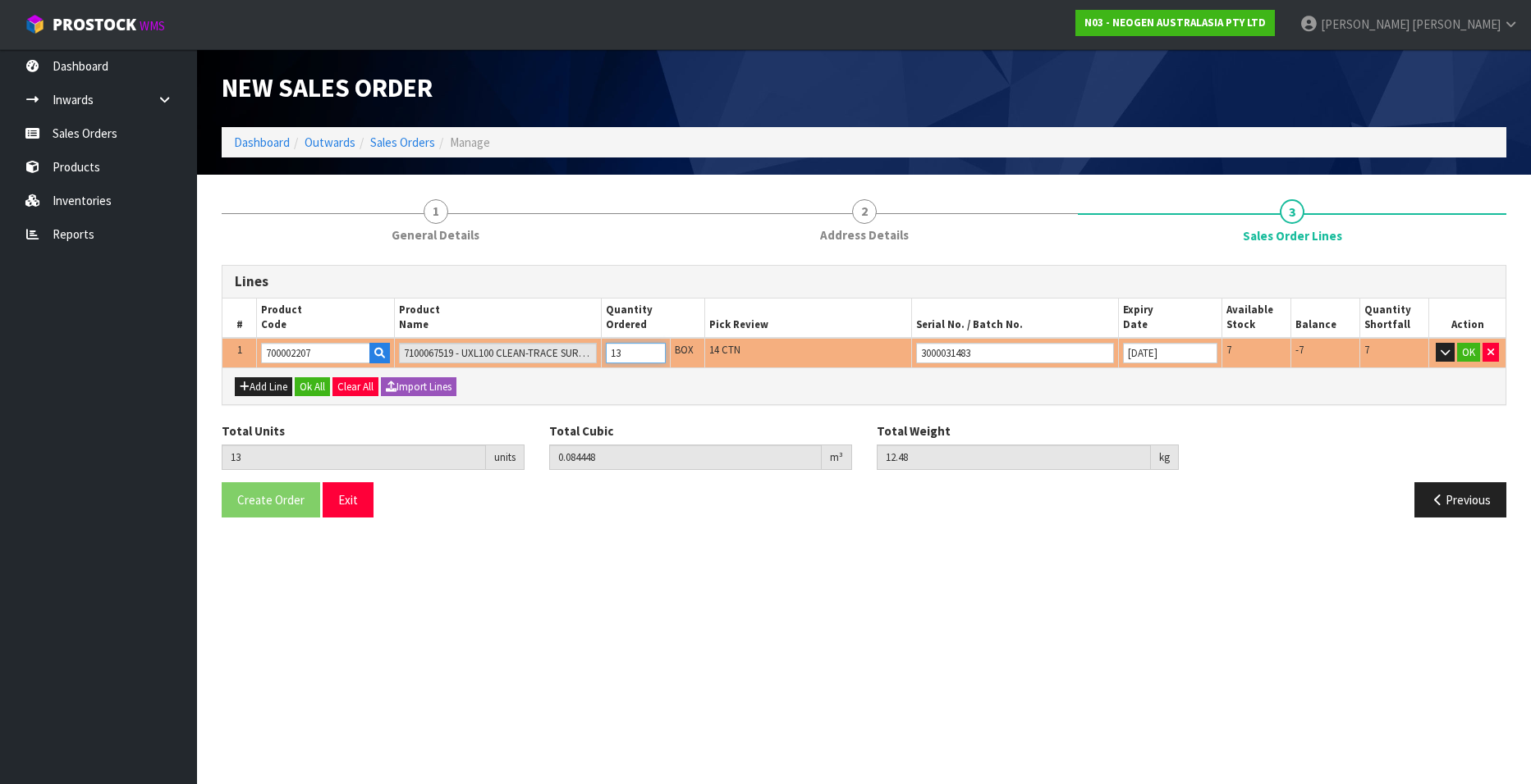
click at [654, 357] on input "13" at bounding box center [635, 353] width 60 height 21
type input "12"
type input "0.077952"
type input "11.52"
type input "12"
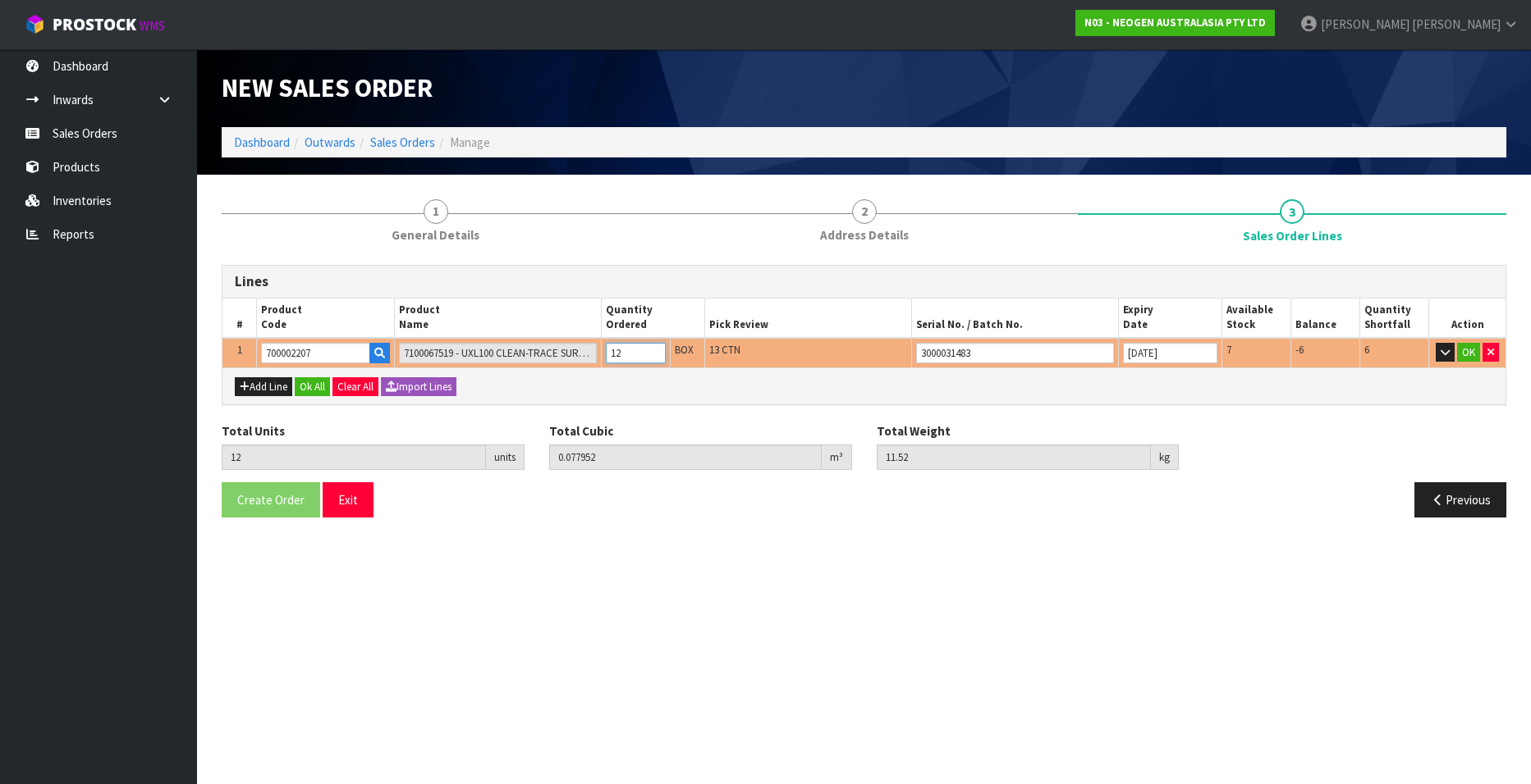
click at [654, 357] on input "12" at bounding box center [635, 353] width 60 height 21
type input "11"
type input "0.071456"
type input "10.56"
type input "11"
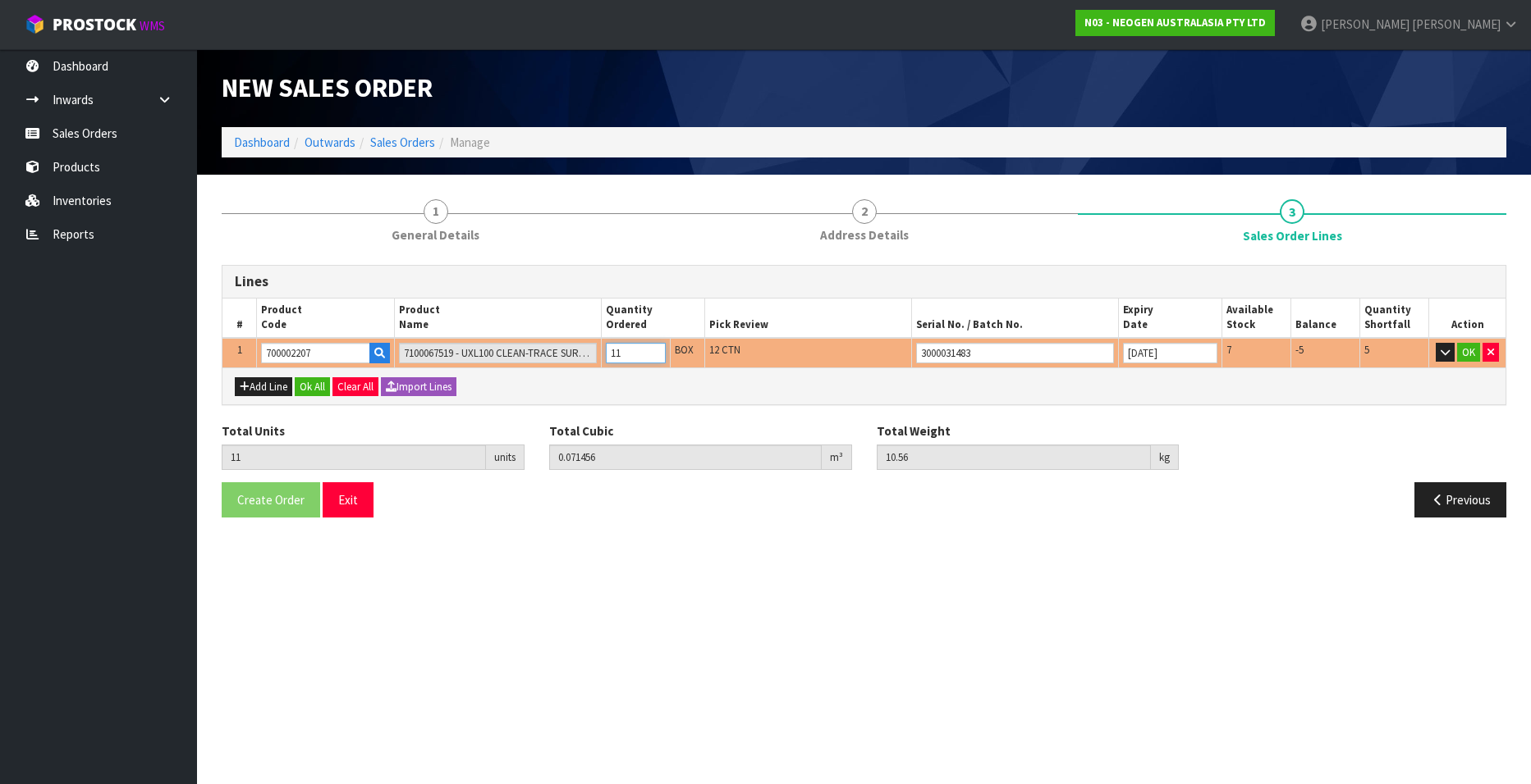
click at [654, 357] on input "11" at bounding box center [635, 353] width 60 height 21
type input "10"
type input "0.06496"
type input "9.6"
type input "10"
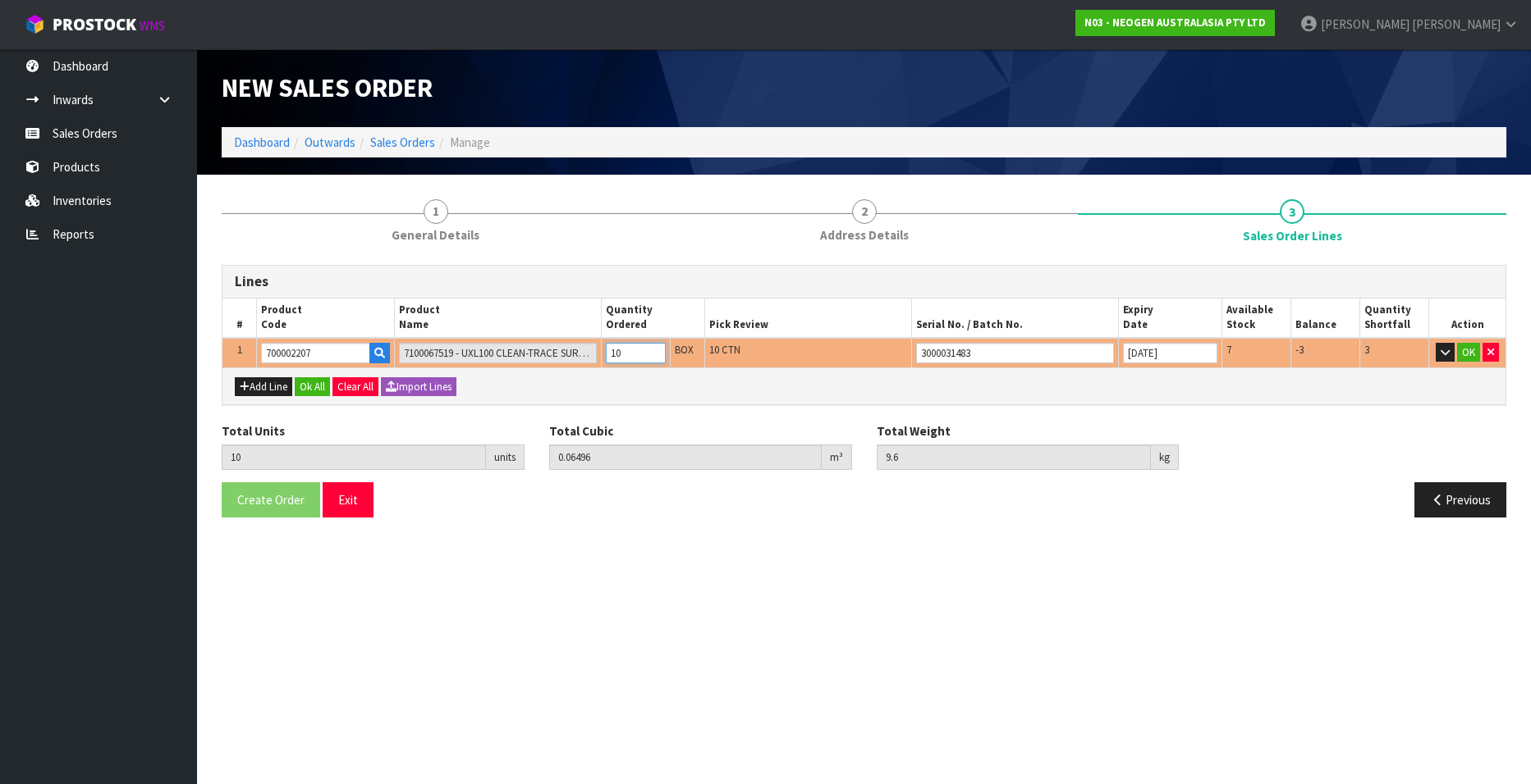
click at [654, 357] on input "10" at bounding box center [635, 353] width 60 height 21
type input "9"
type input "0.058464"
type input "8.64"
type input "9"
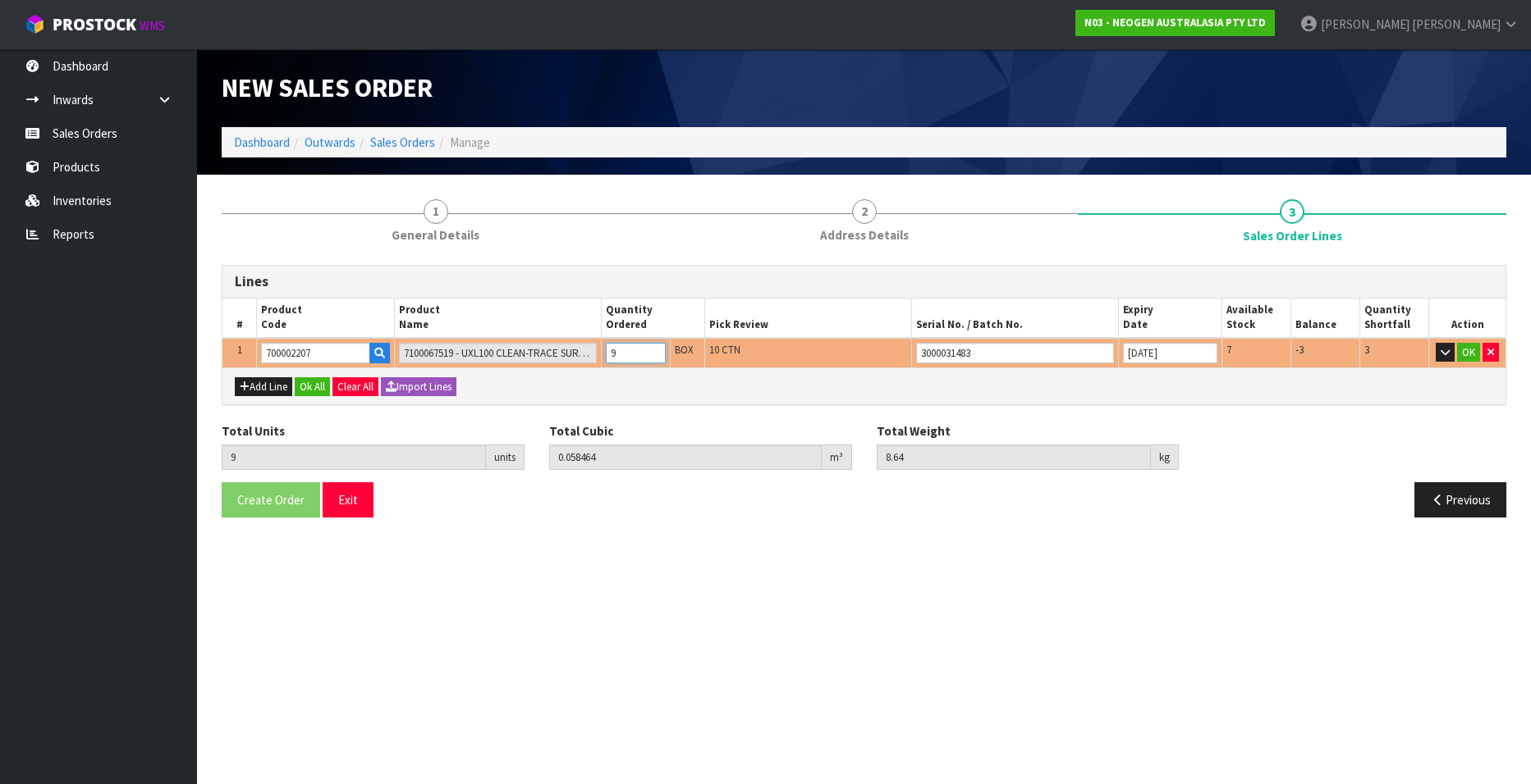
click at [654, 357] on input "9" at bounding box center [635, 353] width 60 height 21
type input "8"
type input "0.051968"
type input "7.68"
type input "8"
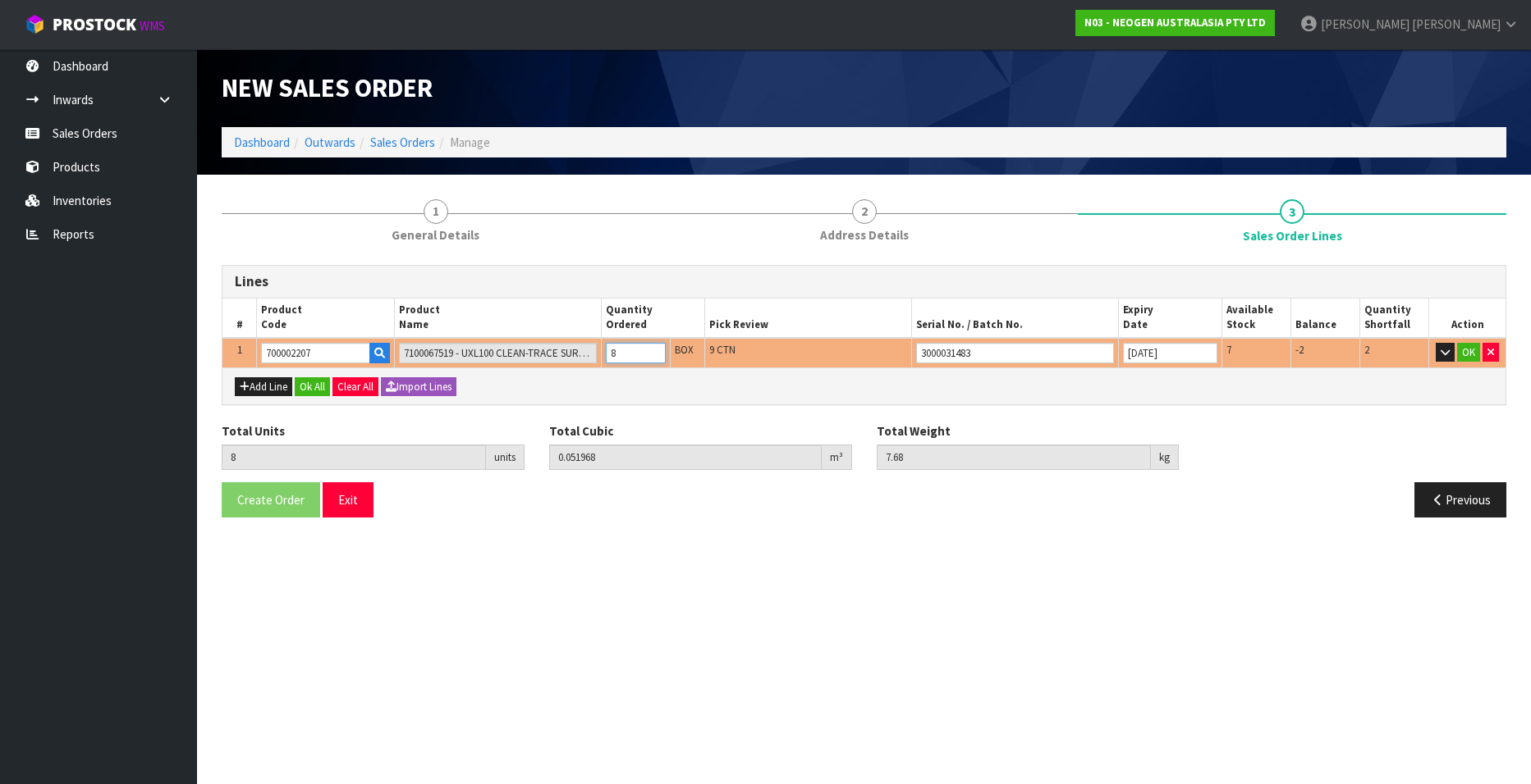
click at [654, 357] on input "8" at bounding box center [635, 353] width 60 height 21
type input "7"
type input "0.045472"
type input "6.72"
type input "7"
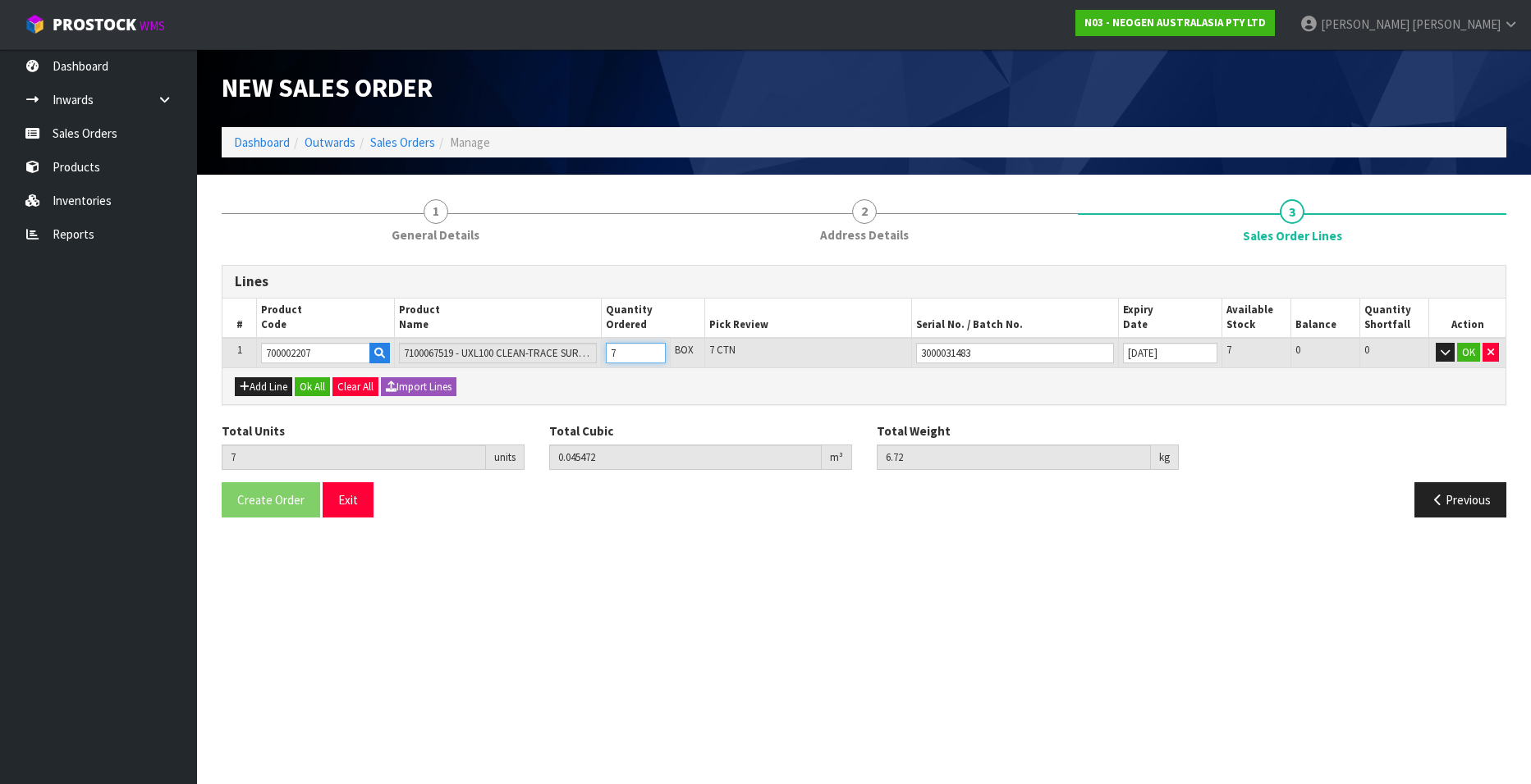
type input "6"
type input "0.038976"
type input "5.76"
type input "6"
type input "5"
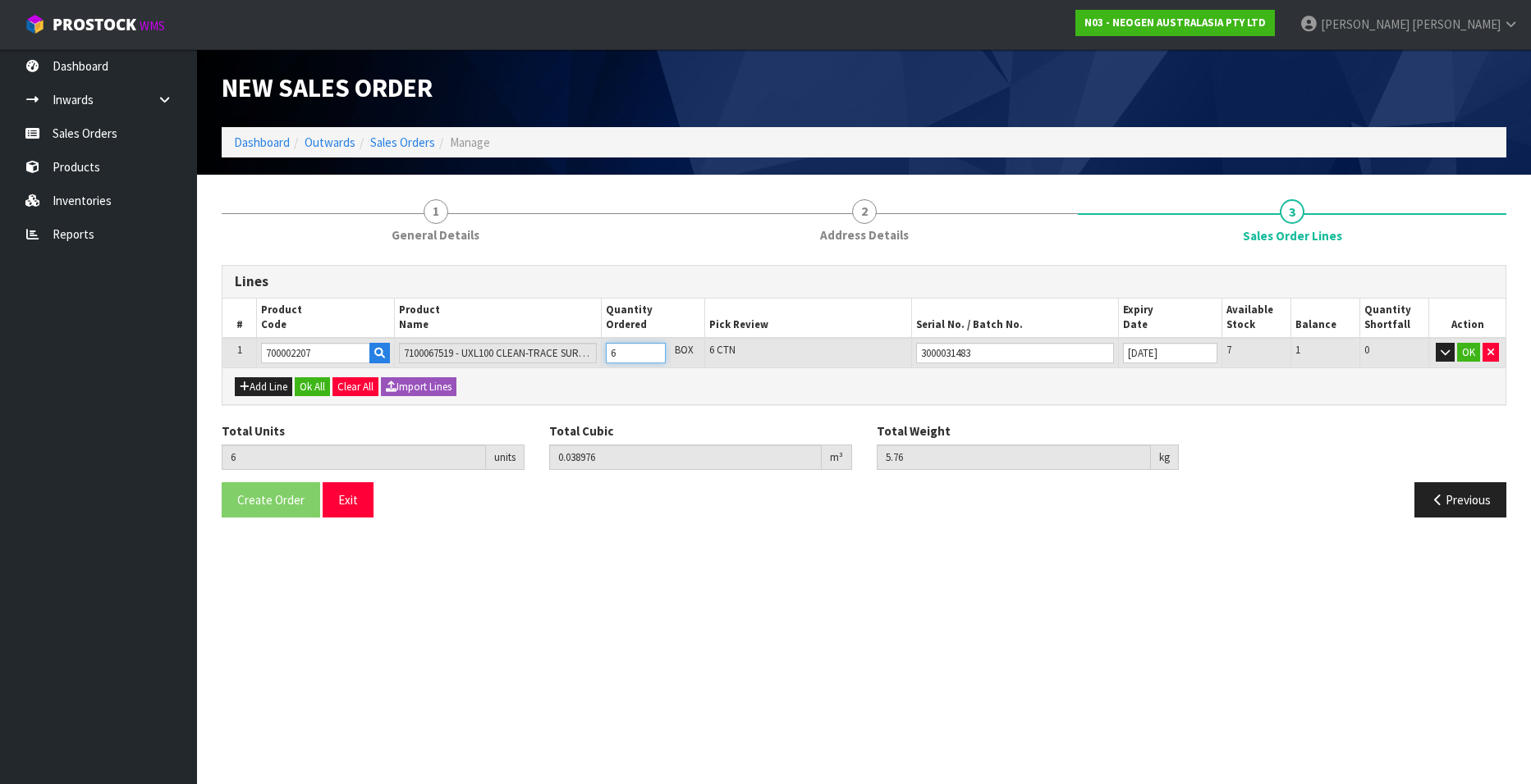
type input "0.03248"
type input "4.8"
type input "5"
type input "4"
type input "0.025984"
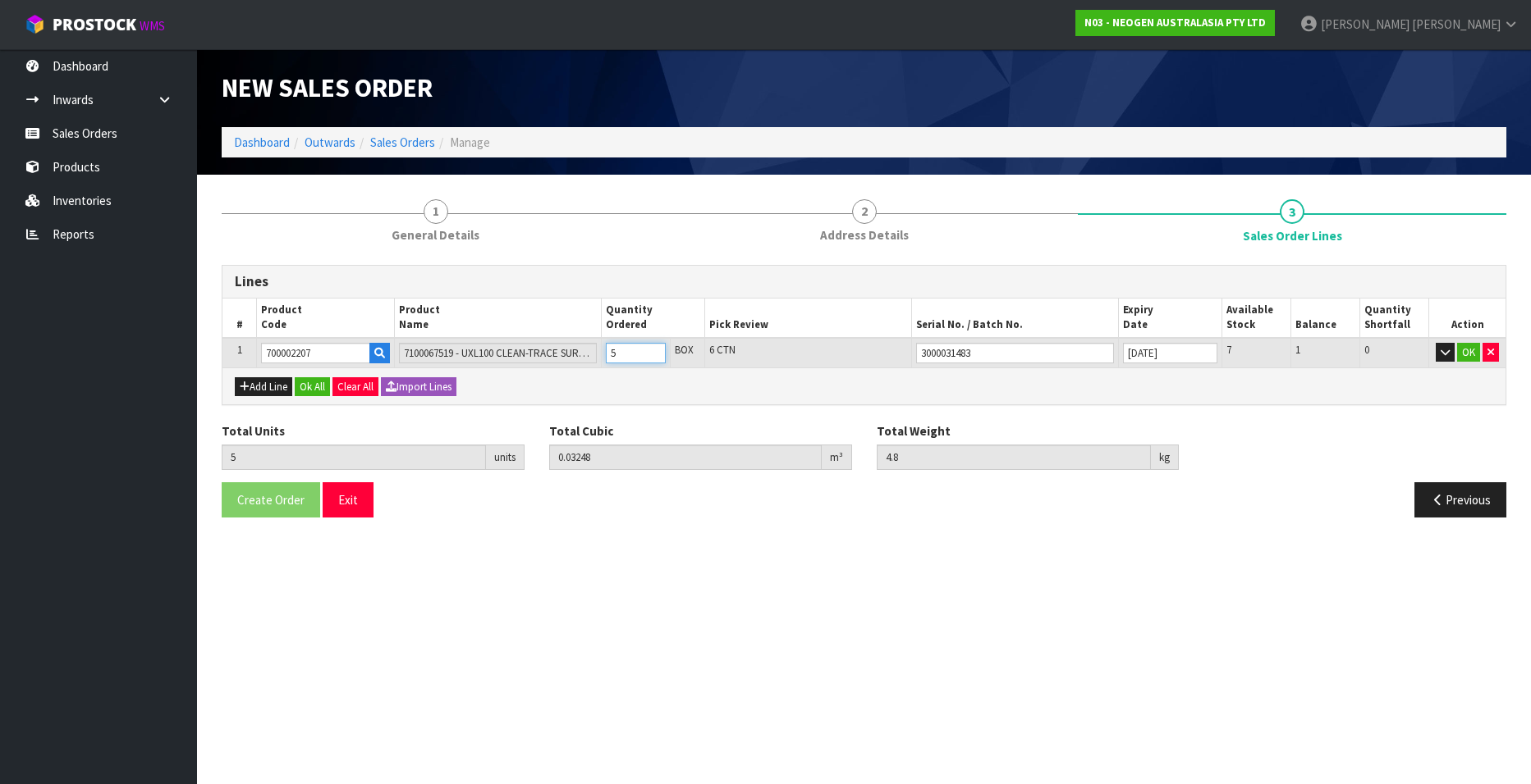
type input "3.84"
type input "4"
click at [654, 357] on input "4" at bounding box center [635, 353] width 60 height 21
type input "5"
type input "0.03248"
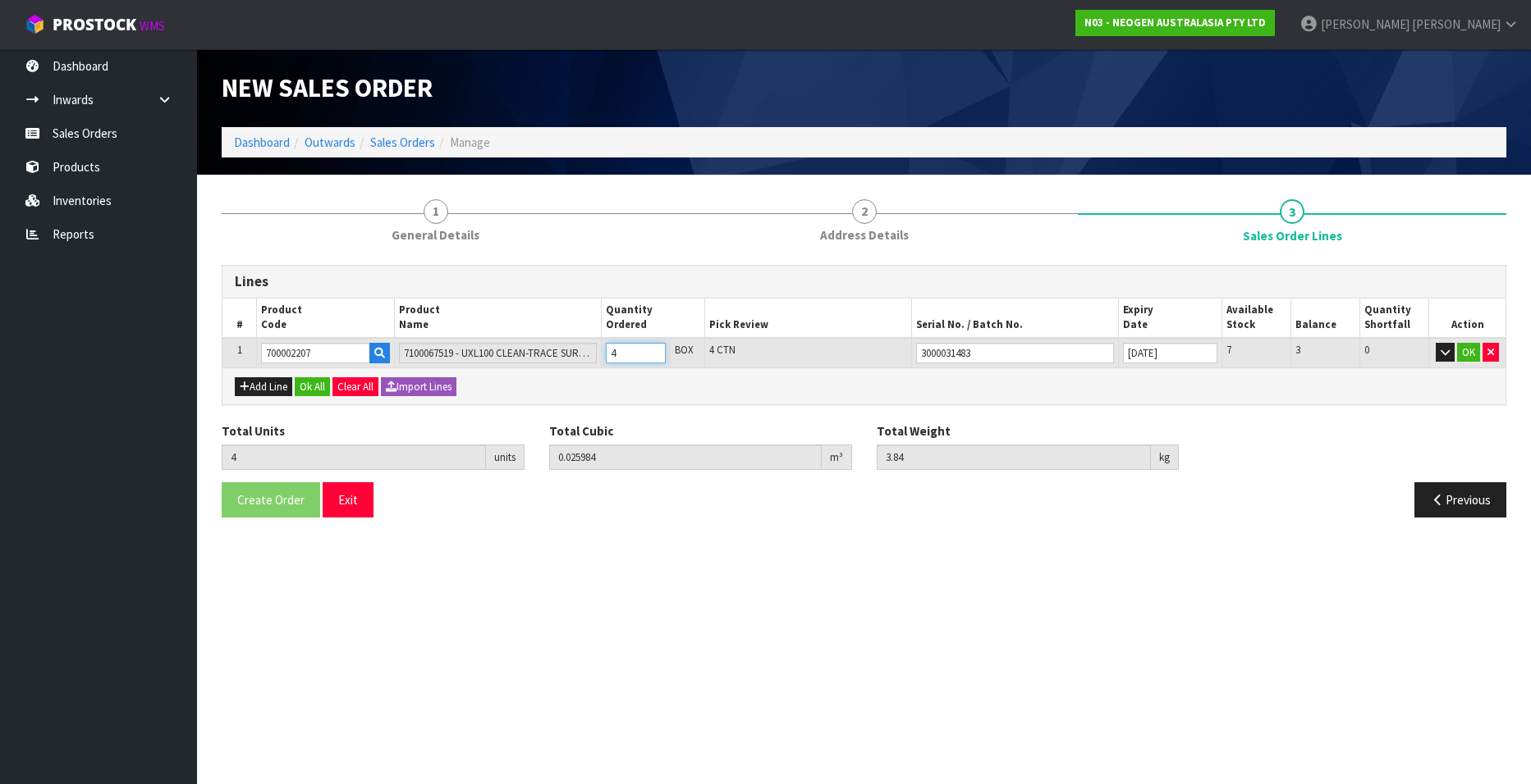
type input "4.8"
type input "5"
click at [656, 350] on input "5" at bounding box center [635, 353] width 60 height 21
type input "6"
type input "0.038976"
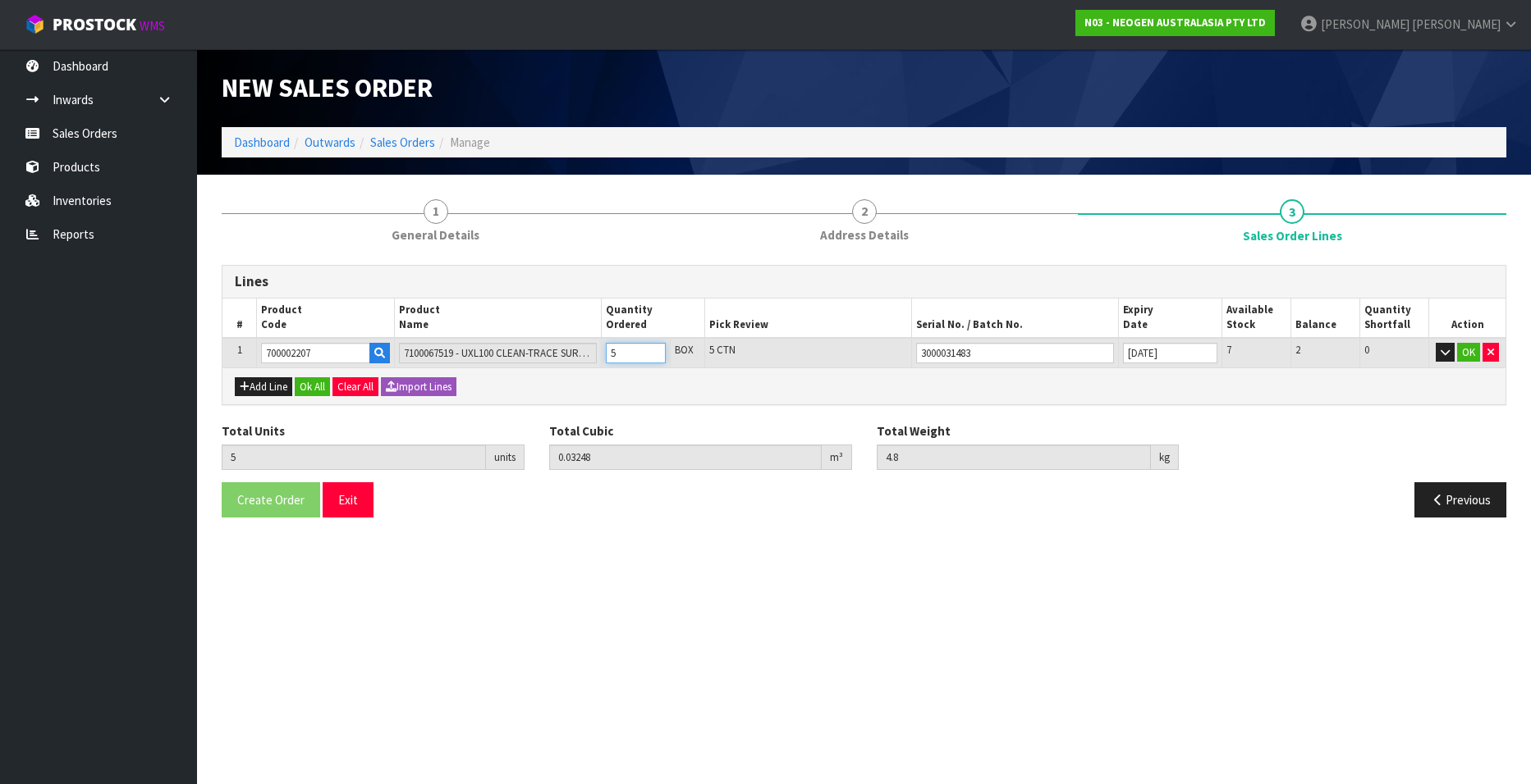
type input "5.76"
type input "6"
click at [656, 349] on input "6" at bounding box center [635, 353] width 60 height 21
type input "7"
type input "0.045472"
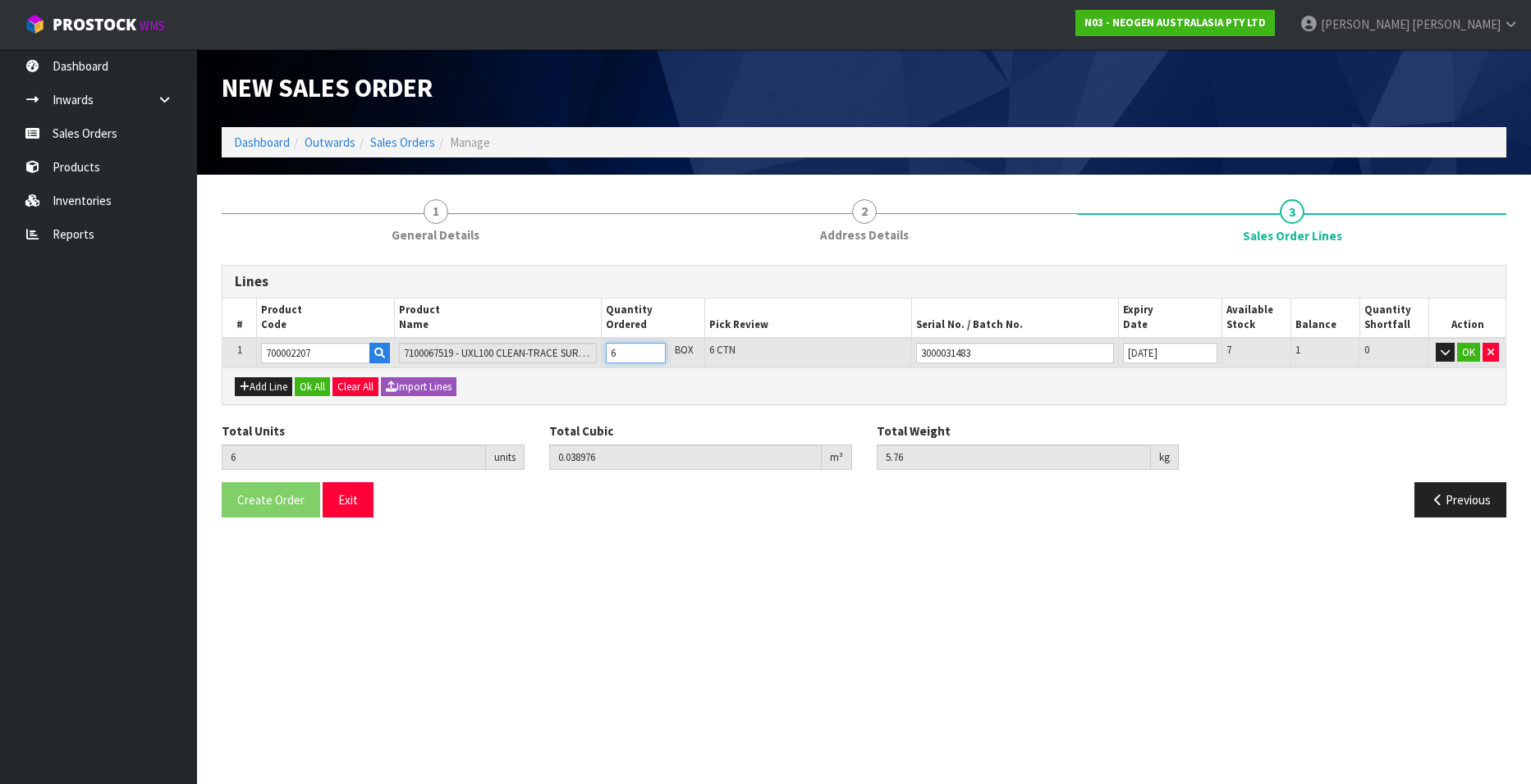
type input "6.72"
type input "7"
click at [656, 349] on input "7" at bounding box center [635, 353] width 60 height 21
click at [258, 386] on button "Add Line" at bounding box center [263, 387] width 57 height 20
type input "0"
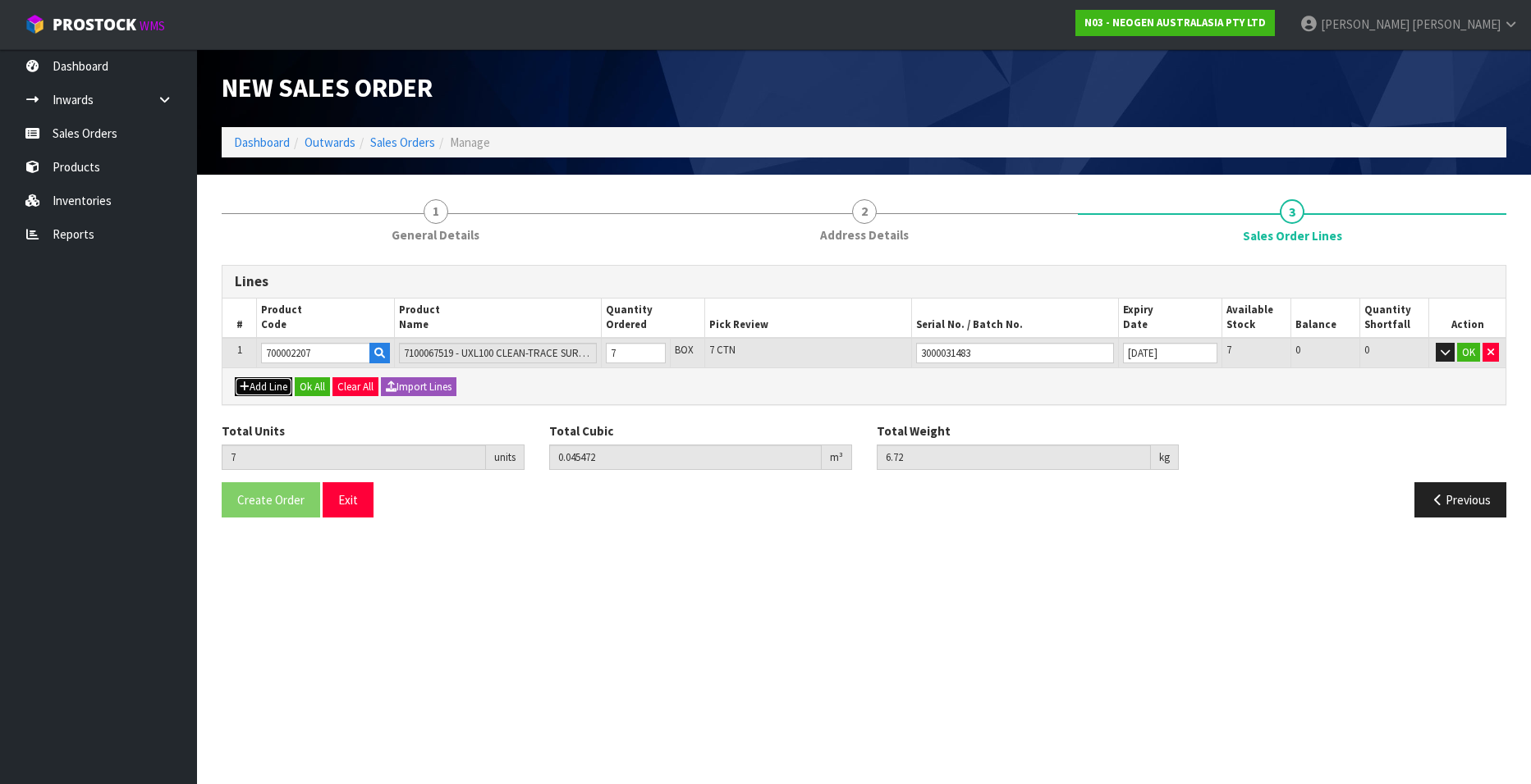
type input "0"
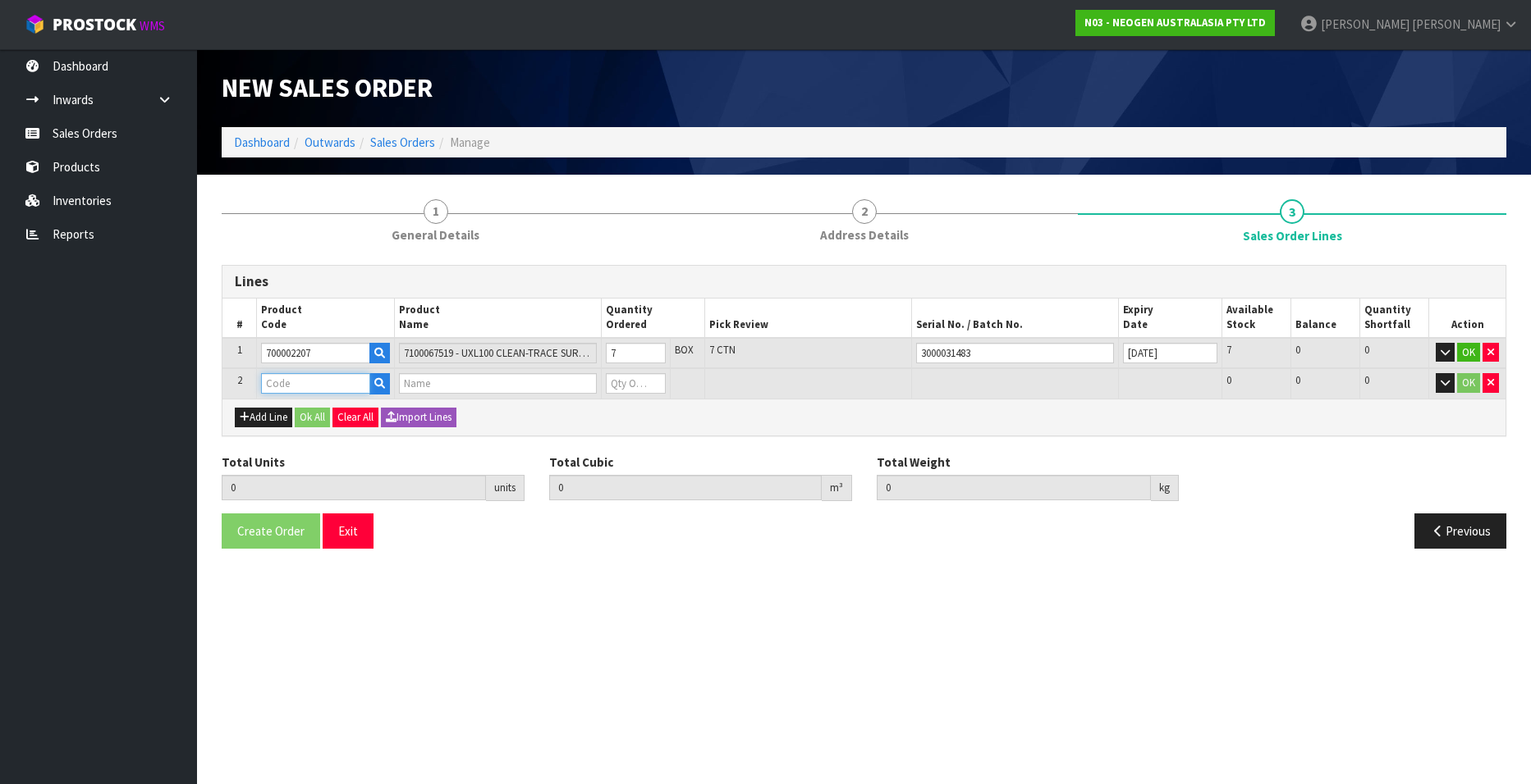
click at [305, 381] on input "text" at bounding box center [315, 383] width 109 height 21
paste input "18.000"
type input "18.000"
drag, startPoint x: 321, startPoint y: 380, endPoint x: 228, endPoint y: 374, distance: 93.2
click at [228, 374] on tr "2 18.000 0 0 0 OK" at bounding box center [863, 383] width 1283 height 31
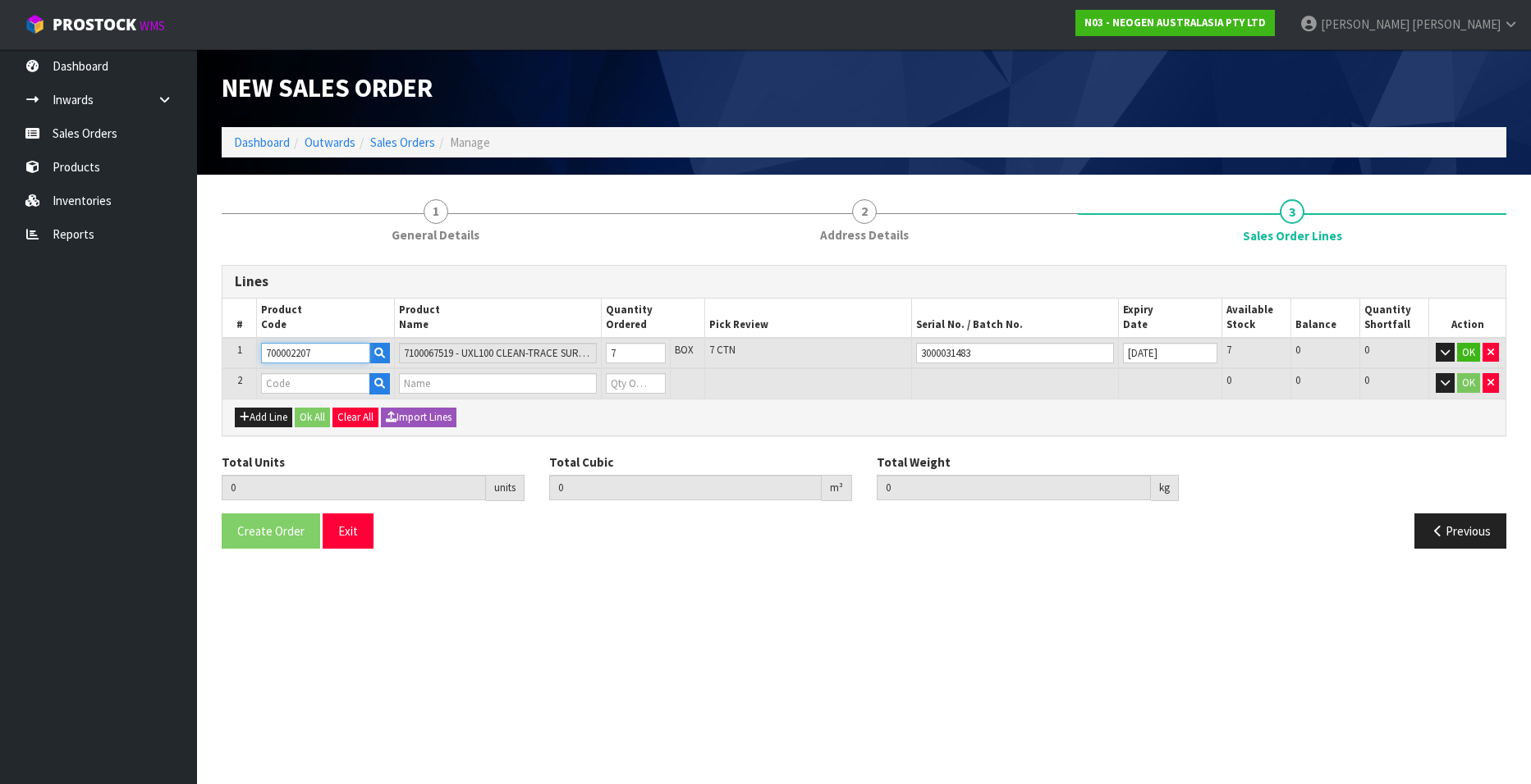
drag, startPoint x: 313, startPoint y: 351, endPoint x: 218, endPoint y: 344, distance: 95.3
click at [218, 344] on div "1 General Details 2 Address Details 3 Sales Order Lines Lines # Product Code Pr…" at bounding box center [864, 374] width 1309 height 374
click at [272, 388] on input "text" at bounding box center [315, 383] width 109 height 21
paste input "700002207"
type input "700002207"
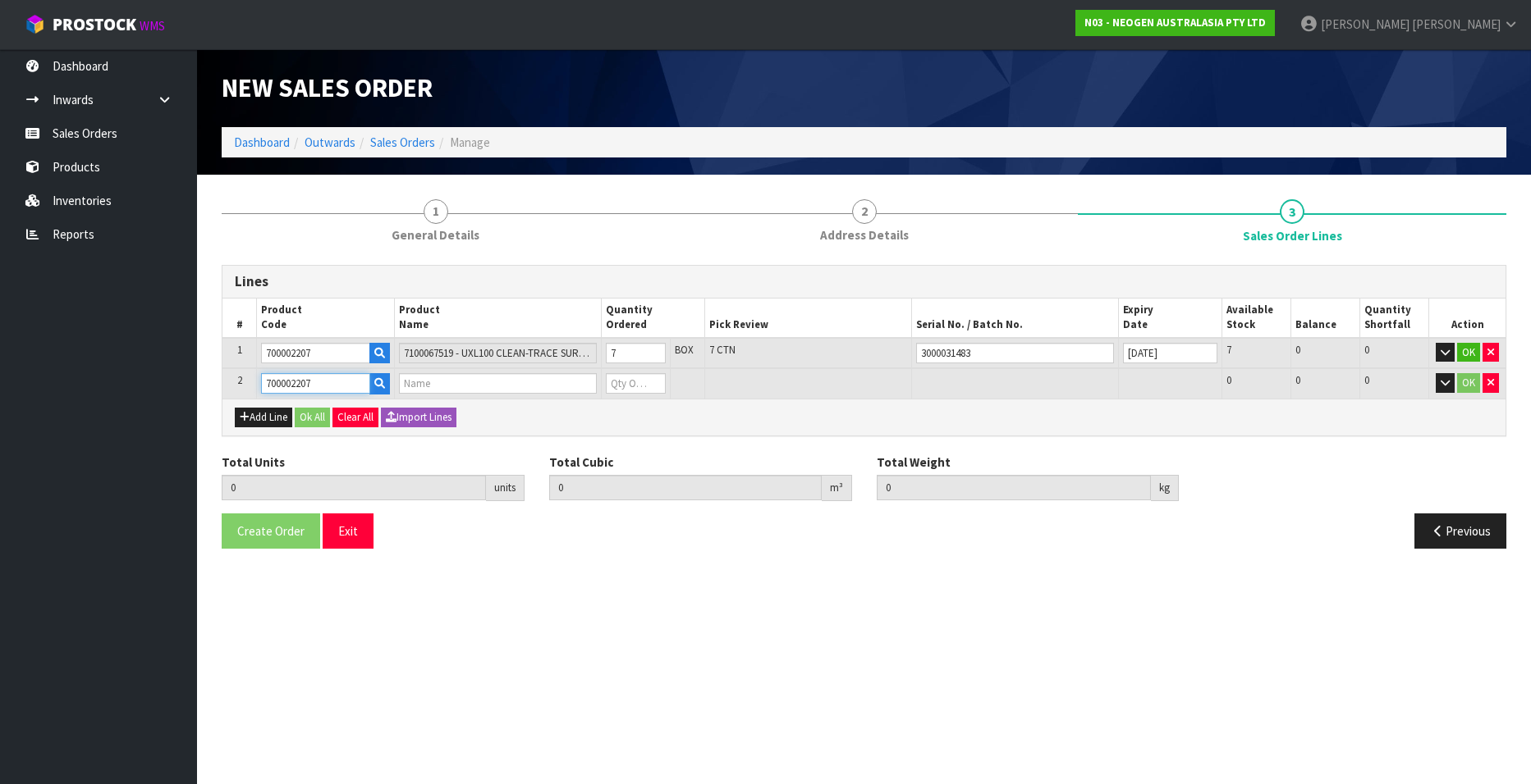
type input "7"
type input "0.045472"
type input "6.72"
type input "7100067519 - UXL100 CLEAN-TRACE SURF ATP 100EA/PK"
type input "0"
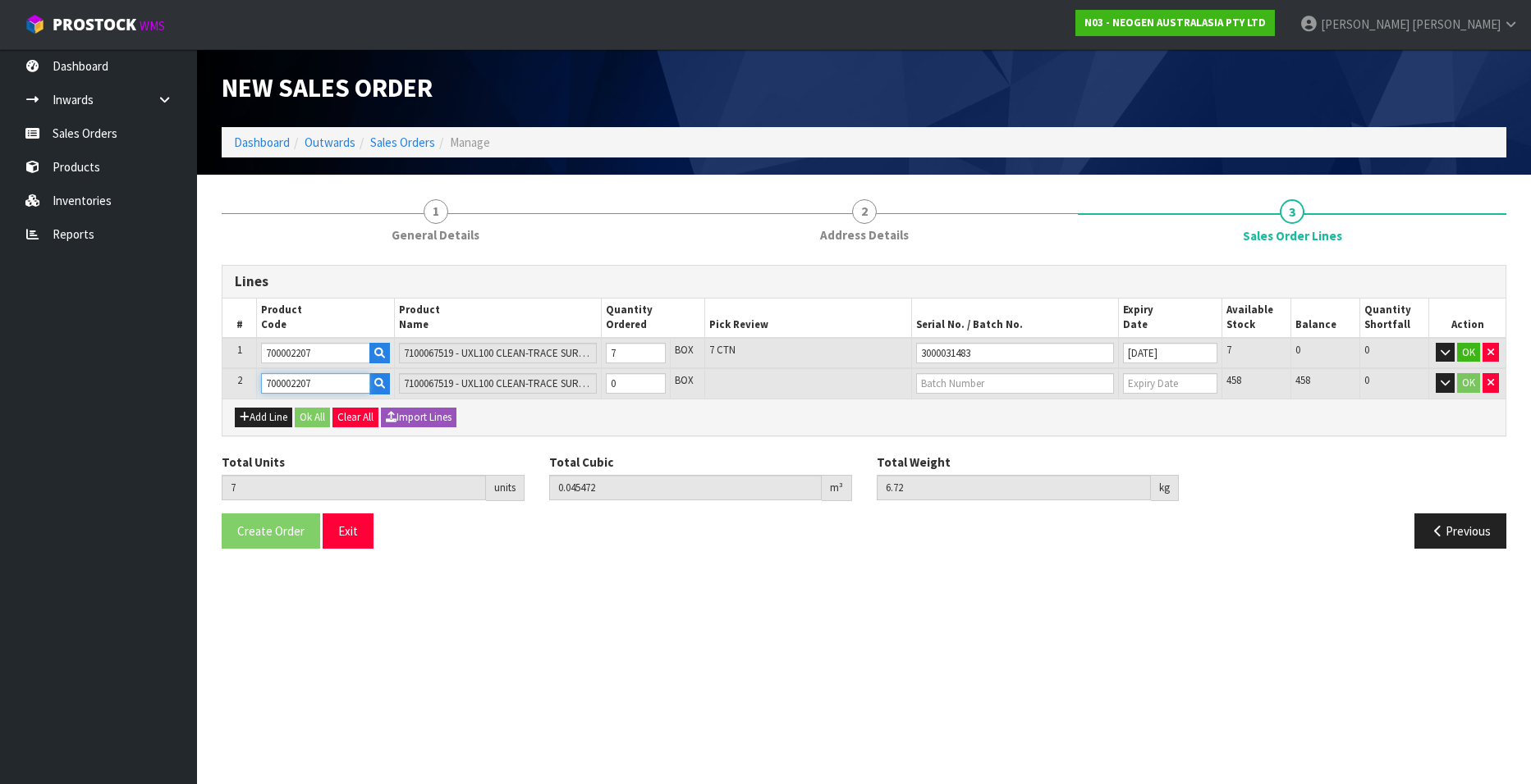
type input "700002207"
type input "8"
type input "0.051968"
type input "7.68"
type input "1"
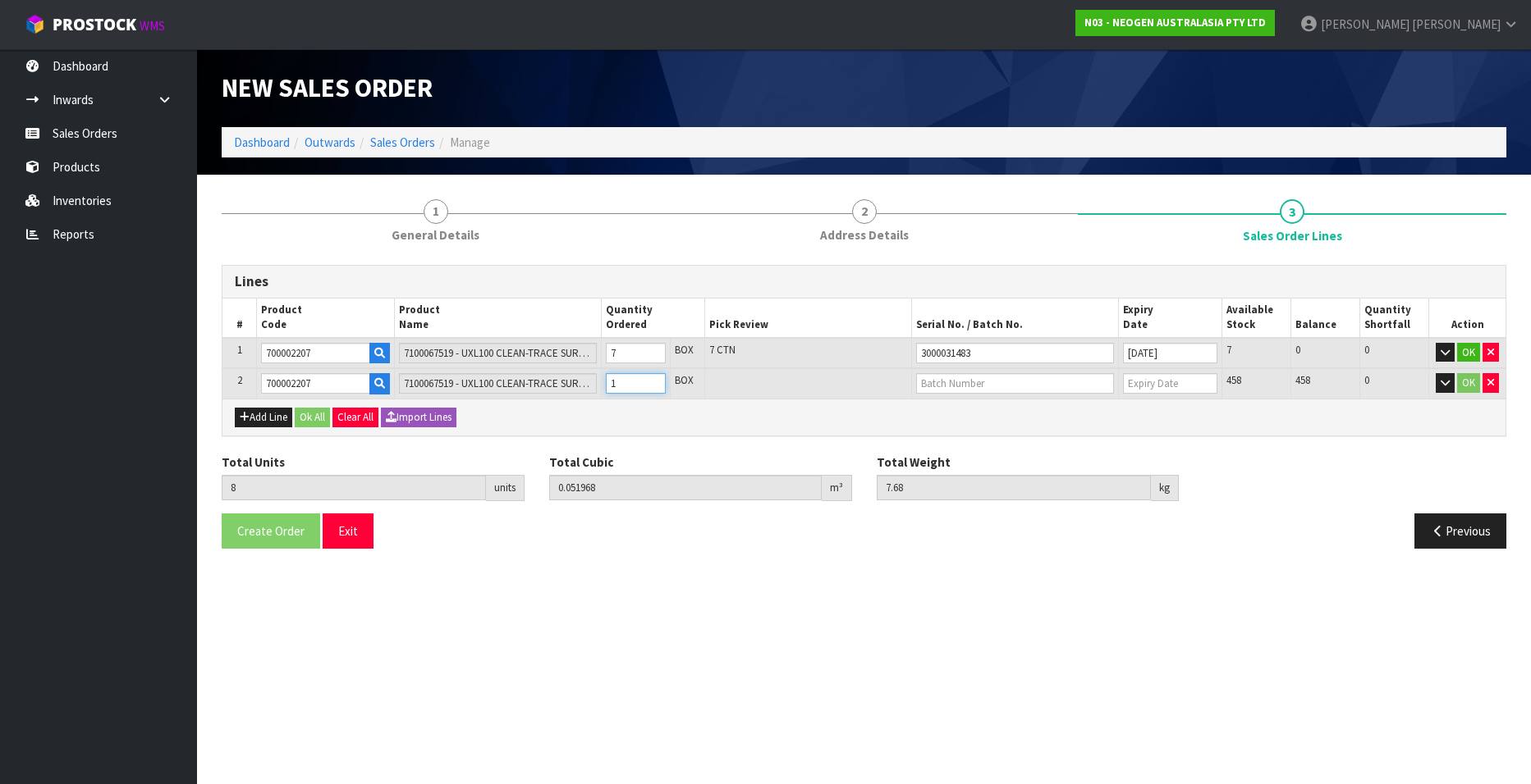
click at [655, 381] on input "1" at bounding box center [635, 383] width 60 height 21
type input "9"
type input "0.058464"
type input "8.64"
type input "2"
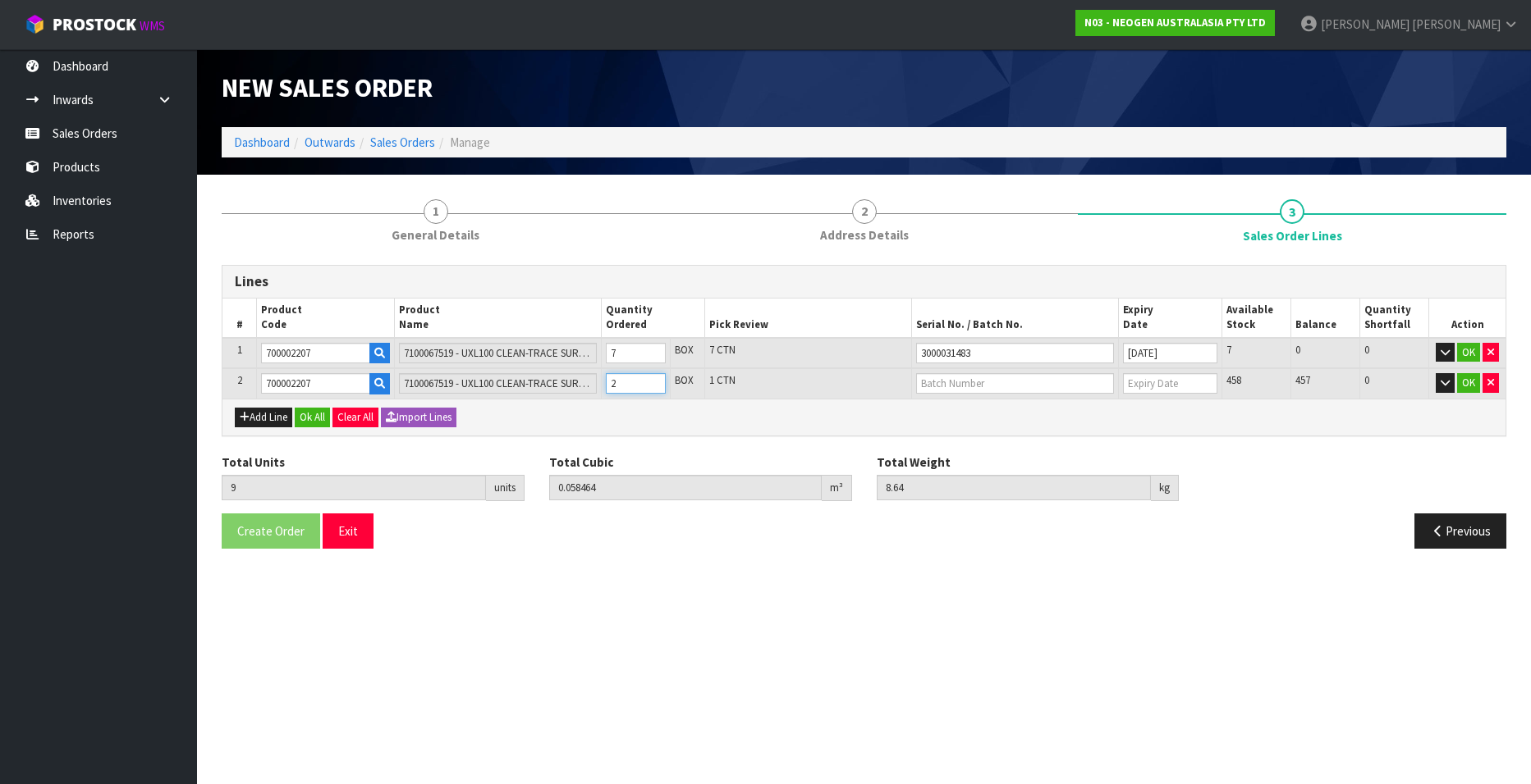
click at [655, 381] on input "2" at bounding box center [635, 383] width 60 height 21
type input "10"
type input "0.06496"
type input "9.6"
click at [655, 381] on input "3" at bounding box center [635, 383] width 60 height 21
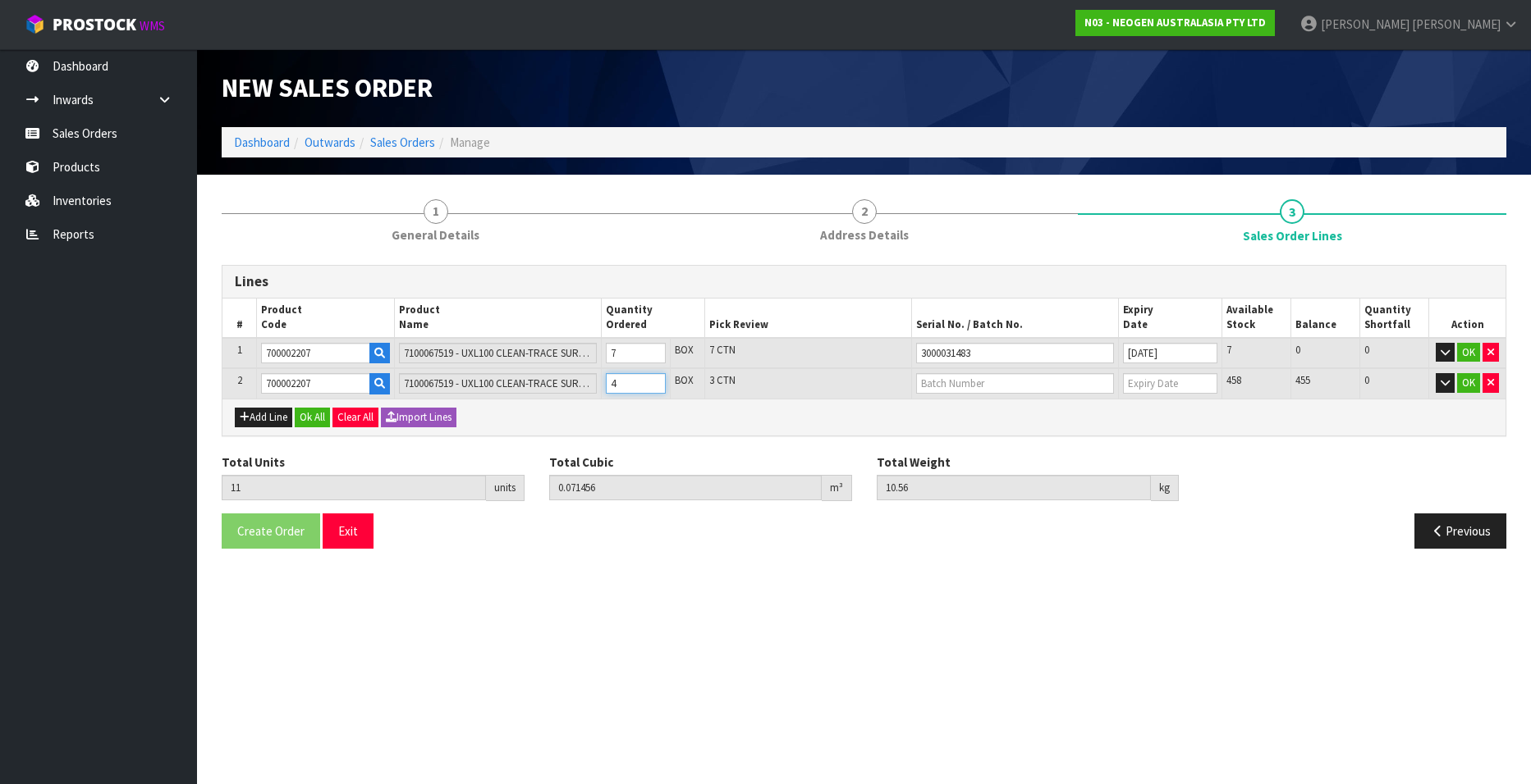
click at [655, 381] on input "4" at bounding box center [635, 383] width 60 height 21
click at [655, 381] on input "5" at bounding box center [635, 383] width 60 height 21
click at [655, 381] on input "6" at bounding box center [635, 383] width 60 height 21
click at [655, 381] on input "7" at bounding box center [635, 383] width 60 height 21
click at [655, 381] on input "8" at bounding box center [635, 383] width 60 height 21
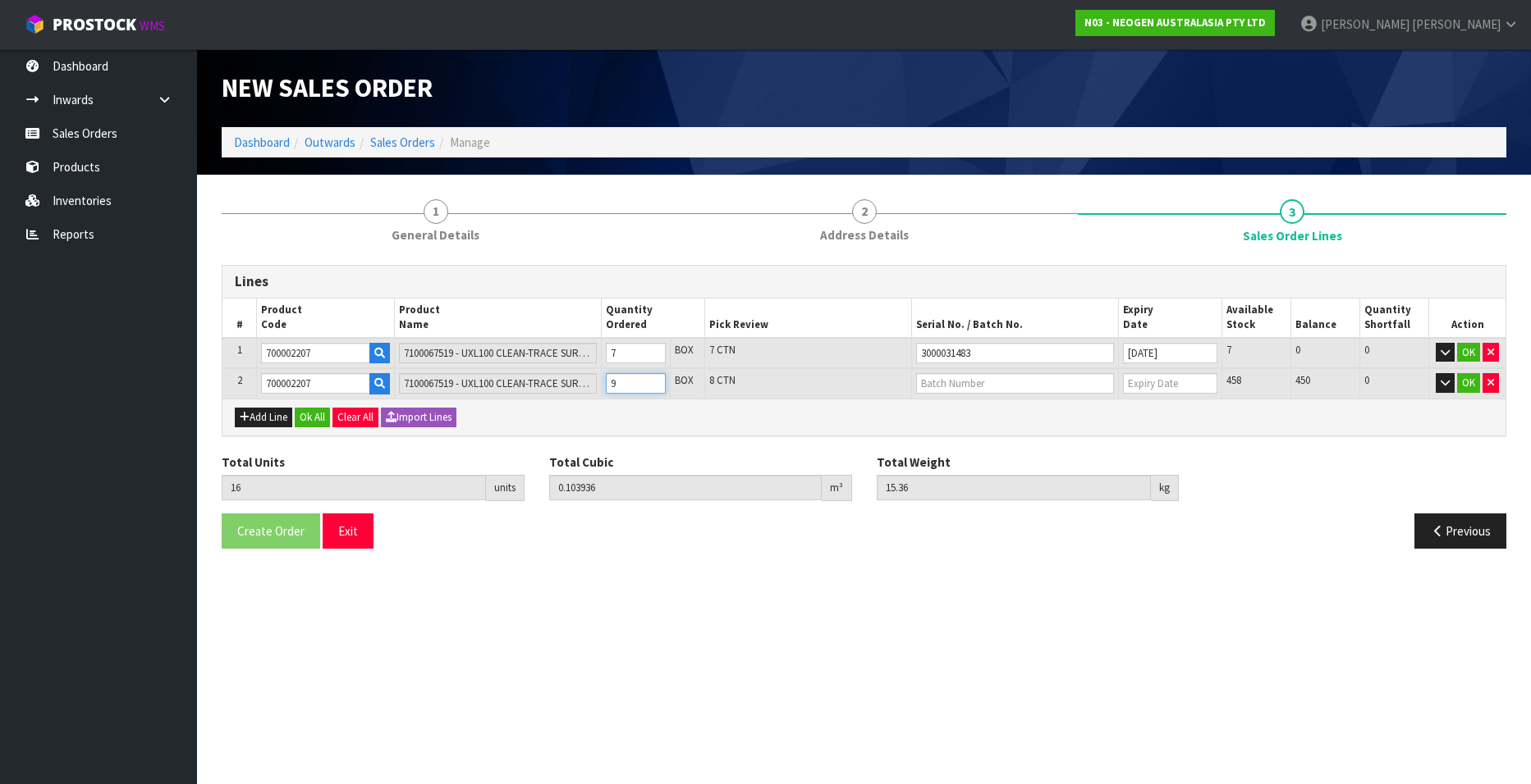
click at [655, 381] on input "9" at bounding box center [635, 383] width 60 height 21
click at [655, 381] on input "10" at bounding box center [635, 383] width 60 height 21
click at [655, 381] on input "11" at bounding box center [635, 383] width 60 height 21
click at [936, 381] on input "text" at bounding box center [1015, 383] width 198 height 21
click at [957, 451] on link "3000031847" at bounding box center [981, 456] width 130 height 22
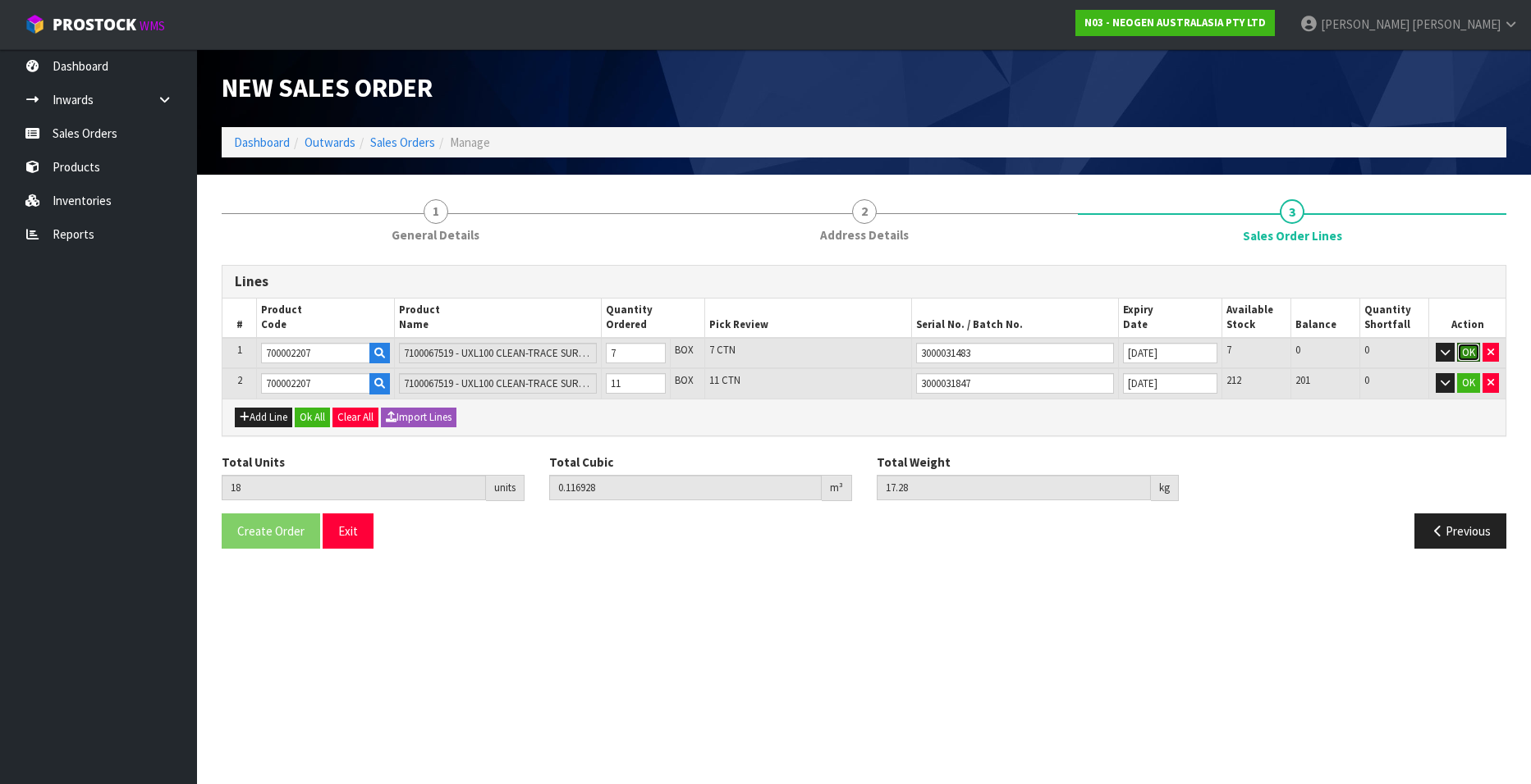
drag, startPoint x: 1468, startPoint y: 351, endPoint x: 1468, endPoint y: 371, distance: 20.0
click at [1468, 351] on button "OK" at bounding box center [1469, 353] width 23 height 20
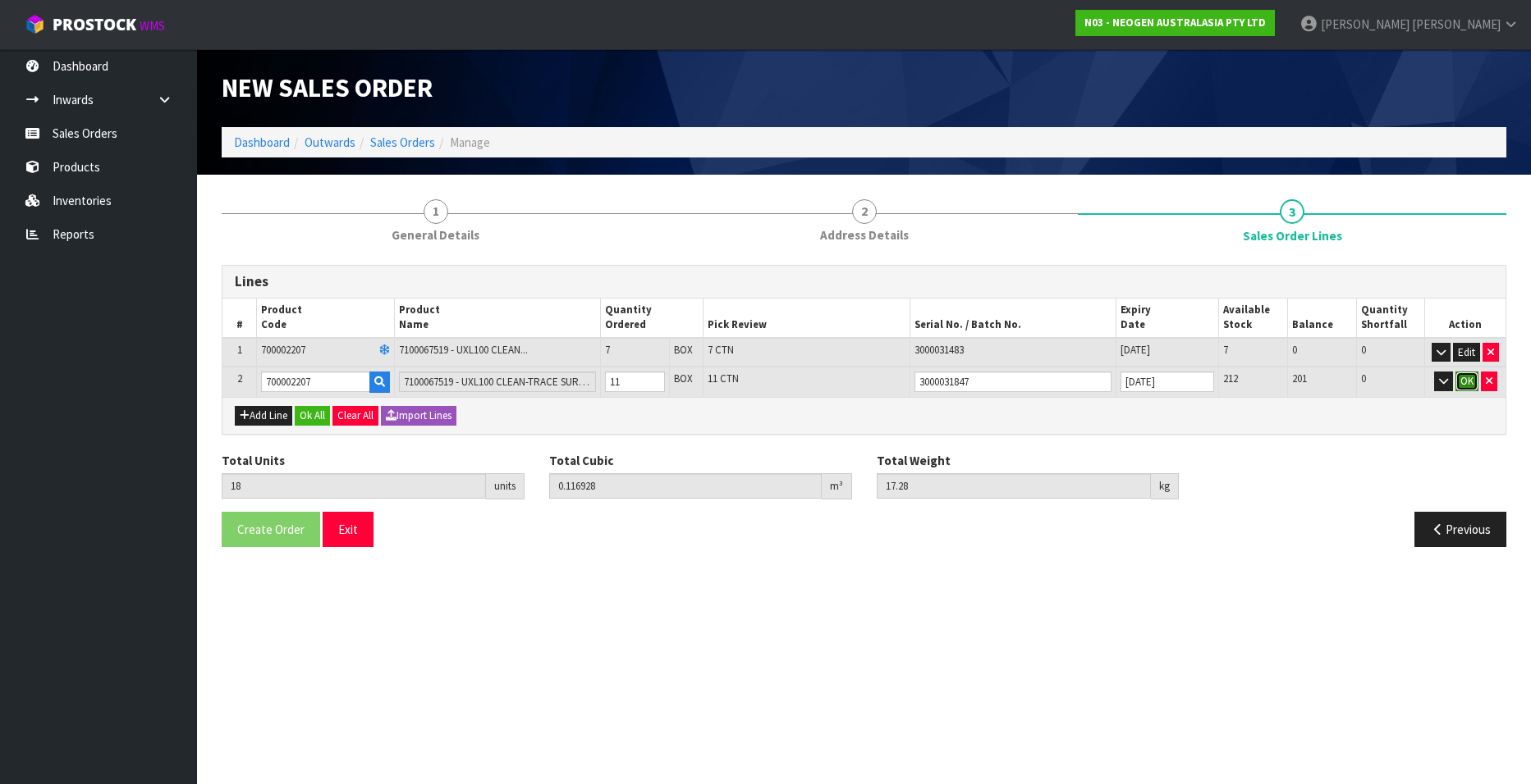
click at [1468, 379] on button "OK" at bounding box center [1467, 382] width 23 height 20
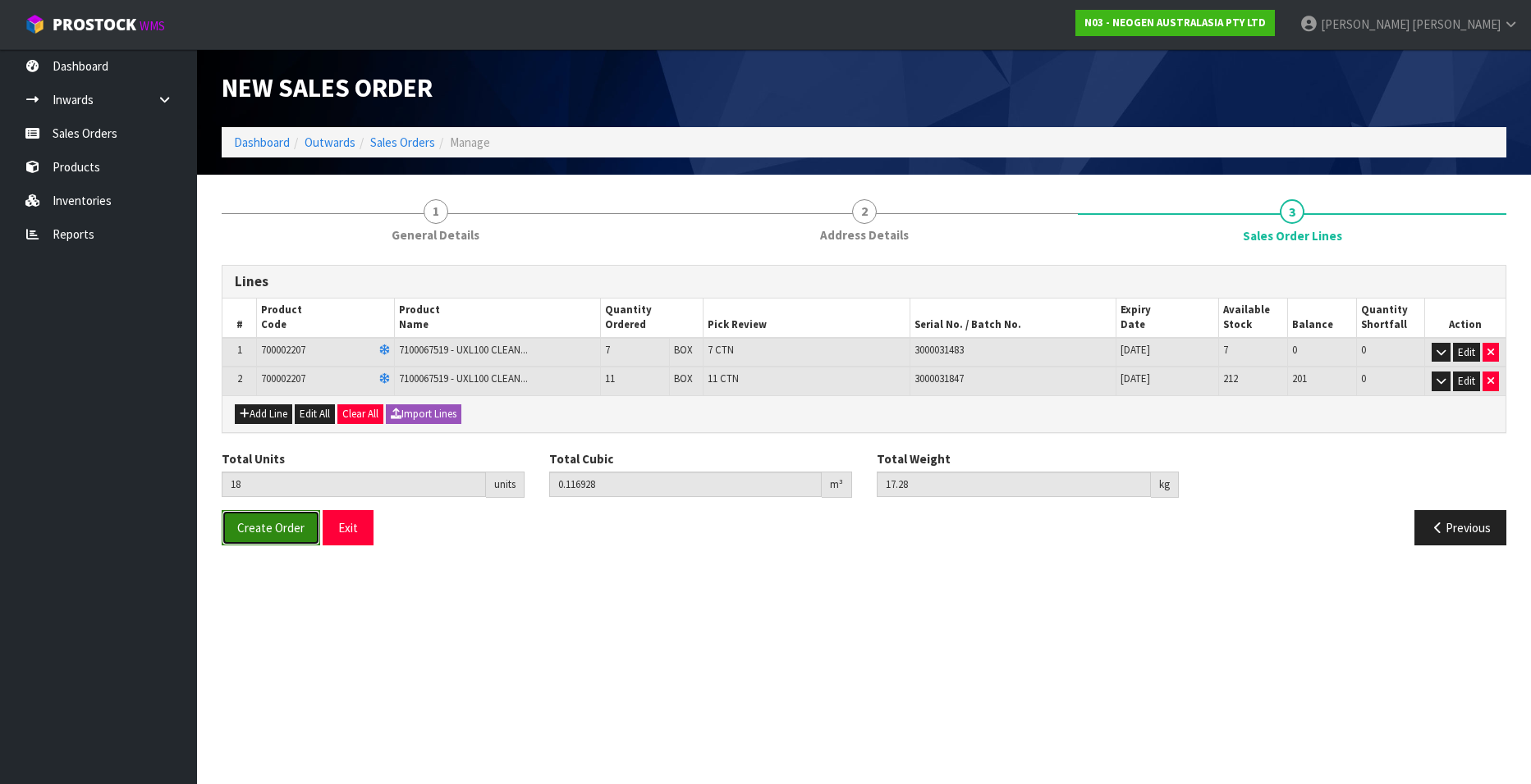
click at [250, 517] on button "Create Order" at bounding box center [270, 528] width 98 height 35
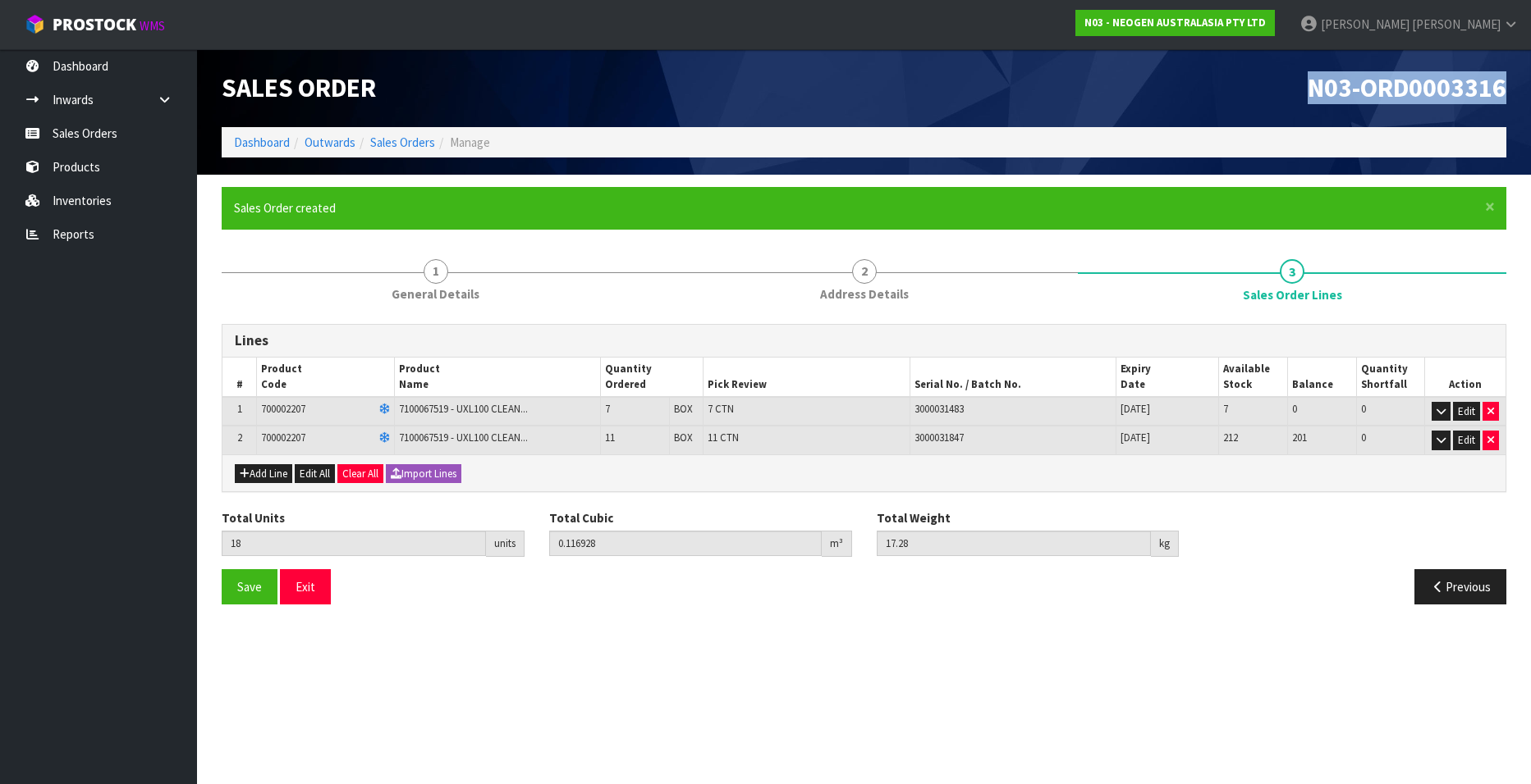
drag, startPoint x: 1306, startPoint y: 90, endPoint x: 1512, endPoint y: 90, distance: 206.0
click at [1512, 90] on div "N03-ORD0003316" at bounding box center [1192, 88] width 655 height 78
copy span "N03-ORD0003316"
click at [393, 140] on link "Sales Orders" at bounding box center [403, 142] width 65 height 16
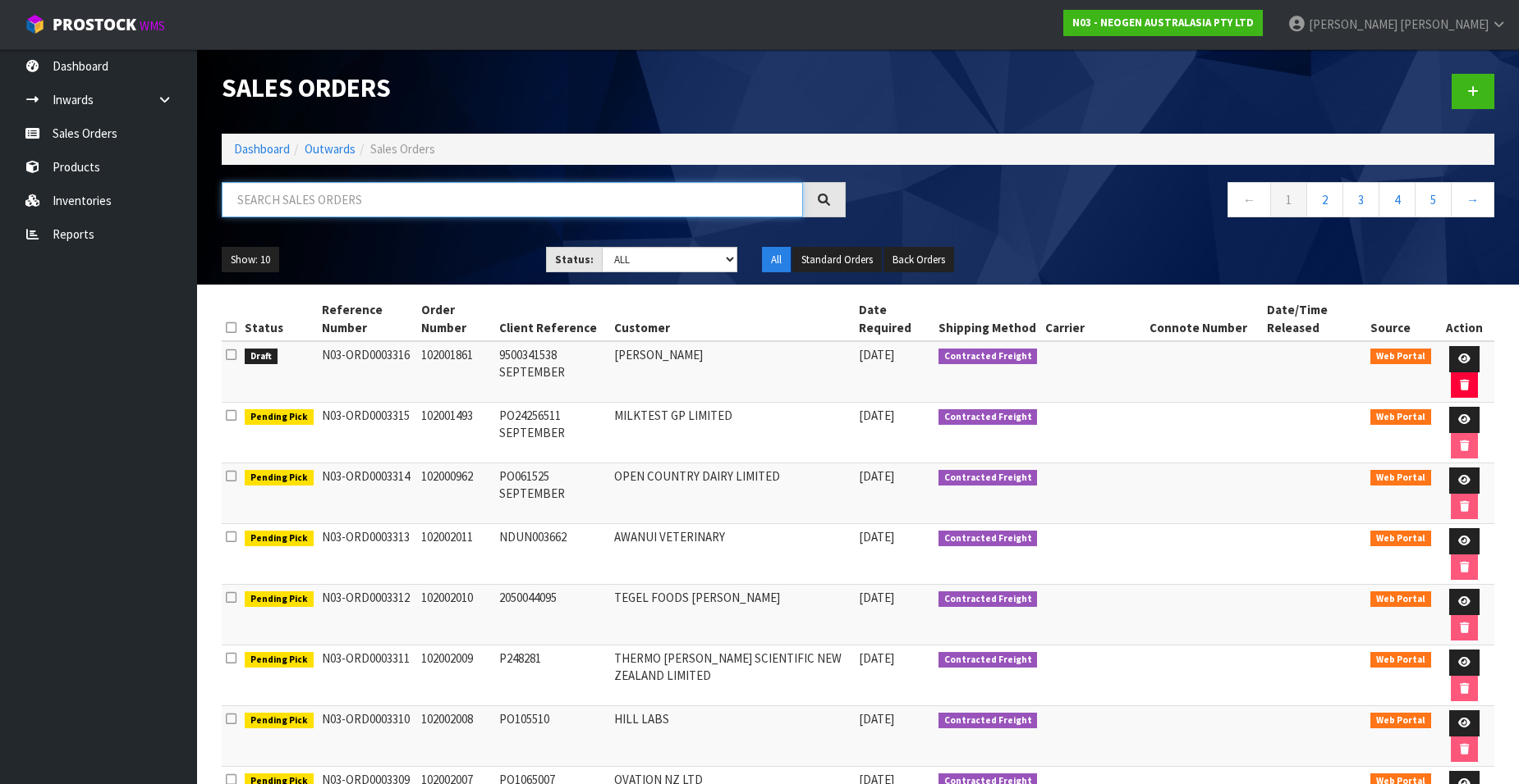
click at [322, 205] on input "text" at bounding box center [512, 200] width 581 height 35
paste input "102001745"
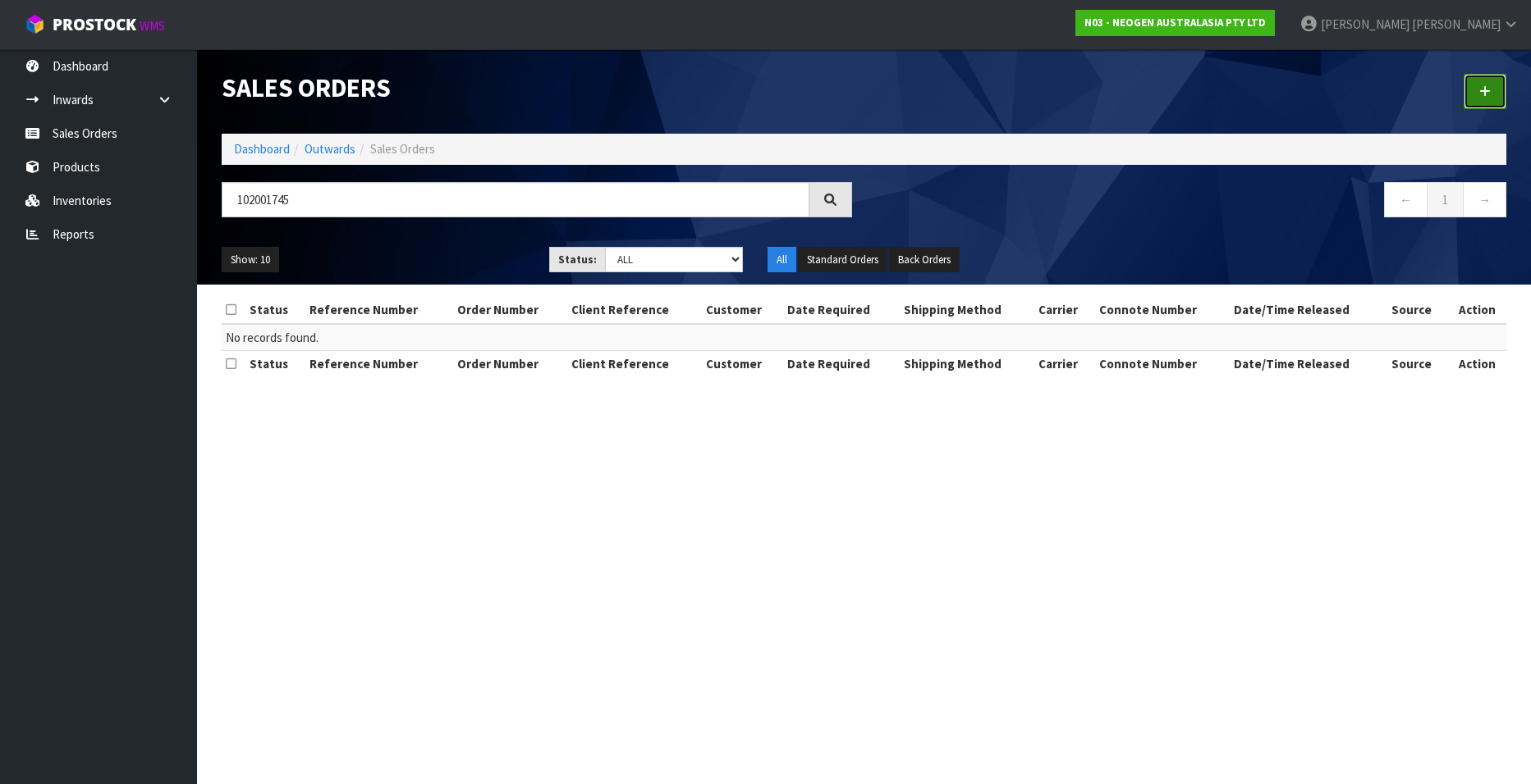
click at [1478, 92] on link at bounding box center [1484, 91] width 42 height 35
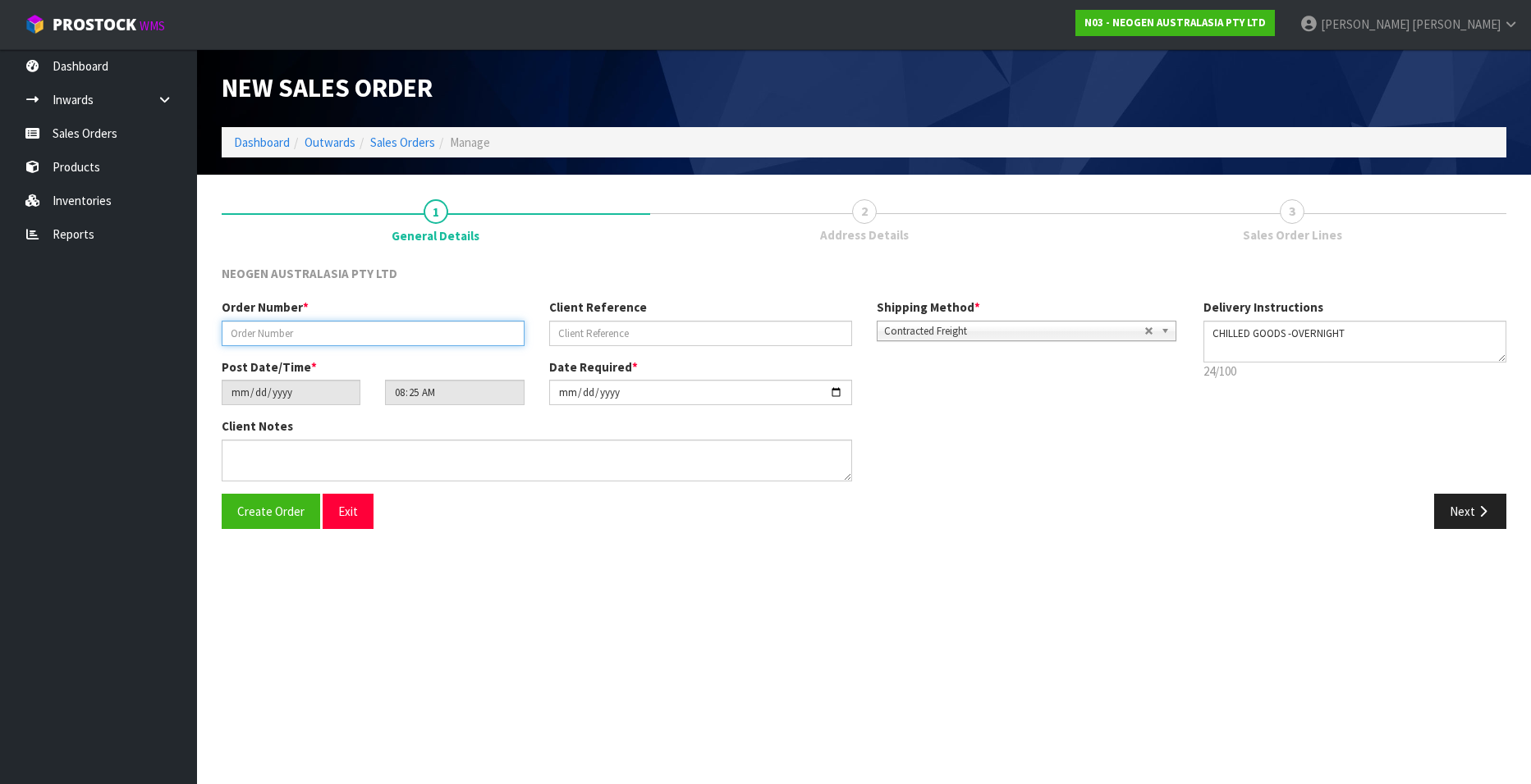
click at [265, 328] on input "text" at bounding box center [373, 333] width 303 height 26
paste input "102001745"
click at [570, 337] on input "text" at bounding box center [700, 333] width 303 height 26
paste input "4506574053 AUGUST"
click at [1457, 510] on button "Next" at bounding box center [1469, 511] width 72 height 35
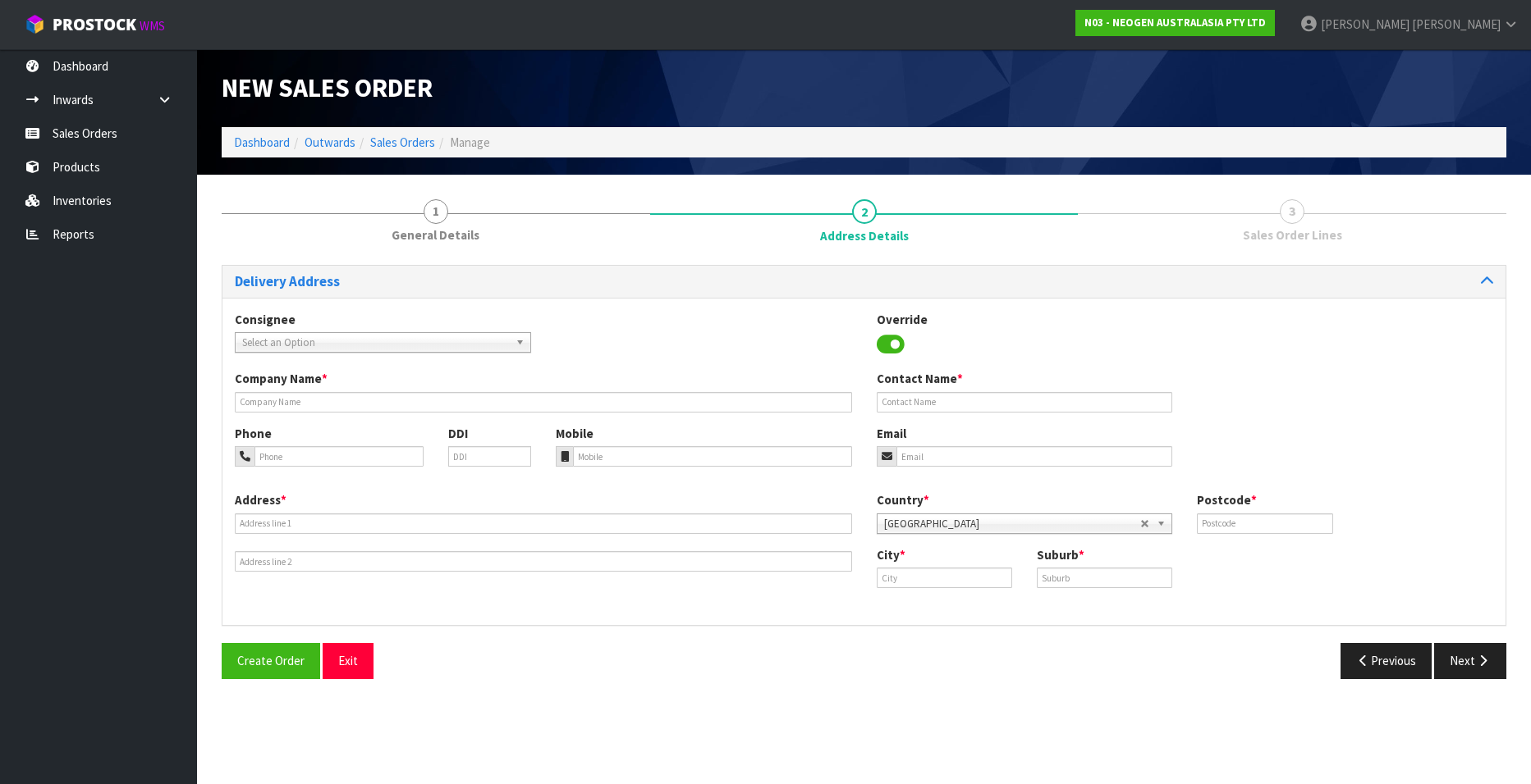
click at [408, 343] on span "Select an Option" at bounding box center [375, 343] width 267 height 20
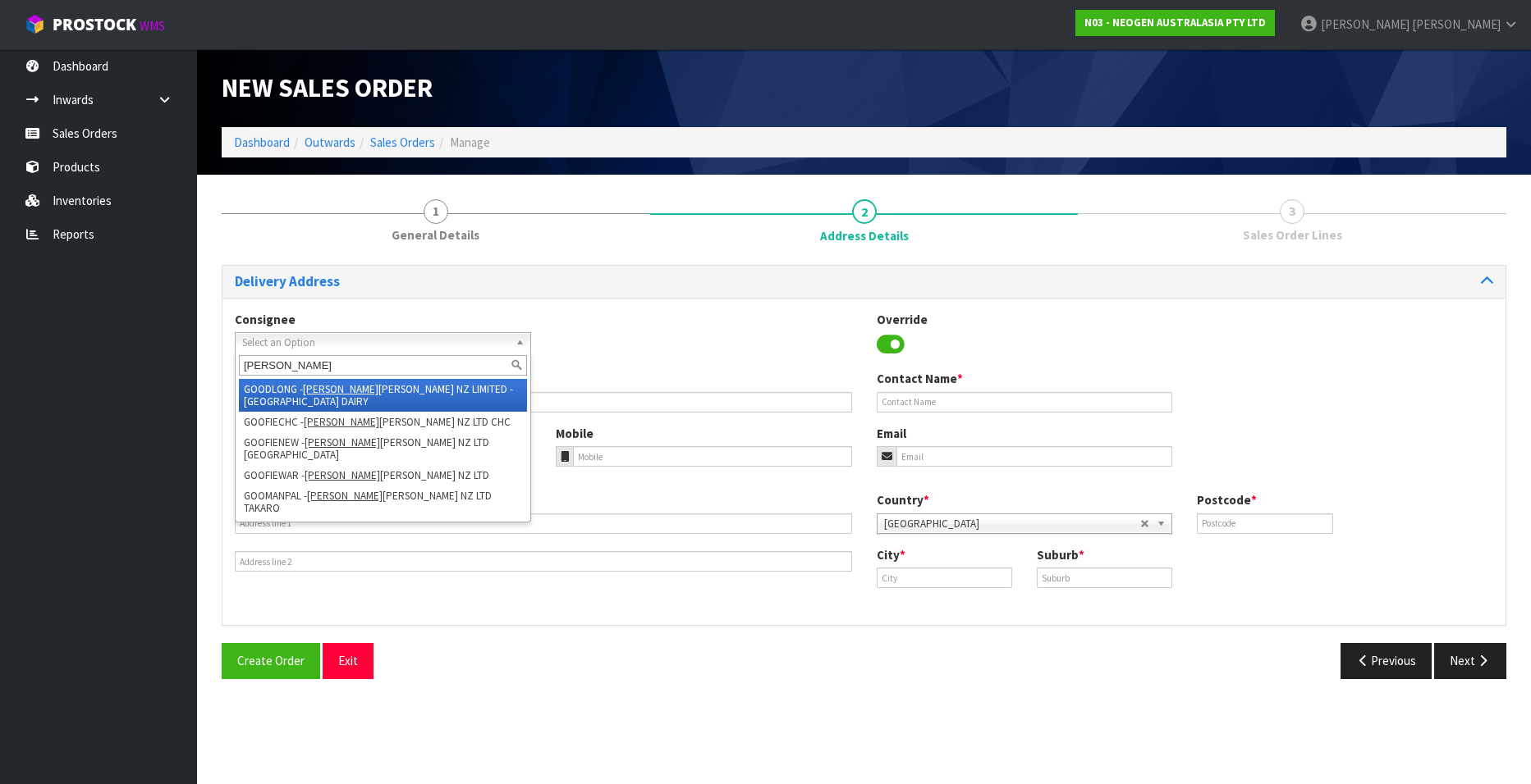
click at [393, 385] on li "GOODLONG - [PERSON_NAME] [PERSON_NAME] NZ LIMITED - [GEOGRAPHIC_DATA] DAIRY" at bounding box center [383, 395] width 288 height 32
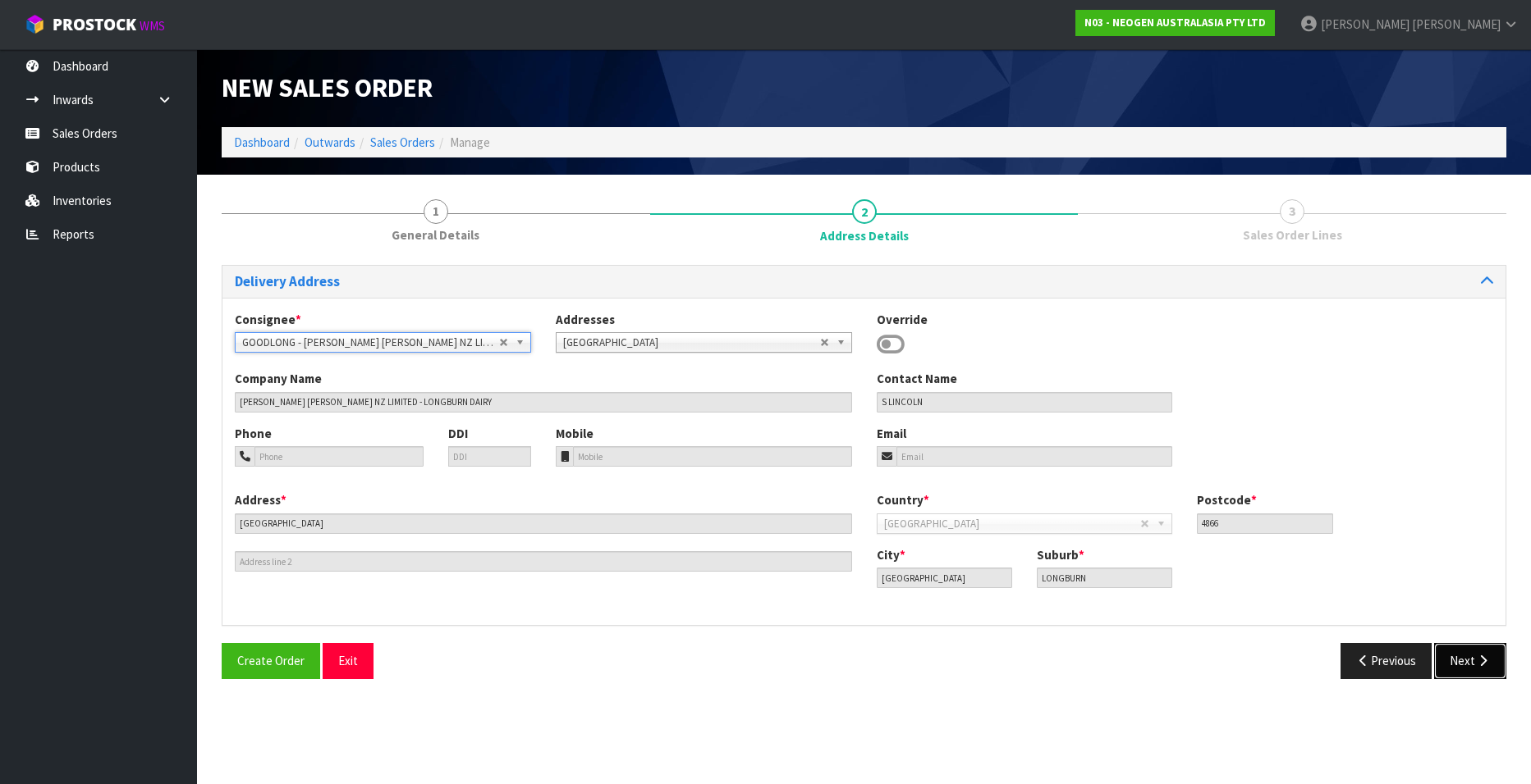
click at [1459, 656] on button "Next" at bounding box center [1469, 661] width 72 height 35
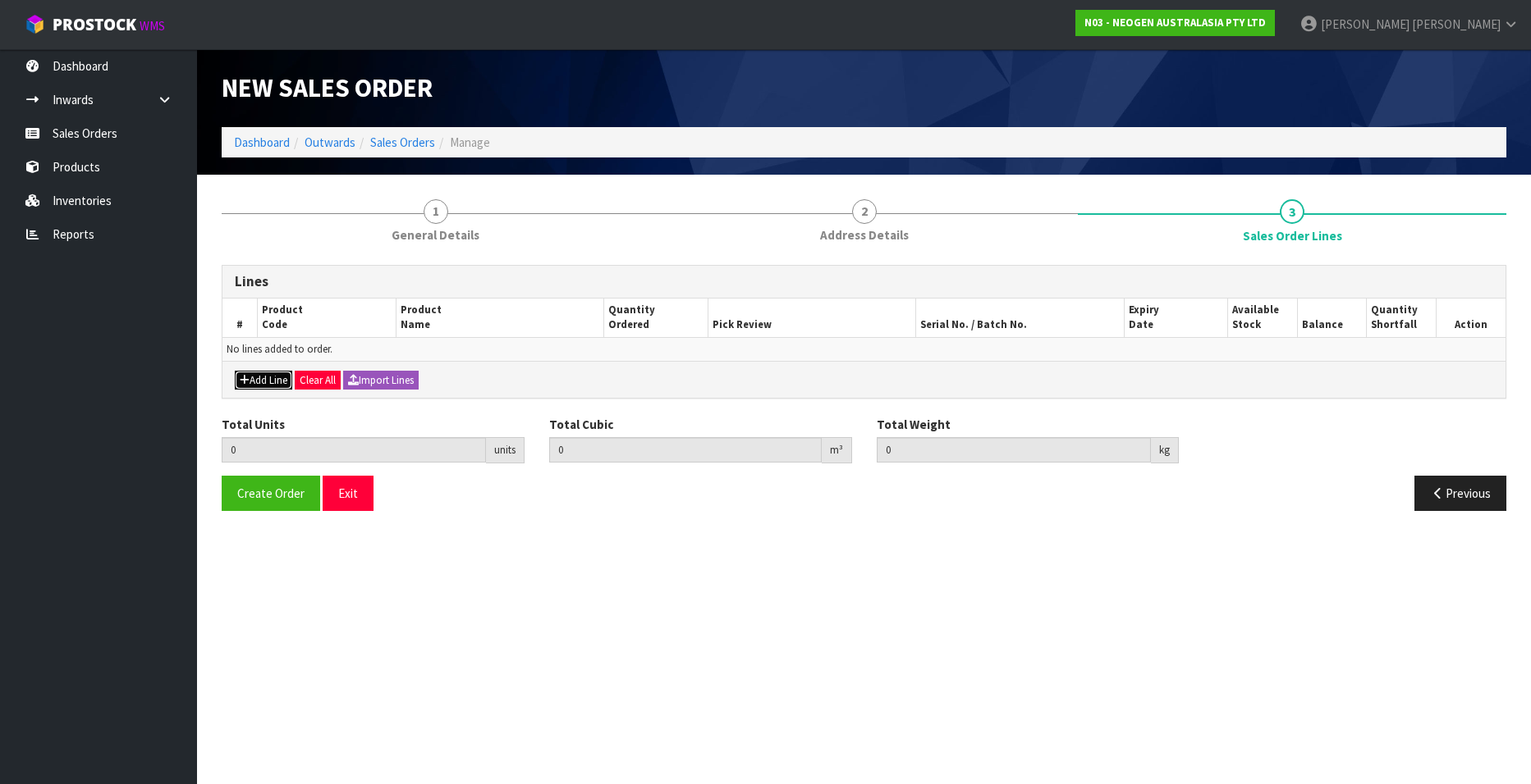
click at [251, 377] on button "Add Line" at bounding box center [263, 381] width 57 height 20
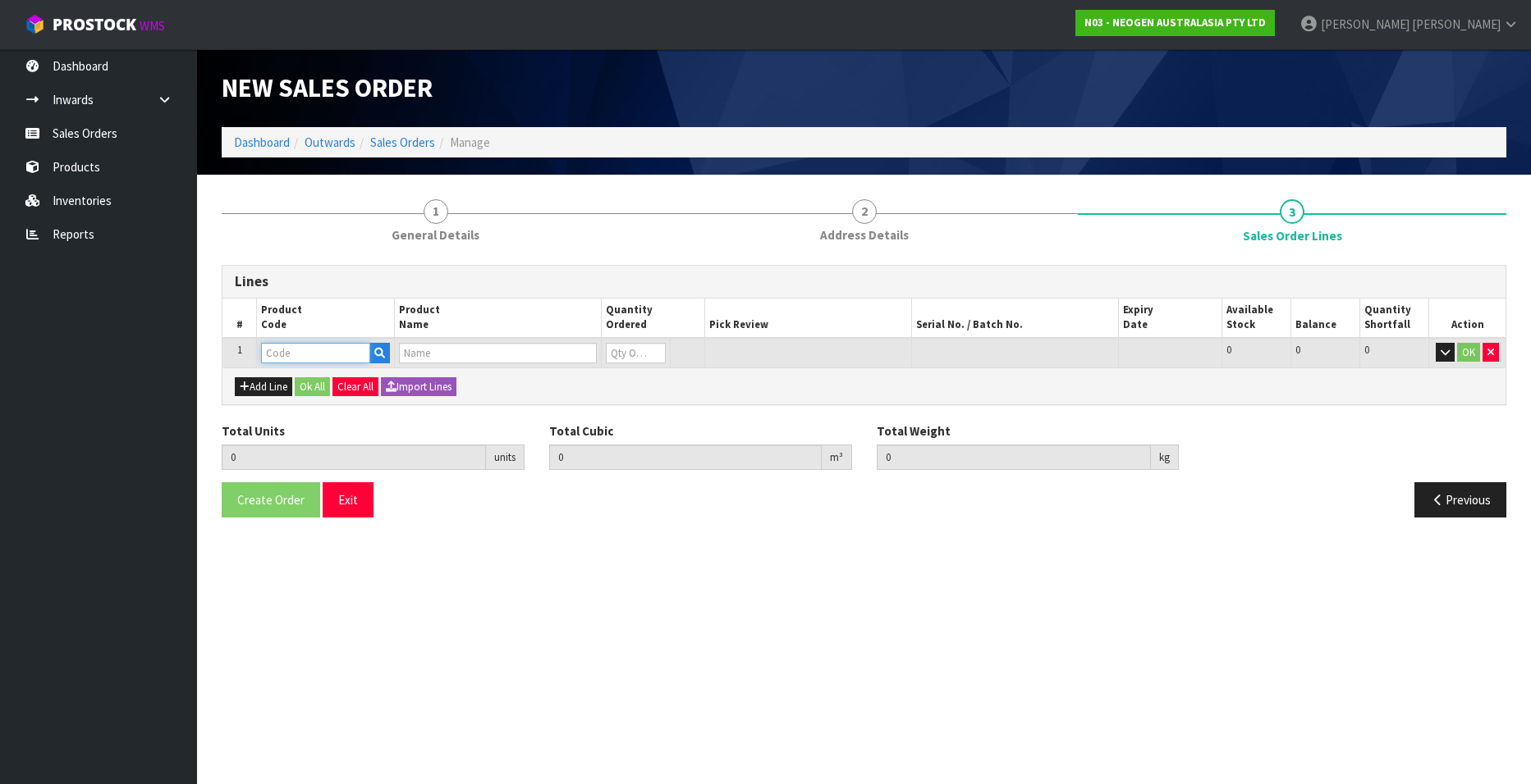
click at [341, 351] on input "text" at bounding box center [315, 353] width 109 height 21
paste input "700006852"
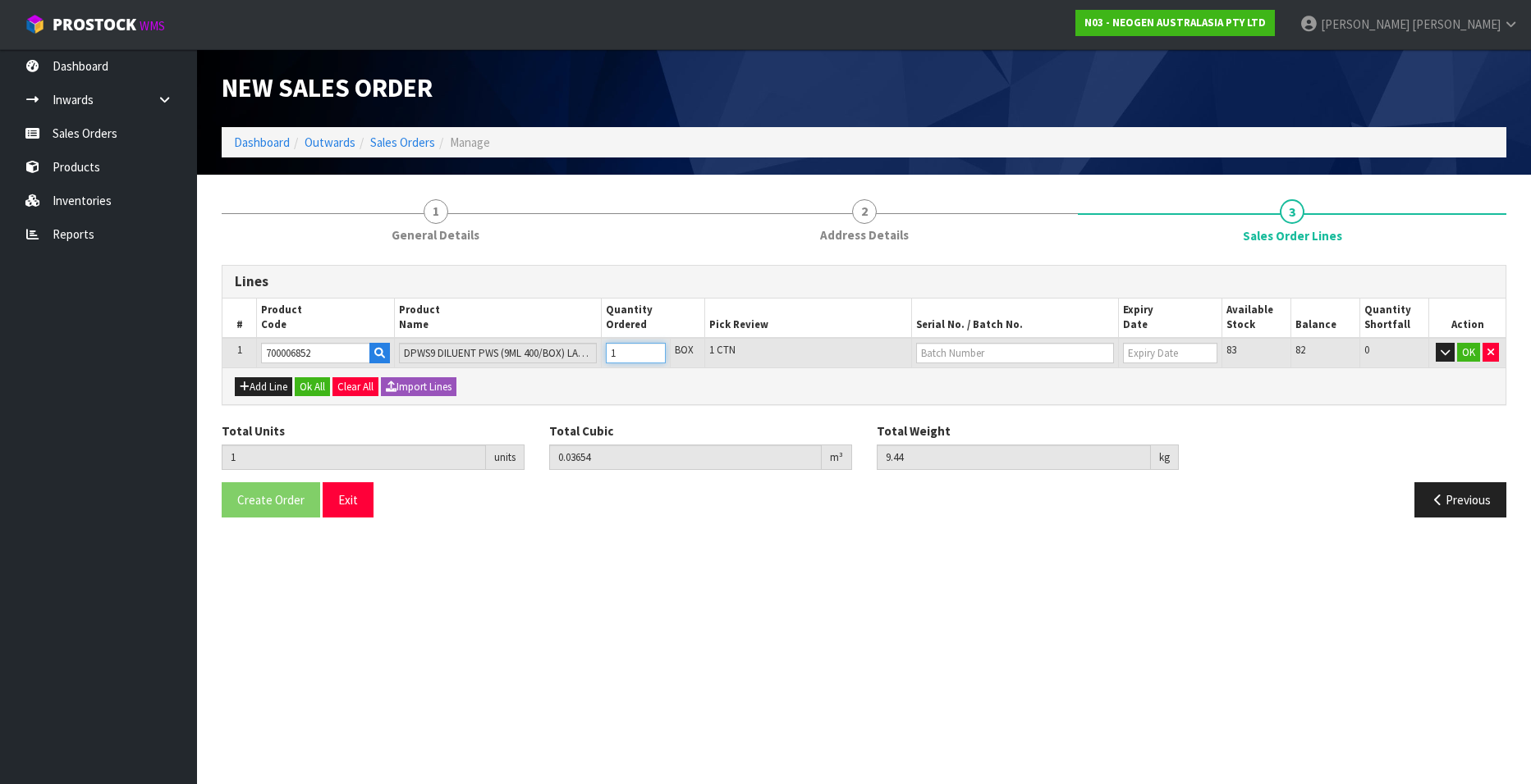
click at [651, 348] on input "1" at bounding box center [635, 353] width 60 height 21
click at [651, 349] on input "2" at bounding box center [635, 353] width 60 height 21
click at [651, 349] on input "3" at bounding box center [635, 353] width 60 height 21
click at [651, 349] on input "4" at bounding box center [635, 353] width 60 height 21
click at [927, 352] on input "text" at bounding box center [1015, 353] width 198 height 21
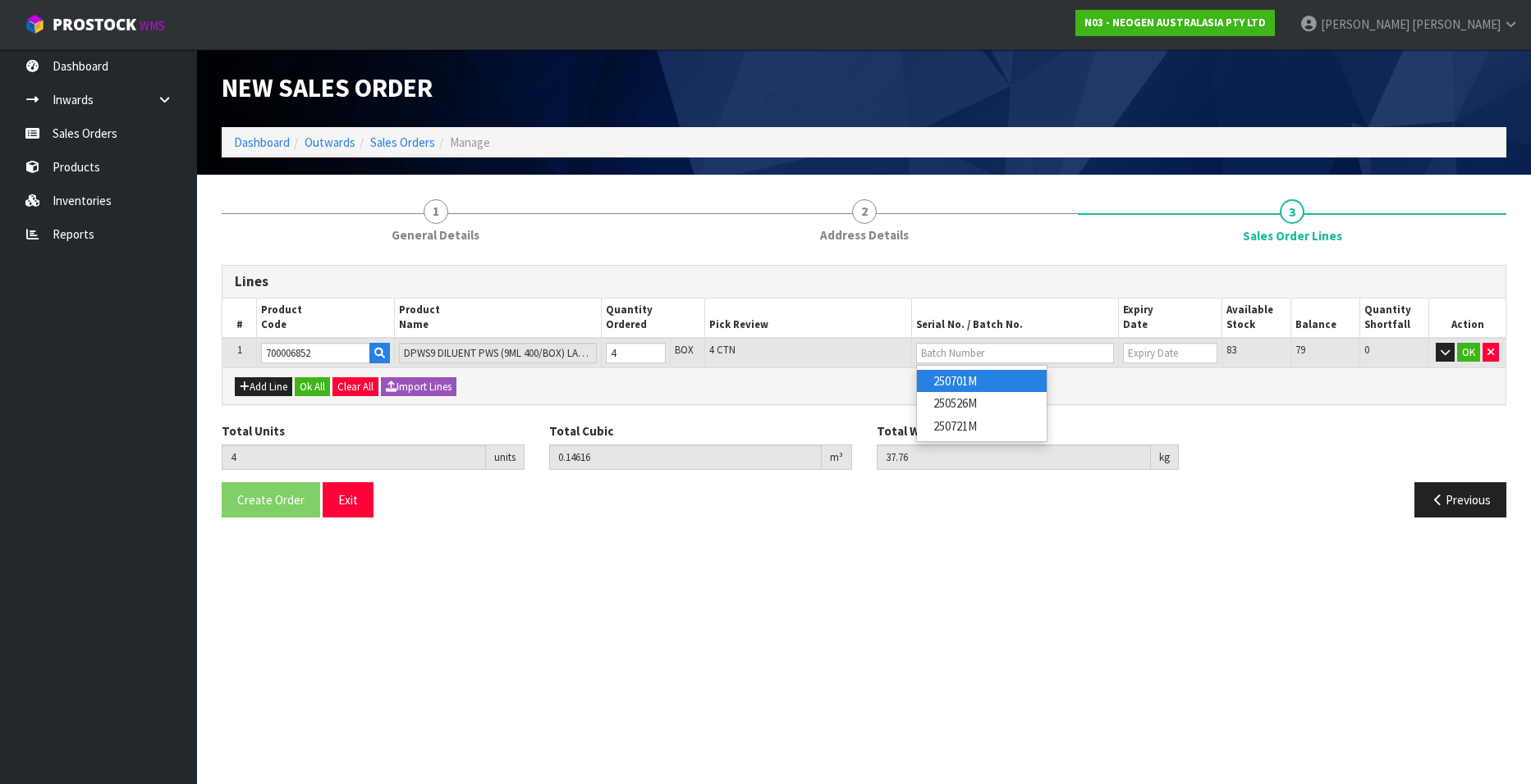
click at [997, 373] on link "250701M" at bounding box center [981, 381] width 130 height 22
click at [1464, 352] on button "OK" at bounding box center [1469, 353] width 23 height 20
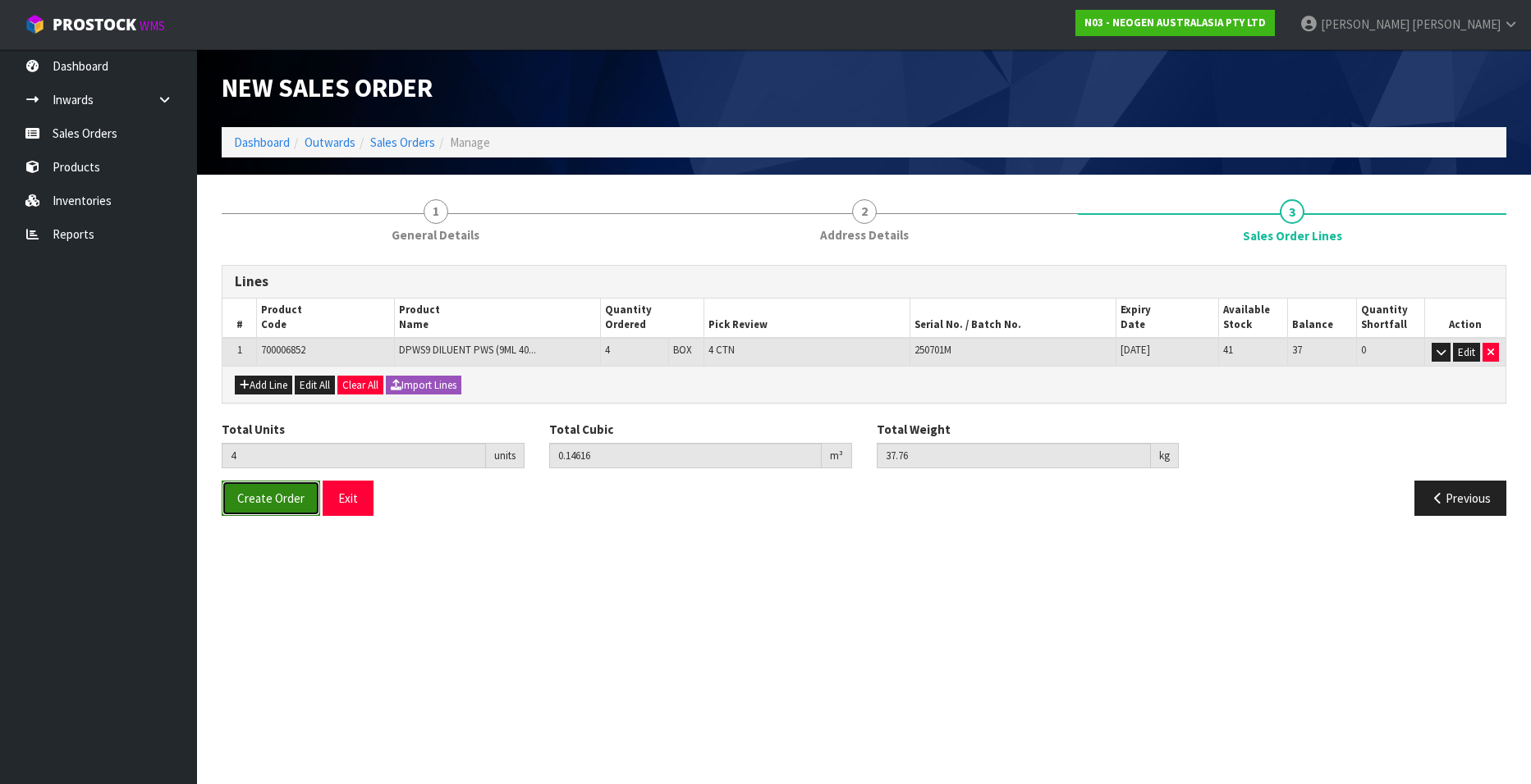
click at [262, 497] on span "Create Order" at bounding box center [270, 498] width 67 height 16
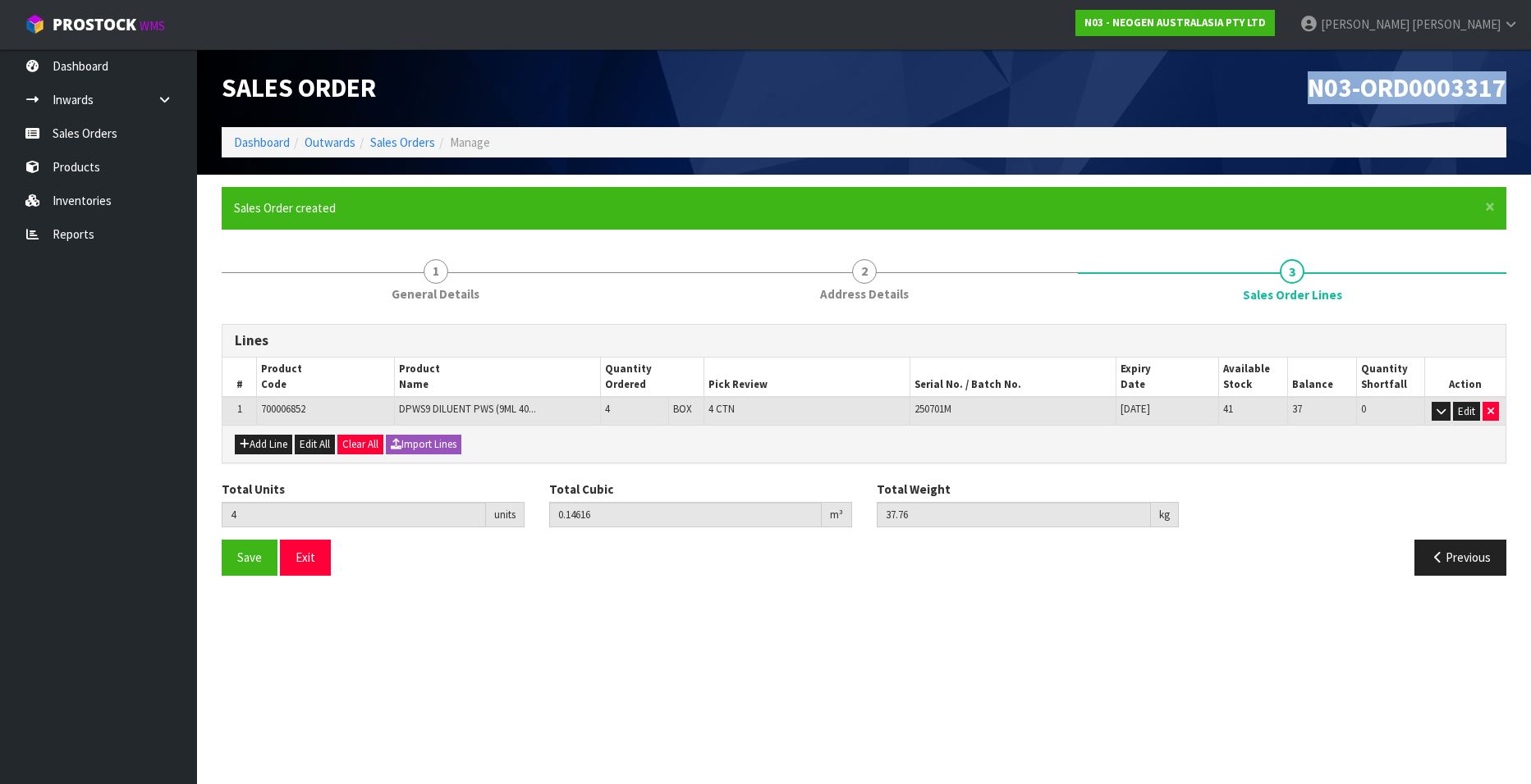
drag, startPoint x: 1308, startPoint y: 86, endPoint x: 1505, endPoint y: 83, distance: 197.0
click at [1505, 83] on span "N03-ORD0003317" at bounding box center [1406, 87] width 199 height 32
copy span "N03-ORD0003317"
click at [416, 138] on link "Sales Orders" at bounding box center [403, 142] width 65 height 16
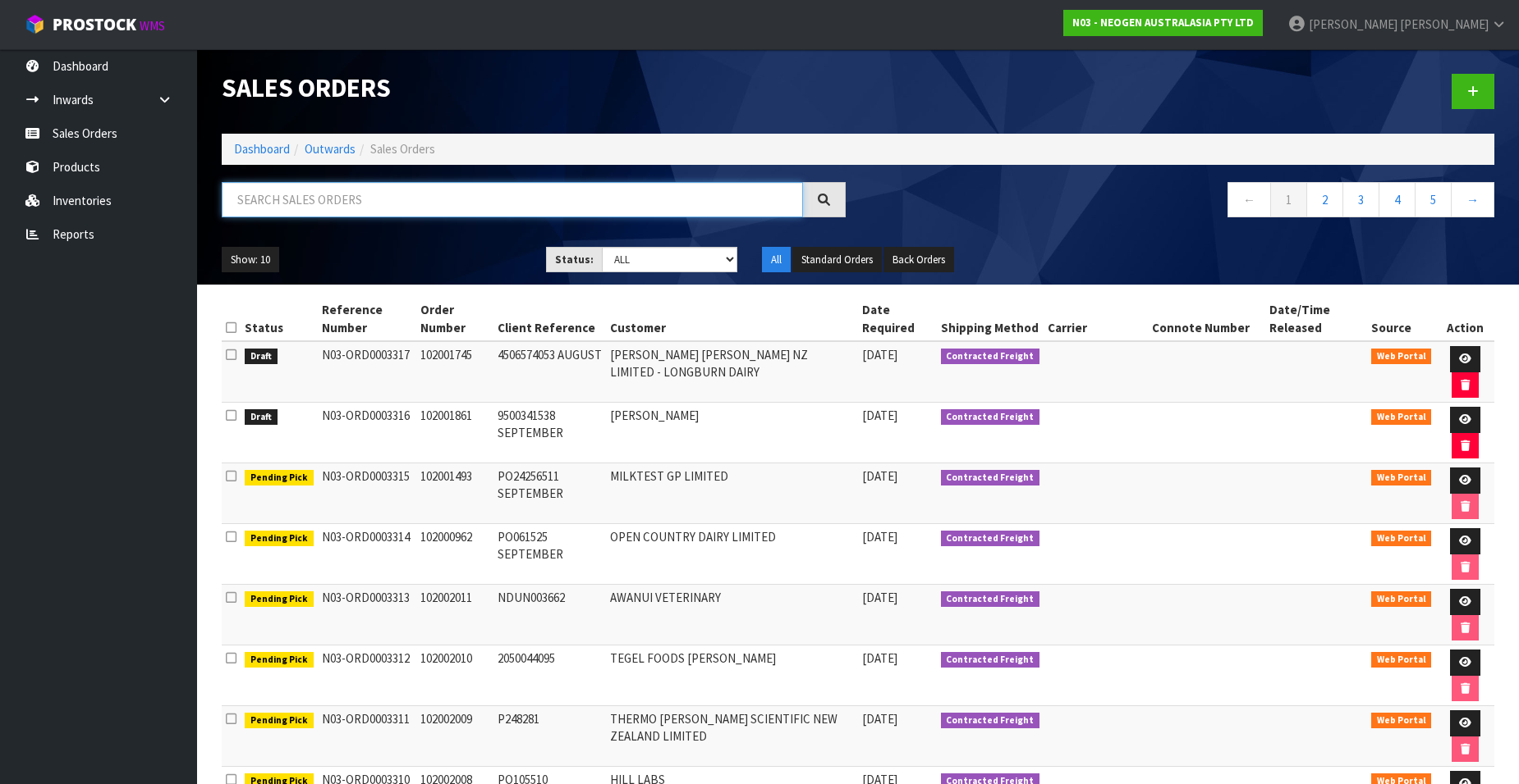
click at [346, 196] on input "text" at bounding box center [512, 200] width 581 height 35
paste input "102001924"
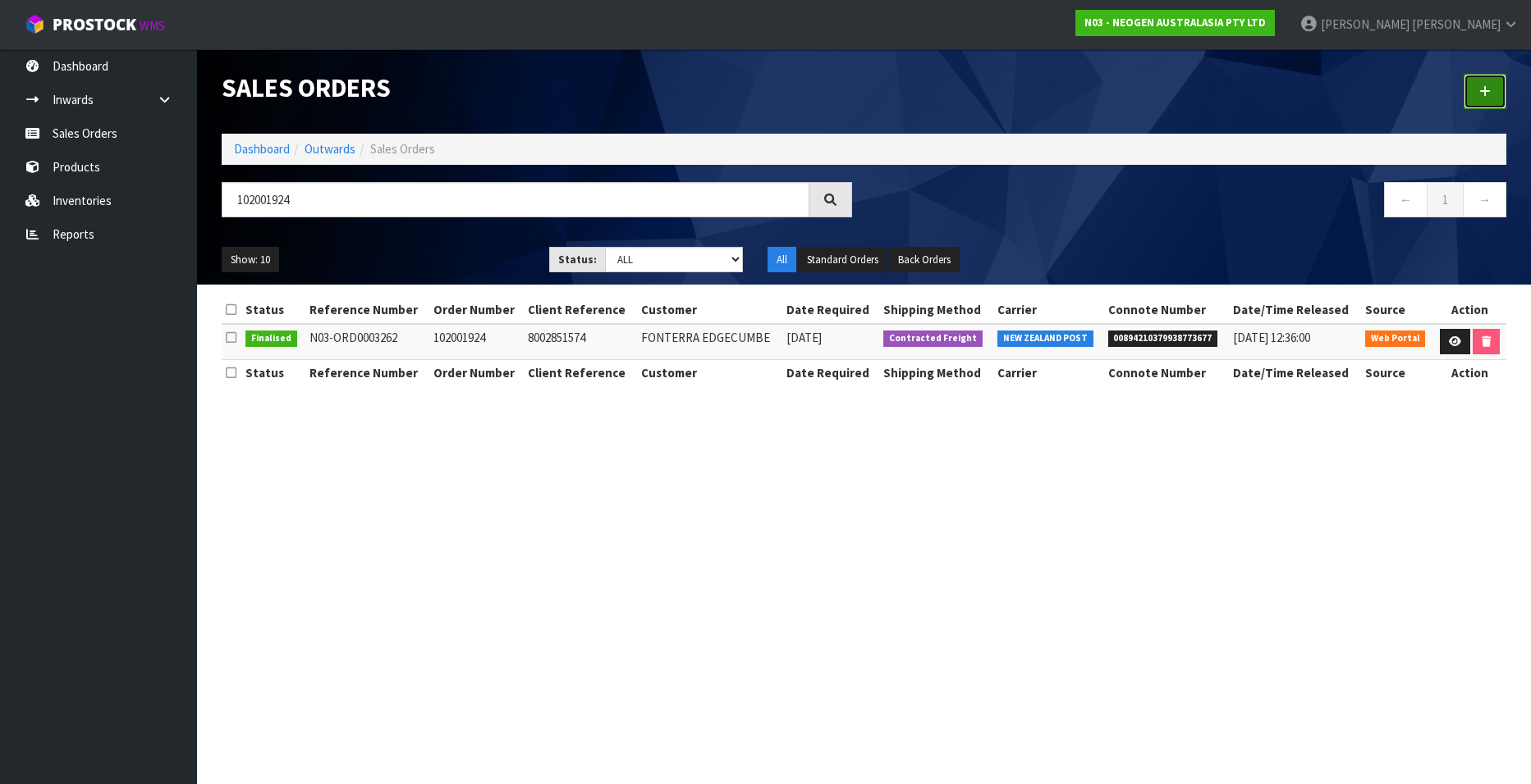
click at [1479, 86] on icon at bounding box center [1484, 91] width 12 height 12
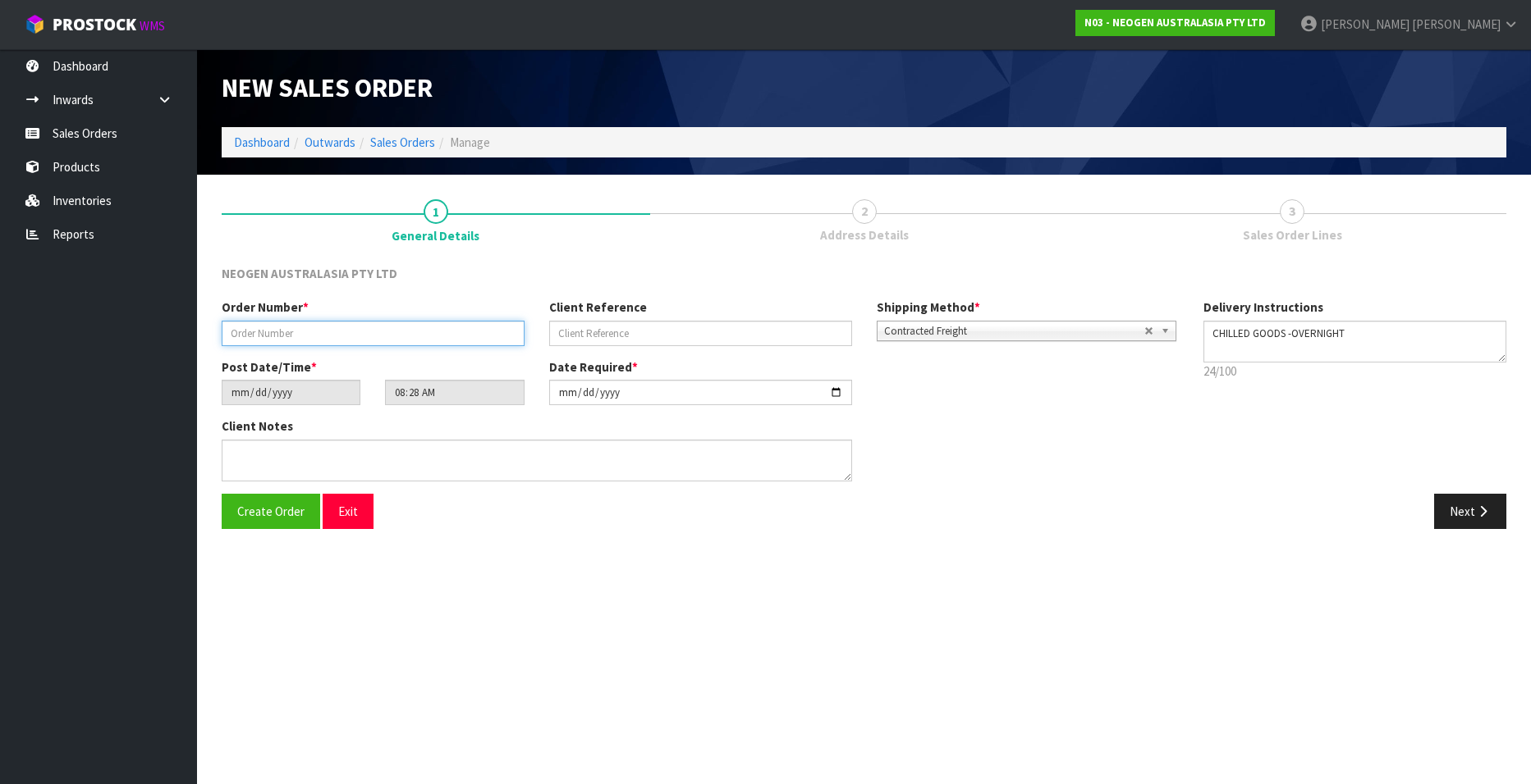
click at [289, 332] on input "text" at bounding box center [373, 333] width 303 height 26
paste input "102001924"
click at [586, 333] on input "text" at bounding box center [700, 333] width 303 height 26
paste input "8002851574"
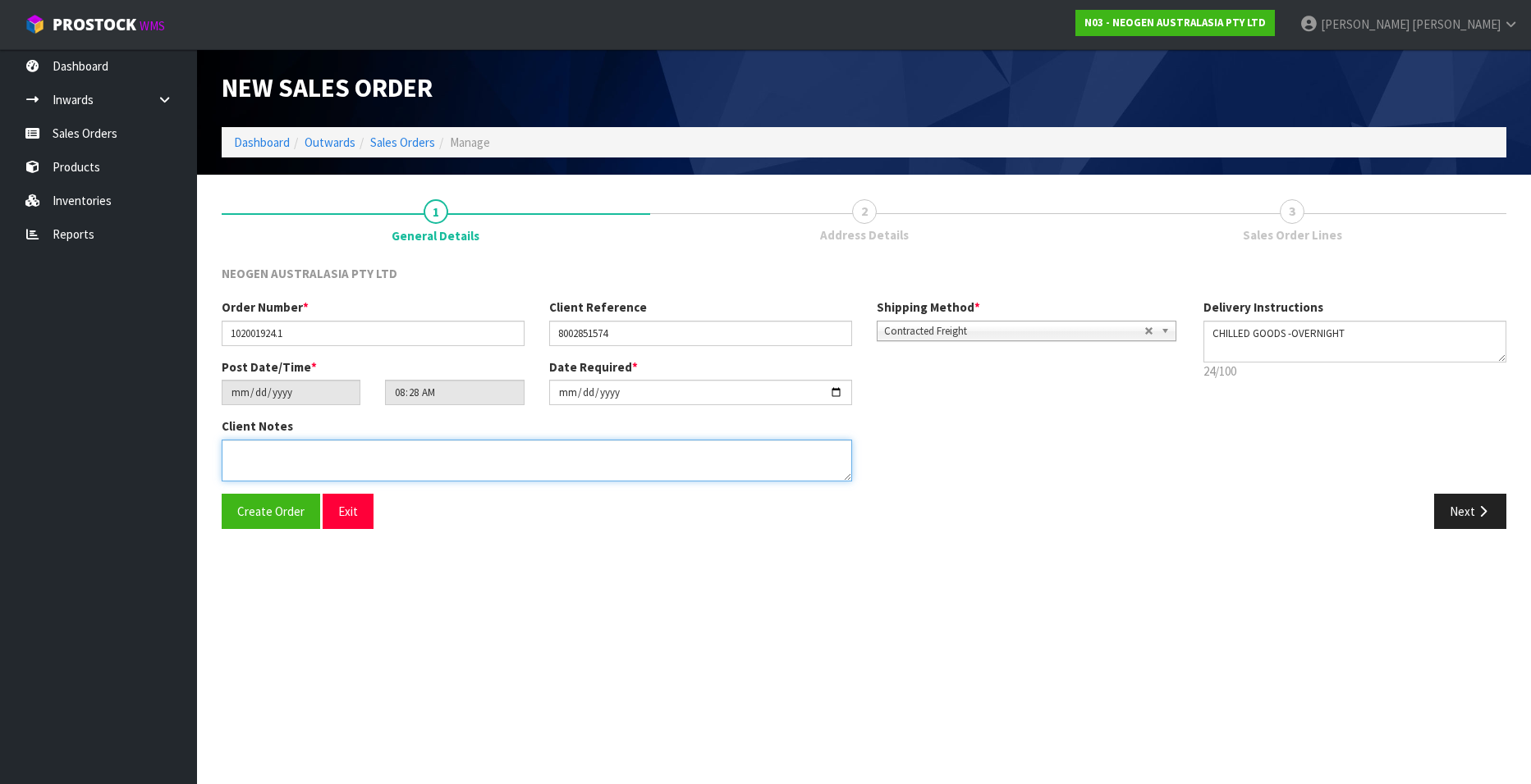
click at [250, 461] on textarea at bounding box center [536, 461] width 630 height 42
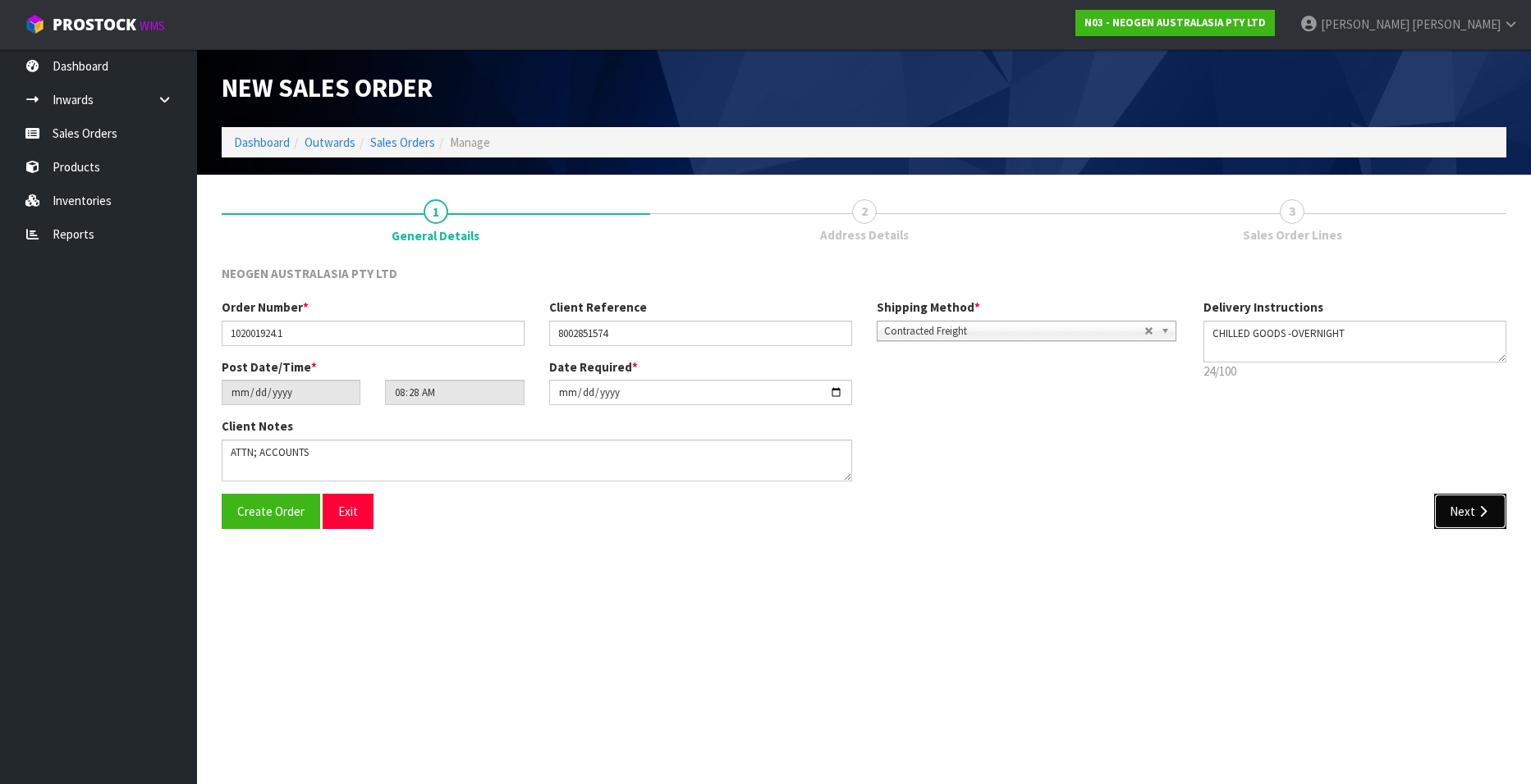
click at [1458, 514] on button "Next" at bounding box center [1469, 511] width 72 height 35
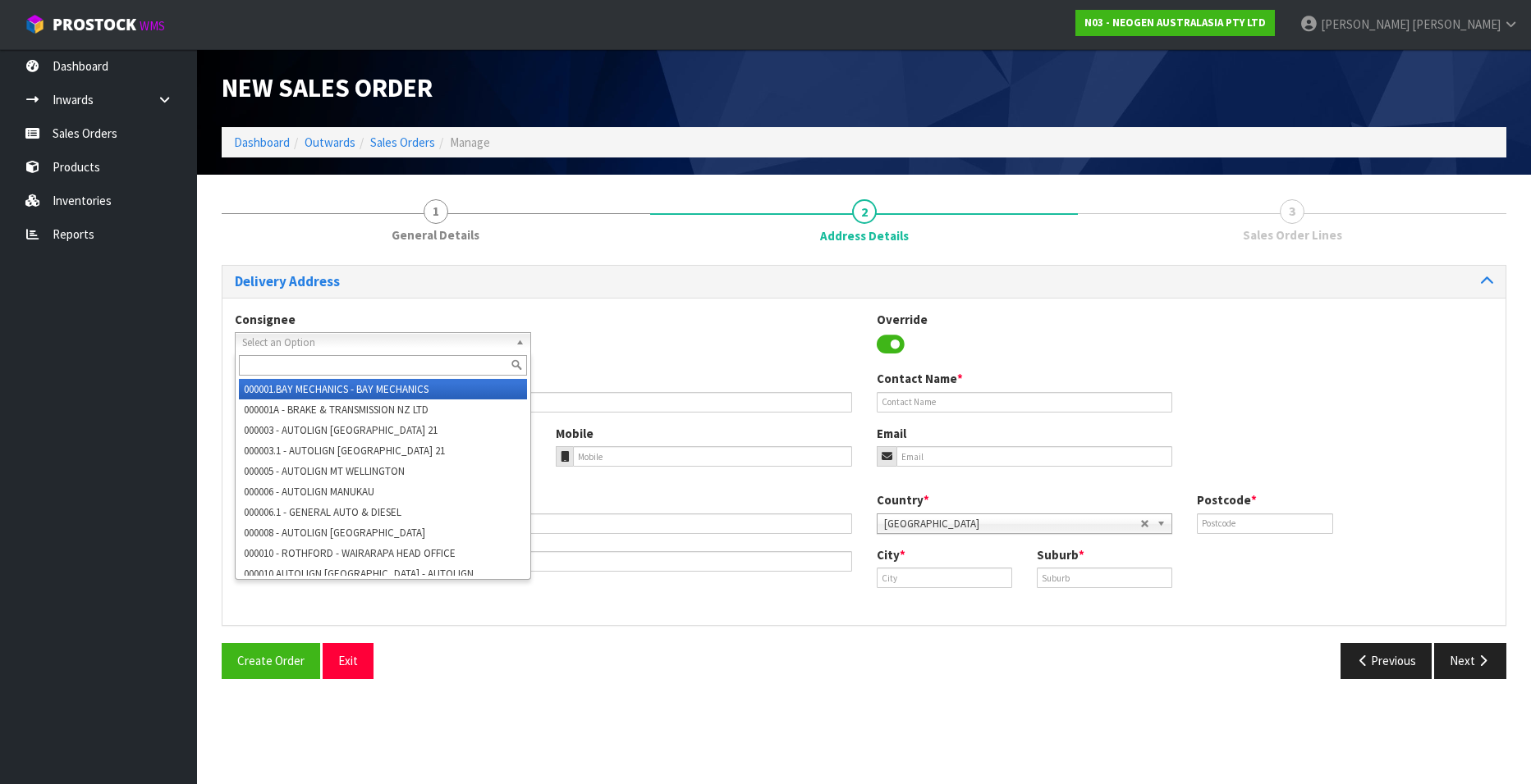
click at [456, 337] on span "Select an Option" at bounding box center [375, 343] width 267 height 20
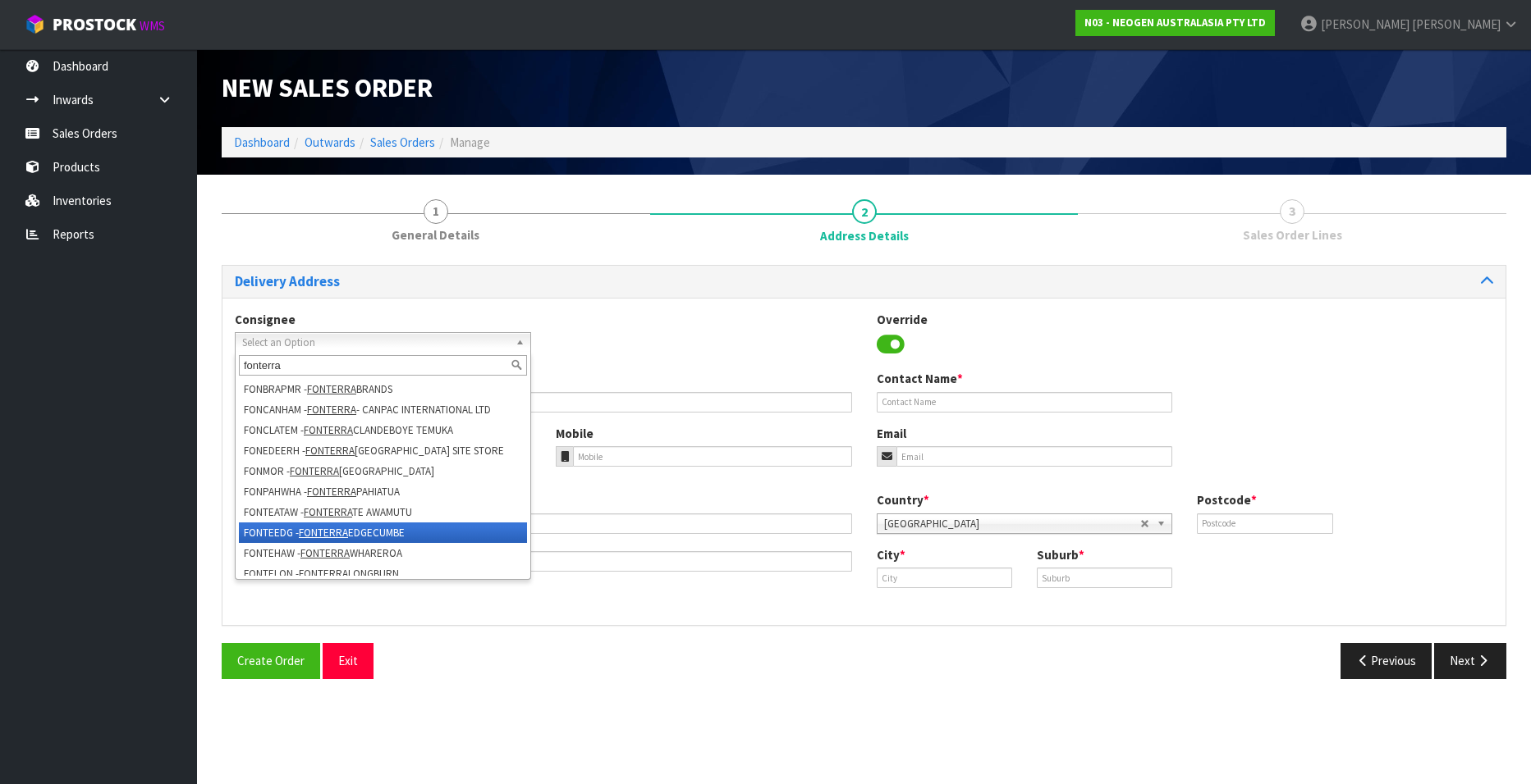
click at [409, 526] on li "FONTEEDG - [GEOGRAPHIC_DATA] EDGECUMBE" at bounding box center [383, 533] width 288 height 21
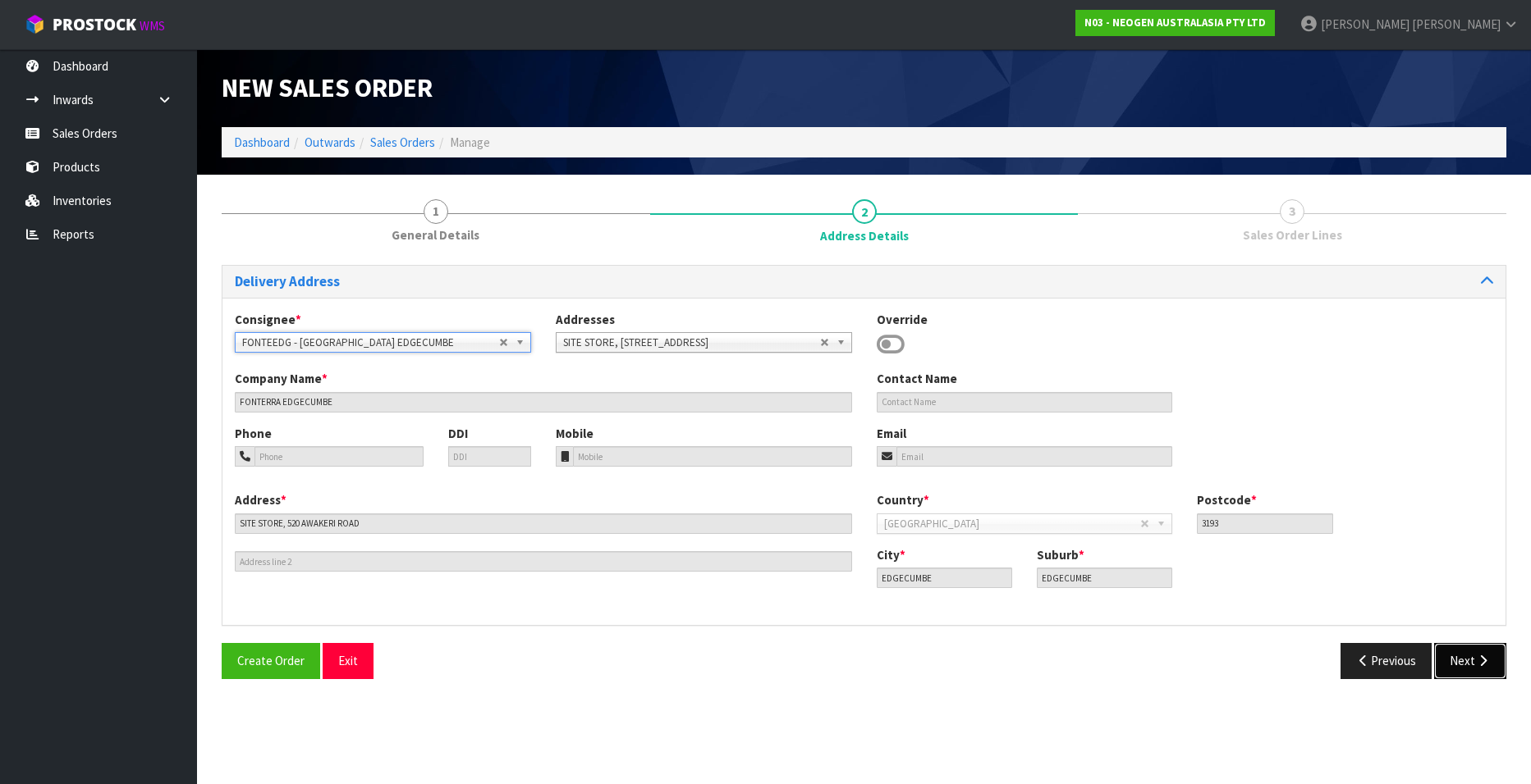
click at [1470, 659] on button "Next" at bounding box center [1469, 661] width 72 height 35
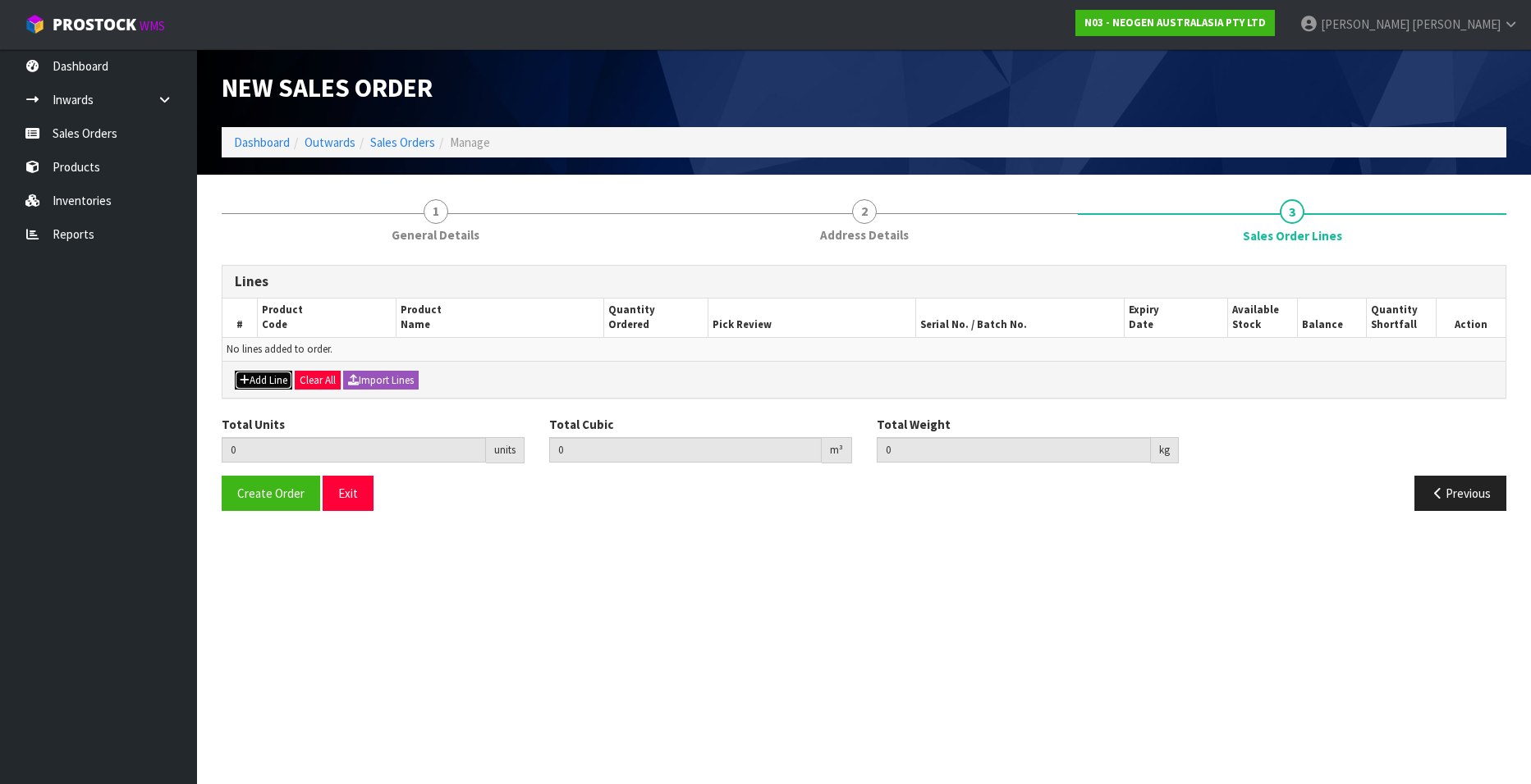
click at [256, 376] on button "Add Line" at bounding box center [263, 381] width 57 height 20
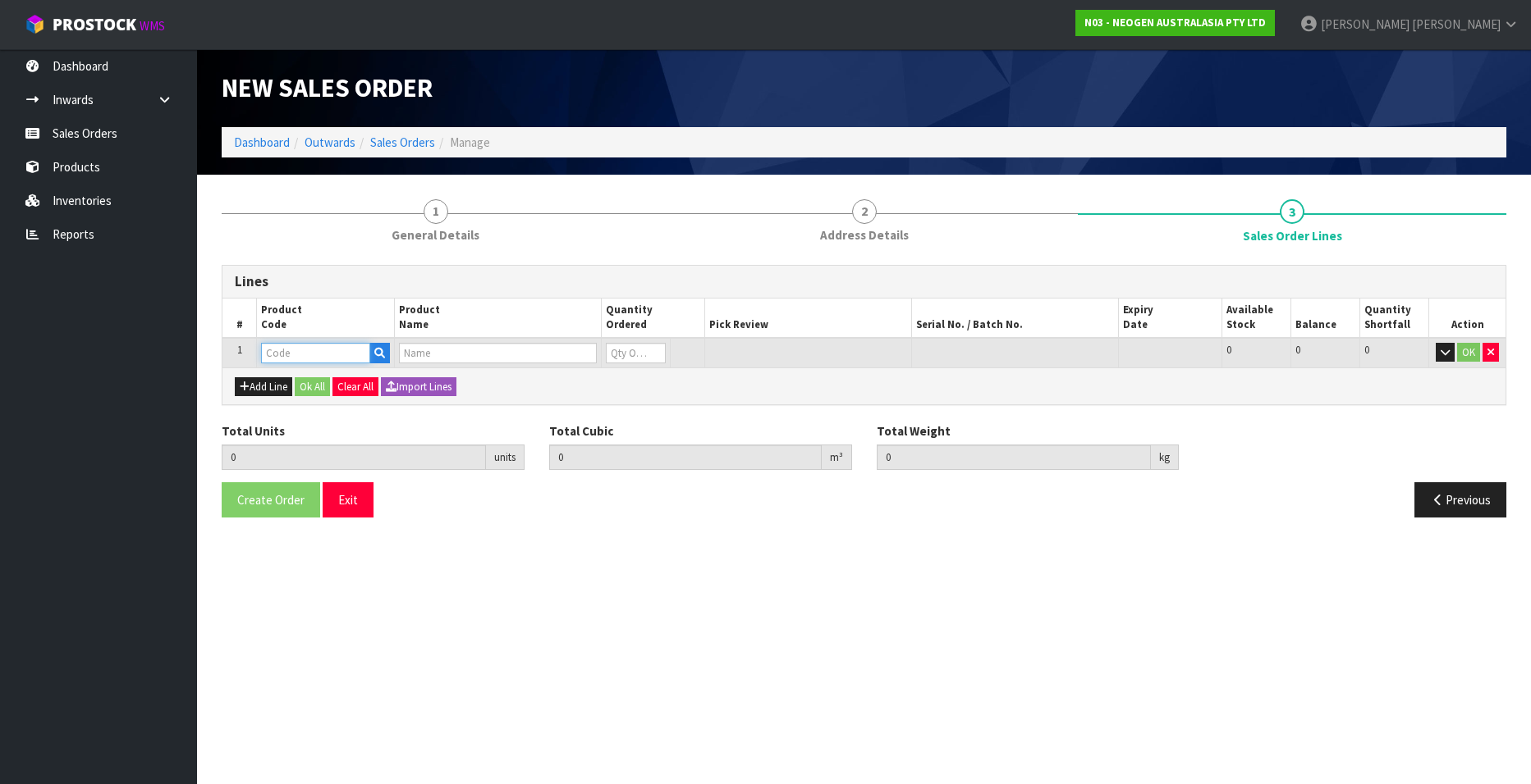
click at [314, 353] on input "text" at bounding box center [315, 353] width 109 height 21
paste input "700002100"
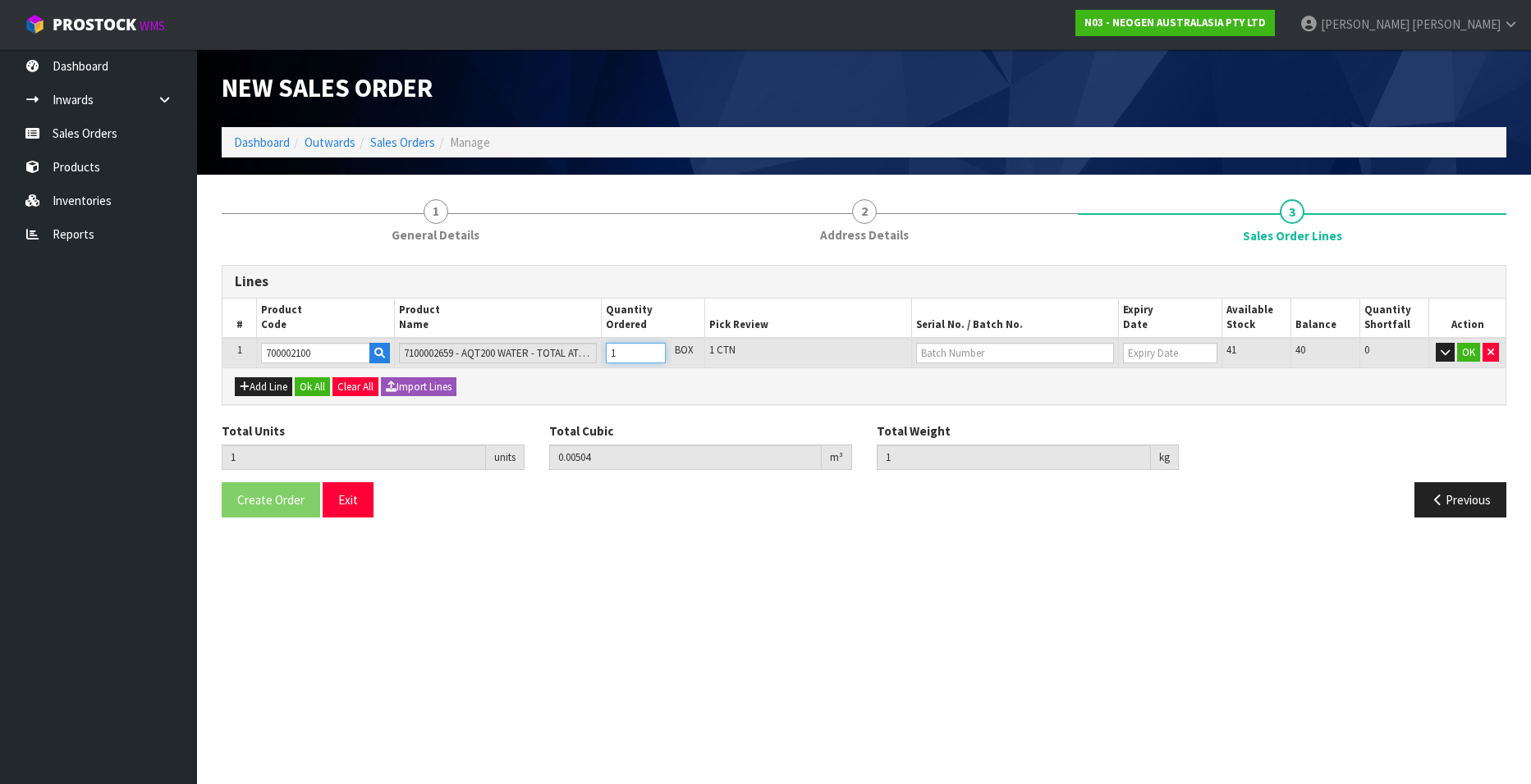
click at [654, 349] on input "1" at bounding box center [635, 353] width 60 height 21
click at [951, 355] on input "text" at bounding box center [1015, 353] width 198 height 21
click at [959, 378] on link "3000034277" at bounding box center [981, 381] width 130 height 22
click at [1465, 351] on button "OK" at bounding box center [1469, 353] width 23 height 20
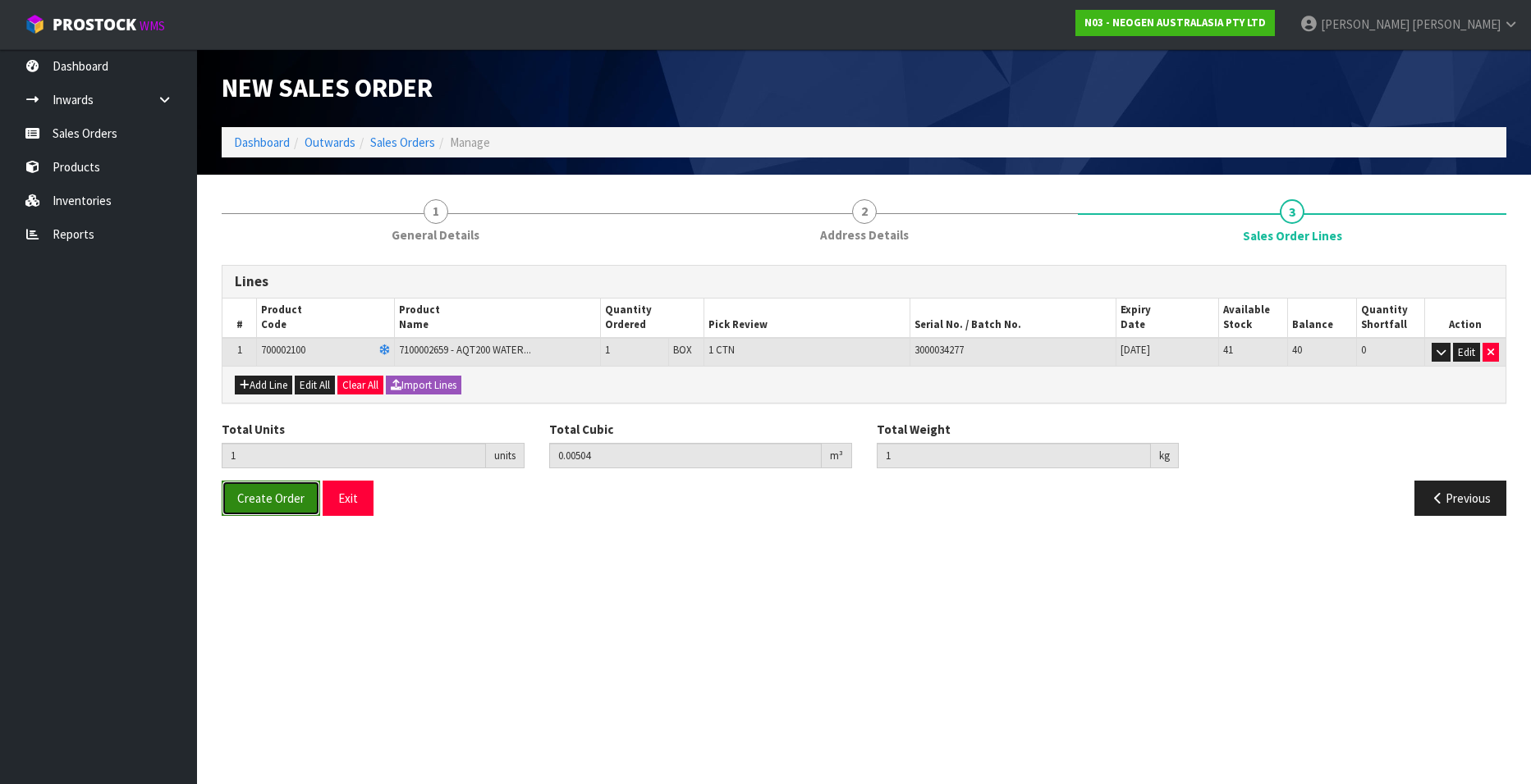
click at [251, 491] on span "Create Order" at bounding box center [270, 498] width 67 height 16
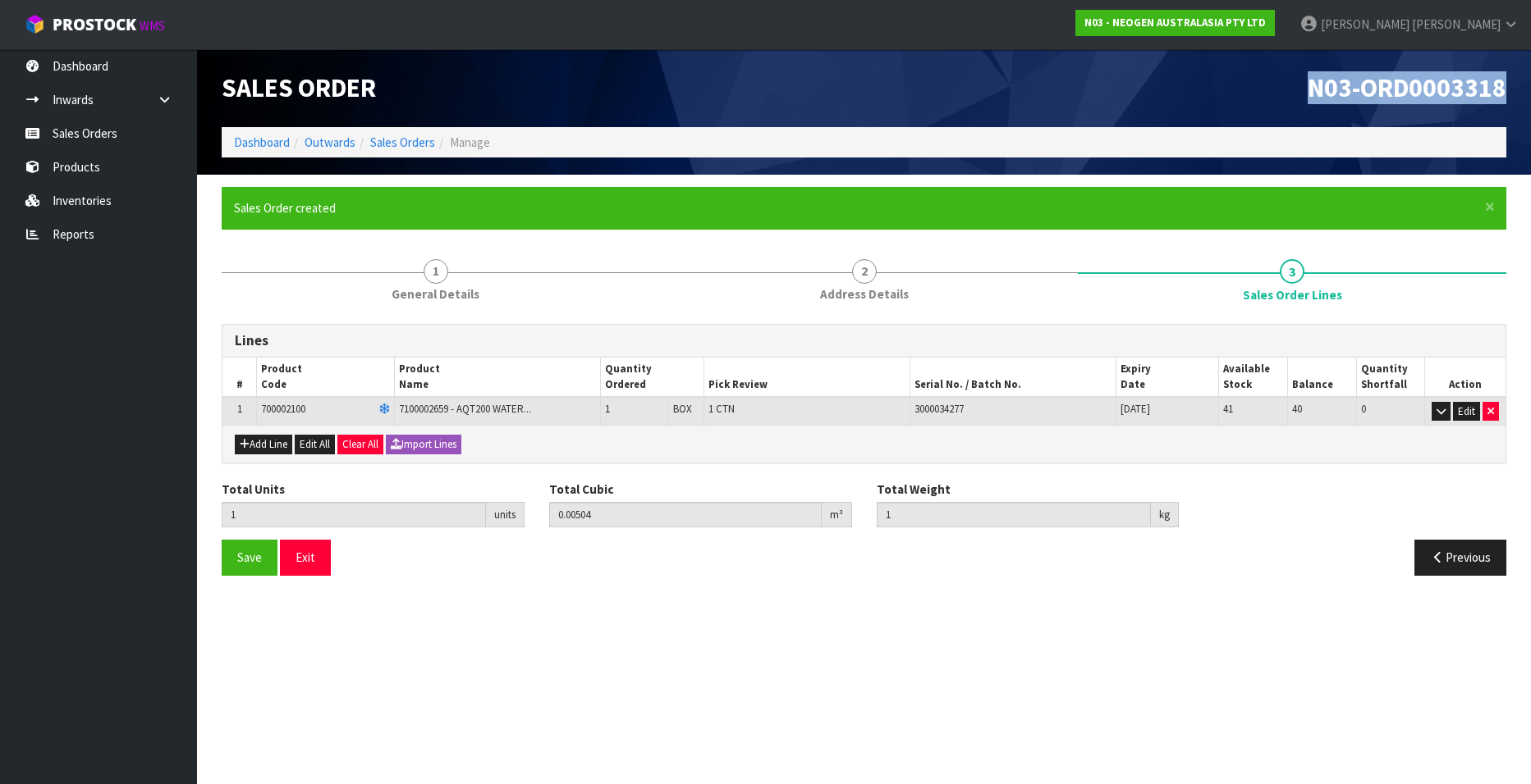
drag, startPoint x: 1307, startPoint y: 88, endPoint x: 1502, endPoint y: 86, distance: 195.0
click at [1502, 86] on span "N03-ORD0003318" at bounding box center [1406, 87] width 199 height 32
copy span "N03-ORD0003318"
click at [461, 599] on section "× Close Sales Order created 1 General Details 2 Address Details 3 Sales Order L…" at bounding box center [864, 387] width 1334 height 426
click at [1059, 614] on section "Edit Sales Order N03-ORD0003318 Dashboard Outwards Sales Orders Manage Sales Or…" at bounding box center [765, 392] width 1531 height 784
